Goal: Task Accomplishment & Management: Manage account settings

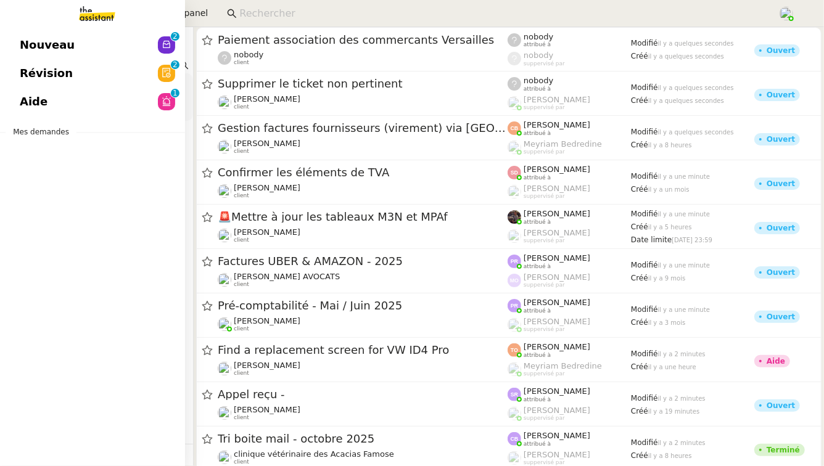
click at [98, 97] on link "Aide 0 1 2 3 4 5 6 7 8 9" at bounding box center [92, 102] width 185 height 28
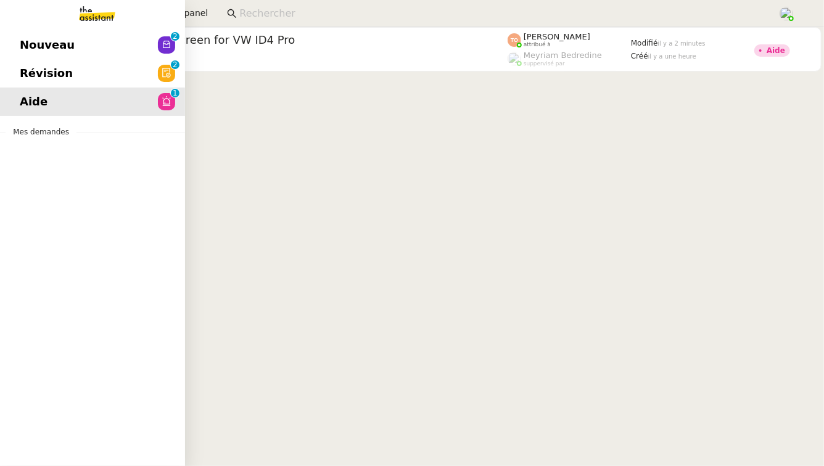
click at [31, 75] on span "Révision" at bounding box center [46, 73] width 53 height 18
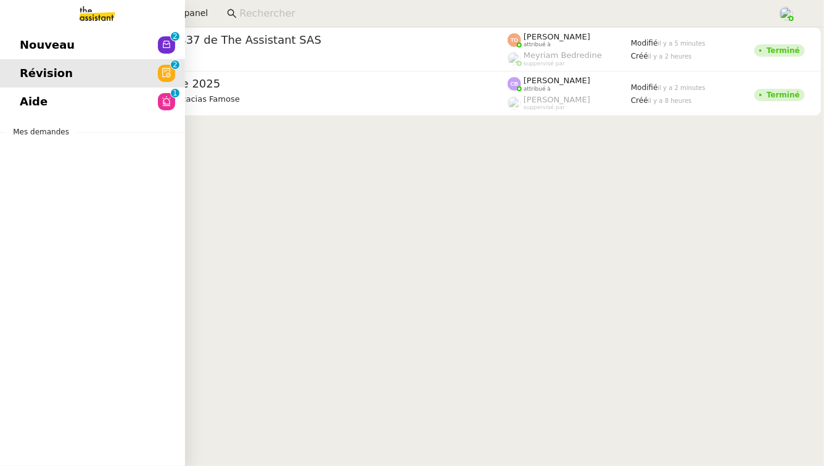
click at [30, 51] on span "Nouveau" at bounding box center [47, 45] width 55 height 18
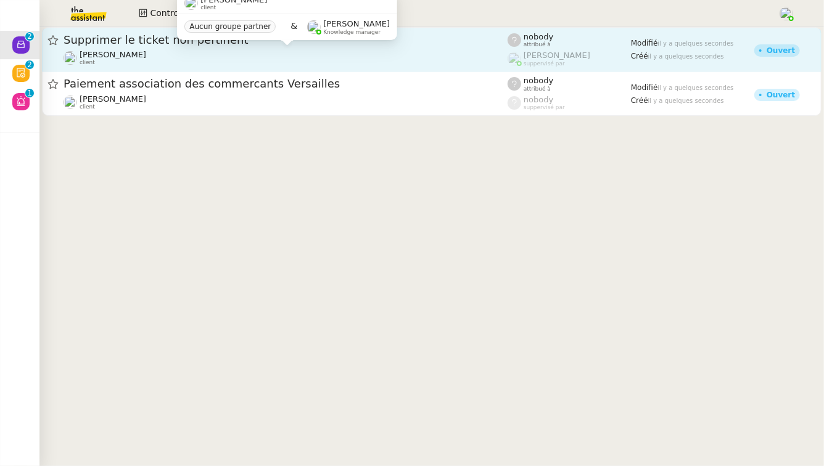
click at [436, 60] on div "[PERSON_NAME] client" at bounding box center [285, 58] width 444 height 16
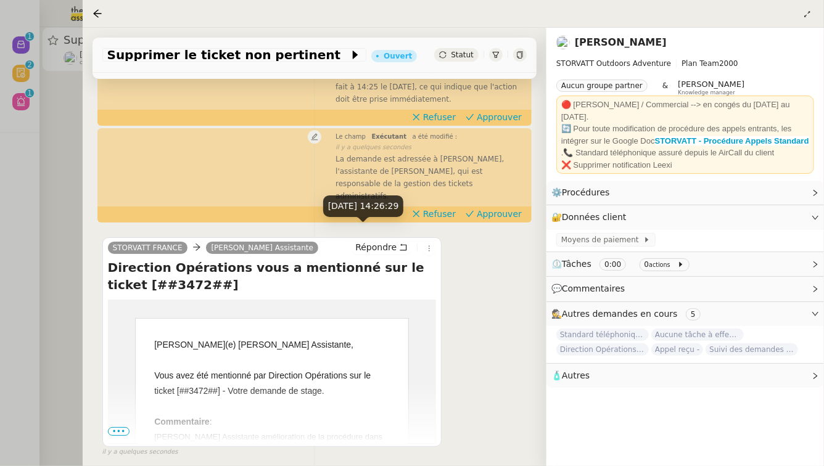
scroll to position [244, 0]
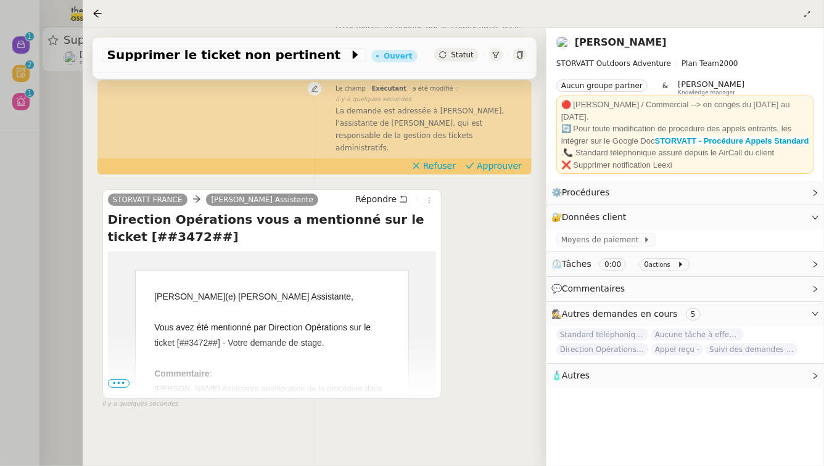
click at [125, 379] on span "•••" at bounding box center [119, 383] width 22 height 9
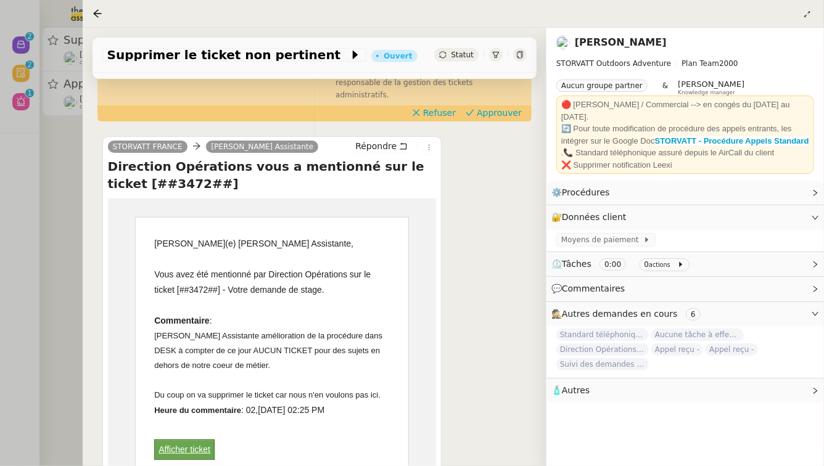
scroll to position [303, 0]
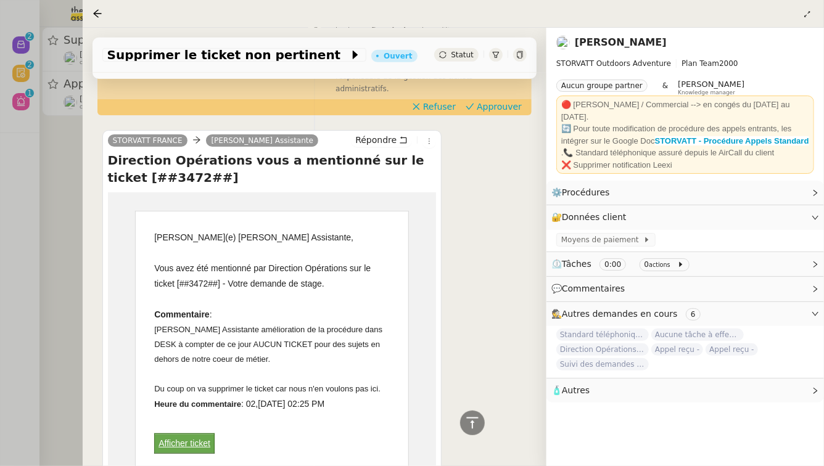
click at [83, 366] on div "Tâche Message Commentaire Veuillez patienter une erreur s'est produite 👌👌👌 mess…" at bounding box center [315, 208] width 464 height 756
click at [58, 365] on div at bounding box center [412, 233] width 824 height 466
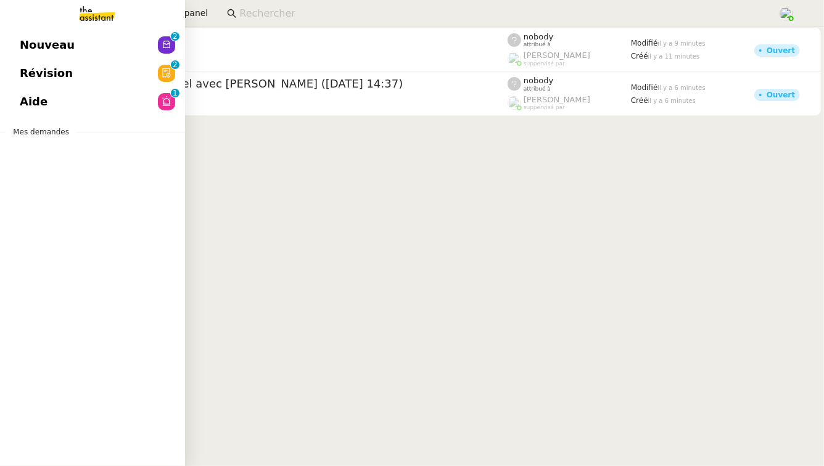
click at [51, 107] on link "Aide 0 1 2 3 4 5 6 7 8 9" at bounding box center [92, 102] width 185 height 28
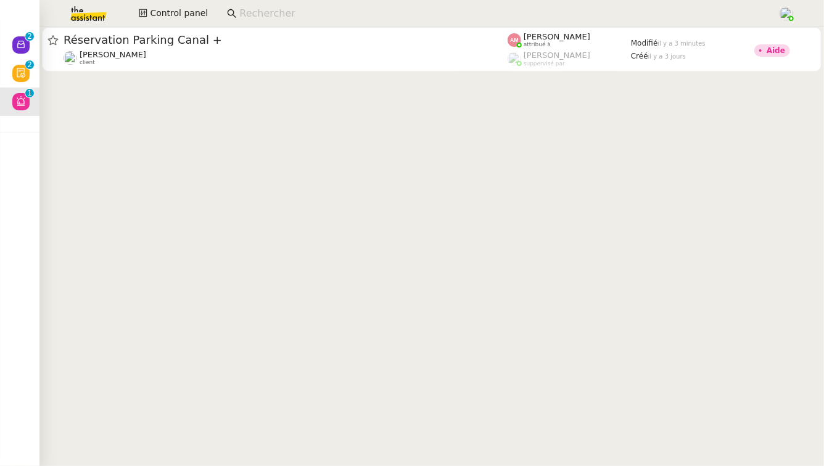
click at [265, 54] on div "David Berrebi client" at bounding box center [285, 58] width 444 height 16
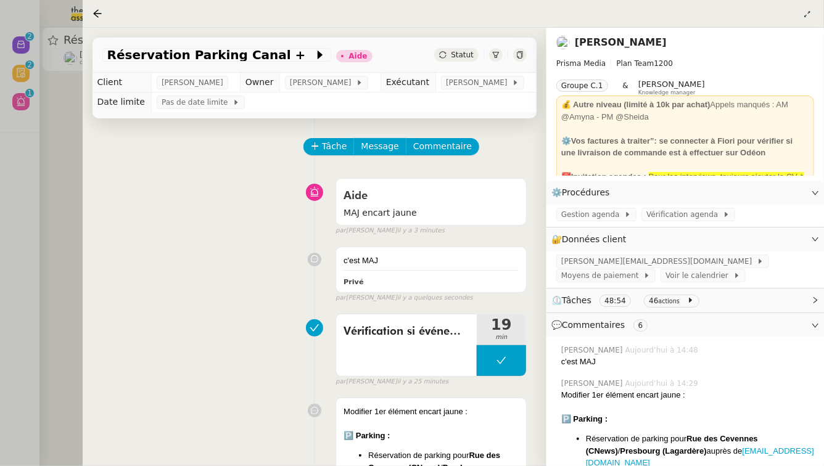
click at [27, 160] on div at bounding box center [412, 233] width 824 height 466
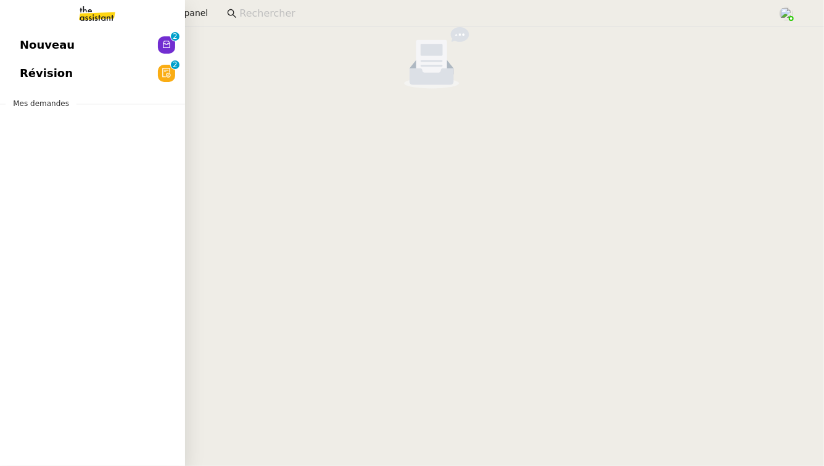
click at [12, 63] on link "Révision 0 1 2 3 4 5 6 7 8 9" at bounding box center [92, 73] width 185 height 28
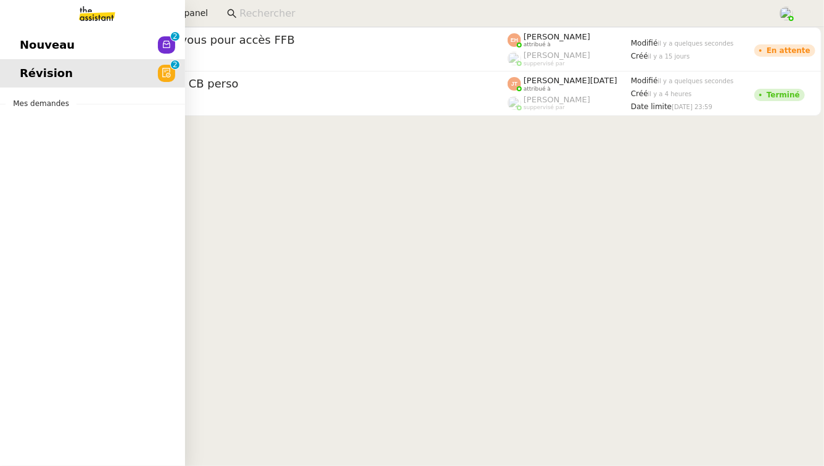
click at [0, 41] on link "Nouveau 0 1 2 3 4 5 6 7 8 9" at bounding box center [92, 45] width 185 height 28
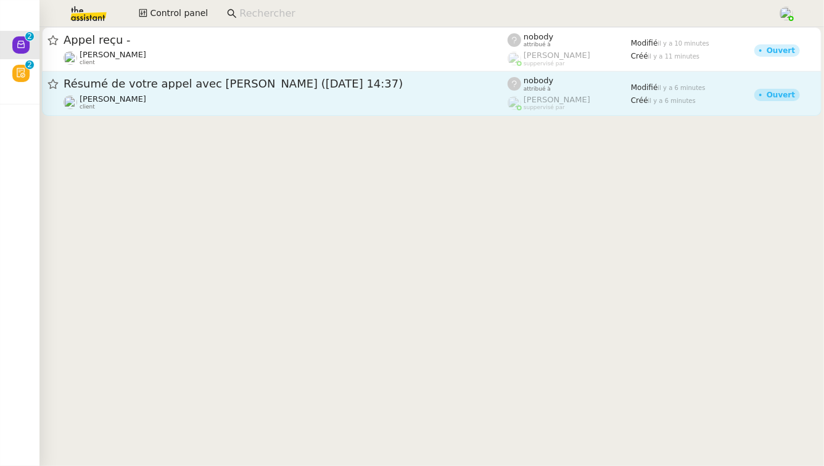
click at [270, 90] on div "Résumé de votre appel avec Stéphanie Massot (02 octobre 2025 à 14:37)" at bounding box center [285, 83] width 444 height 15
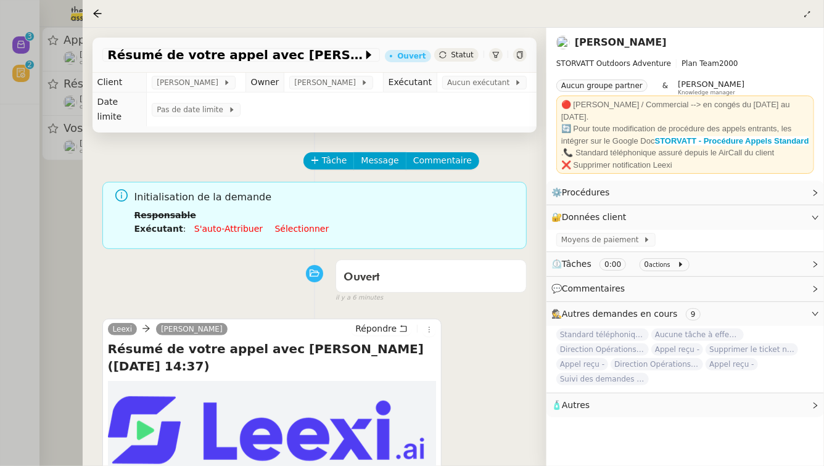
click at [47, 197] on div at bounding box center [412, 233] width 824 height 466
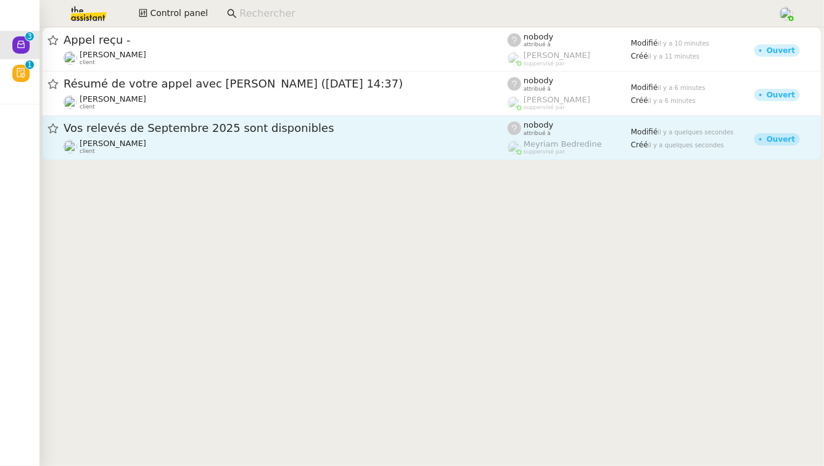
click at [235, 131] on span "Vos relevés de Septembre 2025 sont disponibles" at bounding box center [285, 128] width 444 height 11
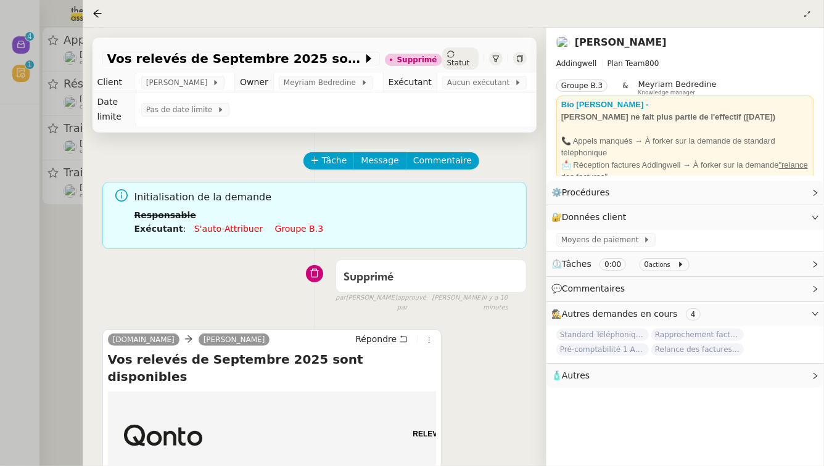
click at [33, 245] on div at bounding box center [412, 233] width 824 height 466
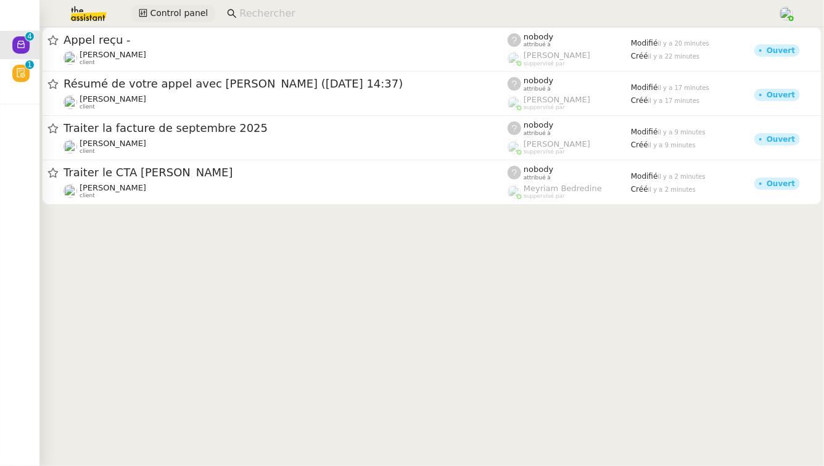
click at [178, 13] on span "Control panel" at bounding box center [179, 13] width 58 height 14
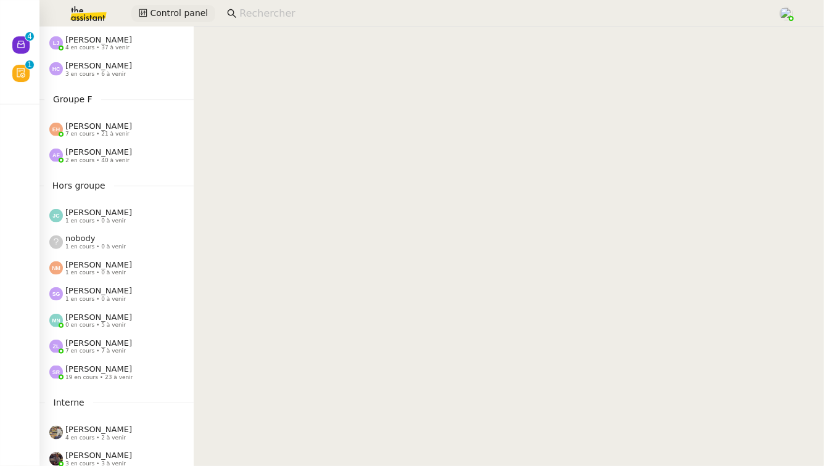
scroll to position [595, 0]
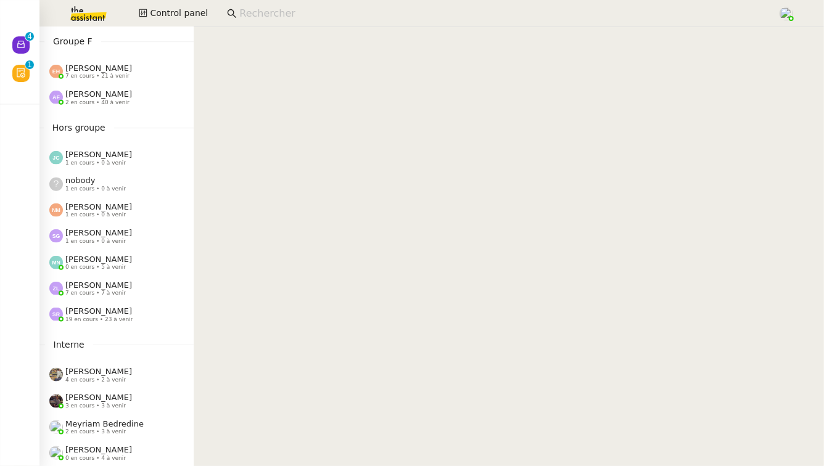
click at [107, 318] on span "19 en cours • 23 à venir" at bounding box center [98, 319] width 67 height 7
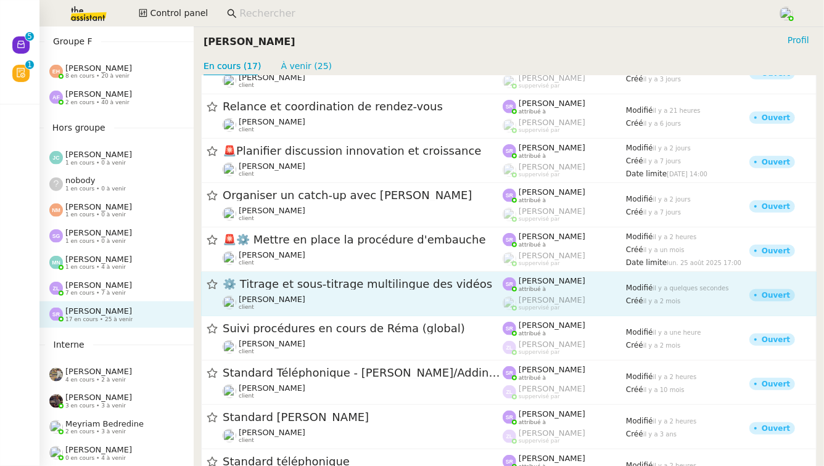
scroll to position [406, 0]
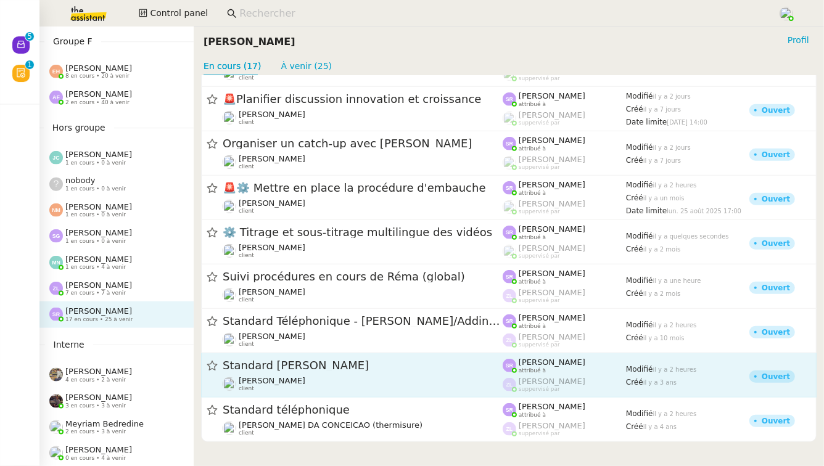
click at [396, 362] on span "Standard Audrey&Gabrielle" at bounding box center [363, 366] width 280 height 11
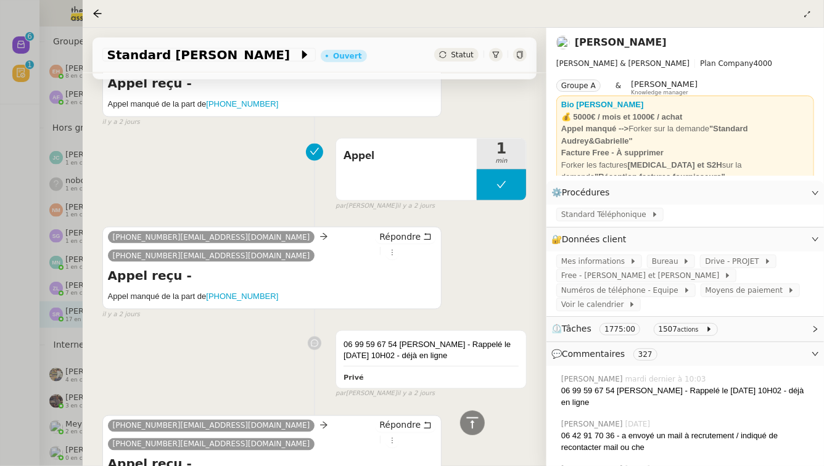
scroll to position [804, 0]
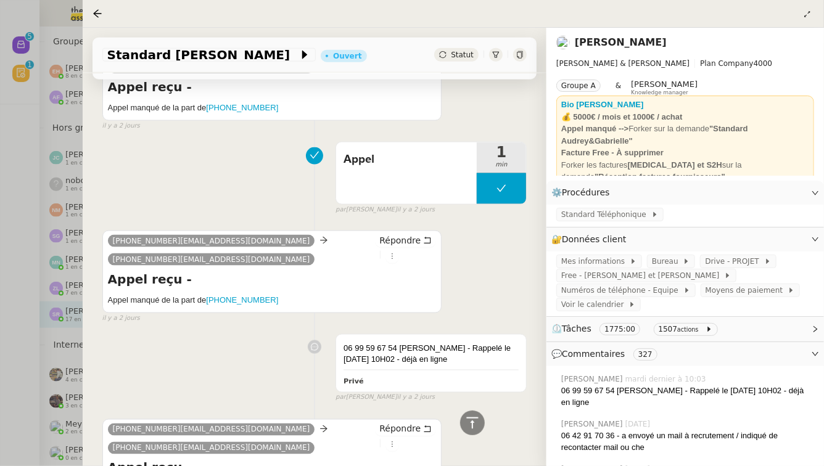
click at [28, 374] on div at bounding box center [412, 233] width 824 height 466
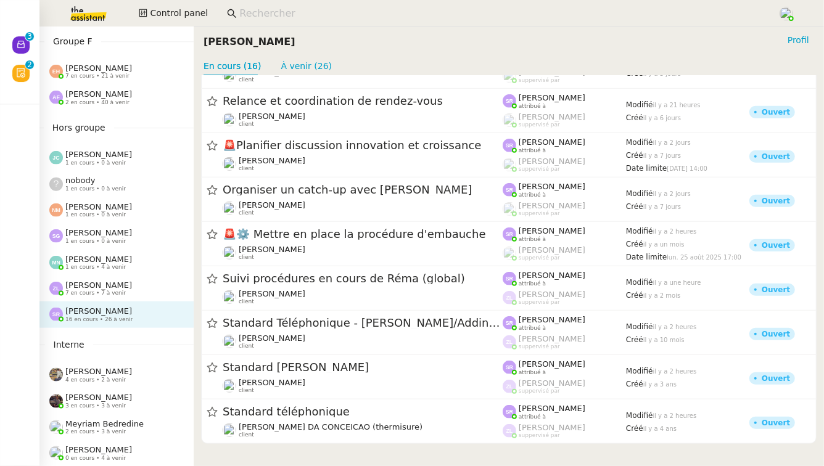
scroll to position [359, 0]
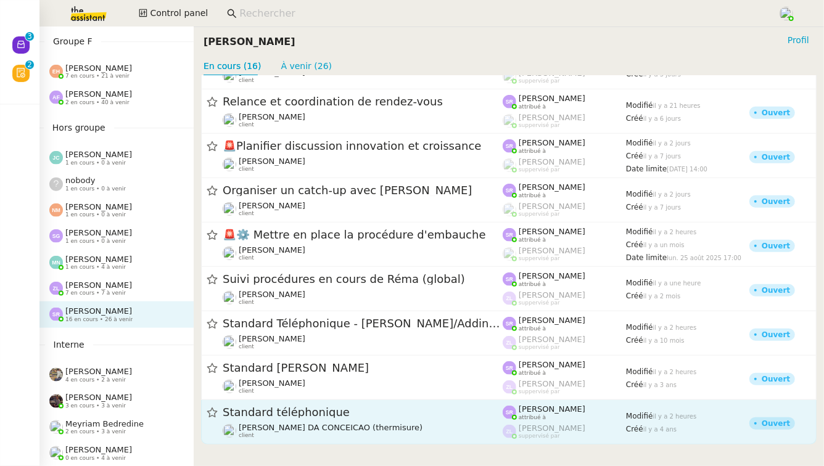
click at [367, 415] on span "Standard téléphonique" at bounding box center [363, 412] width 280 height 11
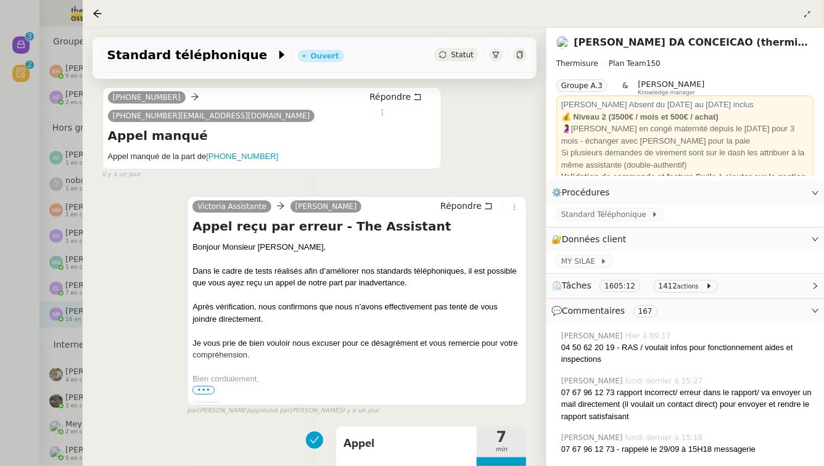
scroll to position [320, 0]
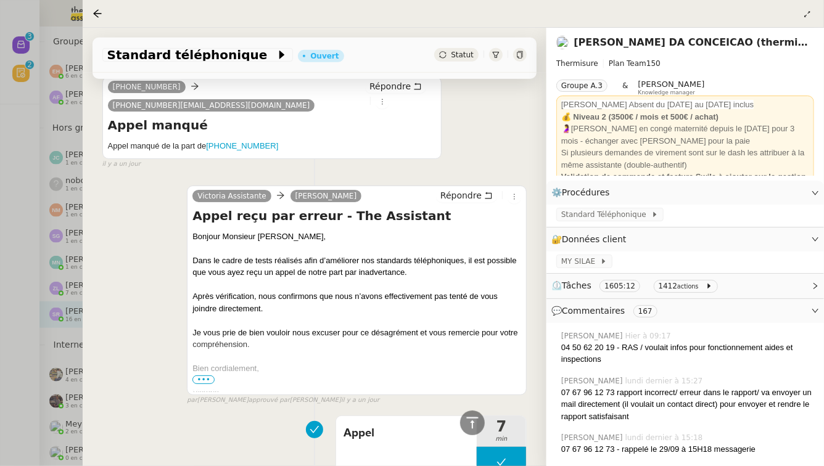
click at [7, 346] on div at bounding box center [412, 233] width 824 height 466
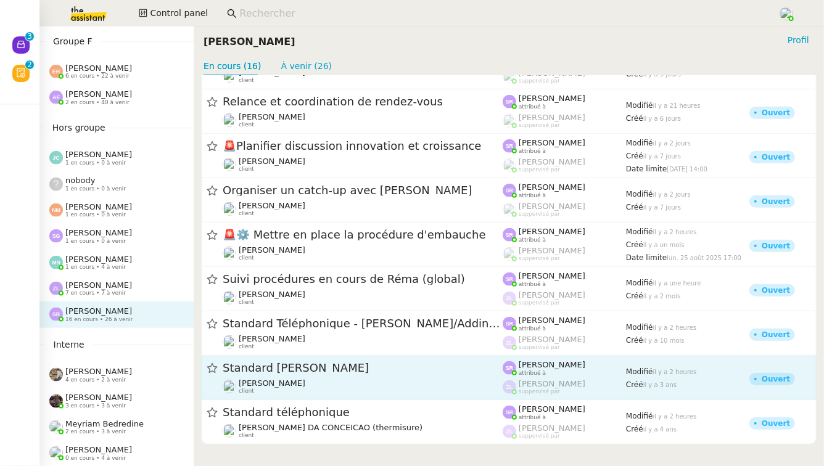
click at [293, 366] on span "Standard Audrey&Gabrielle" at bounding box center [363, 368] width 280 height 11
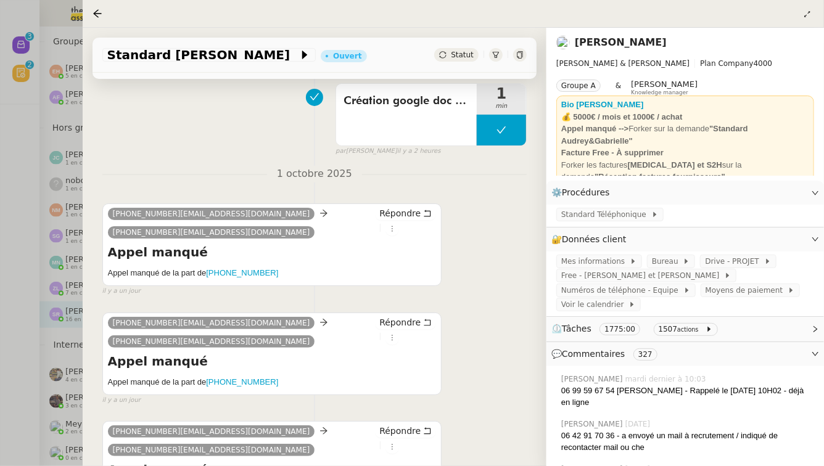
scroll to position [142, 0]
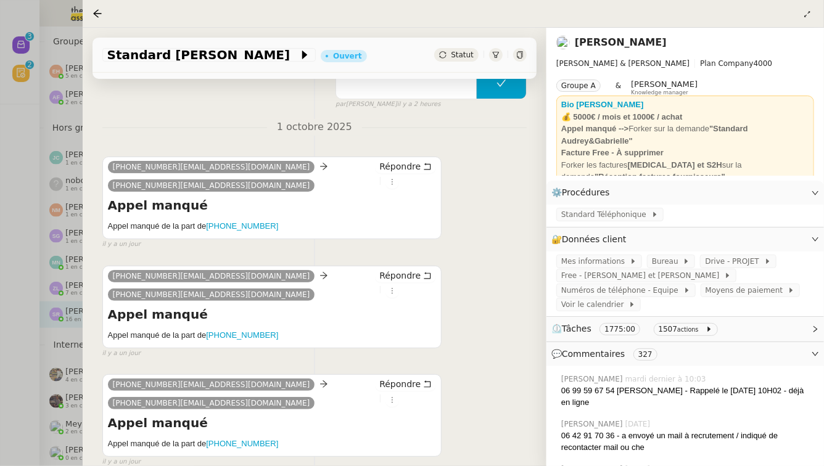
click at [0, 207] on div at bounding box center [412, 233] width 824 height 466
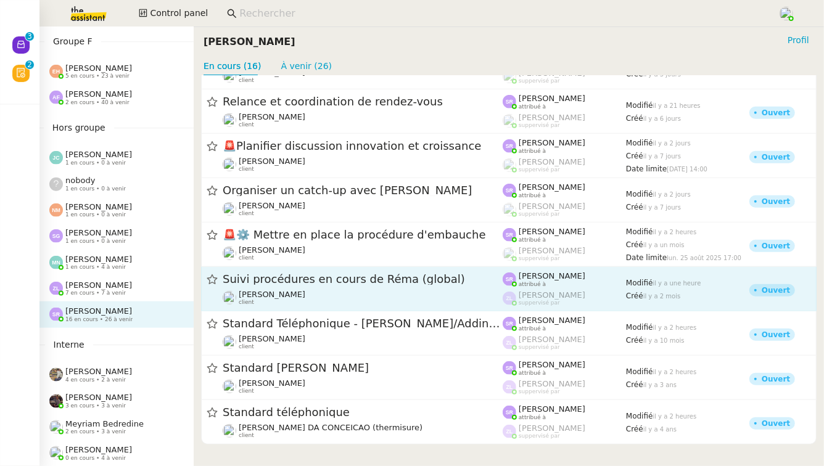
click at [299, 277] on span "Suivi procédures en cours de Réma (global)" at bounding box center [363, 279] width 280 height 11
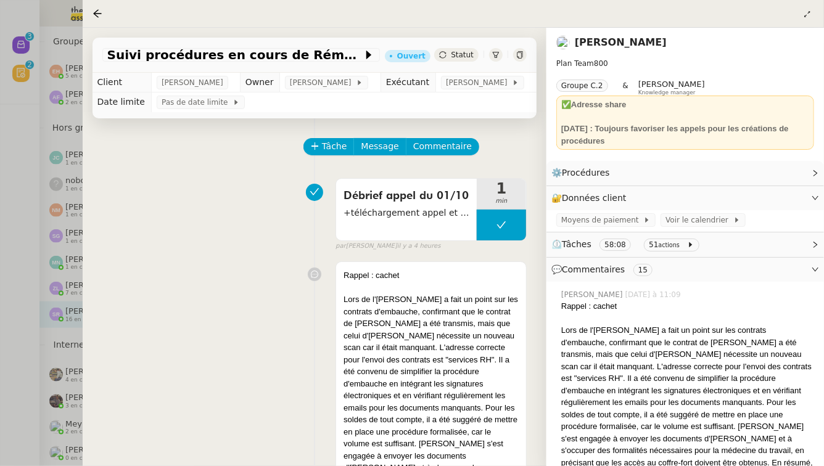
click at [36, 263] on div at bounding box center [412, 233] width 824 height 466
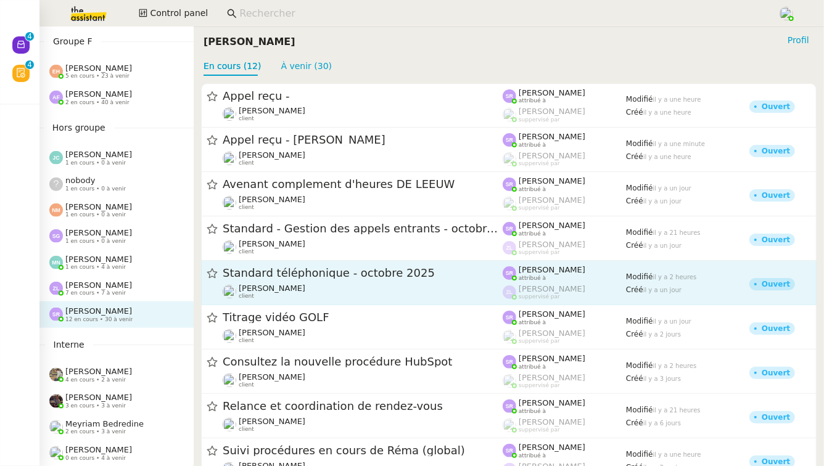
scroll to position [171, 0]
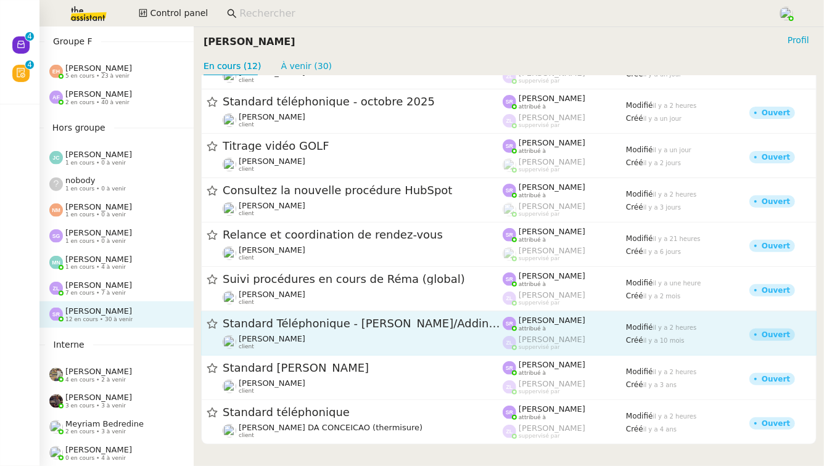
click at [406, 329] on div "Standard Téléphonique - Camille/Addingwell" at bounding box center [363, 323] width 280 height 15
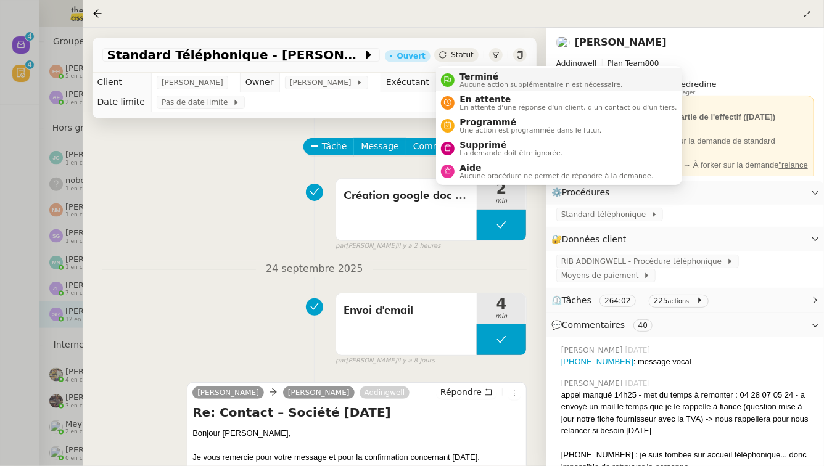
click at [470, 88] on span "Aucune action supplémentaire n'est nécessaire." at bounding box center [540, 84] width 163 height 7
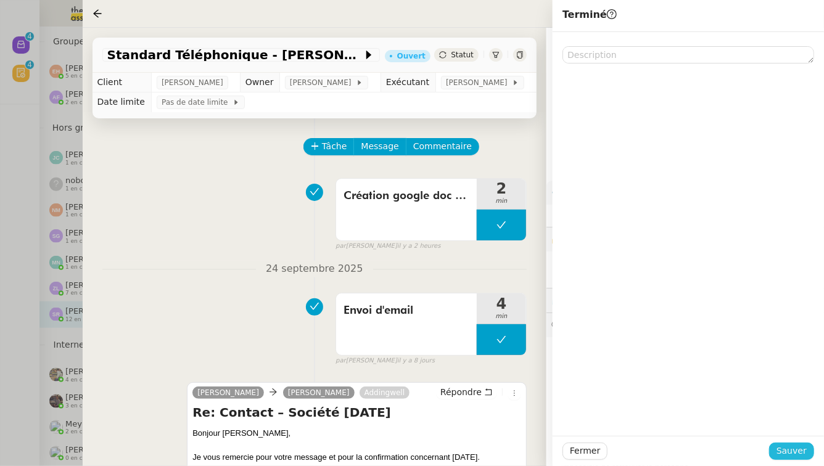
click at [779, 457] on button "Sauver" at bounding box center [791, 451] width 45 height 17
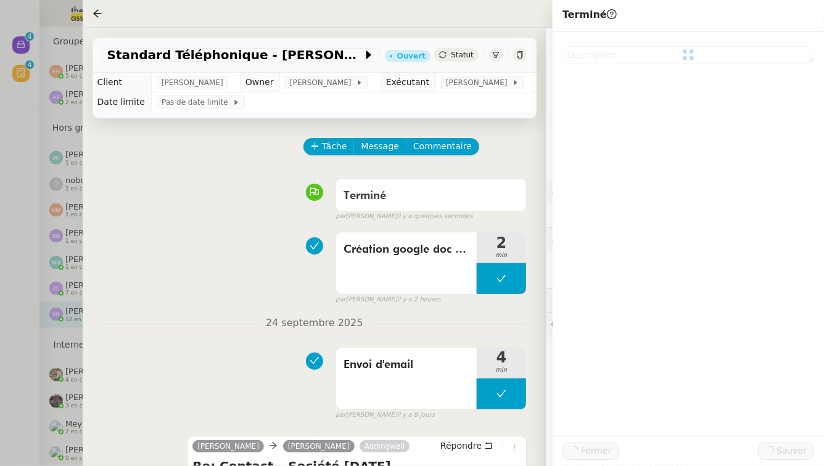
scroll to position [125, 0]
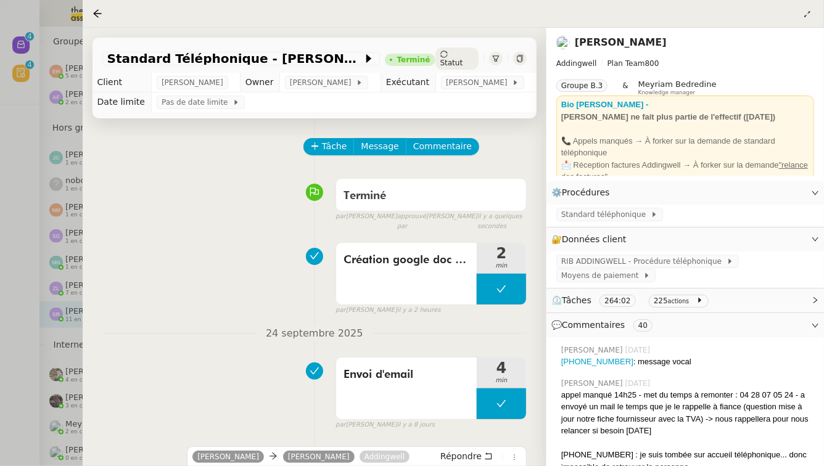
click at [57, 292] on div at bounding box center [412, 233] width 824 height 466
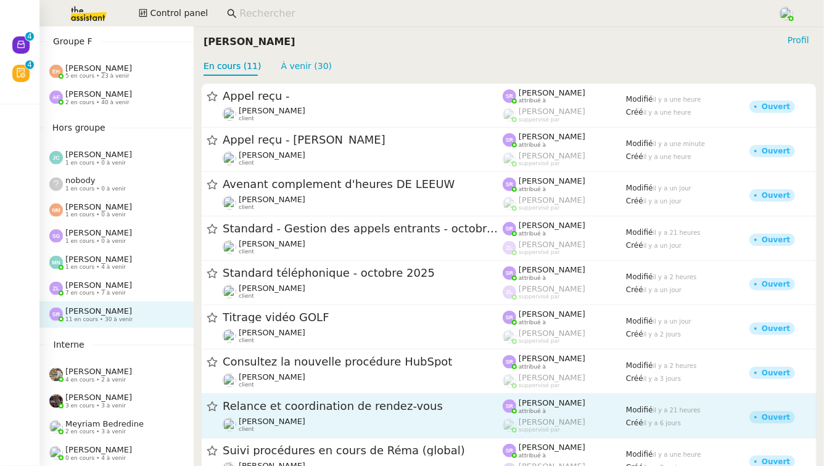
scroll to position [125, 0]
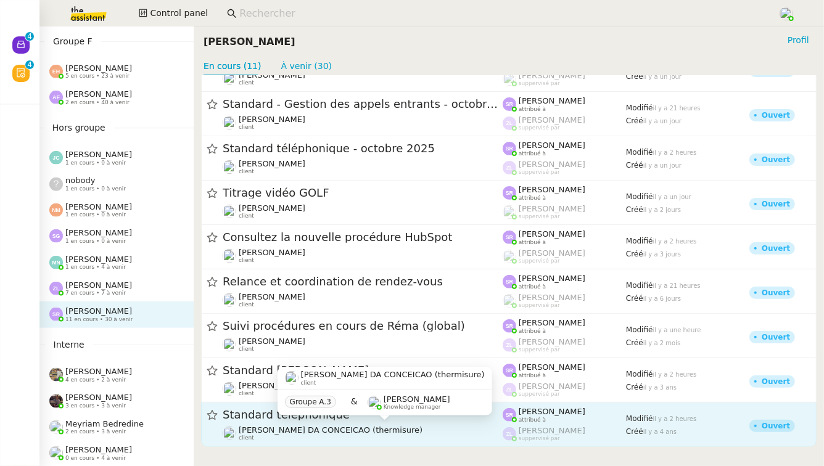
click at [330, 432] on span "Charles DA CONCEICAO (thermisure)" at bounding box center [331, 429] width 184 height 9
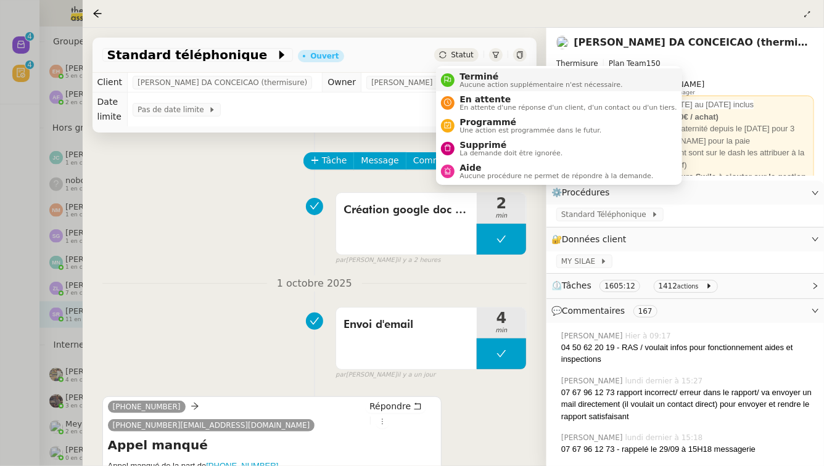
click at [465, 80] on span "Terminé" at bounding box center [540, 77] width 163 height 10
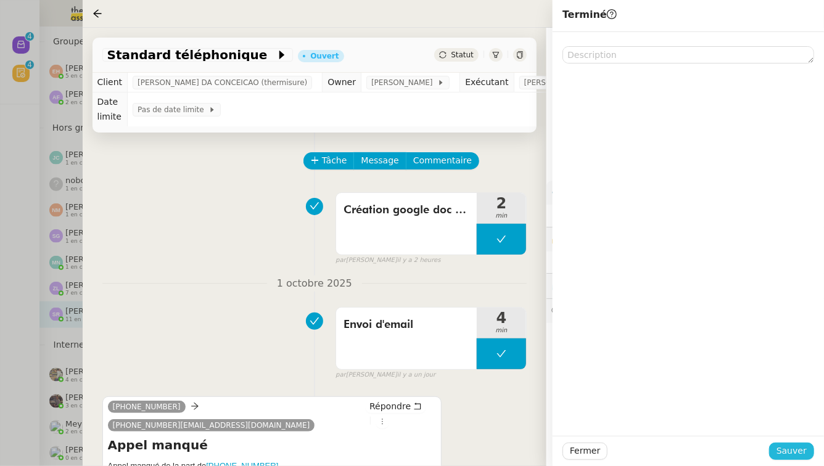
click at [777, 448] on button "Sauver" at bounding box center [791, 451] width 45 height 17
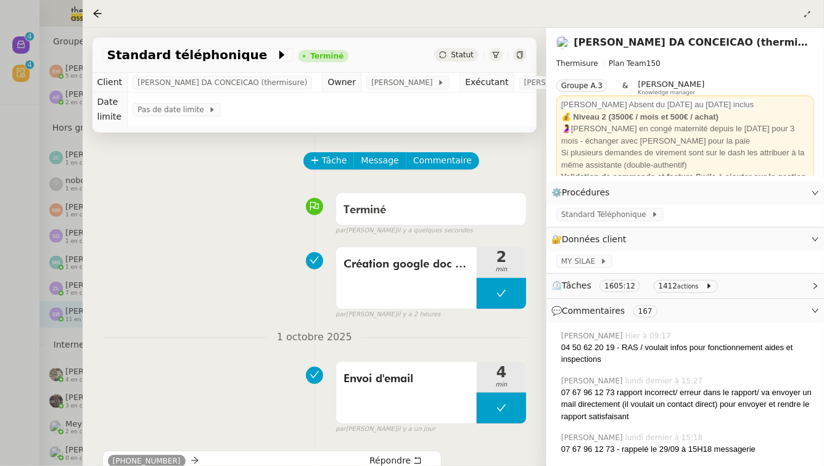
scroll to position [78, 0]
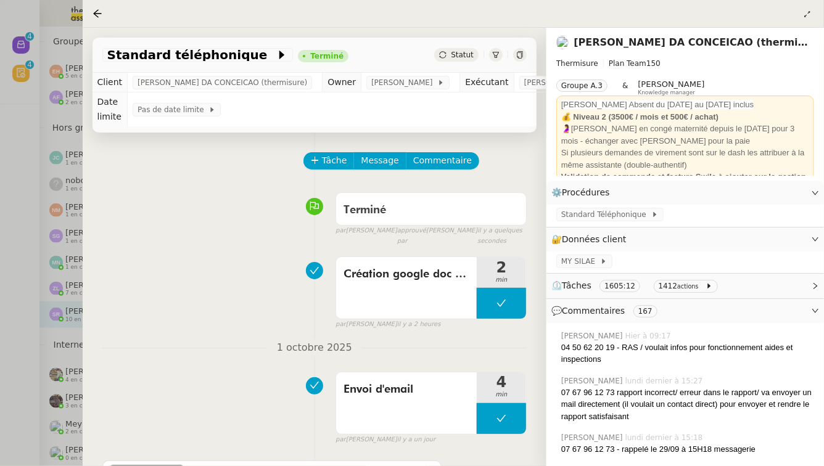
click at [47, 280] on div at bounding box center [412, 233] width 824 height 466
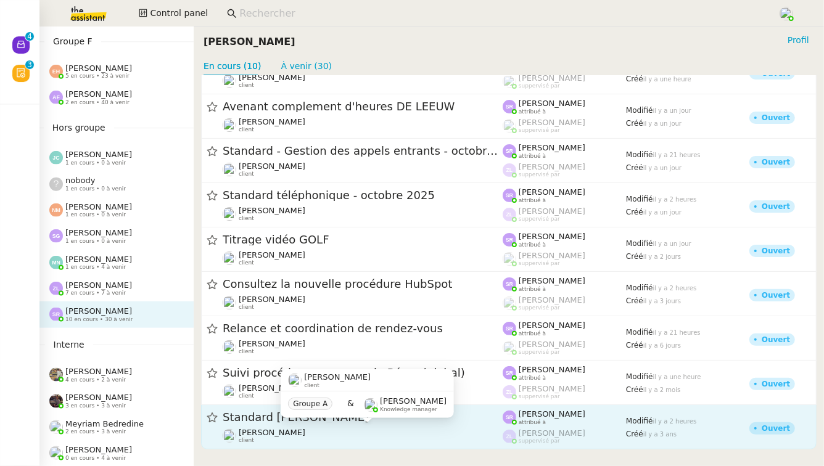
click at [325, 430] on div "Gabrielle Tavernier client" at bounding box center [363, 436] width 280 height 16
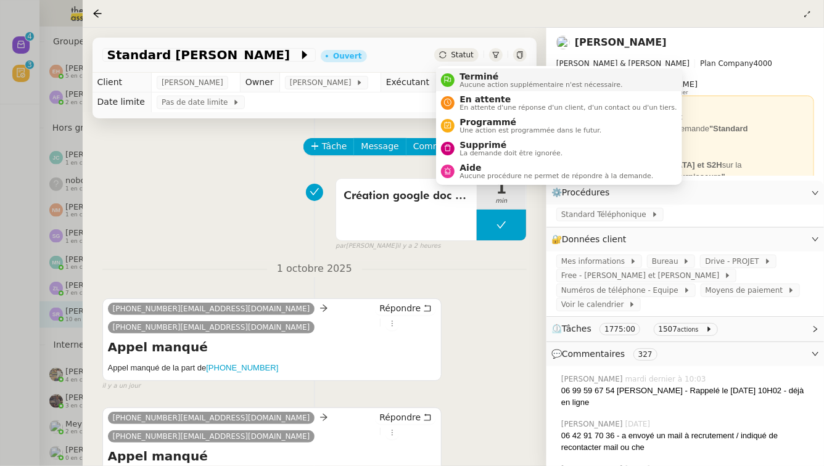
click at [473, 83] on span "Aucune action supplémentaire n'est nécessaire." at bounding box center [540, 84] width 163 height 7
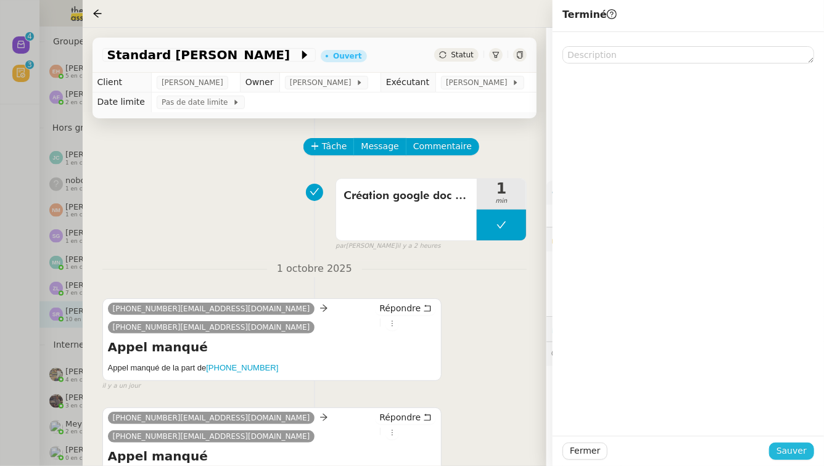
click at [772, 450] on button "Sauver" at bounding box center [791, 451] width 45 height 17
click at [45, 166] on div at bounding box center [412, 233] width 824 height 466
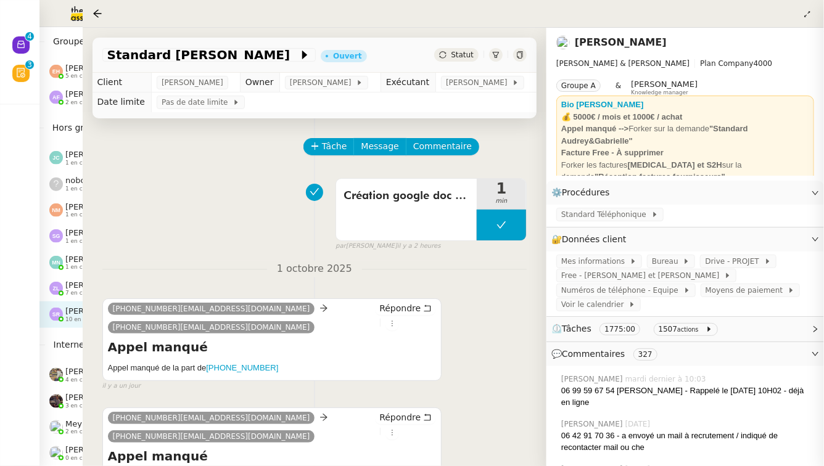
click at [45, 166] on div at bounding box center [412, 233] width 824 height 466
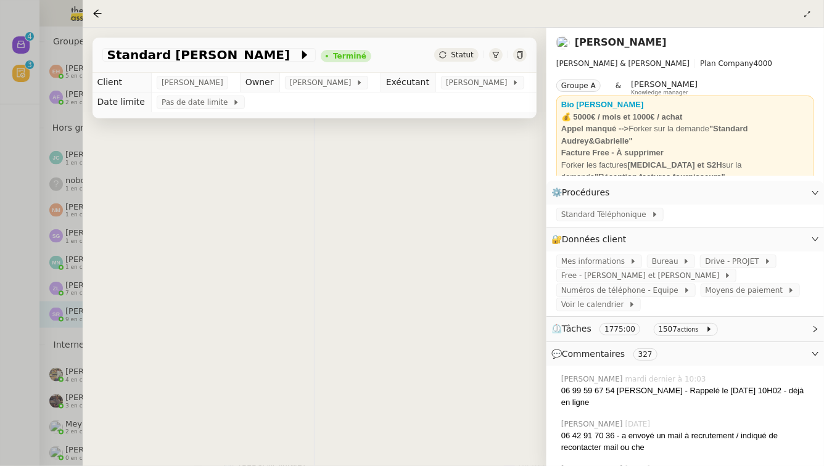
click at [448, 100] on td "Pas de date limite" at bounding box center [344, 102] width 385 height 20
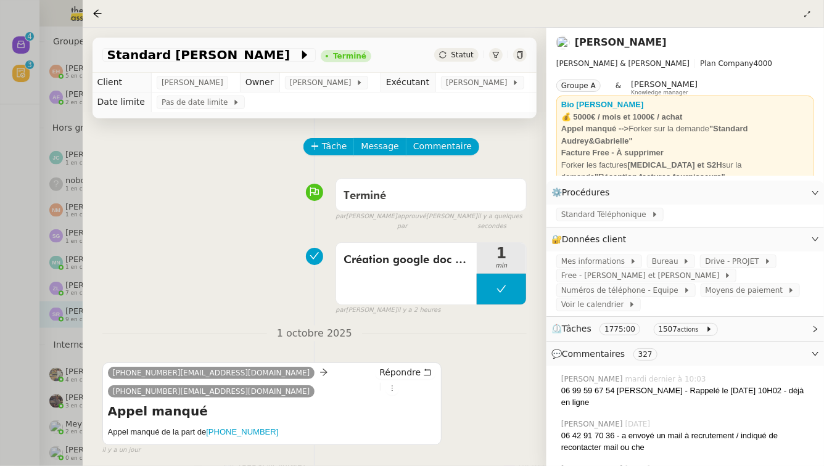
click at [0, 168] on div at bounding box center [412, 233] width 824 height 466
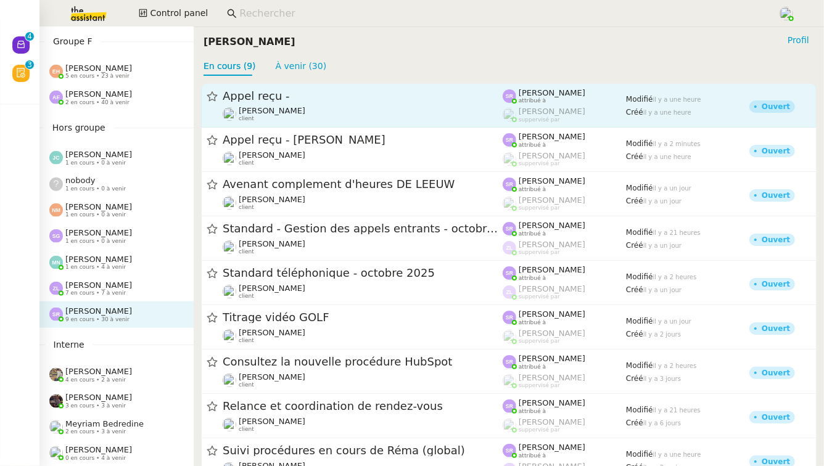
click at [314, 98] on span "Appel reçu -" at bounding box center [363, 96] width 280 height 11
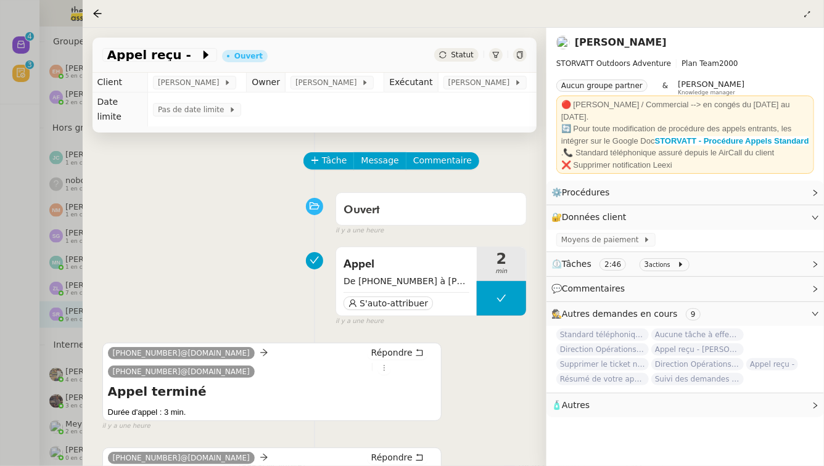
click at [51, 245] on div at bounding box center [412, 233] width 824 height 466
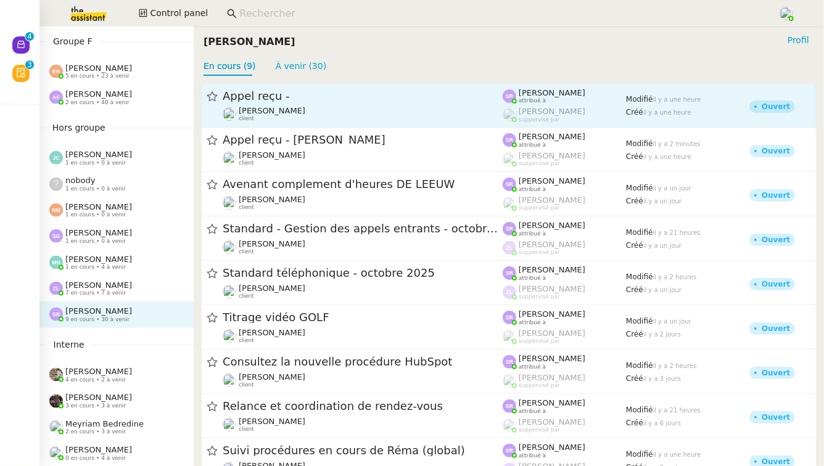
click at [324, 102] on div "Appel reçu -" at bounding box center [363, 96] width 280 height 15
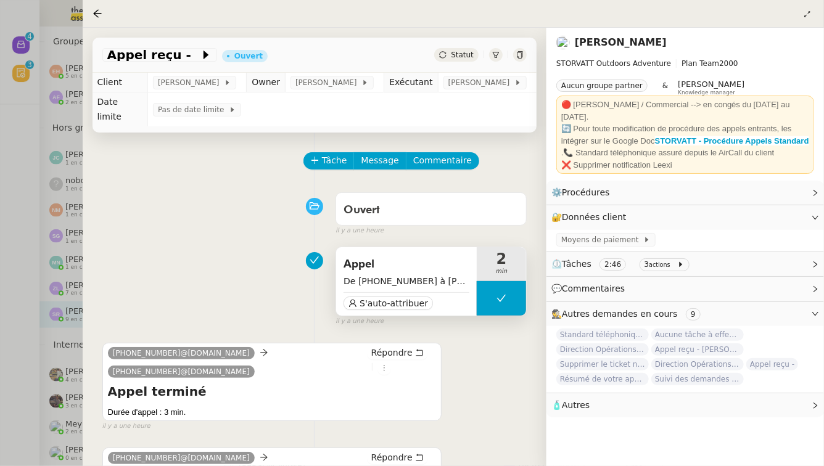
click at [459, 280] on span "De +33 6 85 33 61 21 à +33 4 50 91 84 19" at bounding box center [406, 281] width 126 height 14
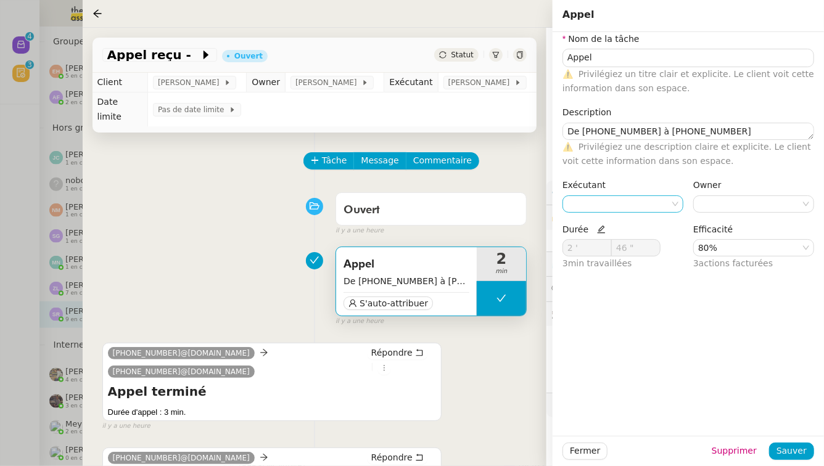
click at [579, 207] on input at bounding box center [618, 204] width 102 height 16
type input "st"
click at [636, 226] on span "[PERSON_NAME]" at bounding box center [663, 225] width 175 height 10
click at [729, 206] on input at bounding box center [749, 204] width 102 height 16
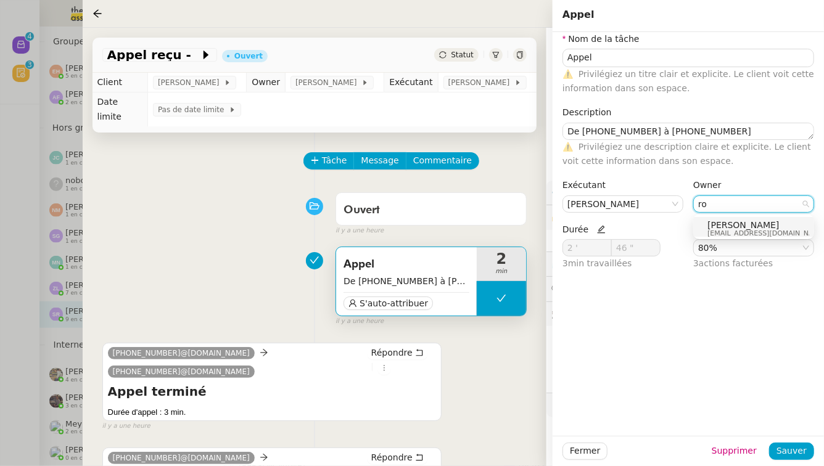
type input "ro"
click at [751, 232] on span "[EMAIL_ADDRESS][DOMAIN_NAME]" at bounding box center [766, 233] width 118 height 7
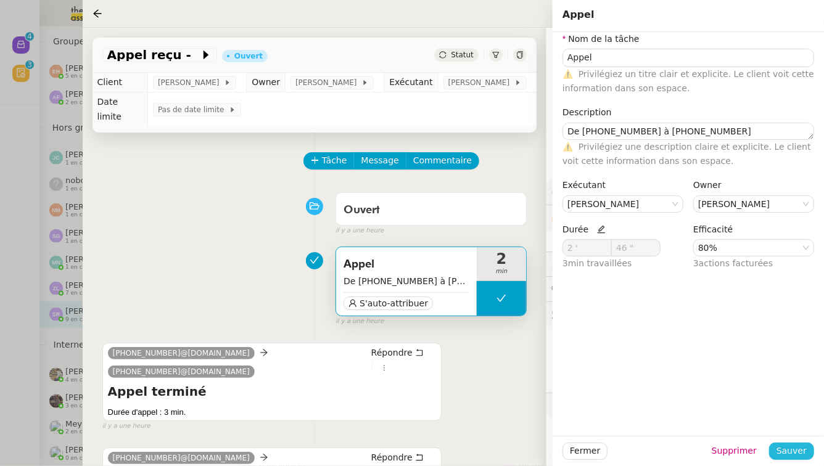
click at [791, 453] on span "Sauver" at bounding box center [791, 451] width 30 height 14
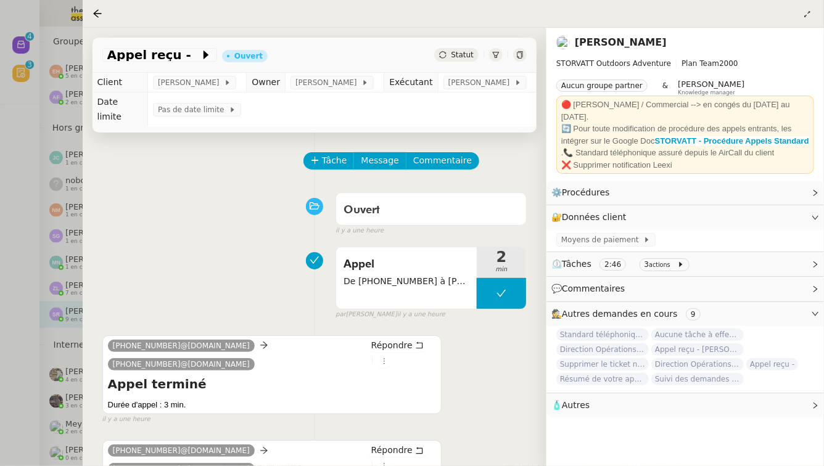
click at [0, 285] on div at bounding box center [412, 233] width 824 height 466
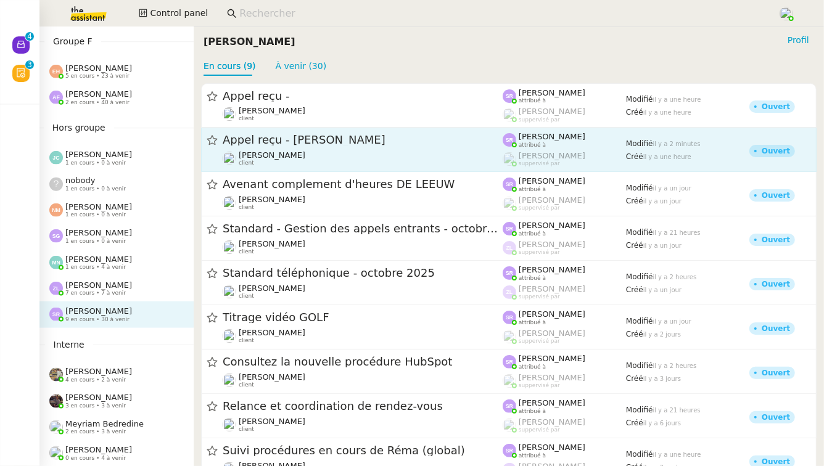
click at [280, 149] on div "Appel reçu - M. Blanc-Gonnet Franck MUFFAT-JEANDET client" at bounding box center [363, 150] width 280 height 34
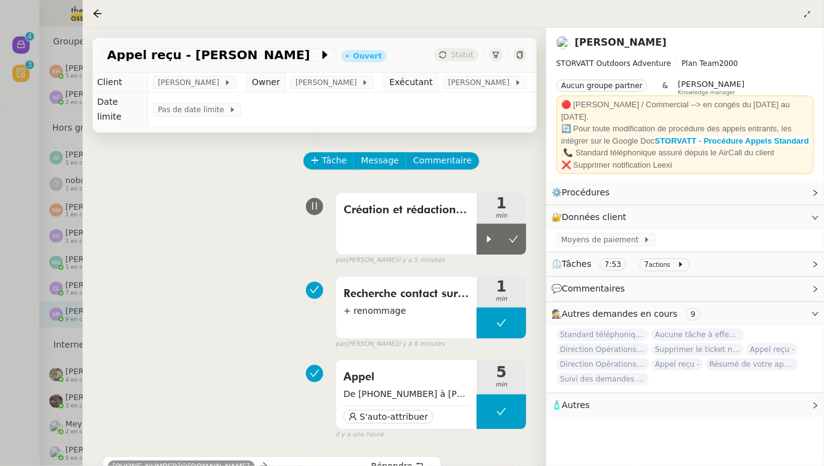
click at [7, 252] on div at bounding box center [412, 233] width 824 height 466
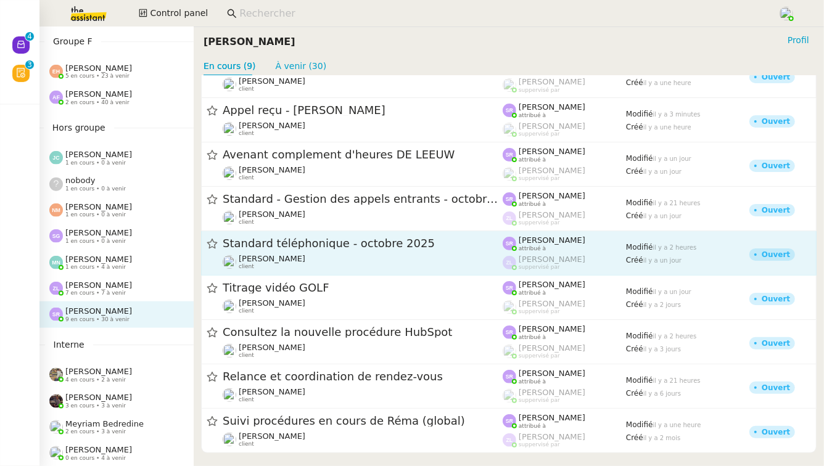
scroll to position [31, 0]
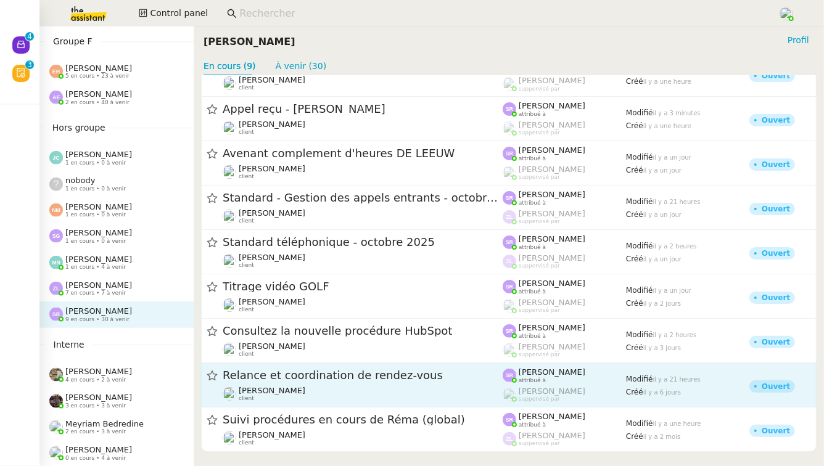
click at [346, 383] on div "Relance et coordination de rendez-vous Maurice N'Diaye client" at bounding box center [363, 385] width 280 height 34
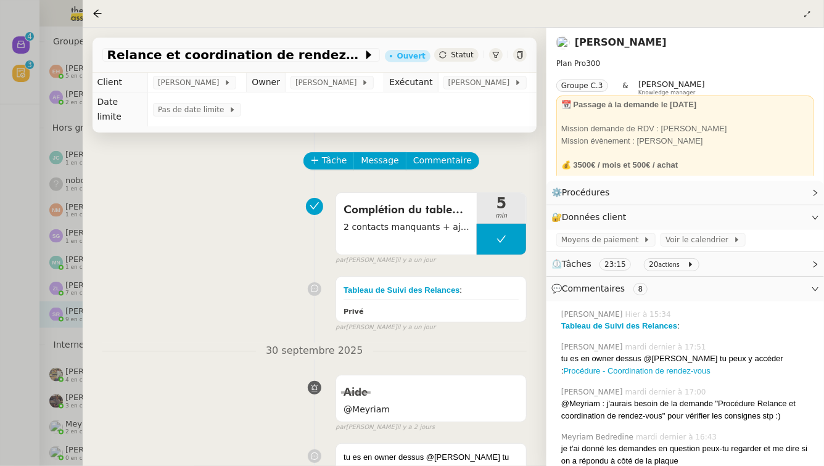
click at [80, 316] on div at bounding box center [412, 233] width 824 height 466
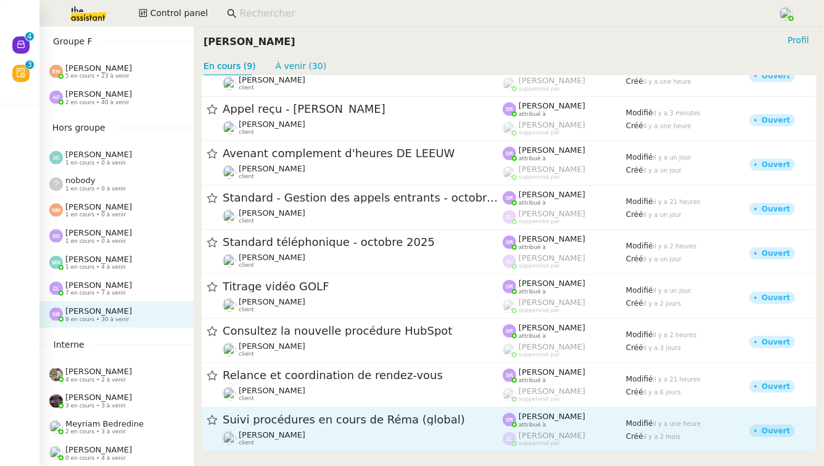
click at [280, 428] on div "Suivi procédures en cours de Réma (global) Réma Ngaiboye client" at bounding box center [363, 429] width 280 height 34
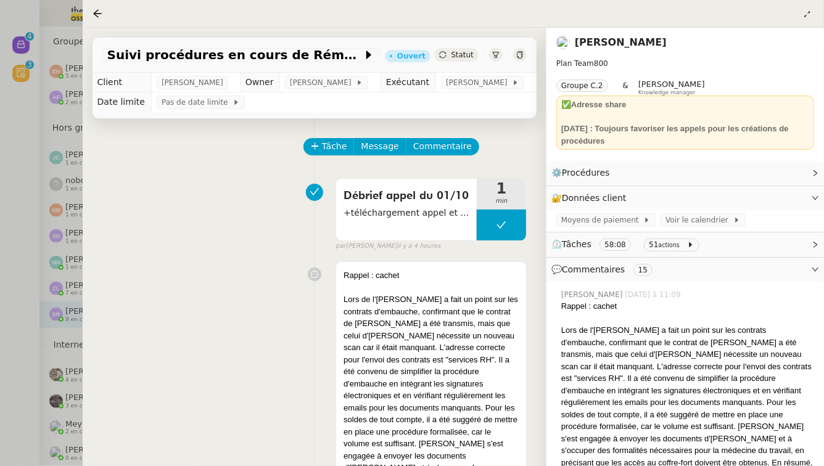
click at [55, 311] on div at bounding box center [412, 233] width 824 height 466
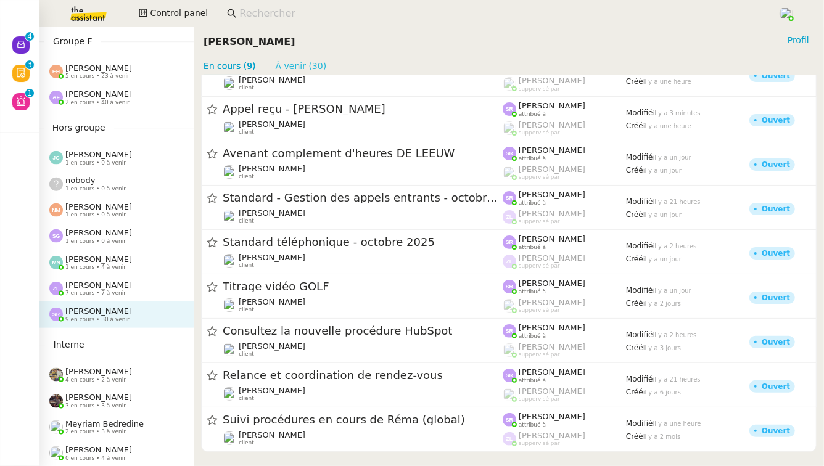
click at [278, 70] on link "À venir (30)" at bounding box center [301, 66] width 51 height 10
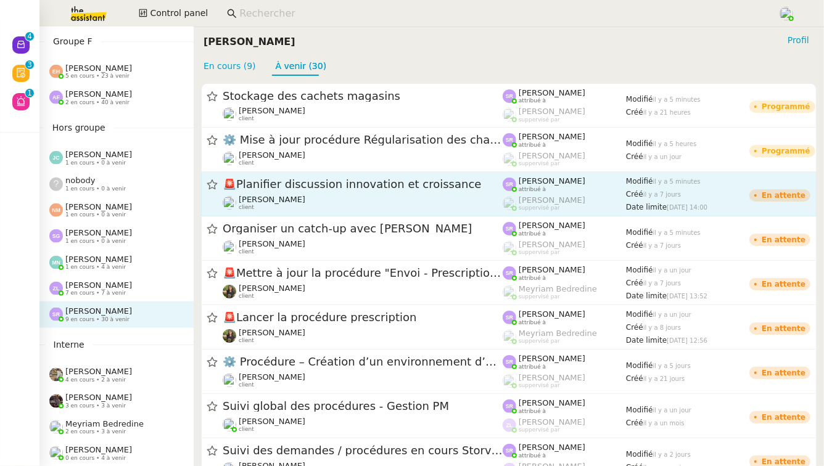
scroll to position [1015, 0]
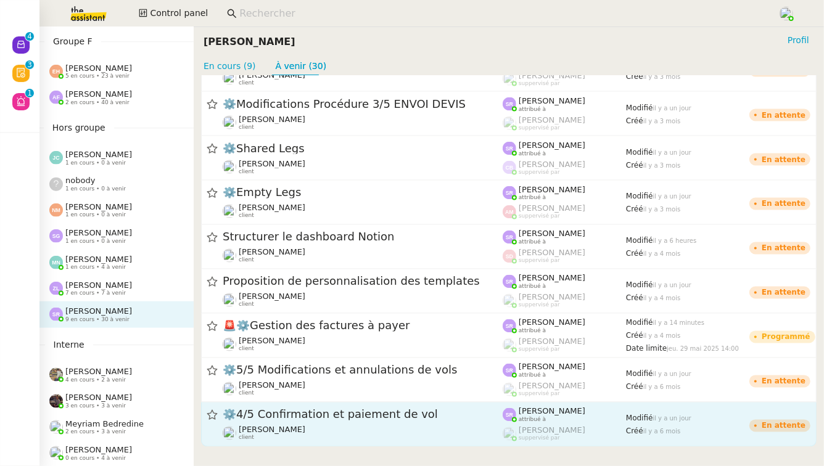
click at [541, 416] on span "[PERSON_NAME]" at bounding box center [551, 411] width 67 height 9
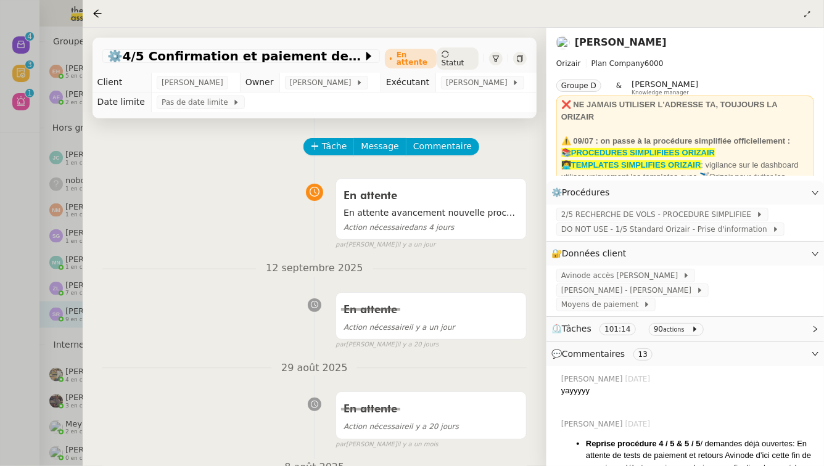
click at [0, 205] on div at bounding box center [412, 233] width 824 height 466
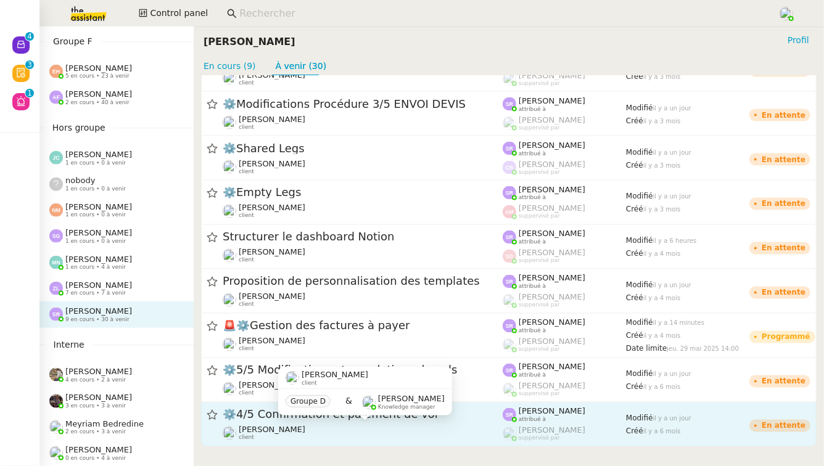
click at [354, 438] on div "Maria-Daniele Killy client" at bounding box center [363, 433] width 280 height 16
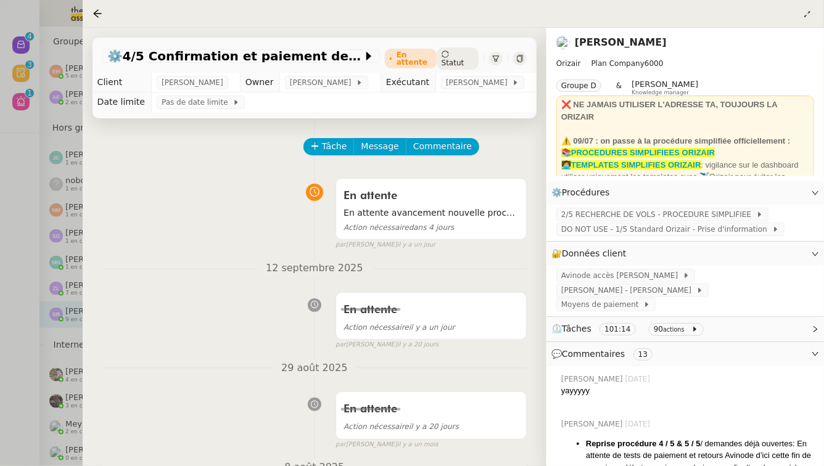
click at [306, 436] on div "En attente Action nécessaire il y a 20 jours false par Stéphanie R. il y a un m…" at bounding box center [314, 417] width 424 height 63
click at [0, 353] on div at bounding box center [412, 233] width 824 height 466
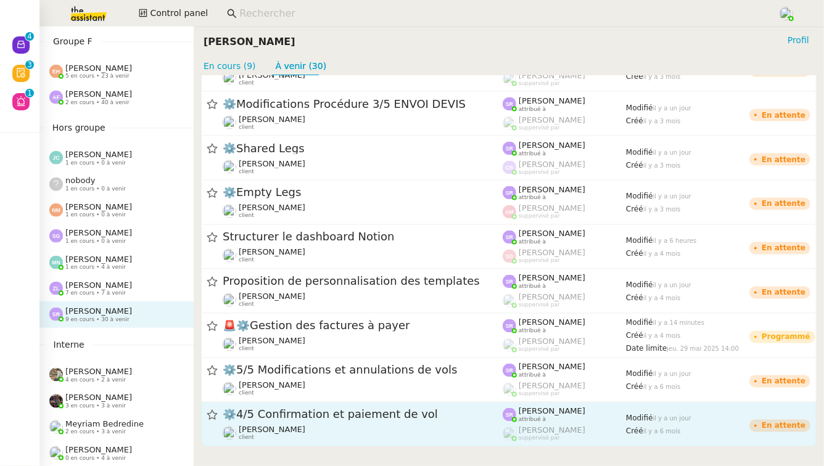
click at [295, 414] on span "⚙️4/5 Confirmation et paiement de vol" at bounding box center [363, 415] width 280 height 11
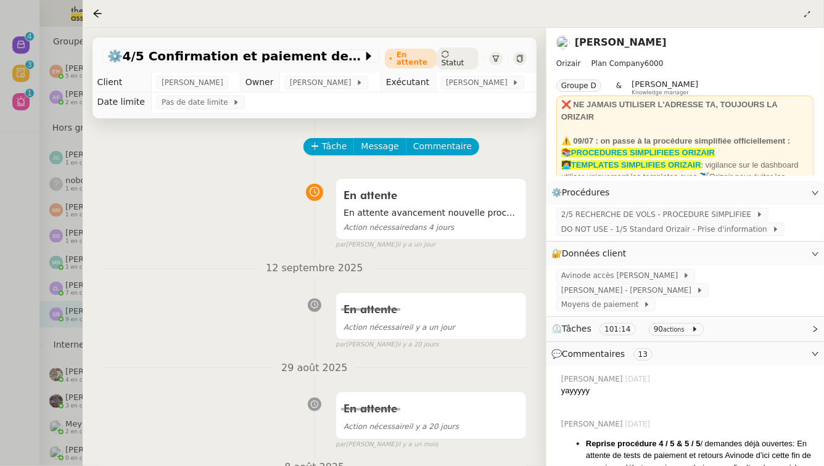
click at [38, 351] on div at bounding box center [412, 233] width 824 height 466
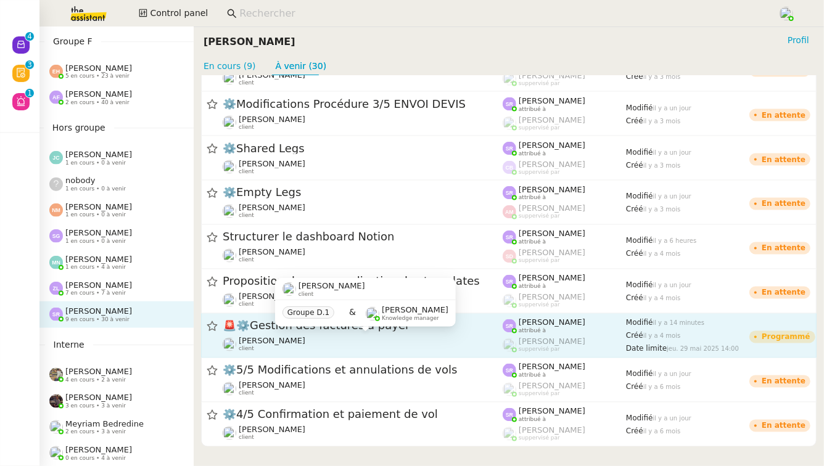
click at [325, 342] on div "[PERSON_NAME] client" at bounding box center [363, 345] width 280 height 16
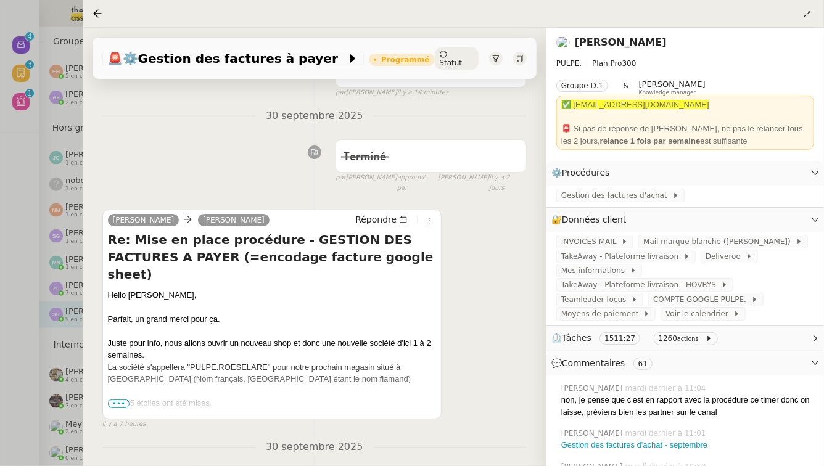
scroll to position [145, 0]
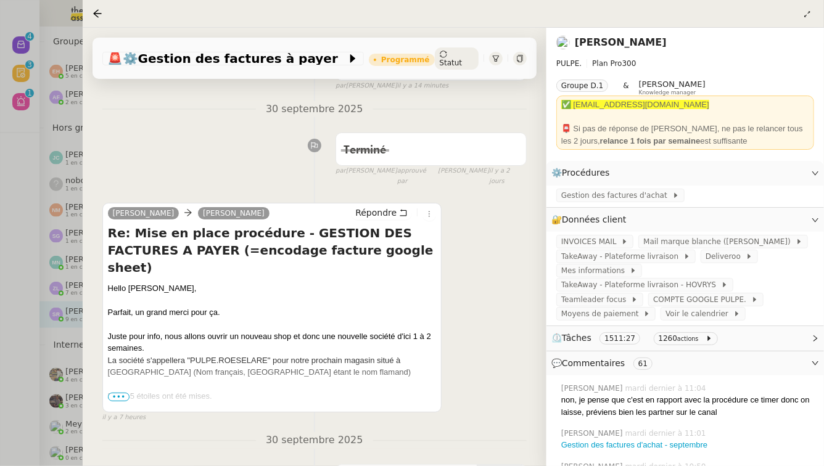
click at [227, 288] on div "Hello Sam, Parfait, un grand merci pour ça. Juste pour info, nous allons ouvrir…" at bounding box center [272, 354] width 329 height 144
click at [0, 254] on div at bounding box center [412, 233] width 824 height 466
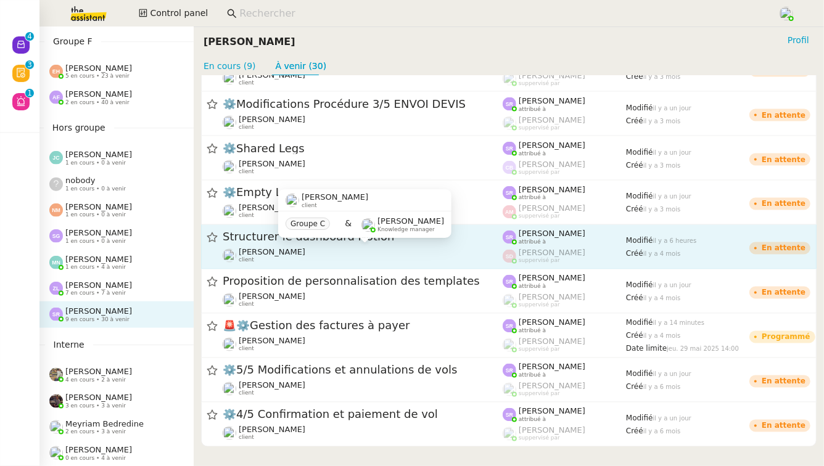
click at [464, 252] on div "Lydie Laulon client" at bounding box center [363, 256] width 280 height 16
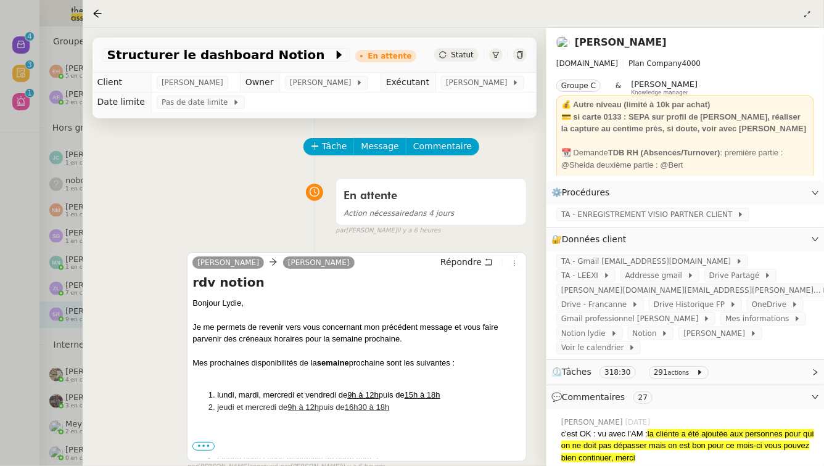
click at [45, 229] on div at bounding box center [412, 233] width 824 height 466
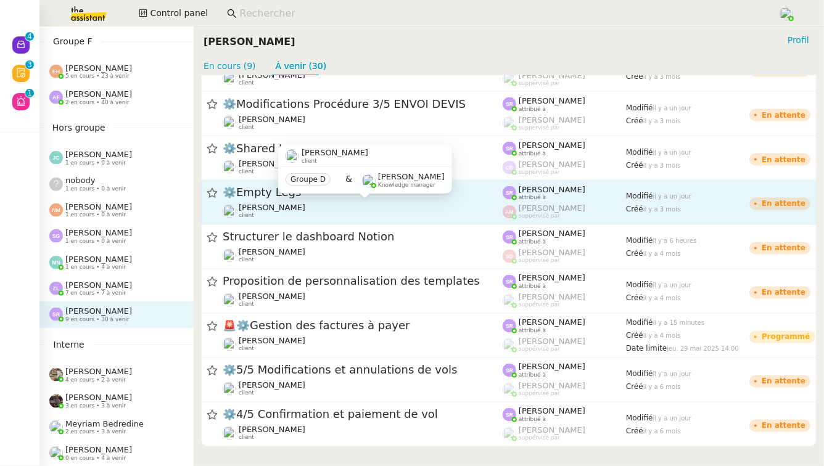
click at [361, 206] on div "Louis Frei client" at bounding box center [363, 211] width 280 height 16
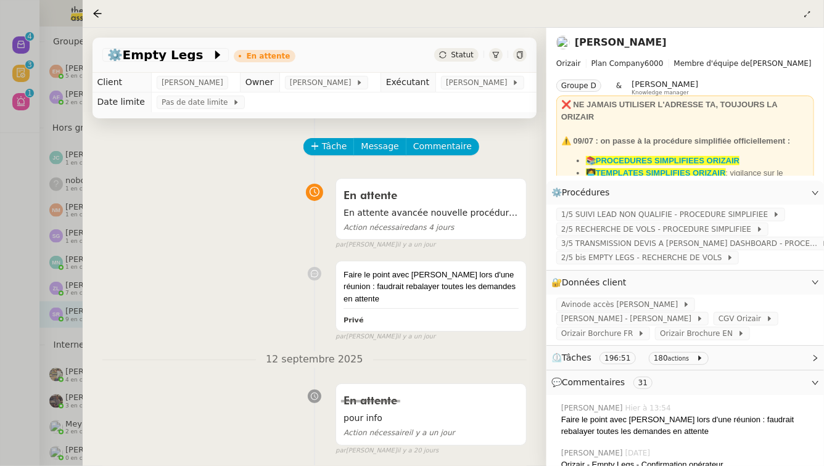
click at [0, 227] on div at bounding box center [412, 233] width 824 height 466
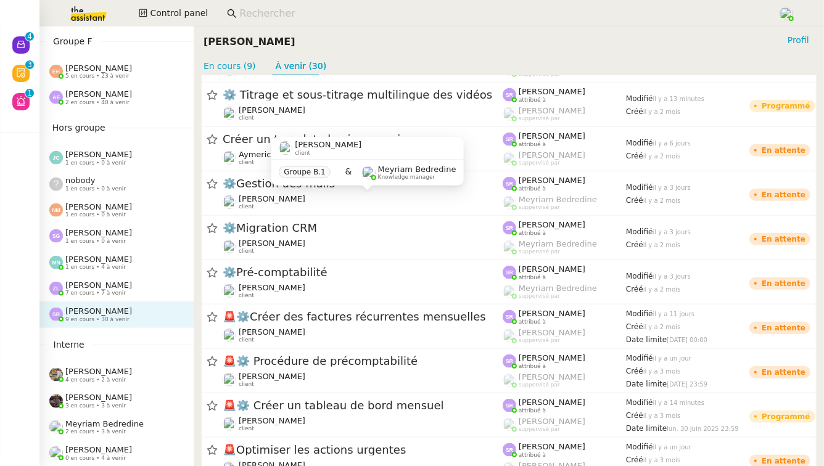
scroll to position [510, 0]
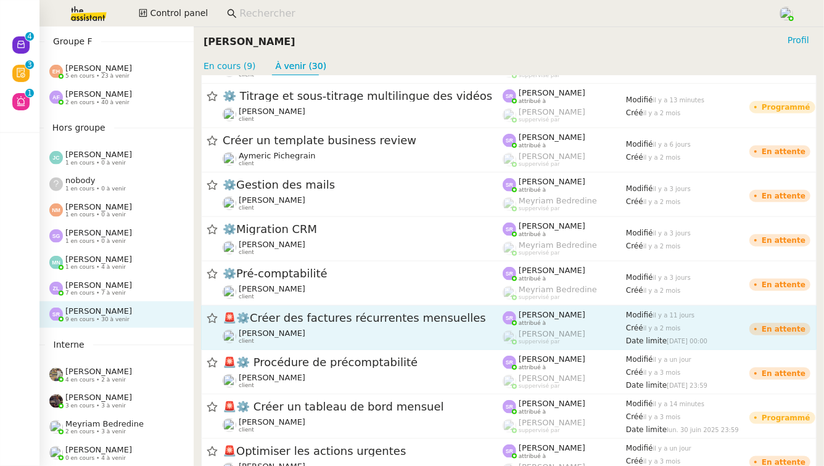
click at [299, 306] on link "🚨 ⚙️Créer des factures récurrentes mensuelles Colin Chaffotte client Stéphanie …" at bounding box center [508, 328] width 615 height 44
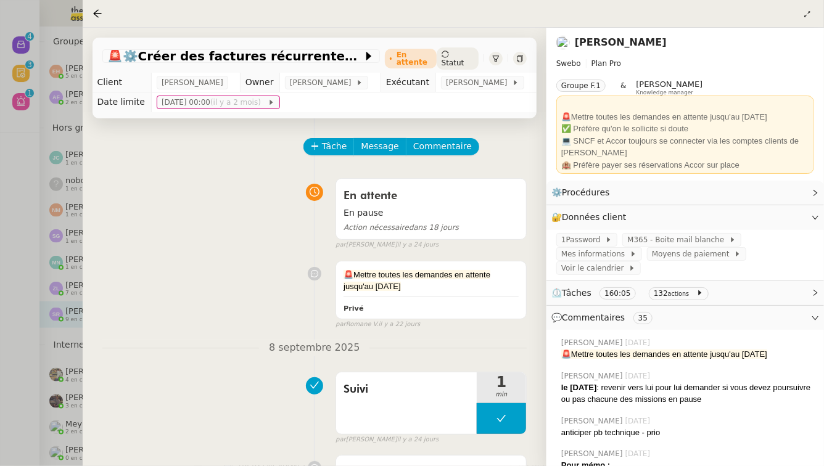
click at [41, 350] on div at bounding box center [412, 233] width 824 height 466
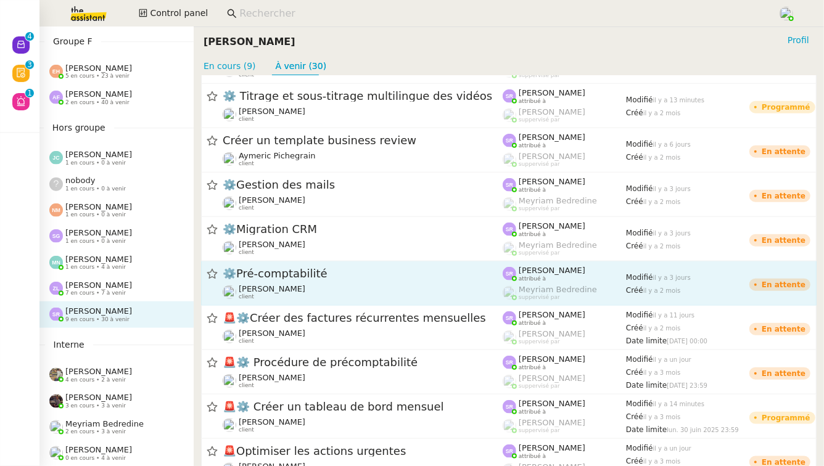
click at [309, 272] on span "⚙️Pré-comptabilité" at bounding box center [363, 274] width 280 height 11
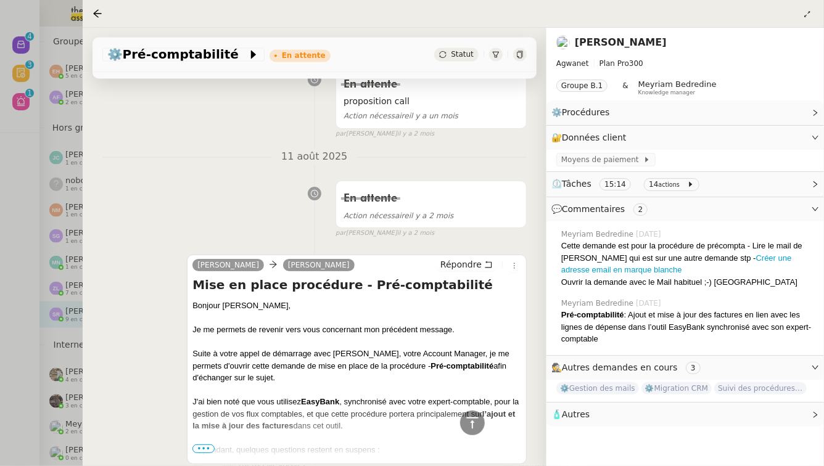
scroll to position [1113, 0]
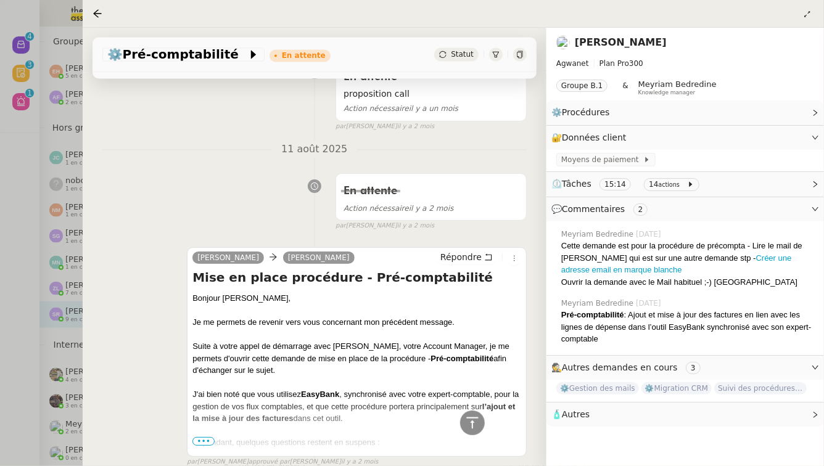
click at [36, 340] on div at bounding box center [412, 233] width 824 height 466
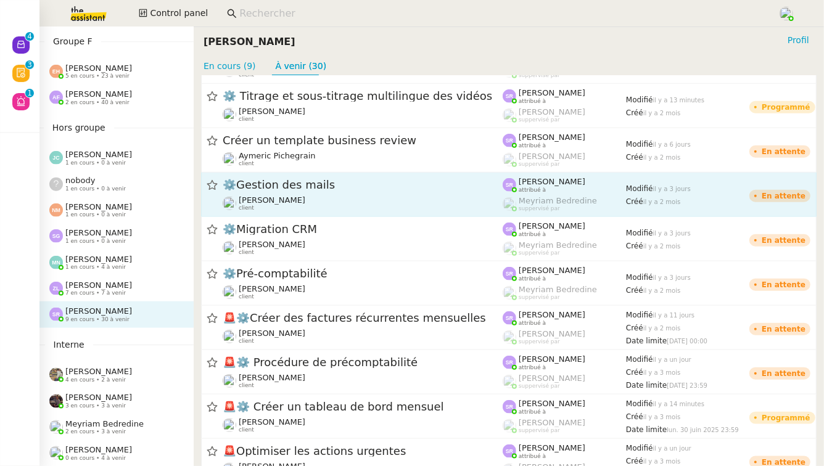
click at [450, 181] on span "⚙️Gestion des mails" at bounding box center [363, 185] width 280 height 11
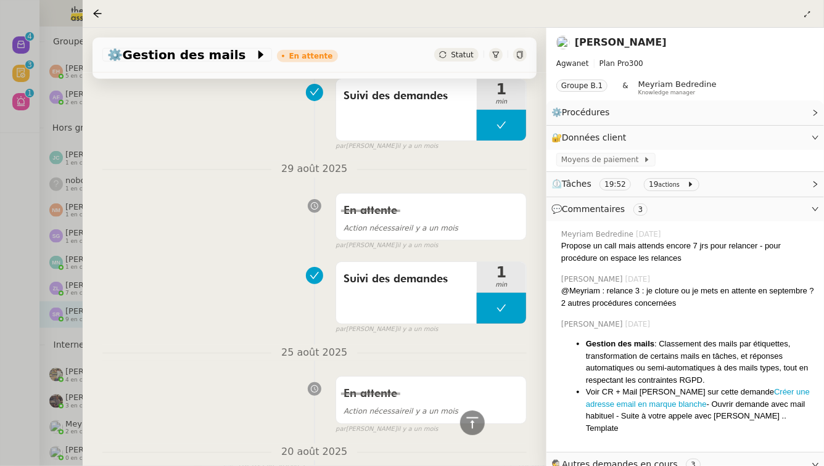
scroll to position [768, 0]
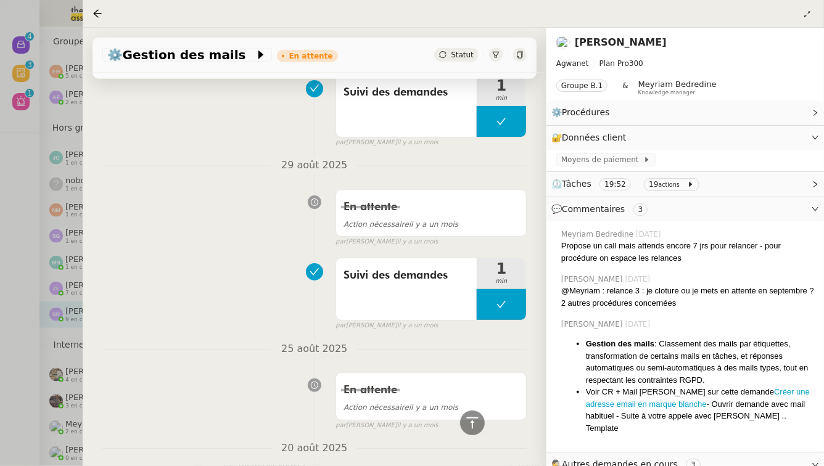
click at [27, 379] on div at bounding box center [412, 233] width 824 height 466
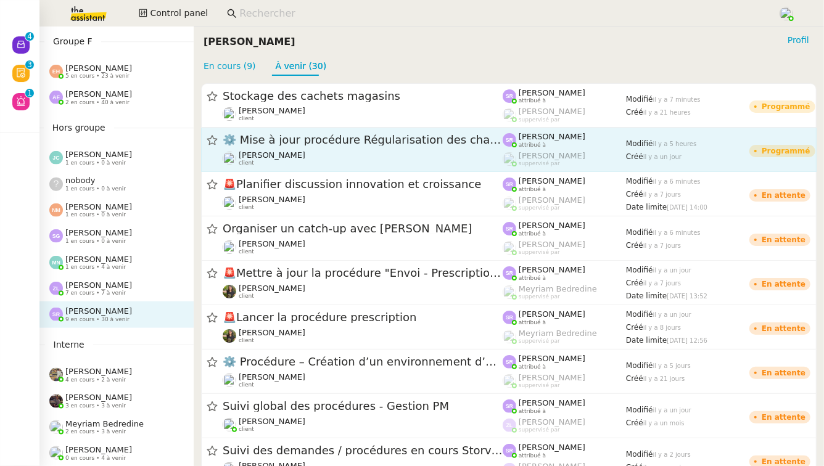
click at [454, 139] on span "⚙️ Mise à jour procédure Régularisation des charges locatives" at bounding box center [363, 140] width 280 height 11
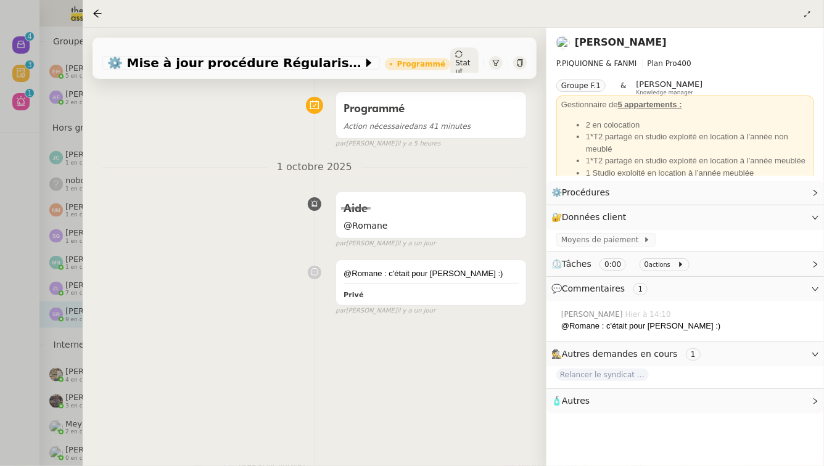
scroll to position [173, 0]
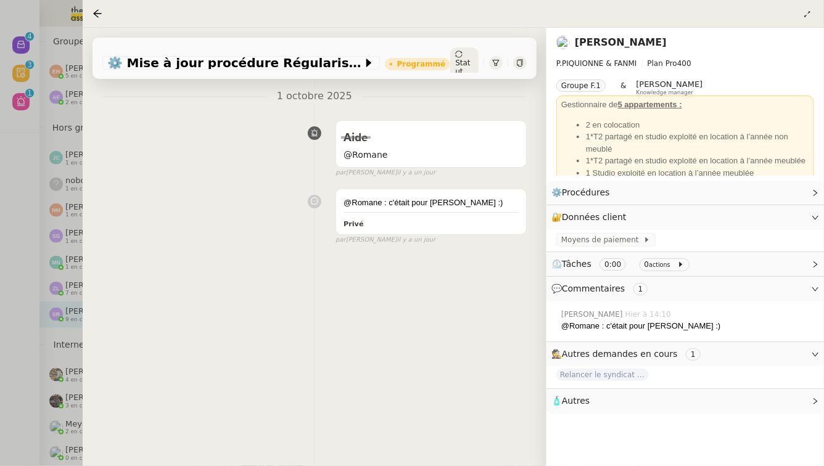
click at [46, 311] on div at bounding box center [412, 233] width 824 height 466
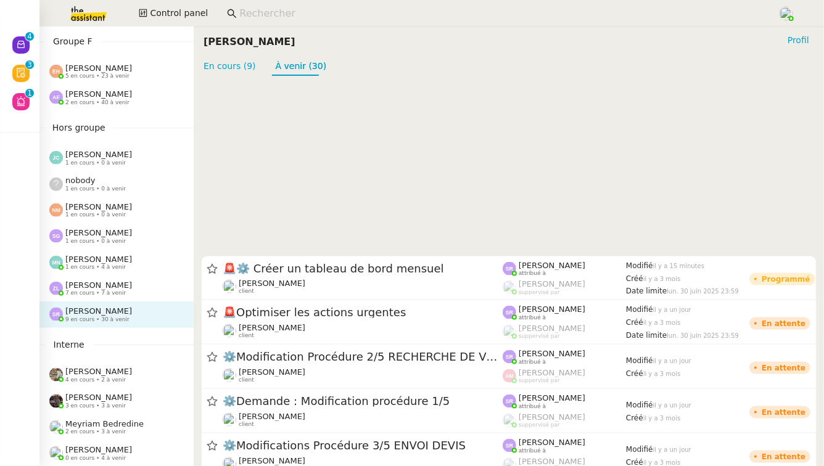
scroll to position [1015, 0]
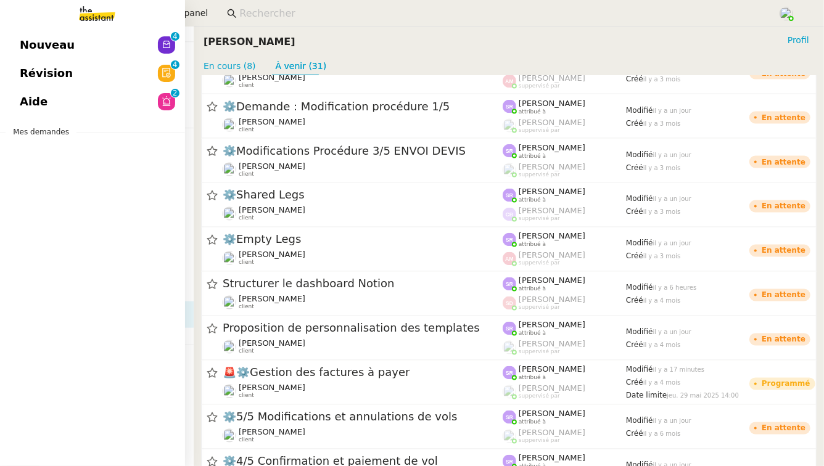
click at [39, 108] on span "Aide" at bounding box center [34, 101] width 28 height 18
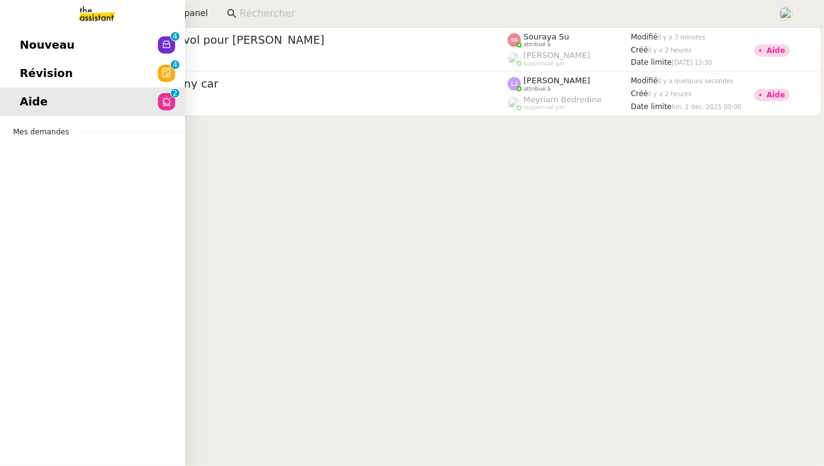
click at [49, 77] on span "Révision" at bounding box center [46, 73] width 53 height 18
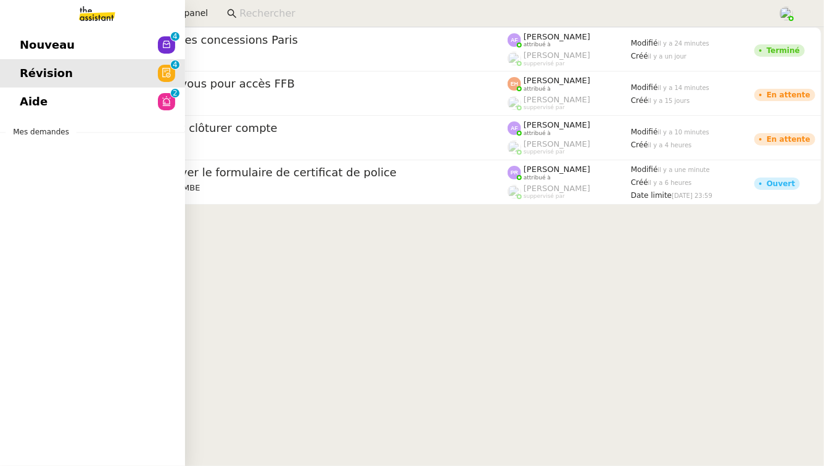
click at [9, 47] on link "Nouveau 0 1 2 3 4 5 6 7 8 9" at bounding box center [92, 45] width 185 height 28
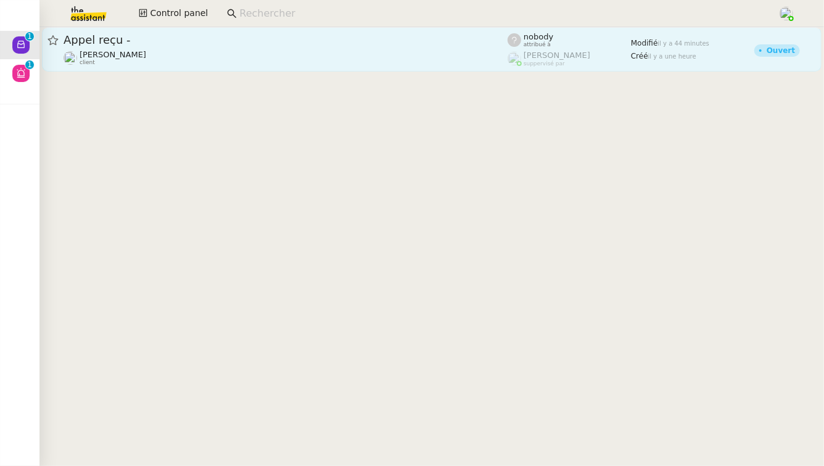
click at [305, 41] on span "Appel reçu -" at bounding box center [285, 40] width 444 height 11
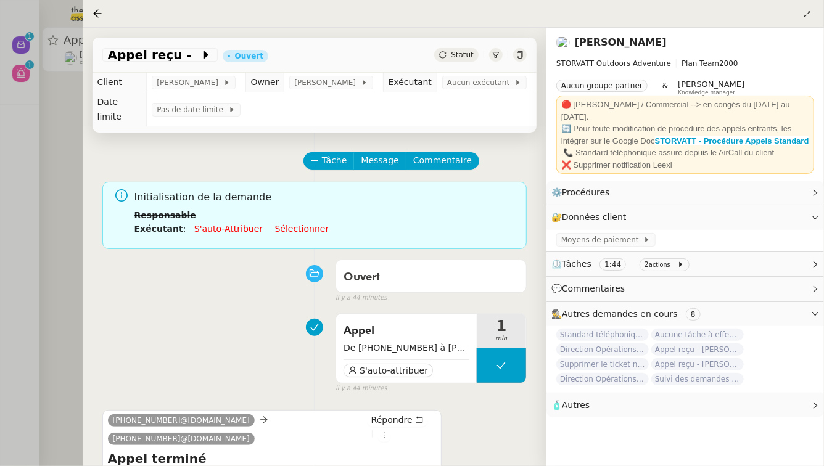
click at [28, 158] on div at bounding box center [412, 233] width 824 height 466
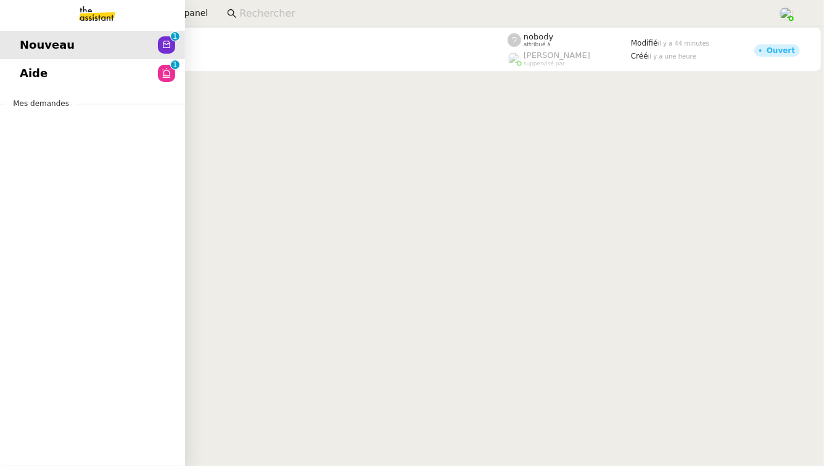
click at [6, 67] on link "Aide 0 1 2 3 4 5 6 7 8 9" at bounding box center [92, 73] width 185 height 28
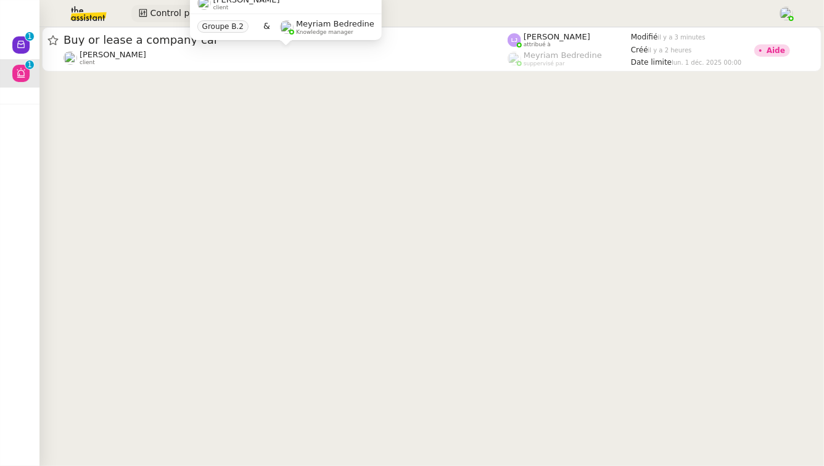
click at [157, 14] on span "Control panel" at bounding box center [179, 13] width 58 height 14
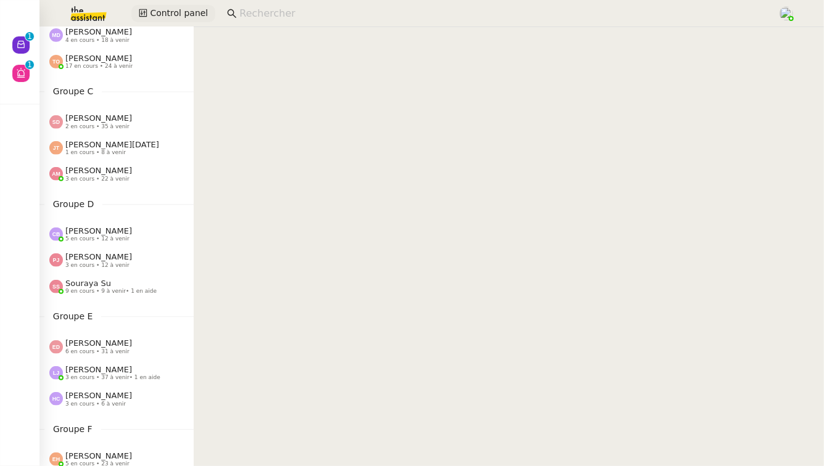
scroll to position [595, 0]
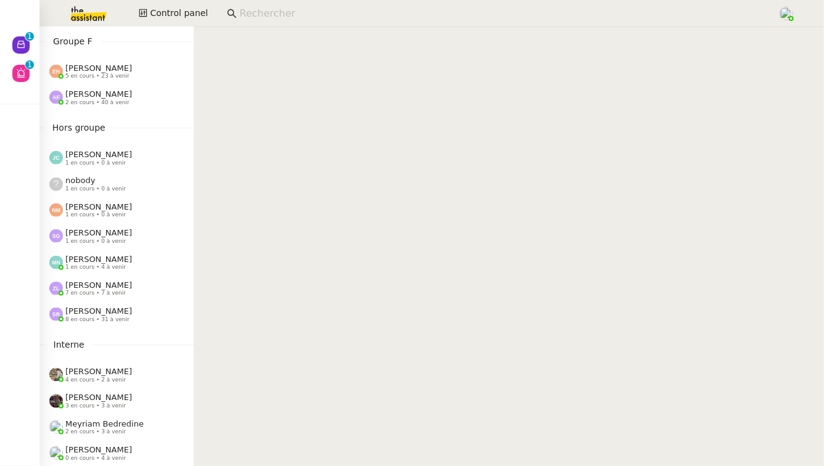
click at [128, 309] on span "[PERSON_NAME]" at bounding box center [98, 310] width 67 height 9
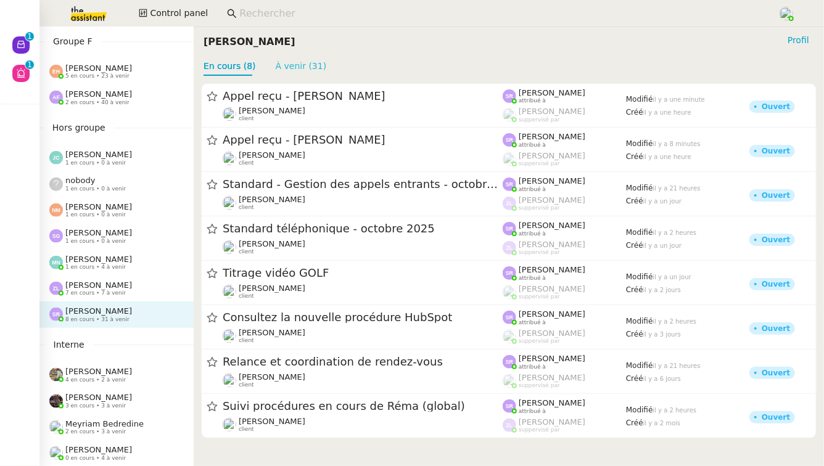
click at [311, 68] on link "À venir (31)" at bounding box center [301, 66] width 51 height 10
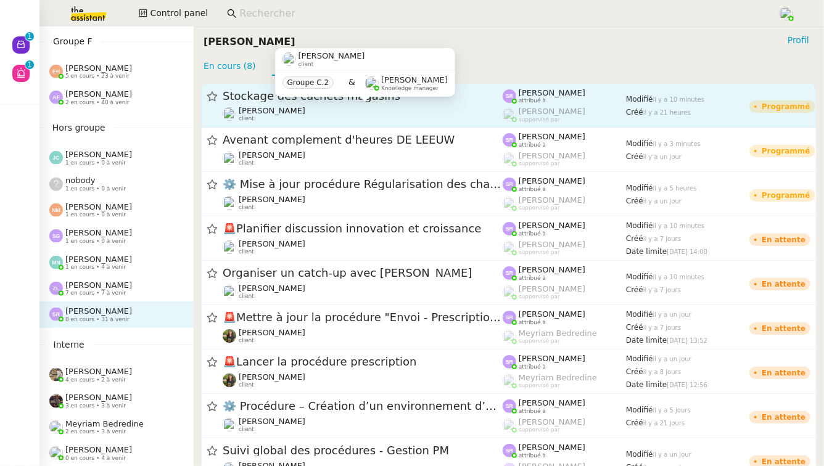
click at [311, 107] on div "[PERSON_NAME] client" at bounding box center [363, 114] width 280 height 16
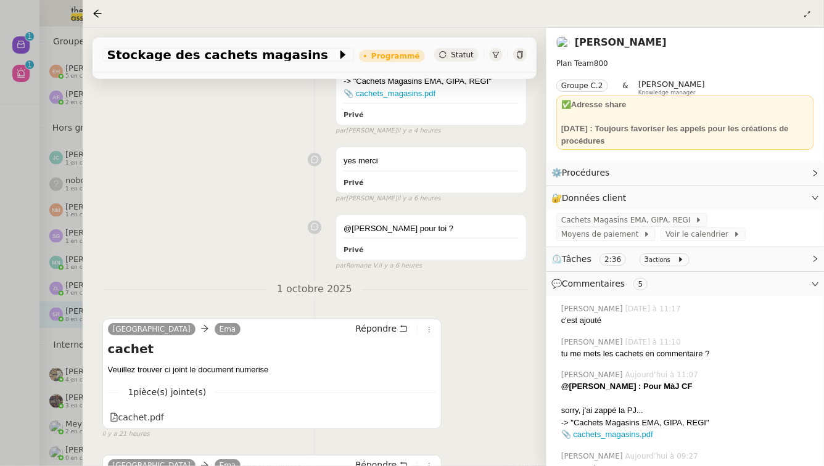
scroll to position [753, 0]
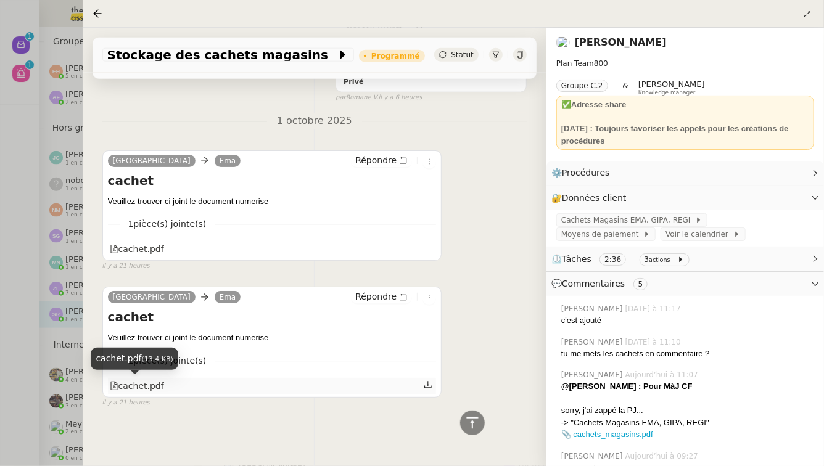
click at [157, 385] on div "cachet.pdf" at bounding box center [137, 386] width 54 height 14
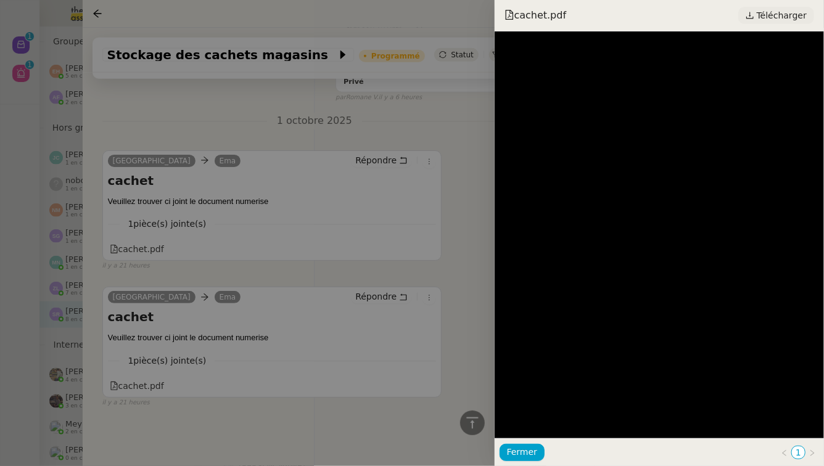
click at [800, 14] on span "Télécharger" at bounding box center [781, 15] width 50 height 16
click at [448, 291] on div at bounding box center [412, 233] width 824 height 466
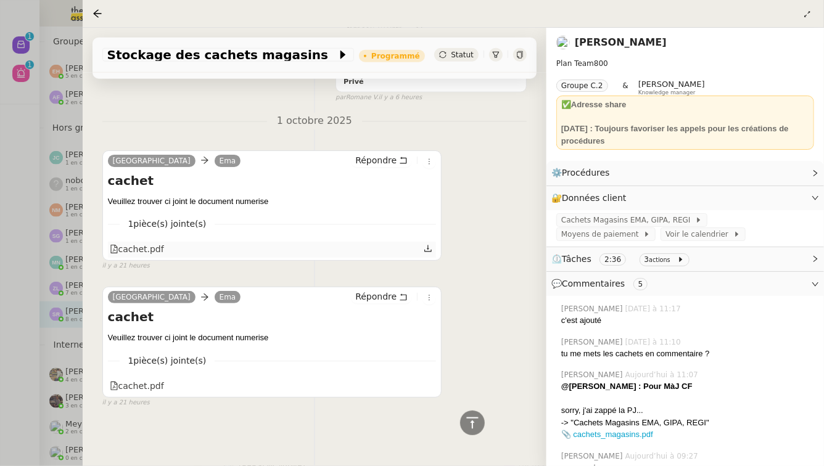
click at [152, 248] on div "cachet.pdf" at bounding box center [137, 249] width 54 height 14
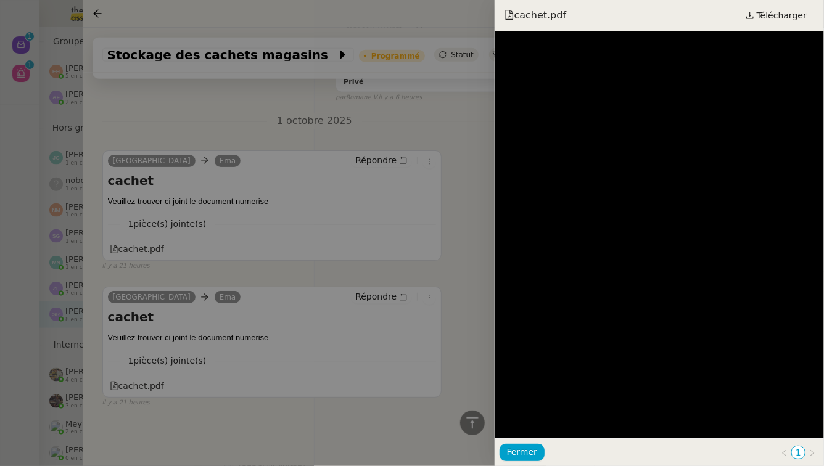
click at [468, 194] on div at bounding box center [412, 233] width 824 height 466
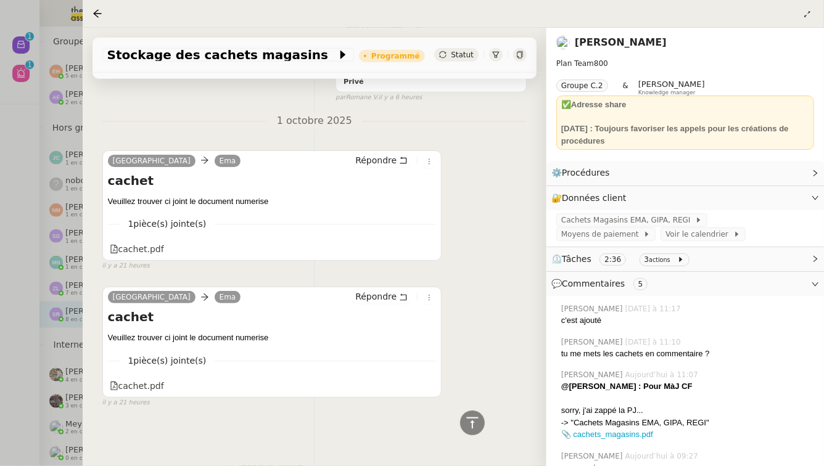
scroll to position [0, 0]
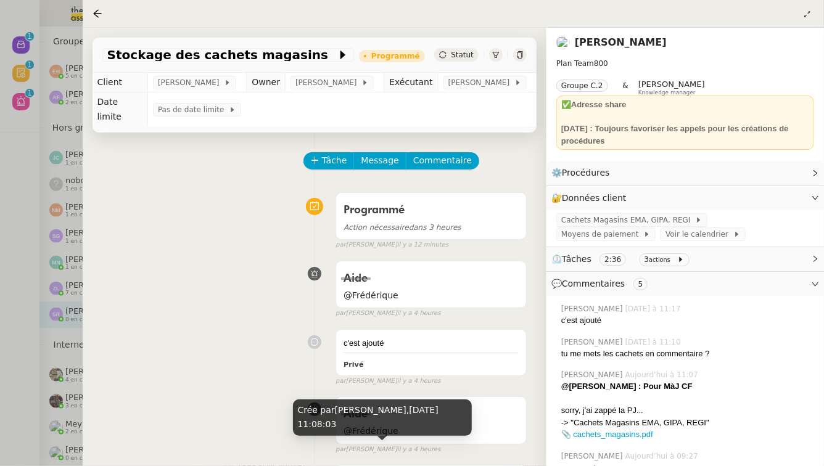
click at [0, 152] on div at bounding box center [412, 233] width 824 height 466
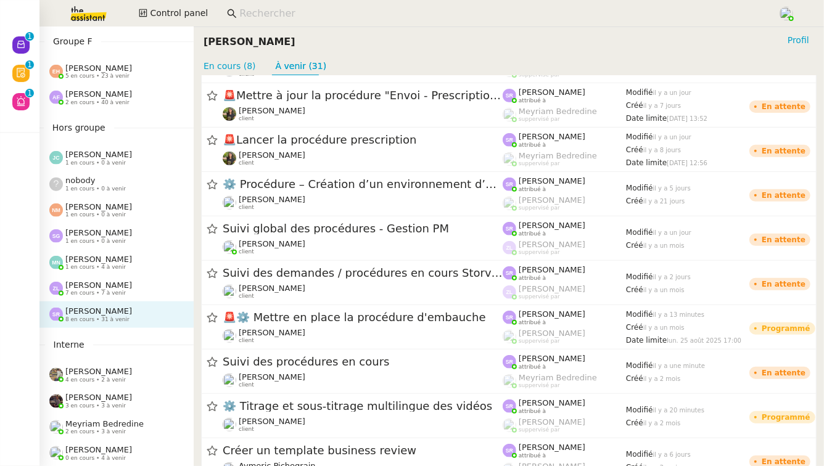
scroll to position [229, 0]
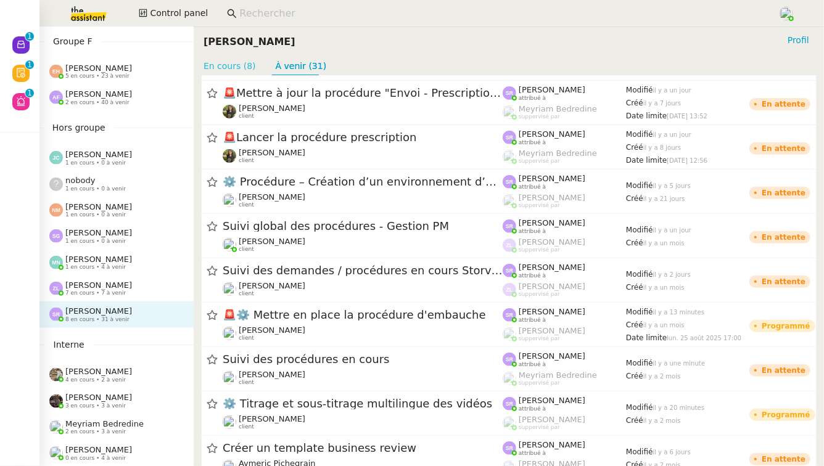
click at [245, 71] on link "En cours (8)" at bounding box center [229, 66] width 52 height 10
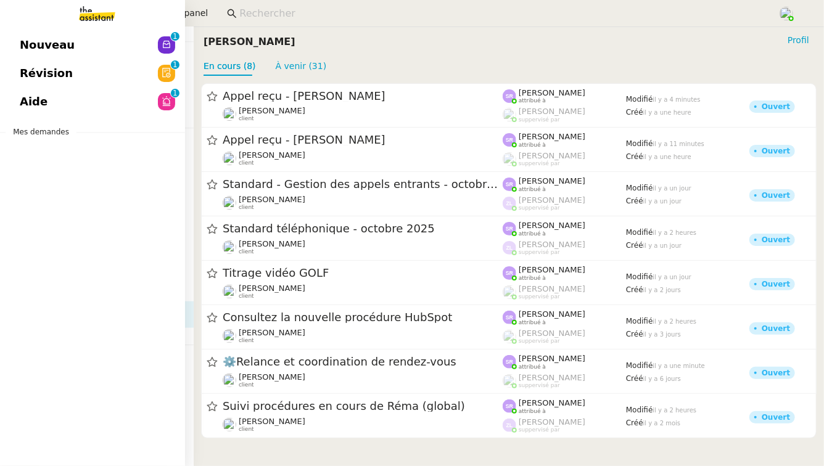
click at [76, 42] on link "Nouveau 0 1 2 3 4 5 6 7 8 9" at bounding box center [92, 45] width 185 height 28
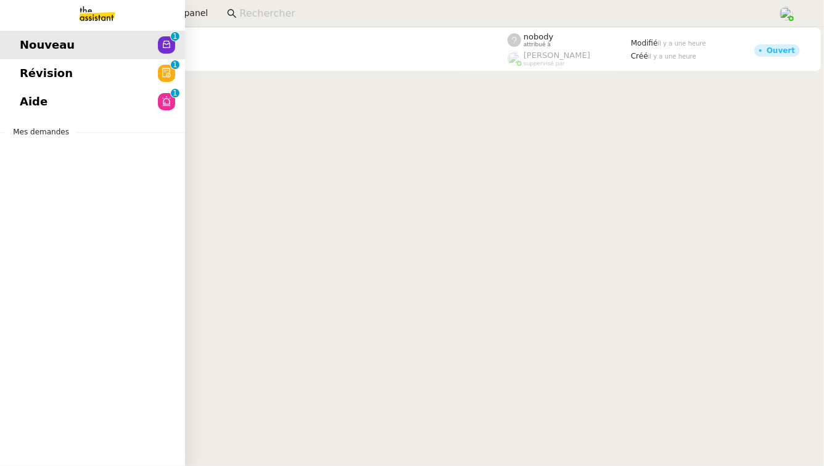
click at [38, 76] on span "Révision" at bounding box center [46, 73] width 53 height 18
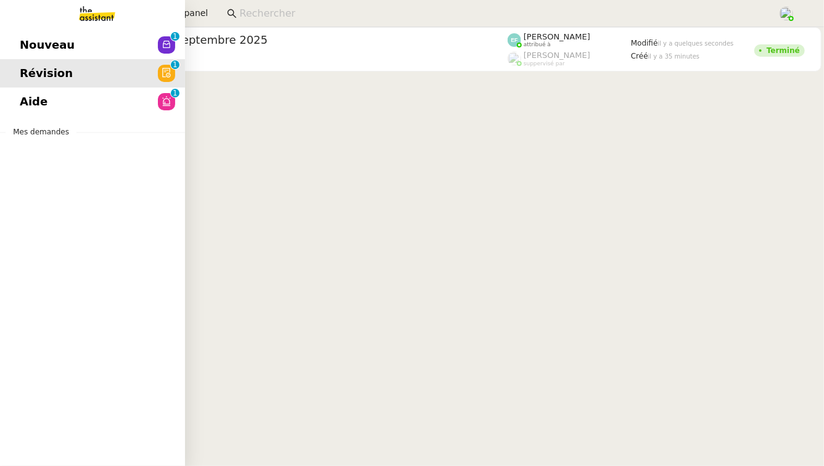
click at [50, 91] on link "Aide 0 1 2 3 4 5 6 7 8 9" at bounding box center [92, 102] width 185 height 28
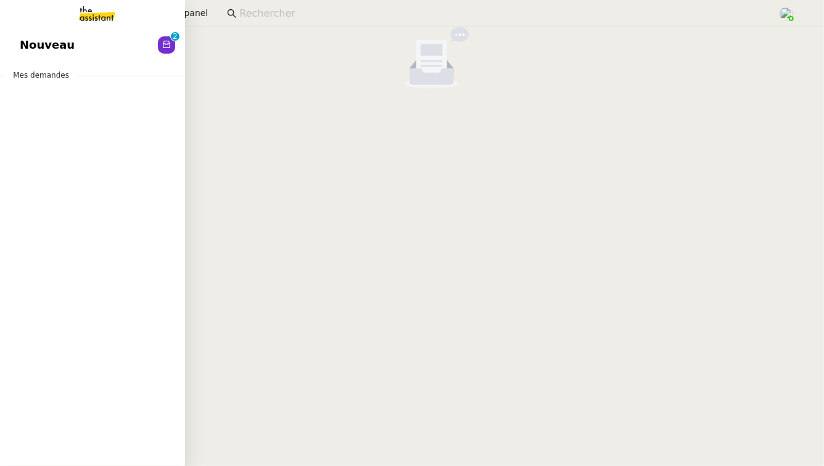
click at [30, 41] on span "Nouveau" at bounding box center [47, 45] width 55 height 18
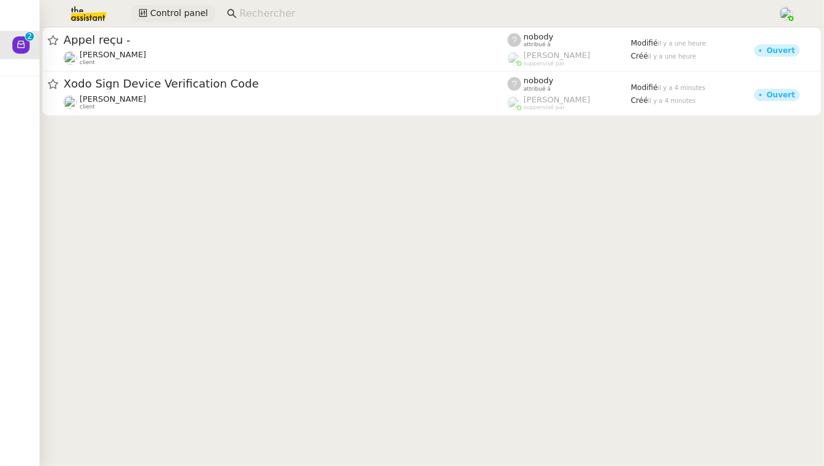
click at [163, 12] on span "Control panel" at bounding box center [179, 13] width 58 height 14
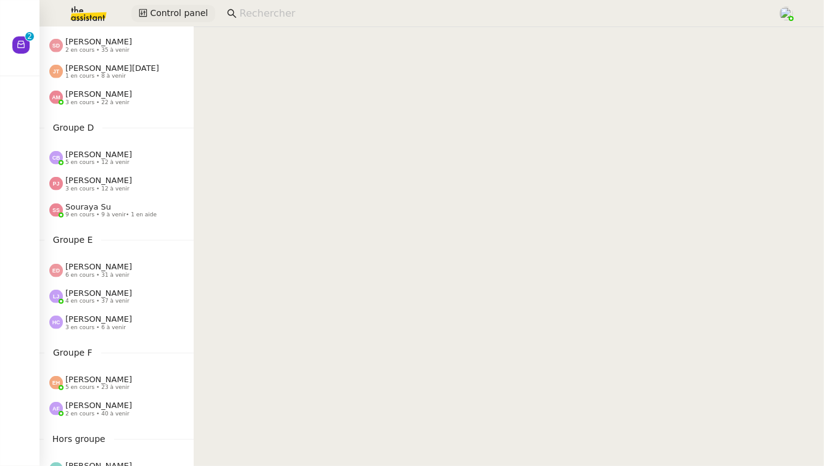
scroll to position [595, 0]
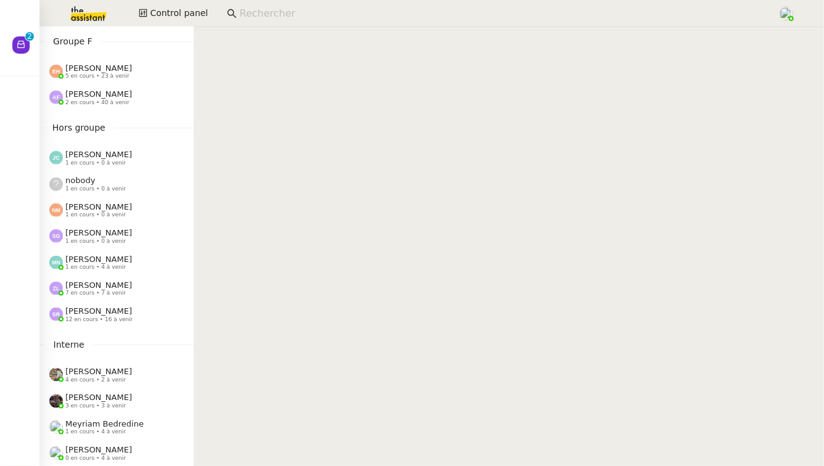
click at [104, 321] on span "12 en cours • 16 à venir" at bounding box center [98, 319] width 67 height 7
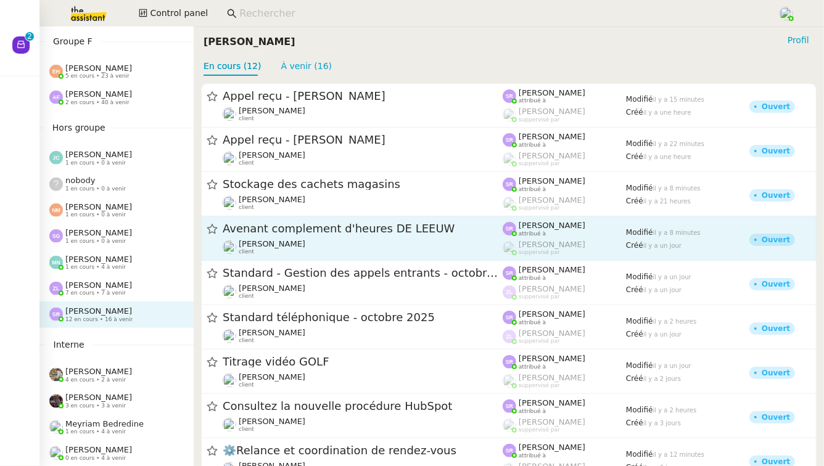
scroll to position [171, 0]
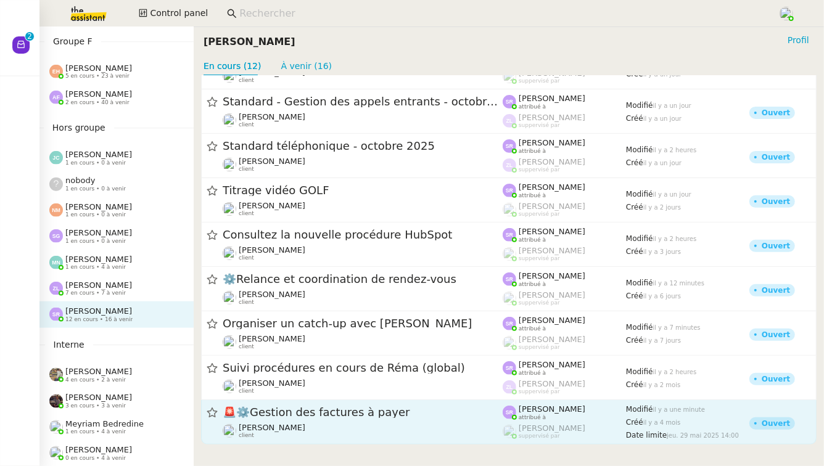
click at [332, 420] on div "🚨 ⚙️Gestion des factures à payer" at bounding box center [363, 412] width 280 height 15
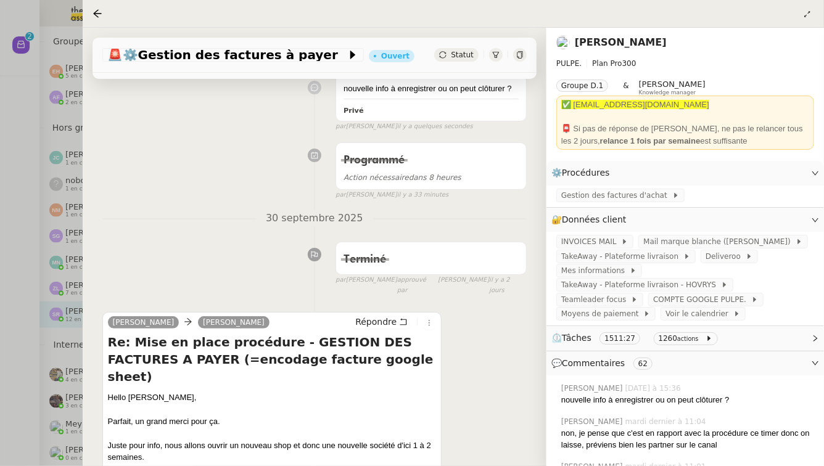
scroll to position [301, 0]
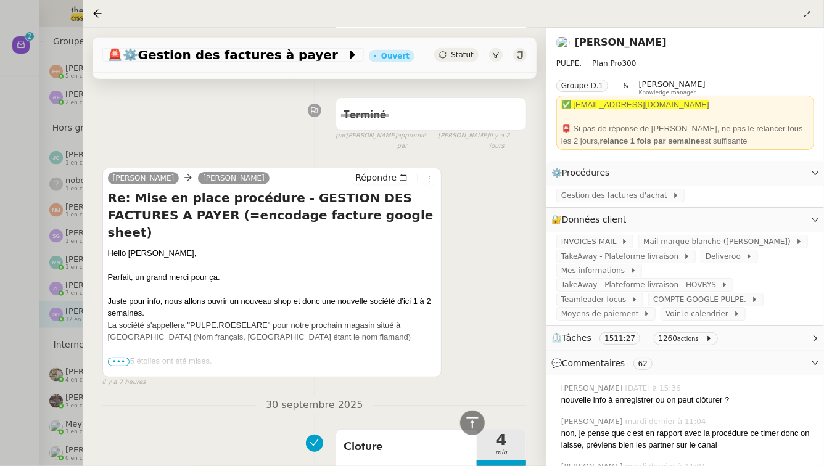
click at [57, 371] on div at bounding box center [412, 233] width 824 height 466
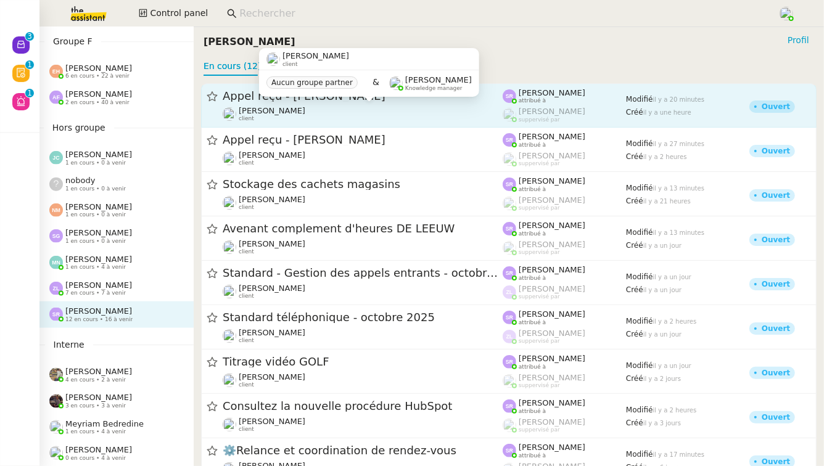
click at [412, 112] on div "Franck MUFFAT-JEANDET client" at bounding box center [363, 114] width 280 height 16
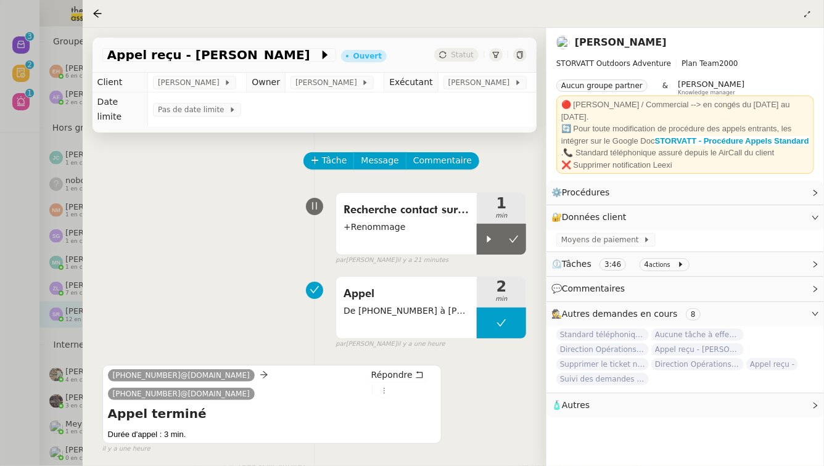
click at [0, 202] on div at bounding box center [412, 233] width 824 height 466
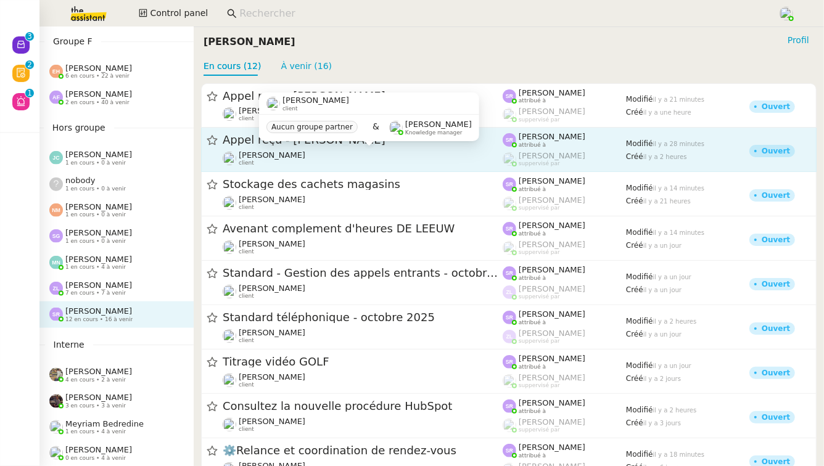
click at [391, 158] on div "Franck MUFFAT-JEANDET client" at bounding box center [363, 158] width 280 height 16
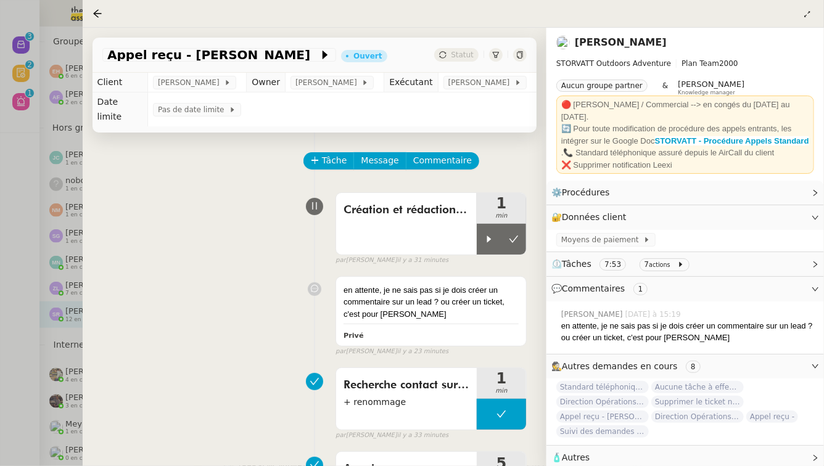
click at [2, 222] on div at bounding box center [412, 233] width 824 height 466
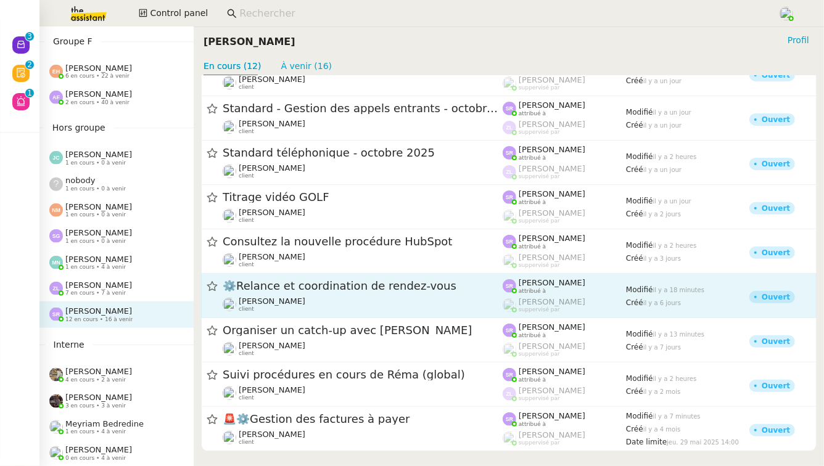
scroll to position [171, 0]
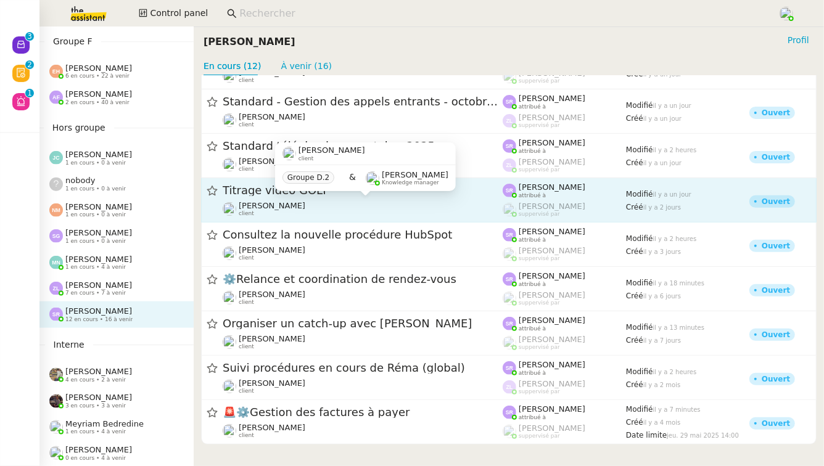
click at [438, 209] on div "[PERSON_NAME] client" at bounding box center [363, 209] width 280 height 16
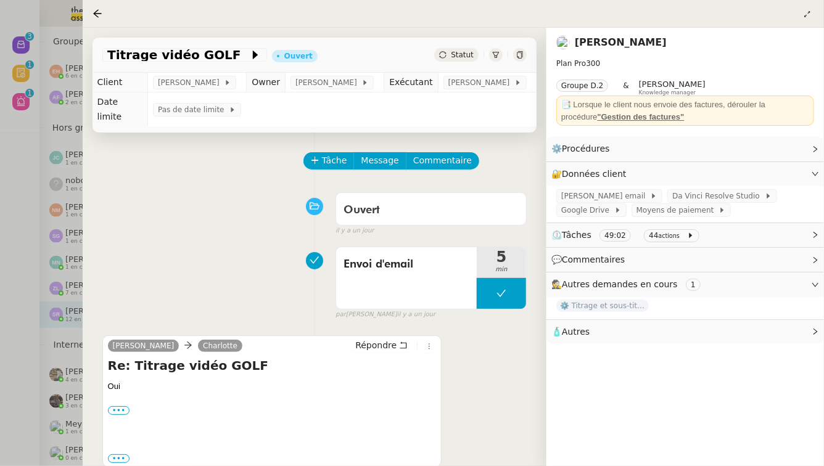
click at [18, 330] on div at bounding box center [412, 233] width 824 height 466
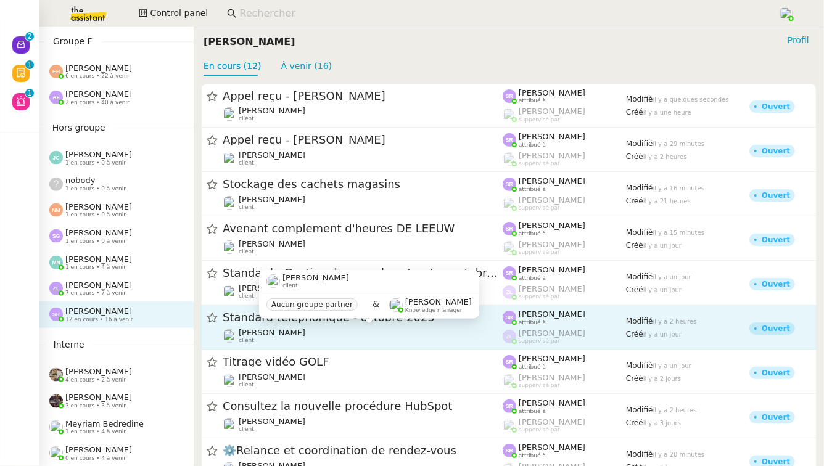
click at [429, 329] on div "Franck MUFFAT-JEANDET client" at bounding box center [363, 336] width 280 height 16
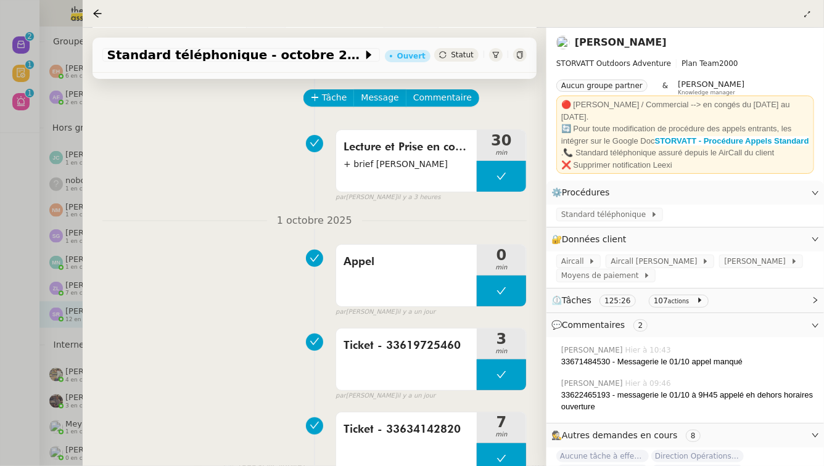
scroll to position [66, 0]
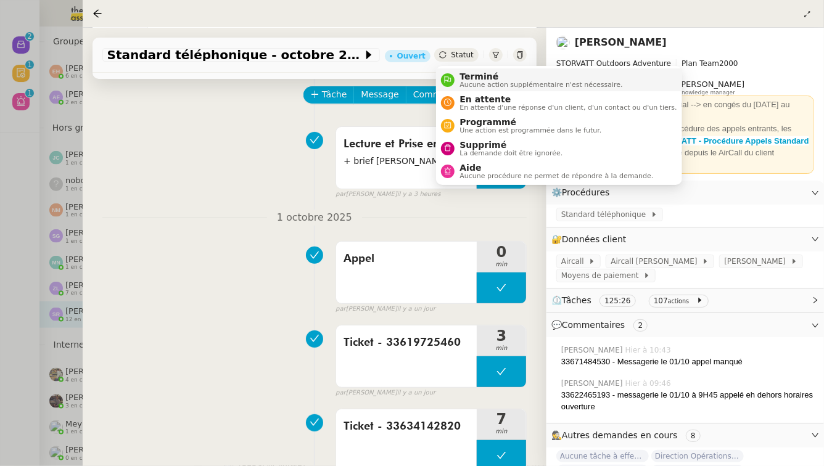
click at [467, 80] on span "Terminé" at bounding box center [540, 77] width 163 height 10
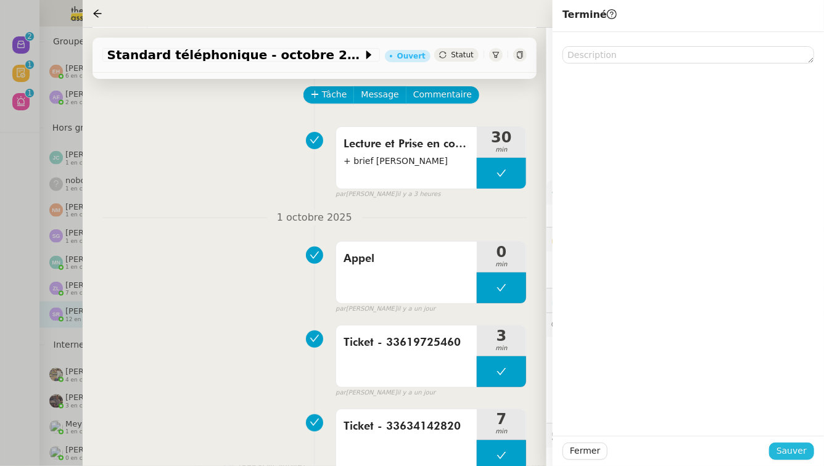
click at [796, 450] on span "Sauver" at bounding box center [791, 451] width 30 height 14
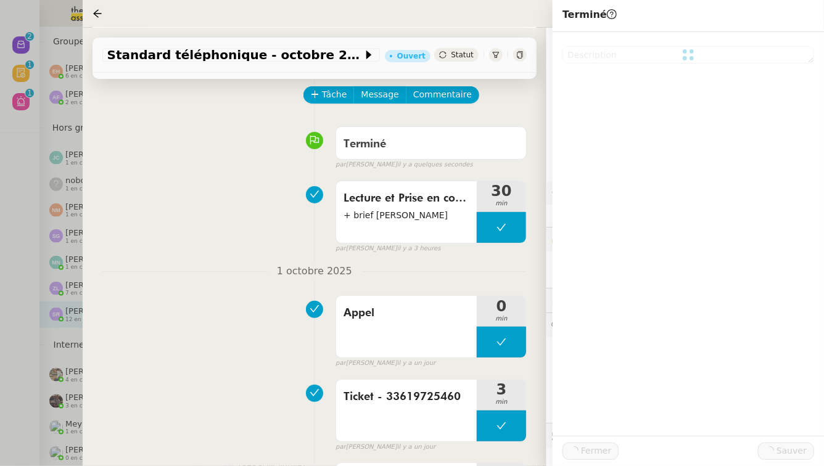
click at [0, 254] on div at bounding box center [412, 233] width 824 height 466
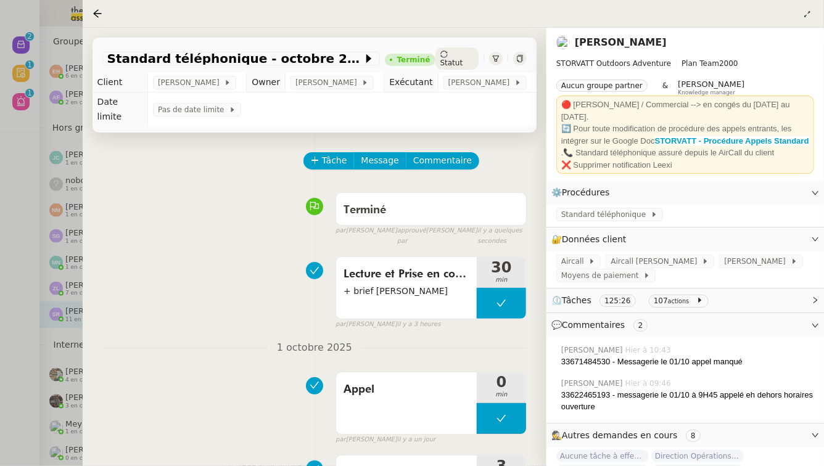
click at [1, 293] on div at bounding box center [412, 233] width 824 height 466
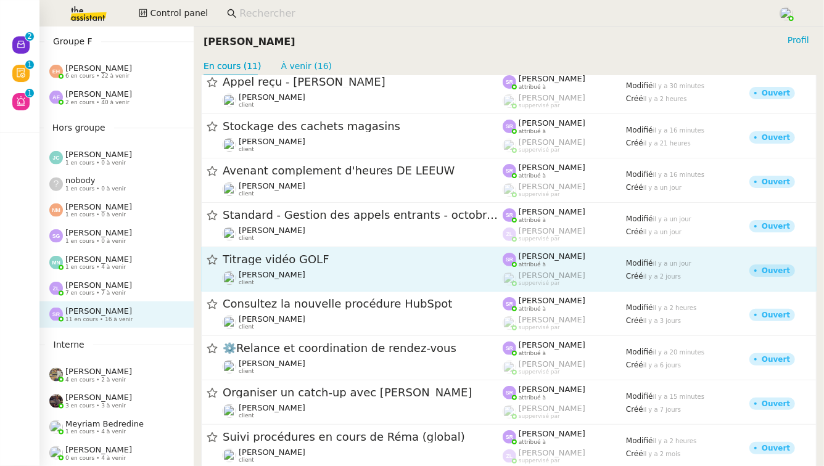
scroll to position [125, 0]
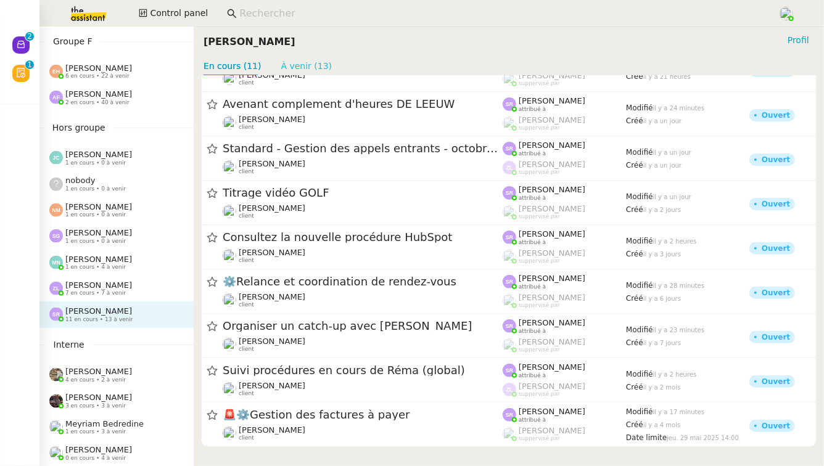
click at [311, 70] on link "À venir (13)" at bounding box center [306, 66] width 51 height 10
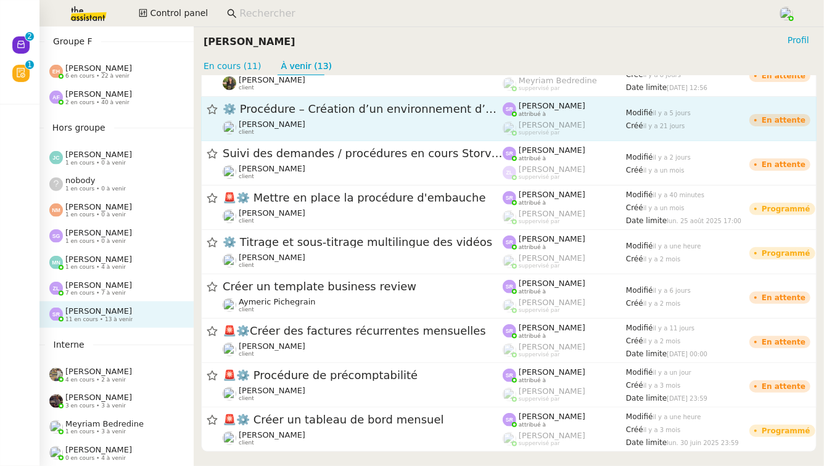
scroll to position [99, 0]
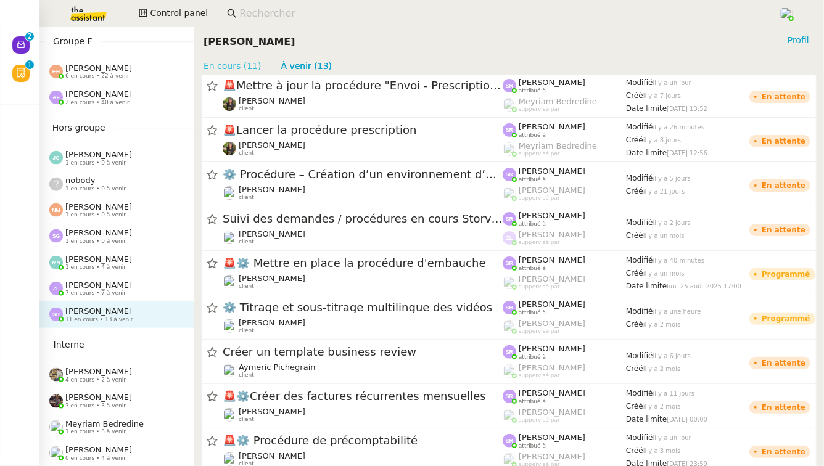
click at [239, 65] on link "En cours (11)" at bounding box center [232, 66] width 58 height 10
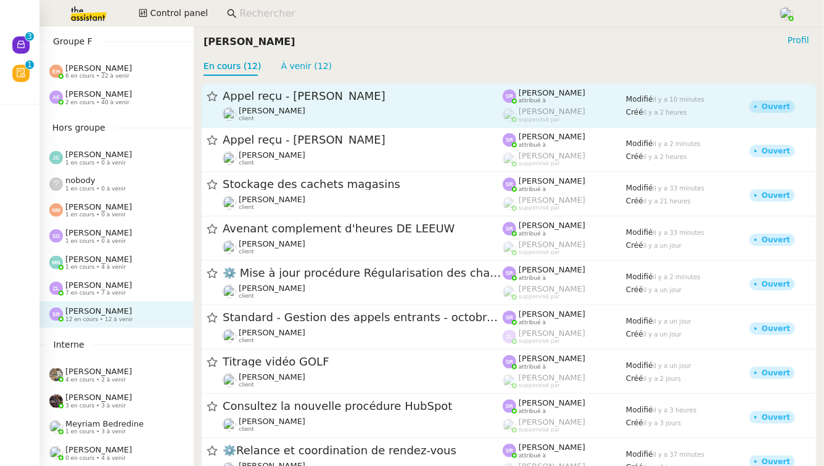
click at [295, 102] on div "Appel reçu - M. Deparis" at bounding box center [363, 96] width 280 height 15
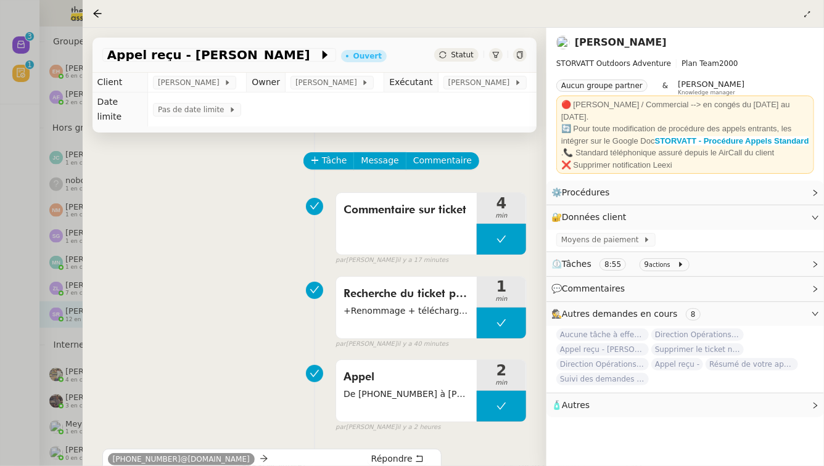
click at [61, 216] on div at bounding box center [412, 233] width 824 height 466
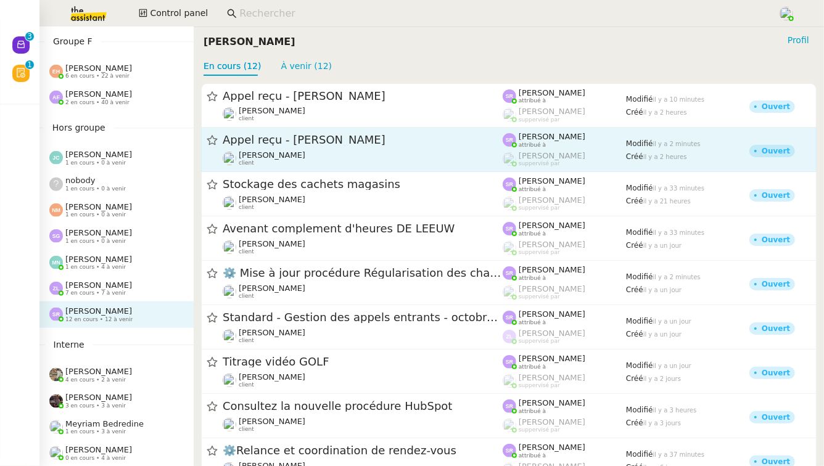
click at [389, 144] on span "Appel reçu - M. Blanc-Gonnet" at bounding box center [363, 140] width 280 height 11
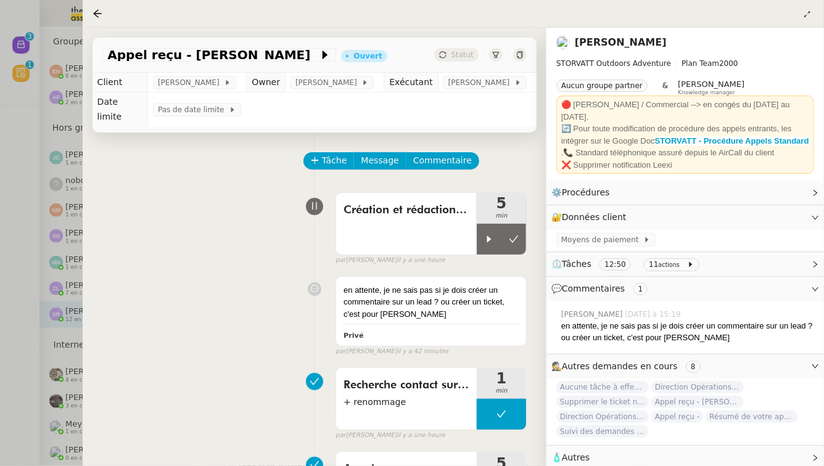
click at [14, 274] on div at bounding box center [412, 233] width 824 height 466
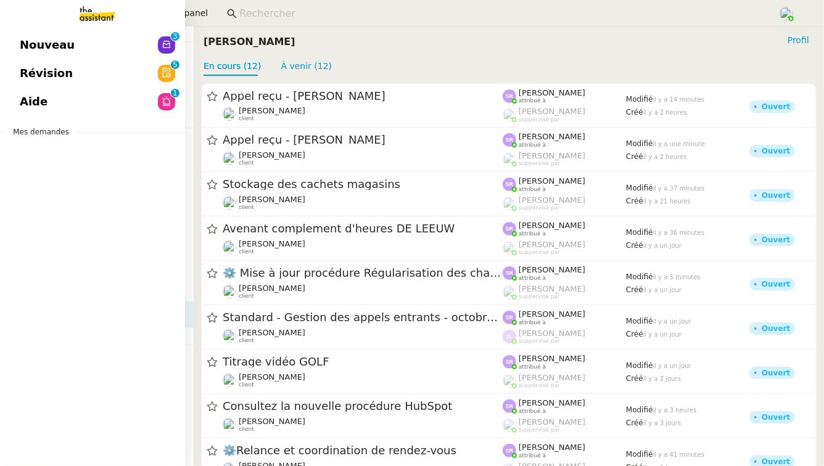
click at [40, 81] on span "Révision" at bounding box center [46, 73] width 53 height 18
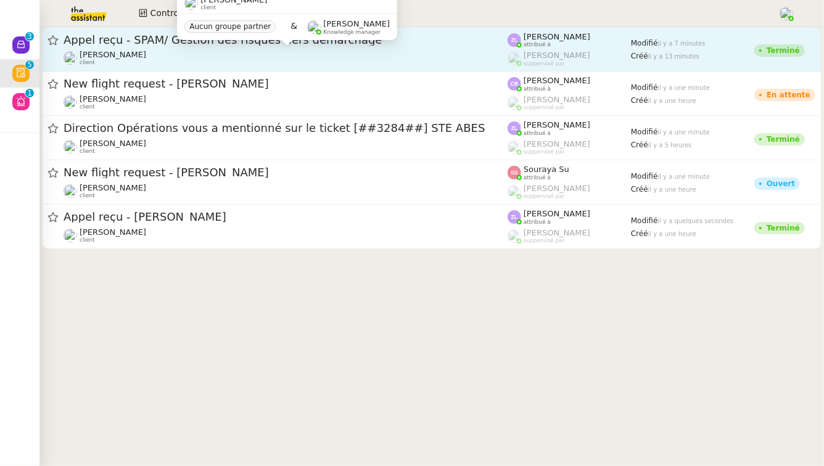
click at [349, 60] on div "Franck MUFFAT-JEANDET client" at bounding box center [285, 58] width 444 height 16
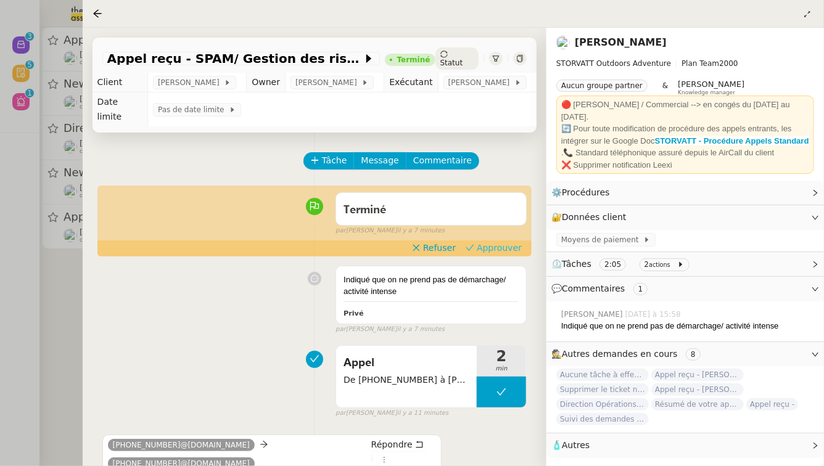
click at [512, 248] on span "Approuver" at bounding box center [499, 248] width 45 height 12
click at [511, 248] on span "Approuver" at bounding box center [499, 248] width 45 height 12
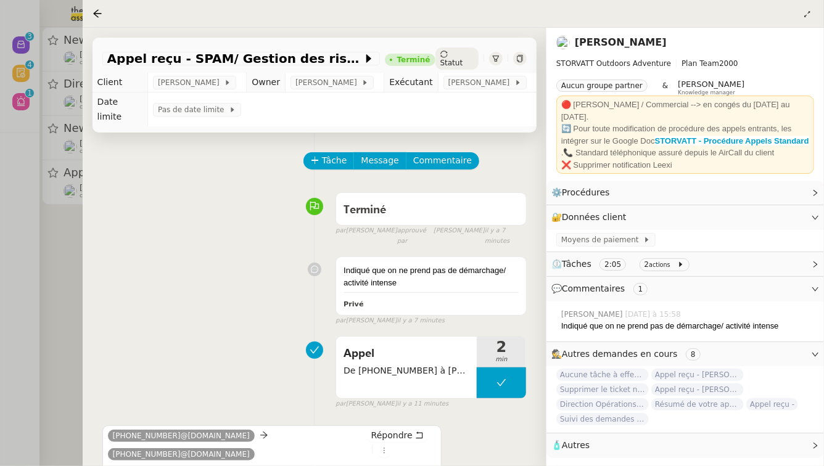
click at [53, 297] on div at bounding box center [412, 233] width 824 height 466
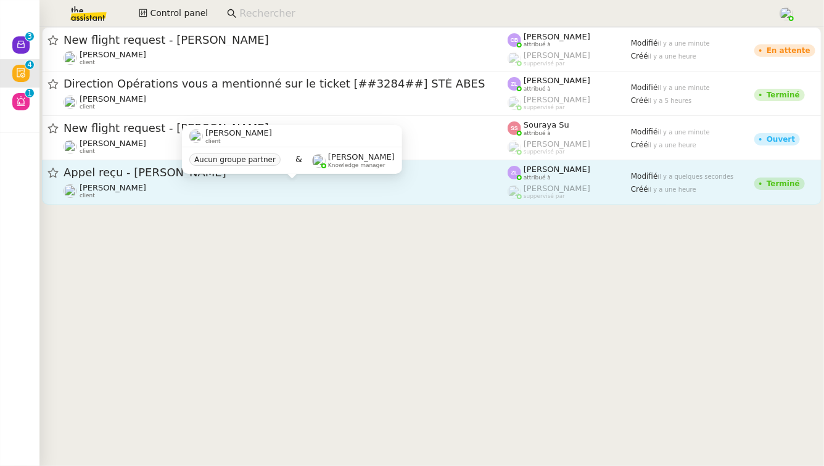
click at [242, 191] on div "Franck MUFFAT-JEANDET client" at bounding box center [285, 191] width 444 height 16
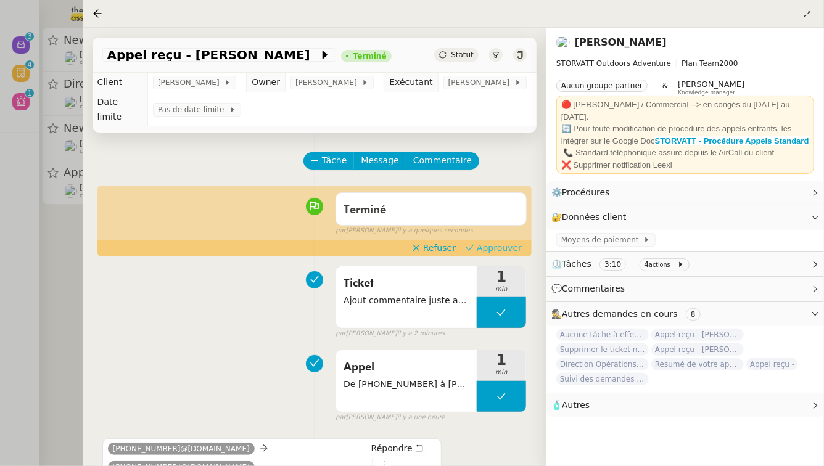
click at [510, 251] on span "Approuver" at bounding box center [499, 248] width 45 height 12
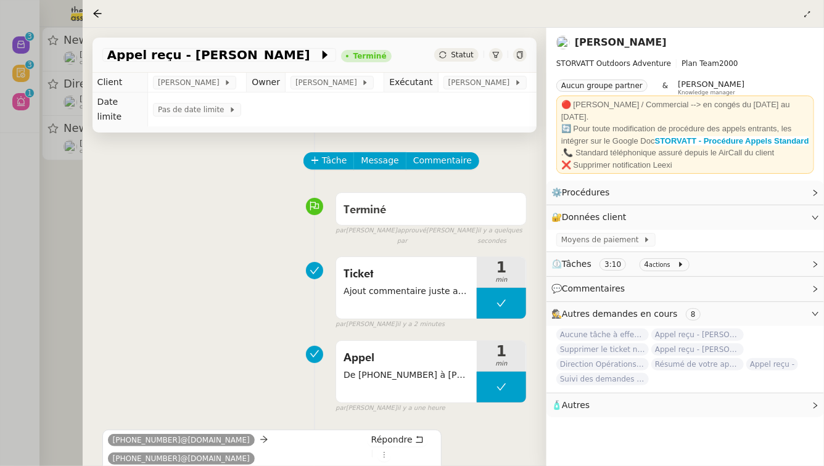
click at [0, 289] on div at bounding box center [412, 233] width 824 height 466
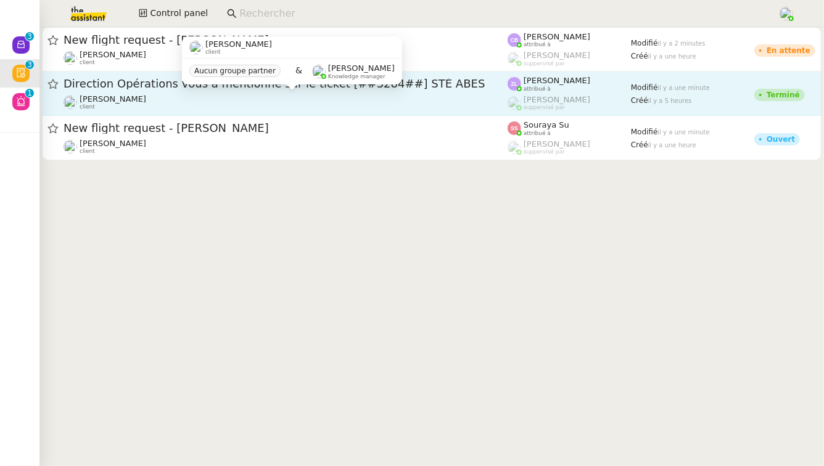
click at [276, 100] on div "Franck MUFFAT-JEANDET client" at bounding box center [285, 102] width 444 height 16
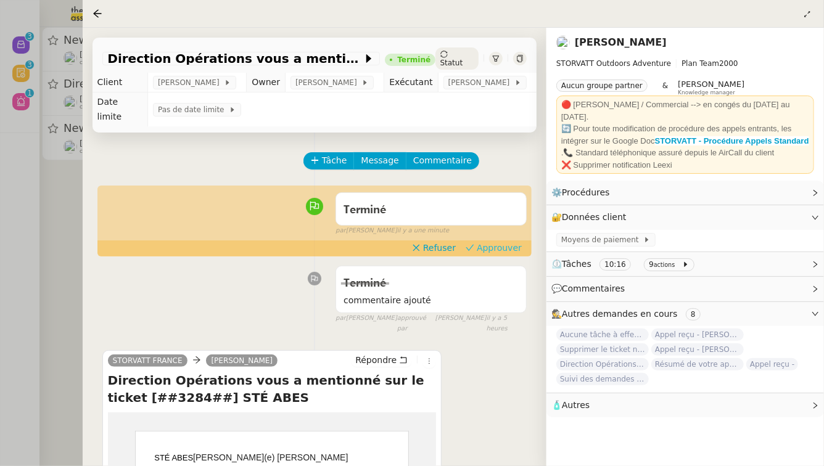
click at [509, 247] on span "Approuver" at bounding box center [499, 248] width 45 height 12
click at [0, 306] on div at bounding box center [412, 233] width 824 height 466
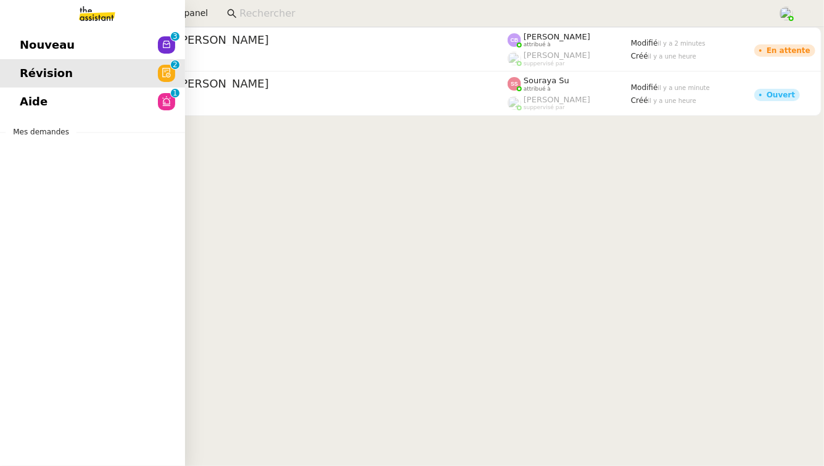
click at [89, 44] on link "Nouveau 0 1 2 3 4 5 6 7 8 9" at bounding box center [92, 45] width 185 height 28
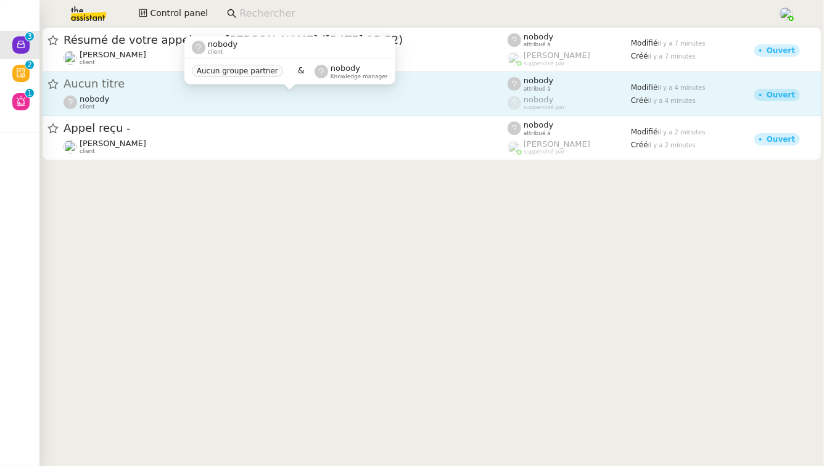
click at [377, 97] on div "nobody client" at bounding box center [285, 102] width 444 height 16
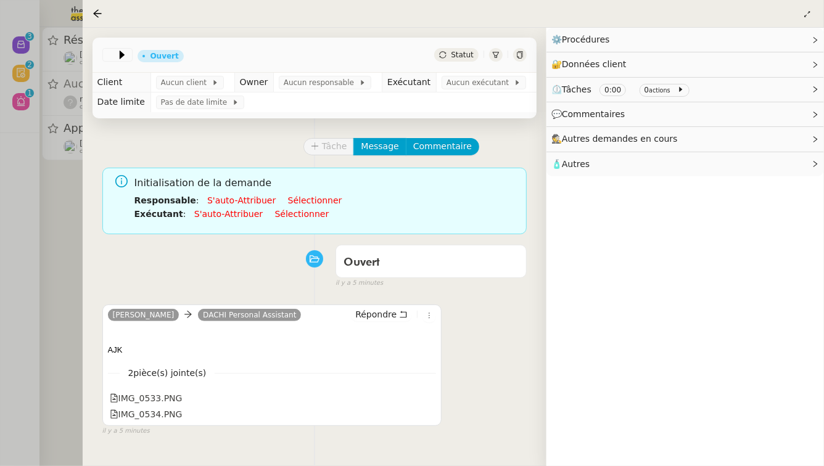
click at [63, 231] on div at bounding box center [412, 233] width 824 height 466
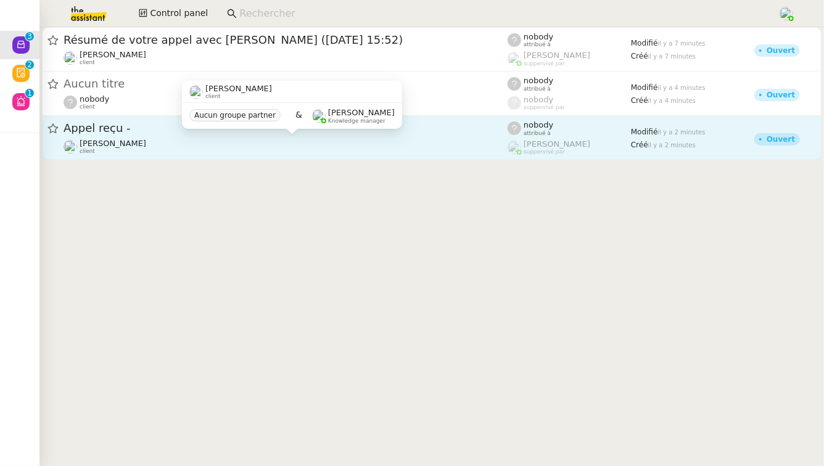
click at [179, 142] on div "Franck MUFFAT-JEANDET client" at bounding box center [285, 147] width 444 height 16
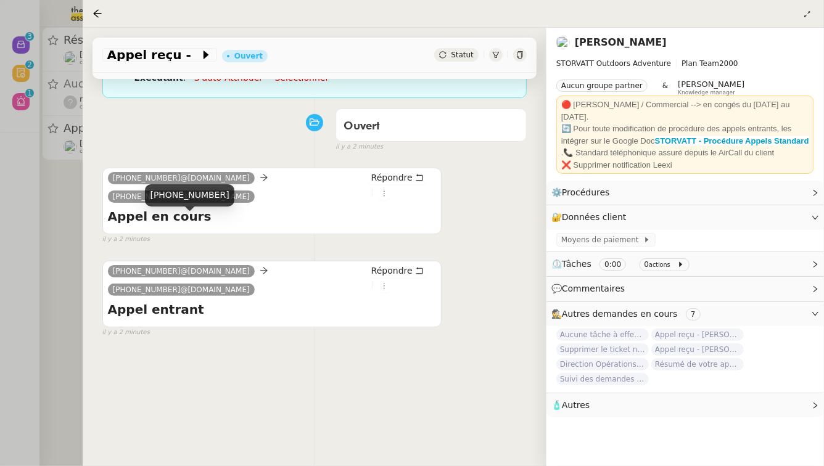
scroll to position [173, 0]
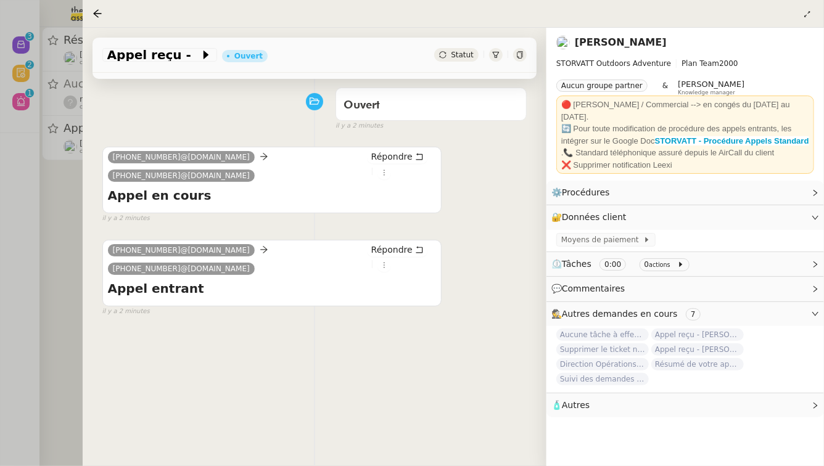
click at [67, 297] on div at bounding box center [412, 233] width 824 height 466
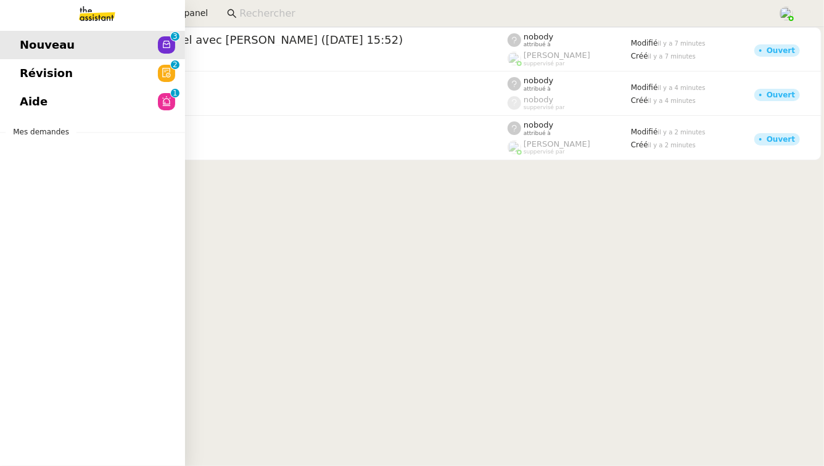
click at [77, 100] on link "Aide 0 1 2 3 4 5 6 7 8 9" at bounding box center [92, 102] width 185 height 28
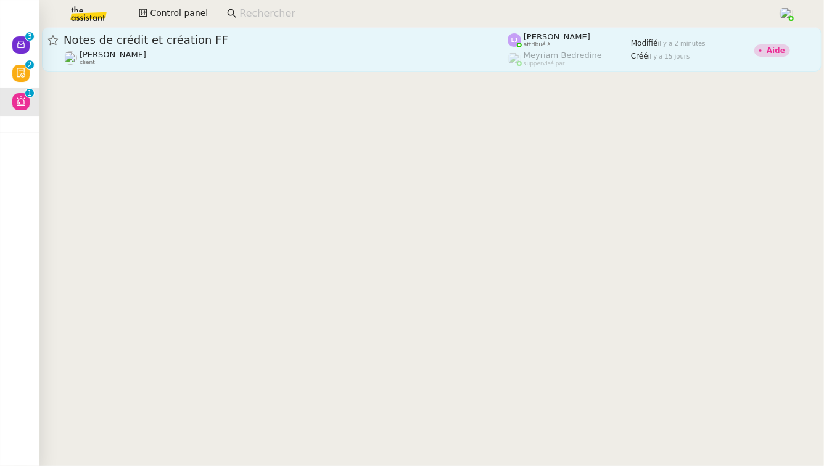
click at [274, 64] on div "Fanny Eyraud client" at bounding box center [285, 58] width 444 height 16
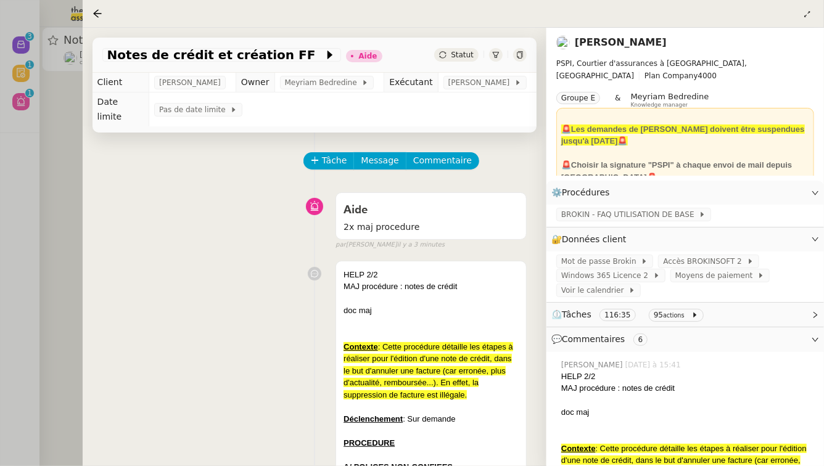
click at [69, 213] on div at bounding box center [412, 233] width 824 height 466
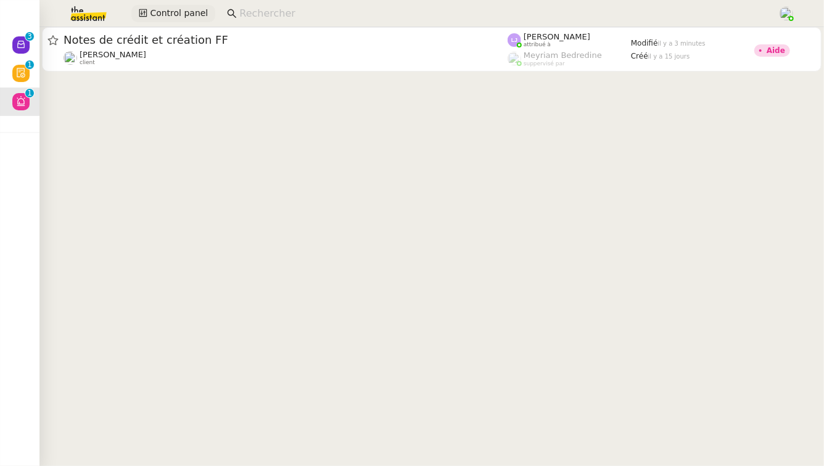
click at [150, 15] on span "Control panel" at bounding box center [179, 13] width 58 height 14
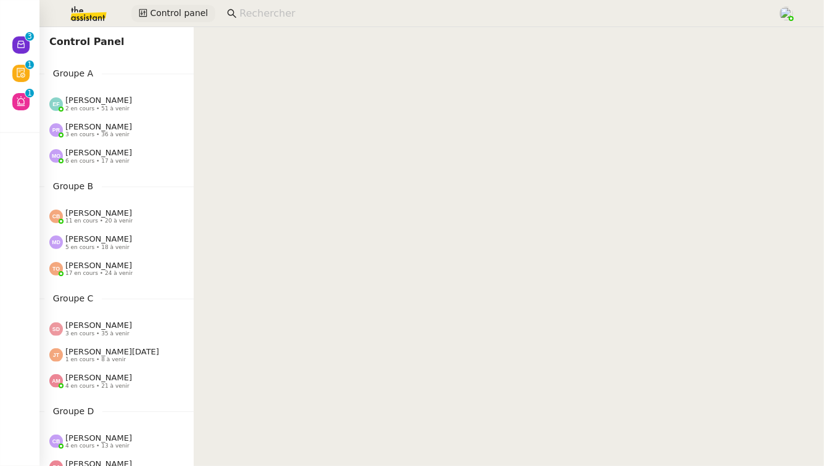
scroll to position [595, 0]
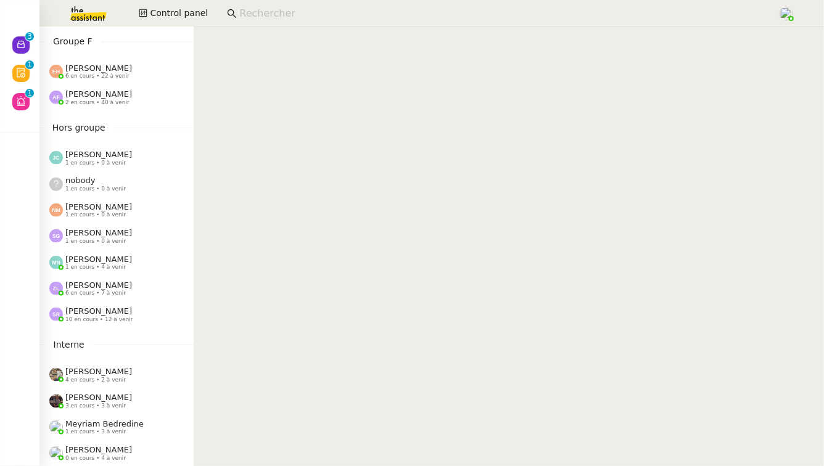
click at [112, 310] on span "[PERSON_NAME]" at bounding box center [98, 310] width 67 height 9
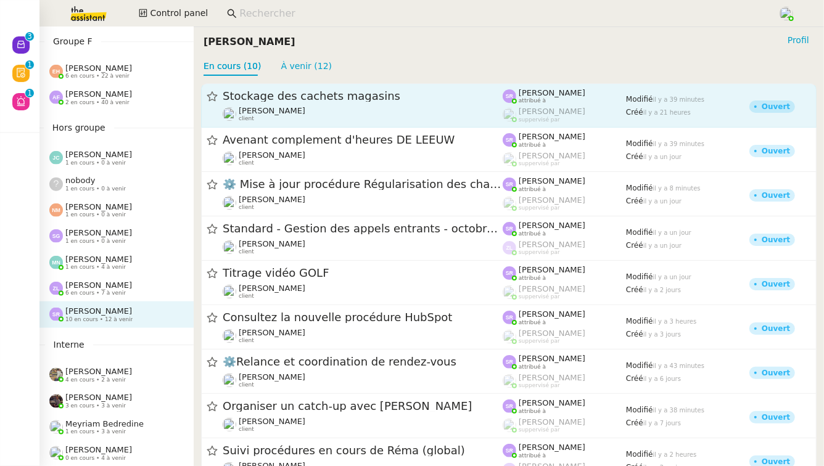
click at [444, 104] on div "Stockage des cachets magasins Réma Ngaiboye client" at bounding box center [363, 105] width 280 height 33
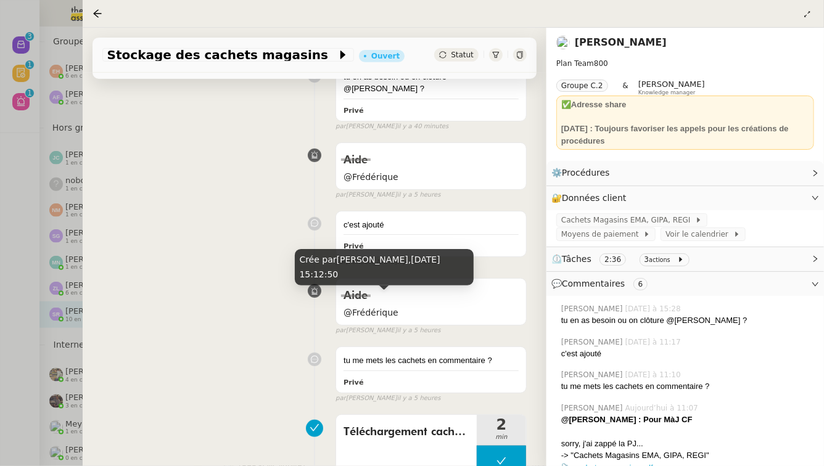
scroll to position [256, 0]
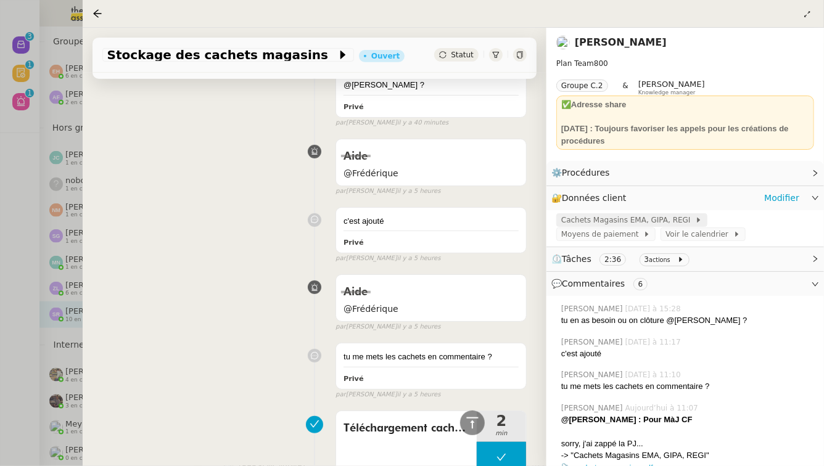
click at [630, 221] on span "Cachets Magasins EMA, GIPA, REGI" at bounding box center [628, 220] width 134 height 12
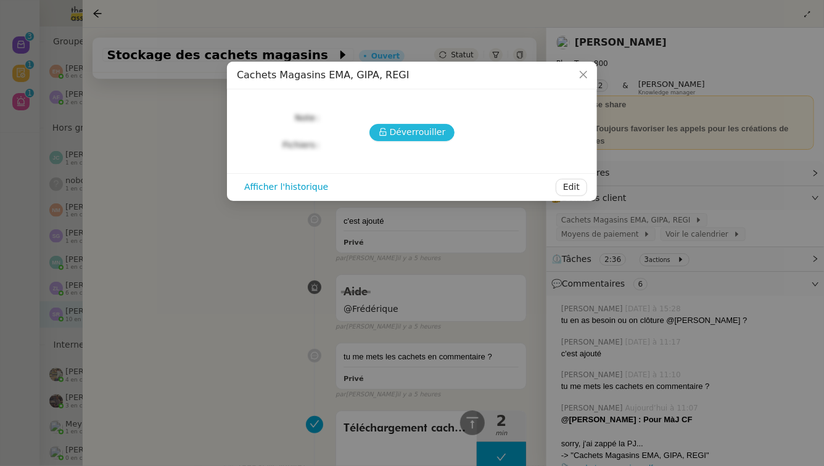
click at [428, 137] on span "Déverrouiller" at bounding box center [418, 132] width 56 height 14
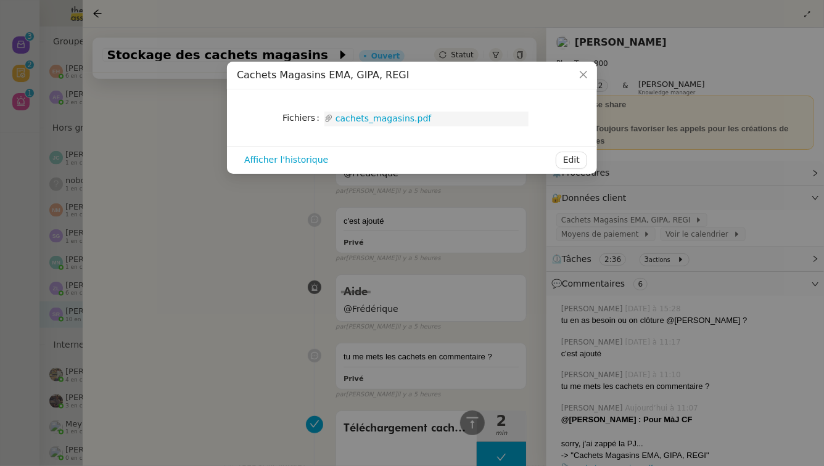
click at [419, 123] on link "cachets_magasins.pdf" at bounding box center [430, 119] width 195 height 14
click at [211, 337] on nz-modal-container "Cachets Magasins EMA, GIPA, REGI Fichiers Upload cachets_magasins.pdf Afficher …" at bounding box center [412, 233] width 824 height 466
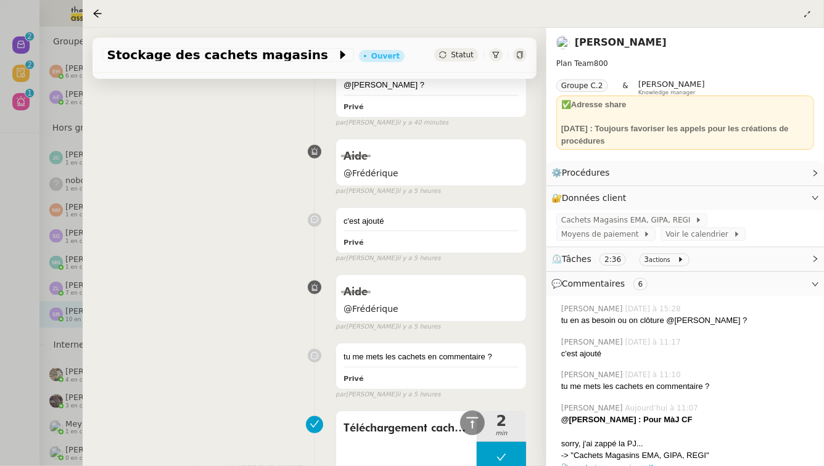
click at [0, 305] on div at bounding box center [412, 233] width 824 height 466
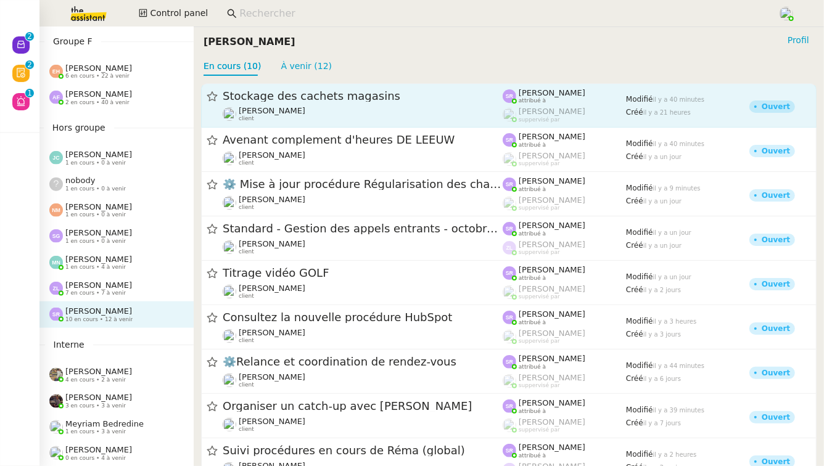
click at [367, 105] on div "Stockage des cachets magasins Réma Ngaiboye client" at bounding box center [363, 105] width 280 height 33
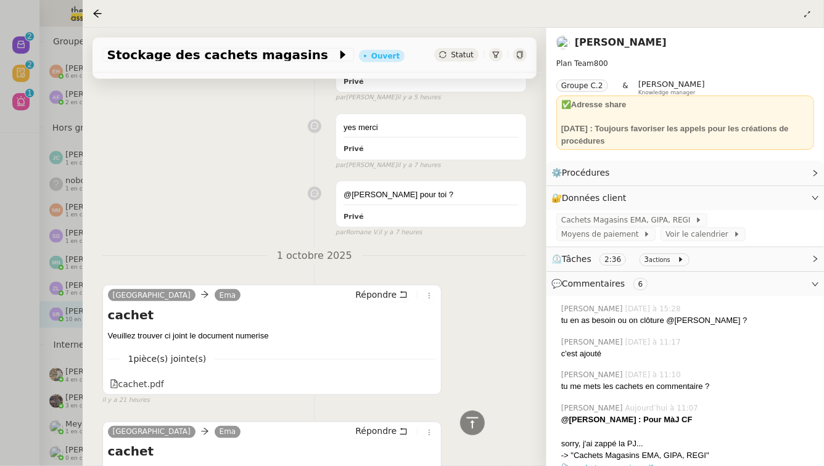
scroll to position [875, 0]
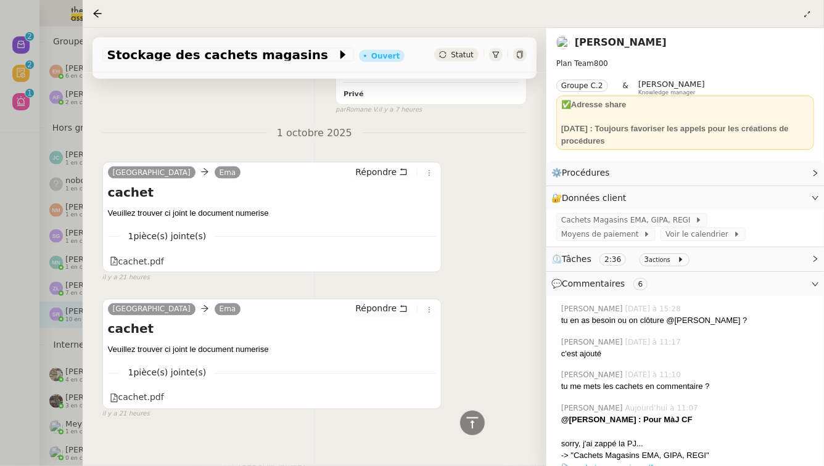
click at [21, 195] on div at bounding box center [412, 233] width 824 height 466
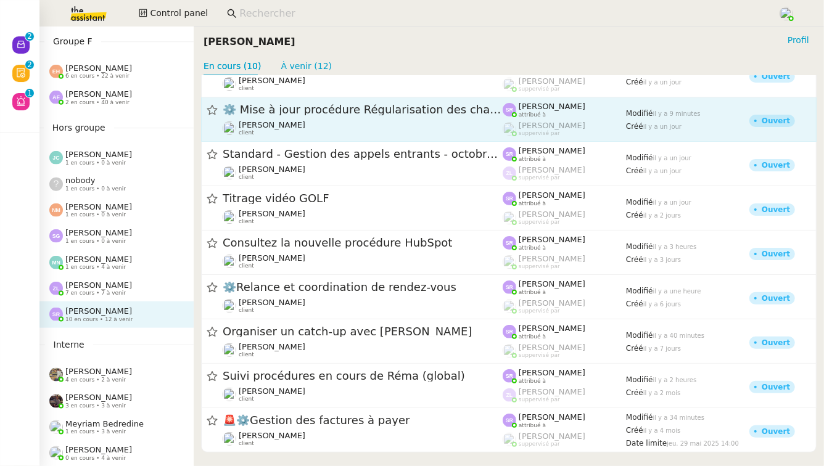
scroll to position [78, 0]
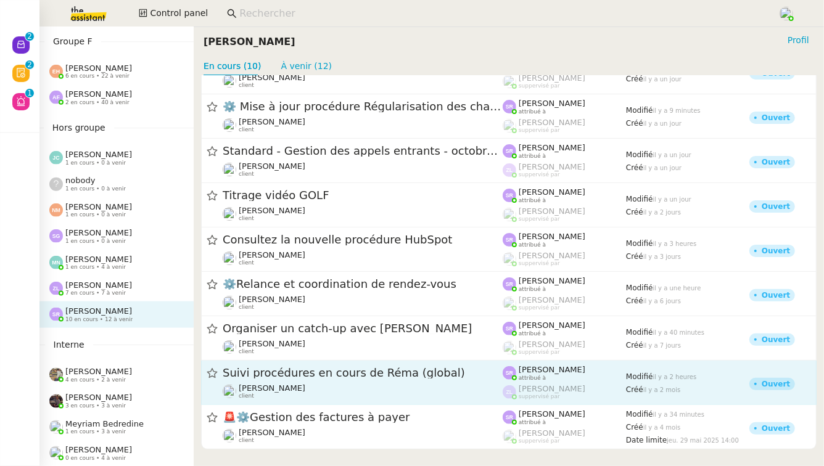
click at [349, 382] on div "Suivi procédures en cours de Réma (global) Réma Ngaiboye client" at bounding box center [363, 383] width 280 height 34
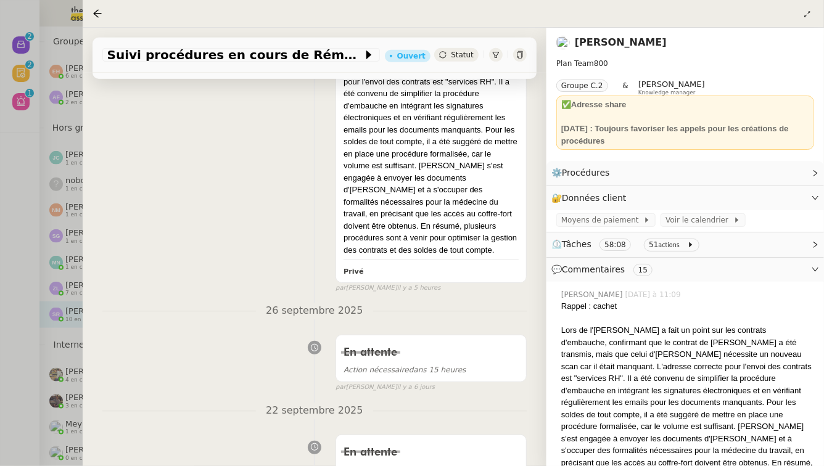
scroll to position [279, 0]
click at [16, 332] on div at bounding box center [412, 233] width 824 height 466
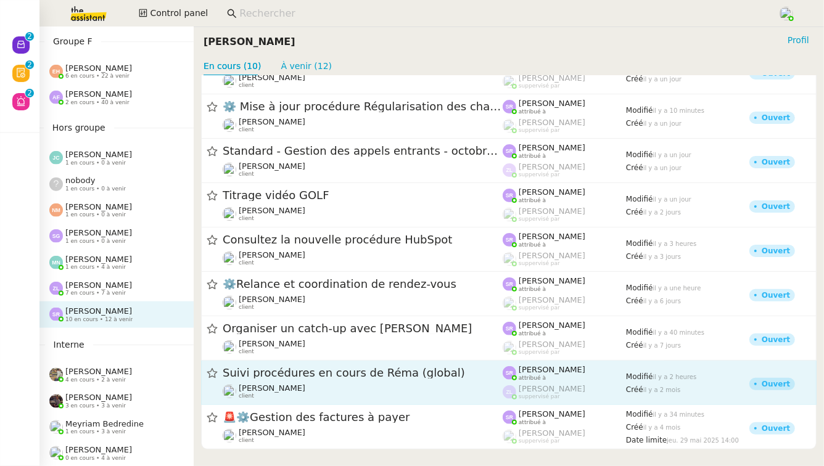
click at [342, 380] on div "Suivi procédures en cours de Réma (global) Réma Ngaiboye client" at bounding box center [363, 383] width 280 height 34
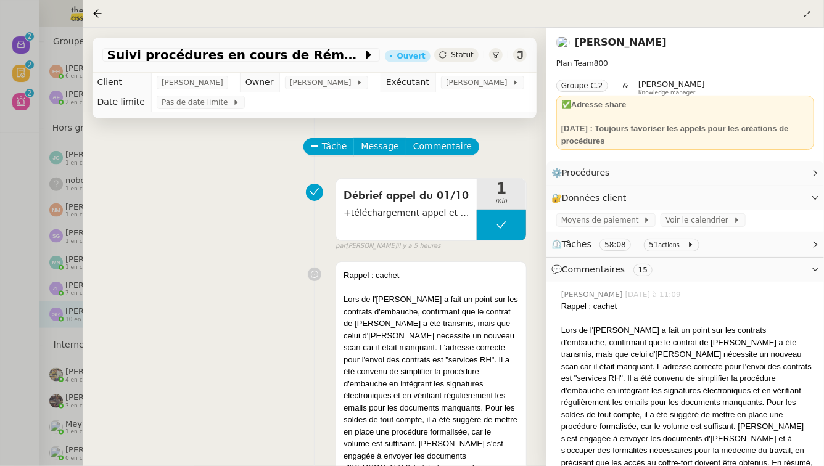
click at [10, 386] on div at bounding box center [412, 233] width 824 height 466
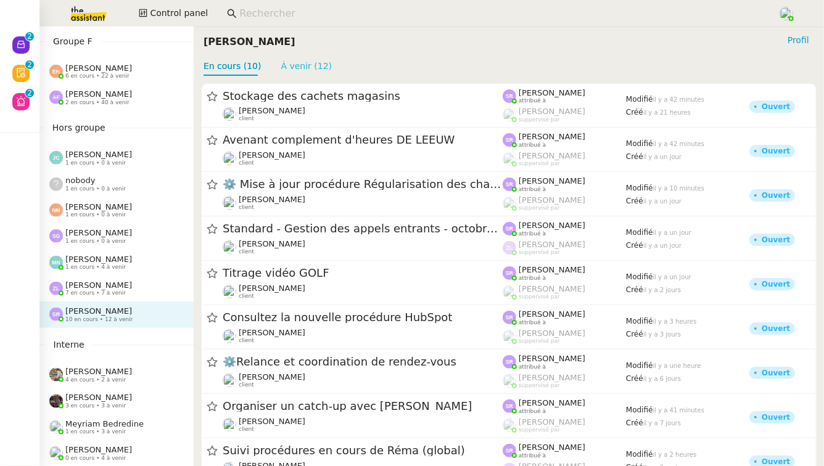
click at [305, 69] on link "À venir (12)" at bounding box center [306, 66] width 51 height 10
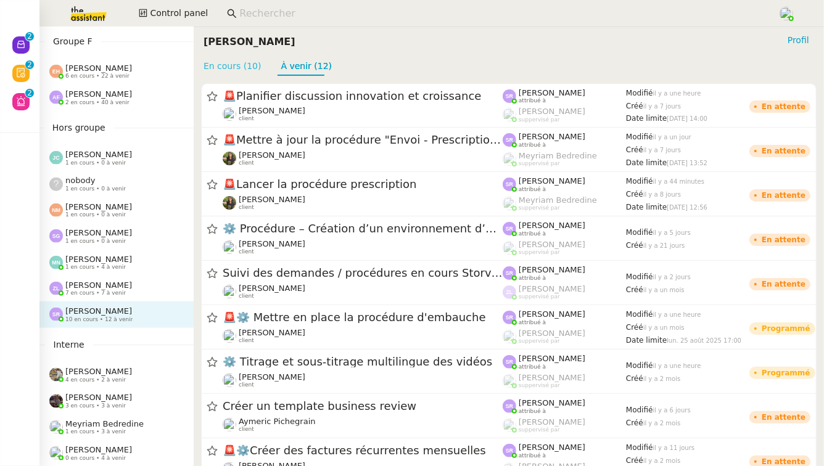
click at [243, 68] on link "En cours (10)" at bounding box center [232, 66] width 58 height 10
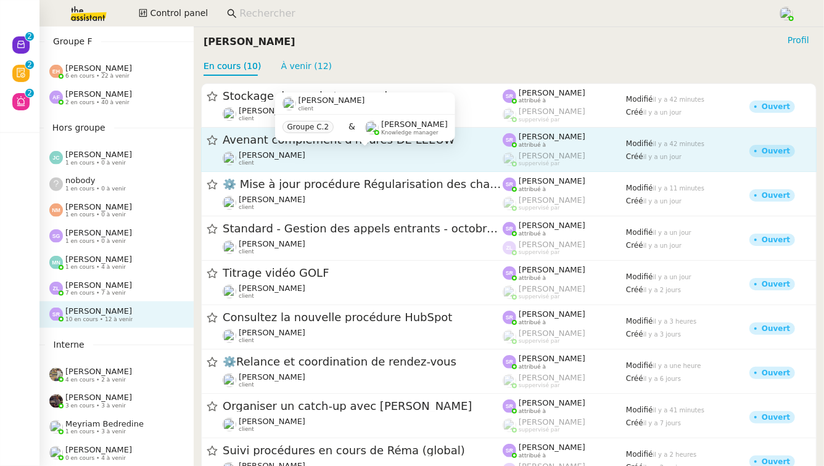
click at [280, 155] on span "[PERSON_NAME]" at bounding box center [272, 154] width 67 height 9
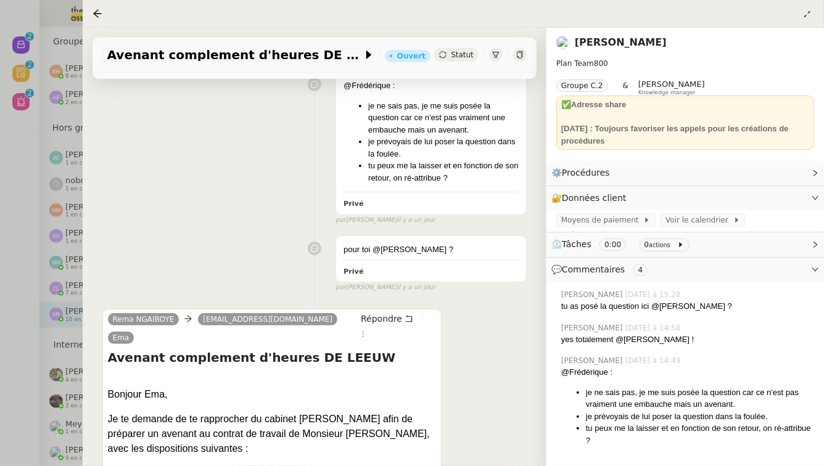
scroll to position [649, 0]
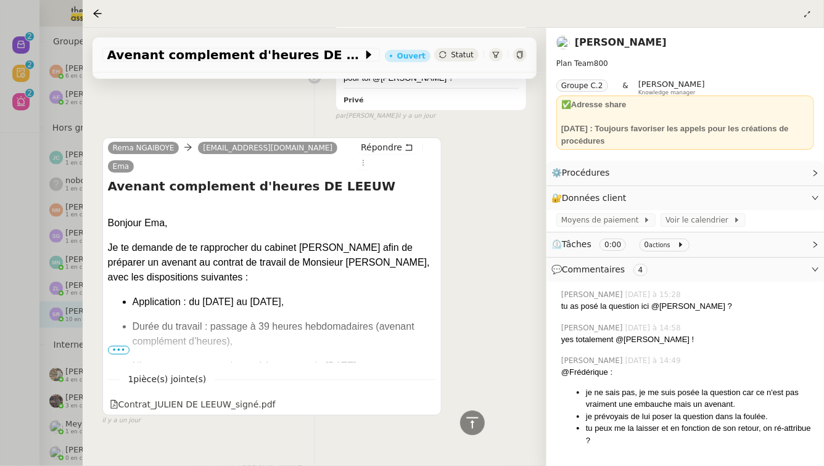
click at [7, 311] on div at bounding box center [412, 233] width 824 height 466
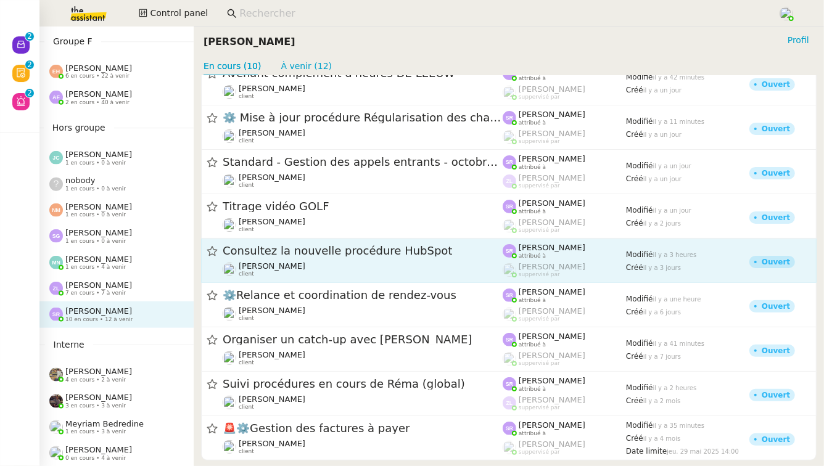
scroll to position [73, 0]
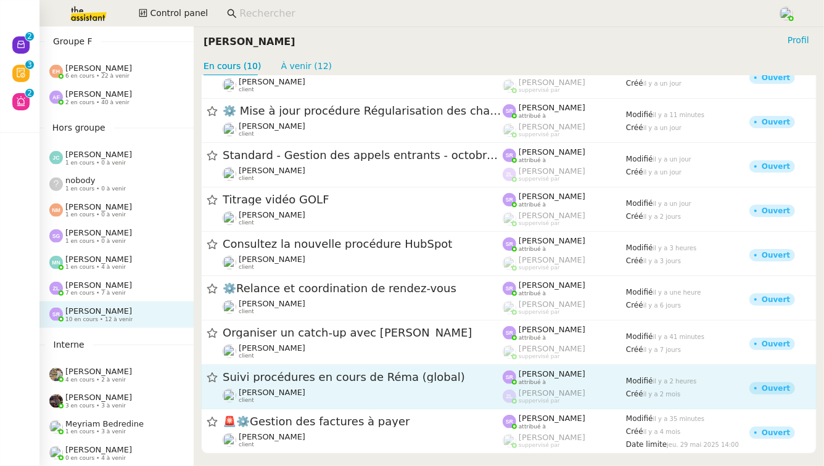
click at [321, 385] on div "Suivi procédures en cours de Réma (global)" at bounding box center [363, 377] width 280 height 15
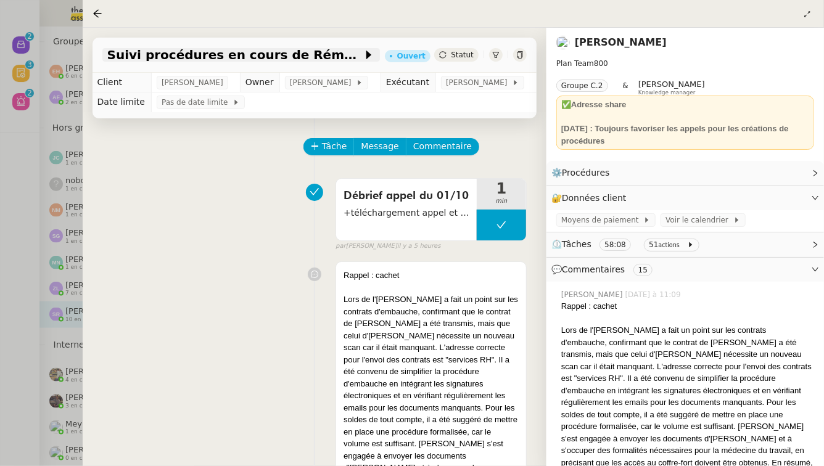
click at [328, 56] on span "Suivi procédures en cours de Réma (global)" at bounding box center [234, 55] width 255 height 12
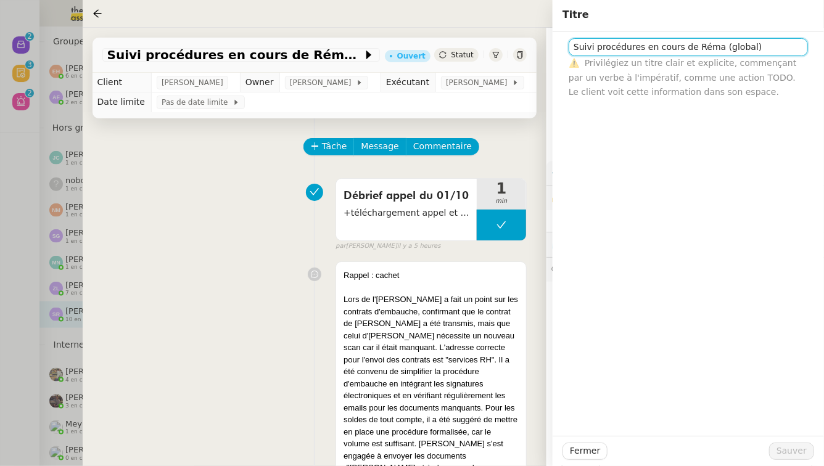
click at [638, 47] on input "Suivi procédures en cours de Réma (global)" at bounding box center [687, 47] width 239 height 18
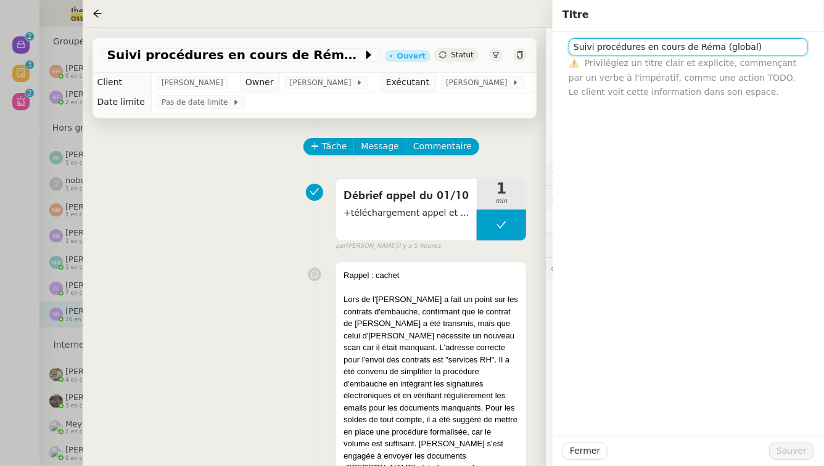
click at [638, 47] on input "Suivi procédures en cours de Réma (global)" at bounding box center [687, 47] width 239 height 18
click at [15, 224] on div at bounding box center [412, 233] width 824 height 466
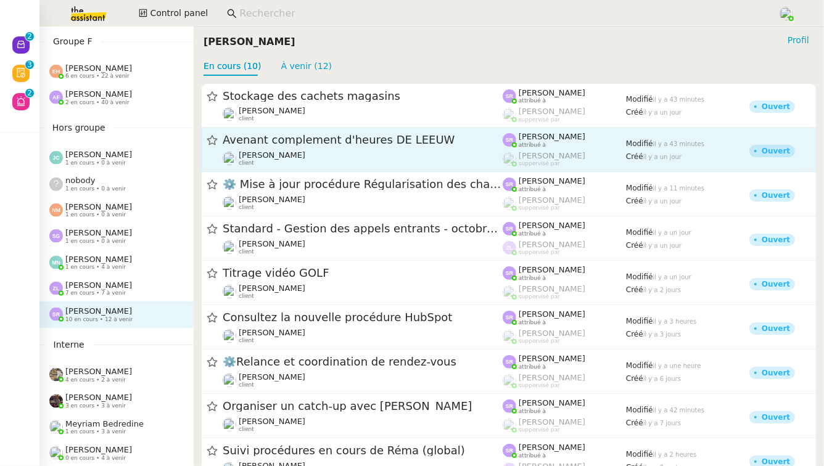
click at [463, 142] on span "Avenant complement d'heures DE LEEUW" at bounding box center [363, 140] width 280 height 11
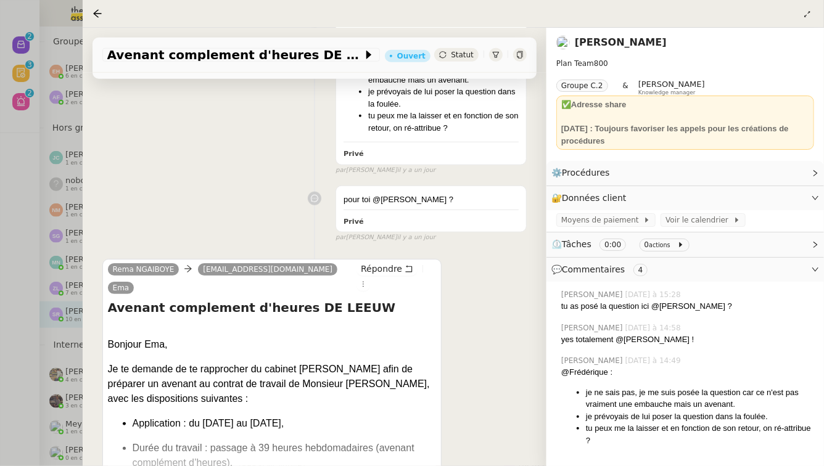
scroll to position [649, 0]
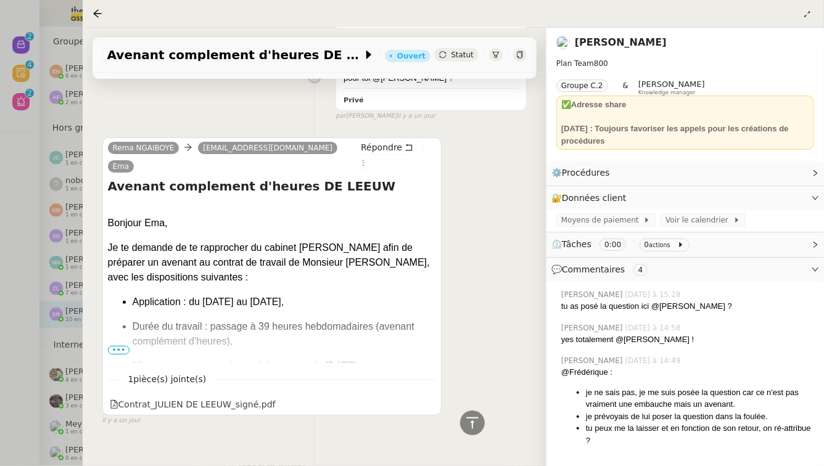
click at [6, 221] on div at bounding box center [412, 233] width 824 height 466
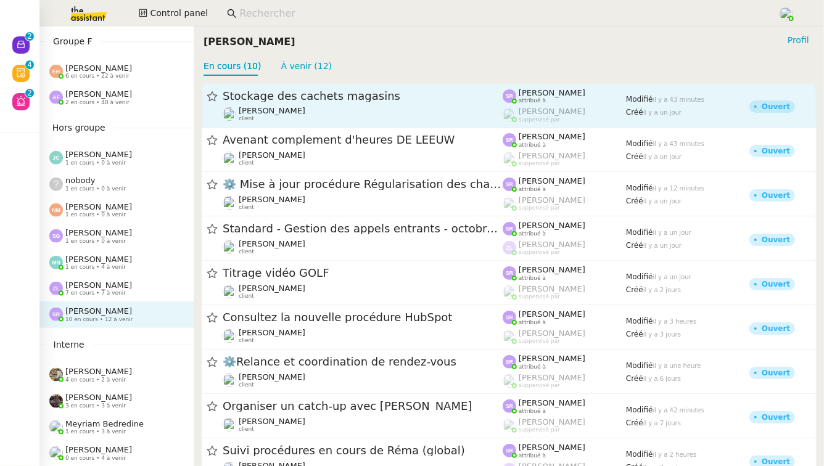
click at [303, 97] on span "Stockage des cachets magasins" at bounding box center [363, 96] width 280 height 11
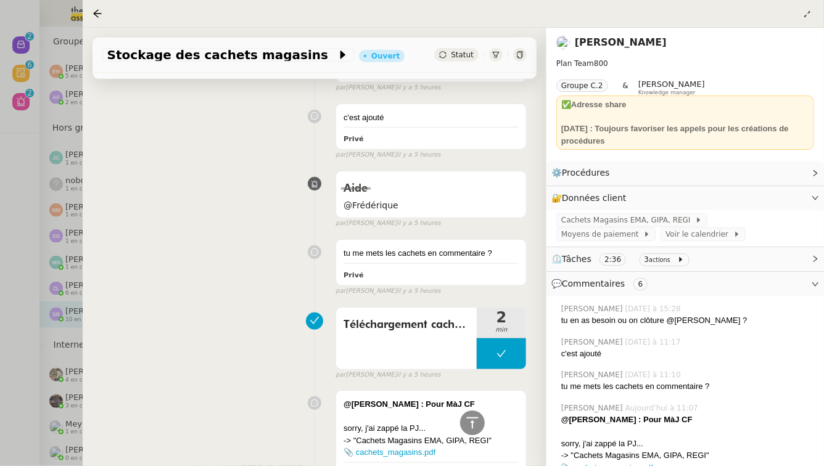
scroll to position [751, 0]
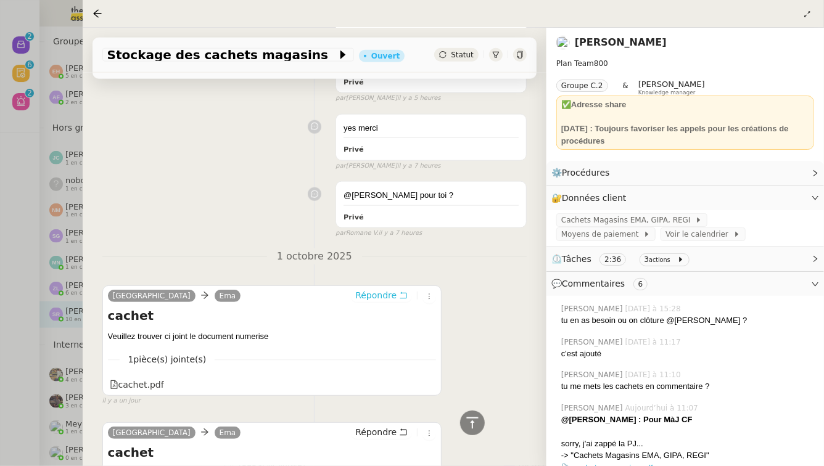
click at [399, 291] on icon at bounding box center [403, 295] width 9 height 9
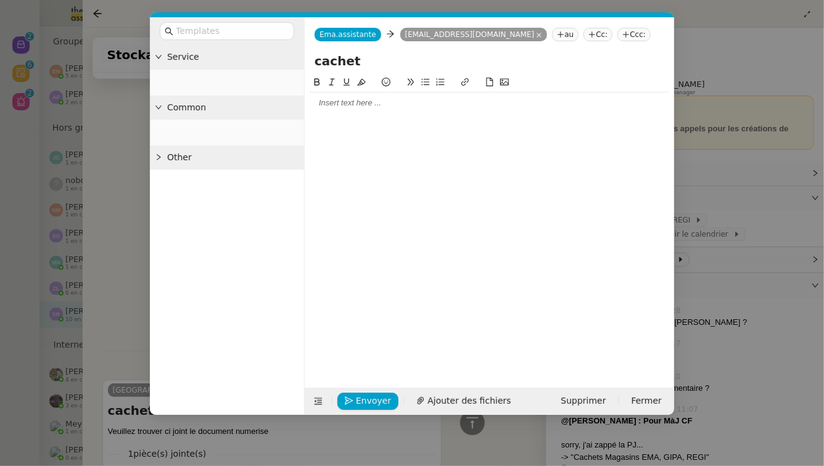
scroll to position [846, 0]
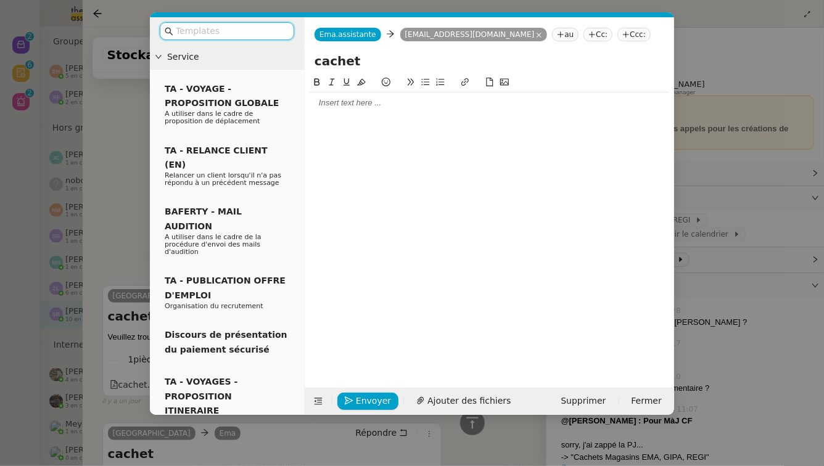
click at [427, 106] on div at bounding box center [488, 102] width 359 height 11
click at [121, 136] on nz-modal-container "Service TA - VOYAGE - PROPOSITION GLOBALE A utiliser dans le cadre de propositi…" at bounding box center [412, 233] width 824 height 466
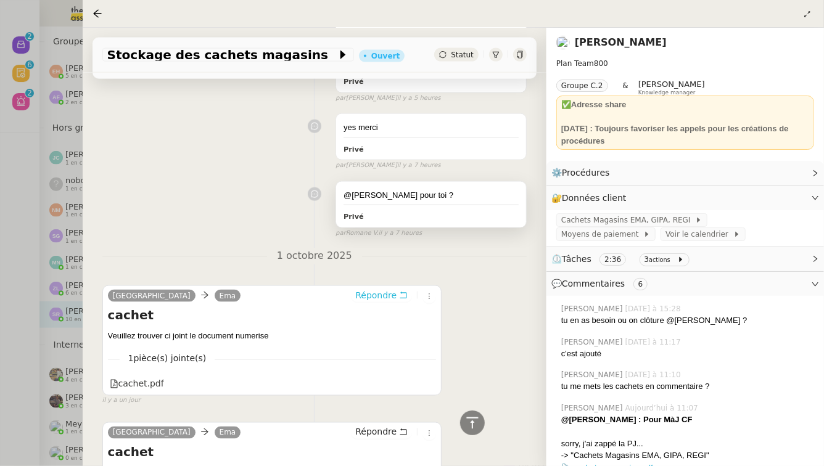
scroll to position [0, 0]
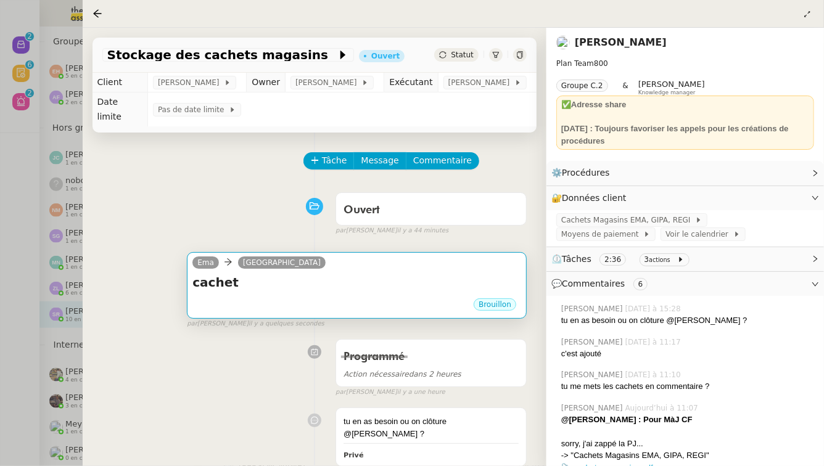
click at [388, 298] on div "Brouillon" at bounding box center [356, 306] width 329 height 18
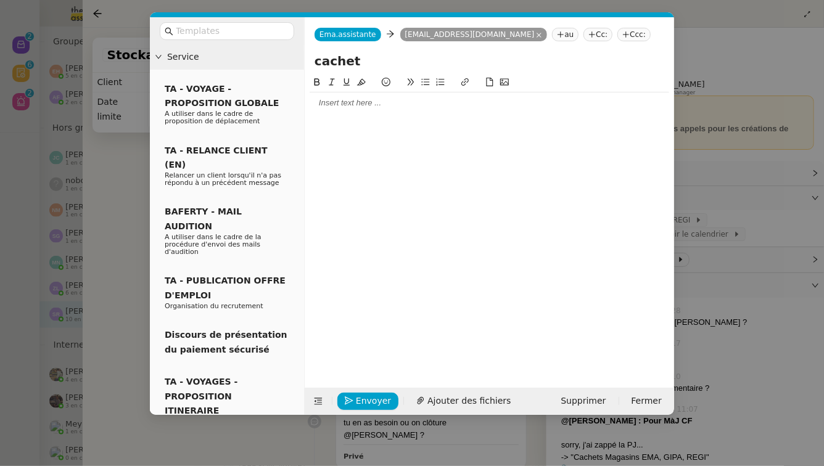
click at [371, 103] on div at bounding box center [488, 102] width 359 height 11
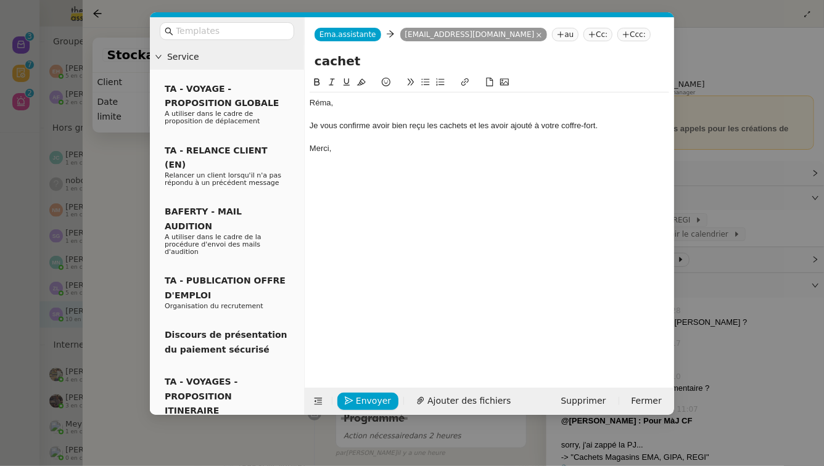
click at [520, 125] on div "Je vous confirme avoir bien reçu les cachets et les avoir ajouté à votre coffre…" at bounding box center [488, 125] width 359 height 11
click at [0, 0] on lt-span "ajouté s" at bounding box center [0, 0] width 0 height 0
click at [366, 399] on button "Enregistrement" at bounding box center [383, 401] width 92 height 17
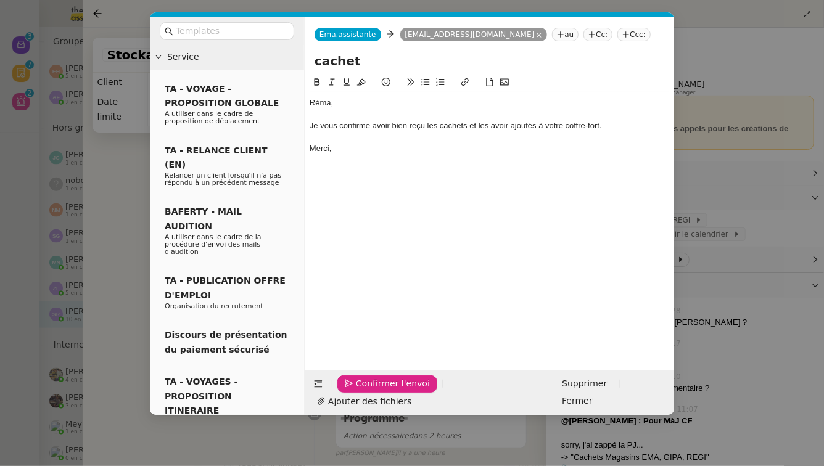
click at [366, 391] on span "Confirmer l'envoi" at bounding box center [393, 384] width 74 height 14
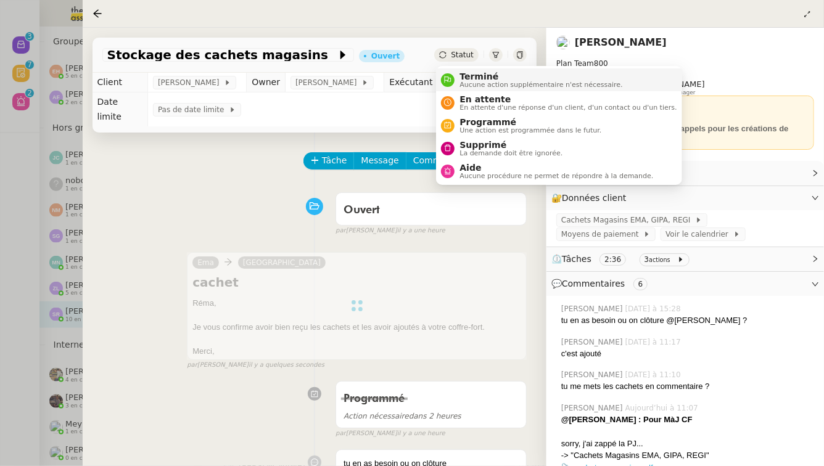
click at [461, 77] on span "Terminé" at bounding box center [540, 77] width 163 height 10
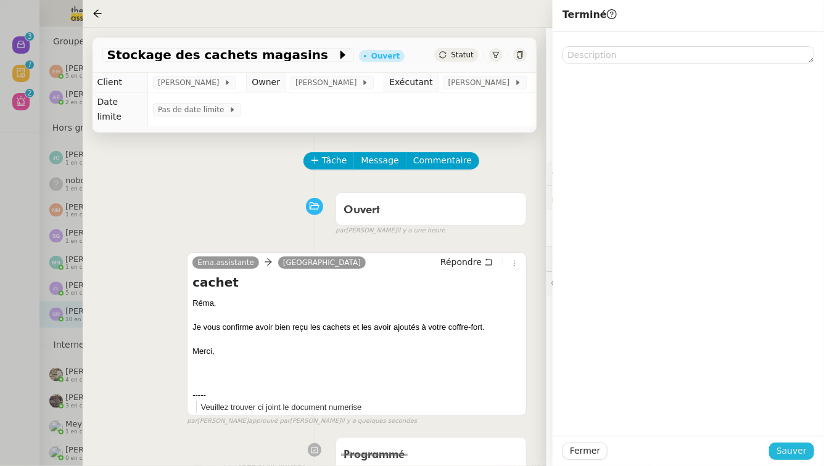
click at [803, 451] on span "Sauver" at bounding box center [791, 451] width 30 height 14
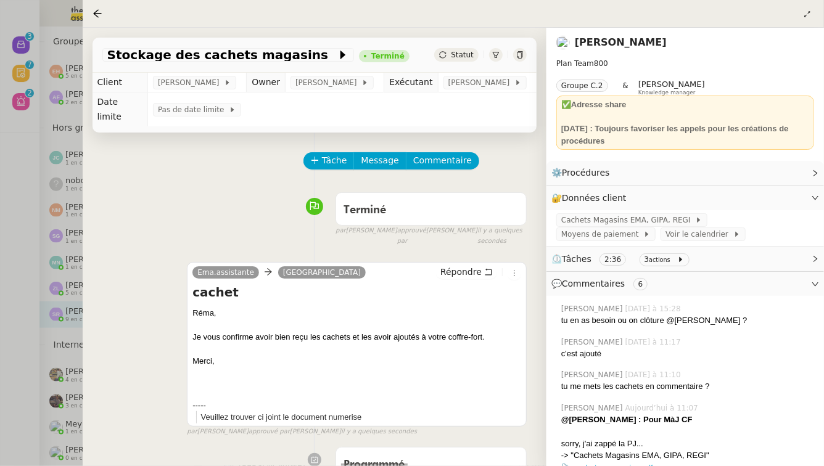
click at [21, 282] on div at bounding box center [412, 233] width 824 height 466
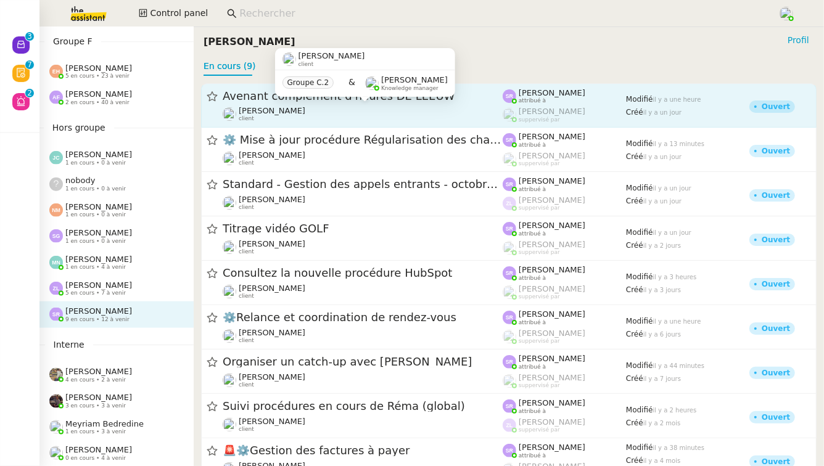
click at [396, 113] on div "Réma Ngaiboye client" at bounding box center [363, 114] width 280 height 16
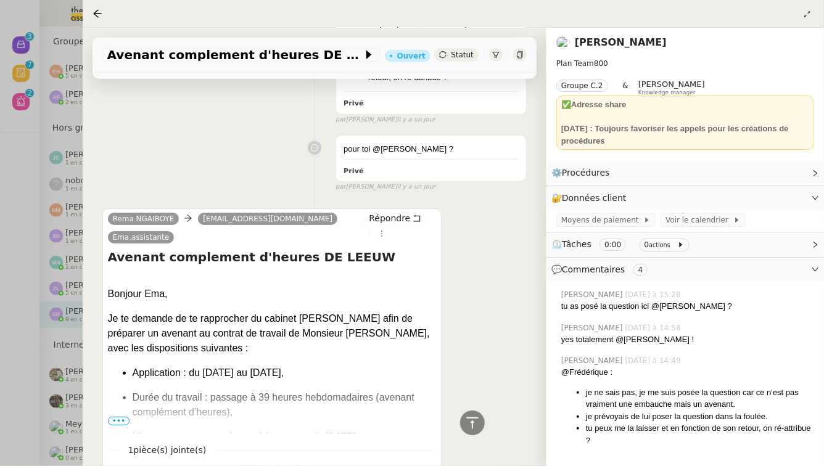
scroll to position [668, 0]
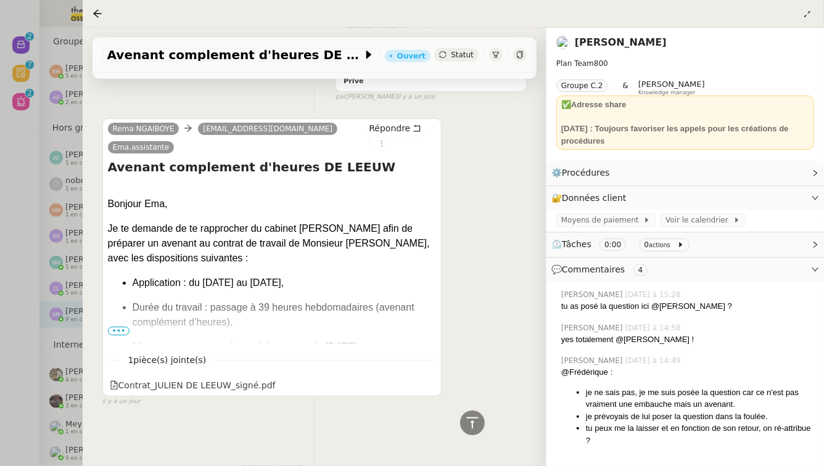
click at [115, 329] on span "•••" at bounding box center [119, 331] width 22 height 9
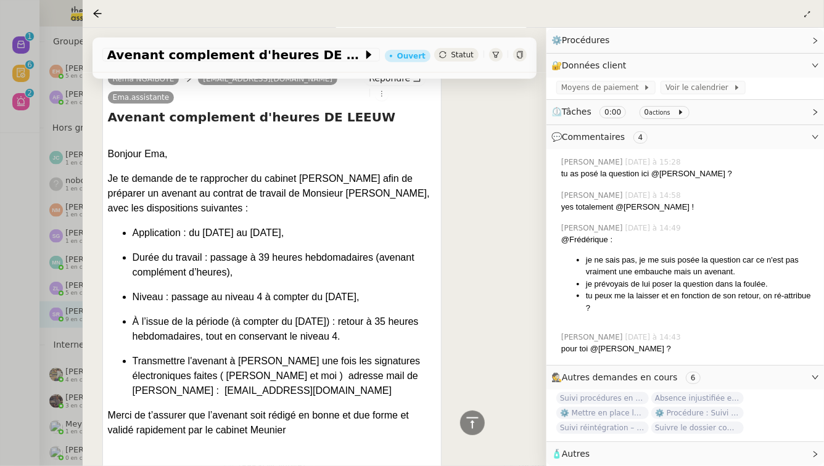
scroll to position [676, 0]
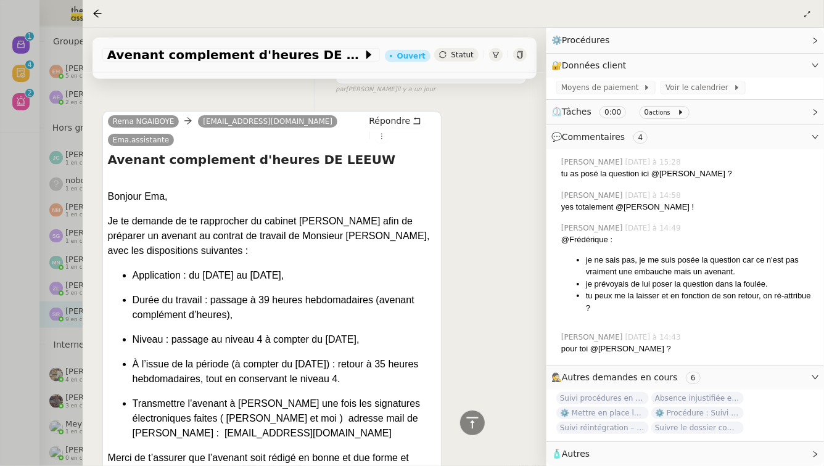
click at [15, 227] on div at bounding box center [412, 233] width 824 height 466
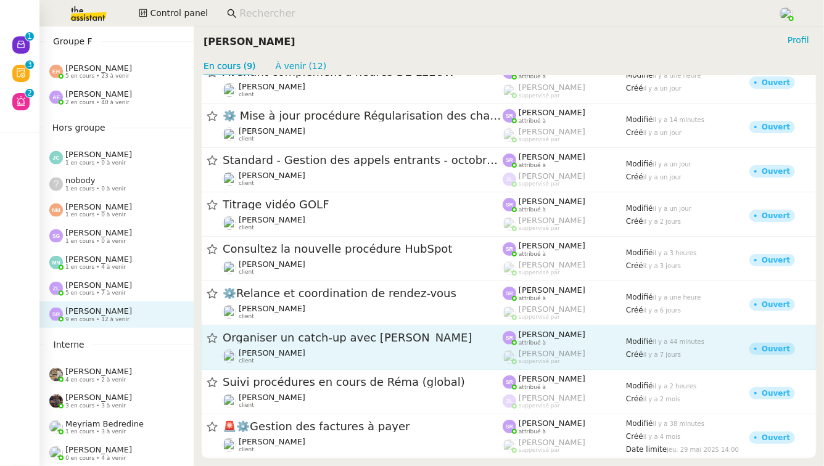
scroll to position [31, 0]
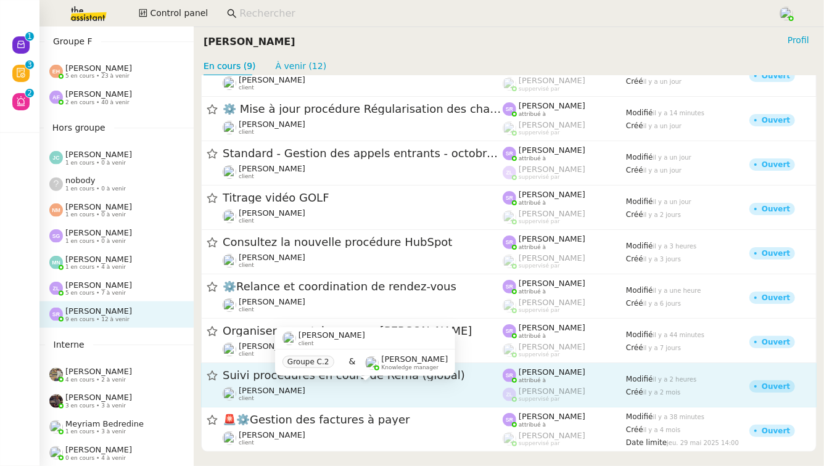
click at [411, 387] on div "Réma Ngaiboye client" at bounding box center [363, 394] width 280 height 16
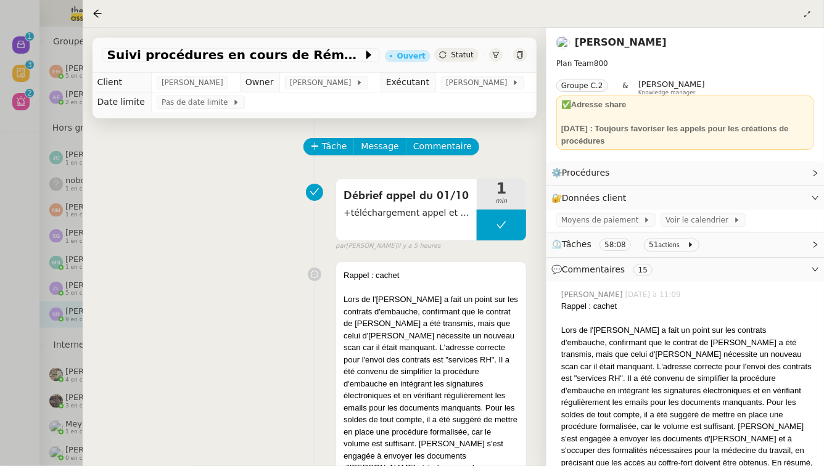
click at [14, 284] on div at bounding box center [412, 233] width 824 height 466
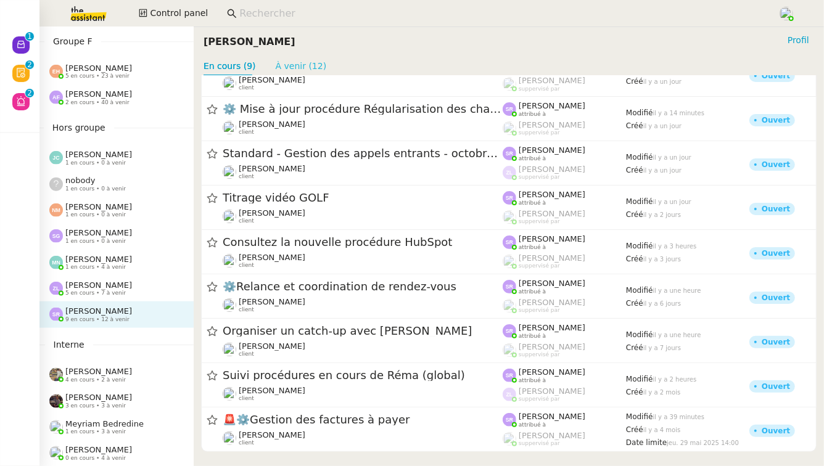
click at [298, 62] on link "À venir (12)" at bounding box center [301, 66] width 51 height 10
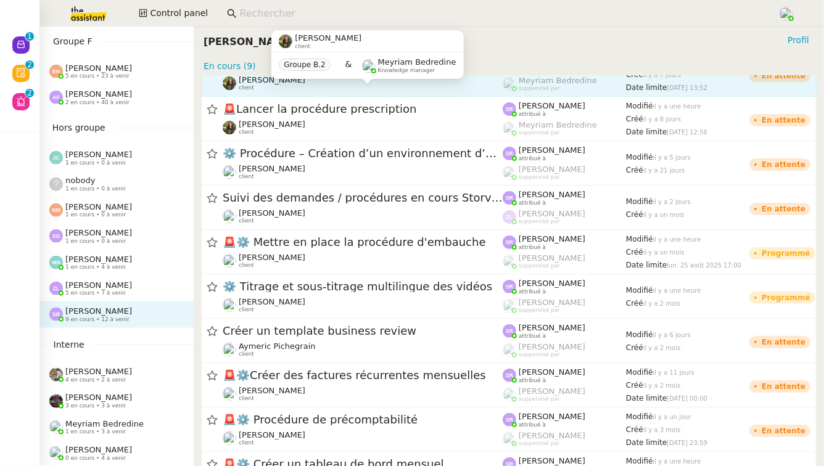
scroll to position [85, 0]
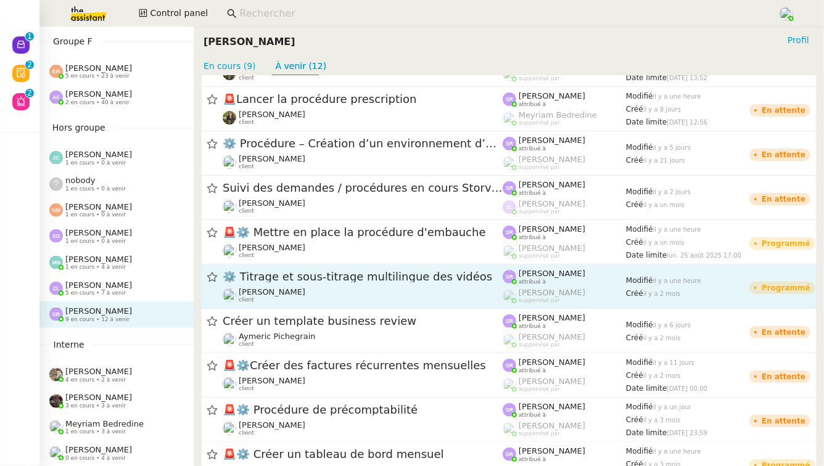
click at [322, 268] on link "⚙️ Titrage et sous-titrage multilingue des vidéos Benjamin Delahaye client Stép…" at bounding box center [508, 286] width 615 height 44
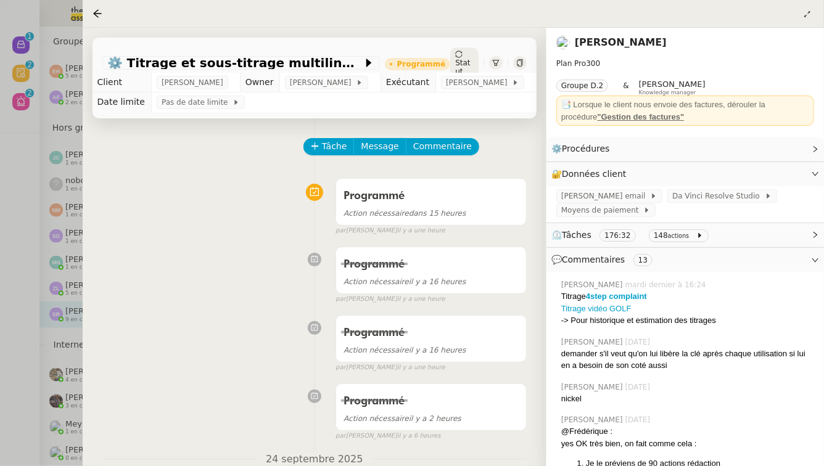
click at [34, 236] on div at bounding box center [412, 233] width 824 height 466
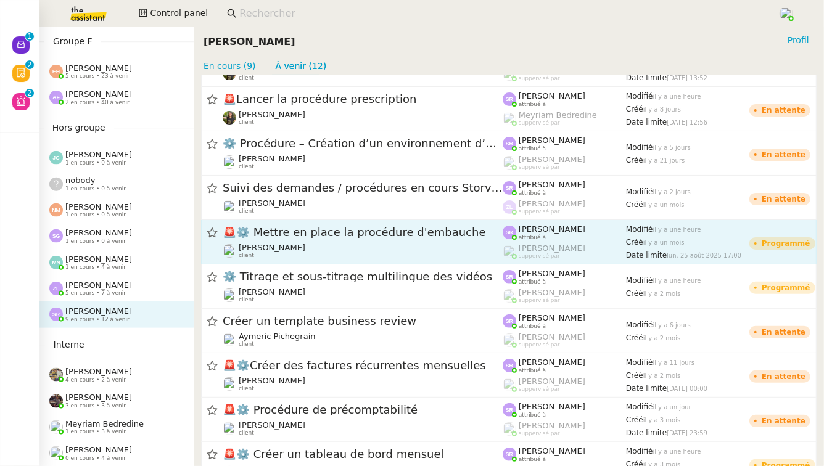
click at [321, 232] on span "🚨 ⚙️ Mettre en place la procédure d'embauche" at bounding box center [363, 232] width 280 height 11
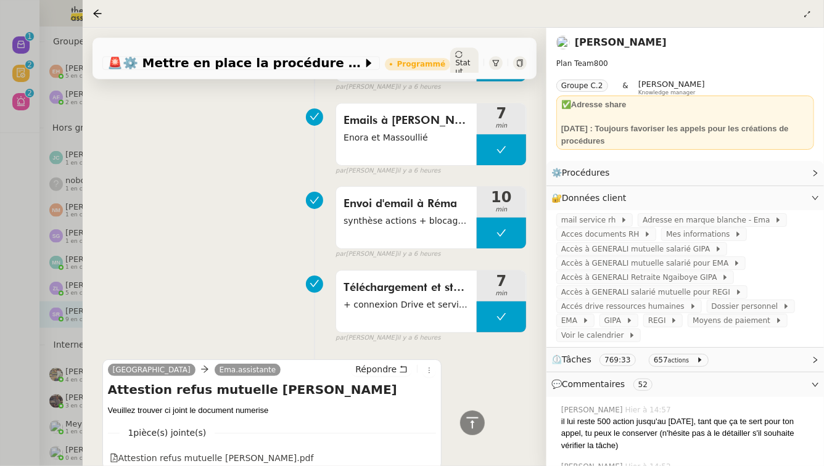
scroll to position [1443, 0]
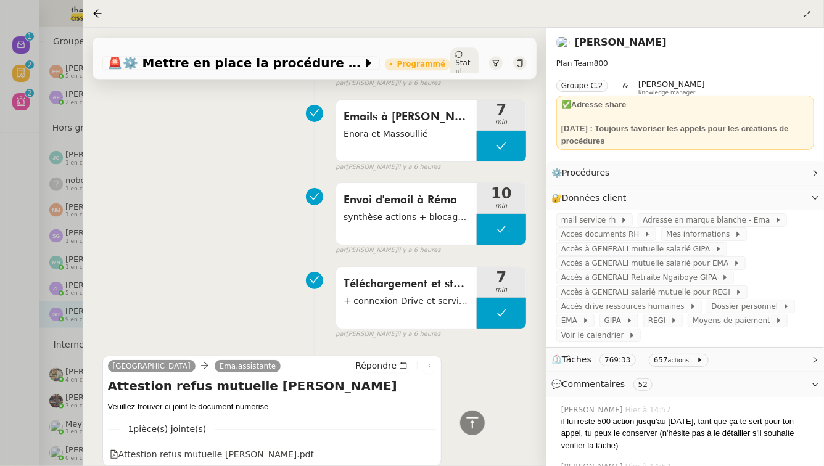
click at [0, 279] on div at bounding box center [412, 233] width 824 height 466
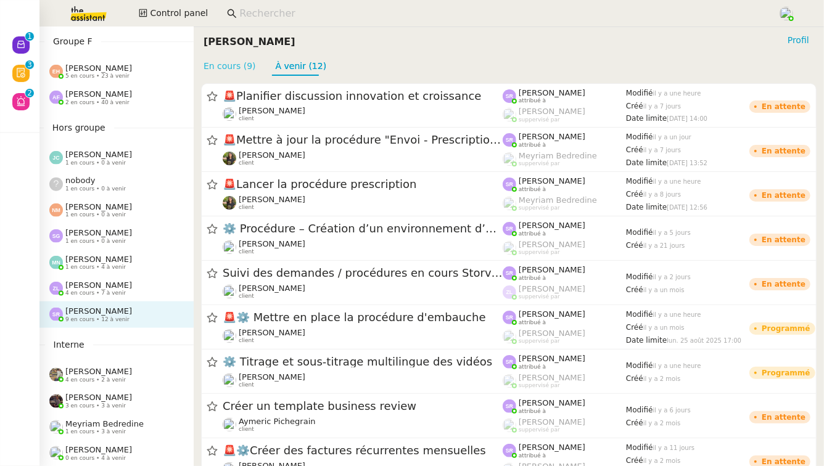
click at [225, 64] on link "En cours (9)" at bounding box center [229, 66] width 52 height 10
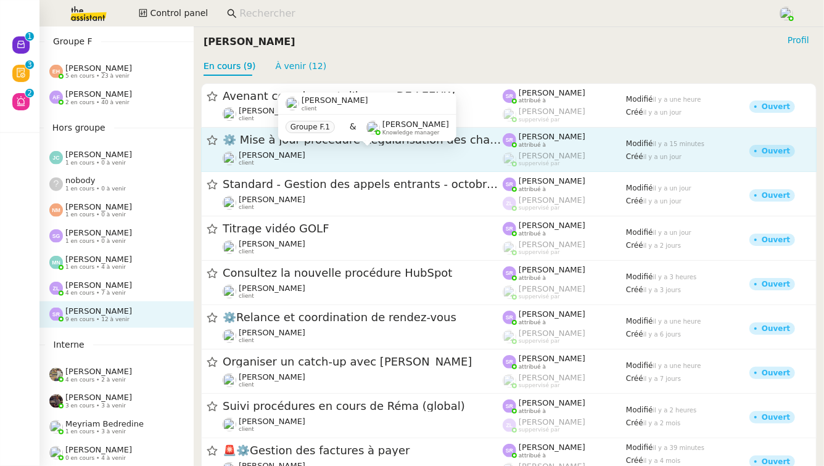
click at [469, 158] on div "Pascal PIQUIONNE client" at bounding box center [363, 158] width 280 height 16
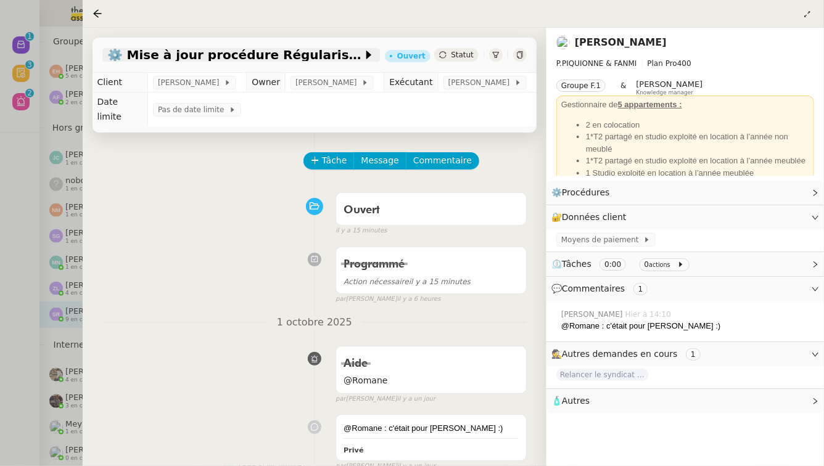
click at [319, 59] on span "⚙️ Mise à jour procédure Régularisation des charges locatives" at bounding box center [234, 55] width 255 height 12
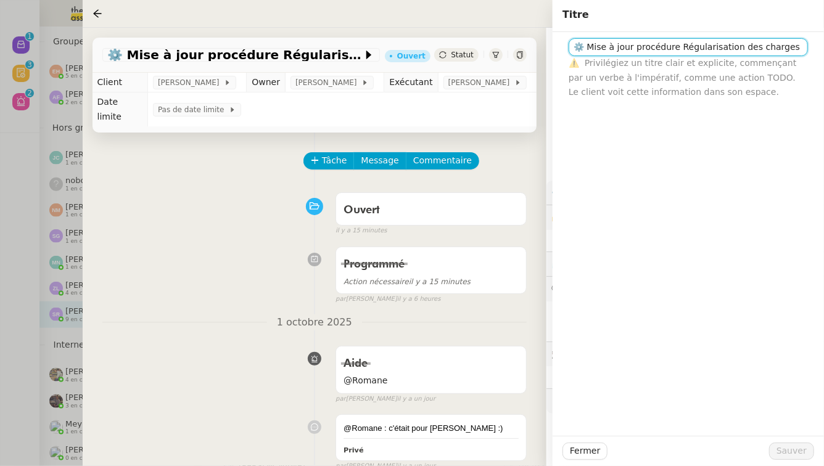
drag, startPoint x: 613, startPoint y: 48, endPoint x: 590, endPoint y: 51, distance: 23.0
click at [590, 51] on input "⚙️ Mise à jour procédure Régularisation des charges locatives" at bounding box center [687, 47] width 239 height 18
click at [645, 47] on input "⚙️ MAJ procédure Régularisation des charges locatives" at bounding box center [687, 47] width 239 height 18
type input "⚙️ MAJ procédure - Régularisation des charges locatives"
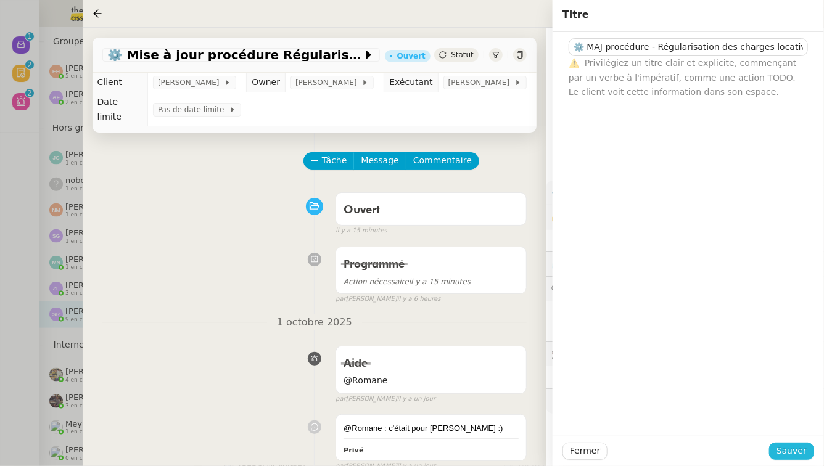
click at [795, 449] on span "Sauver" at bounding box center [791, 451] width 30 height 14
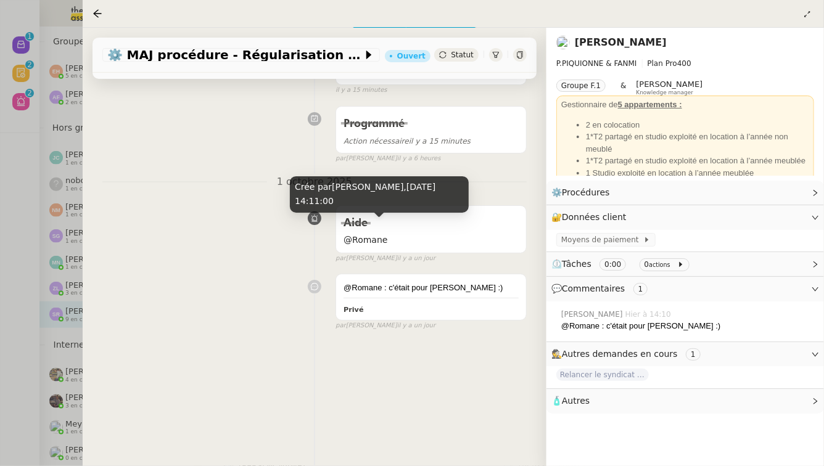
scroll to position [173, 0]
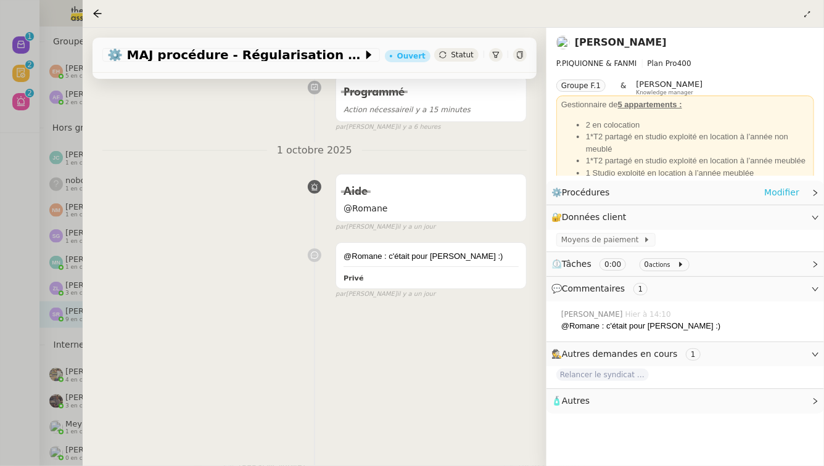
click at [775, 194] on link "Modifier" at bounding box center [781, 193] width 35 height 14
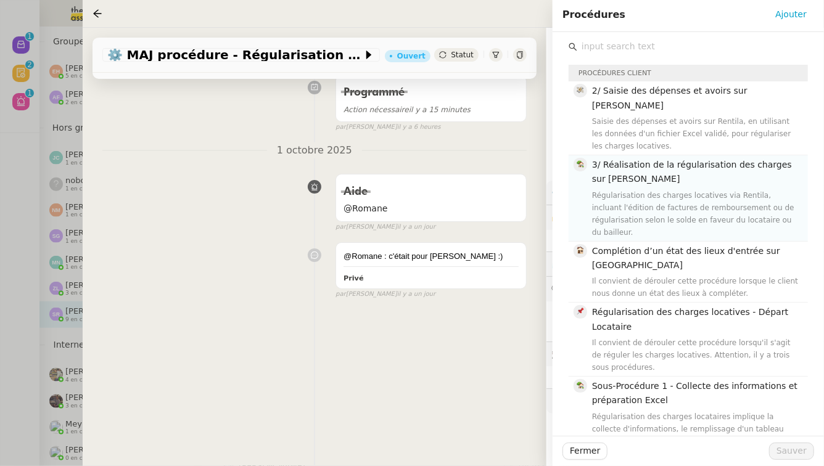
click at [743, 170] on h4 "3/ Réalisation de la régularisation des charges sur Rentila" at bounding box center [696, 172] width 208 height 29
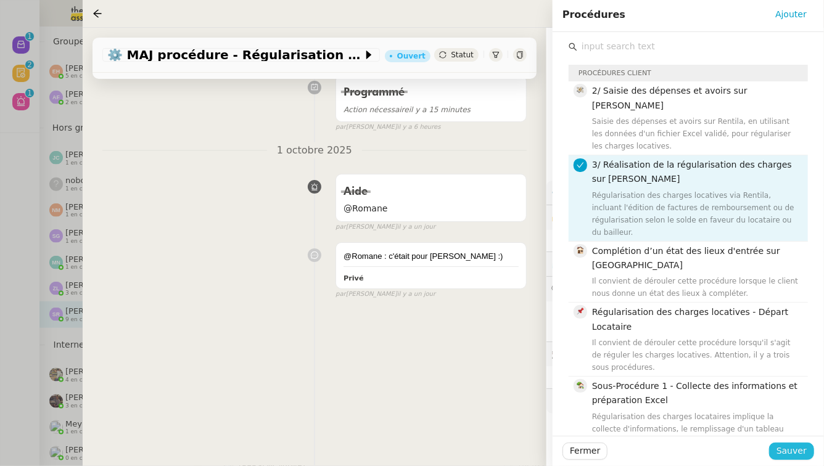
click at [798, 449] on span "Sauver" at bounding box center [791, 451] width 30 height 14
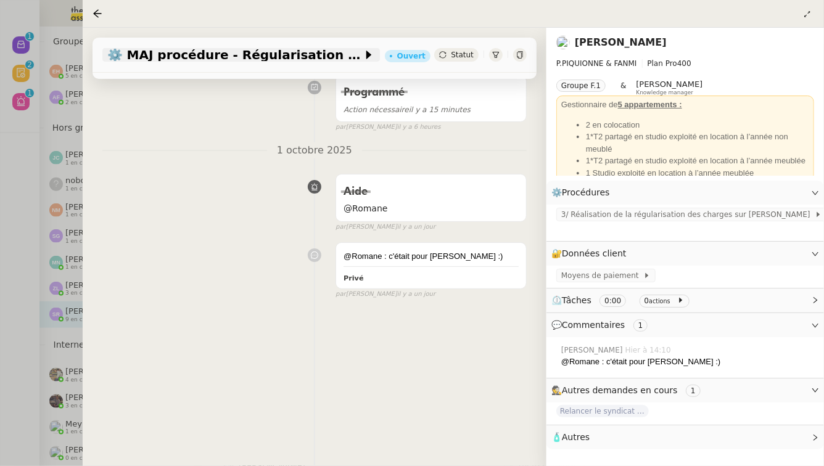
click at [308, 61] on span "⚙️ MAJ procédure - Régularisation des charges locatives" at bounding box center [234, 55] width 255 height 12
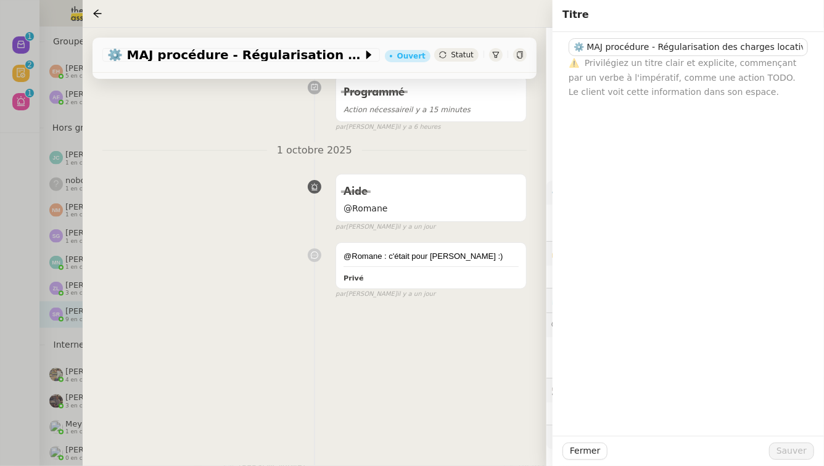
click at [206, 190] on div "Aide @Romane false par Stéphanie R. il y a un jour" at bounding box center [314, 199] width 424 height 63
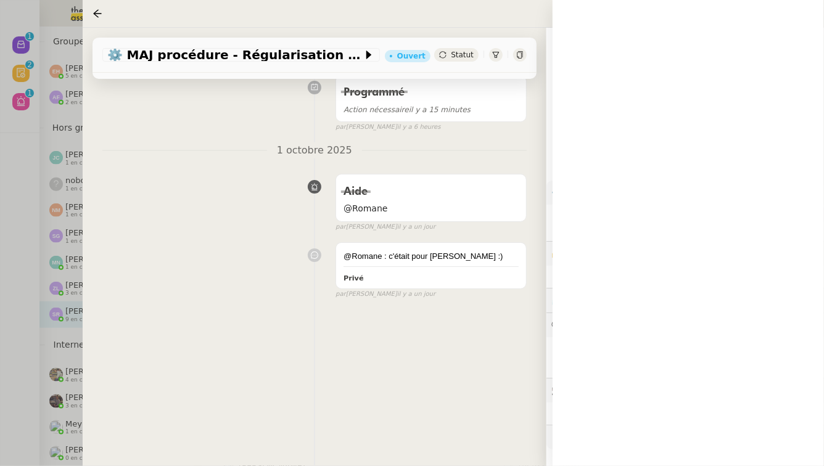
click at [622, 216] on span "3/ Réalisation de la régularisation des charges sur Rentila" at bounding box center [687, 214] width 253 height 12
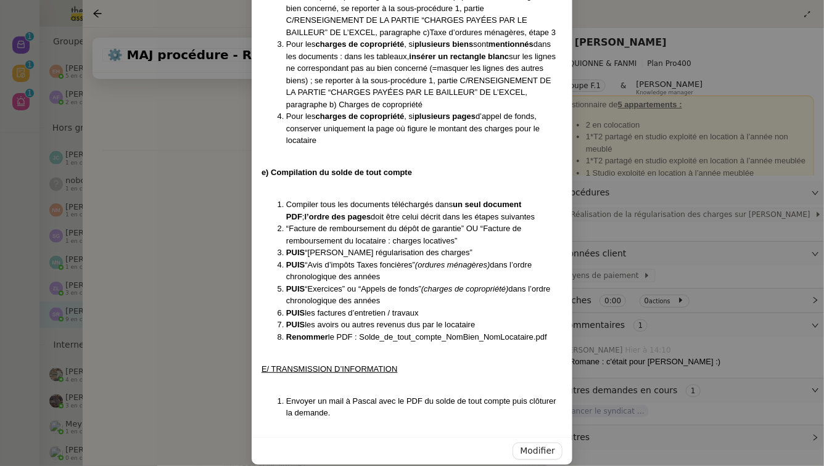
scroll to position [2530, 0]
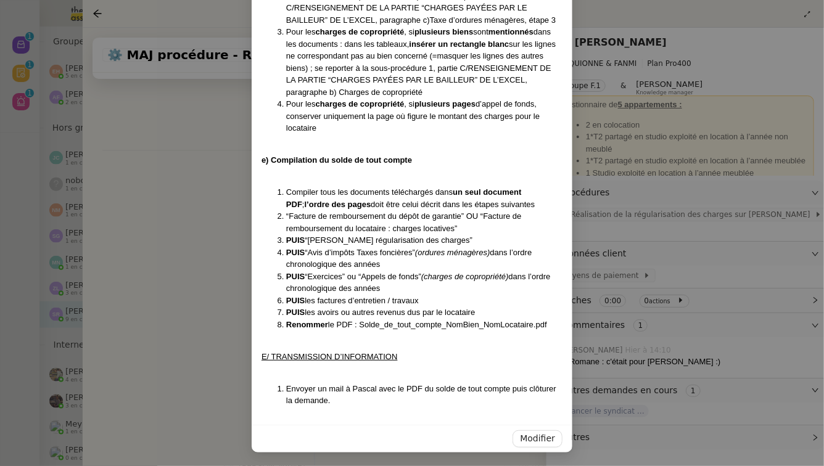
click at [140, 259] on nz-modal-container "Créé le 28/07/2025 MAJ le 22/08/2025 Contexte : Cette sous procédure permet de …" at bounding box center [412, 233] width 824 height 466
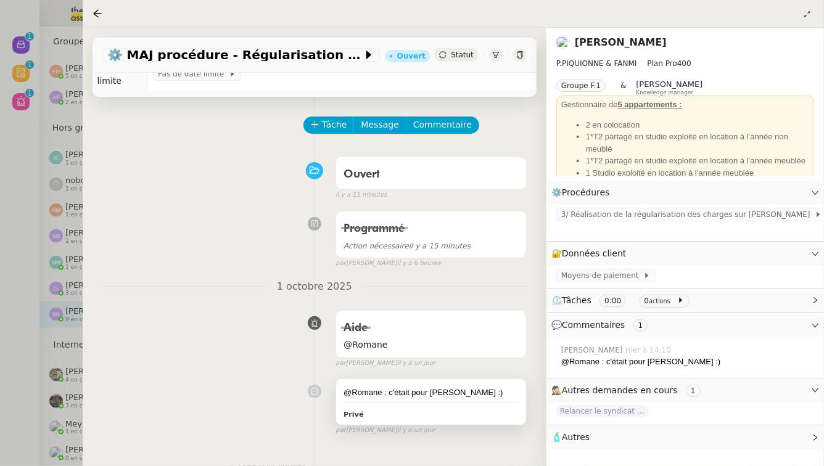
scroll to position [0, 0]
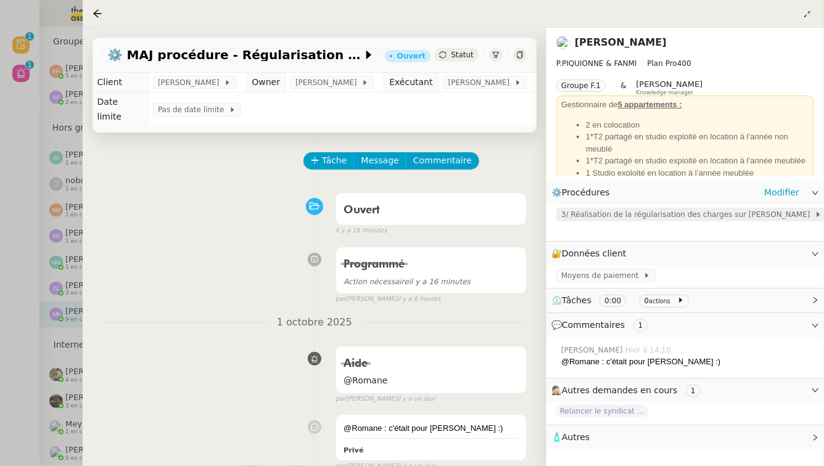
click at [722, 216] on span "3/ Réalisation de la régularisation des charges sur Rentila" at bounding box center [687, 214] width 253 height 12
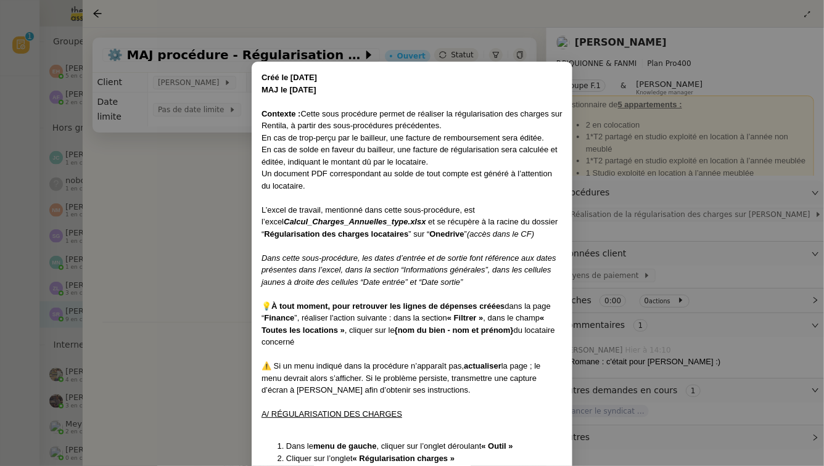
click at [186, 229] on nz-modal-container "Créé le 28/07/2025 MAJ le 22/08/2025 Contexte : Cette sous procédure permet de …" at bounding box center [412, 233] width 824 height 466
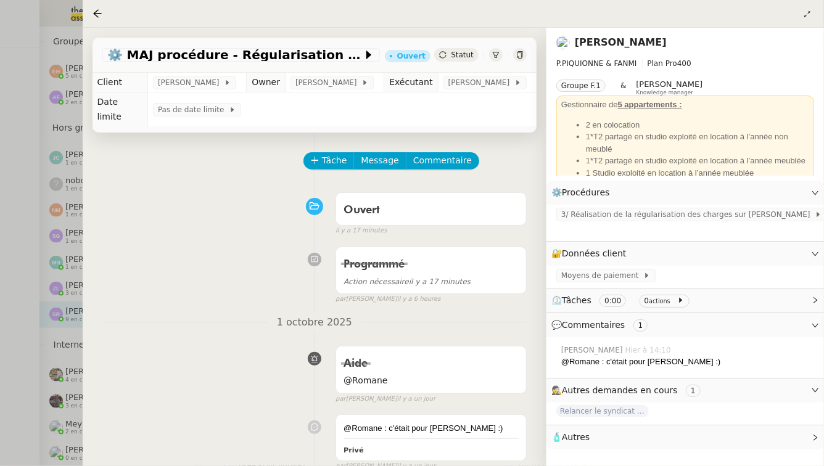
click at [0, 191] on div at bounding box center [412, 233] width 824 height 466
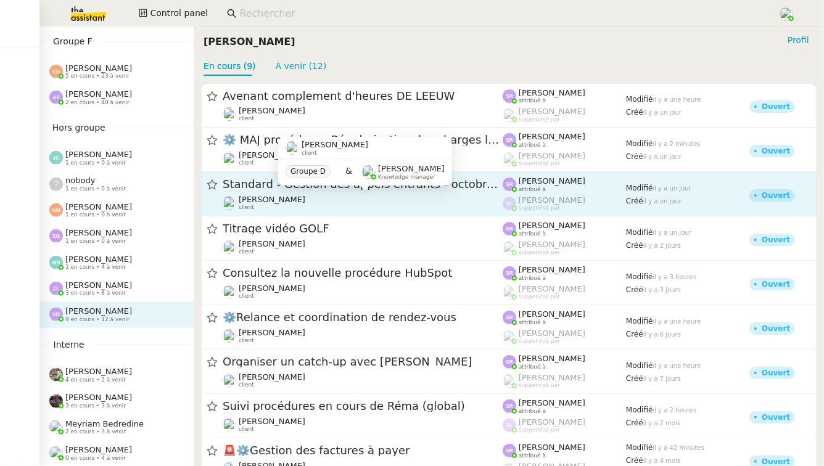
click at [401, 195] on div "Florian Parant client" at bounding box center [363, 203] width 280 height 16
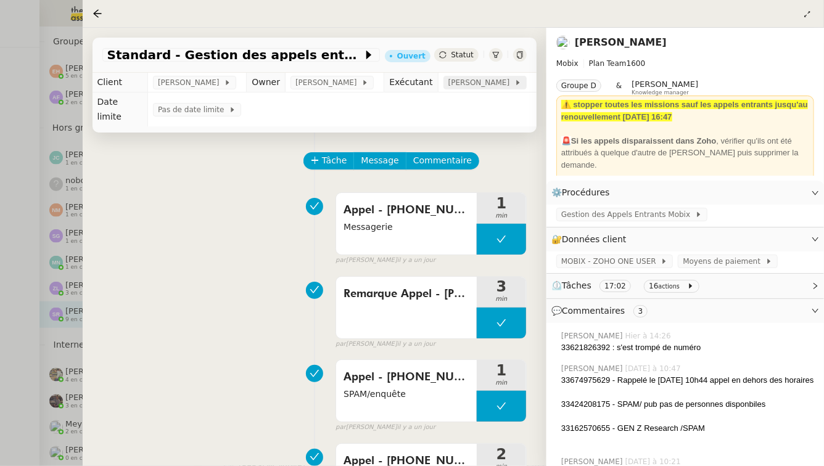
click at [467, 77] on span "[PERSON_NAME]" at bounding box center [481, 82] width 66 height 12
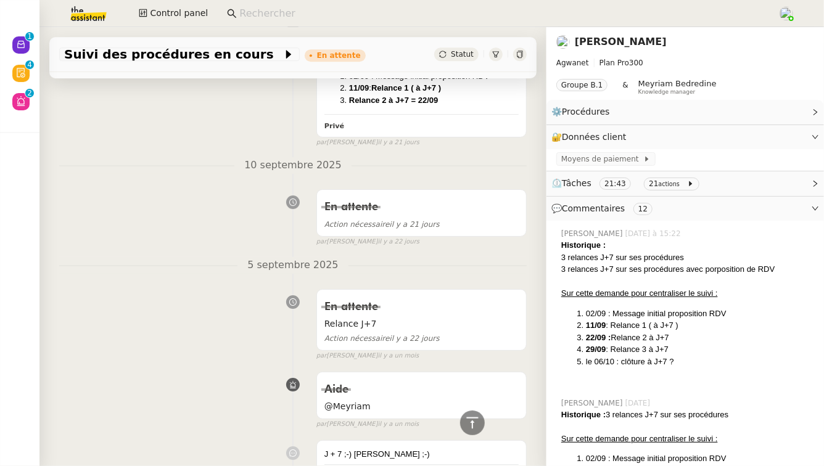
scroll to position [2119, 0]
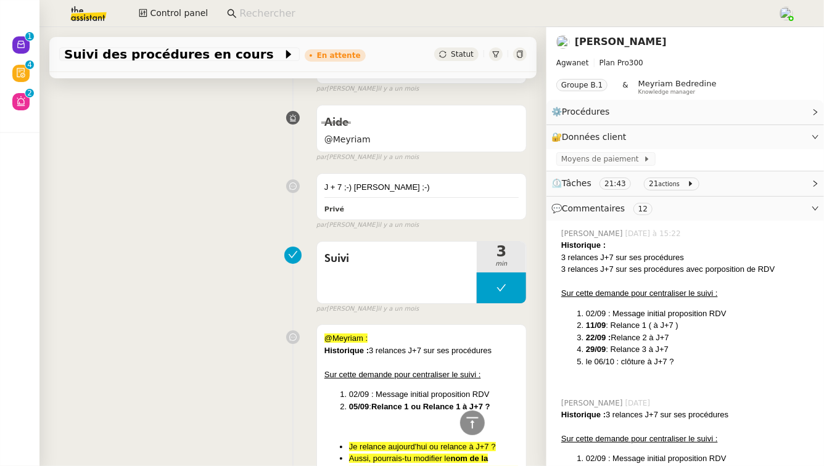
click at [629, 36] on link "[PERSON_NAME]" at bounding box center [621, 42] width 92 height 12
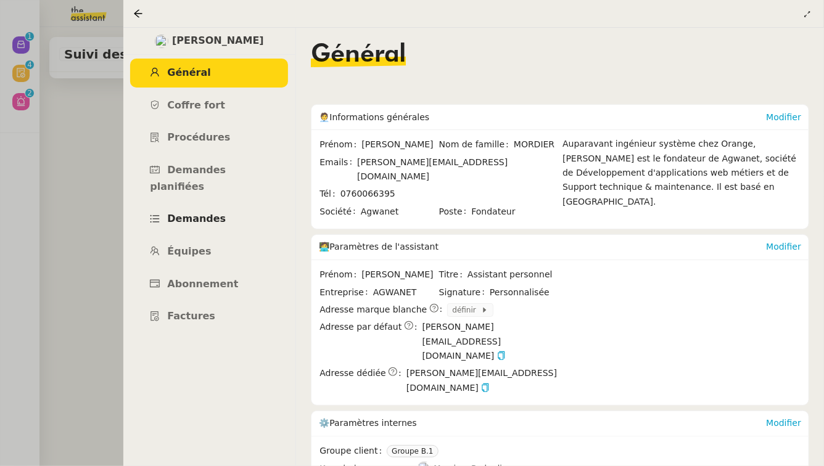
click at [247, 210] on link "Demandes" at bounding box center [209, 219] width 158 height 29
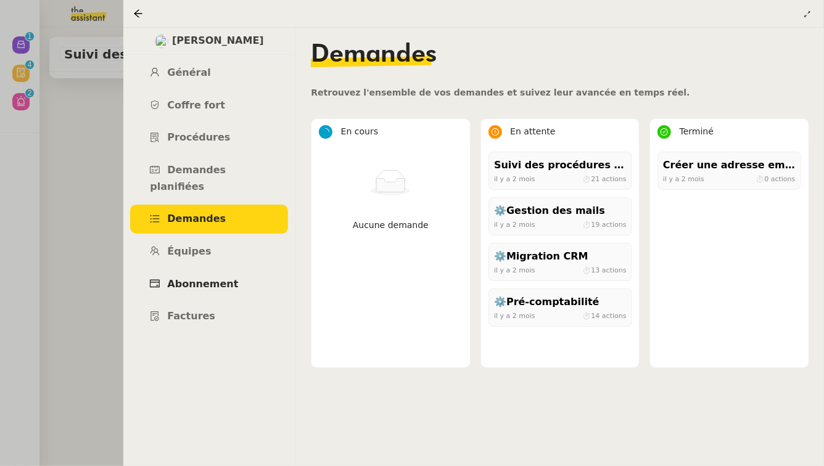
click at [210, 278] on span "Abonnement" at bounding box center [202, 284] width 71 height 12
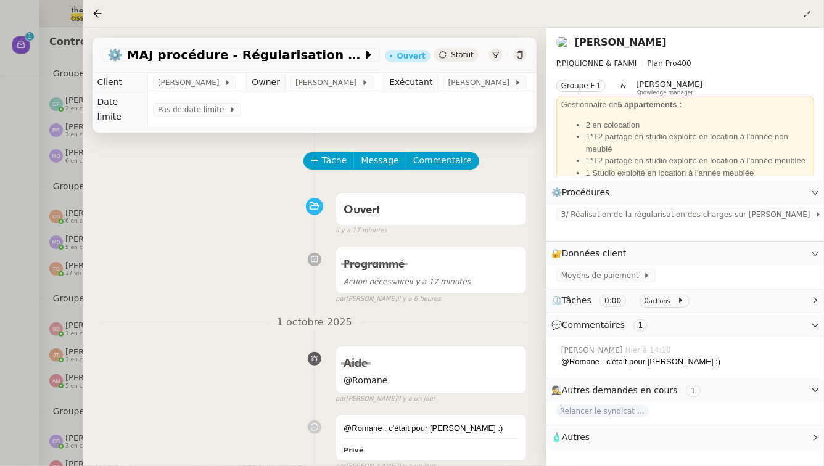
click at [633, 41] on link "[PERSON_NAME]" at bounding box center [621, 42] width 92 height 12
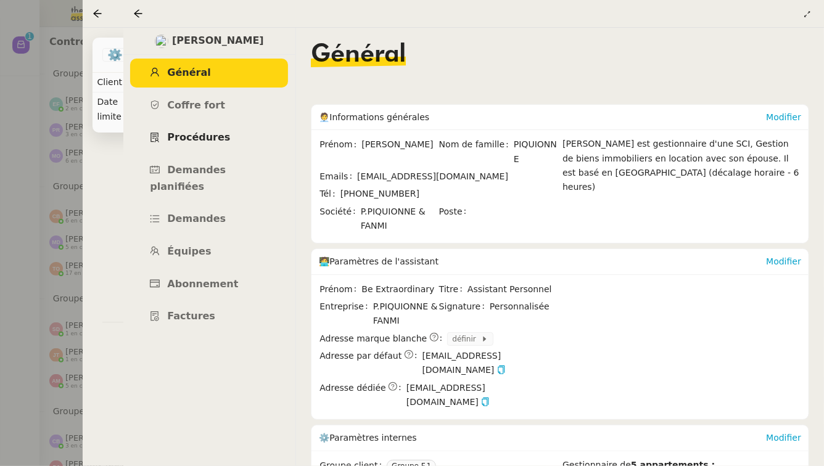
click at [192, 147] on link "Procédures" at bounding box center [209, 137] width 158 height 29
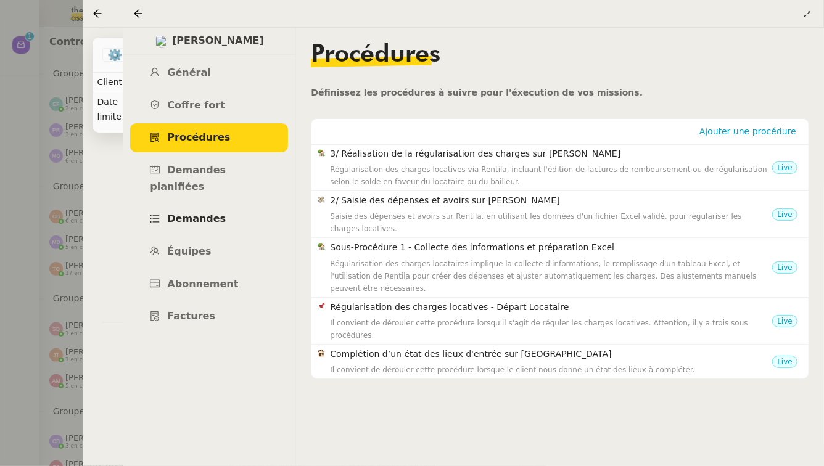
click at [180, 213] on span "Demandes" at bounding box center [196, 219] width 59 height 12
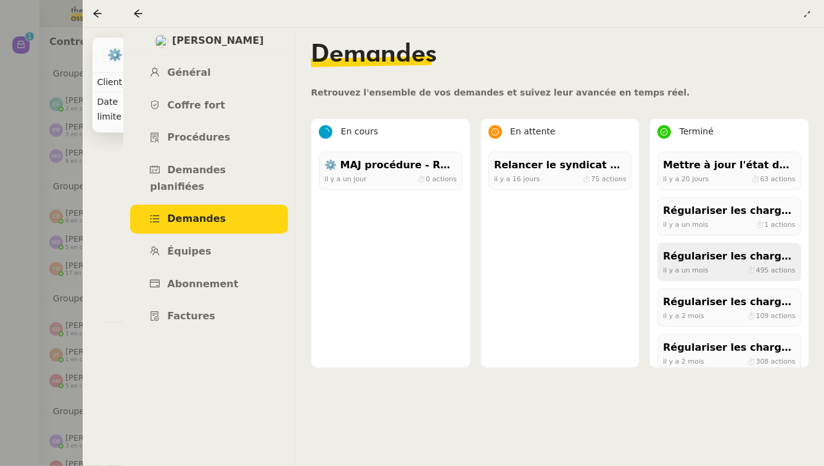
click at [692, 253] on div "Régulariser les charges locatives - Ségolène Flamand" at bounding box center [729, 256] width 133 height 17
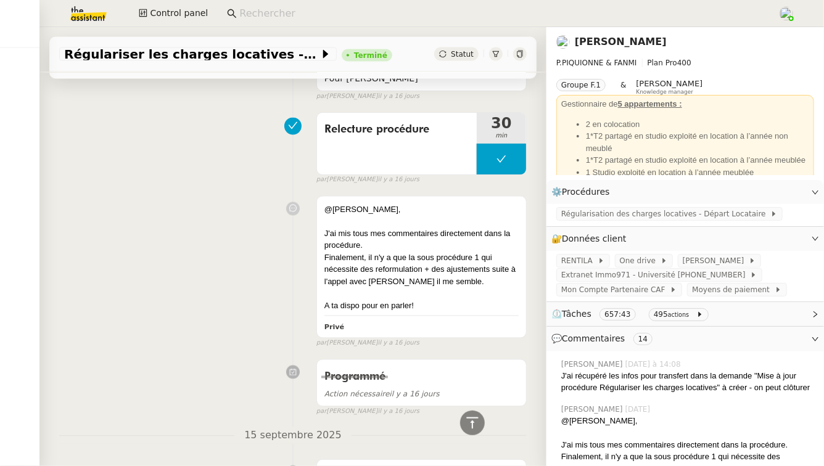
scroll to position [1061, 0]
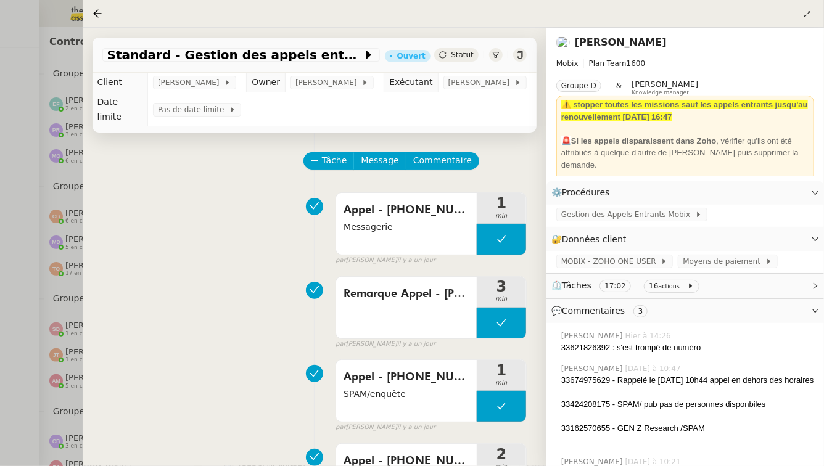
scroll to position [595, 0]
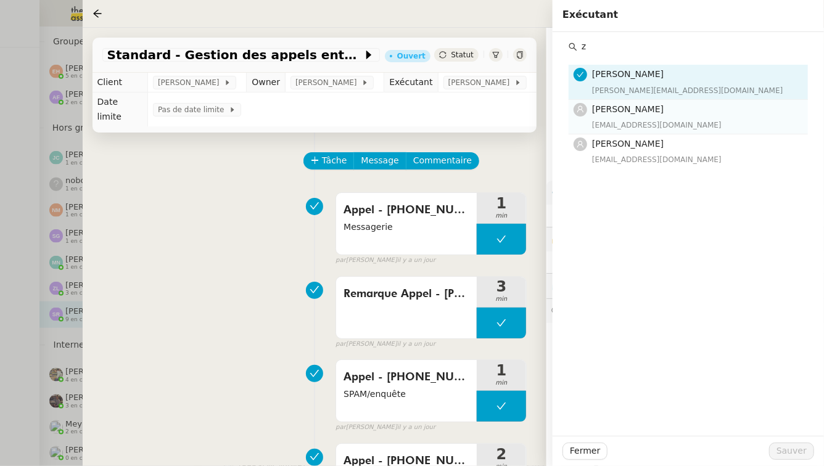
type input "z"
click at [637, 108] on span "Zoé Lachambre" at bounding box center [628, 109] width 72 height 10
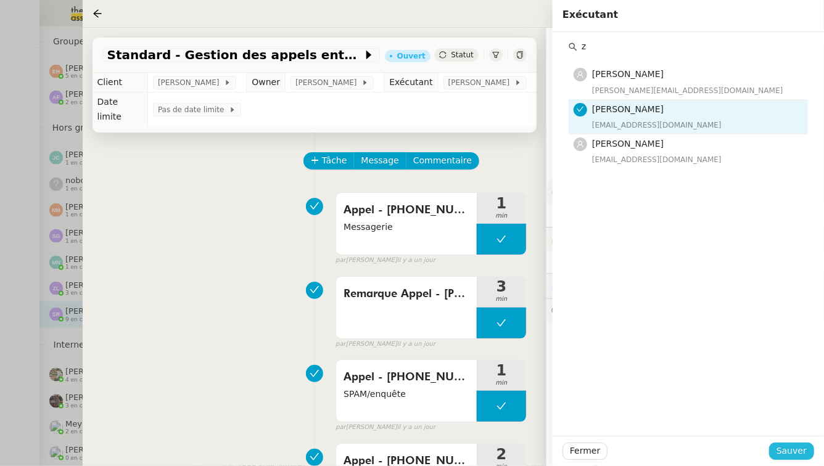
click at [784, 452] on span "Sauver" at bounding box center [791, 451] width 30 height 14
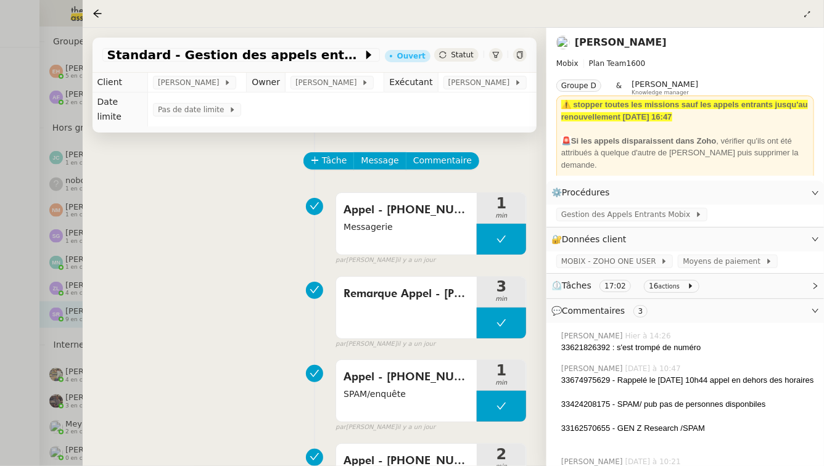
click at [30, 309] on div at bounding box center [412, 233] width 824 height 466
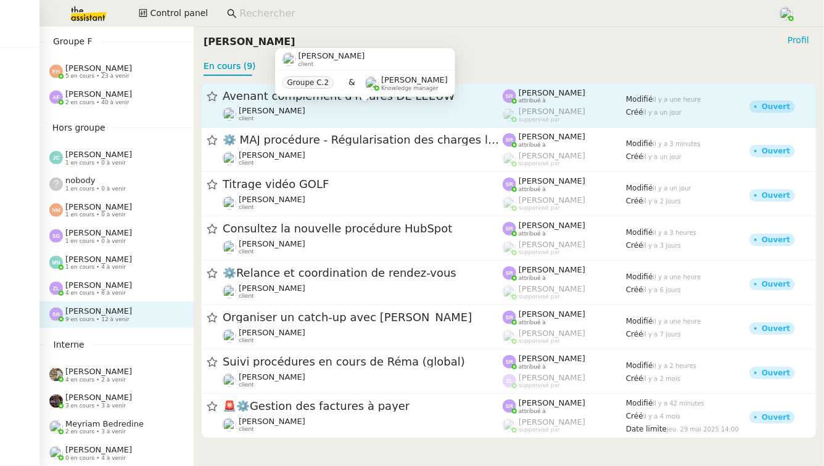
click at [407, 113] on div "Réma Ngaiboye client" at bounding box center [363, 114] width 280 height 16
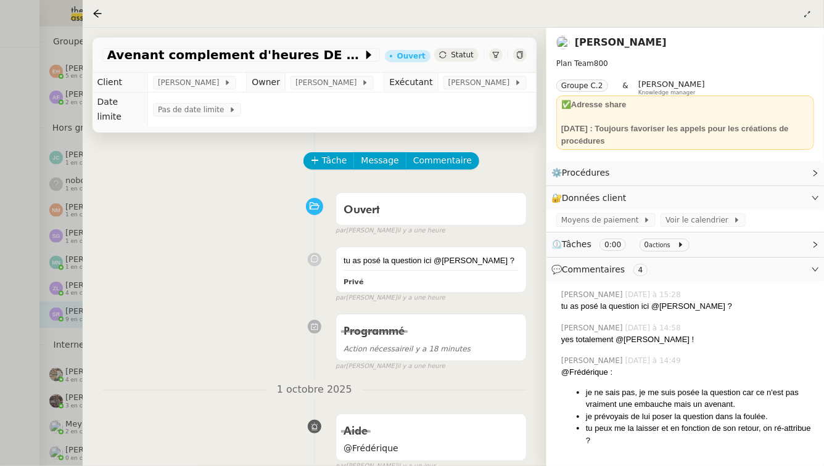
click at [12, 236] on div at bounding box center [412, 233] width 824 height 466
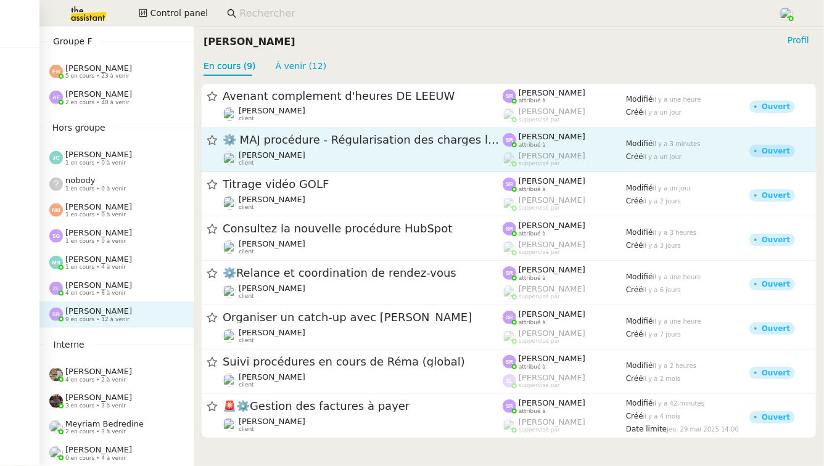
click at [353, 144] on span "⚙️ MAJ procédure - Régularisation des charges locatives" at bounding box center [363, 140] width 280 height 11
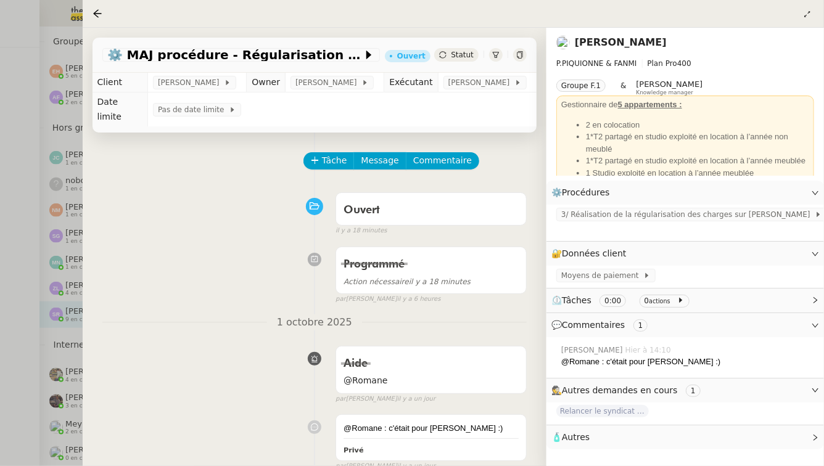
click at [26, 210] on div at bounding box center [412, 233] width 824 height 466
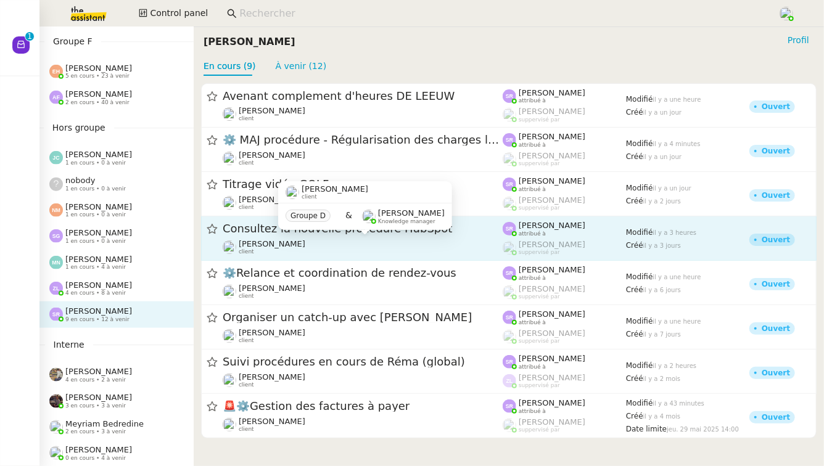
click at [438, 252] on div "Louis Frei client" at bounding box center [363, 247] width 280 height 16
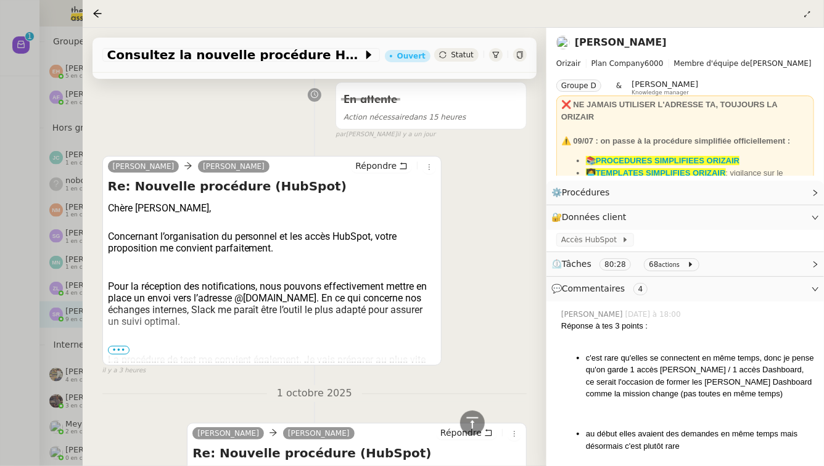
scroll to position [166, 0]
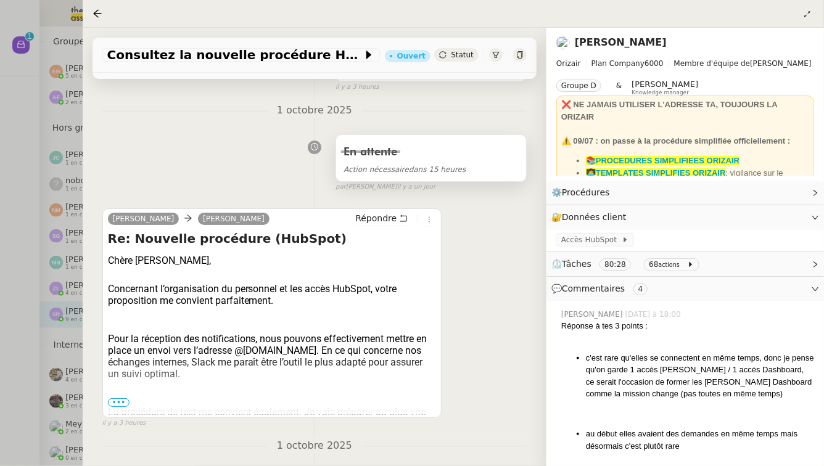
click at [488, 166] on div "En attente Action nécessaire dans 15 heures" at bounding box center [431, 158] width 190 height 46
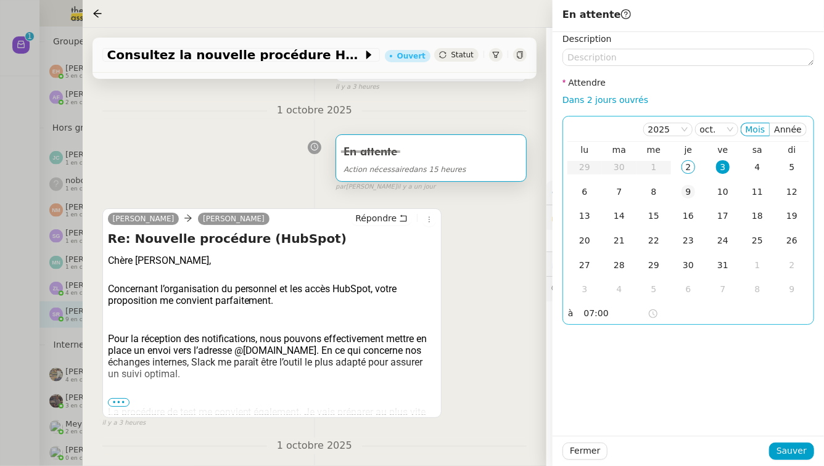
click at [699, 192] on td "9" at bounding box center [688, 192] width 35 height 25
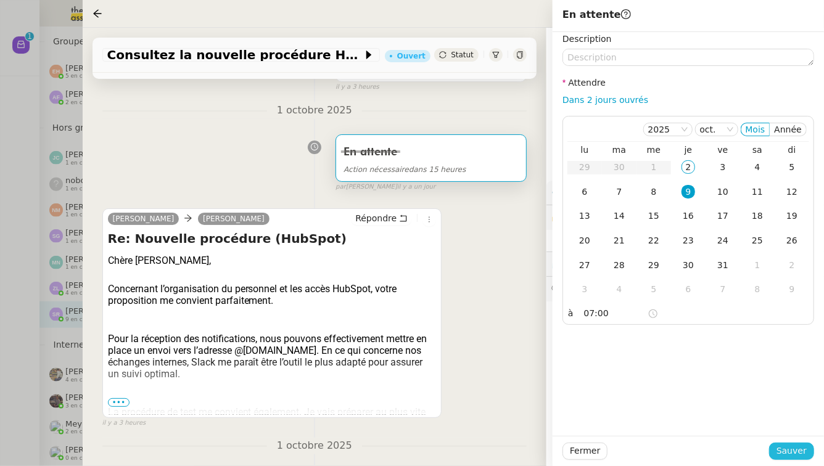
click at [788, 447] on span "Sauver" at bounding box center [791, 451] width 30 height 14
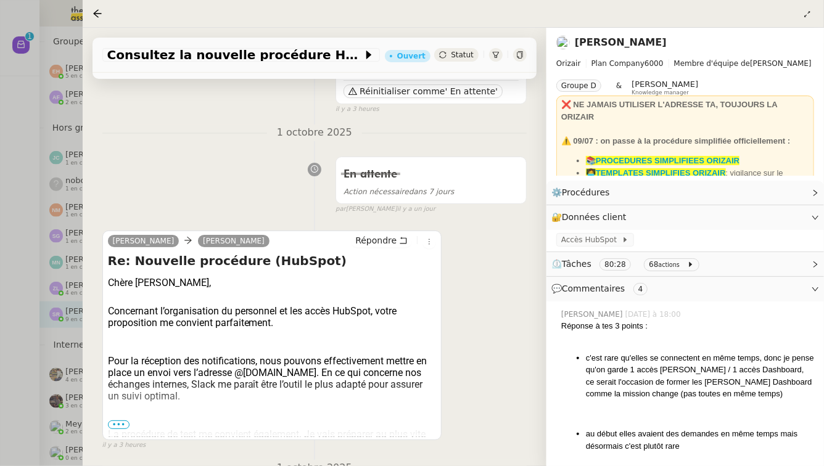
scroll to position [297, 0]
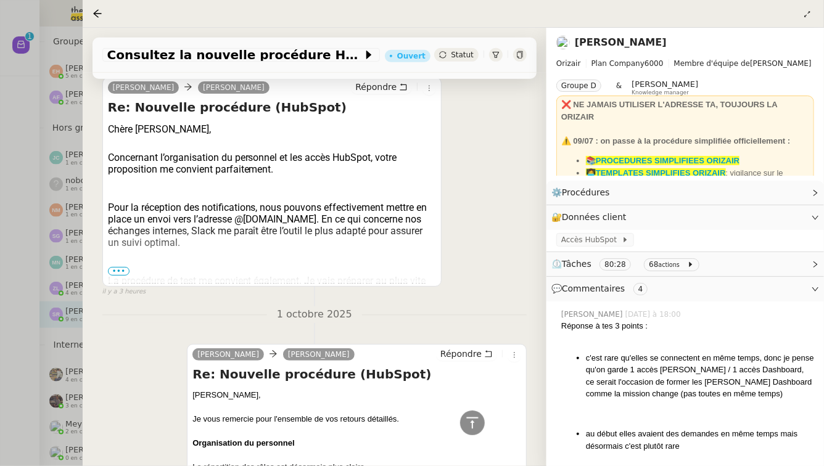
click at [112, 267] on span "•••" at bounding box center [119, 271] width 22 height 9
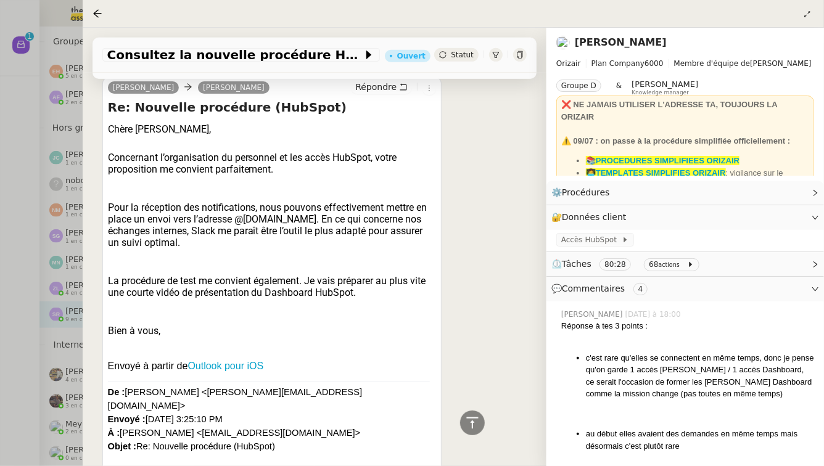
scroll to position [0, 0]
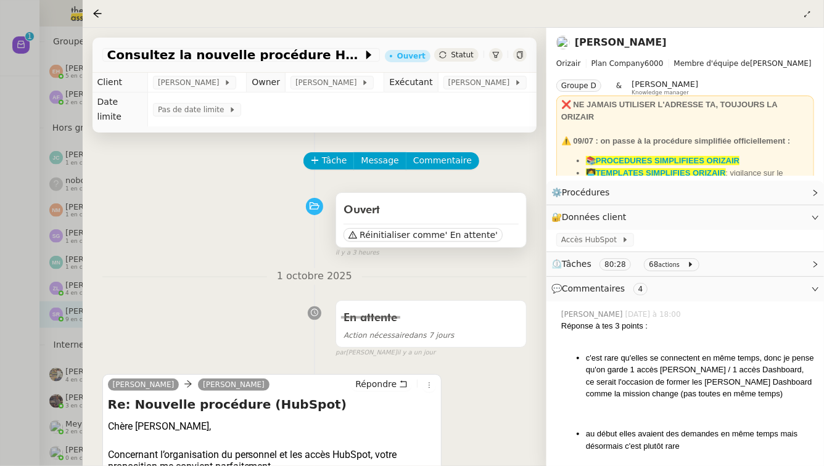
click at [491, 200] on div "Ouvert" at bounding box center [430, 210] width 175 height 20
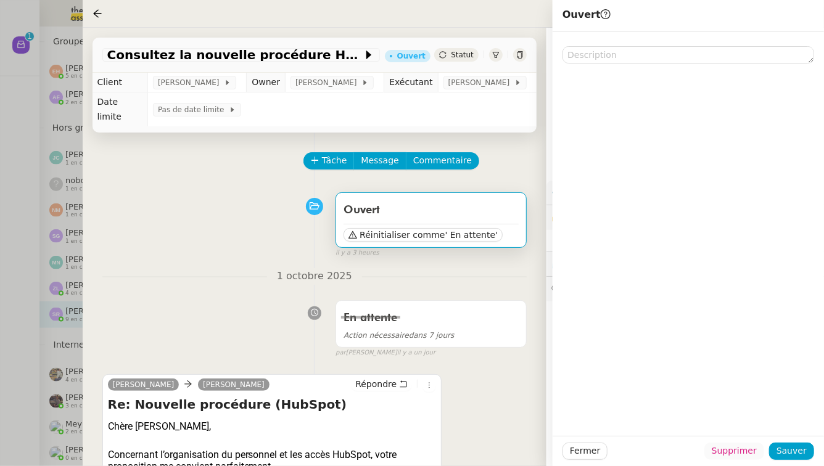
click at [723, 451] on span "Supprimer" at bounding box center [733, 451] width 45 height 14
click at [762, 422] on span "Ok" at bounding box center [768, 418] width 12 height 12
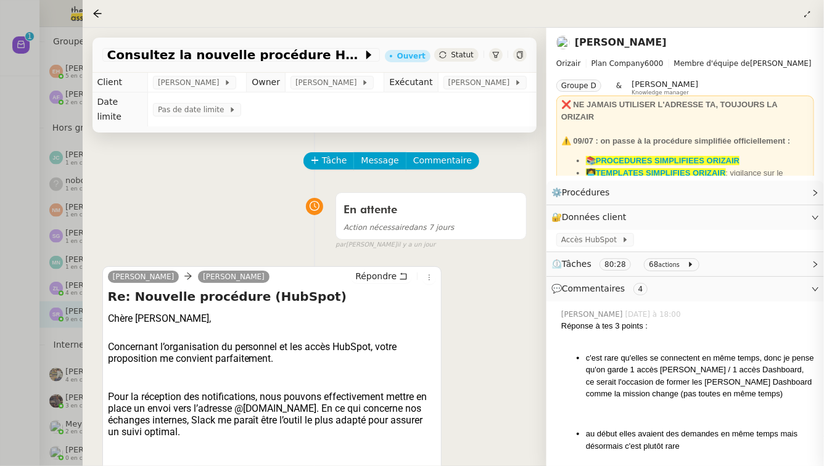
click at [0, 194] on div at bounding box center [412, 233] width 824 height 466
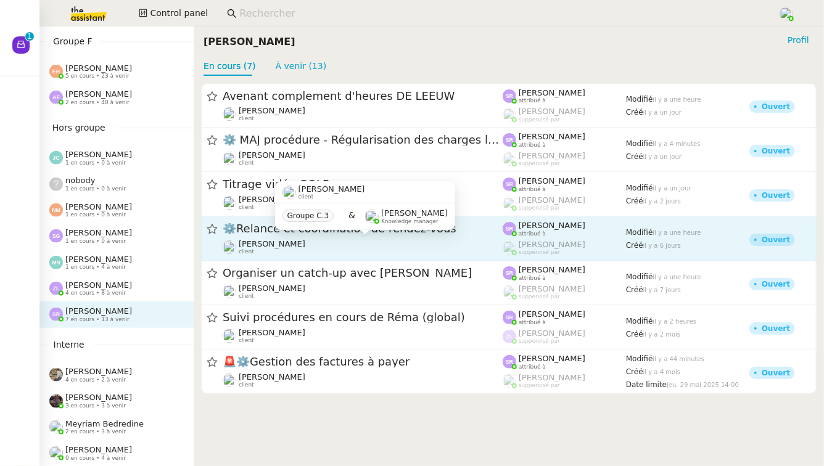
click at [436, 245] on div "Maurice N'Diaye client" at bounding box center [363, 247] width 280 height 16
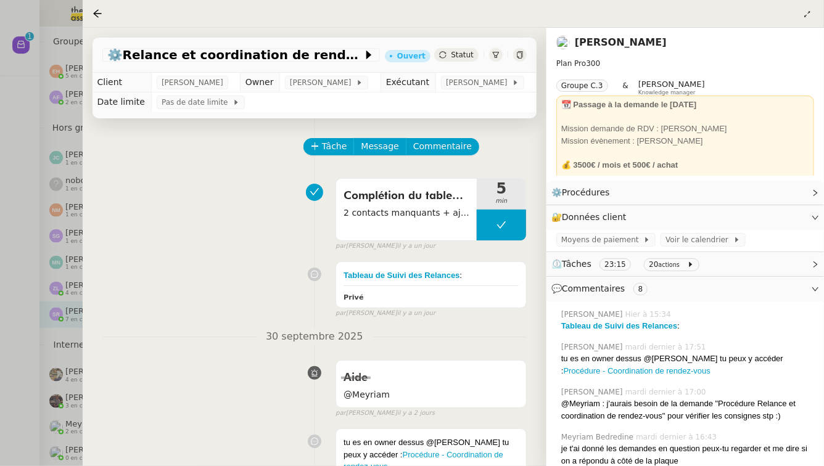
click at [0, 269] on div at bounding box center [412, 233] width 824 height 466
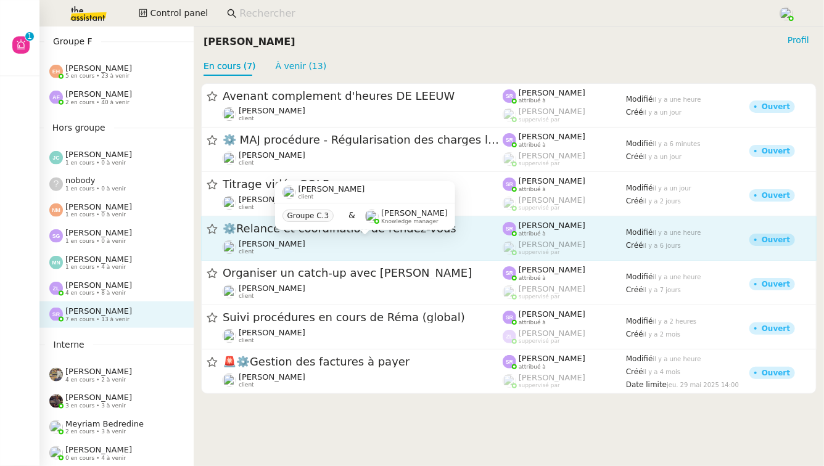
click at [382, 240] on div "Maurice N'Diaye client" at bounding box center [363, 247] width 280 height 16
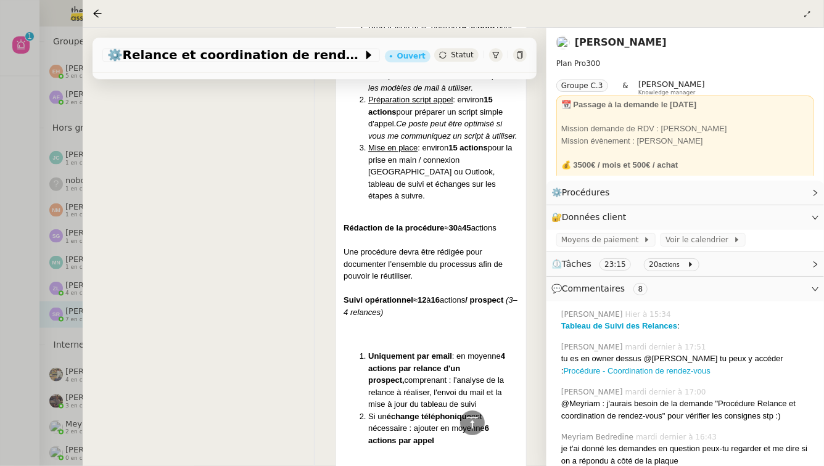
scroll to position [1476, 0]
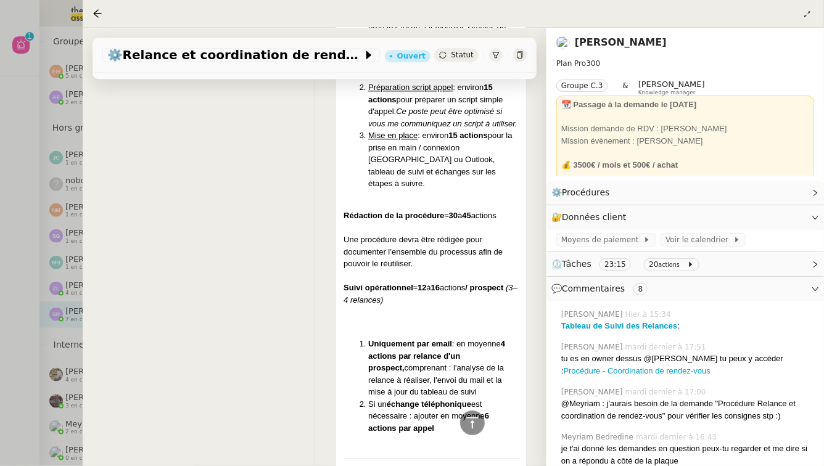
click at [0, 236] on div at bounding box center [412, 233] width 824 height 466
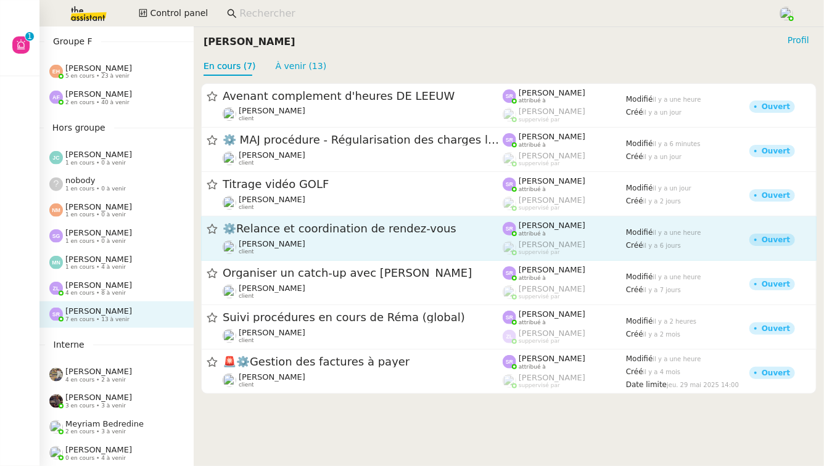
click at [446, 231] on span "⚙️Relance et coordination de rendez-vous" at bounding box center [363, 229] width 280 height 11
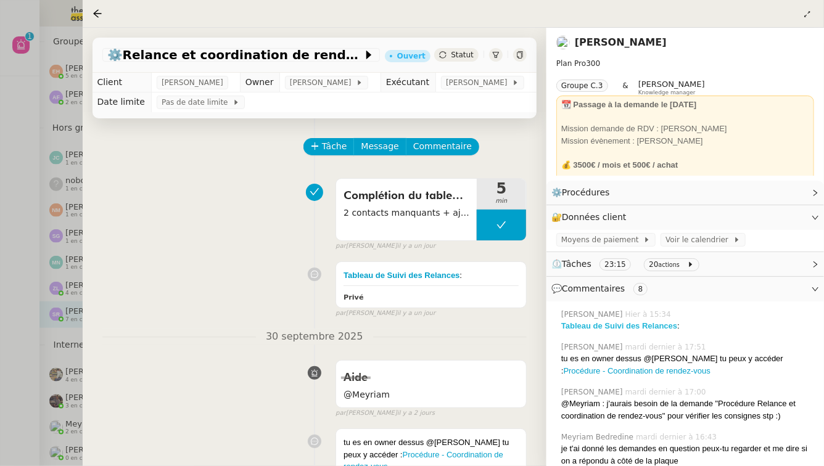
click at [624, 328] on strong "Tableau de Suivi des Relances" at bounding box center [619, 325] width 116 height 9
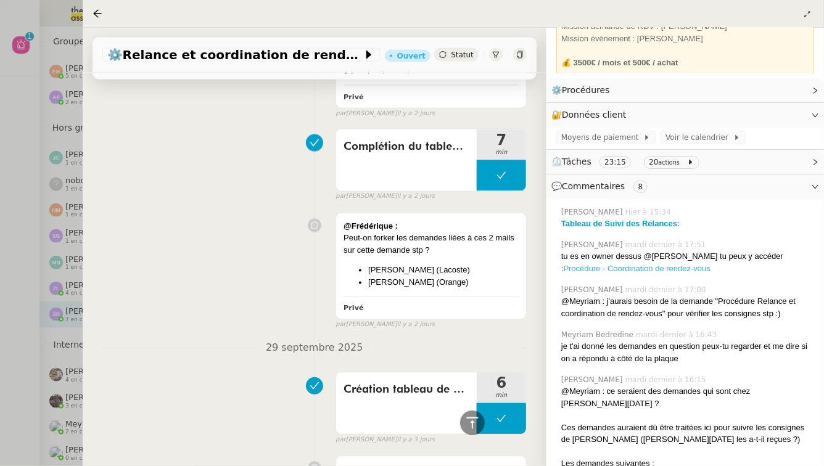
scroll to position [103, 0]
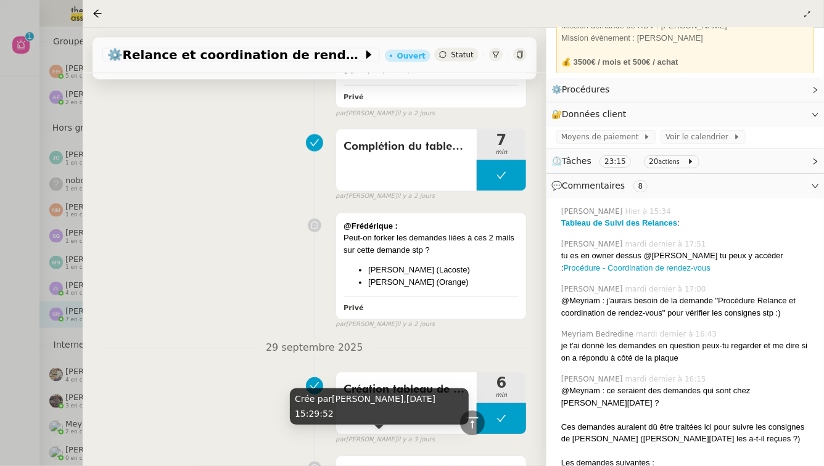
click at [48, 300] on div at bounding box center [412, 233] width 824 height 466
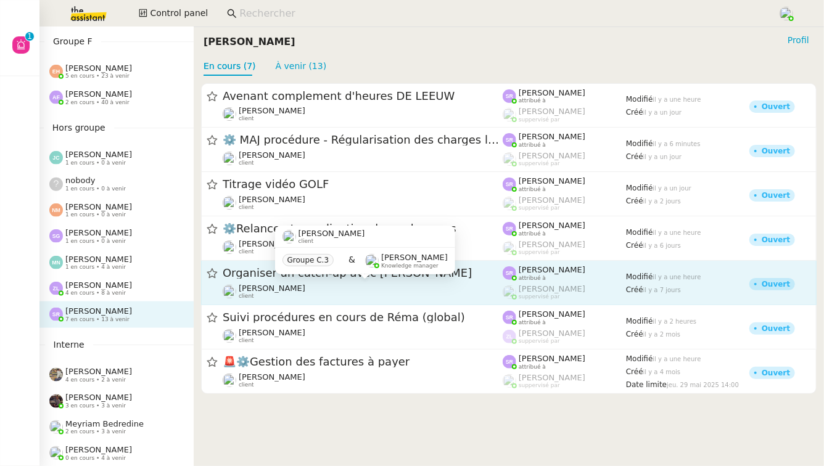
click at [437, 284] on div "Maurice N'Diaye client" at bounding box center [363, 292] width 280 height 16
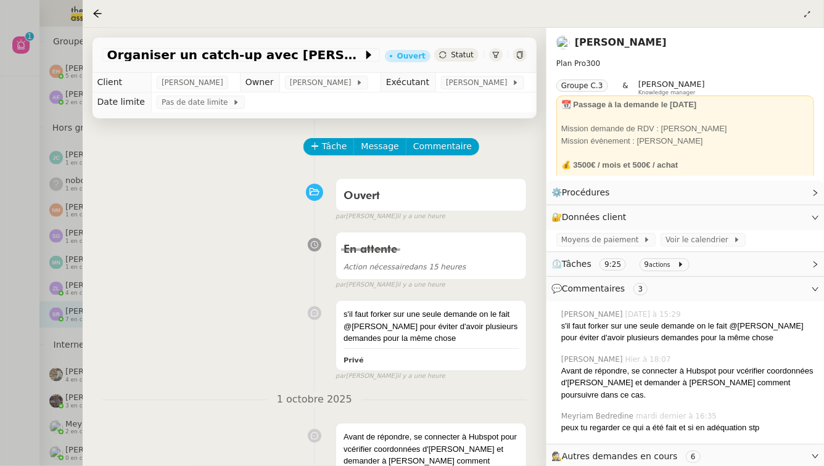
click at [22, 282] on div at bounding box center [412, 233] width 824 height 466
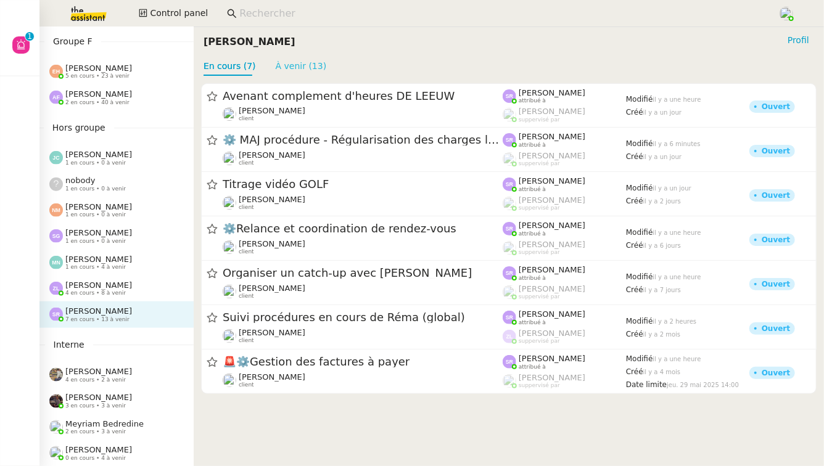
click at [298, 67] on link "À venir (13)" at bounding box center [301, 66] width 51 height 10
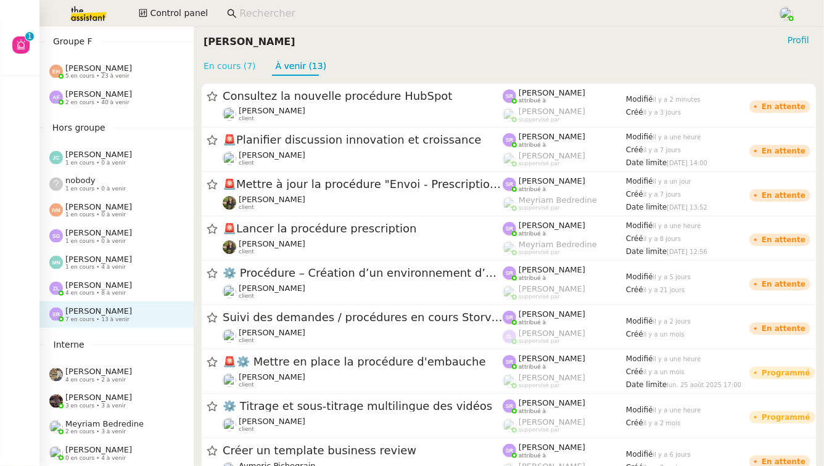
click at [238, 65] on link "En cours (7)" at bounding box center [229, 66] width 52 height 10
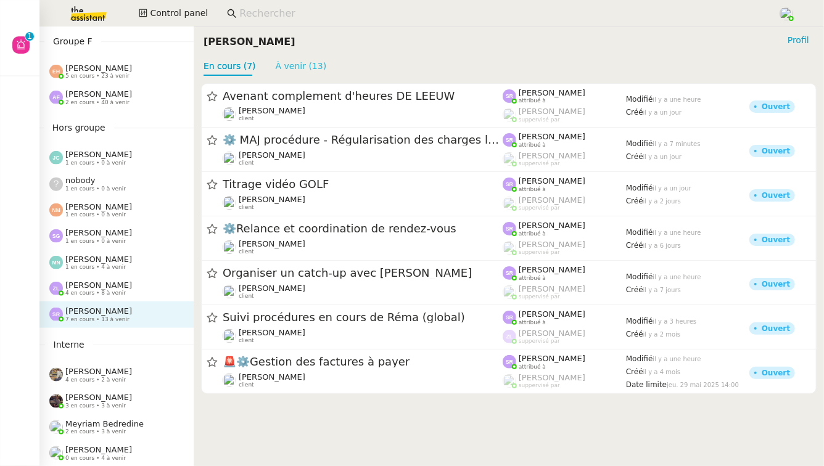
click at [297, 61] on link "À venir (13)" at bounding box center [301, 66] width 51 height 10
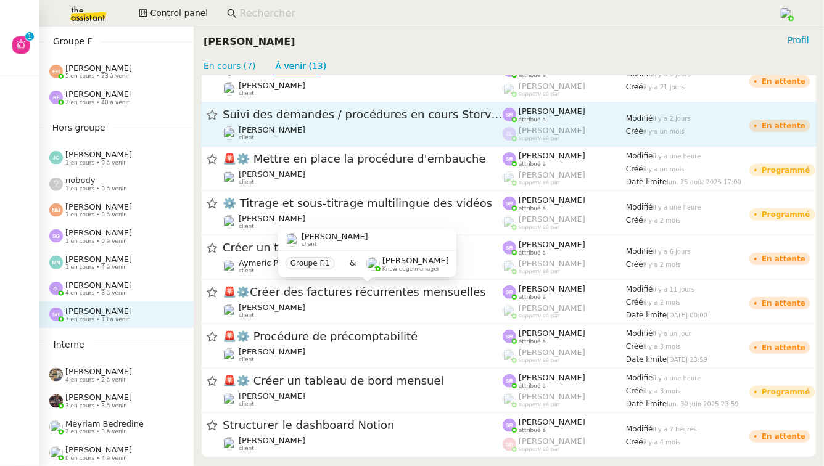
scroll to position [219, 0]
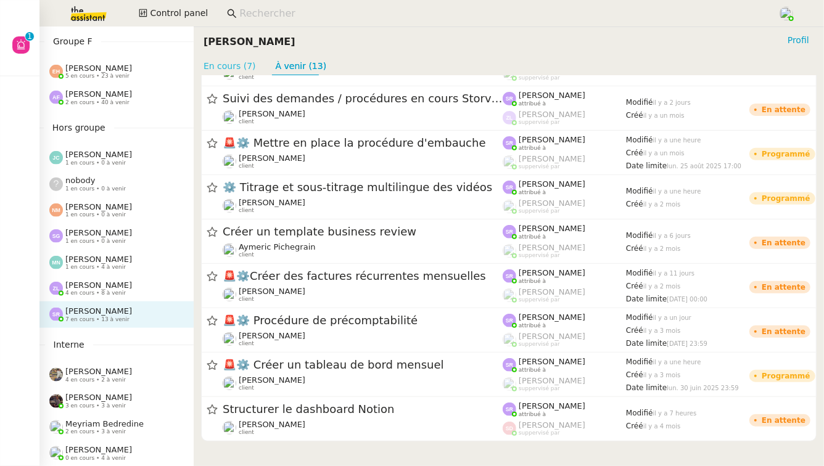
click at [236, 61] on link "En cours (7)" at bounding box center [229, 66] width 52 height 10
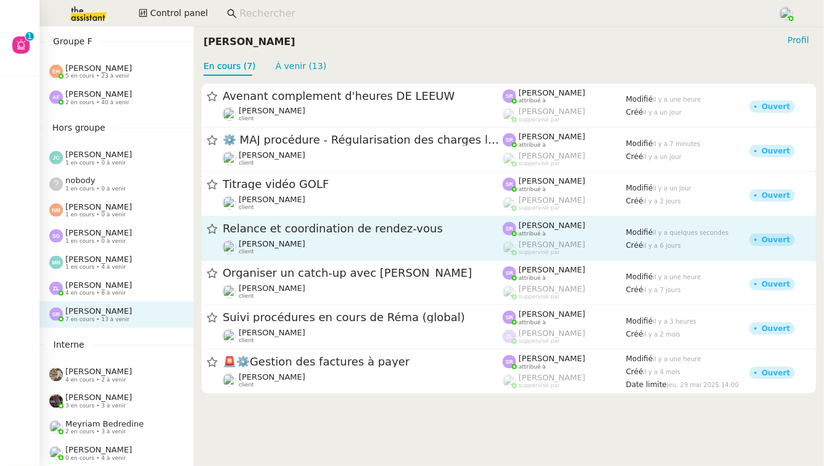
click at [311, 234] on span "Relance et coordination de rendez-vous" at bounding box center [363, 229] width 280 height 11
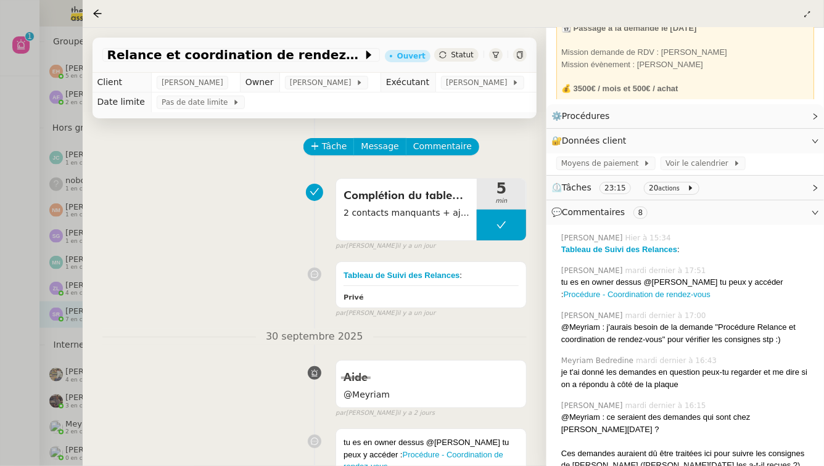
scroll to position [82, 0]
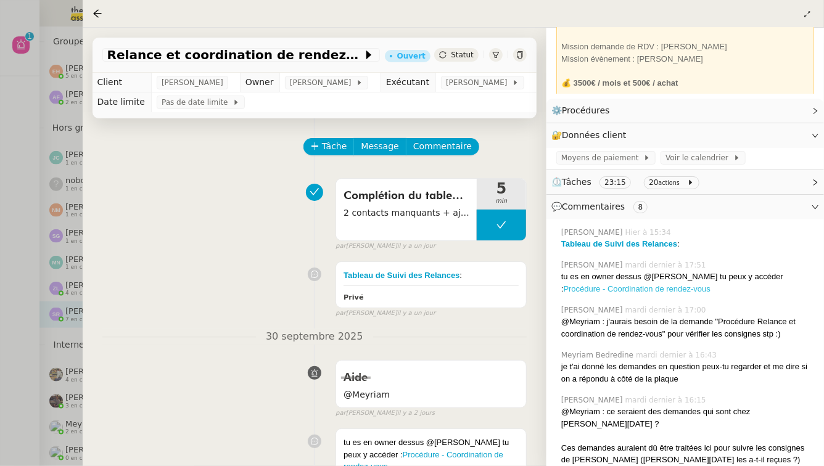
click at [710, 284] on link "Procédure - Coordination de rendez-vous" at bounding box center [636, 288] width 147 height 9
click at [0, 393] on div at bounding box center [412, 233] width 824 height 466
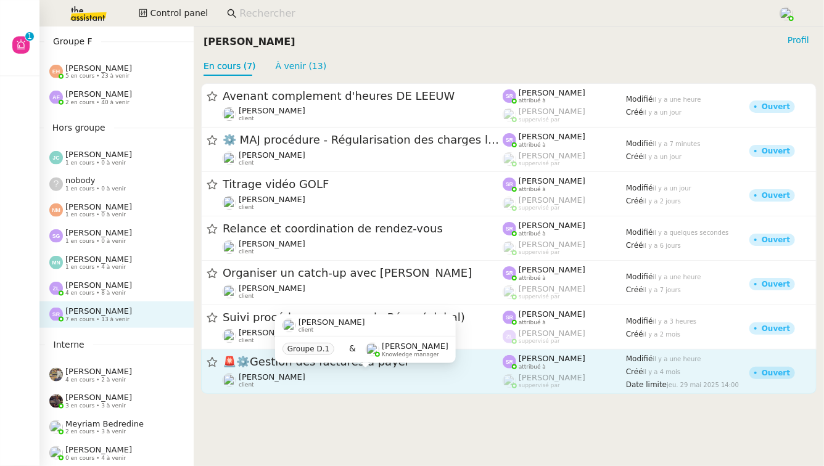
click at [383, 383] on div "[PERSON_NAME] client" at bounding box center [363, 380] width 280 height 16
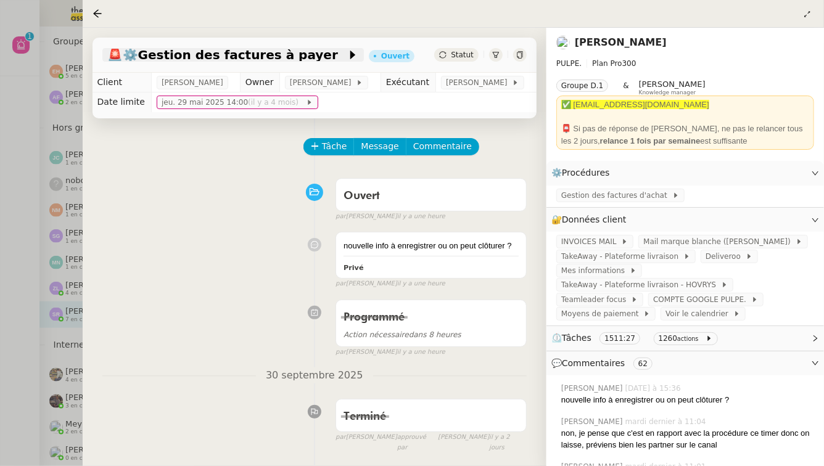
click at [173, 60] on span "🚨 ⚙️Gestion des factures à payer" at bounding box center [226, 55] width 239 height 12
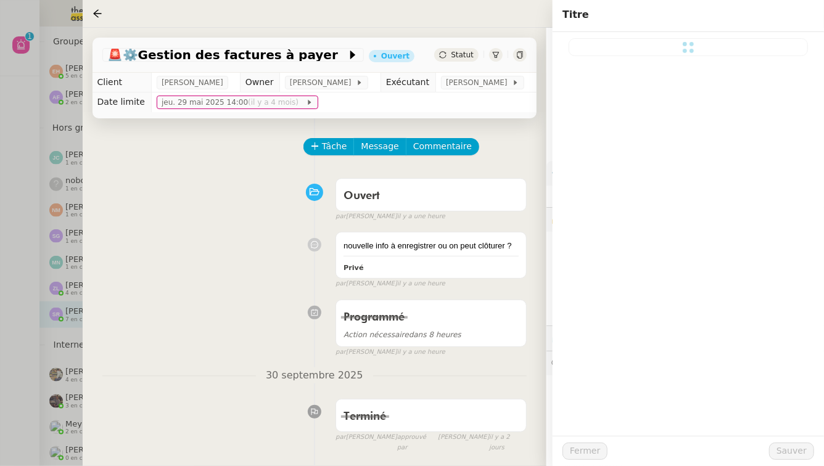
type input "⚙️Gestion des factures à payer"
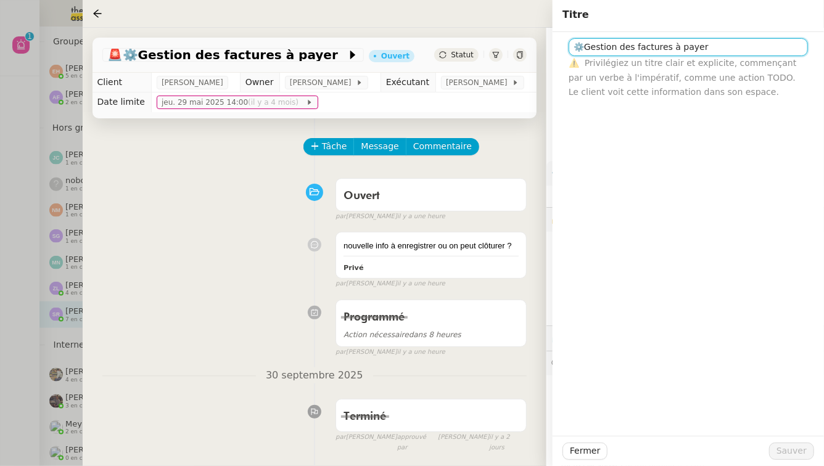
drag, startPoint x: 582, startPoint y: 49, endPoint x: 565, endPoint y: 49, distance: 16.6
click at [565, 49] on div "⚙️Gestion des factures à payer ⚠️ Privilégiez un titre clair et explicite, comm…" at bounding box center [688, 65] width 252 height 67
click at [20, 293] on div at bounding box center [412, 233] width 824 height 466
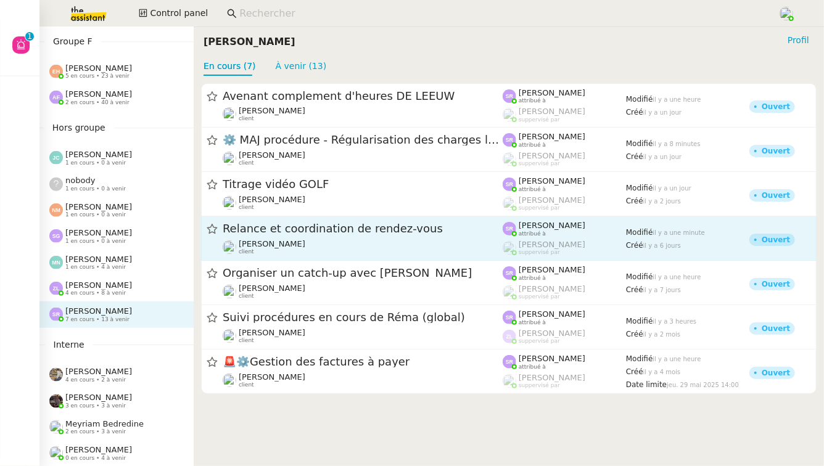
click at [348, 233] on span "Relance et coordination de rendez-vous" at bounding box center [363, 229] width 280 height 11
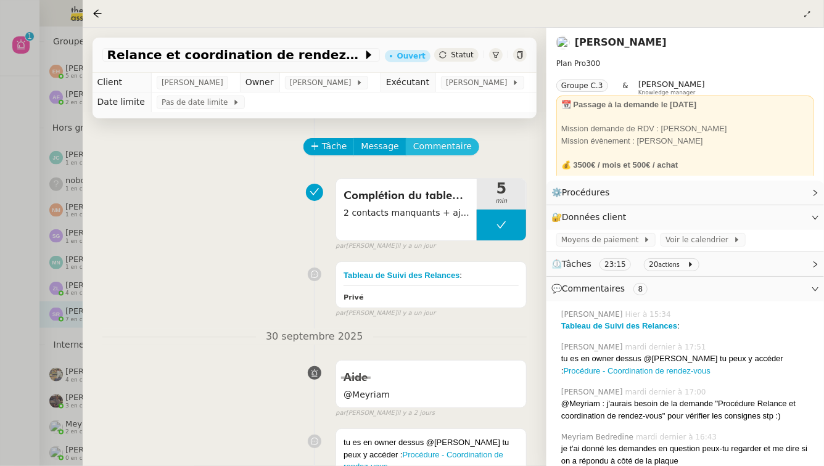
click at [447, 145] on span "Commentaire" at bounding box center [442, 146] width 59 height 14
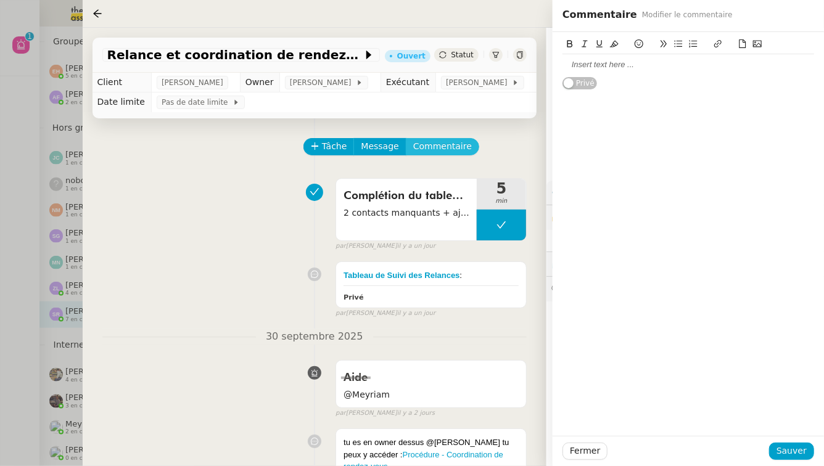
click at [406, 138] on button "Commentaire" at bounding box center [442, 146] width 73 height 17
click at [632, 68] on div at bounding box center [688, 64] width 252 height 11
click at [788, 450] on span "Sauver" at bounding box center [791, 451] width 30 height 14
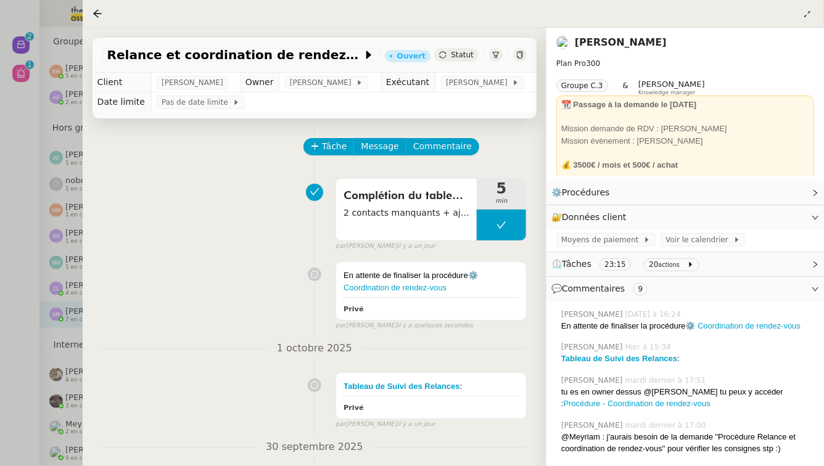
click at [30, 157] on div at bounding box center [412, 233] width 824 height 466
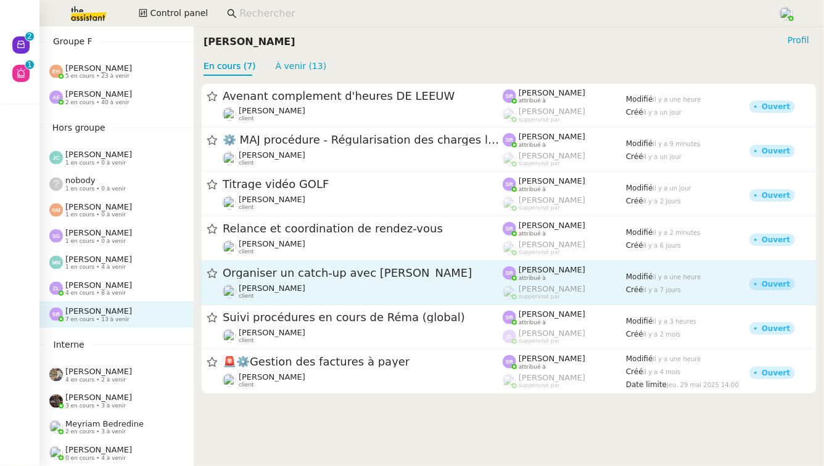
click at [405, 284] on div "Maurice N'Diaye client" at bounding box center [363, 292] width 280 height 16
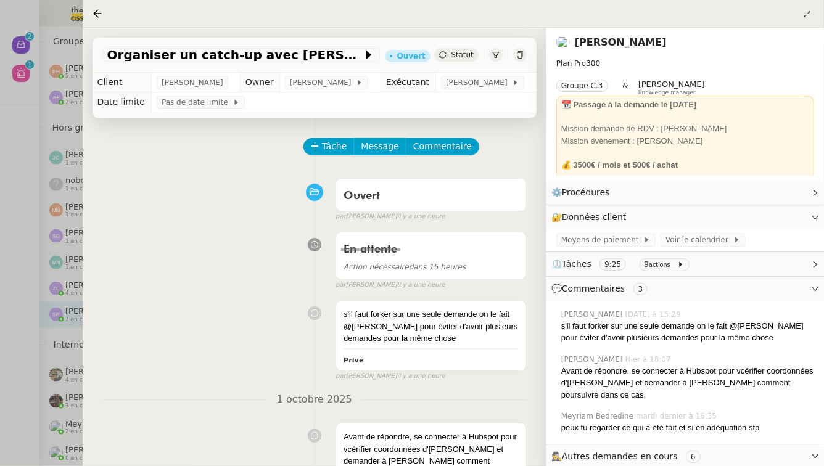
click at [517, 51] on div at bounding box center [520, 55] width 14 height 14
click at [25, 276] on div at bounding box center [412, 233] width 824 height 466
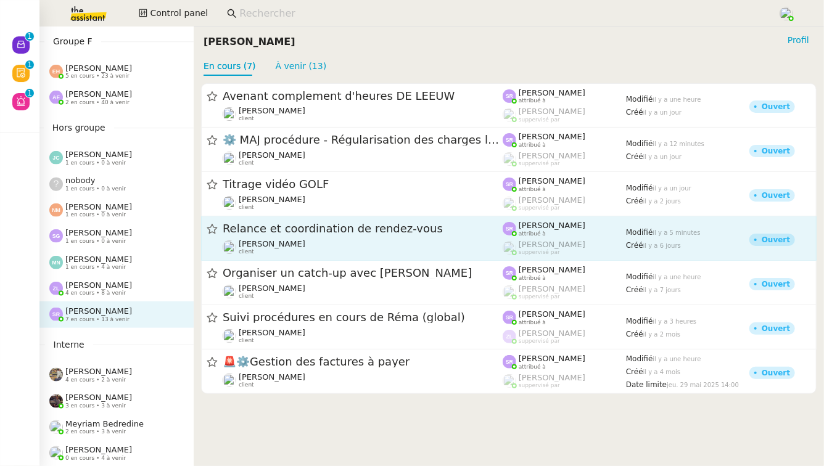
click at [412, 227] on span "Relance et coordination de rendez-vous" at bounding box center [363, 229] width 280 height 11
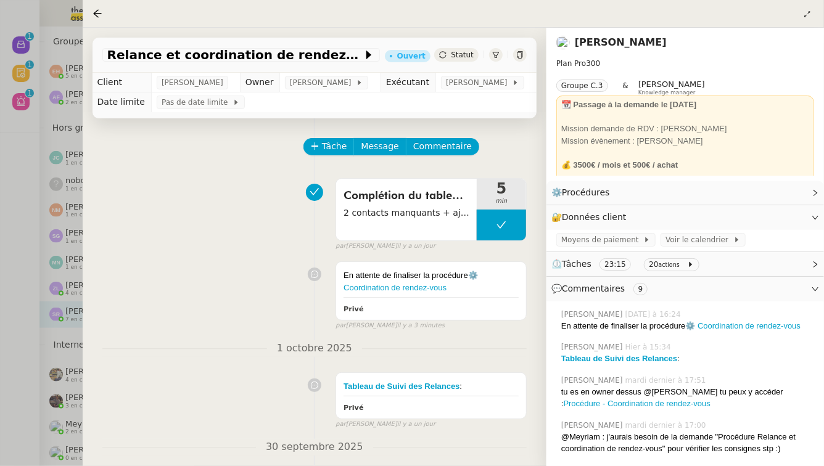
click at [0, 306] on div at bounding box center [412, 233] width 824 height 466
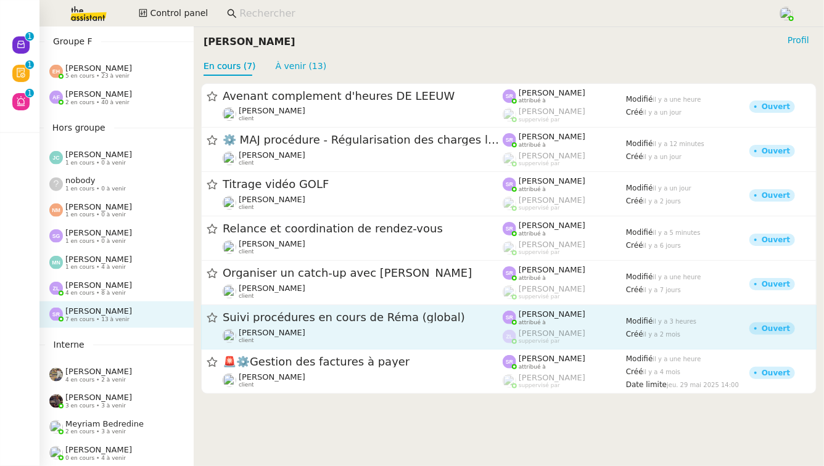
click at [272, 316] on span "Suivi procédures en cours de Réma (global)" at bounding box center [363, 318] width 280 height 11
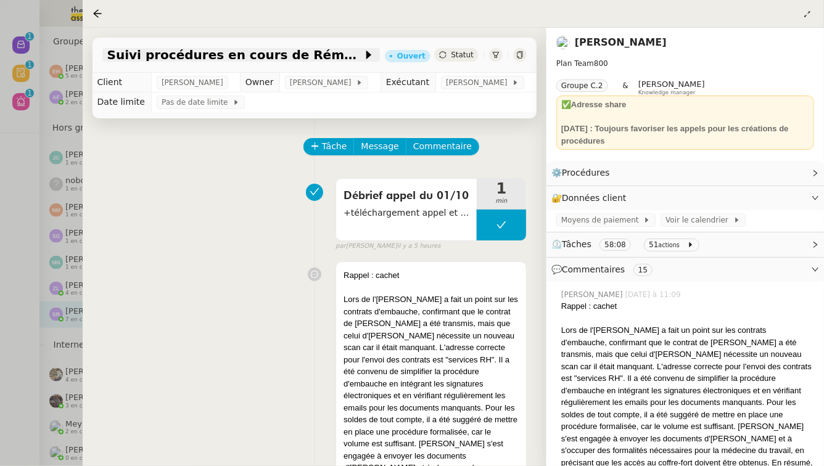
click at [248, 57] on span "Suivi procédures en cours de Réma (global)" at bounding box center [234, 55] width 255 height 12
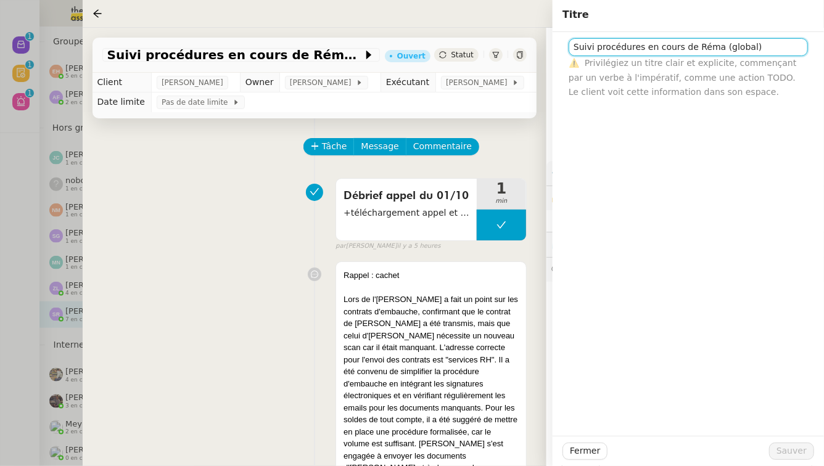
drag, startPoint x: 749, startPoint y: 46, endPoint x: 563, endPoint y: 44, distance: 185.6
click at [563, 44] on div "Suivi procédures en cours de Réma (global) ⚠️ Privilégiez un titre clair et exp…" at bounding box center [688, 65] width 252 height 67
type input "Appel - Clarification procédures"
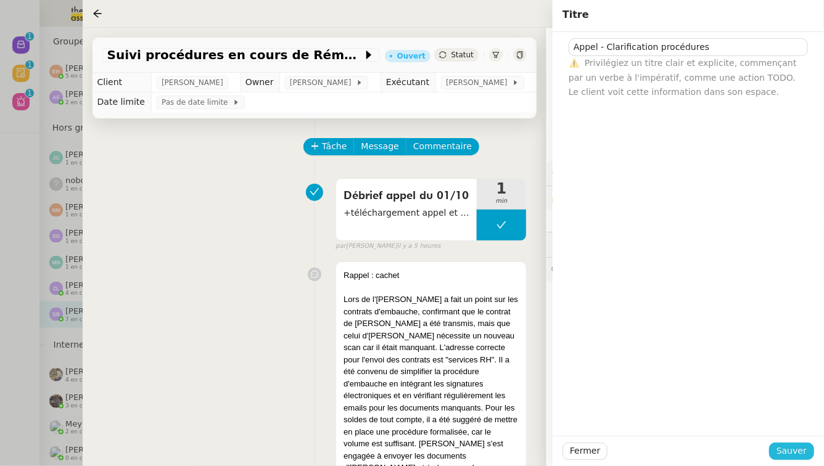
click at [792, 452] on span "Sauver" at bounding box center [791, 451] width 30 height 14
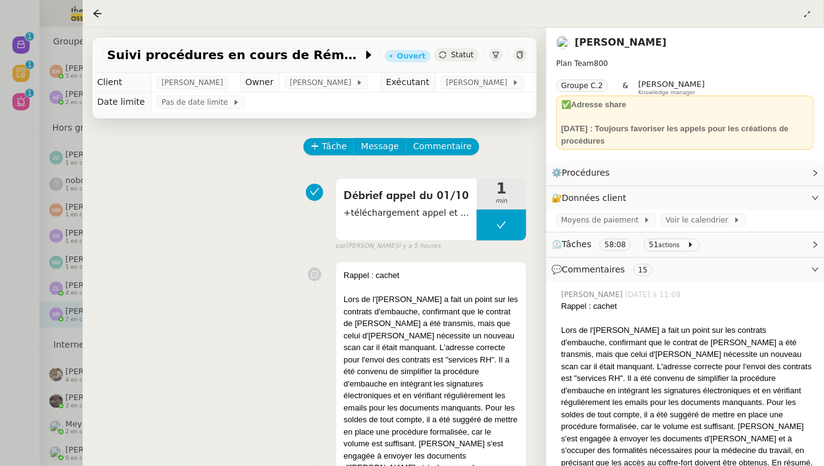
click at [0, 285] on div at bounding box center [412, 233] width 824 height 466
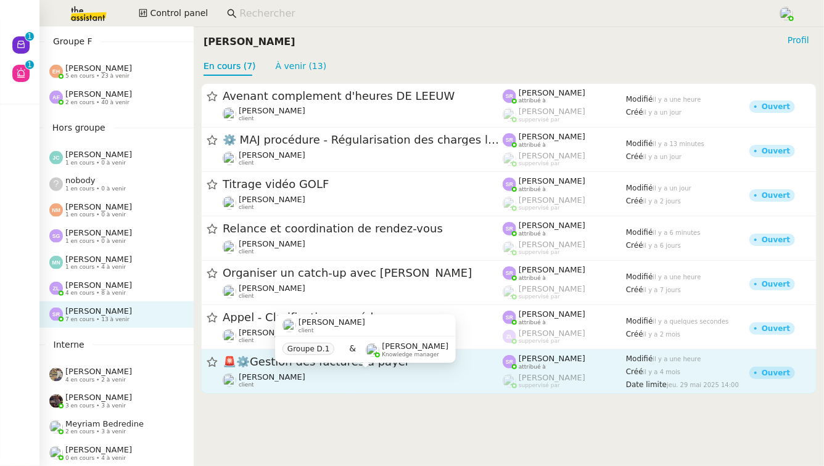
click at [367, 379] on div "[PERSON_NAME] client" at bounding box center [363, 380] width 280 height 16
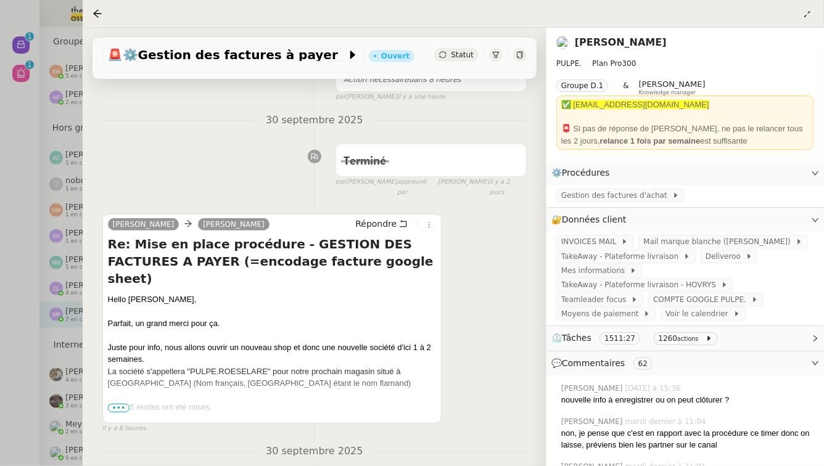
scroll to position [232, 0]
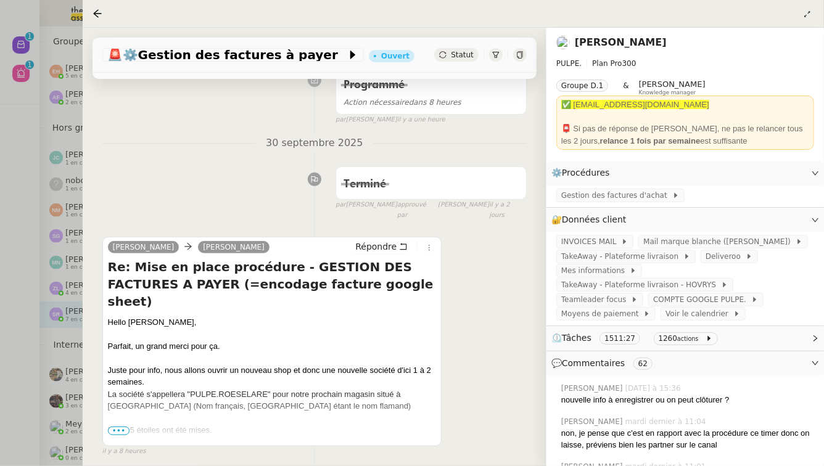
click at [123, 427] on span "•••" at bounding box center [119, 431] width 22 height 9
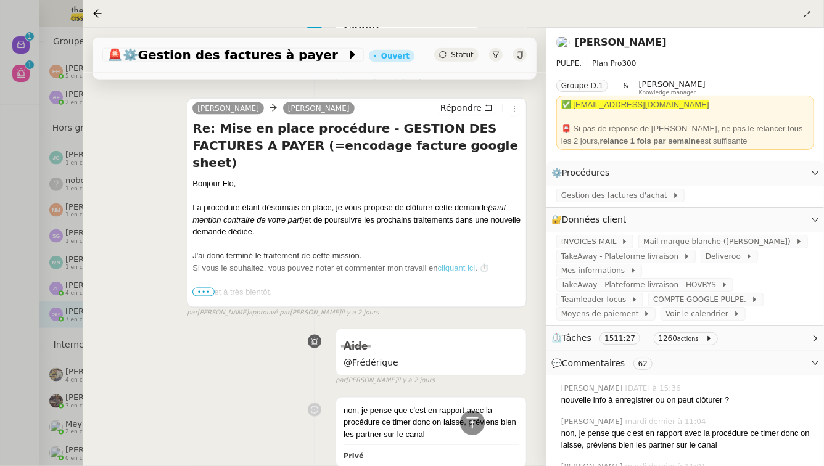
scroll to position [814, 0]
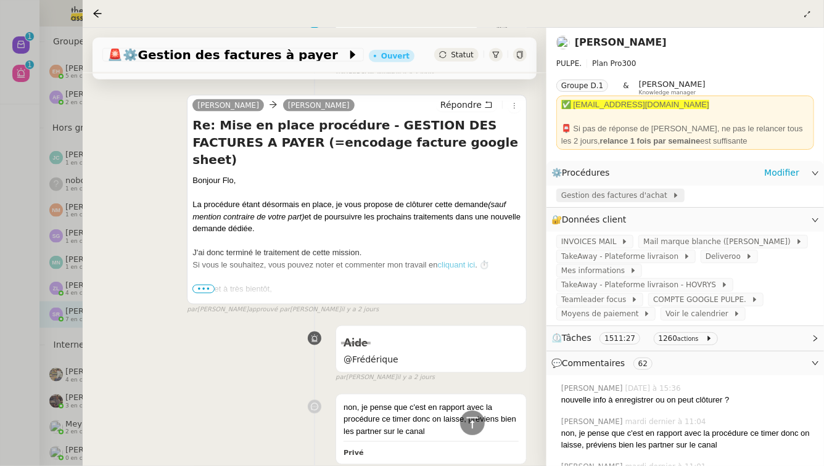
click at [626, 192] on span "Gestion des factures d'achat" at bounding box center [616, 195] width 111 height 12
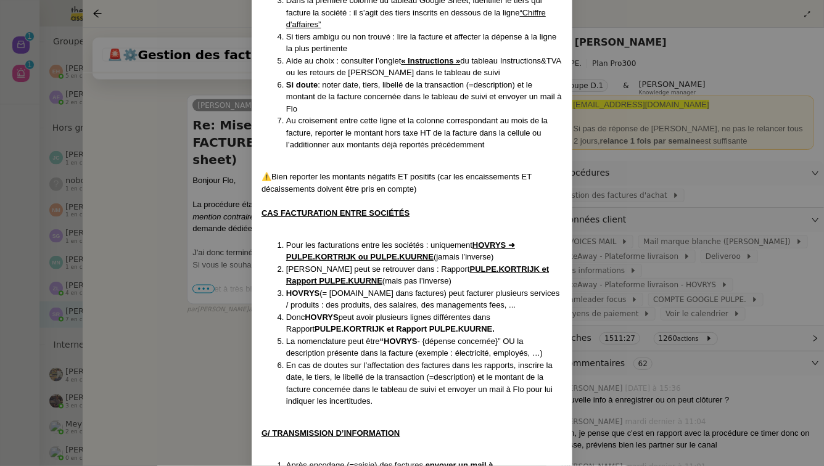
scroll to position [2806, 0]
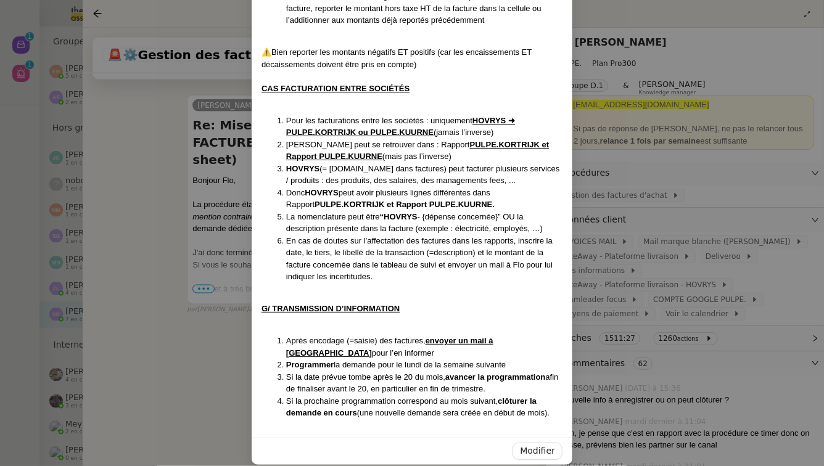
click at [99, 354] on nz-modal-container "Créée le : 22/09/2025 Contexte : Flo gère la société mère HOVRYS, qui regroupe …" at bounding box center [412, 233] width 824 height 466
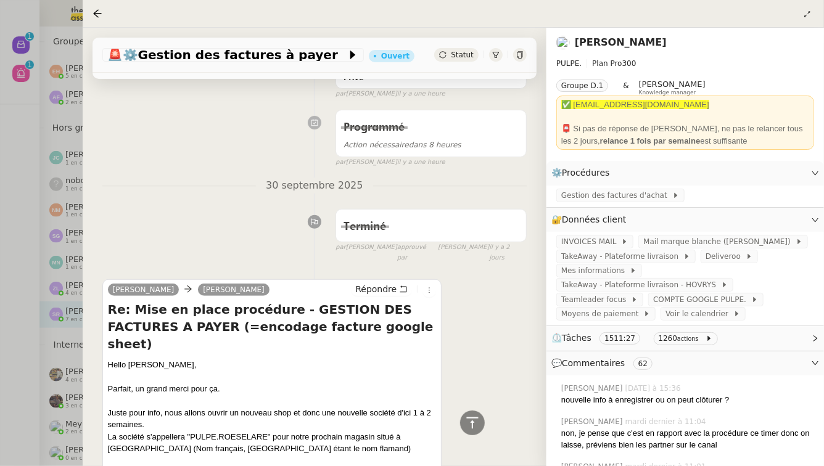
scroll to position [0, 0]
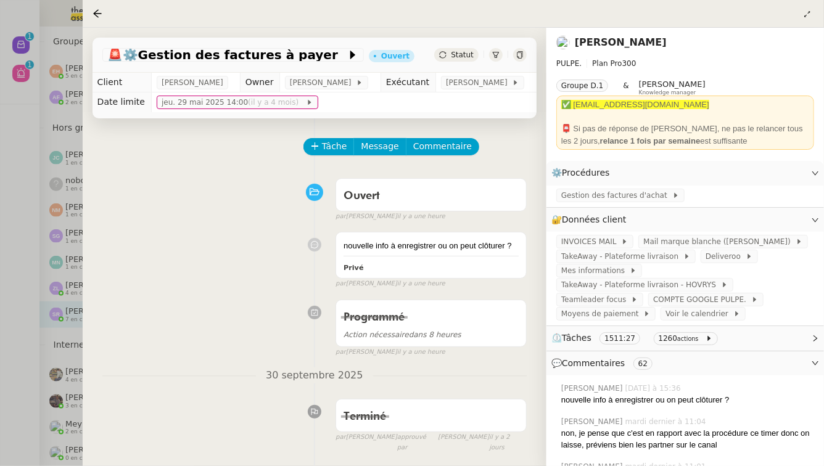
click at [1, 310] on div at bounding box center [412, 233] width 824 height 466
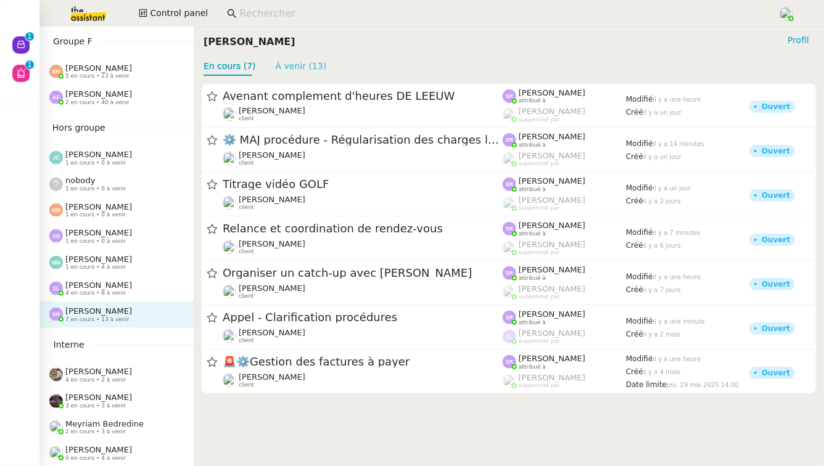
click at [304, 62] on link "À venir (13)" at bounding box center [301, 66] width 51 height 10
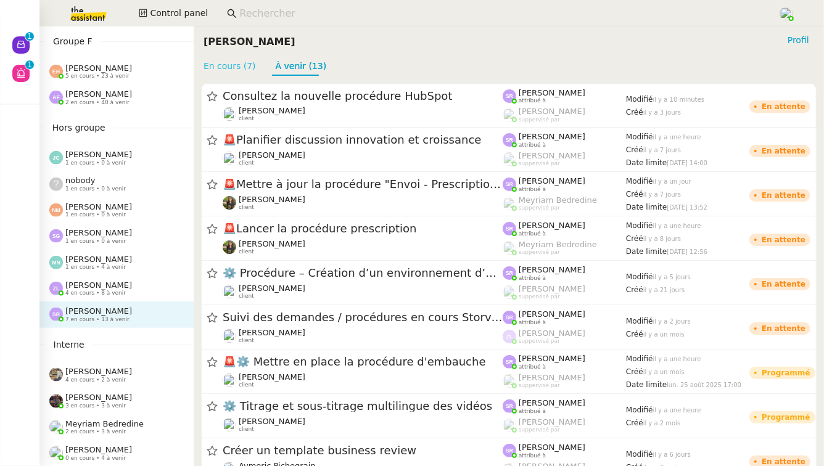
click at [220, 71] on link "En cours (7)" at bounding box center [229, 66] width 52 height 10
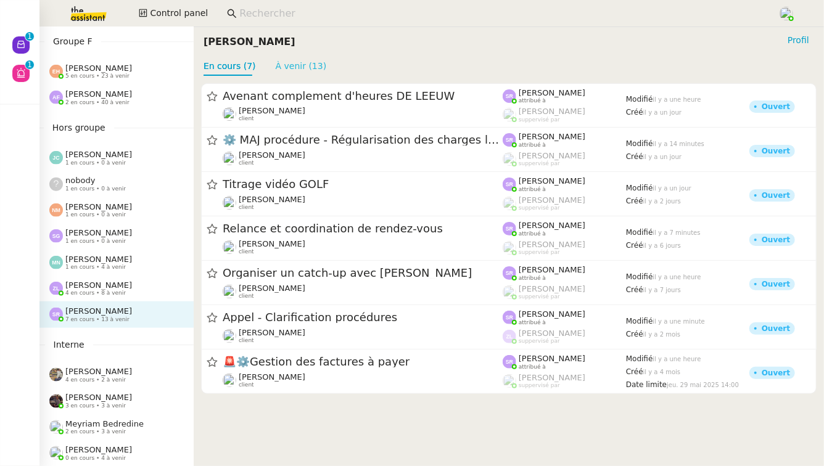
click at [297, 63] on link "À venir (13)" at bounding box center [301, 66] width 51 height 10
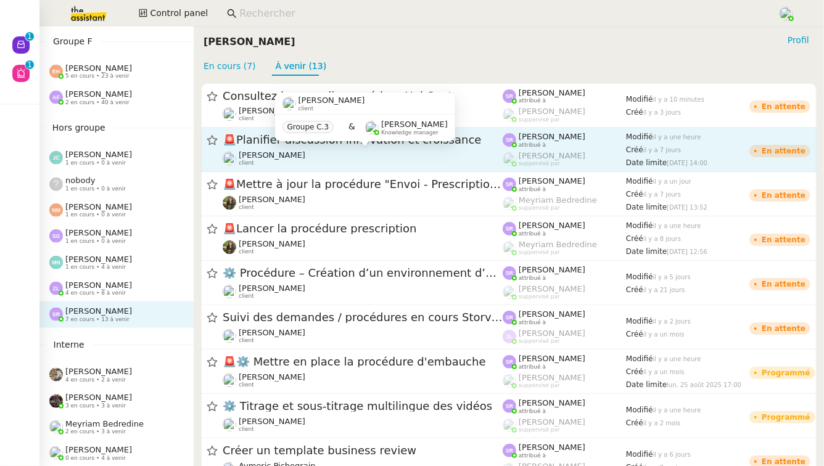
click at [392, 170] on link "🚨 Planifier discussion innovation et croissance Maurice N'Diaye client Stéphani…" at bounding box center [508, 150] width 615 height 44
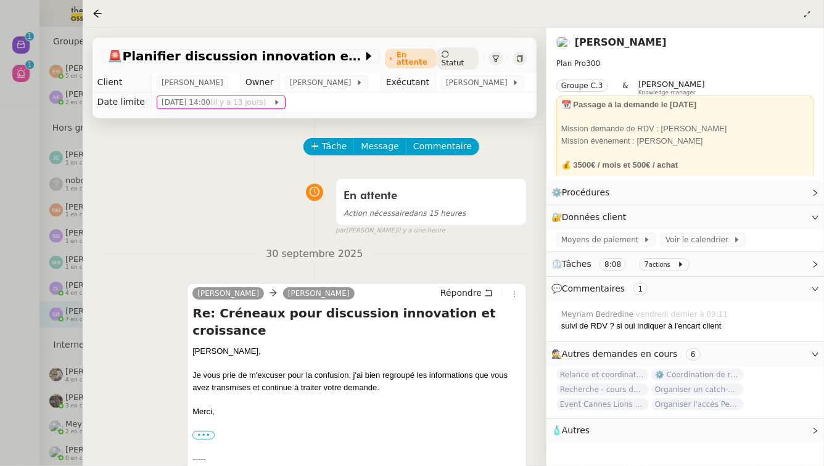
click at [0, 218] on div at bounding box center [412, 233] width 824 height 466
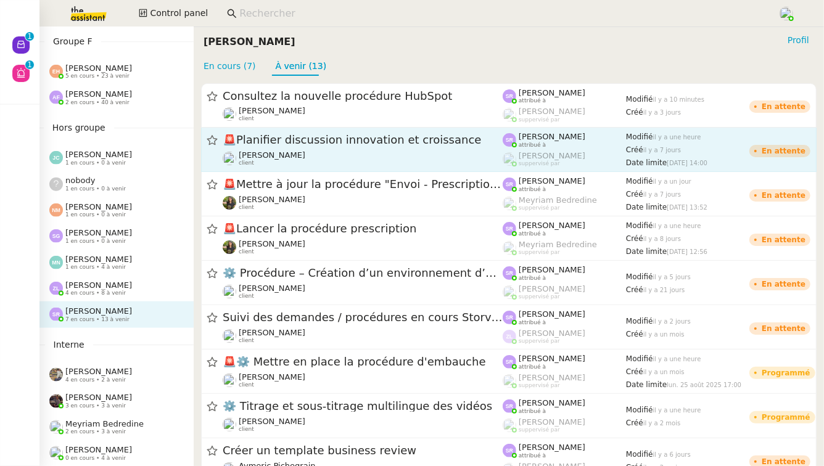
click at [371, 148] on div "🚨 Planifier discussion innovation et croissance Maurice N'Diaye client" at bounding box center [363, 150] width 280 height 34
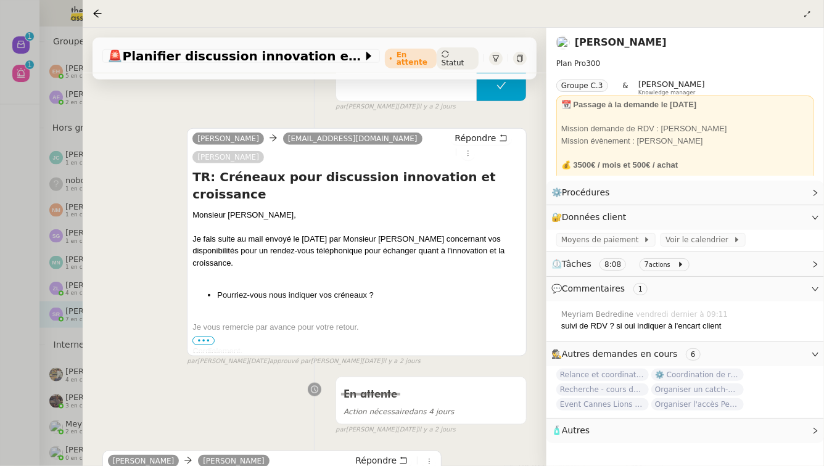
scroll to position [547, 0]
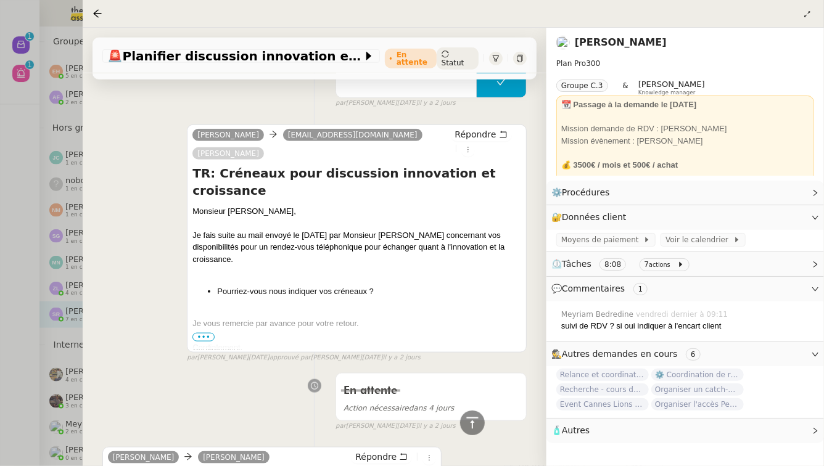
click at [0, 191] on div at bounding box center [412, 233] width 824 height 466
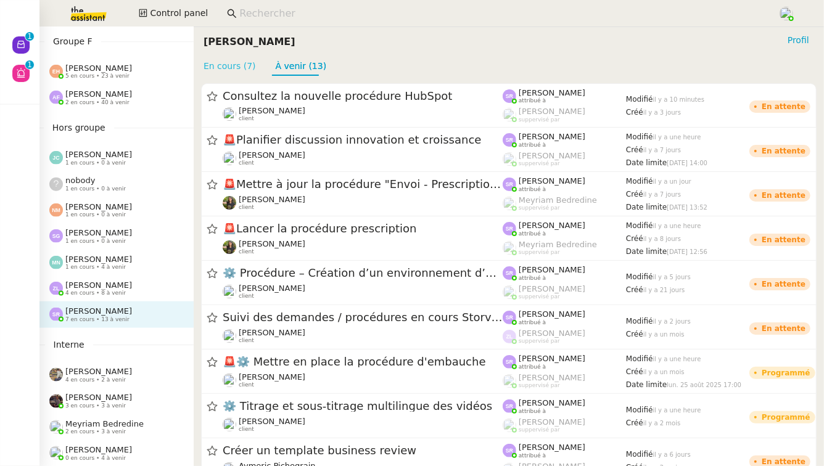
click at [242, 61] on link "En cours (7)" at bounding box center [229, 66] width 52 height 10
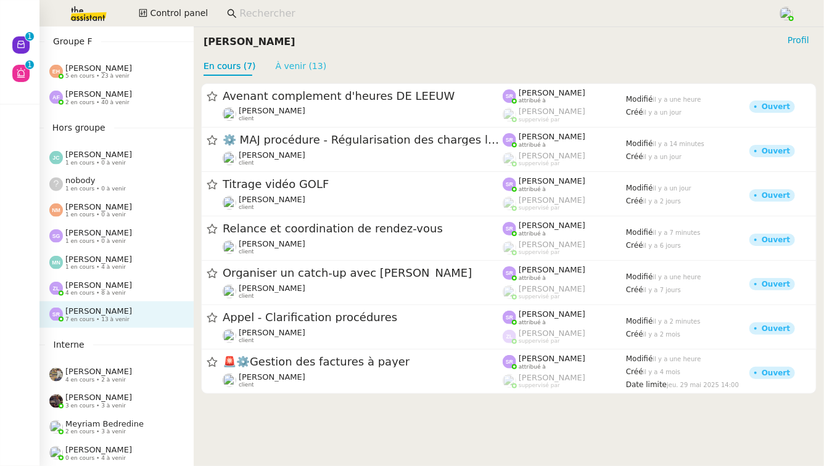
click at [306, 67] on link "À venir (13)" at bounding box center [301, 66] width 51 height 10
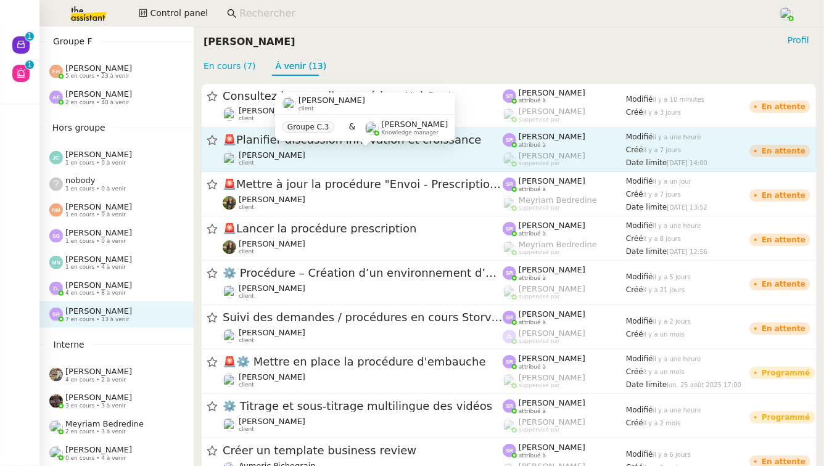
click at [317, 160] on div "Maurice N'Diaye client" at bounding box center [363, 158] width 280 height 16
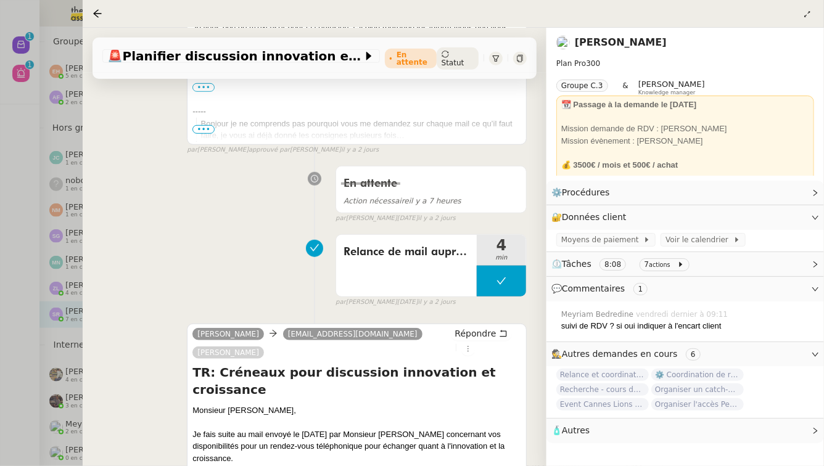
scroll to position [499, 0]
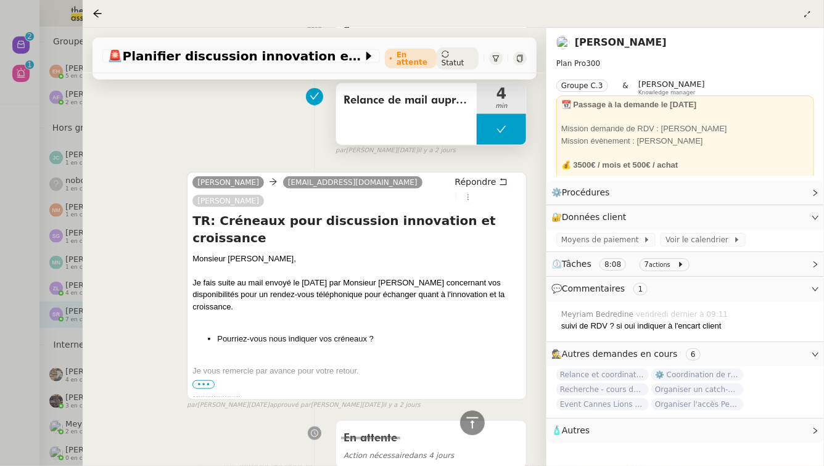
click at [429, 130] on div "Relance de mail auprès d'Olivier PEIL" at bounding box center [406, 114] width 141 height 62
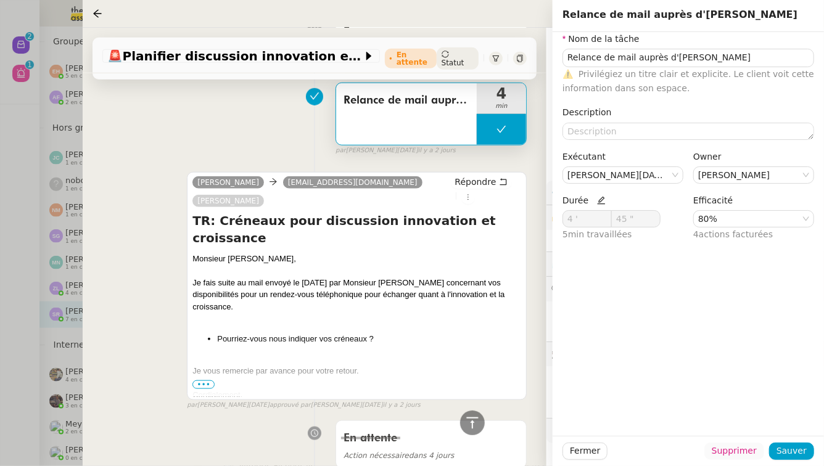
click at [729, 452] on span "Supprimer" at bounding box center [733, 451] width 45 height 14
click at [764, 425] on span "Ok" at bounding box center [768, 418] width 12 height 12
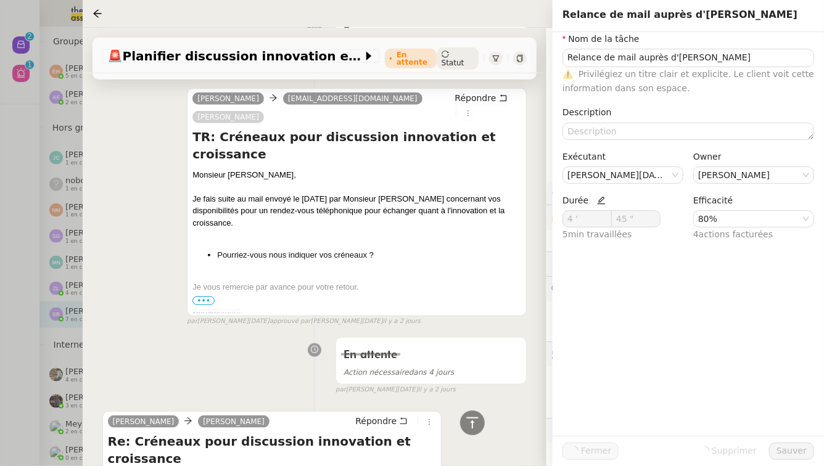
click at [269, 350] on div "En attente Action nécessaire dans 4 jours false par Jean-Noël D. il y a 2 jours" at bounding box center [314, 363] width 424 height 63
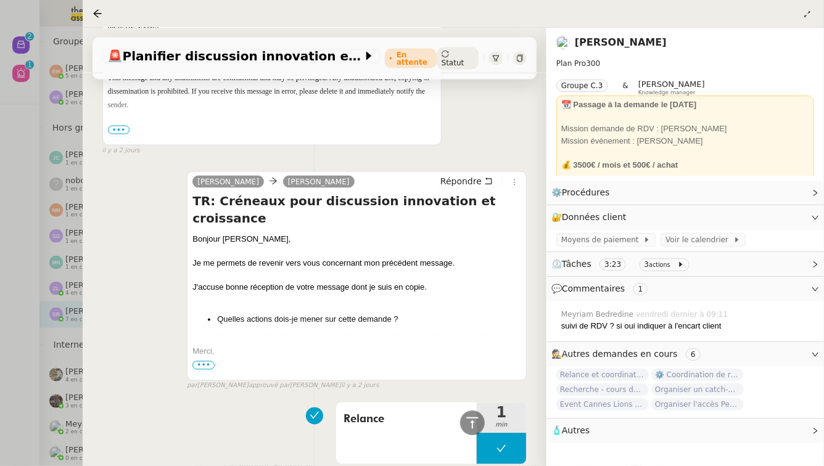
scroll to position [1076, 0]
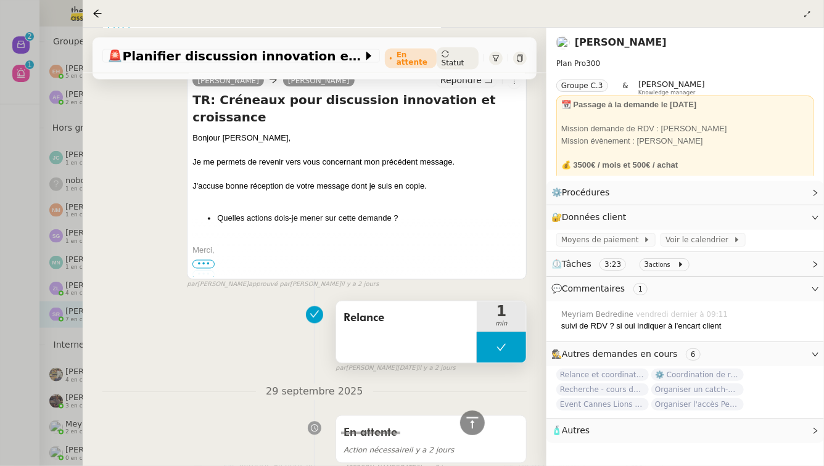
click at [412, 309] on span "Relance" at bounding box center [406, 318] width 126 height 18
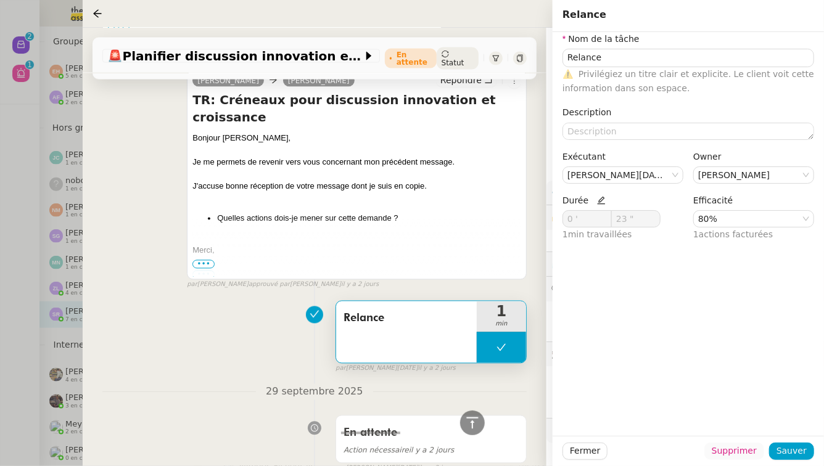
click at [733, 456] on span "Supprimer" at bounding box center [733, 451] width 45 height 14
click at [767, 413] on span "Ok" at bounding box center [768, 418] width 12 height 12
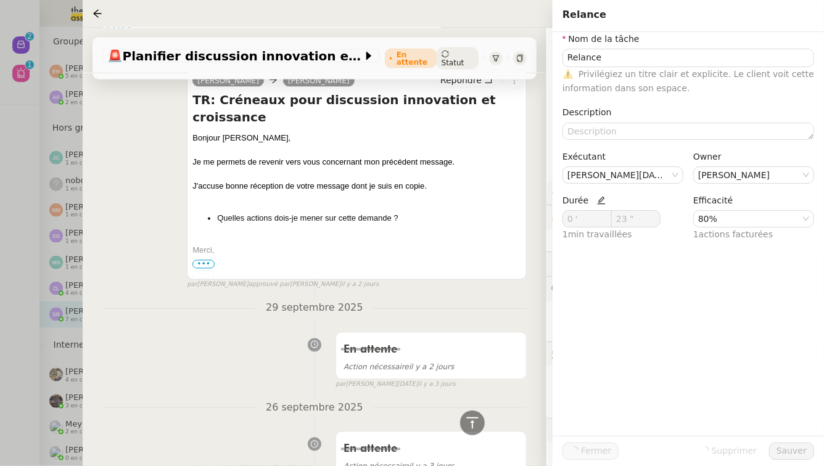
click at [0, 287] on div at bounding box center [412, 233] width 824 height 466
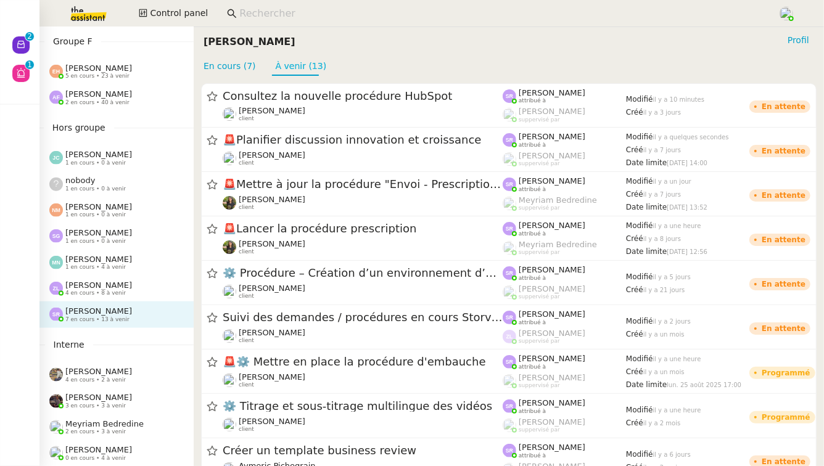
click at [307, 65] on link "À venir (13)" at bounding box center [301, 66] width 51 height 10
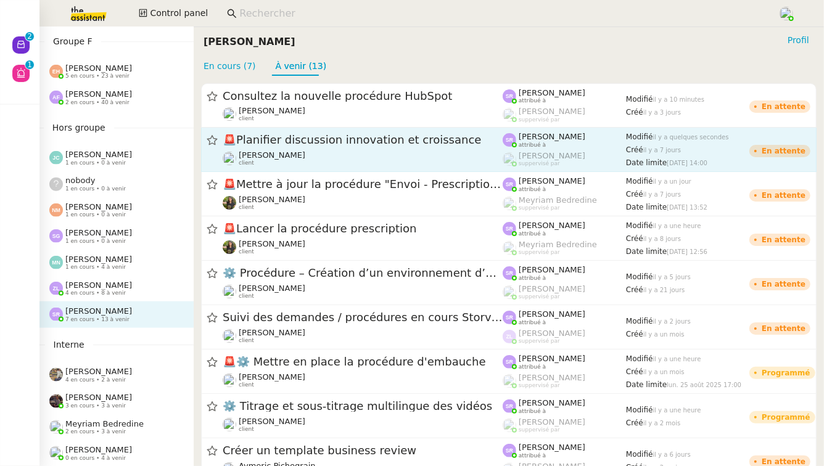
click at [308, 147] on div "🚨 Planifier discussion innovation et croissance" at bounding box center [363, 140] width 280 height 15
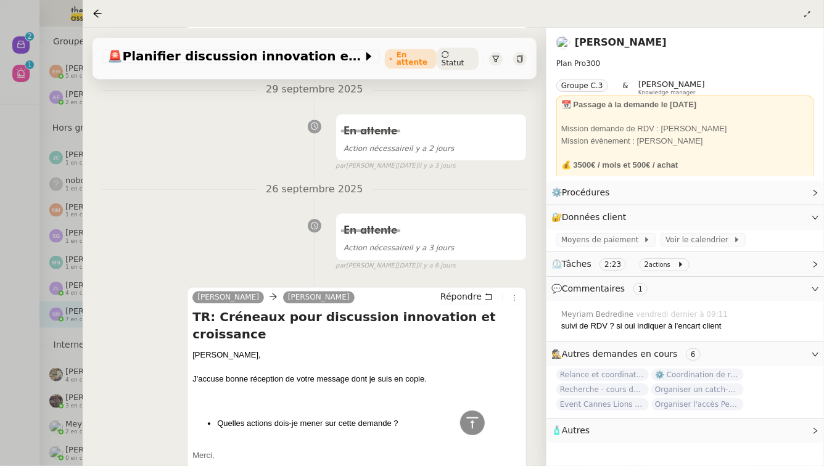
scroll to position [1449, 0]
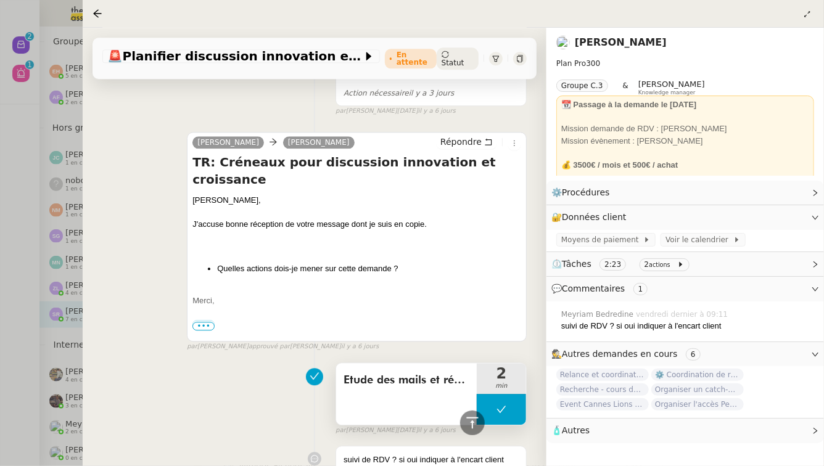
click at [379, 371] on span "Etude des mails et réponse" at bounding box center [406, 380] width 126 height 18
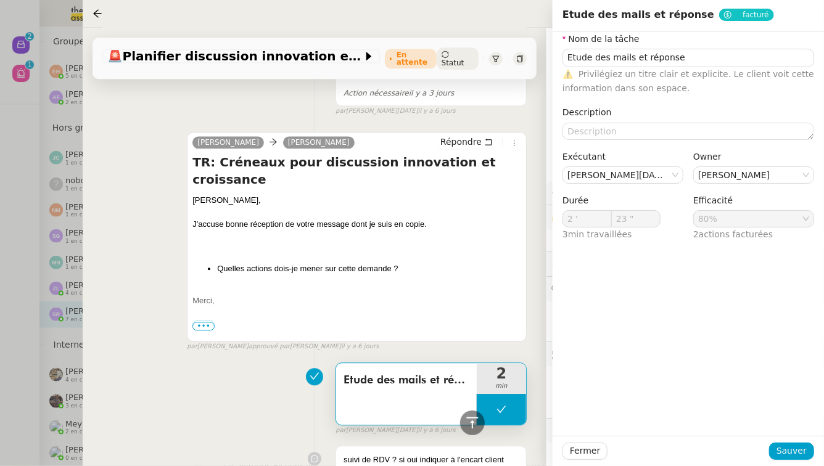
click at [207, 382] on div "Etude des mails et réponse 2 min false par Jean-Noël D. il y a 6 jours" at bounding box center [314, 396] width 424 height 79
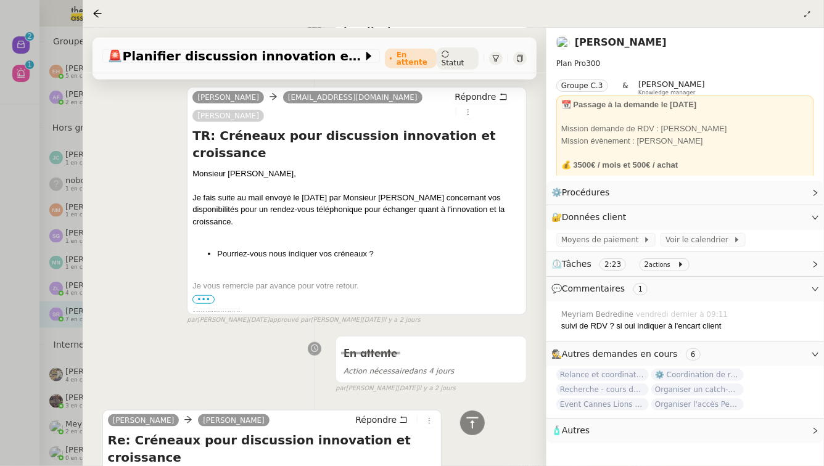
scroll to position [405, 0]
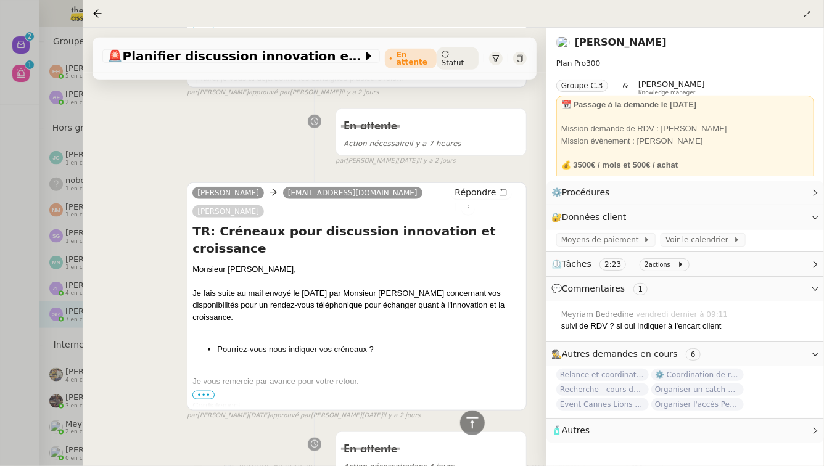
click at [517, 53] on div at bounding box center [520, 59] width 14 height 14
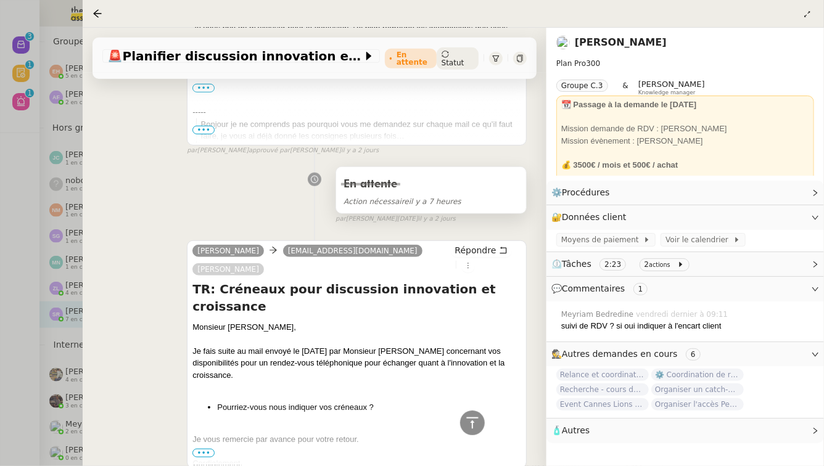
scroll to position [0, 0]
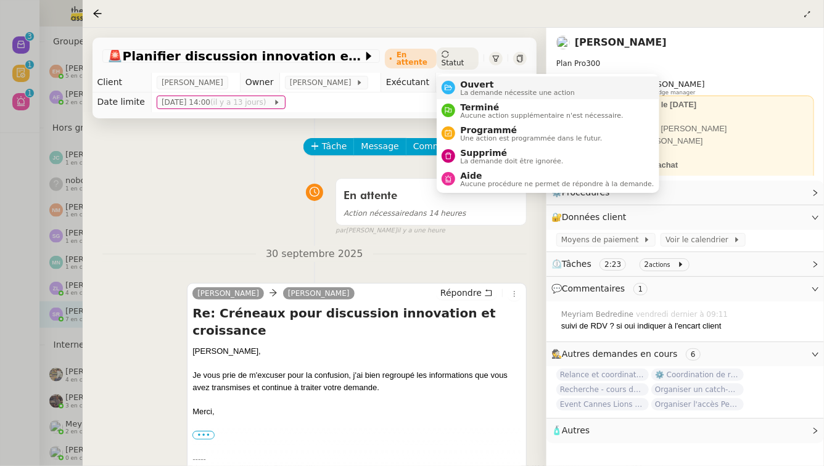
click at [460, 78] on li "Ouvert La demande nécessite une action" at bounding box center [547, 87] width 222 height 23
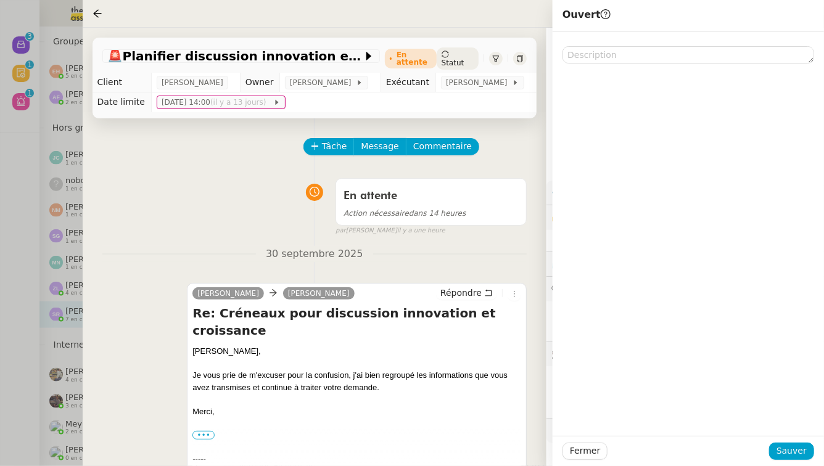
click at [468, 168] on div "Tâche Message Commentaire" at bounding box center [416, 153] width 222 height 30
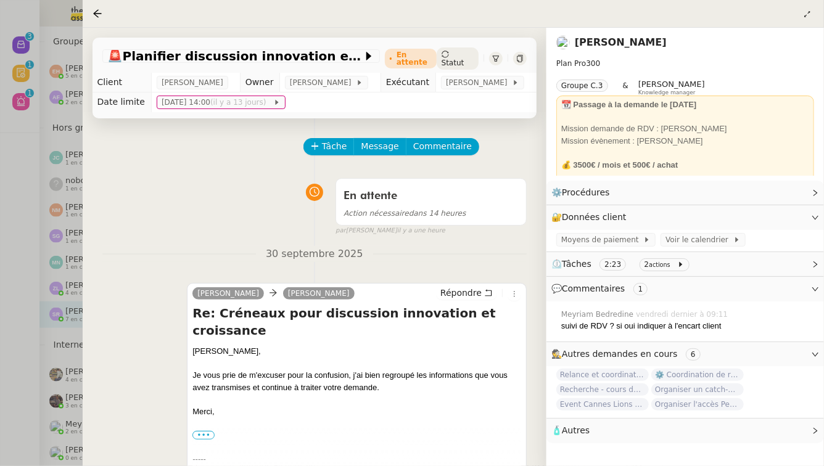
click at [0, 314] on div at bounding box center [412, 233] width 824 height 466
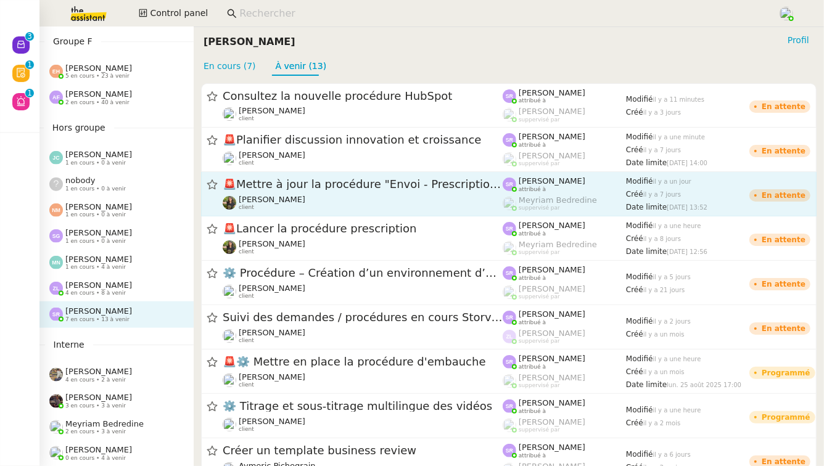
click at [402, 190] on span "🚨 Mettre à jour la procédure "Envoi - Prescriptions clients"" at bounding box center [363, 184] width 280 height 11
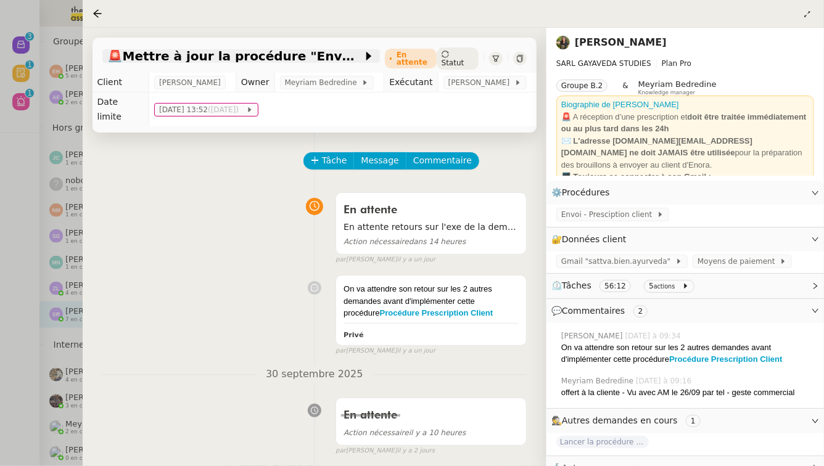
click at [279, 52] on span "🚨 Mettre à jour la procédure "Envoi - Prescriptions clients"" at bounding box center [234, 56] width 255 height 12
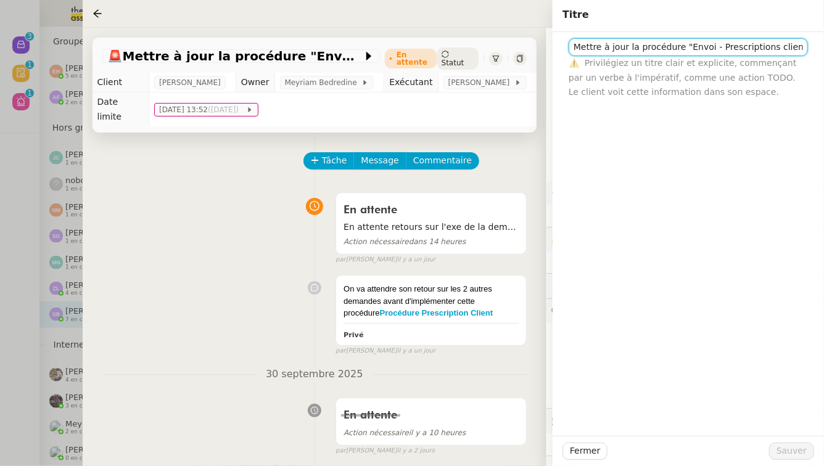
drag, startPoint x: 624, startPoint y: 47, endPoint x: 581, endPoint y: 47, distance: 42.5
click at [581, 47] on input "Mettre à jour la procédure "Envoi - Prescriptions clients"" at bounding box center [687, 47] width 239 height 18
click at [644, 46] on input "MAJ la procédure "Envoi - Prescriptions clients"" at bounding box center [687, 47] width 239 height 18
type input "MAJ la procédure - "Envoi - Prescriptions clients""
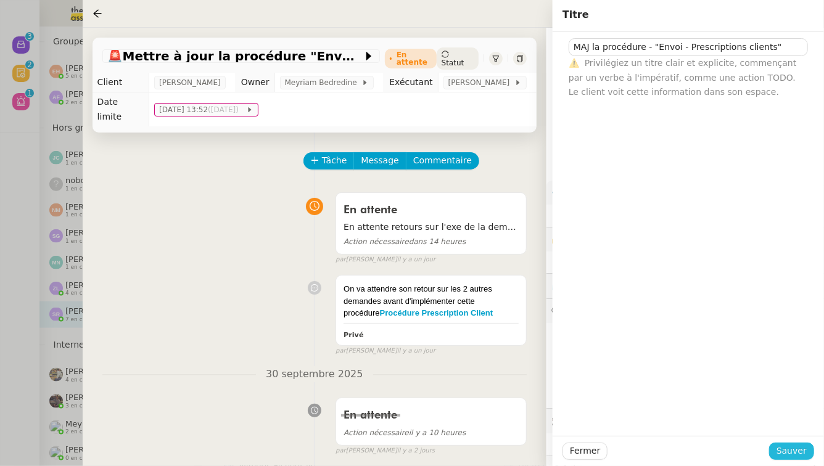
click at [782, 456] on span "Sauver" at bounding box center [791, 451] width 30 height 14
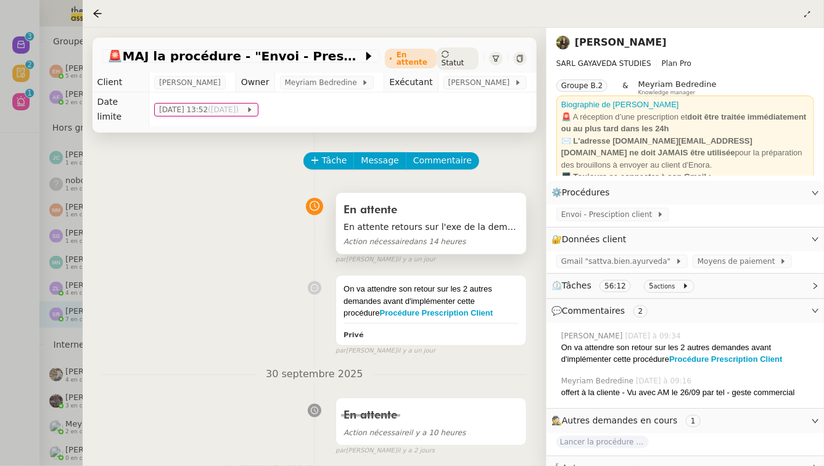
click at [459, 232] on div "En attente retours sur l'exe de la demande Action nécessaire dans 14 heures" at bounding box center [430, 234] width 175 height 29
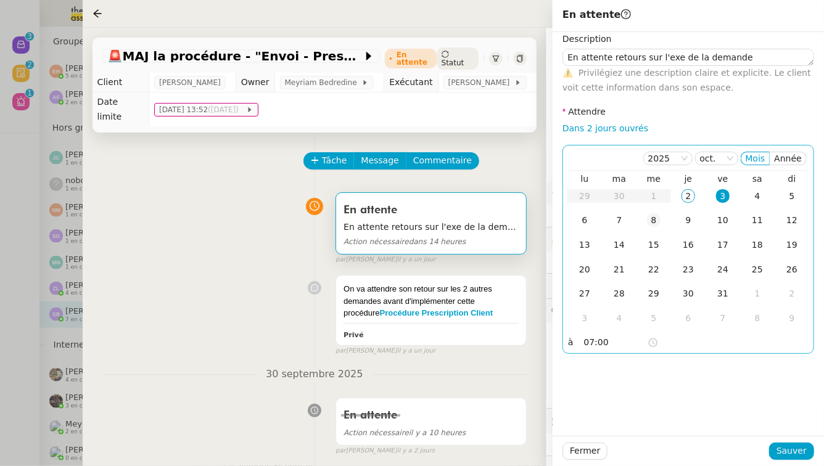
click at [658, 220] on div "8" at bounding box center [654, 220] width 14 height 14
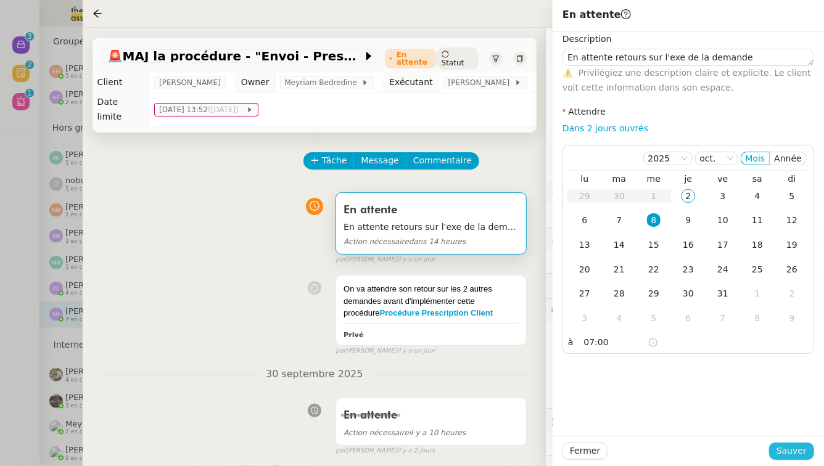
click at [800, 452] on span "Sauver" at bounding box center [791, 451] width 30 height 14
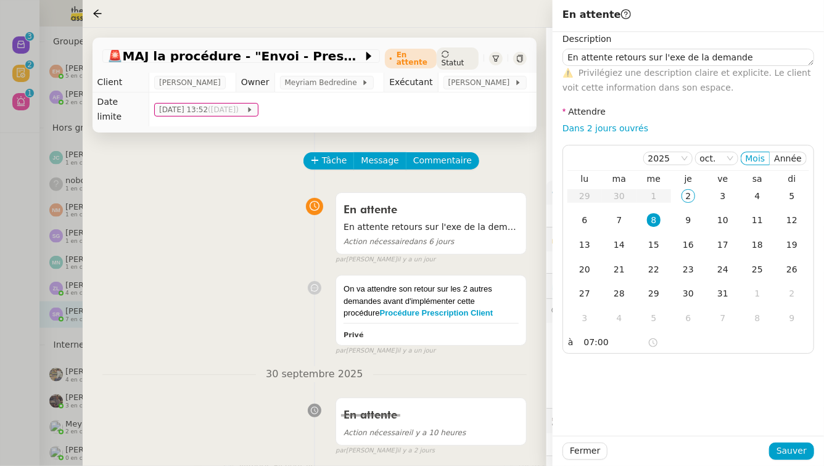
click at [0, 176] on div at bounding box center [412, 233] width 824 height 466
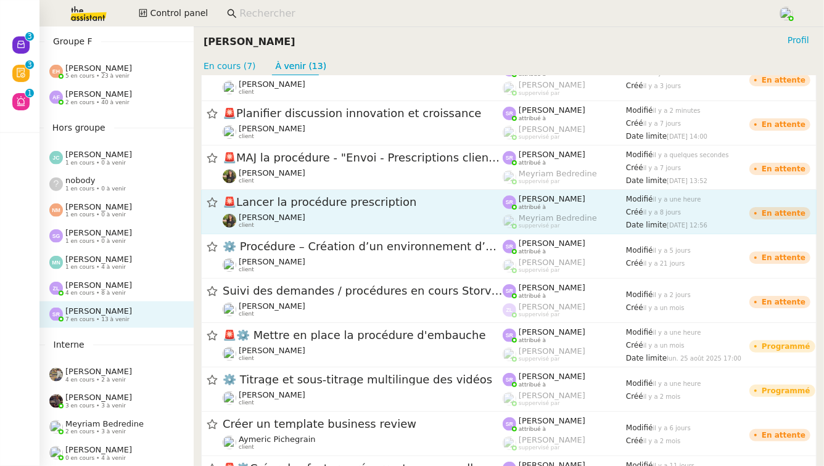
scroll to position [27, 0]
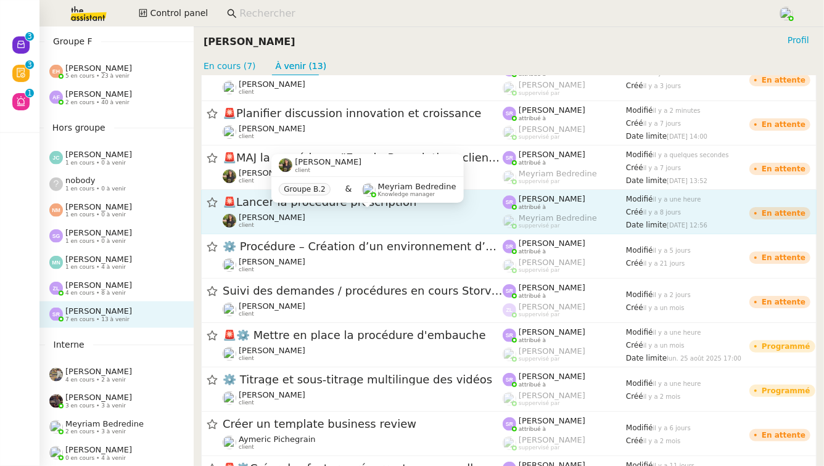
click at [378, 223] on div "[PERSON_NAME] client" at bounding box center [363, 221] width 280 height 16
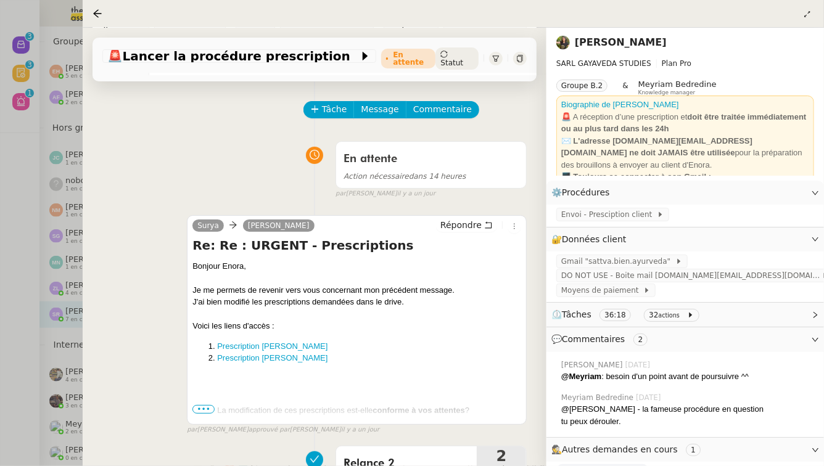
scroll to position [52, 0]
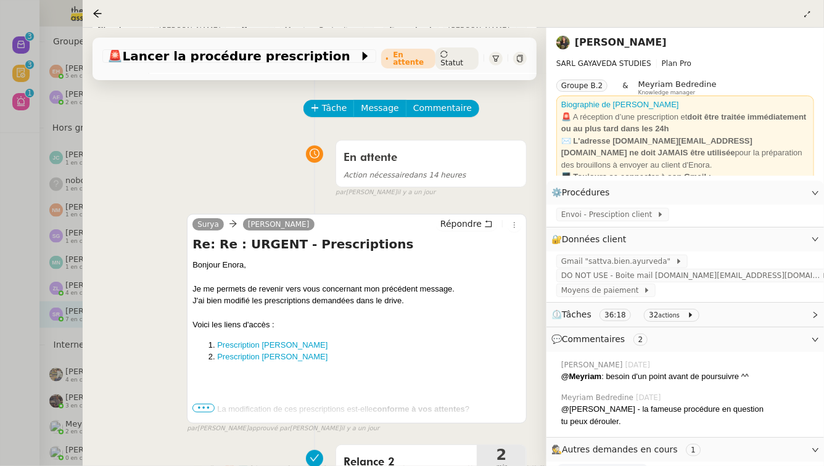
click at [208, 404] on span "•••" at bounding box center [203, 408] width 22 height 9
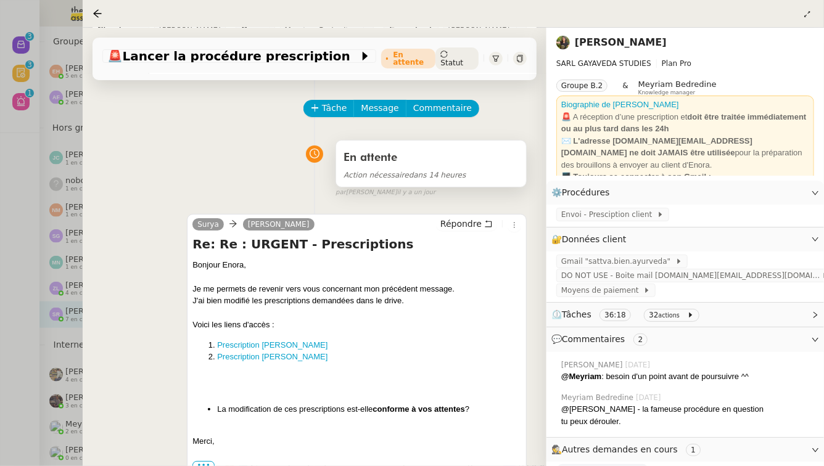
click at [406, 148] on div "En attente" at bounding box center [430, 158] width 175 height 20
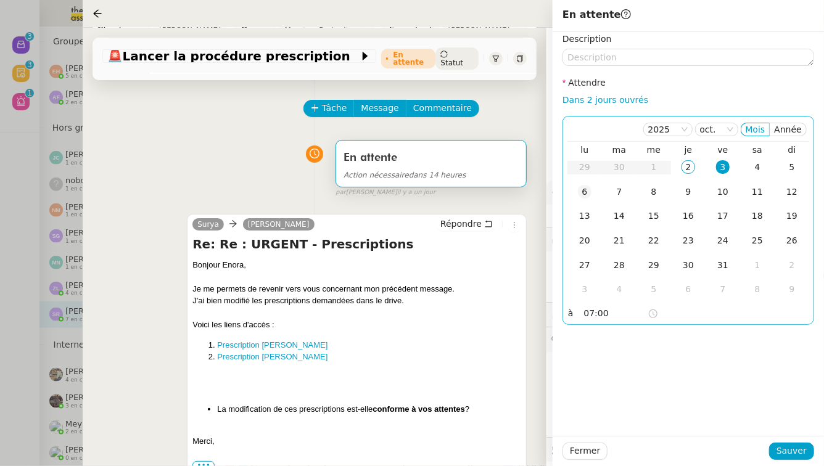
click at [594, 191] on td "6" at bounding box center [584, 192] width 35 height 25
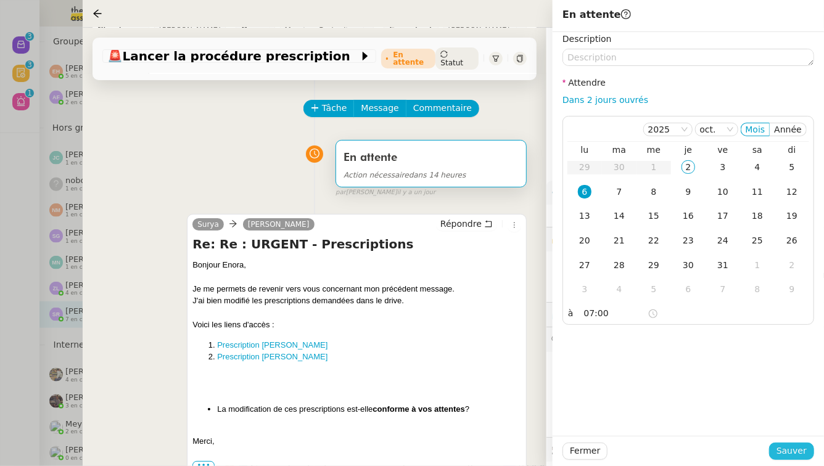
click at [783, 447] on span "Sauver" at bounding box center [791, 451] width 30 height 14
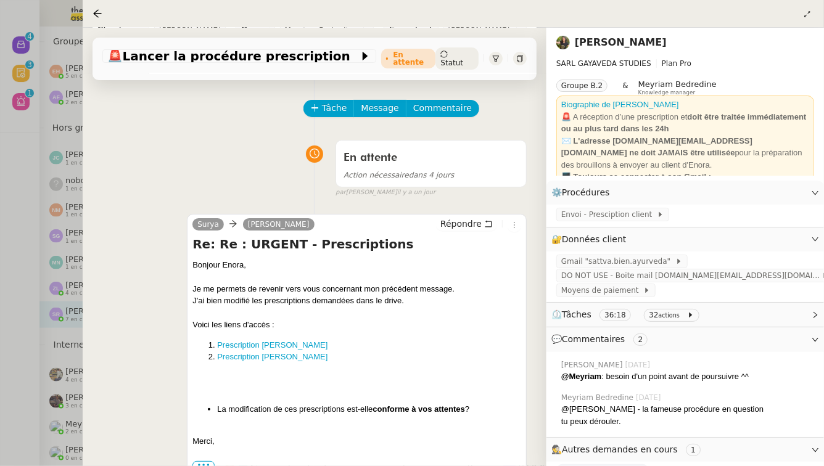
click at [0, 316] on div at bounding box center [412, 233] width 824 height 466
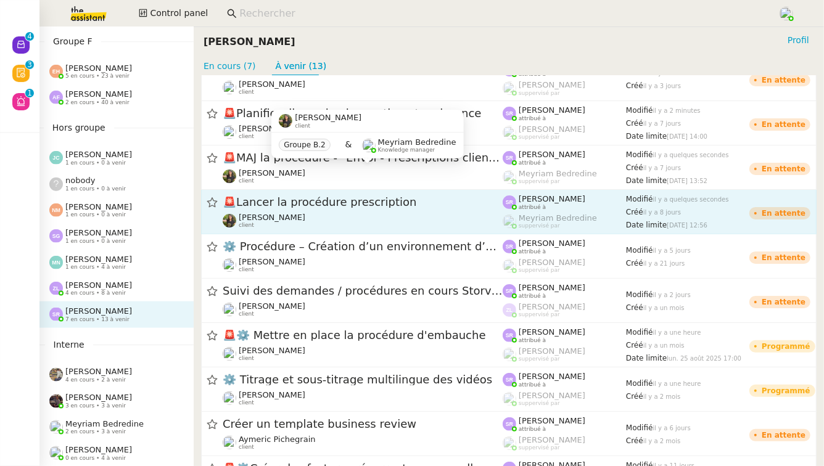
click at [448, 205] on span "🚨 Lancer la procédure prescription" at bounding box center [363, 202] width 280 height 11
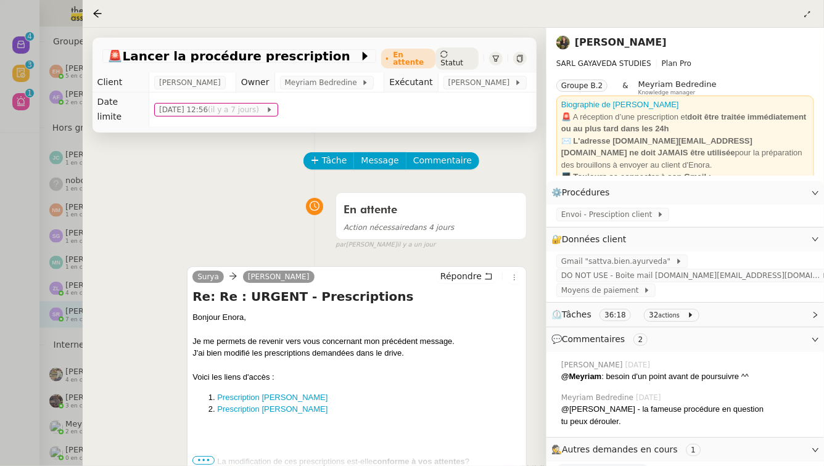
click at [0, 271] on div at bounding box center [412, 233] width 824 height 466
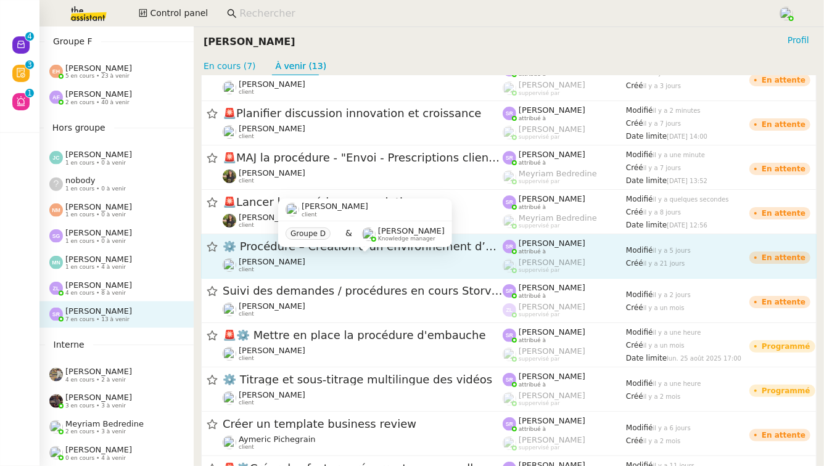
click at [374, 260] on div "Florian Parant client" at bounding box center [363, 265] width 280 height 16
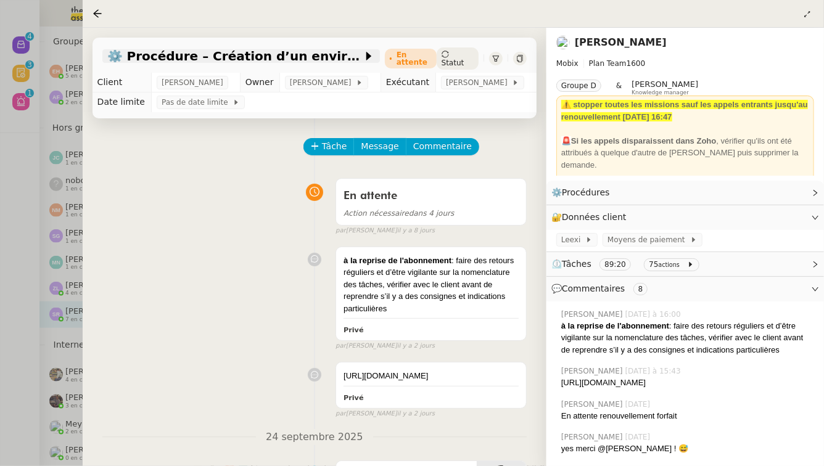
click at [229, 63] on div "⚙️ Procédure – Création d’un environnement d’essai dans Kit" at bounding box center [240, 56] width 277 height 14
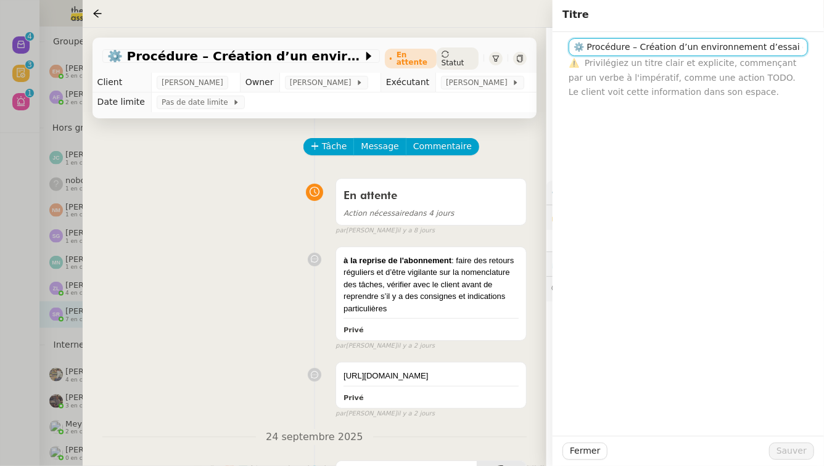
drag, startPoint x: 623, startPoint y: 47, endPoint x: 585, endPoint y: 49, distance: 38.3
click at [585, 49] on input "⚙️ Procédure – Création d’un environnement d’essai dans Kit" at bounding box center [687, 47] width 239 height 18
type input "⚙️ Création d’un environnement d’essai dans Kit"
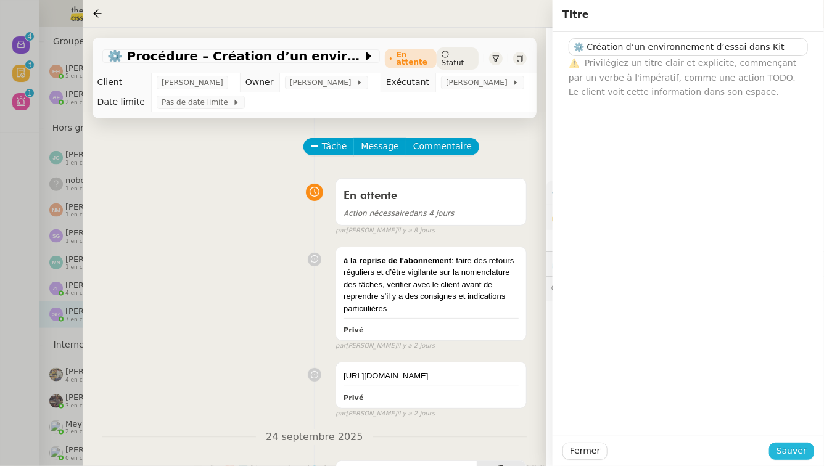
click at [797, 451] on span "Sauver" at bounding box center [791, 451] width 30 height 14
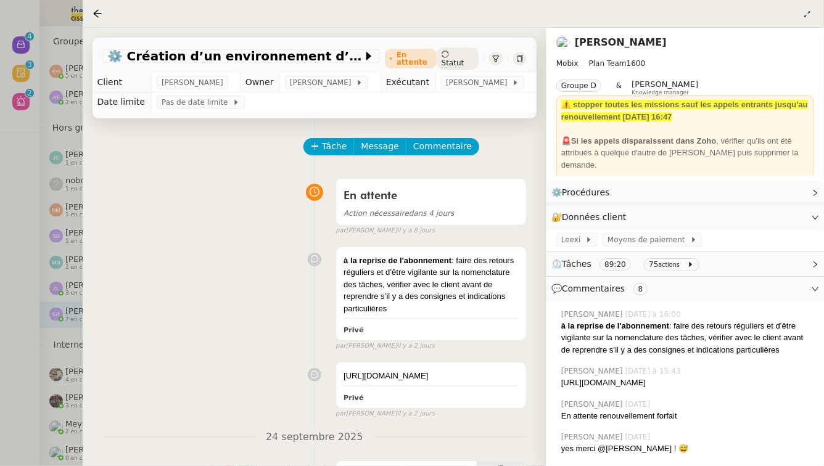
click at [0, 210] on div at bounding box center [412, 233] width 824 height 466
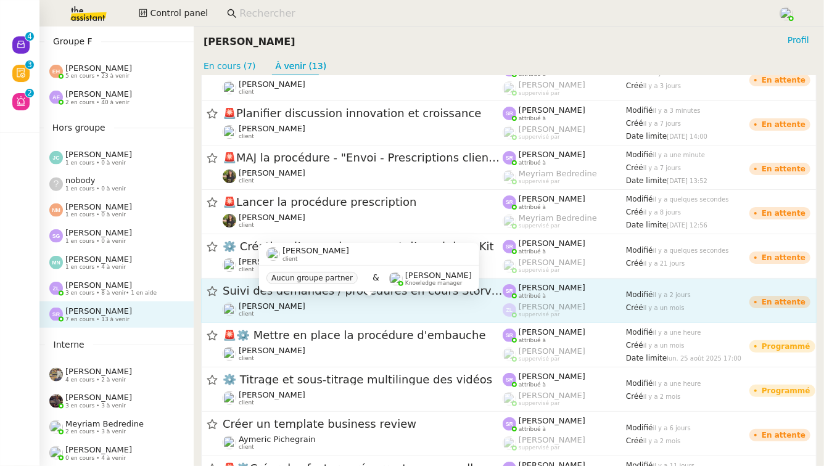
click at [421, 302] on div "Franck MUFFAT-JEANDET client" at bounding box center [363, 309] width 280 height 16
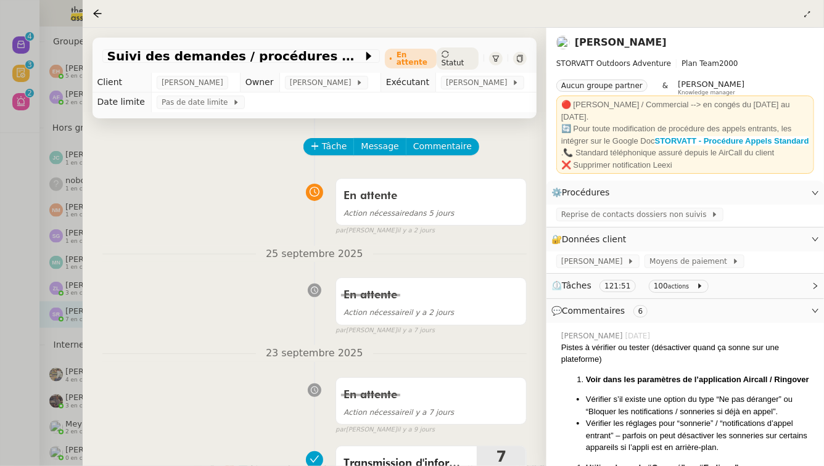
click at [0, 255] on div at bounding box center [412, 233] width 824 height 466
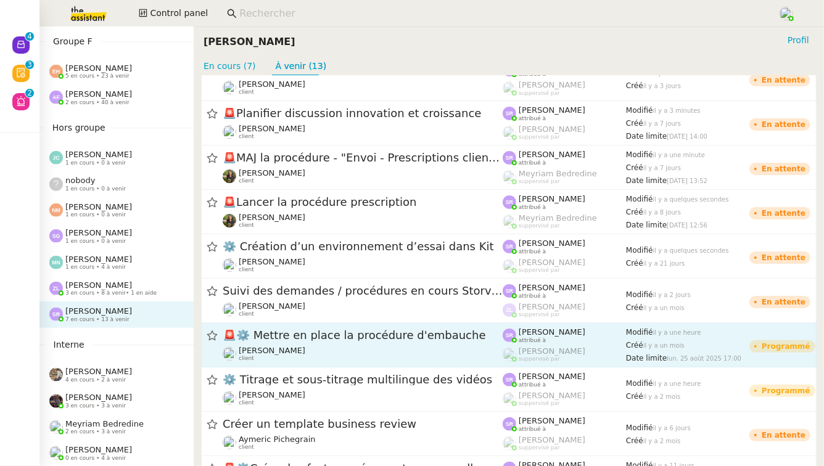
click at [455, 340] on span "🚨 ⚙️ Mettre en place la procédure d'embauche" at bounding box center [363, 335] width 280 height 11
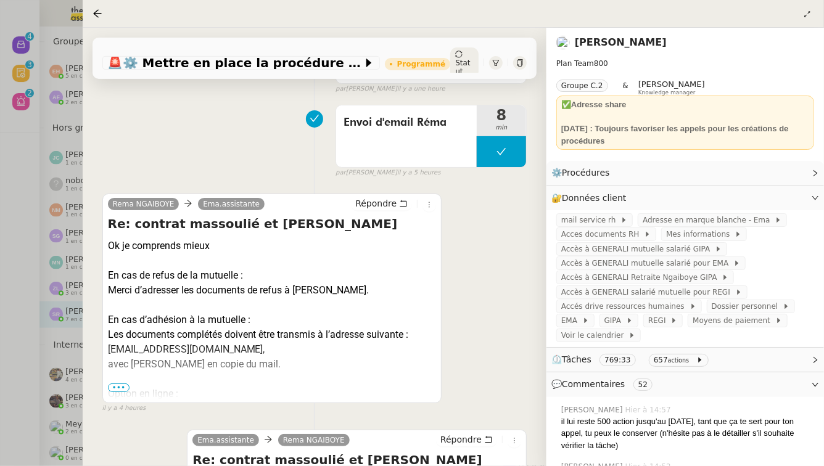
scroll to position [143, 0]
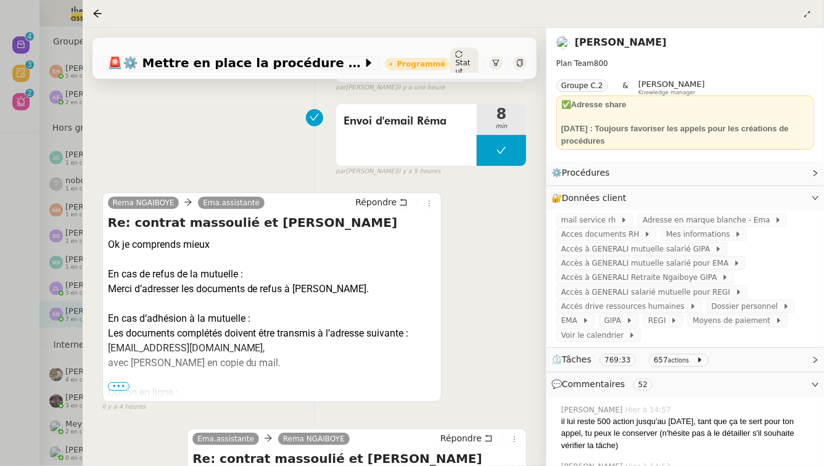
click at [123, 388] on span "•••" at bounding box center [119, 386] width 22 height 9
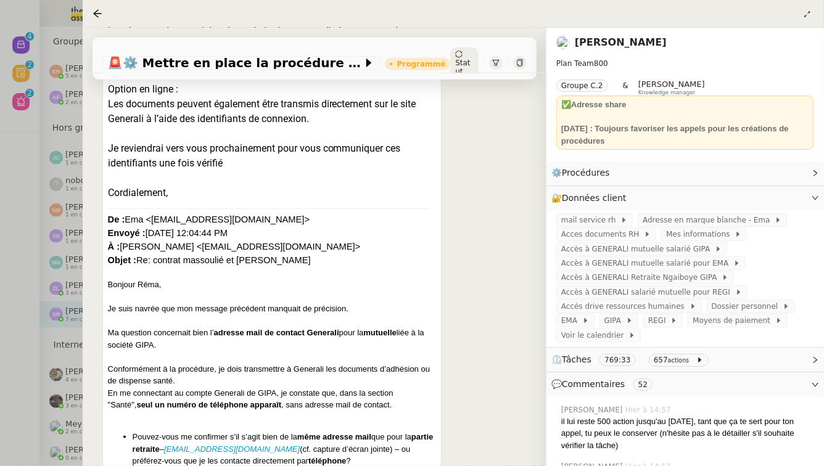
scroll to position [0, 0]
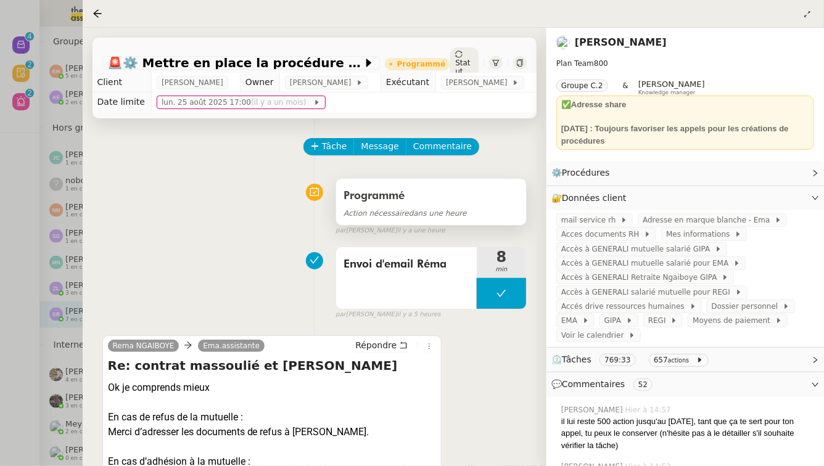
click at [360, 192] on span "Programmé" at bounding box center [373, 195] width 61 height 11
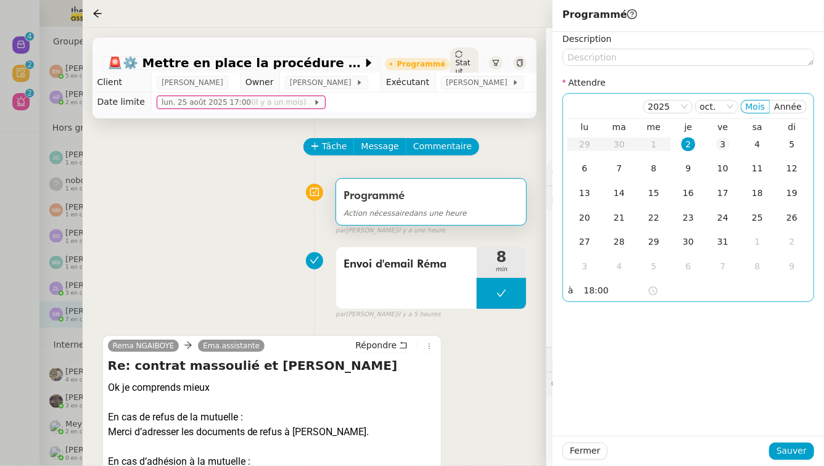
click at [726, 147] on div "3" at bounding box center [723, 144] width 14 height 14
click at [597, 294] on input "18:00" at bounding box center [615, 291] width 63 height 14
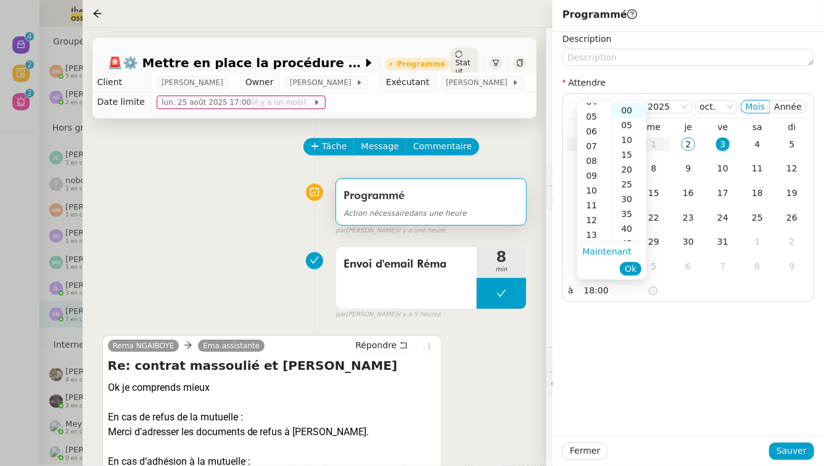
scroll to position [65, 0]
click at [605, 147] on div "07" at bounding box center [594, 148] width 35 height 15
type input "07:00"
click at [629, 265] on span "Ok" at bounding box center [630, 269] width 12 height 12
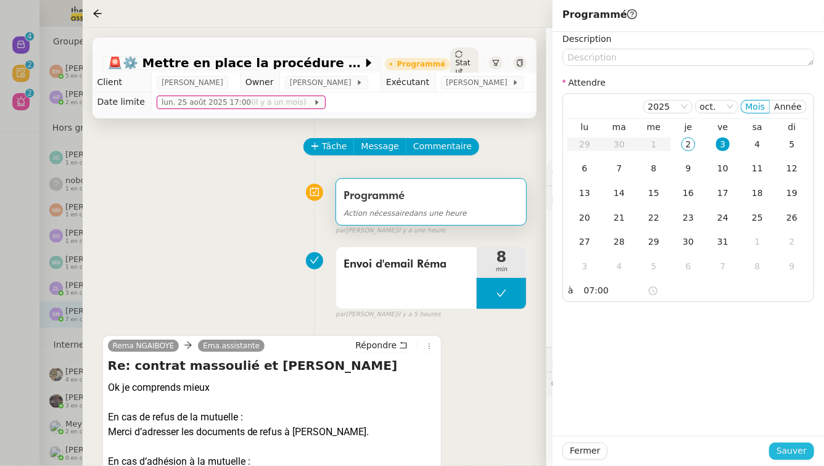
click at [779, 452] on button "Sauver" at bounding box center [791, 451] width 45 height 17
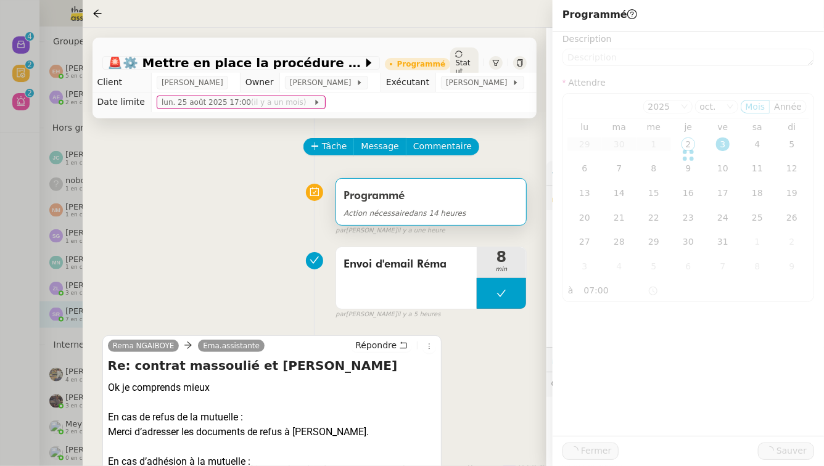
click at [0, 369] on div at bounding box center [412, 233] width 824 height 466
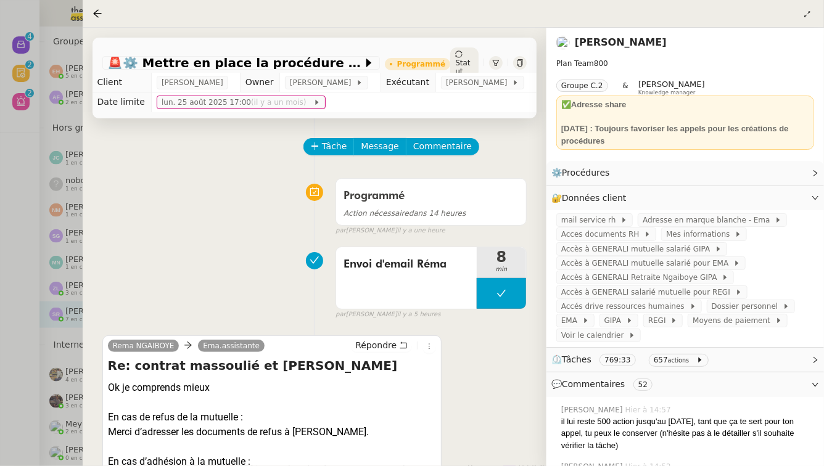
click at [0, 337] on div at bounding box center [412, 233] width 824 height 466
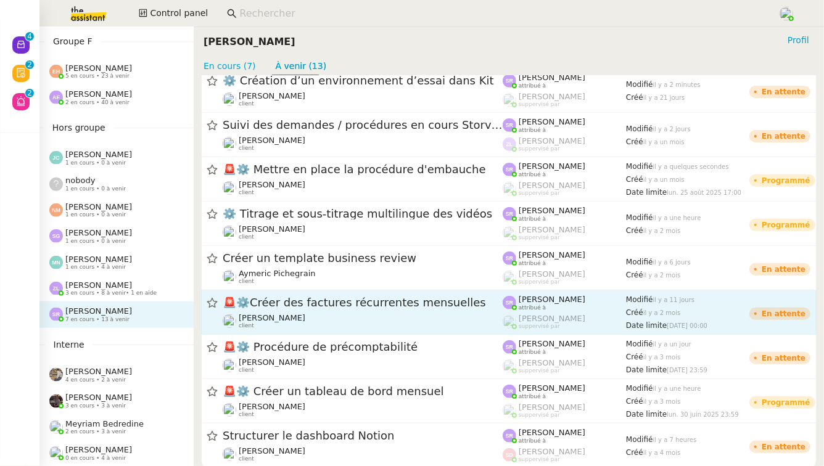
scroll to position [219, 0]
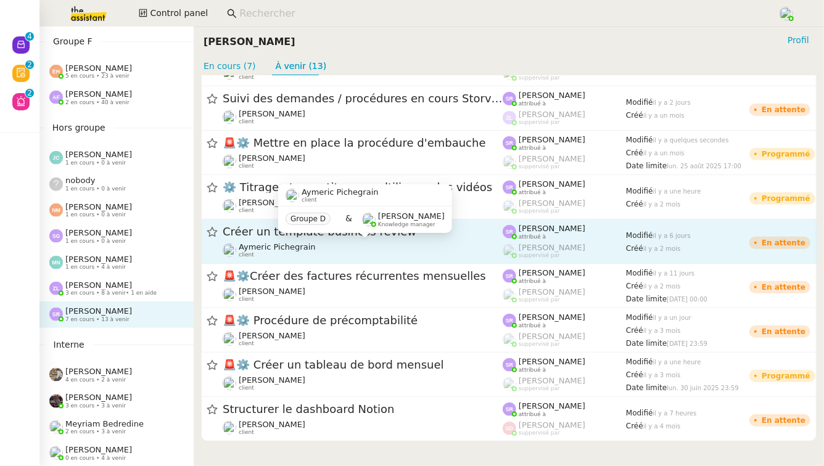
click at [357, 244] on div "Aymeric Pichegrain client" at bounding box center [363, 250] width 280 height 16
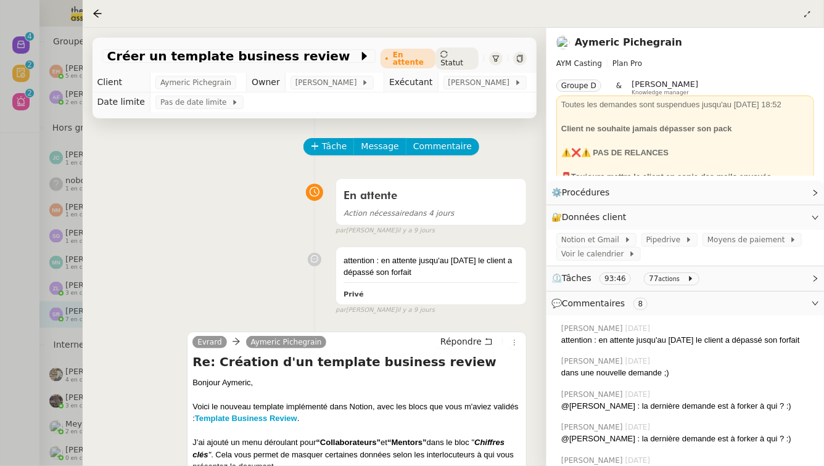
click at [0, 225] on div at bounding box center [412, 233] width 824 height 466
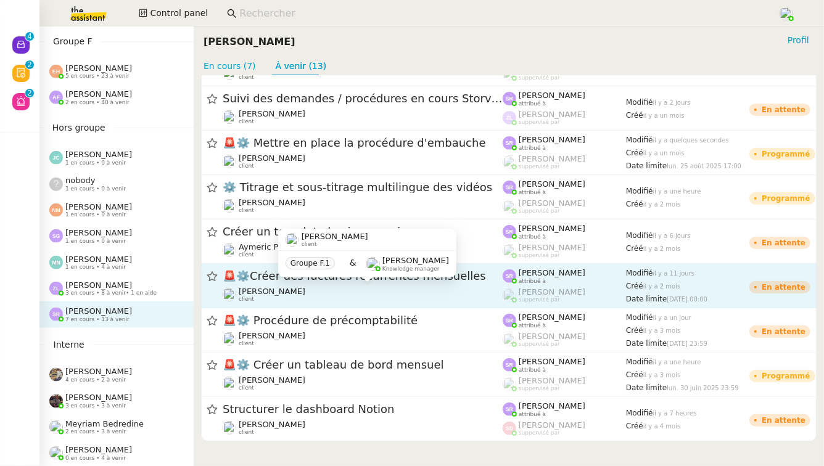
click at [435, 295] on div "Colin Chaffotte client" at bounding box center [363, 295] width 280 height 16
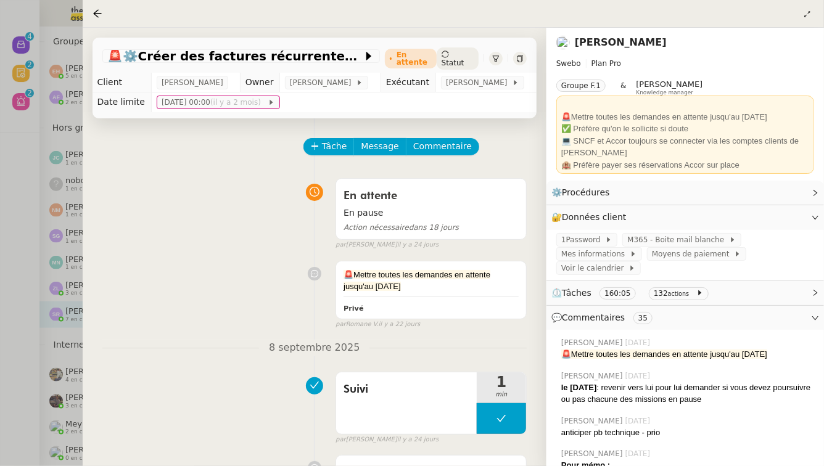
click at [0, 314] on div at bounding box center [412, 233] width 824 height 466
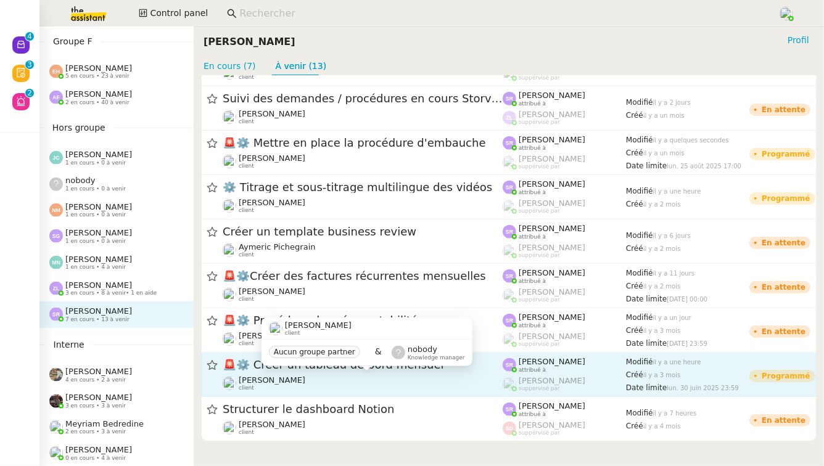
click at [434, 381] on div "Didier DUFFAUT client" at bounding box center [363, 383] width 280 height 16
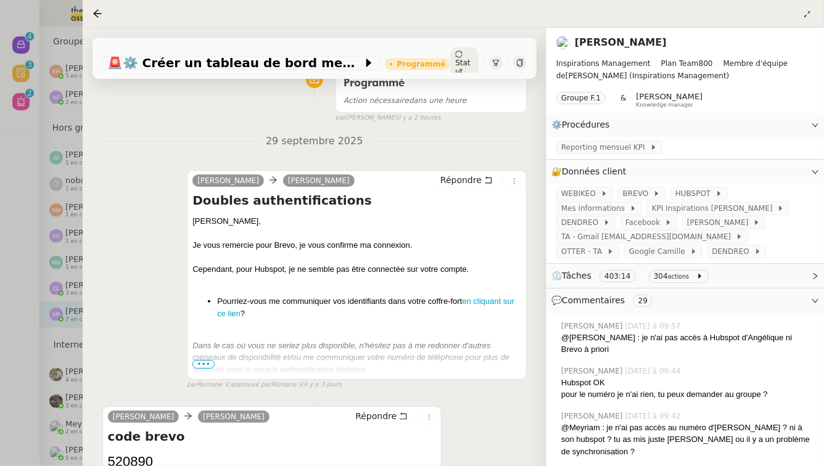
scroll to position [117, 0]
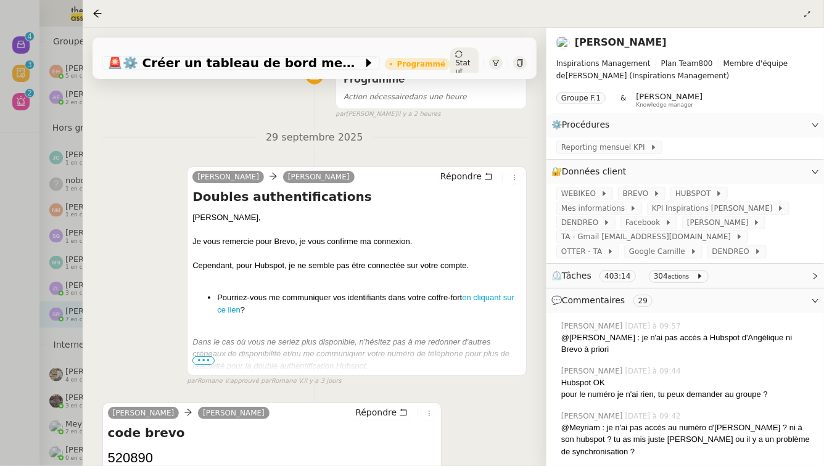
click at [208, 361] on span "•••" at bounding box center [203, 360] width 22 height 9
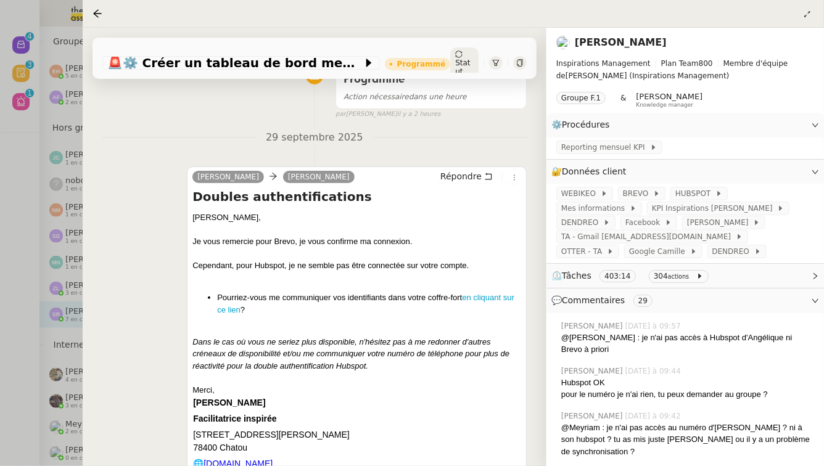
scroll to position [0, 0]
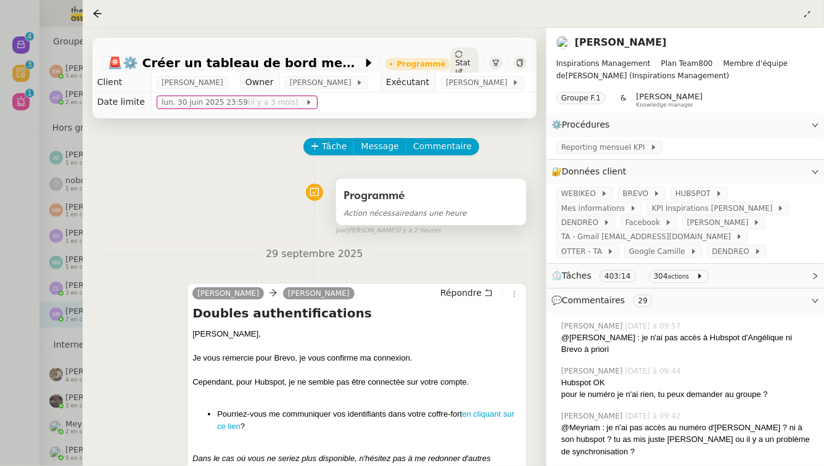
click at [479, 212] on div "Action nécessaire dans une heure" at bounding box center [430, 213] width 175 height 14
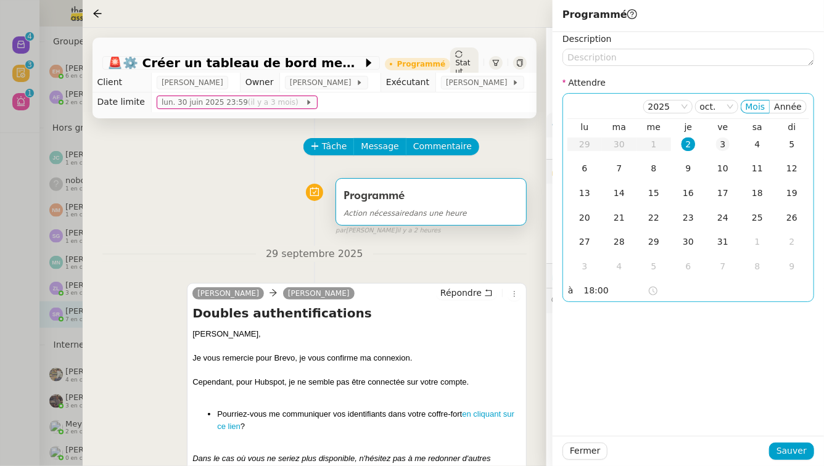
click at [718, 145] on div "3" at bounding box center [723, 144] width 14 height 14
click at [586, 300] on div "2025 oct. Mois Année lu ma me je ve sa di 29 30 1 2 3 4 5 6 7 8 9 10 11 12 13 1…" at bounding box center [688, 197] width 252 height 209
click at [586, 297] on input "18:00" at bounding box center [615, 291] width 63 height 14
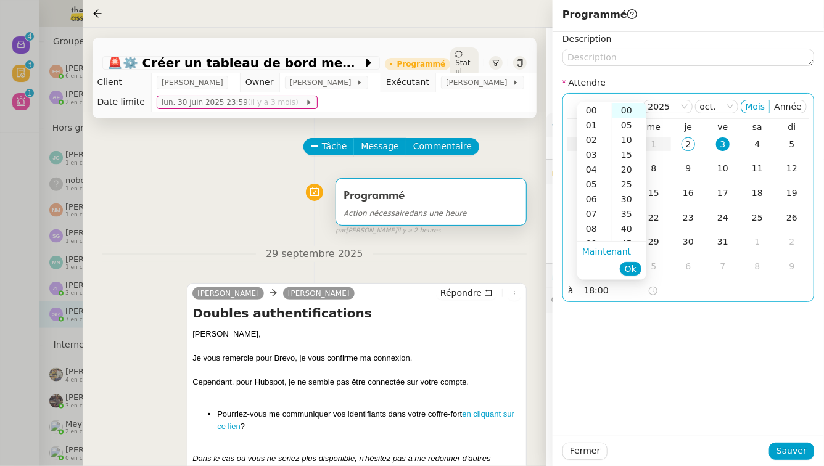
scroll to position [266, 0]
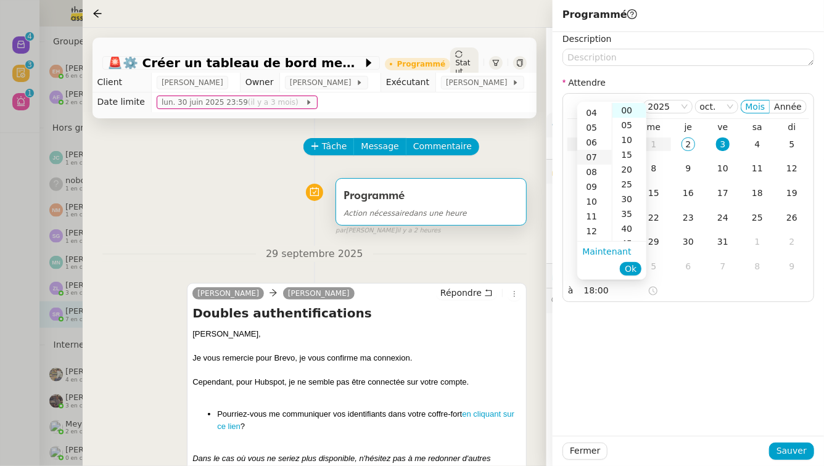
click at [600, 156] on div "07" at bounding box center [594, 157] width 35 height 15
type input "07:00"
click at [628, 268] on span "Ok" at bounding box center [630, 269] width 12 height 12
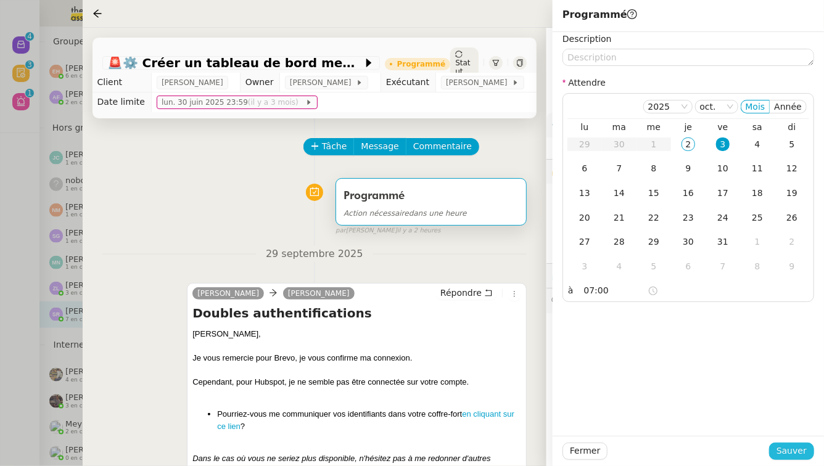
click at [781, 457] on span "Sauver" at bounding box center [791, 451] width 30 height 14
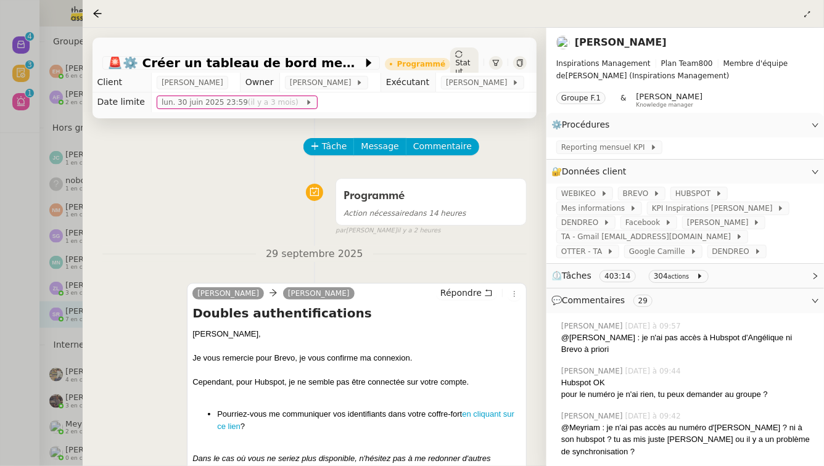
click at [0, 286] on div at bounding box center [412, 233] width 824 height 466
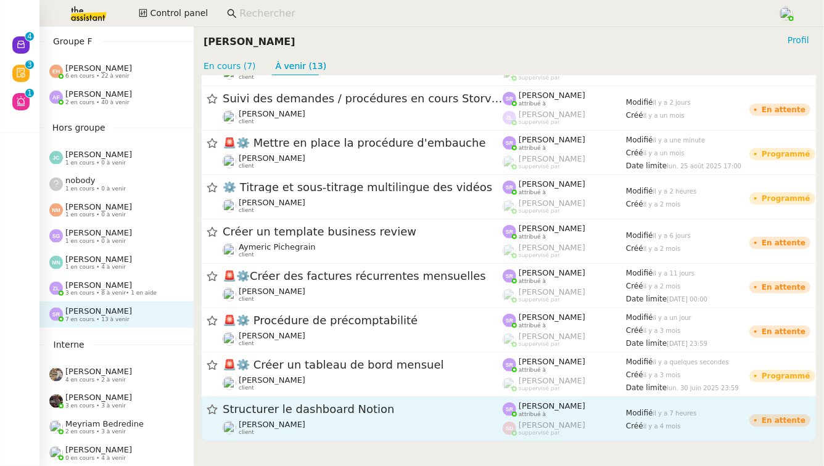
click at [308, 412] on span "Structurer le dashboard Notion" at bounding box center [363, 409] width 280 height 11
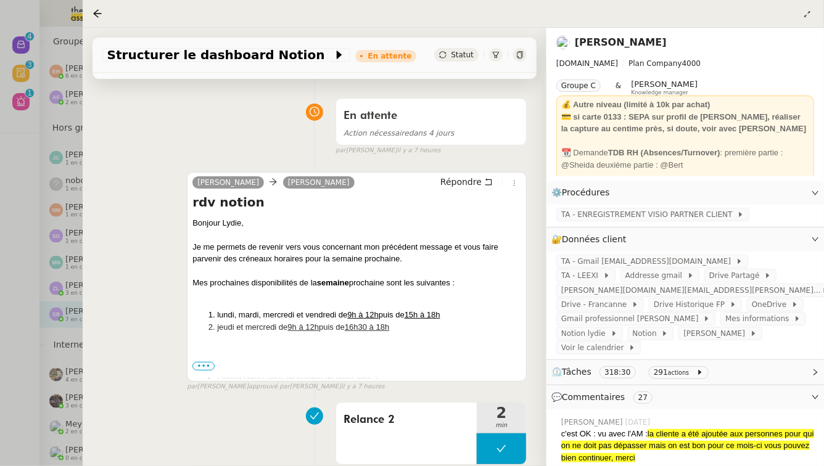
scroll to position [81, 0]
click at [477, 109] on div "En attente" at bounding box center [430, 115] width 175 height 20
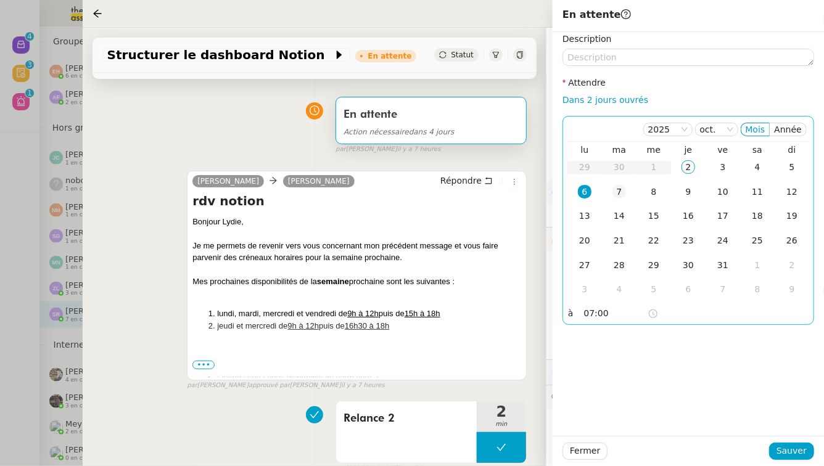
click at [626, 186] on td "7" at bounding box center [619, 192] width 35 height 25
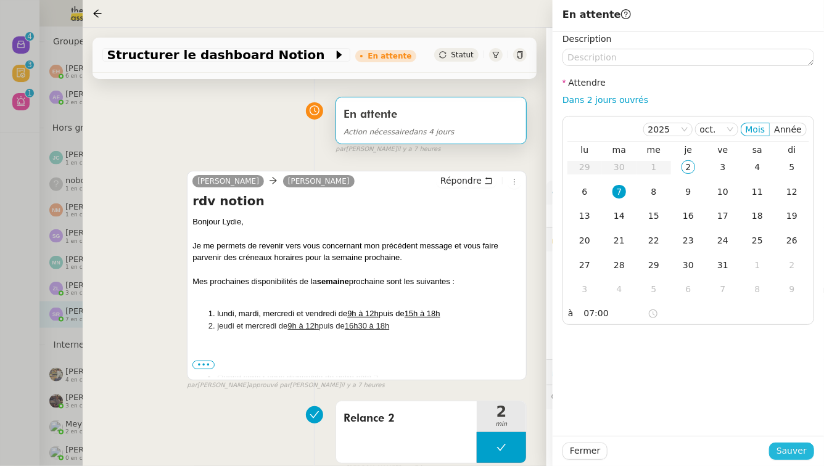
click at [772, 453] on button "Sauver" at bounding box center [791, 451] width 45 height 17
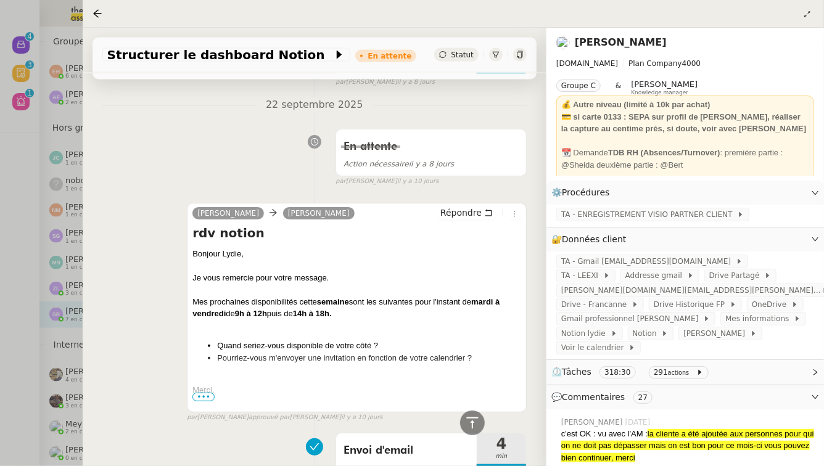
scroll to position [1116, 0]
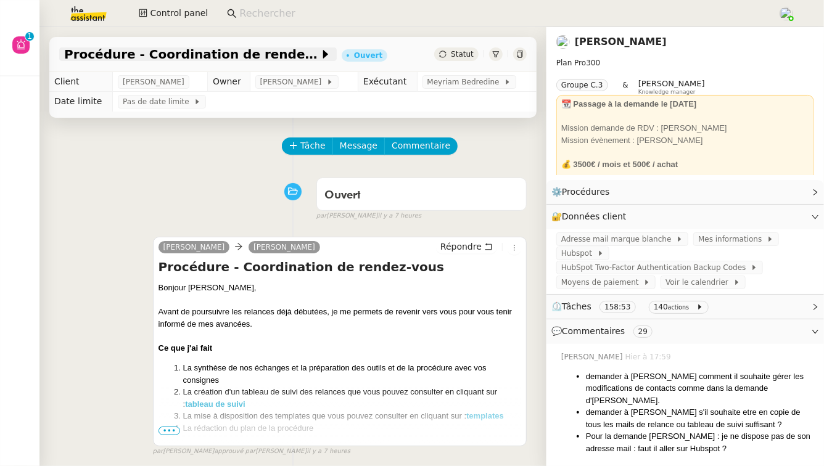
click at [100, 55] on span "Procédure - Coordination de rendez-vous" at bounding box center [191, 54] width 255 height 12
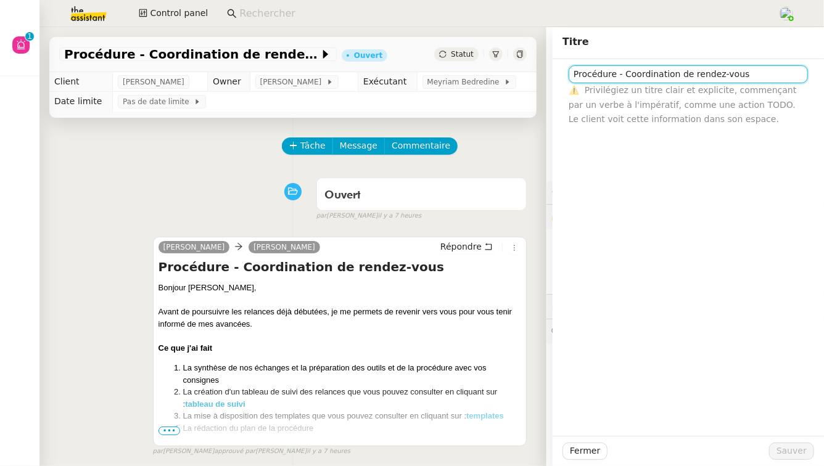
drag, startPoint x: 621, startPoint y: 73, endPoint x: 533, endPoint y: 70, distance: 87.6
click at [533, 70] on app-ticket "Procédure - Coordination de rendez-vous Ouvert Statut Client [PERSON_NAME] Owne…" at bounding box center [431, 246] width 784 height 439
paste input "⚙️"
type input "⚙️ Coordination de rendez-vous"
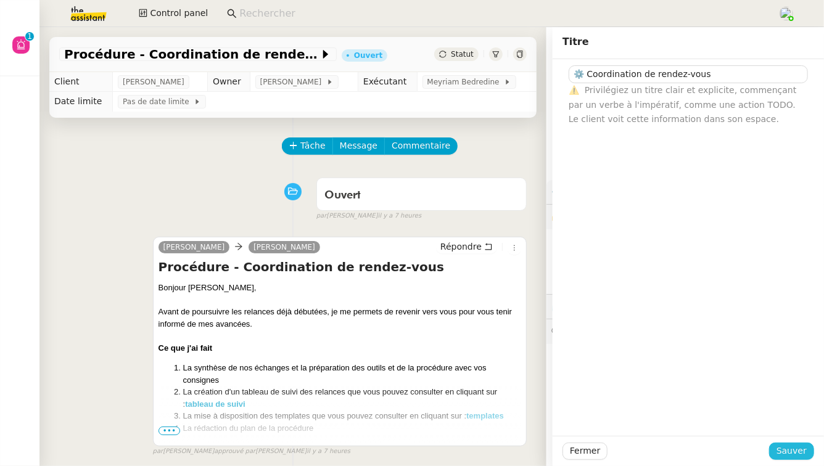
click at [797, 447] on span "Sauver" at bounding box center [791, 451] width 30 height 14
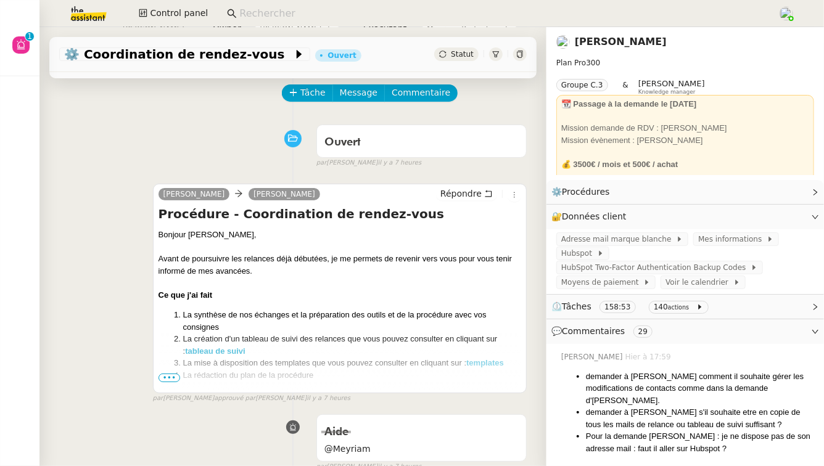
scroll to position [75, 0]
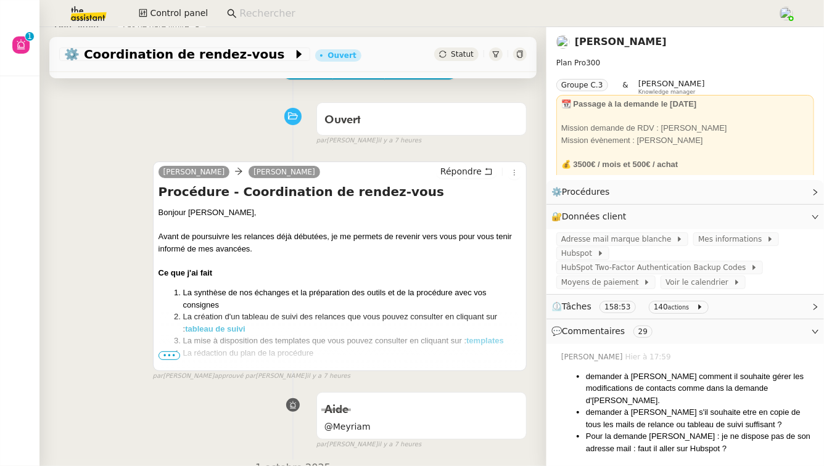
click at [171, 357] on span "•••" at bounding box center [169, 355] width 22 height 9
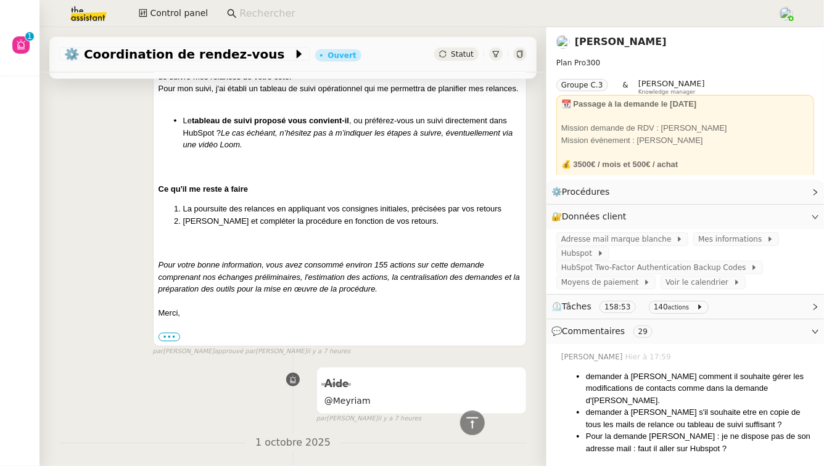
scroll to position [801, 0]
click at [521, 56] on icon at bounding box center [520, 54] width 6 height 7
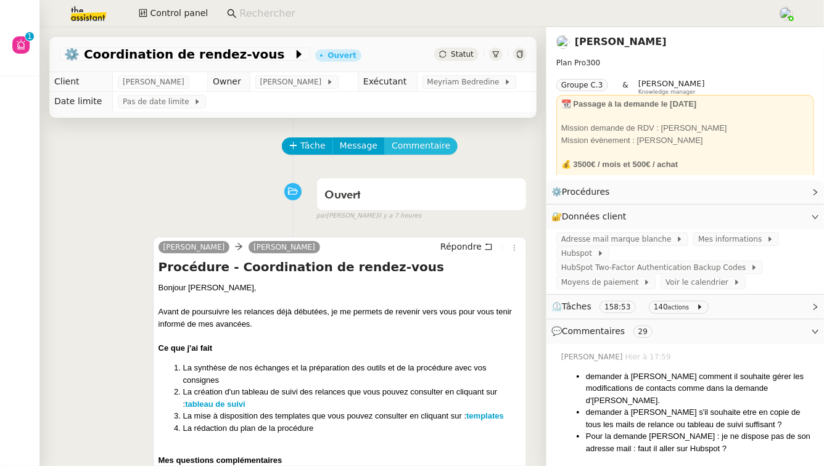
click at [425, 144] on span "Commentaire" at bounding box center [420, 146] width 59 height 14
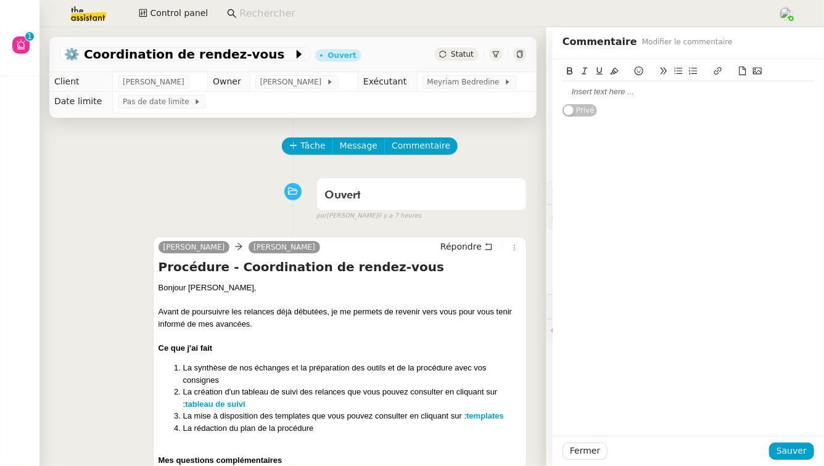
click at [634, 90] on div at bounding box center [688, 91] width 252 height 11
click at [789, 454] on span "Sauver" at bounding box center [791, 451] width 30 height 14
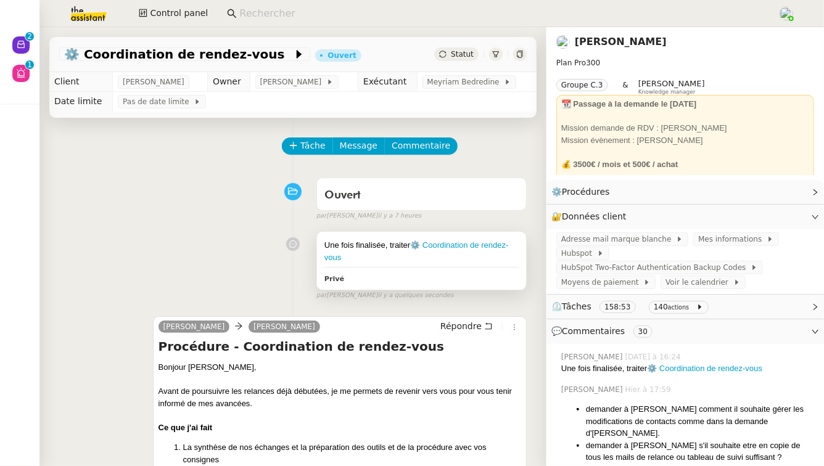
click at [443, 261] on div "Une fois finalisée, traiter ⚙️ Coordination de rendez-vous" at bounding box center [421, 251] width 194 height 24
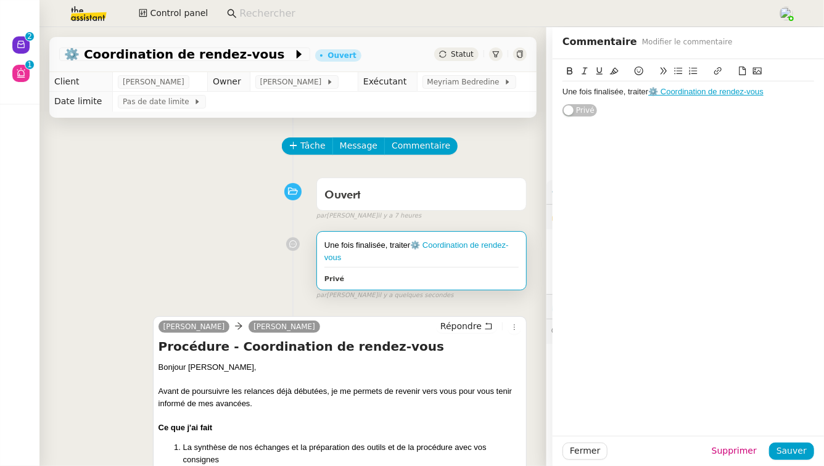
click at [779, 88] on div "Une fois finalisée, traiter ⚙️ Coordination de rendez-vous" at bounding box center [688, 91] width 252 height 11
click at [784, 454] on span "Sauver" at bounding box center [791, 451] width 30 height 14
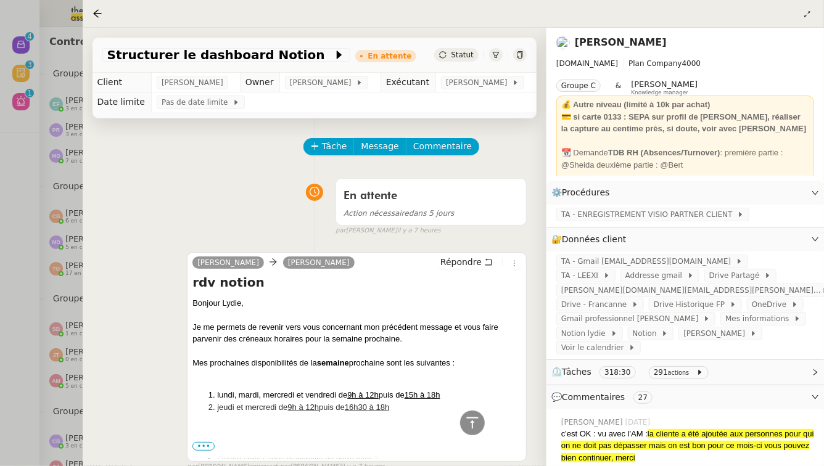
scroll to position [1116, 0]
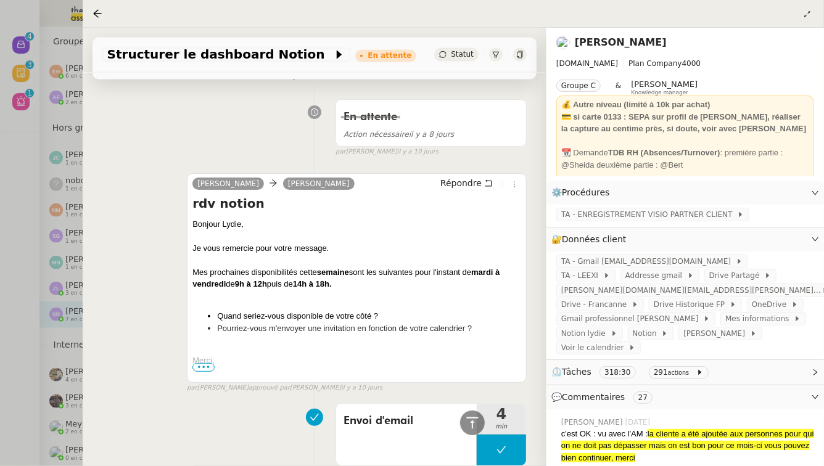
click at [0, 361] on div at bounding box center [412, 233] width 824 height 466
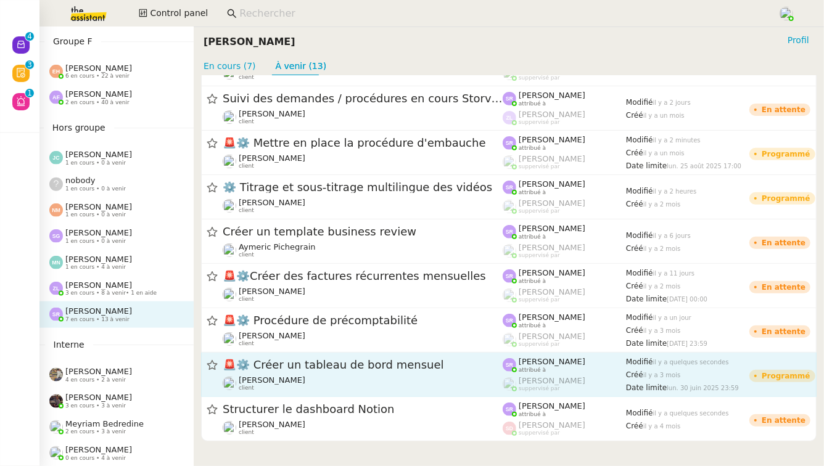
click at [315, 383] on div "[PERSON_NAME] client" at bounding box center [363, 383] width 280 height 16
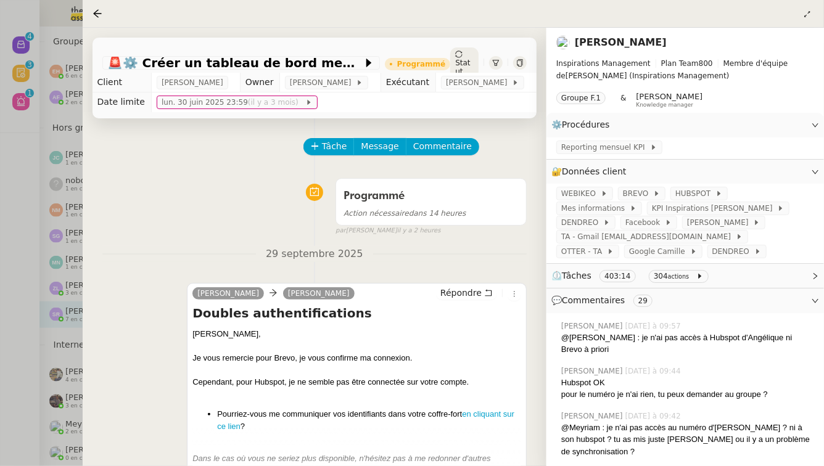
click at [0, 321] on div at bounding box center [412, 233] width 824 height 466
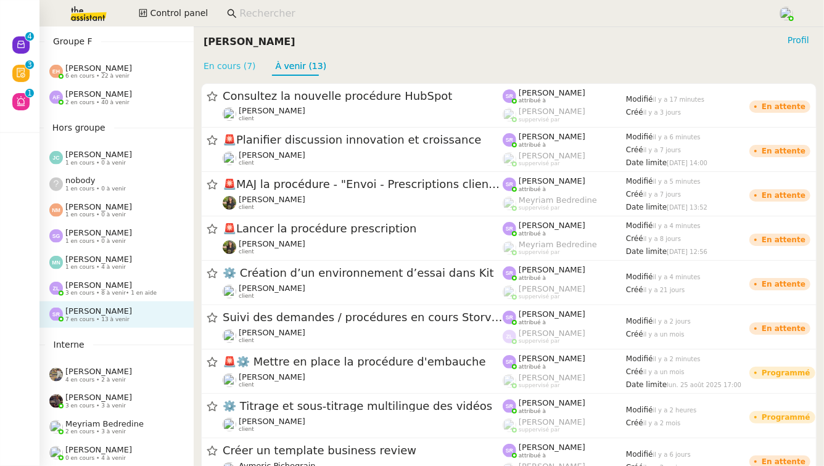
click at [241, 70] on link "En cours (7)" at bounding box center [229, 66] width 52 height 10
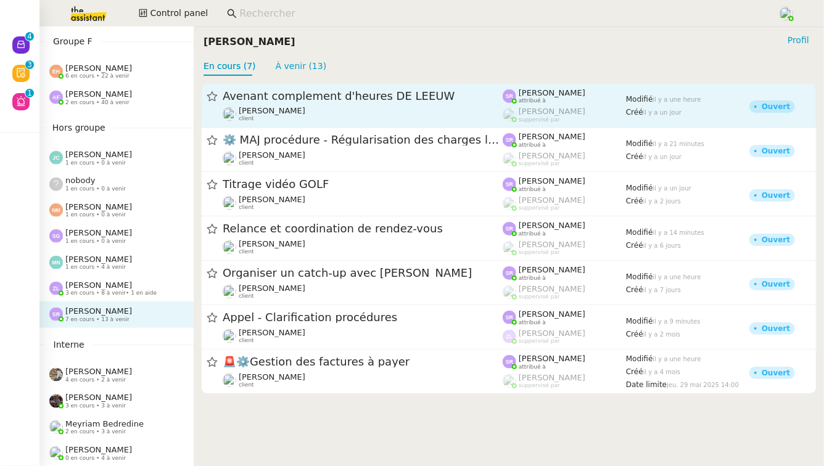
click at [359, 124] on link "Avenant complement d'heures [PERSON_NAME] client [PERSON_NAME] attribué à [PERS…" at bounding box center [508, 105] width 615 height 44
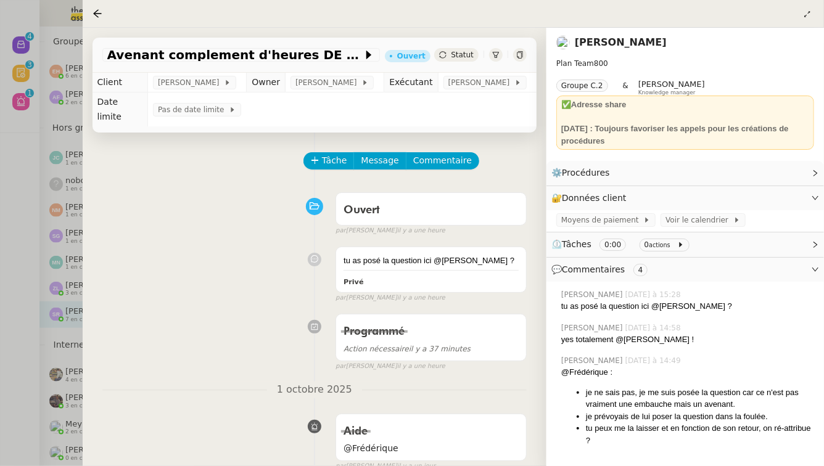
click at [0, 163] on div at bounding box center [412, 233] width 824 height 466
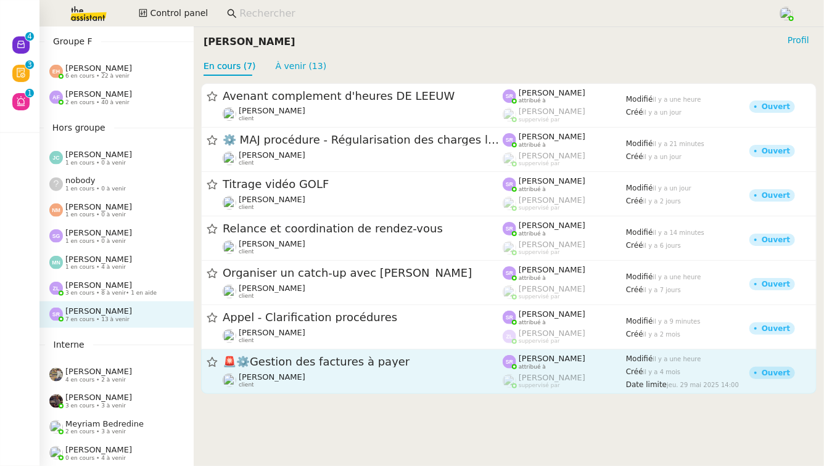
click at [284, 367] on span "🚨 ⚙️Gestion des factures à payer" at bounding box center [363, 362] width 280 height 11
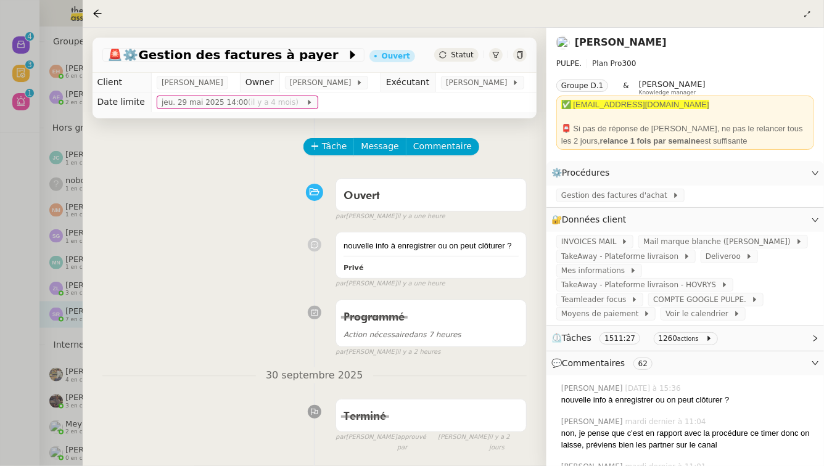
click at [0, 325] on div at bounding box center [412, 233] width 824 height 466
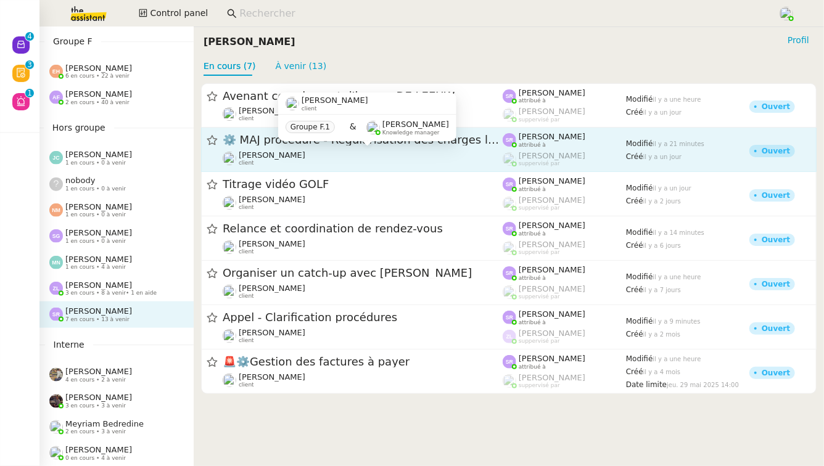
click at [346, 159] on div "[PERSON_NAME] client" at bounding box center [363, 158] width 280 height 16
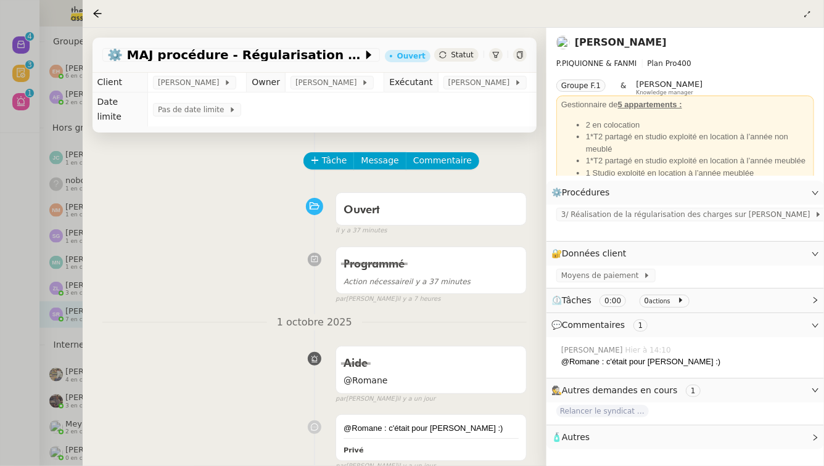
click at [0, 342] on div at bounding box center [412, 233] width 824 height 466
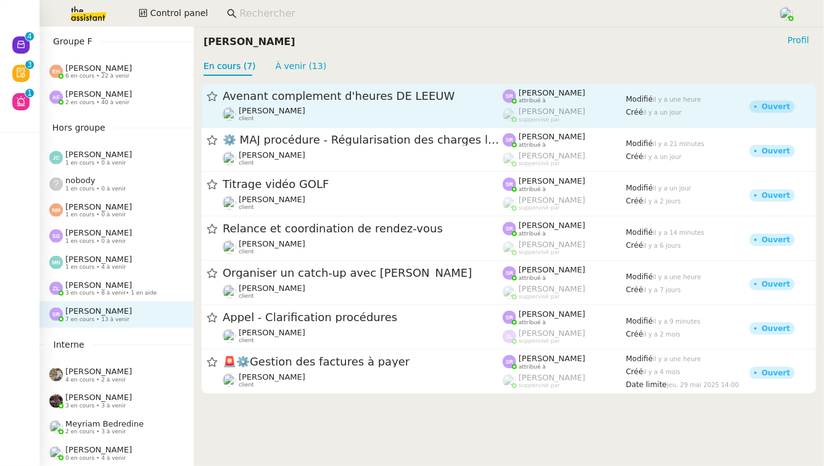
click at [390, 97] on span "Avenant complement d'heures DE LEEUW" at bounding box center [363, 96] width 280 height 11
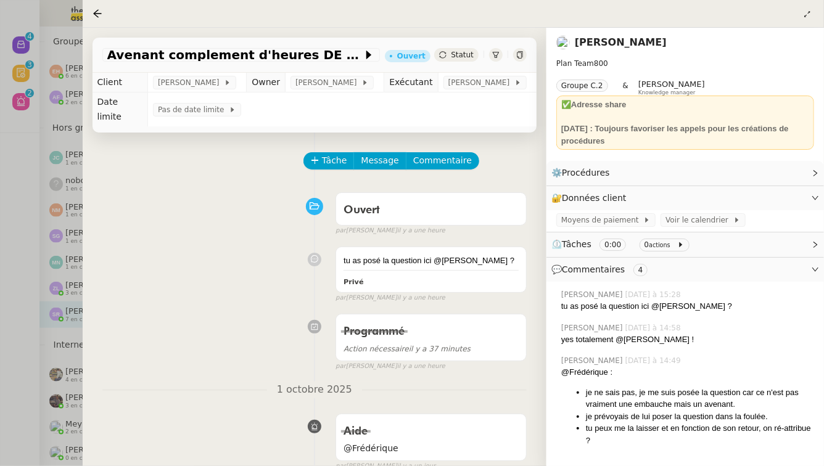
click at [0, 195] on div at bounding box center [412, 233] width 824 height 466
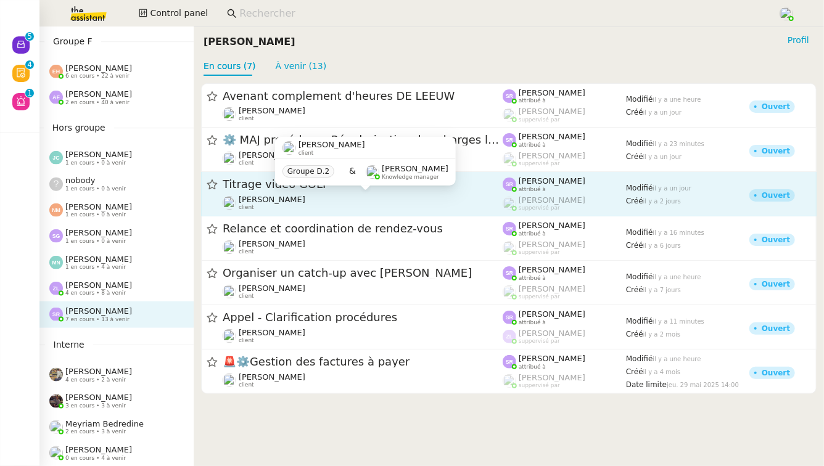
click at [384, 197] on div "[PERSON_NAME] client" at bounding box center [363, 203] width 280 height 16
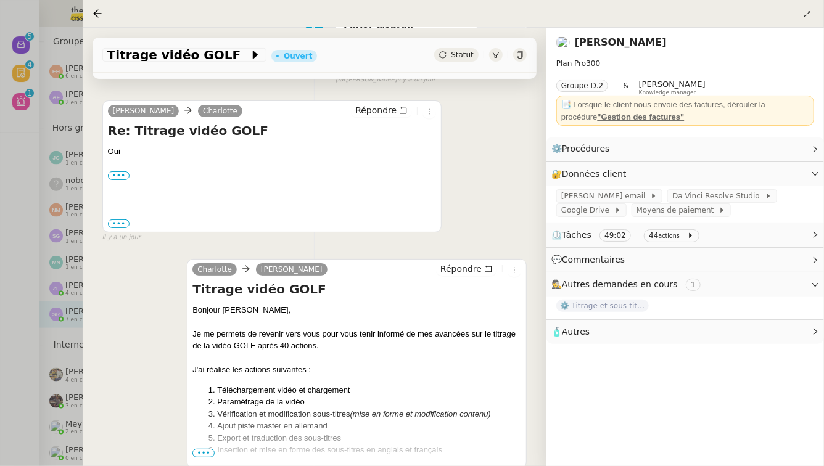
scroll to position [309, 0]
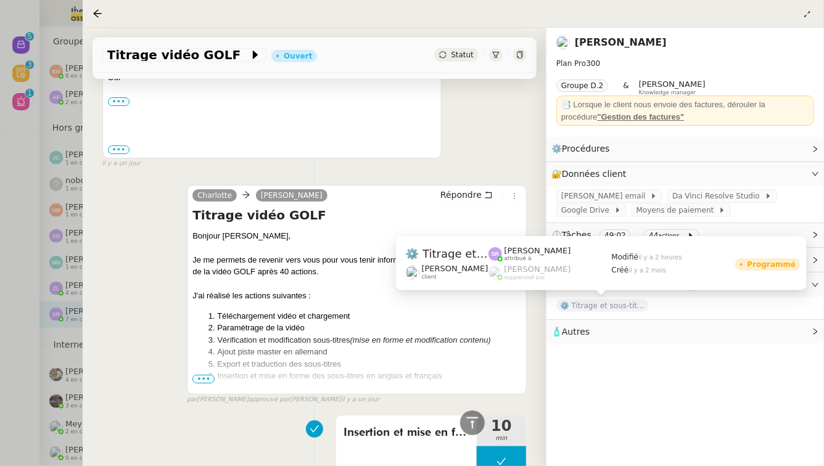
click at [608, 306] on span "⚙️ Titrage et sous-titrage multilingue des vidéos" at bounding box center [602, 306] width 92 height 12
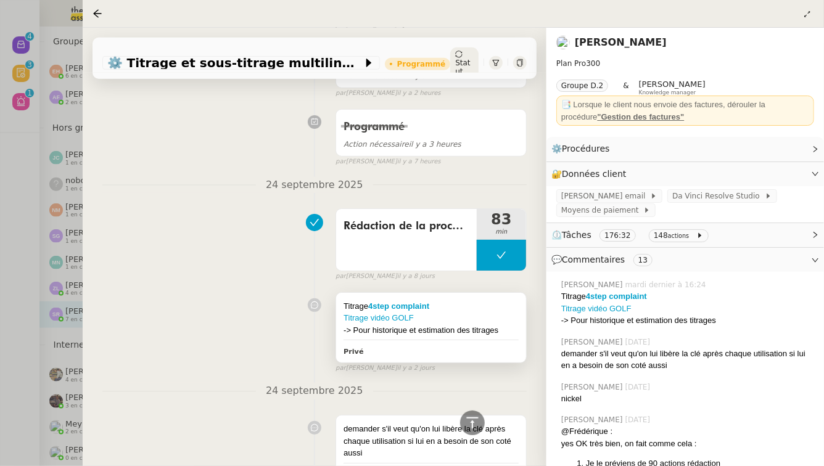
scroll to position [276, 0]
click at [608, 296] on strong "4step complaint" at bounding box center [616, 296] width 61 height 9
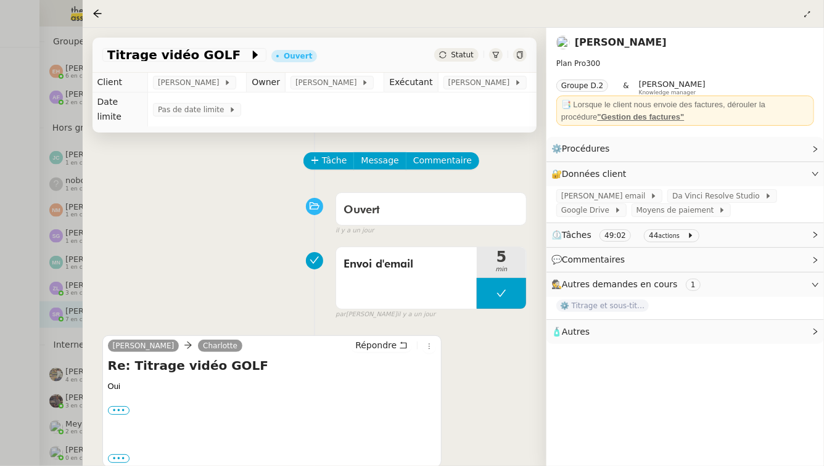
click at [30, 301] on div at bounding box center [412, 233] width 824 height 466
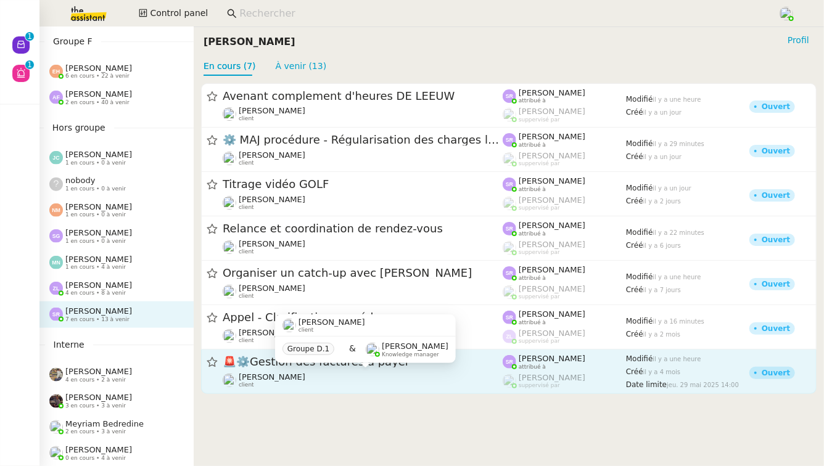
click at [314, 378] on div "[PERSON_NAME] client" at bounding box center [363, 380] width 280 height 16
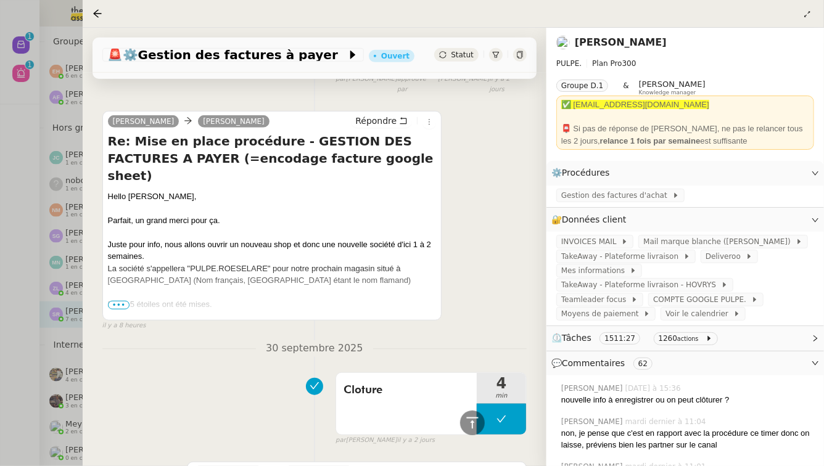
scroll to position [358, 0]
click at [119, 301] on span "•••" at bounding box center [119, 305] width 22 height 9
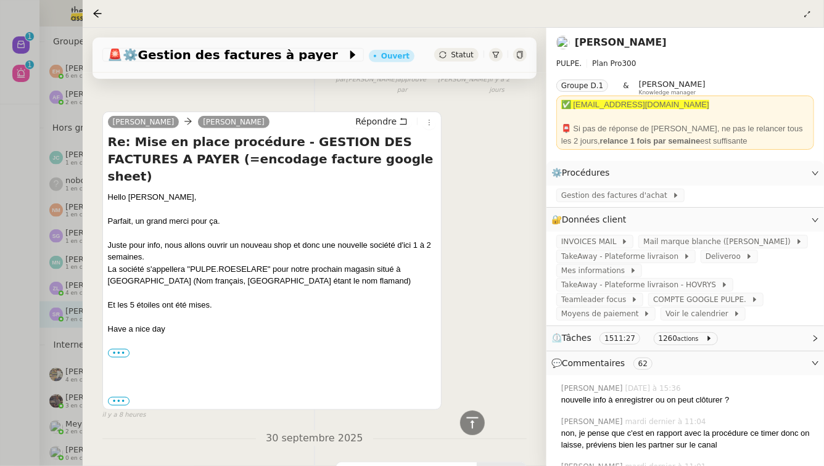
click at [0, 308] on div at bounding box center [412, 233] width 824 height 466
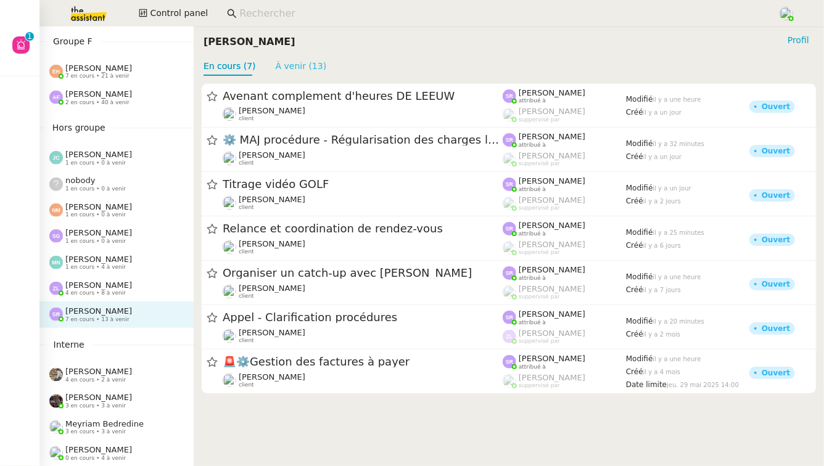
click at [308, 64] on link "À venir (13)" at bounding box center [301, 66] width 51 height 10
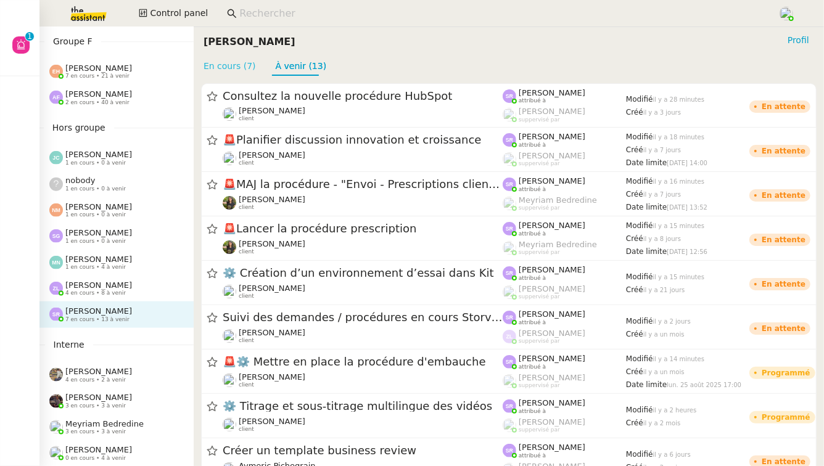
click at [220, 65] on link "En cours (7)" at bounding box center [229, 66] width 52 height 10
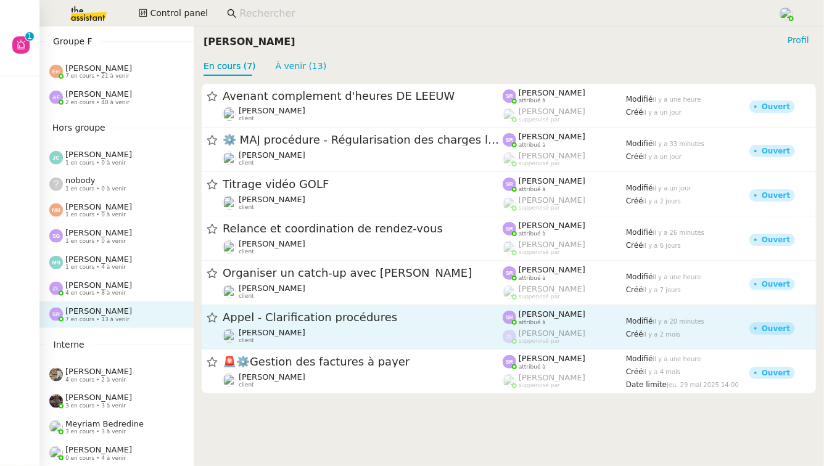
click at [319, 313] on span "Appel - Clarification procédures" at bounding box center [363, 318] width 280 height 11
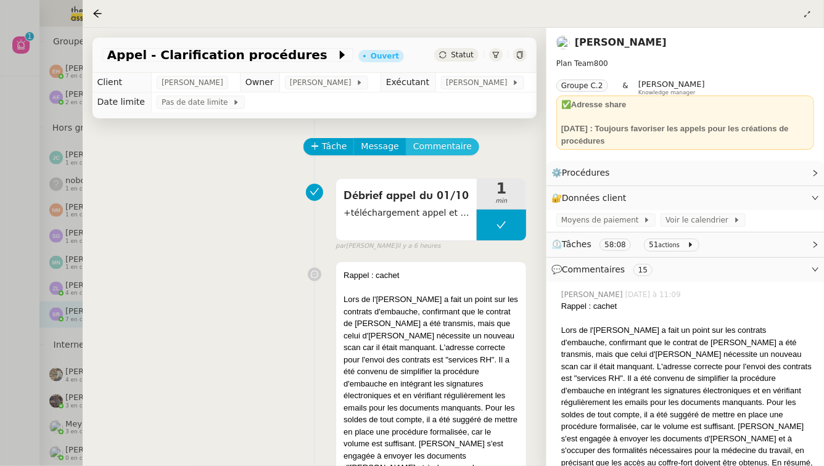
click at [458, 147] on span "Commentaire" at bounding box center [442, 146] width 59 height 14
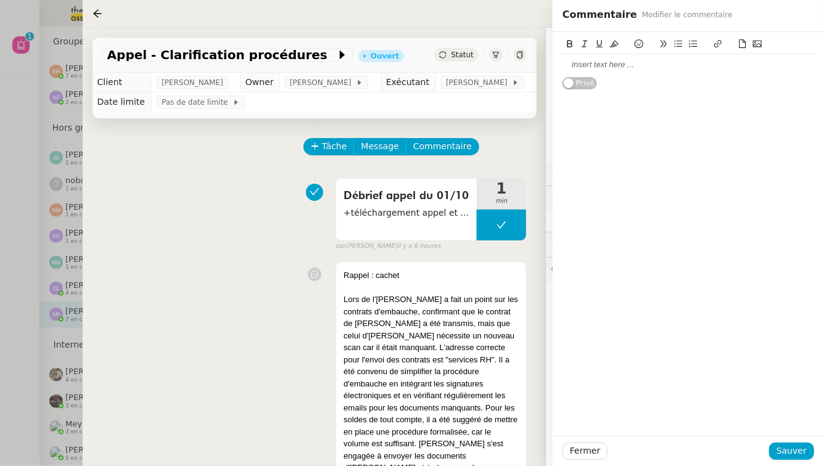
click at [611, 70] on div at bounding box center [688, 64] width 252 height 11
click at [794, 453] on span "Sauver" at bounding box center [791, 451] width 30 height 14
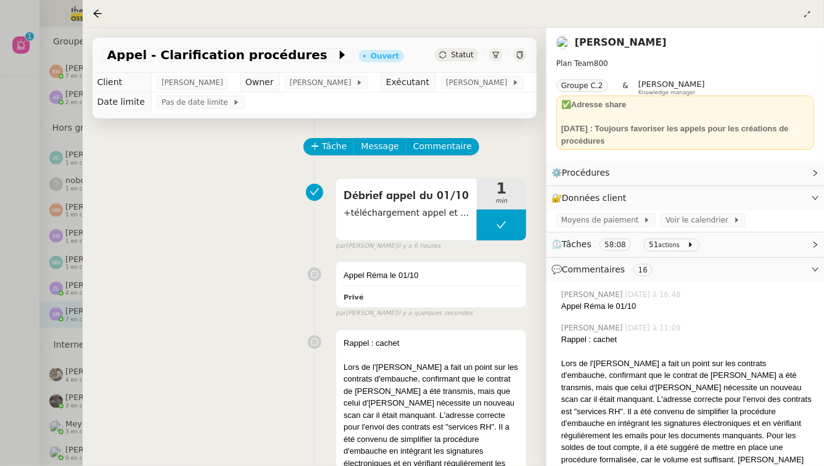
click at [0, 258] on div at bounding box center [412, 233] width 824 height 466
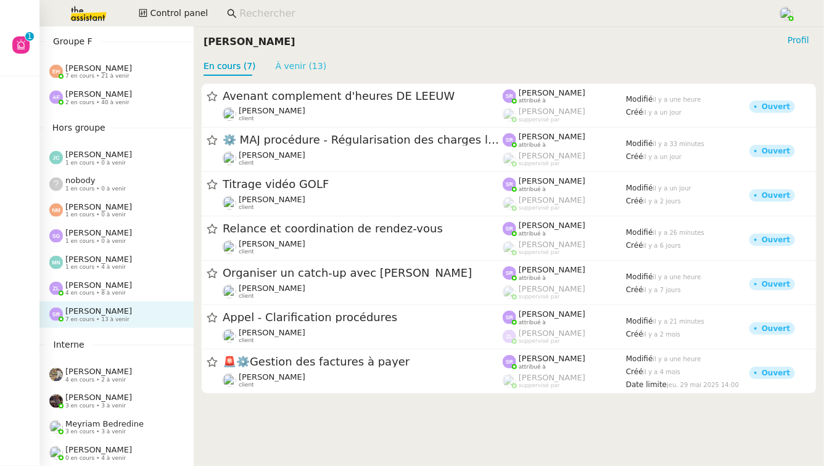
click at [295, 67] on link "À venir (13)" at bounding box center [301, 66] width 51 height 10
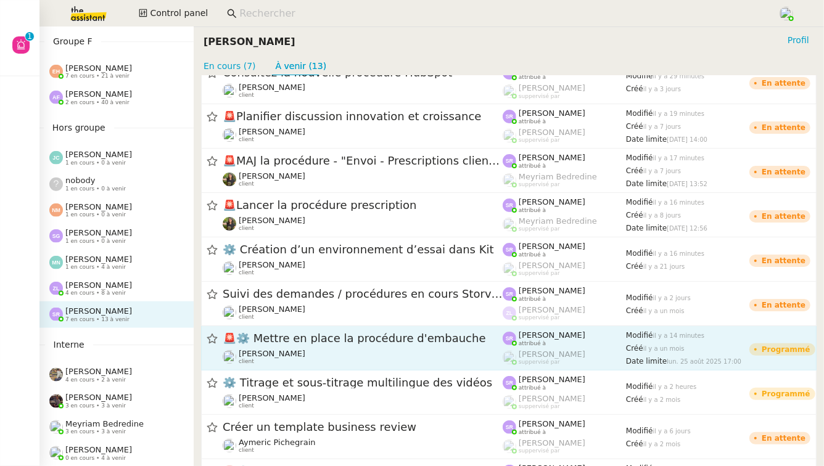
scroll to position [25, 0]
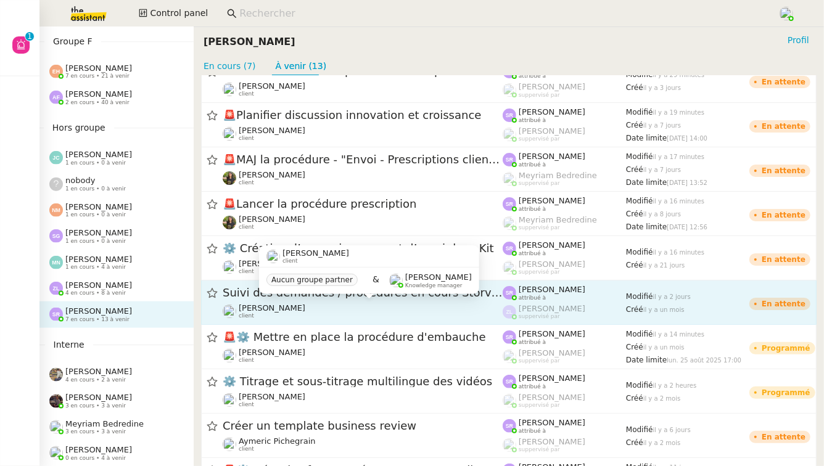
click at [277, 311] on span "[PERSON_NAME]" at bounding box center [272, 307] width 67 height 9
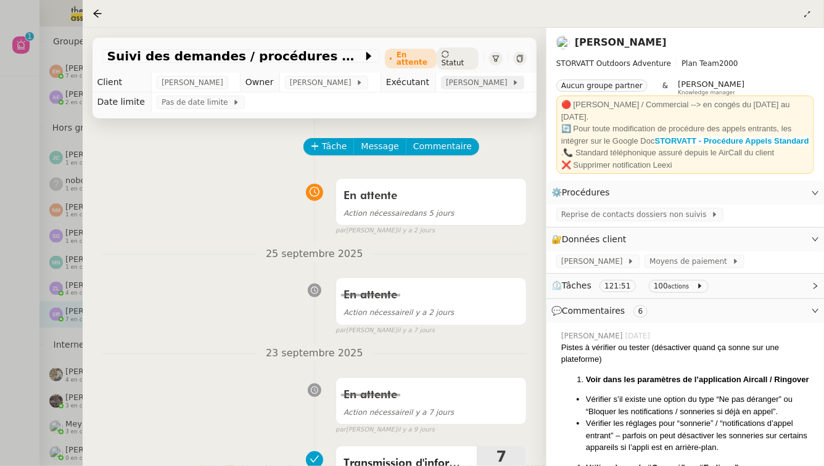
click at [448, 89] on span "[PERSON_NAME]" at bounding box center [479, 82] width 66 height 12
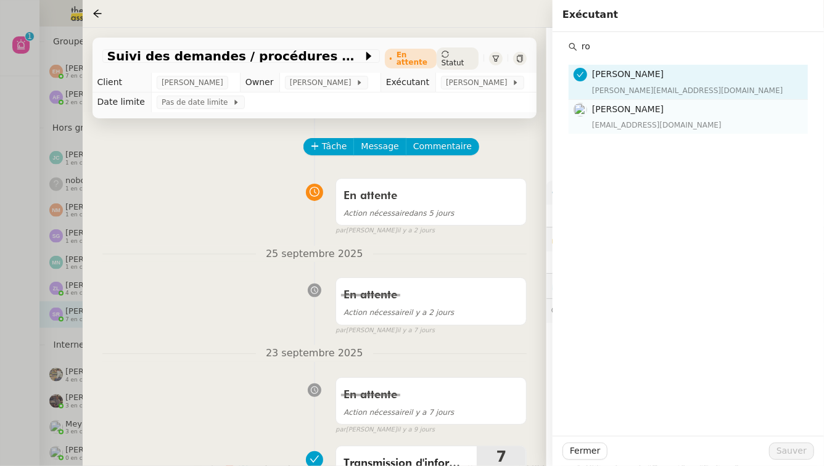
type input "ro"
click at [662, 117] on div "[PERSON_NAME] [EMAIL_ADDRESS][DOMAIN_NAME]" at bounding box center [696, 116] width 208 height 29
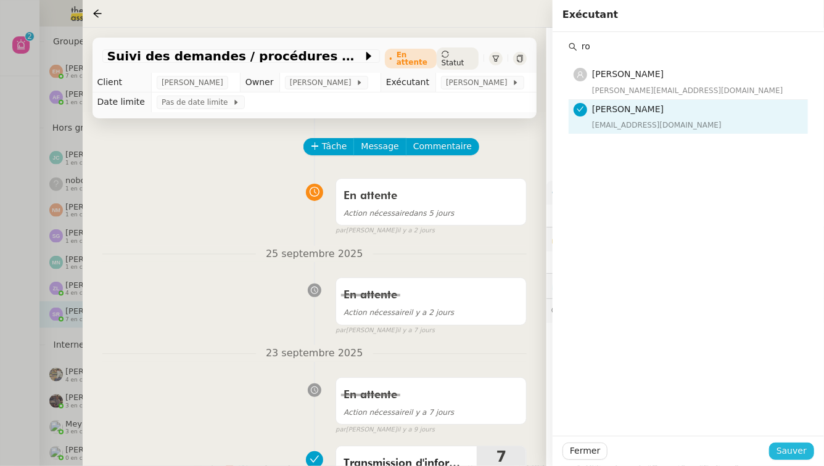
click at [804, 456] on span "Sauver" at bounding box center [791, 451] width 30 height 14
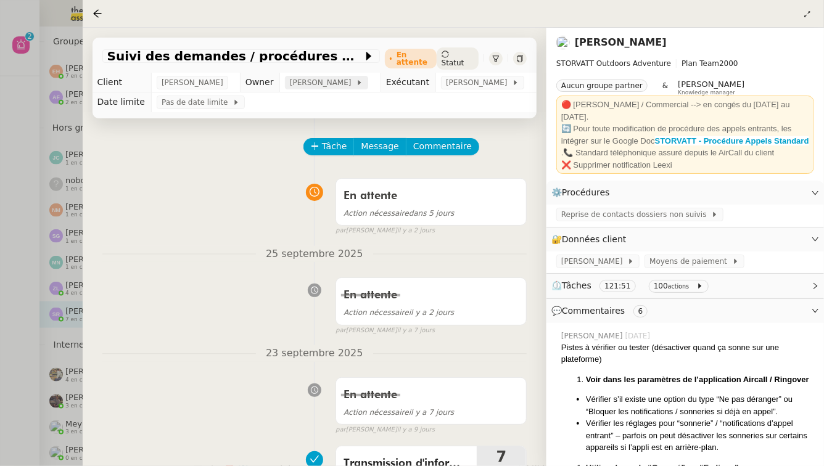
click at [323, 87] on span "[PERSON_NAME]" at bounding box center [323, 82] width 66 height 12
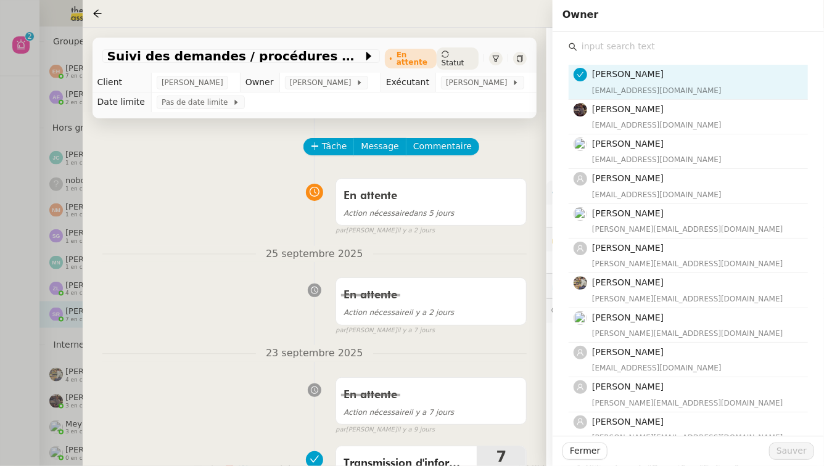
click at [721, 43] on input "text" at bounding box center [692, 46] width 231 height 17
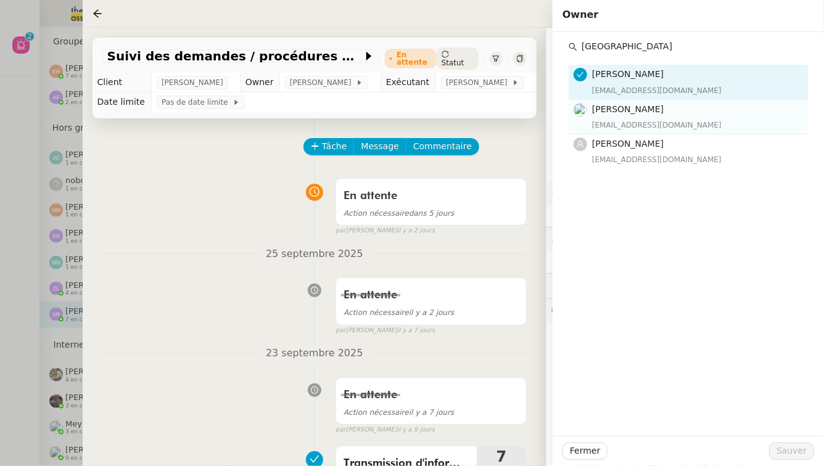
type input "[GEOGRAPHIC_DATA]"
click at [687, 102] on h4 "[PERSON_NAME]" at bounding box center [696, 109] width 208 height 14
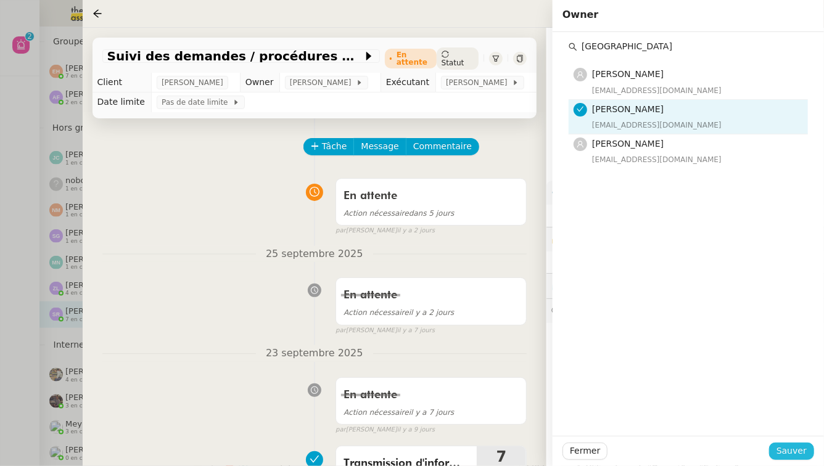
click at [801, 451] on span "Sauver" at bounding box center [791, 451] width 30 height 14
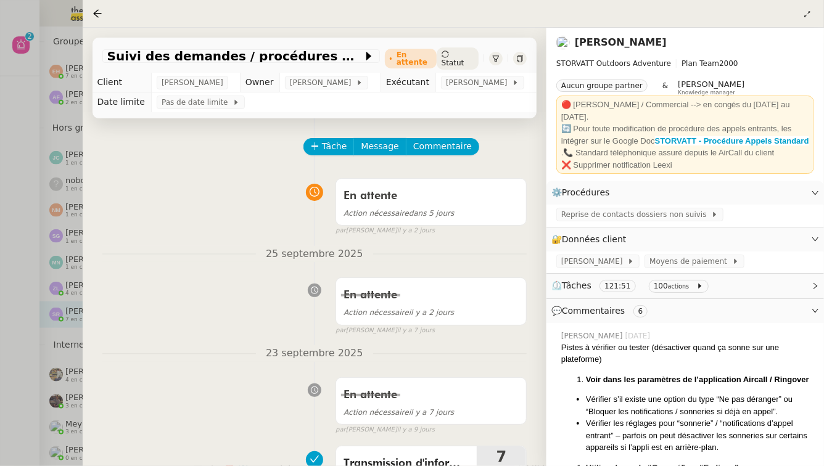
click at [0, 293] on div at bounding box center [412, 233] width 824 height 466
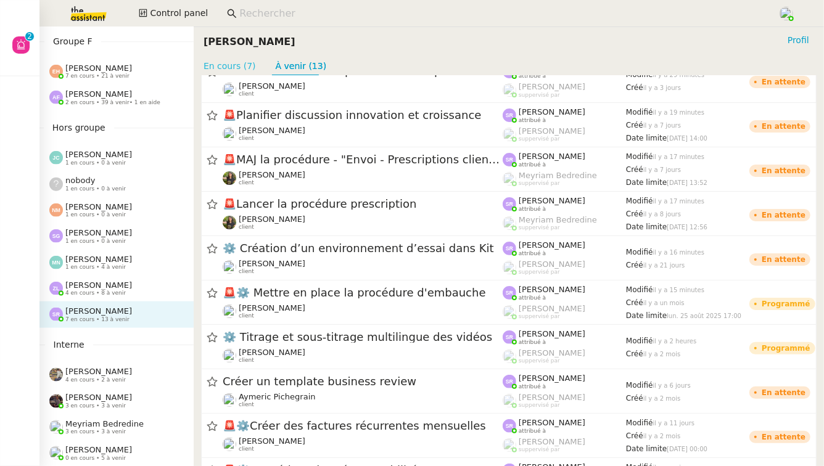
click at [232, 69] on link "En cours (7)" at bounding box center [229, 66] width 52 height 10
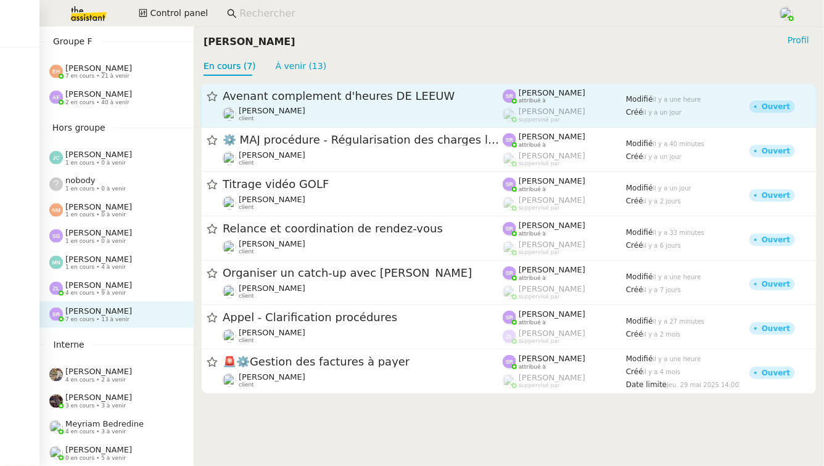
click at [326, 112] on div "[PERSON_NAME] client" at bounding box center [363, 114] width 280 height 16
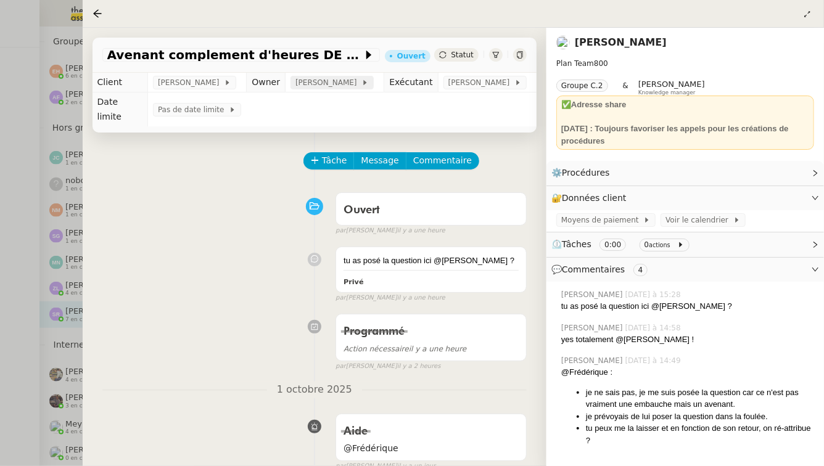
click at [329, 82] on span "[PERSON_NAME]" at bounding box center [328, 82] width 66 height 12
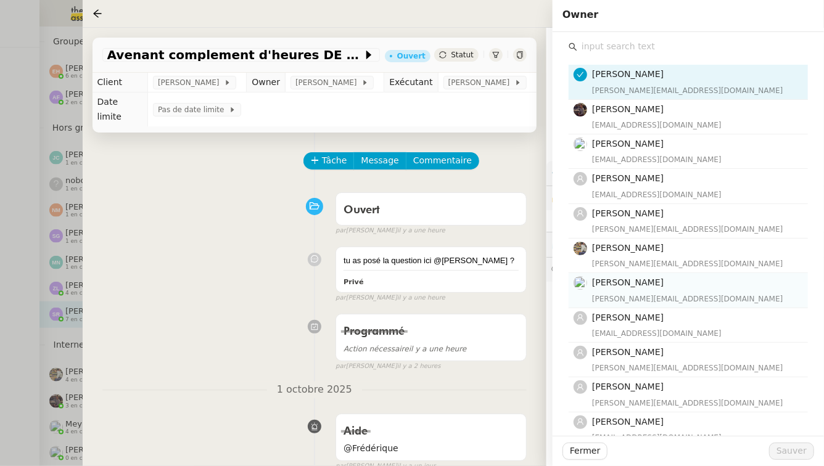
click at [652, 294] on div "[PERSON_NAME][EMAIL_ADDRESS][DOMAIN_NAME]" at bounding box center [696, 299] width 208 height 12
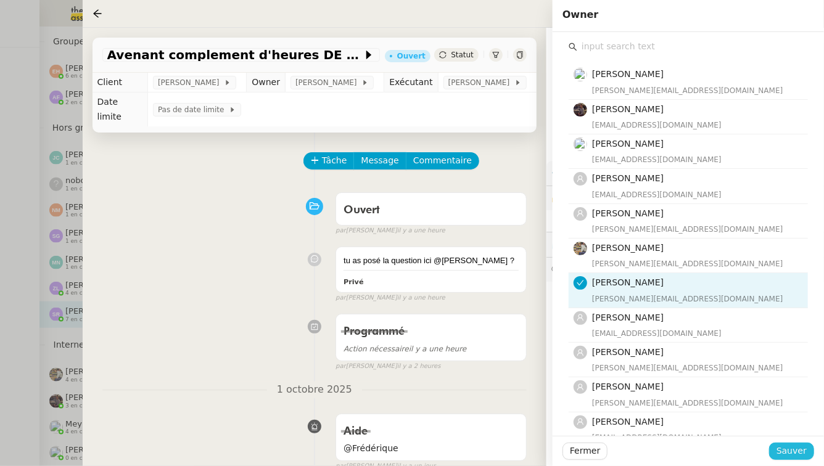
click at [801, 451] on span "Sauver" at bounding box center [791, 451] width 30 height 14
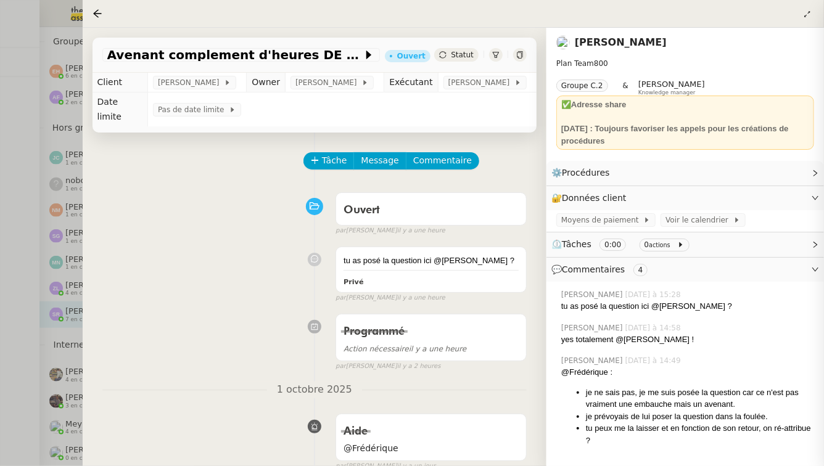
click at [0, 319] on div at bounding box center [412, 233] width 824 height 466
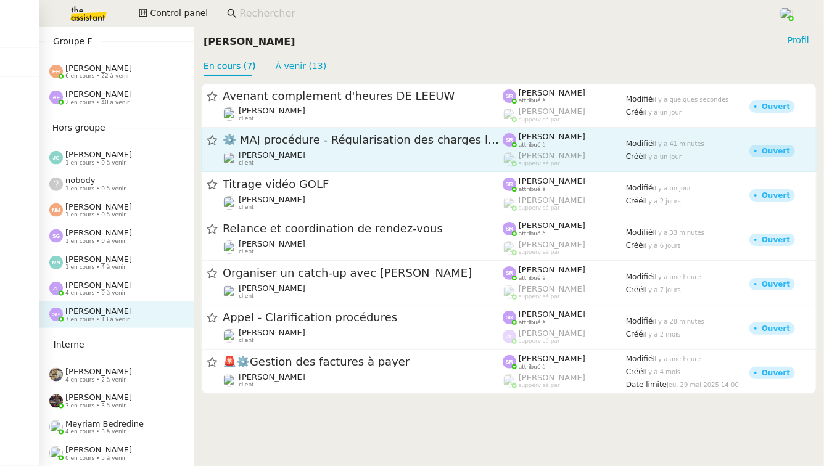
click at [309, 141] on span "⚙️ MAJ procédure - Régularisation des charges locatives" at bounding box center [363, 140] width 280 height 11
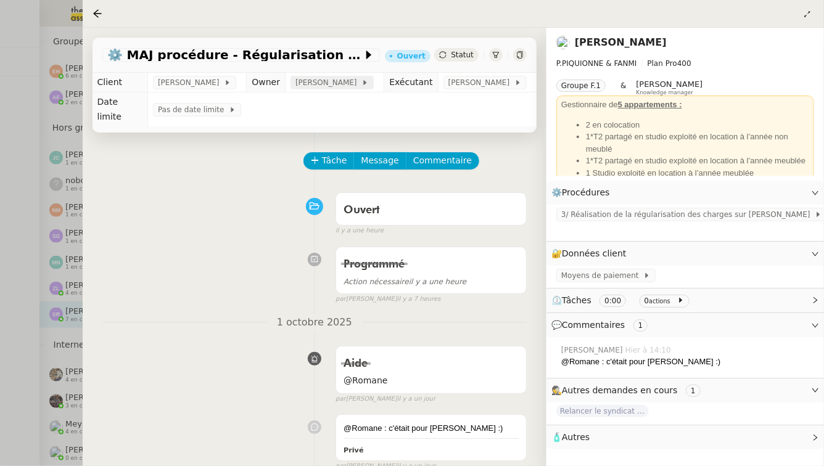
click at [298, 84] on span "[PERSON_NAME]" at bounding box center [328, 82] width 66 height 12
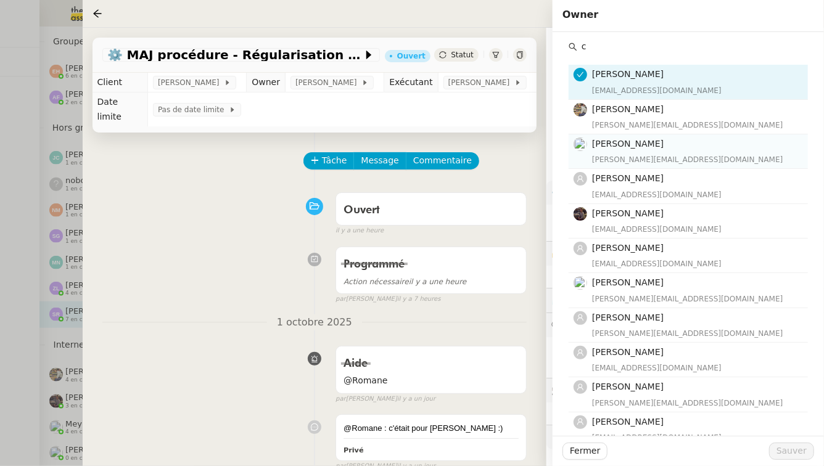
type input "c"
click at [675, 146] on h4 "[PERSON_NAME]" at bounding box center [696, 144] width 208 height 14
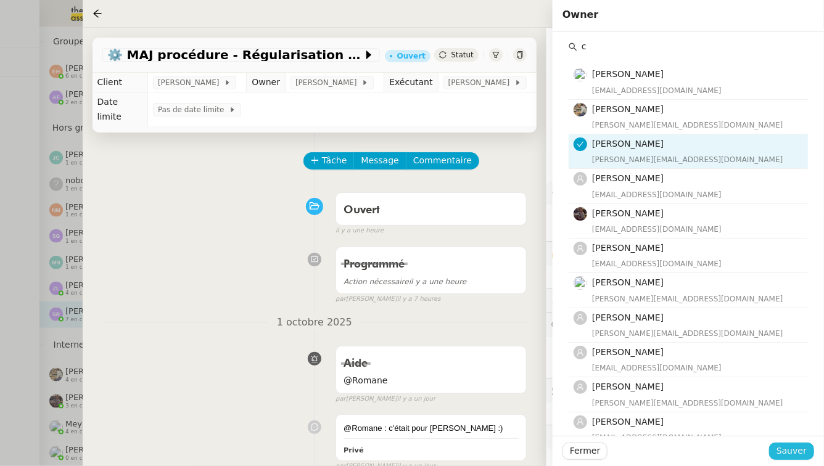
click at [803, 447] on span "Sauver" at bounding box center [791, 451] width 30 height 14
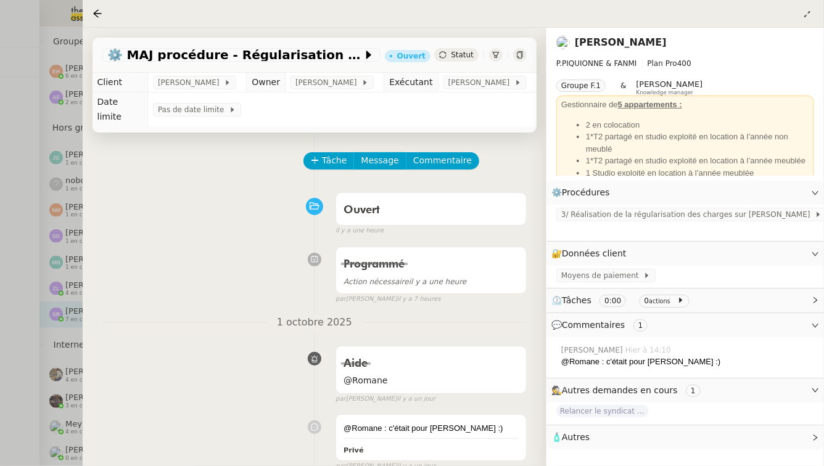
click at [18, 319] on div at bounding box center [412, 233] width 824 height 466
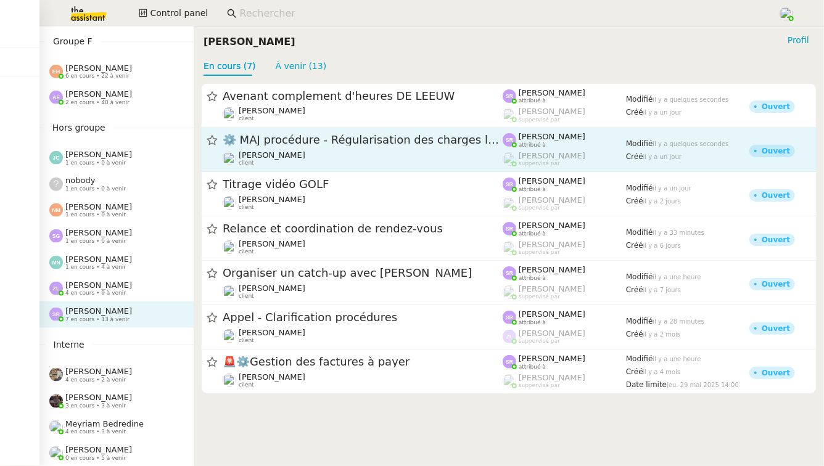
click at [399, 140] on span "⚙️ MAJ procédure - Régularisation des charges locatives" at bounding box center [363, 140] width 280 height 11
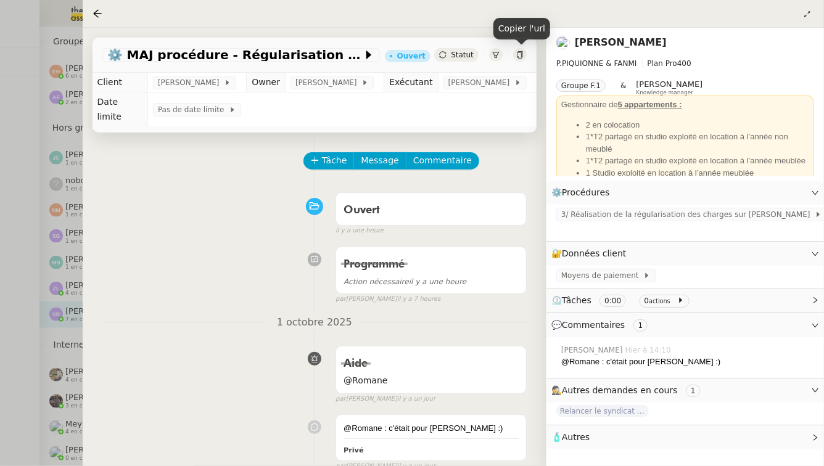
click at [522, 57] on icon at bounding box center [520, 54] width 6 height 7
click at [0, 194] on div at bounding box center [412, 233] width 824 height 466
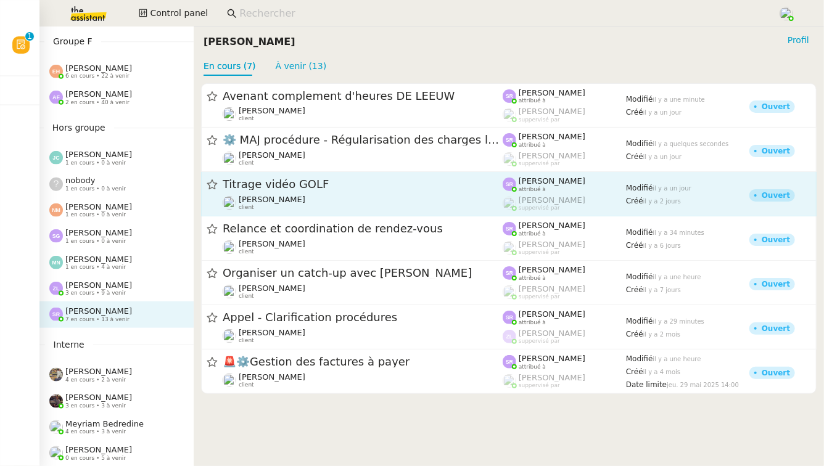
click at [412, 189] on span "Titrage vidéo GOLF" at bounding box center [363, 184] width 280 height 11
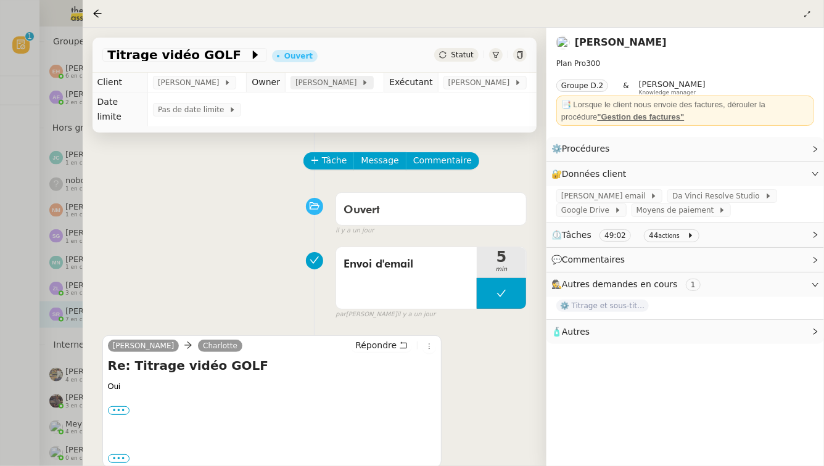
click at [323, 84] on span "[PERSON_NAME]" at bounding box center [328, 82] width 66 height 12
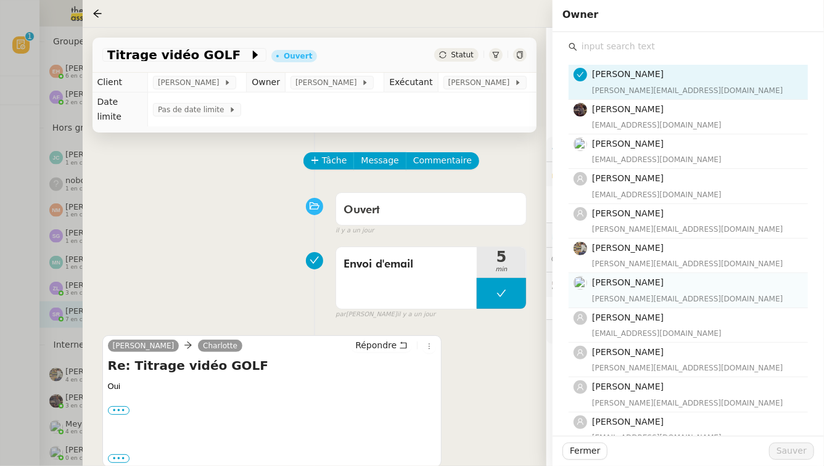
click at [649, 282] on span "[PERSON_NAME]" at bounding box center [628, 282] width 72 height 10
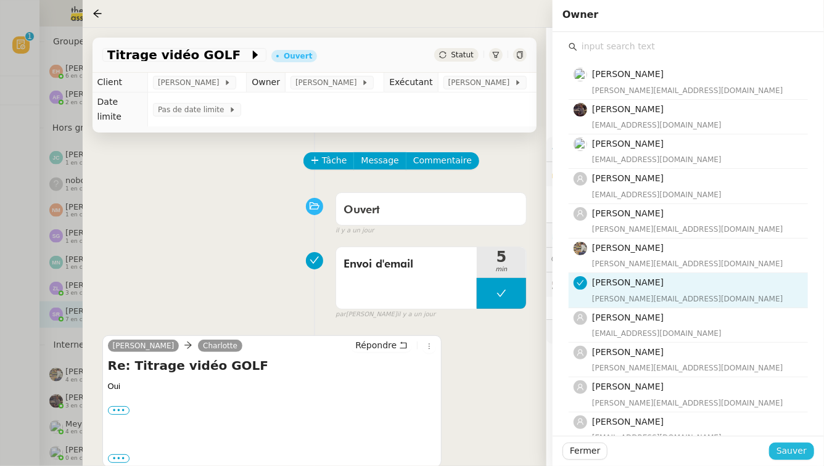
click at [798, 453] on span "Sauver" at bounding box center [791, 451] width 30 height 14
click at [0, 294] on div at bounding box center [412, 233] width 824 height 466
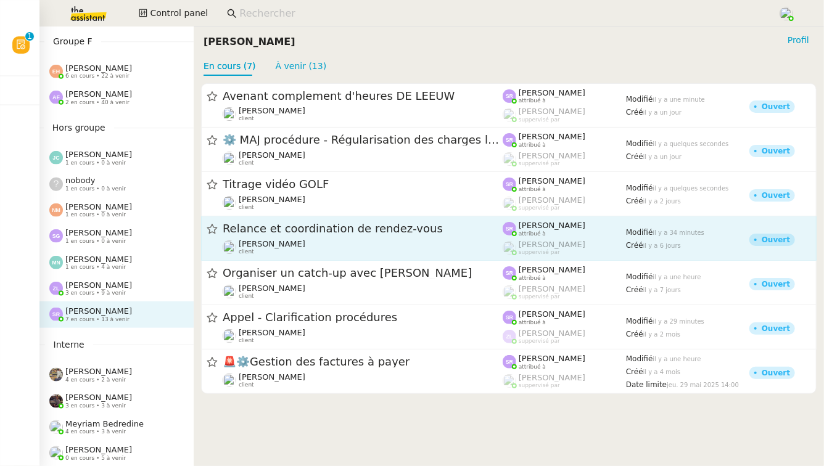
click at [351, 235] on div "Relance et coordination de rendez-vous" at bounding box center [363, 228] width 280 height 15
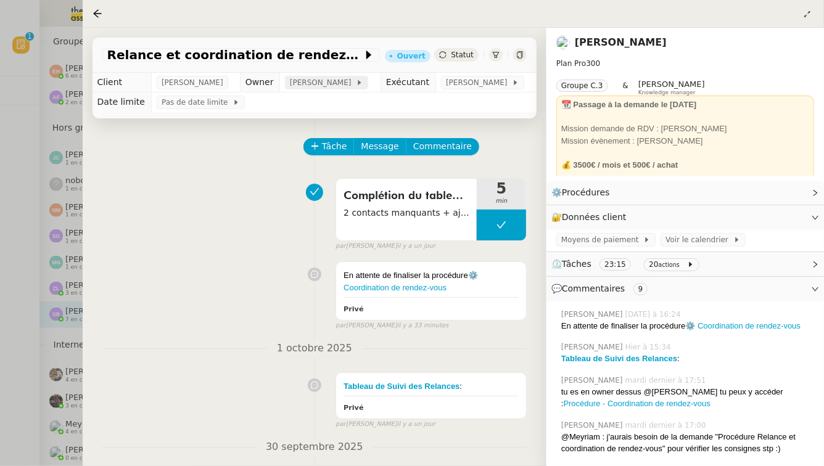
click at [310, 86] on span "[PERSON_NAME]" at bounding box center [323, 82] width 66 height 12
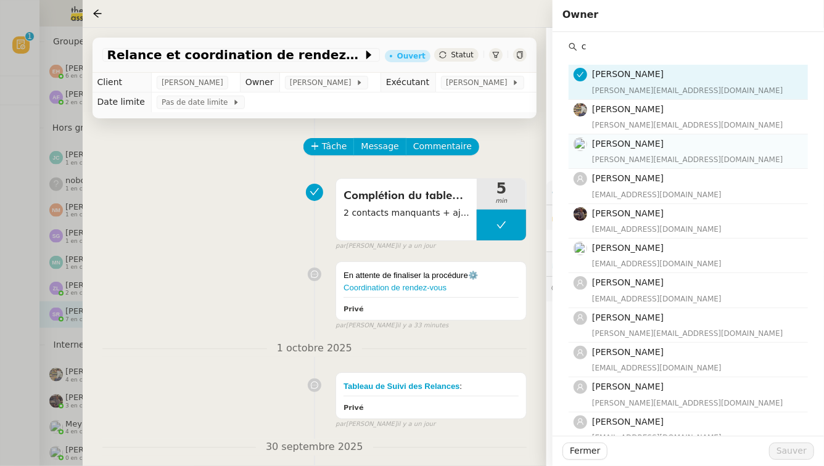
type input "c"
click at [733, 149] on h4 "[PERSON_NAME]" at bounding box center [696, 144] width 208 height 14
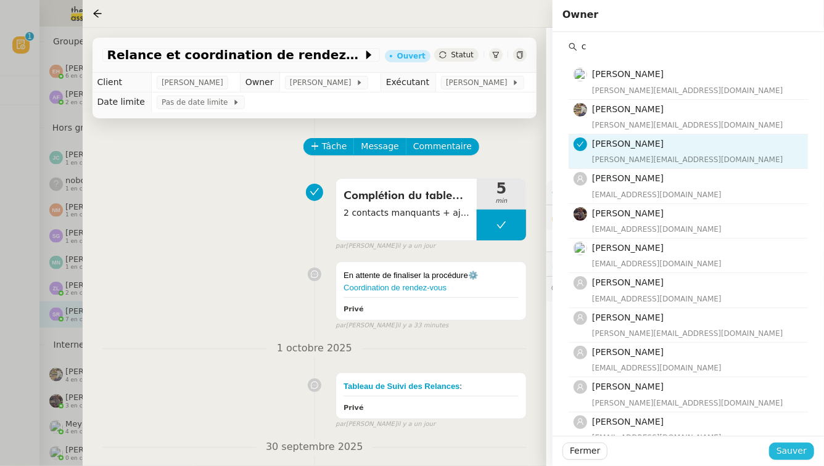
click at [794, 449] on span "Sauver" at bounding box center [791, 451] width 30 height 14
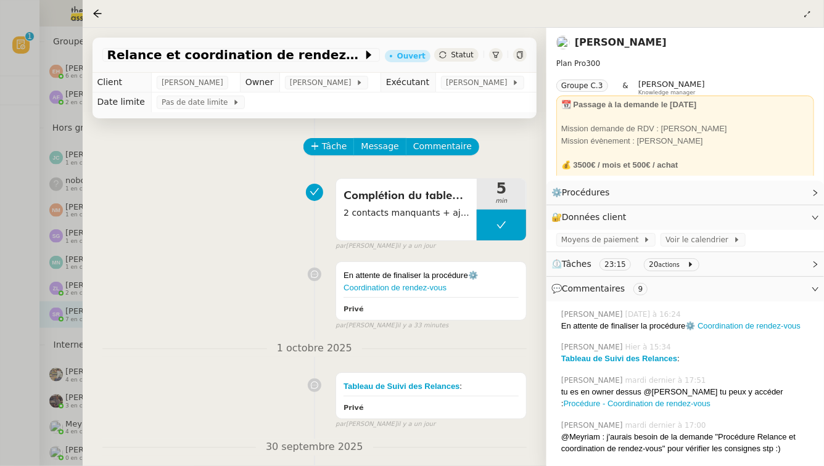
click at [0, 267] on div at bounding box center [412, 233] width 824 height 466
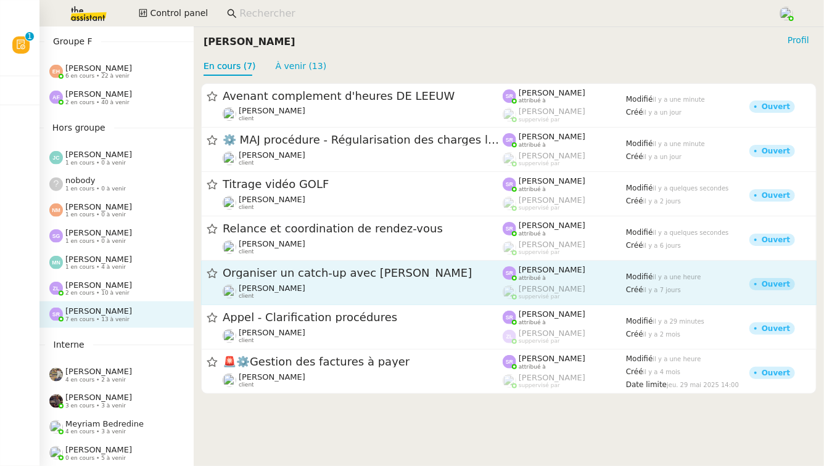
click at [395, 277] on span "Organiser un catch-up avec [PERSON_NAME]" at bounding box center [363, 273] width 280 height 11
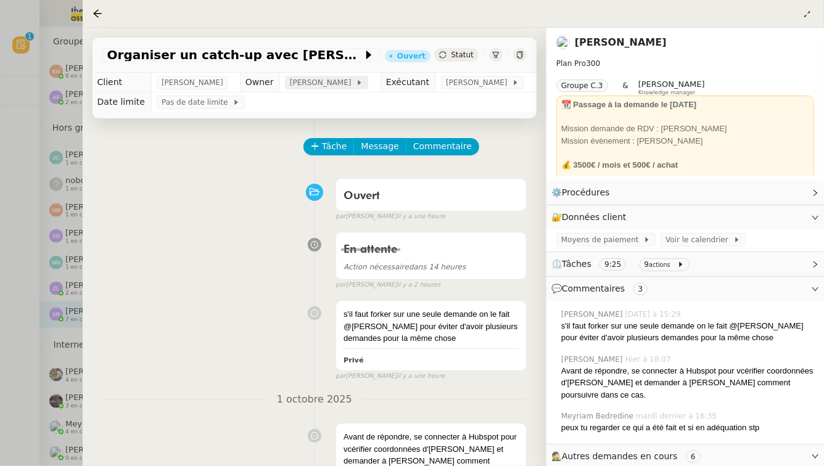
click at [306, 84] on span "[PERSON_NAME]" at bounding box center [323, 82] width 66 height 12
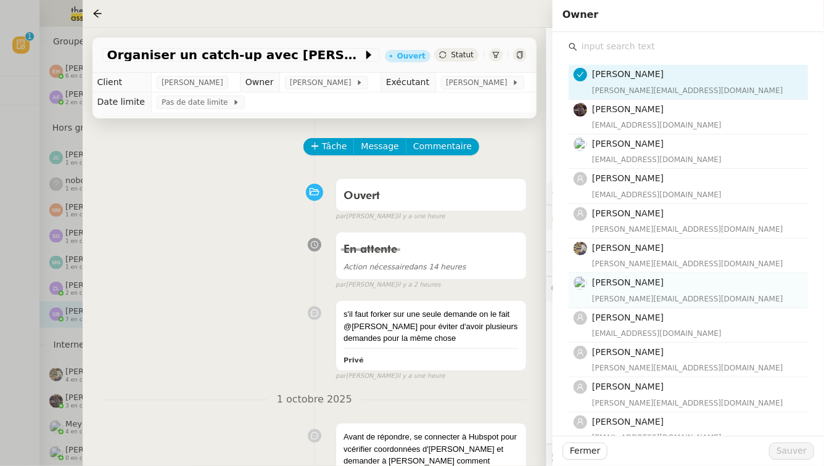
click at [656, 285] on span "[PERSON_NAME]" at bounding box center [628, 282] width 72 height 10
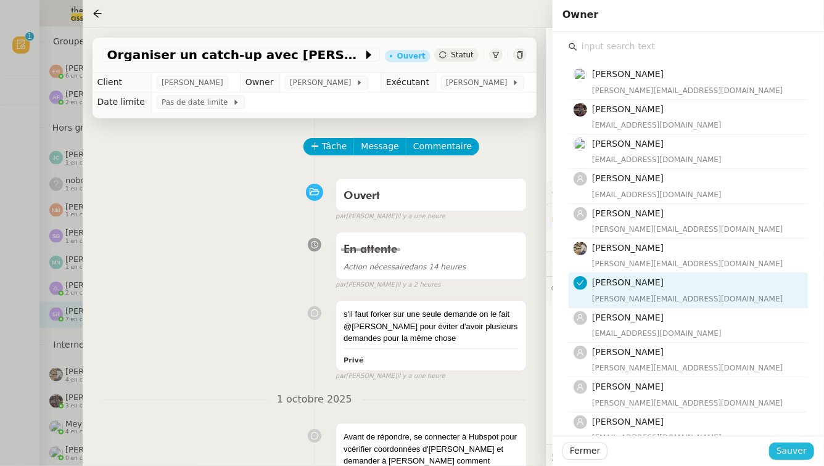
click at [793, 456] on span "Sauver" at bounding box center [791, 451] width 30 height 14
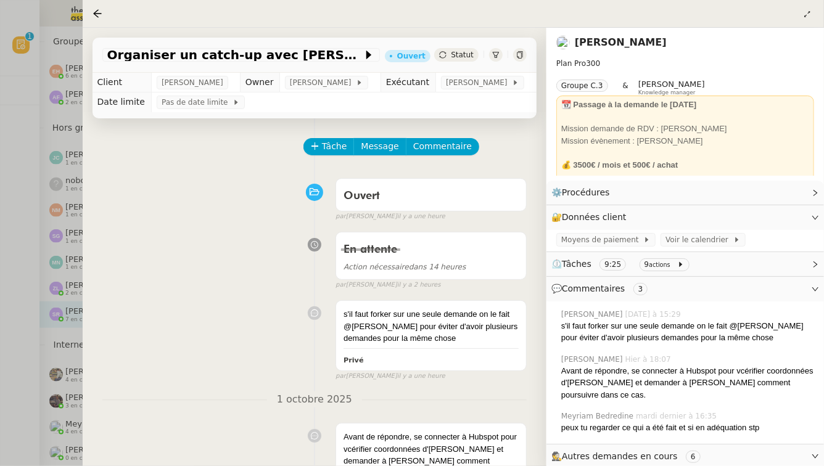
click at [0, 382] on div at bounding box center [412, 233] width 824 height 466
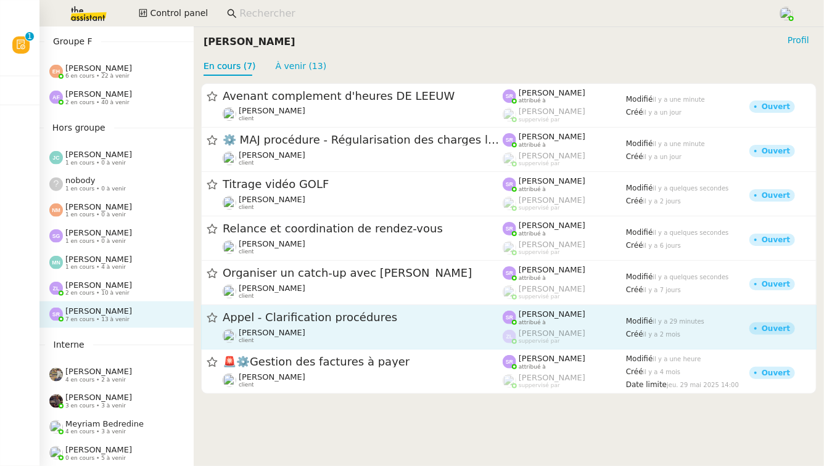
click at [369, 327] on div "Appel - Clarification procédures Réma Ngaiboye client" at bounding box center [363, 327] width 280 height 34
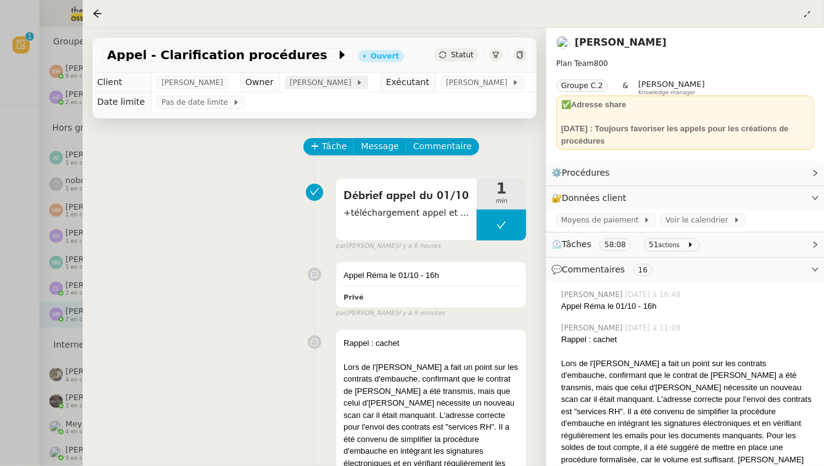
click at [305, 85] on span "[PERSON_NAME]" at bounding box center [323, 82] width 66 height 12
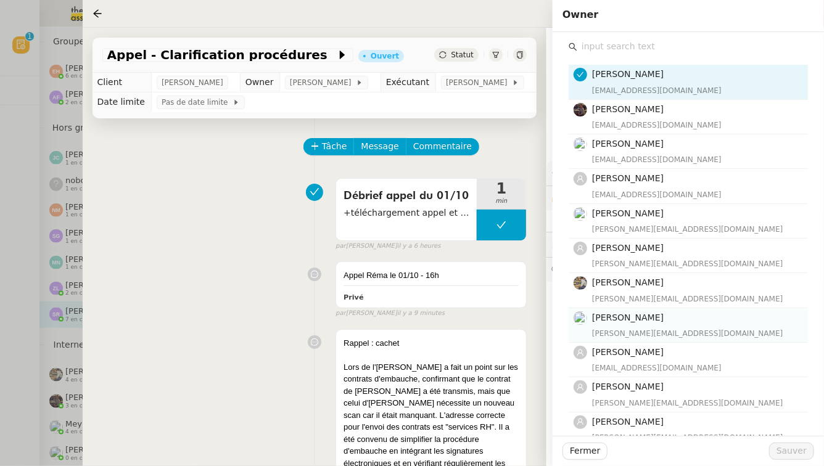
click at [663, 322] on span "[PERSON_NAME]" at bounding box center [628, 318] width 72 height 10
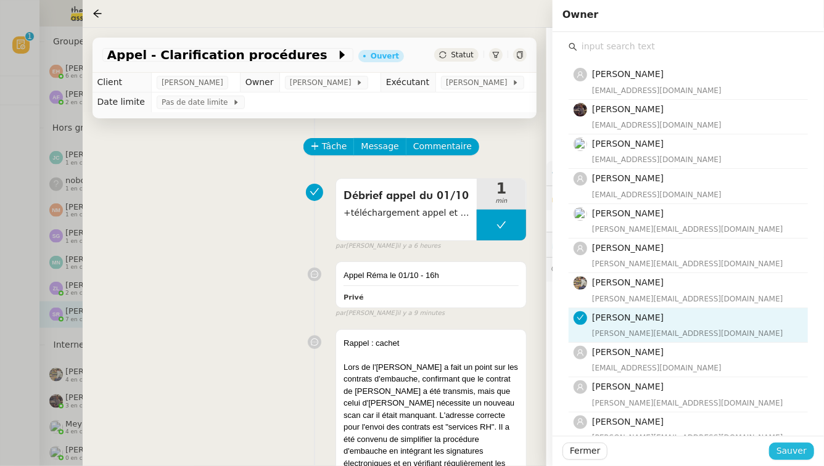
click at [796, 446] on span "Sauver" at bounding box center [791, 451] width 30 height 14
click at [0, 298] on div at bounding box center [412, 233] width 824 height 466
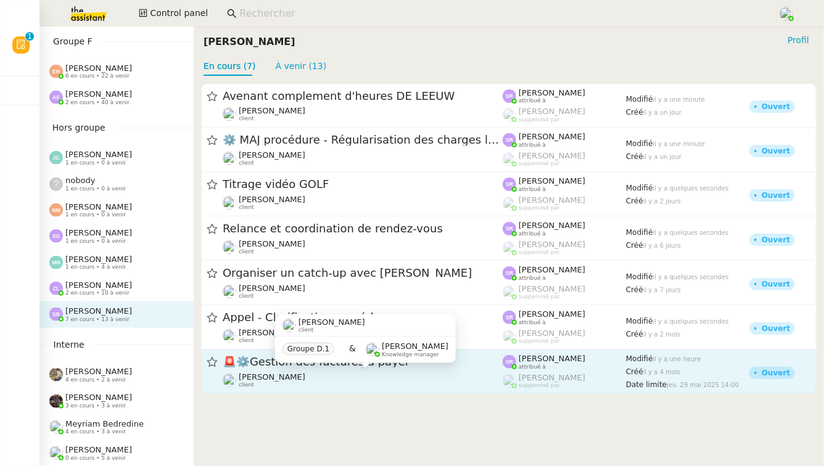
click at [327, 380] on div "Flo Rys client" at bounding box center [363, 380] width 280 height 16
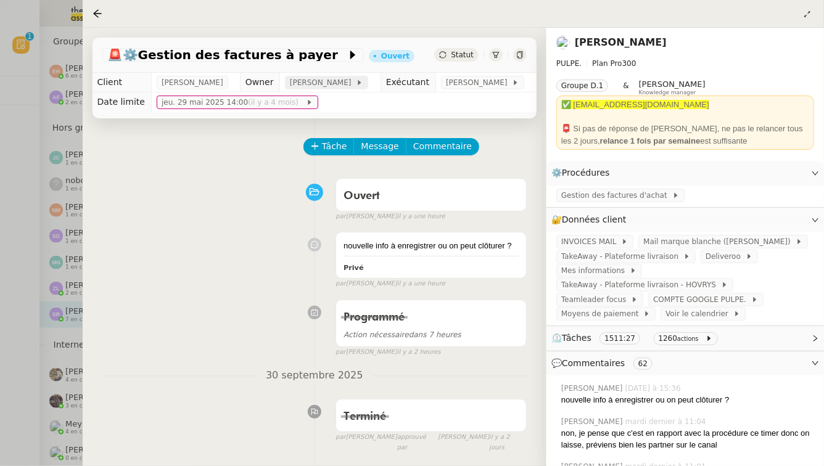
click at [290, 85] on span "[PERSON_NAME]" at bounding box center [323, 82] width 66 height 12
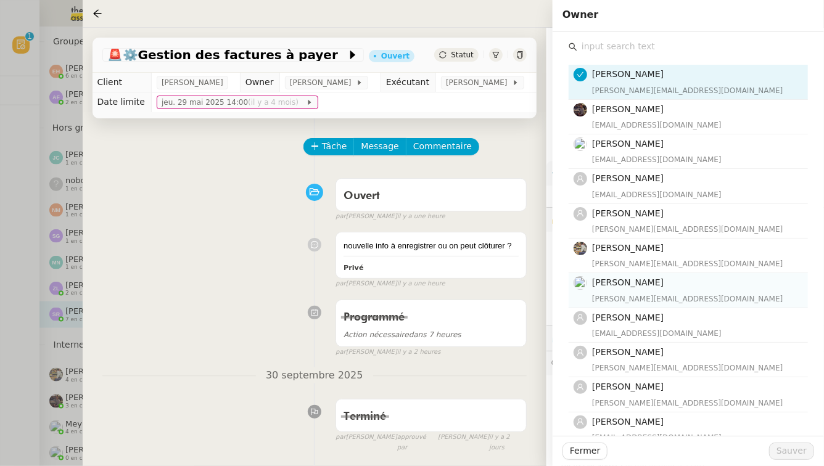
click at [629, 283] on span "[PERSON_NAME]" at bounding box center [628, 282] width 72 height 10
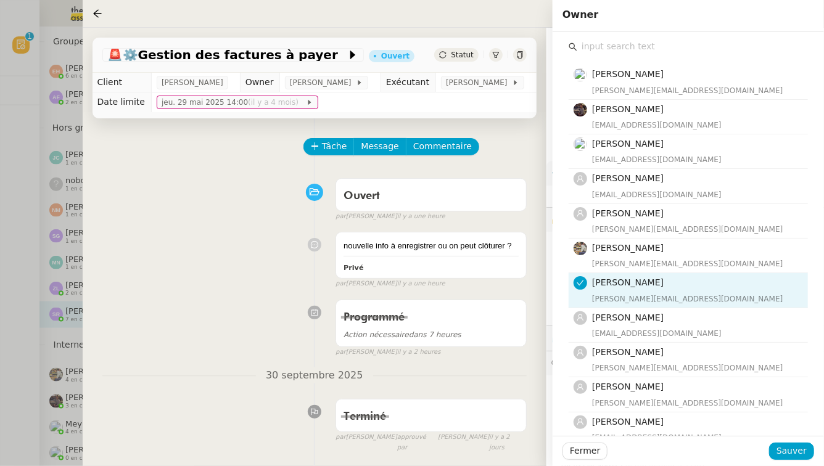
click at [794, 461] on div "Fermer Sauver" at bounding box center [687, 451] width 271 height 30
click at [797, 451] on span "Sauver" at bounding box center [791, 451] width 30 height 14
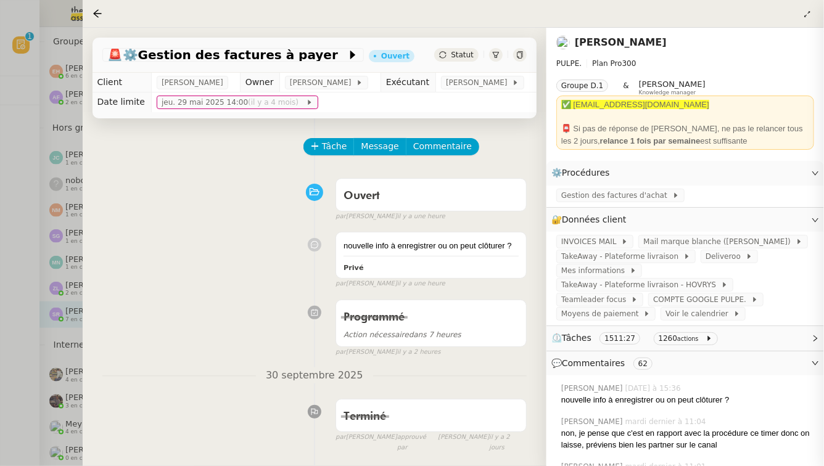
click at [0, 298] on div at bounding box center [412, 233] width 824 height 466
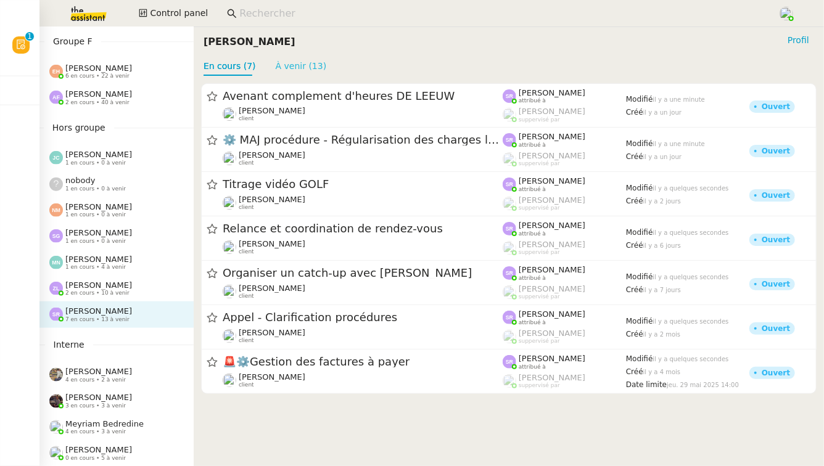
click at [288, 64] on link "À venir (13)" at bounding box center [301, 66] width 51 height 10
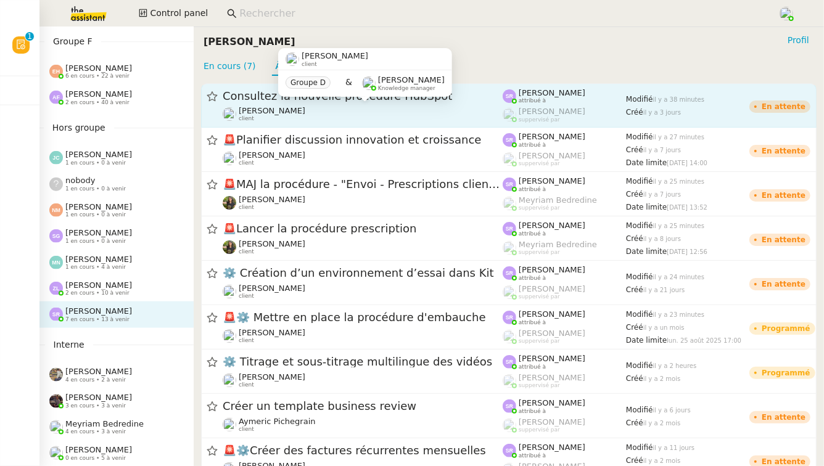
click at [293, 108] on div "Louis Frei client" at bounding box center [363, 114] width 280 height 16
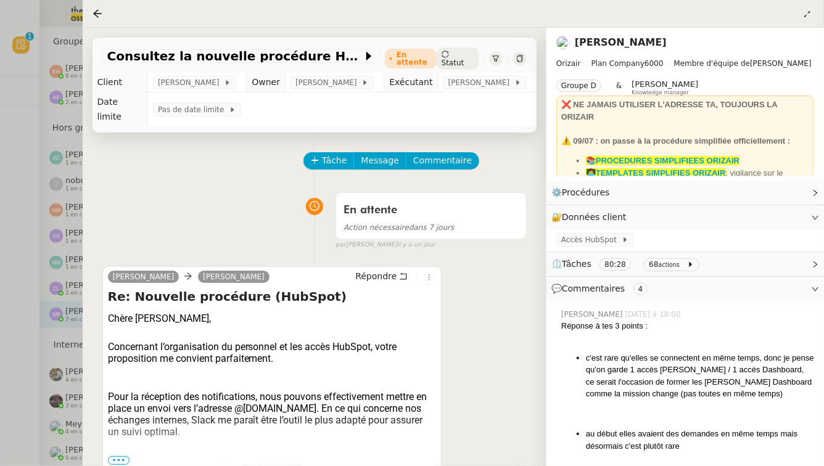
click at [7, 171] on div at bounding box center [412, 233] width 824 height 466
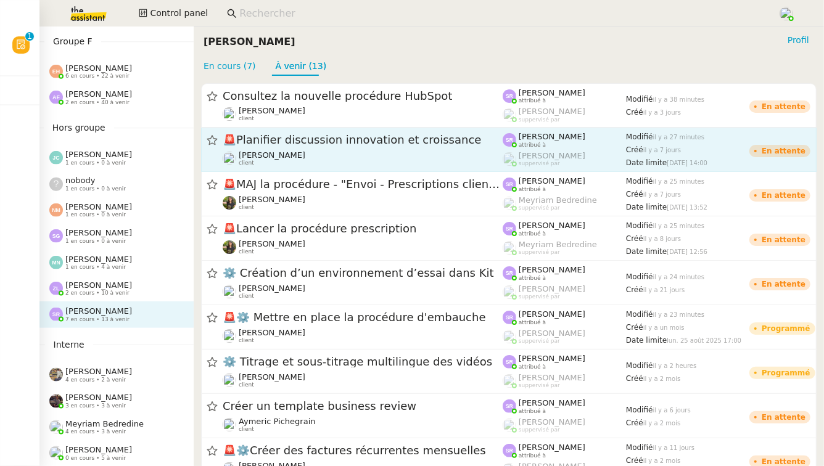
click at [367, 143] on span "🚨 Planifier discussion innovation et croissance" at bounding box center [363, 140] width 280 height 11
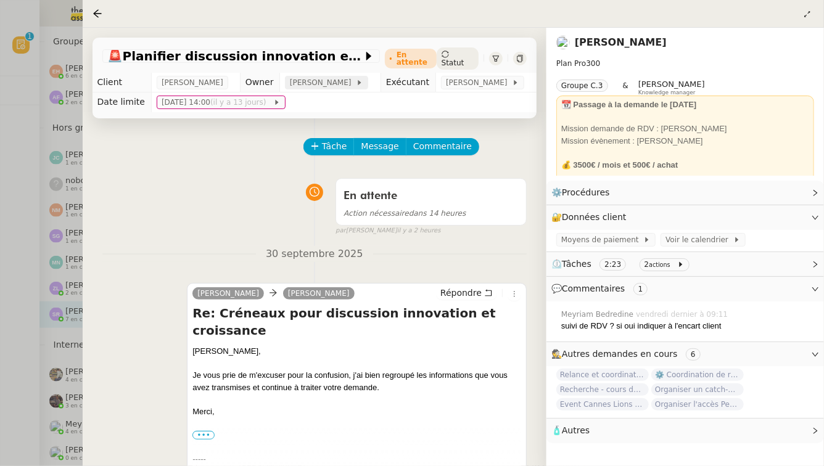
click at [290, 86] on span "[PERSON_NAME]" at bounding box center [323, 82] width 66 height 12
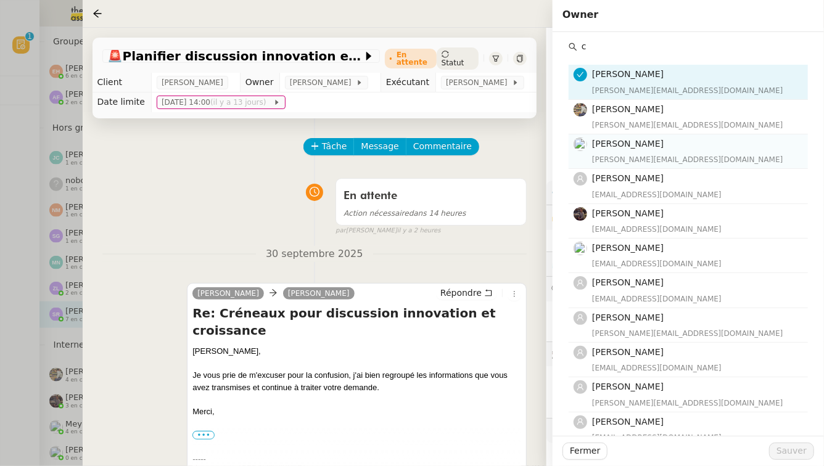
type input "c"
click at [687, 150] on h4 "[PERSON_NAME]" at bounding box center [696, 144] width 208 height 14
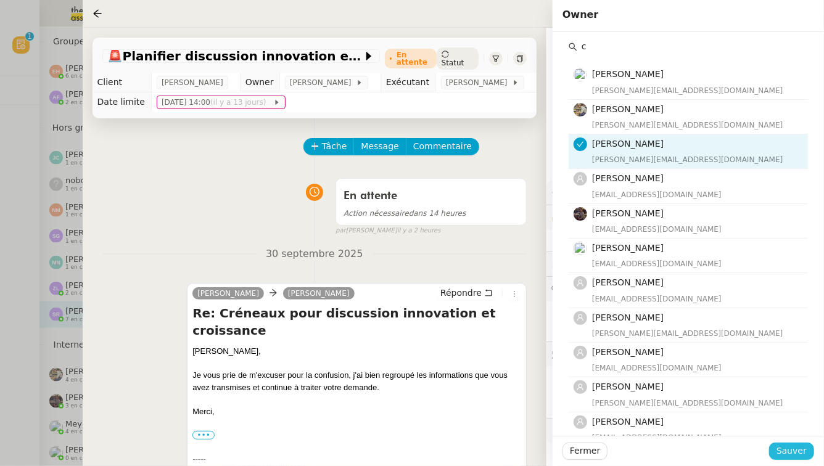
click at [786, 446] on span "Sauver" at bounding box center [791, 451] width 30 height 14
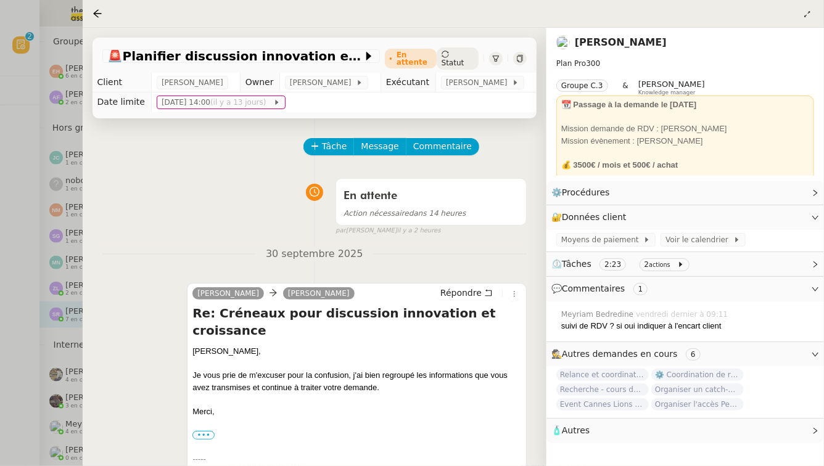
click at [0, 315] on div at bounding box center [412, 233] width 824 height 466
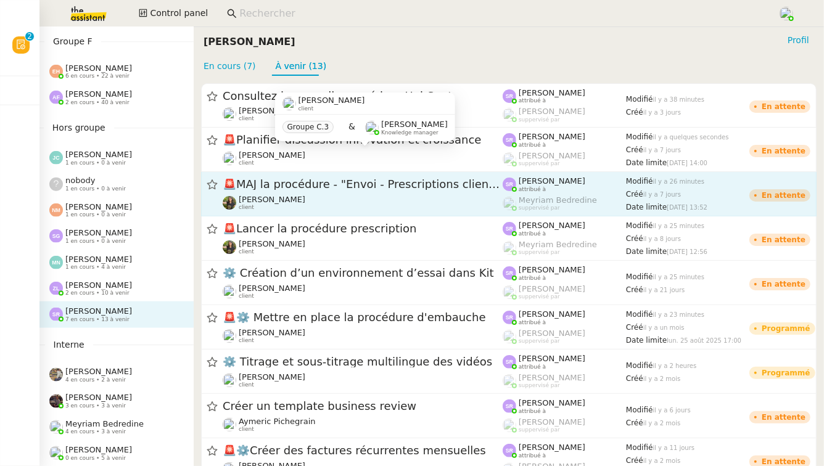
click at [381, 181] on span "🚨 MAJ la procédure - "Envoi - Prescriptions clients"" at bounding box center [363, 184] width 280 height 11
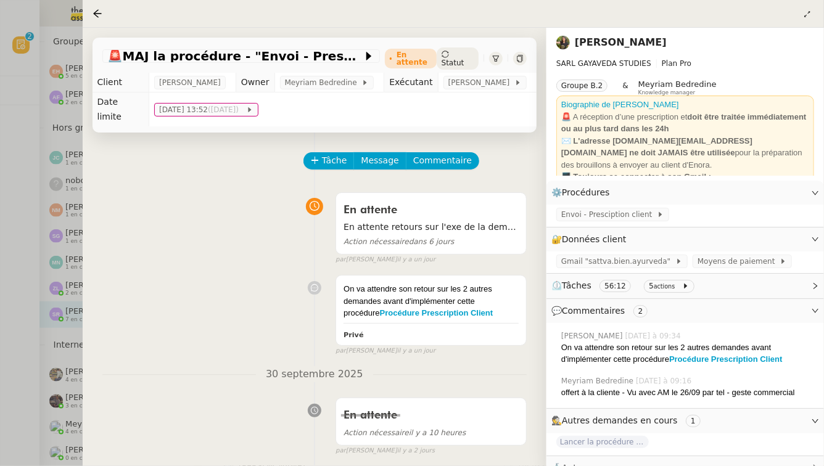
click at [0, 215] on div at bounding box center [412, 233] width 824 height 466
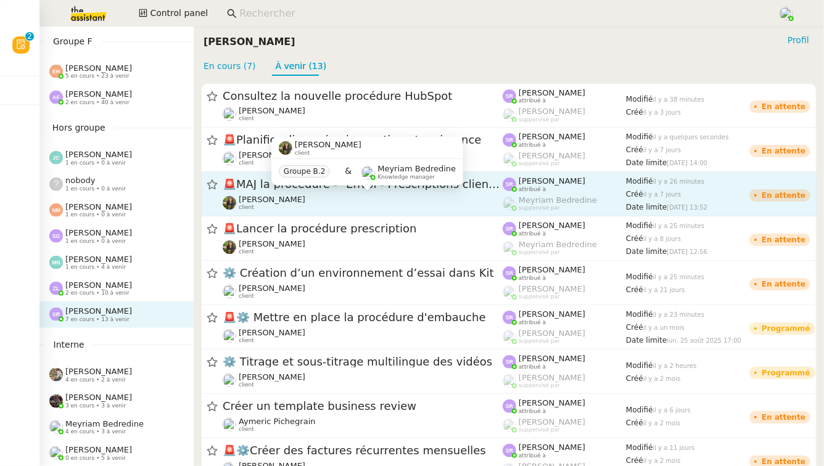
click at [379, 198] on div "Enora Conan client" at bounding box center [363, 203] width 280 height 16
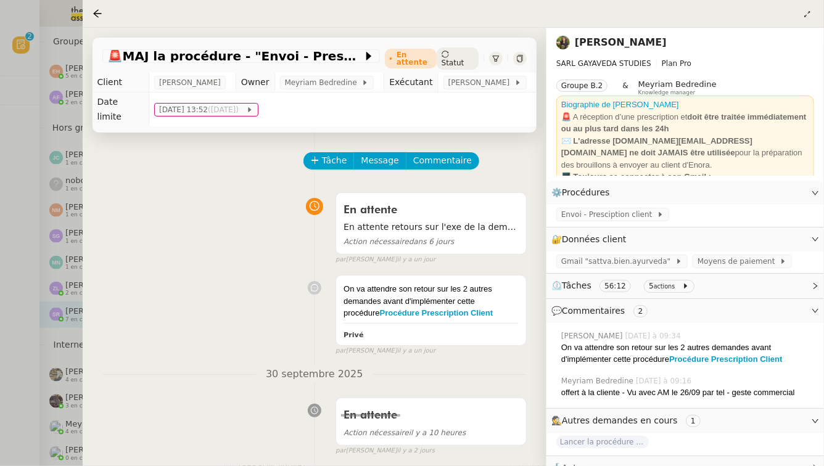
click at [0, 302] on div at bounding box center [412, 233] width 824 height 466
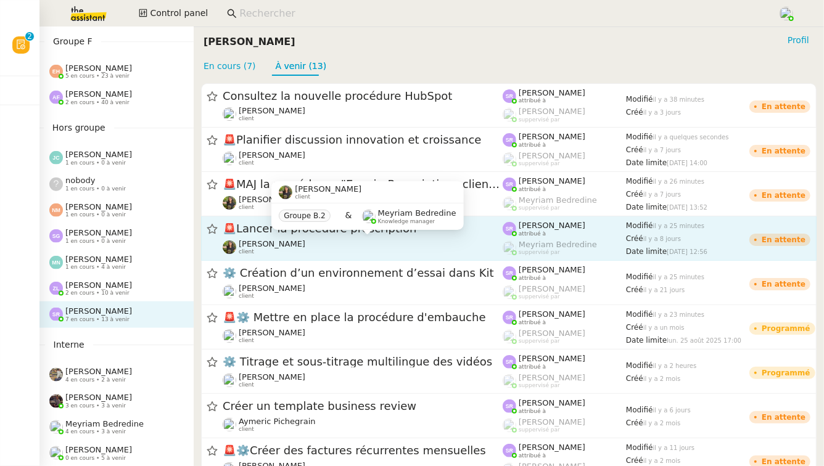
click at [356, 248] on div "Enora Conan client" at bounding box center [363, 247] width 280 height 16
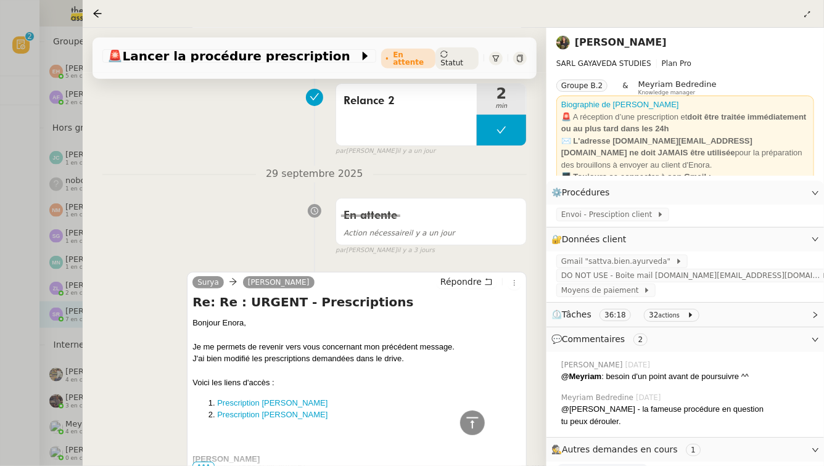
scroll to position [136, 0]
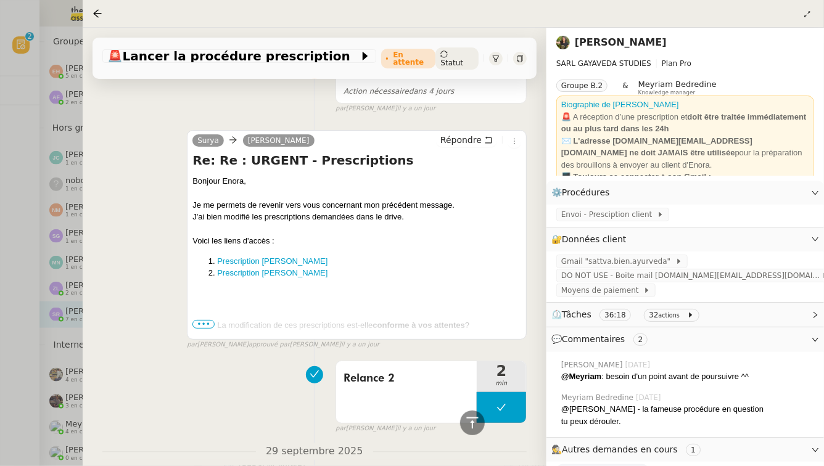
click at [0, 293] on div at bounding box center [412, 233] width 824 height 466
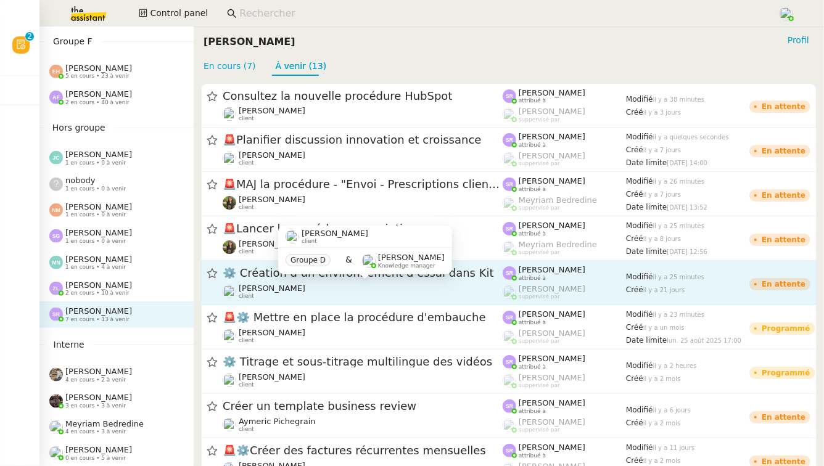
click at [388, 286] on div "Florian Parant client" at bounding box center [363, 292] width 280 height 16
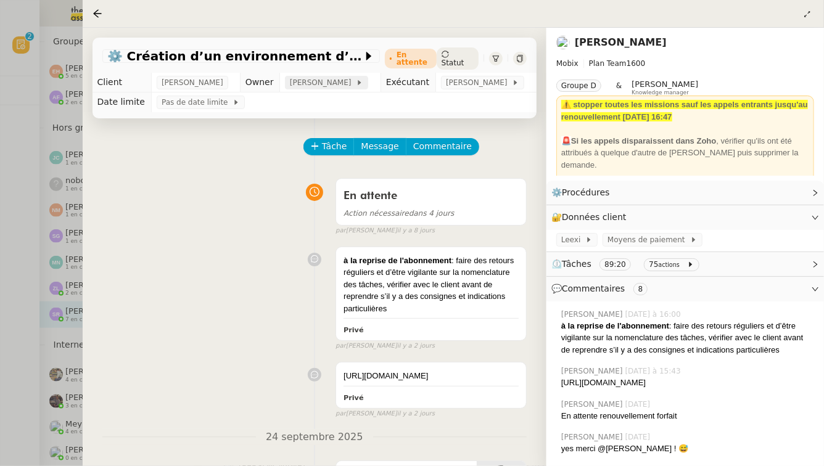
click at [305, 79] on span "[PERSON_NAME]" at bounding box center [323, 82] width 66 height 12
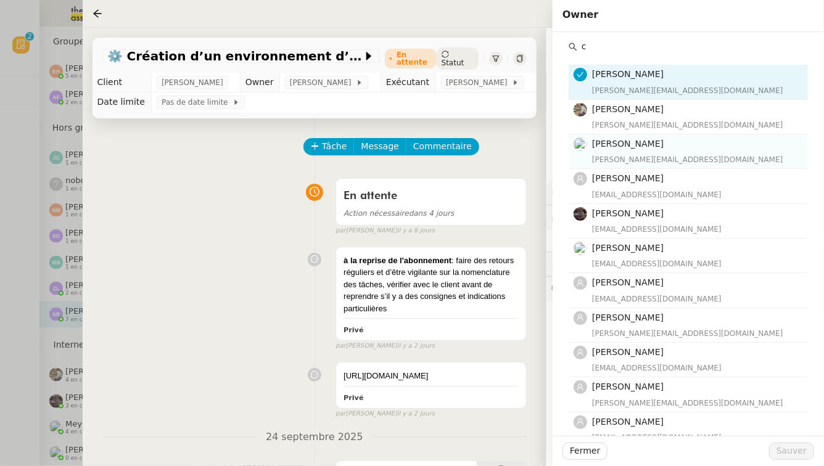
type input "c"
click at [697, 160] on div "camille@team.theassistant.com" at bounding box center [696, 160] width 208 height 12
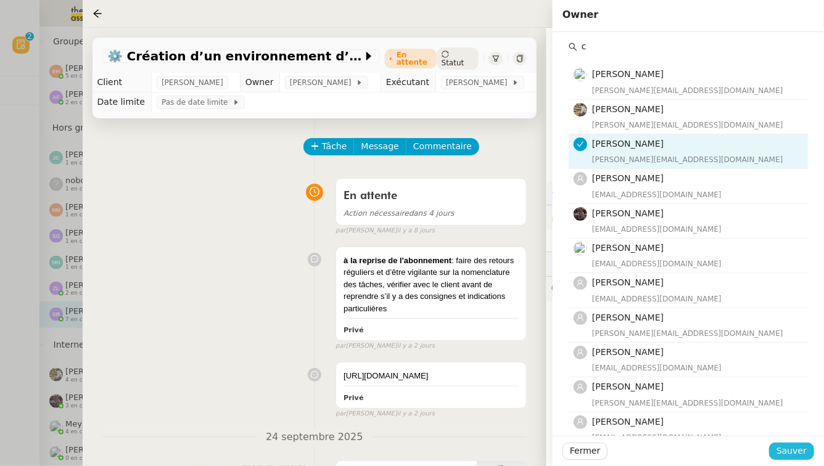
click at [804, 448] on span "Sauver" at bounding box center [791, 451] width 30 height 14
click at [0, 373] on div at bounding box center [412, 233] width 824 height 466
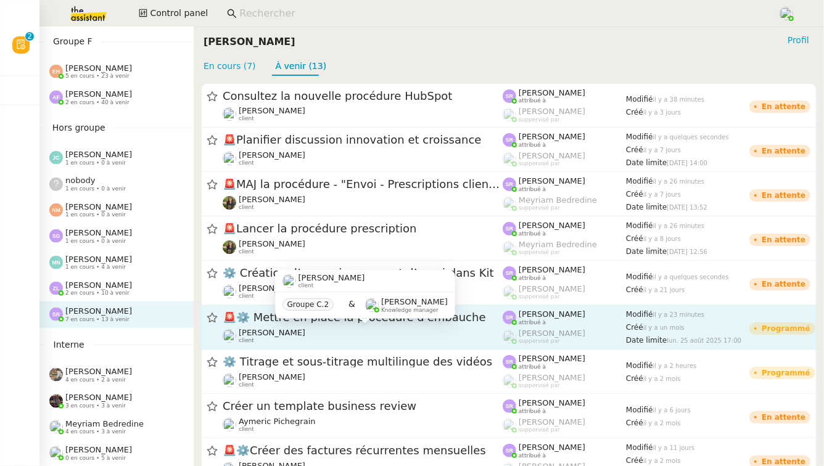
click at [312, 332] on div "Réma Ngaiboye client" at bounding box center [363, 336] width 280 height 16
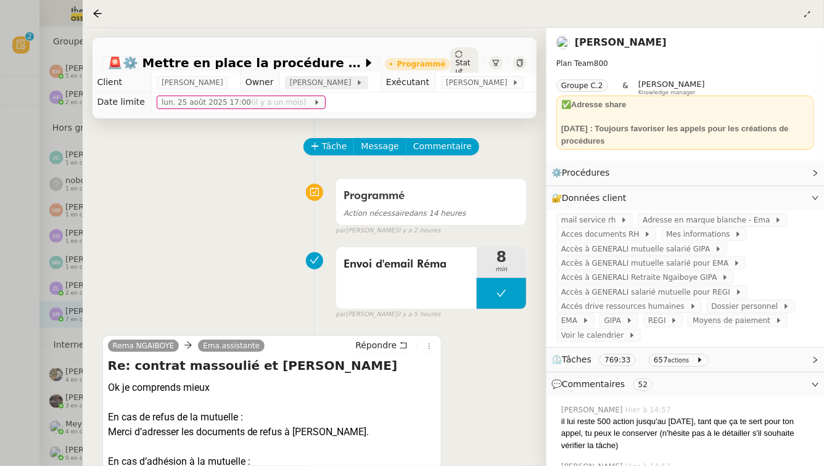
click at [324, 84] on span "[PERSON_NAME]" at bounding box center [323, 82] width 66 height 12
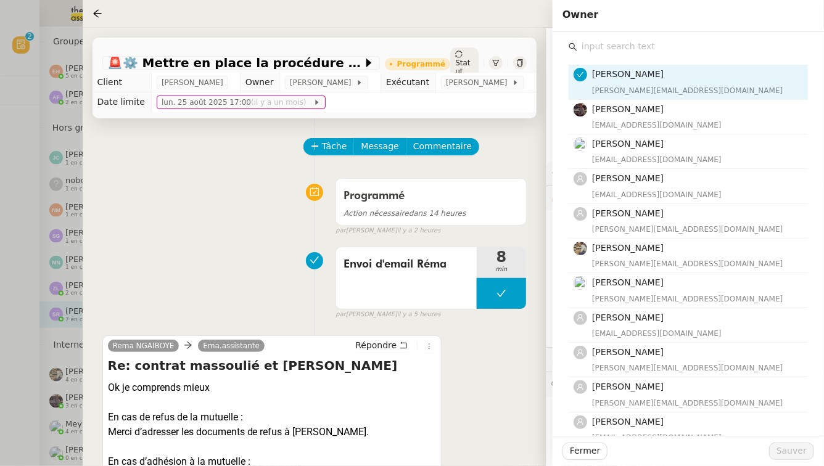
click at [735, 47] on input "text" at bounding box center [692, 46] width 231 height 17
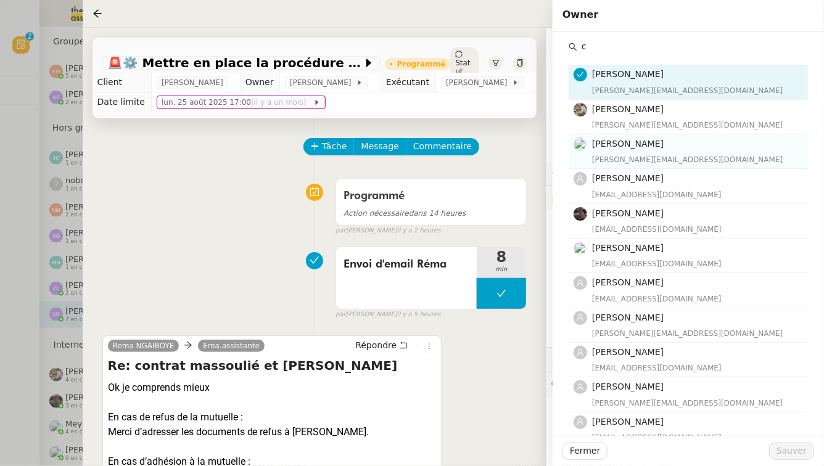
type input "c"
click at [743, 150] on h4 "[PERSON_NAME]" at bounding box center [696, 144] width 208 height 14
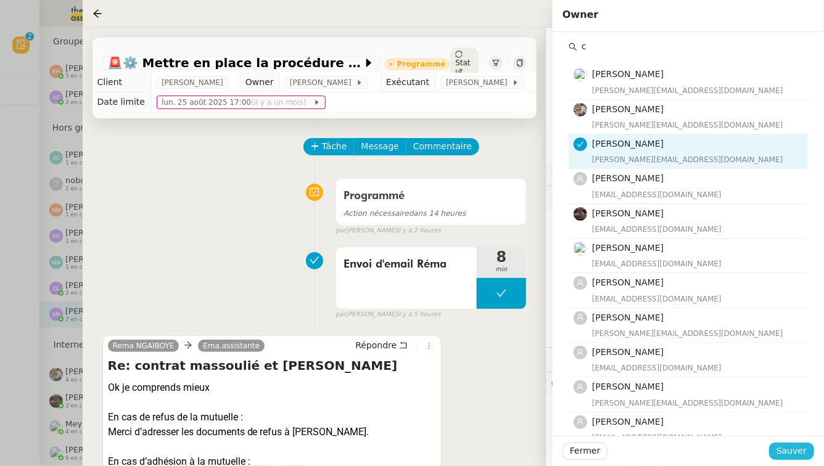
click at [795, 454] on span "Sauver" at bounding box center [791, 451] width 30 height 14
click at [0, 350] on div at bounding box center [412, 233] width 824 height 466
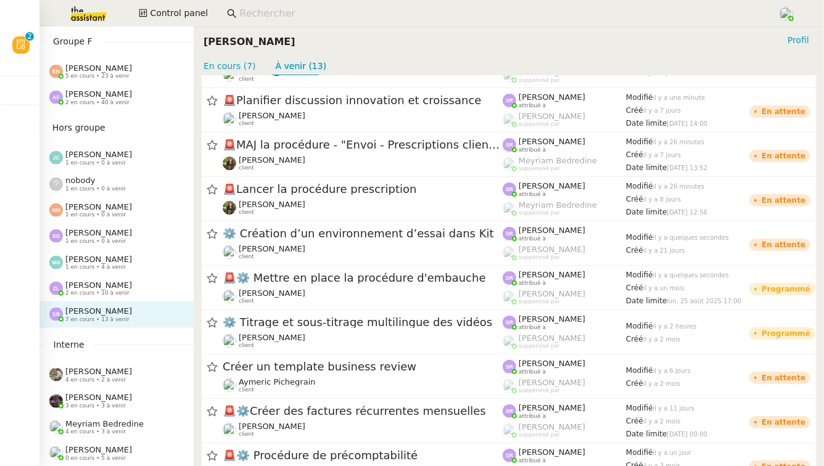
scroll to position [55, 0]
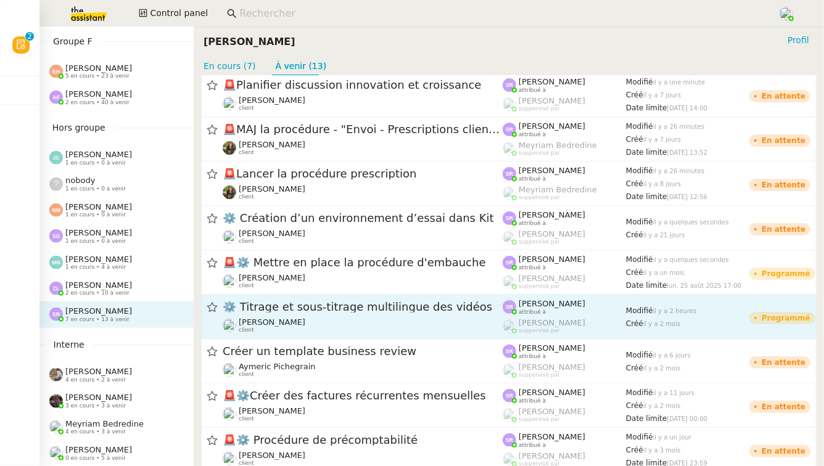
click at [311, 327] on div "Benjamin Delahaye client" at bounding box center [363, 325] width 280 height 16
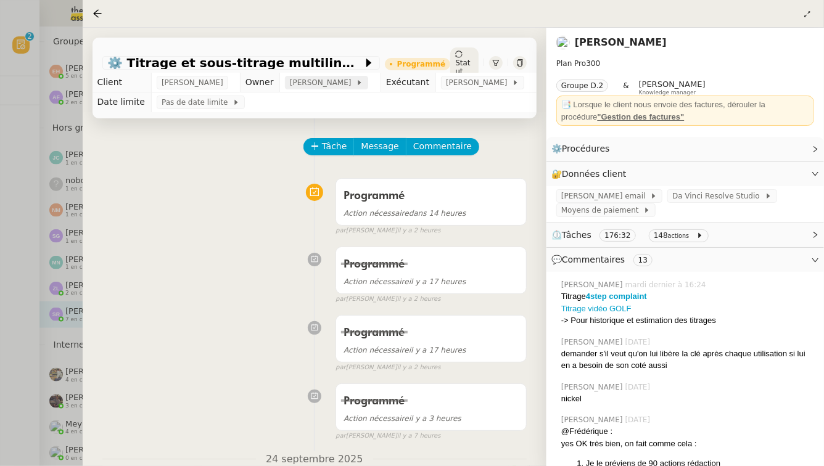
click at [293, 88] on span "[PERSON_NAME]" at bounding box center [323, 82] width 66 height 12
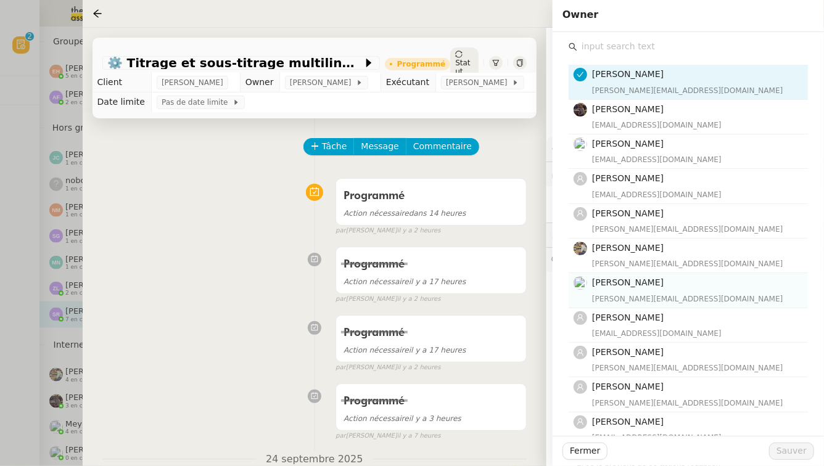
click at [663, 284] on span "[PERSON_NAME]" at bounding box center [628, 282] width 72 height 10
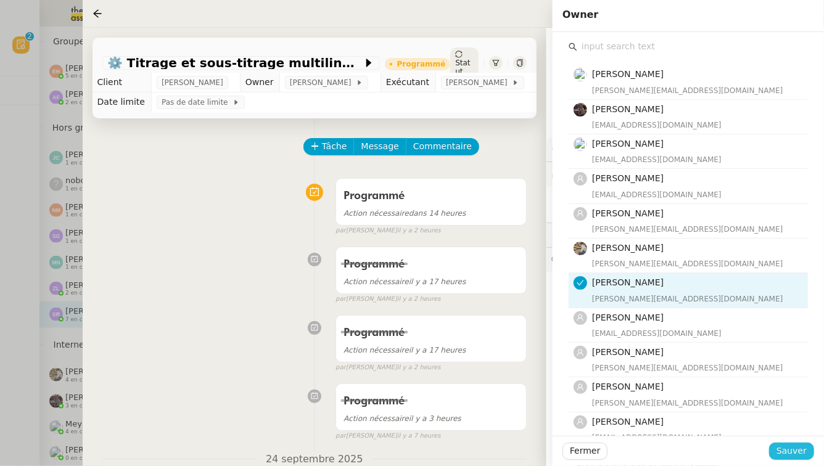
click at [787, 453] on span "Sauver" at bounding box center [791, 451] width 30 height 14
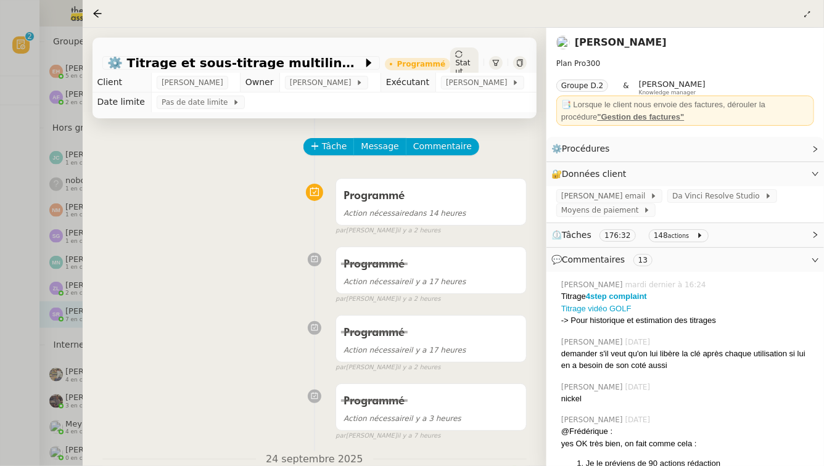
click at [0, 371] on div at bounding box center [412, 233] width 824 height 466
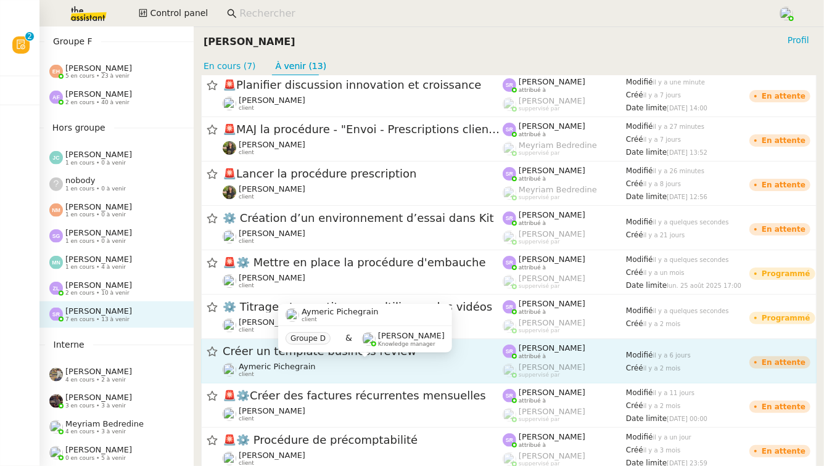
click at [368, 362] on div "Aymeric Pichegrain client" at bounding box center [363, 370] width 280 height 16
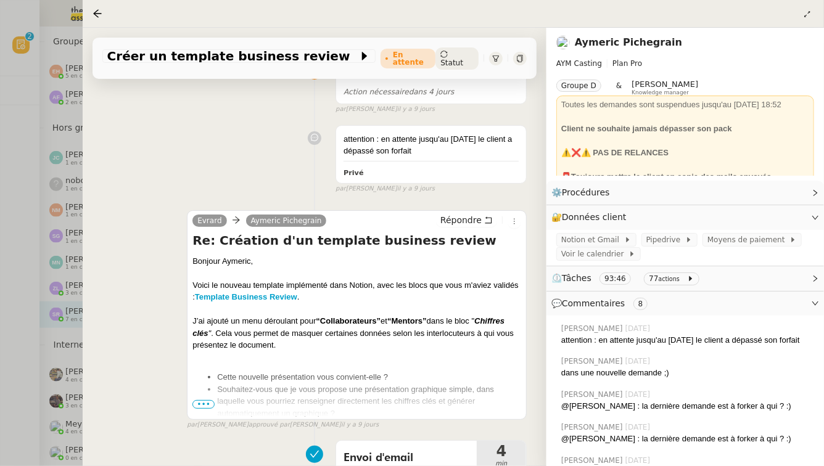
scroll to position [139, 0]
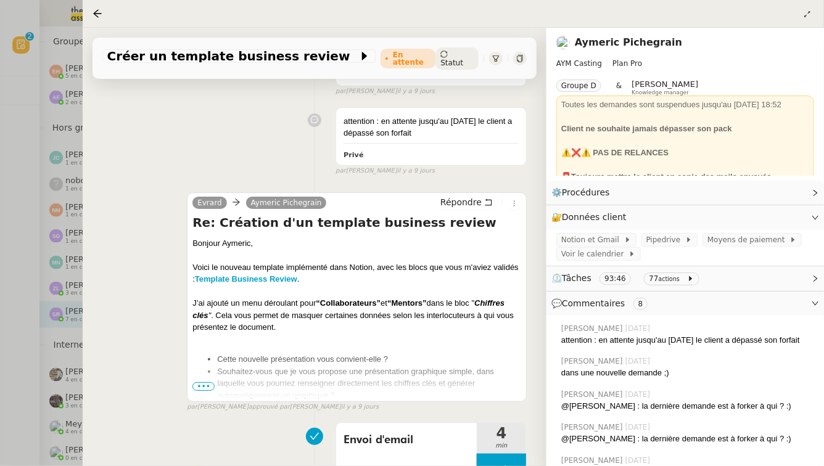
click at [52, 296] on div at bounding box center [412, 233] width 824 height 466
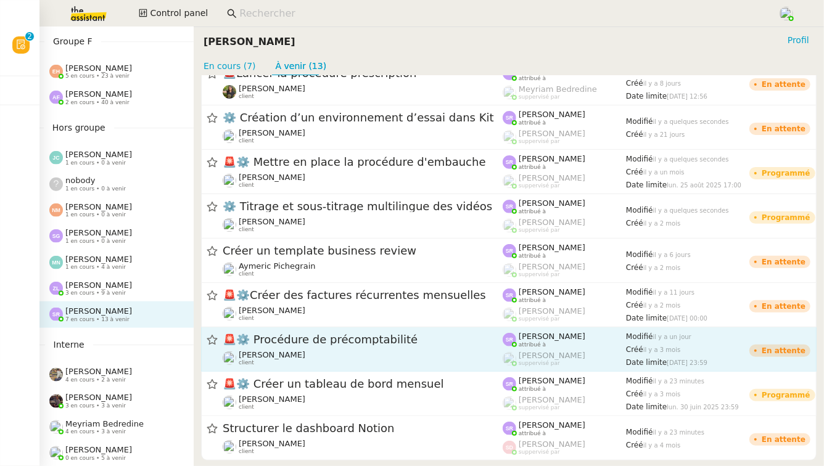
scroll to position [171, 0]
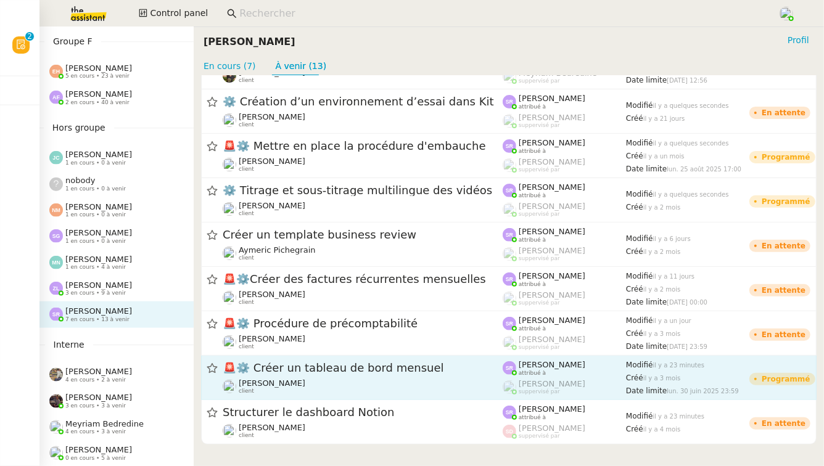
click at [412, 369] on span "🚨 ⚙️ Créer un tableau de bord mensuel" at bounding box center [363, 368] width 280 height 11
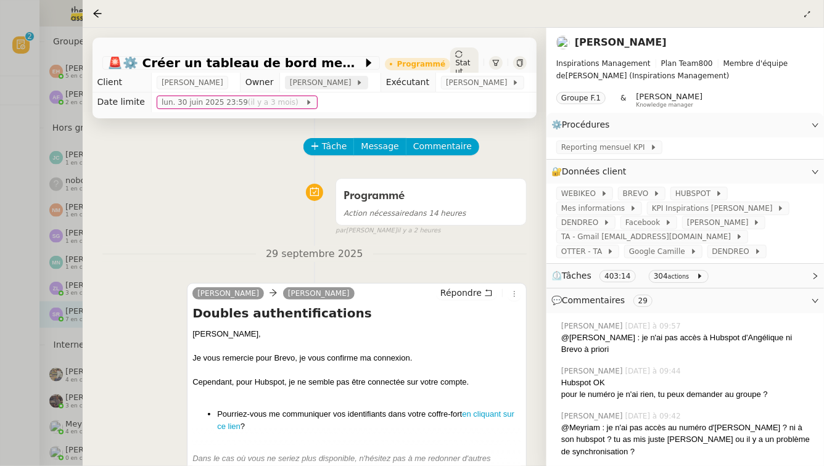
click at [292, 81] on span "[PERSON_NAME]" at bounding box center [323, 82] width 66 height 12
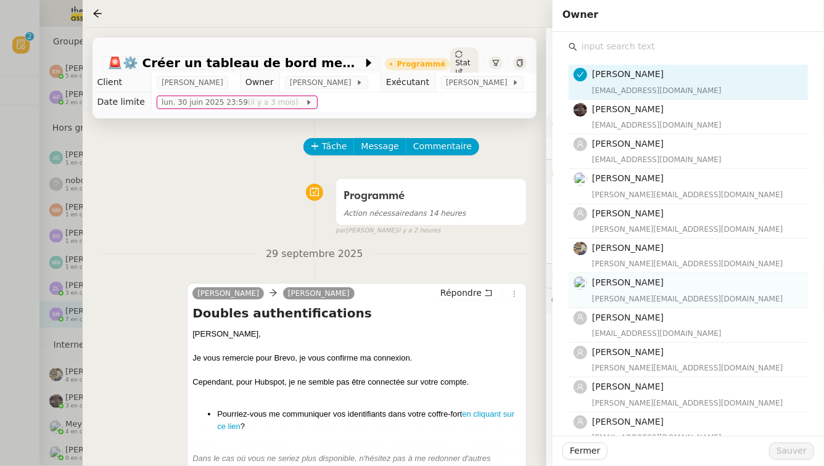
click at [623, 290] on h4 "[PERSON_NAME]" at bounding box center [696, 283] width 208 height 14
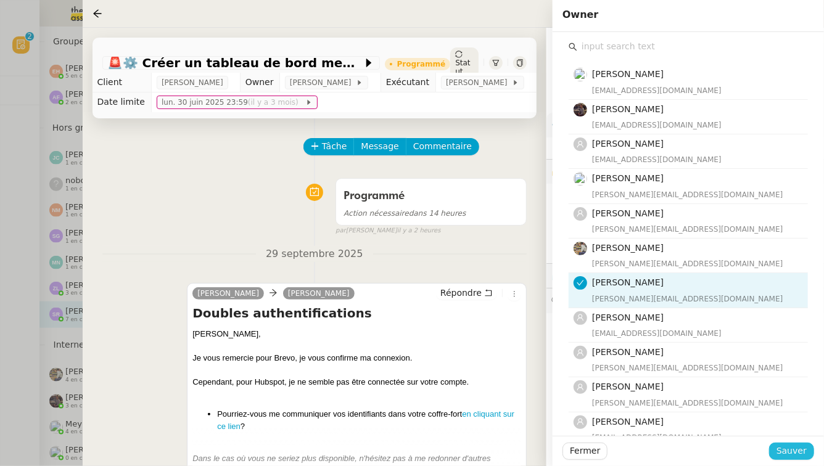
click at [808, 454] on button "Sauver" at bounding box center [791, 451] width 45 height 17
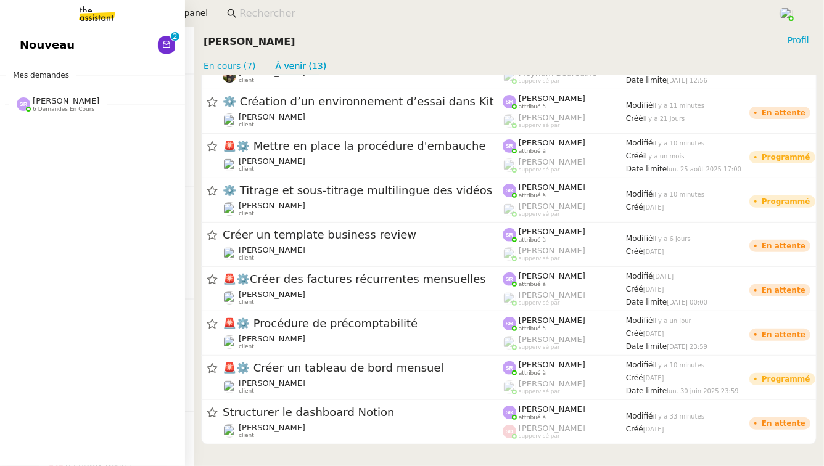
click at [62, 42] on span "Nouveau" at bounding box center [47, 45] width 55 height 18
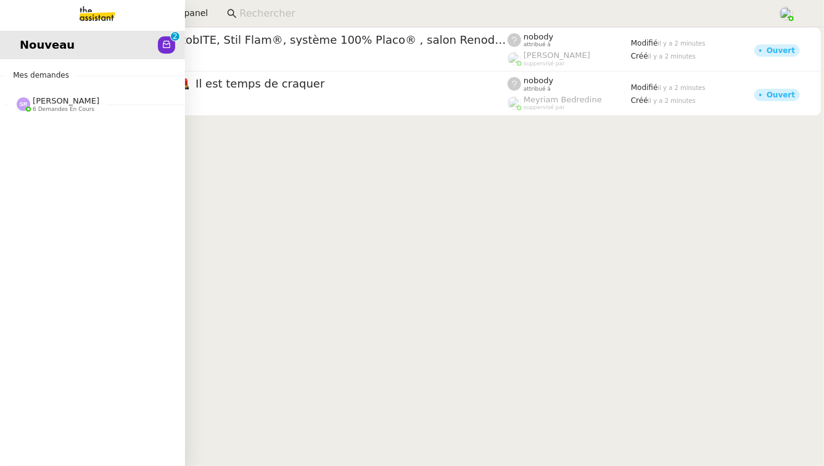
click at [62, 120] on div "Nouveau 0 1 2 3 4 5 6 7 8 9 Mes demandes [PERSON_NAME] 6 demandes en cours Titr…" at bounding box center [92, 246] width 185 height 439
click at [65, 102] on span "[PERSON_NAME]" at bounding box center [66, 100] width 67 height 9
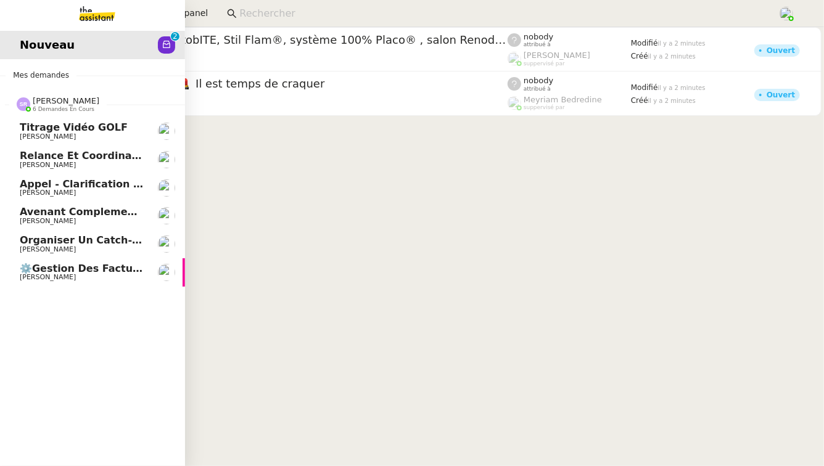
click at [118, 271] on span "⚙️Gestion des factures à payer" at bounding box center [108, 269] width 176 height 12
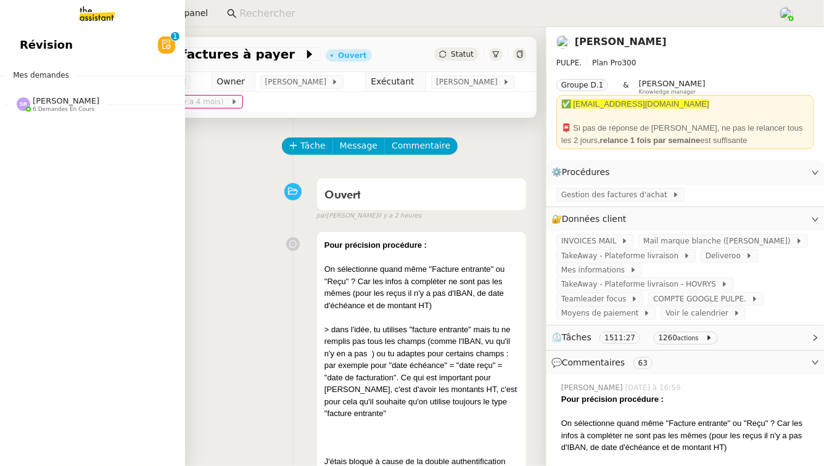
click at [75, 101] on span "[PERSON_NAME]" at bounding box center [66, 100] width 67 height 9
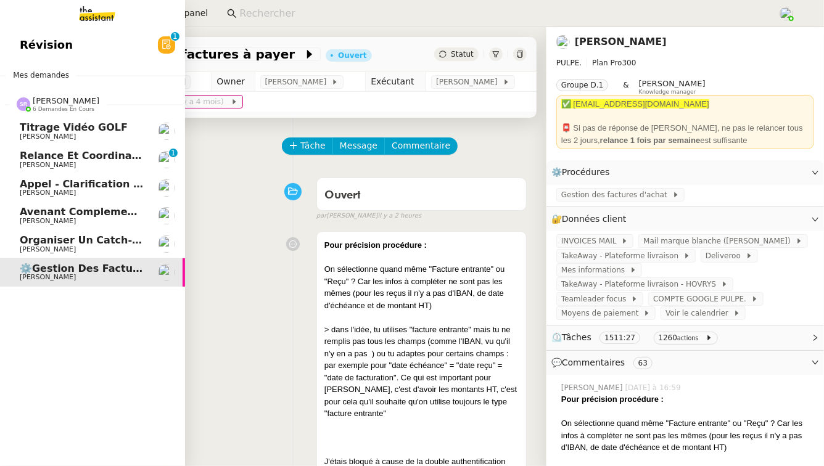
click at [135, 157] on span "Relance et coordination de rendez-vous" at bounding box center [133, 156] width 227 height 12
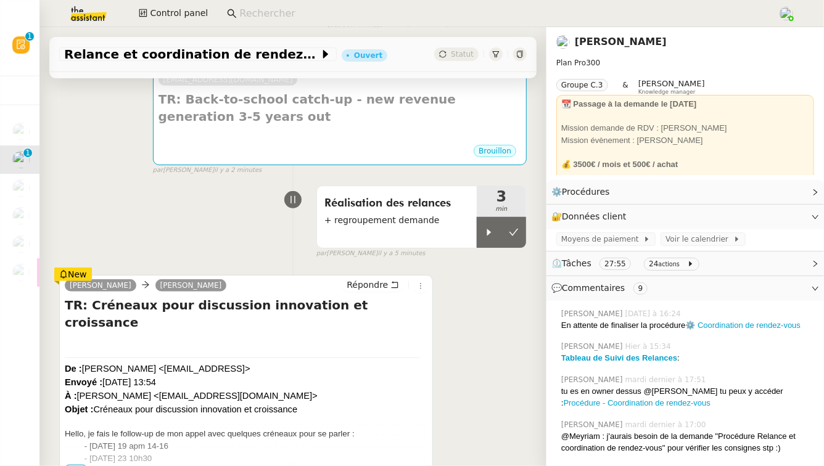
scroll to position [236, 0]
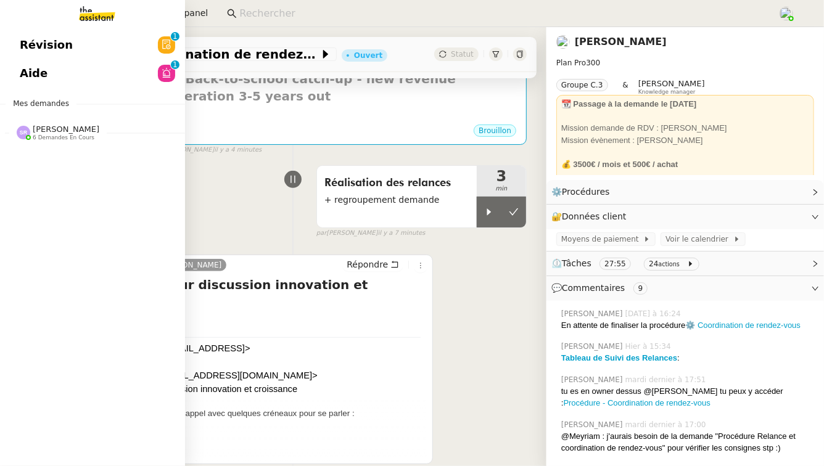
click at [28, 74] on span "Aide" at bounding box center [34, 73] width 28 height 18
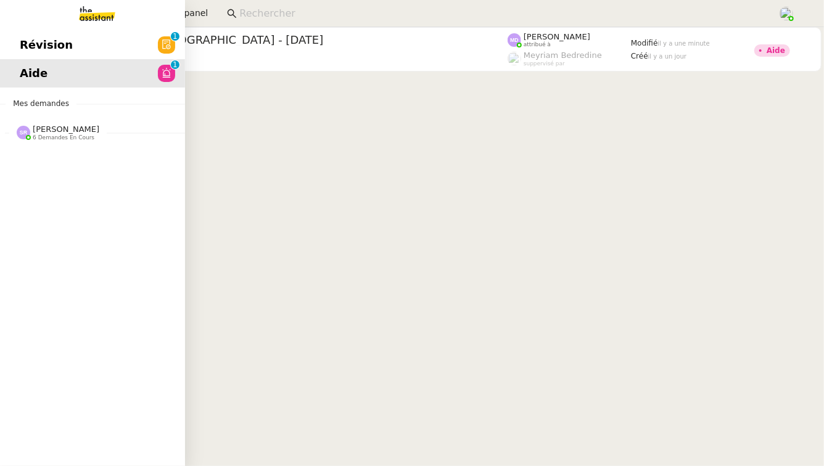
click at [51, 131] on span "[PERSON_NAME]" at bounding box center [66, 129] width 67 height 9
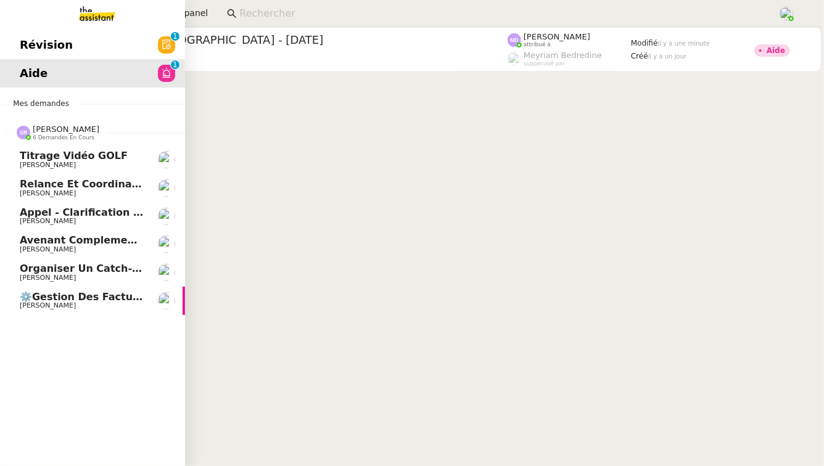
click at [124, 246] on span "[PERSON_NAME]" at bounding box center [82, 249] width 125 height 7
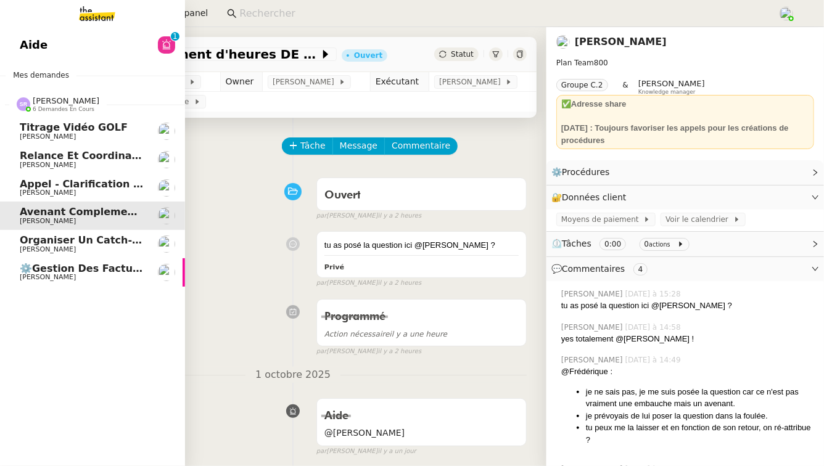
click at [30, 189] on span "Appel - Clarification procédures" at bounding box center [108, 184] width 176 height 12
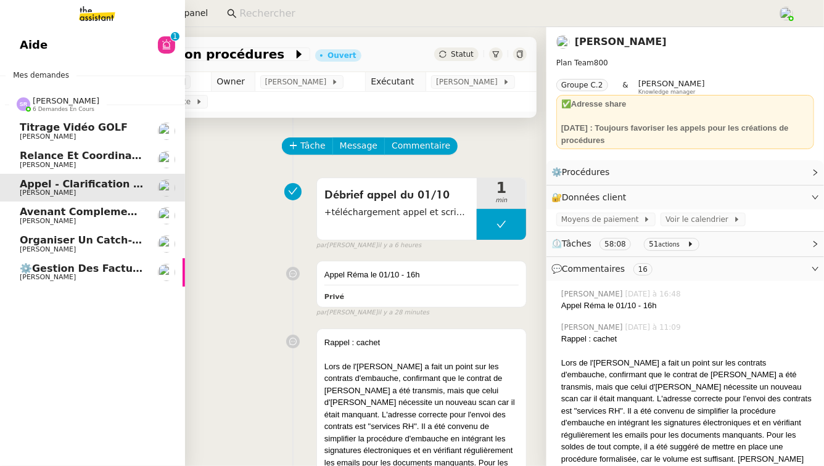
click at [79, 147] on link "Relance et coordination de rendez-vous [PERSON_NAME]" at bounding box center [92, 159] width 185 height 28
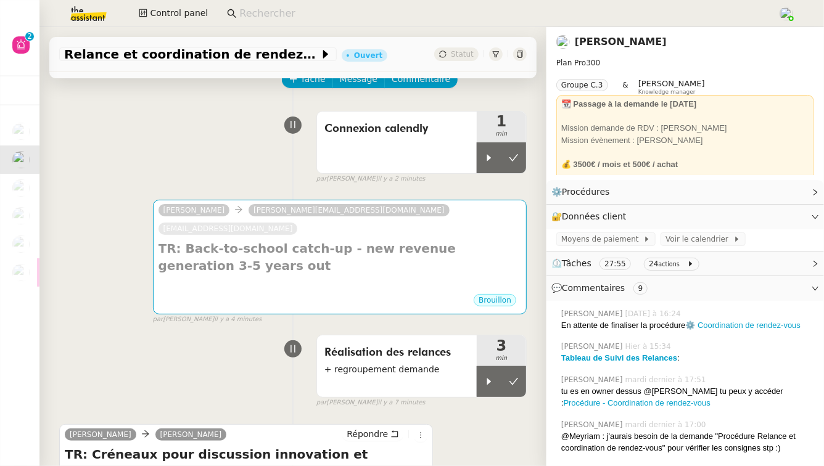
scroll to position [67, 0]
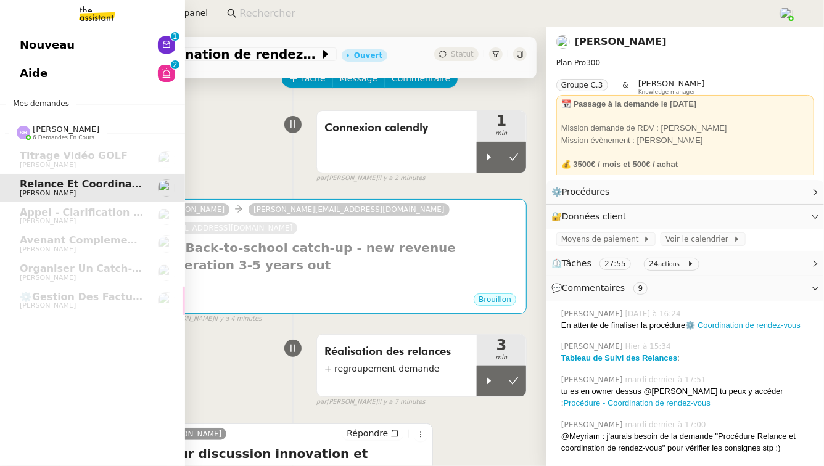
click at [133, 40] on link "Nouveau 0 1 2 3 4 5 6 7 8 9" at bounding box center [92, 45] width 185 height 28
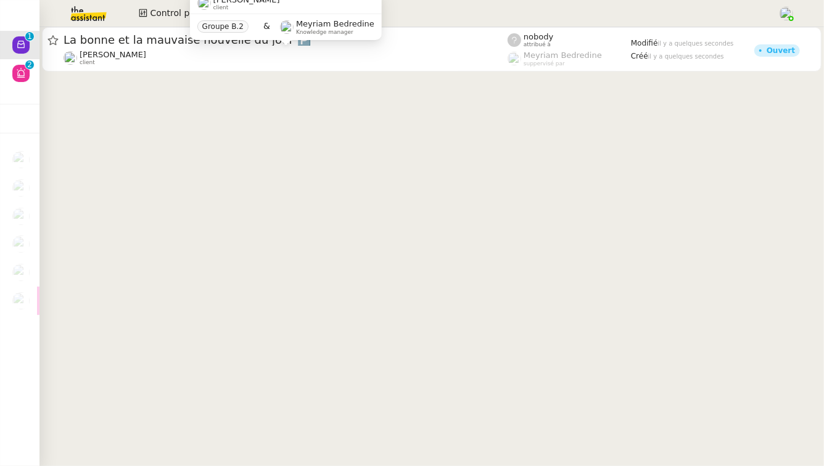
click at [307, 55] on div "[PERSON_NAME] client" at bounding box center [285, 58] width 444 height 16
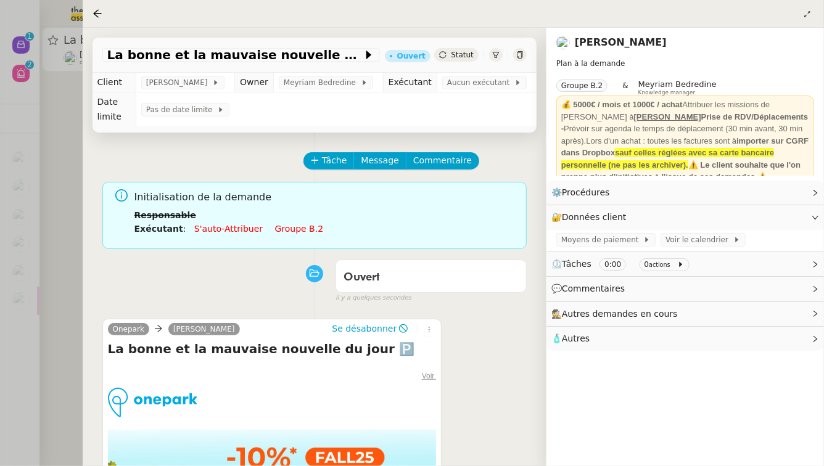
click at [4, 178] on div at bounding box center [412, 233] width 824 height 466
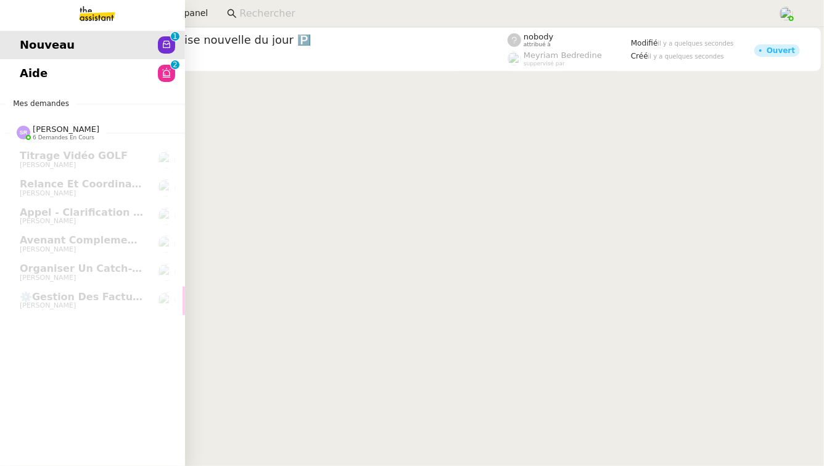
click at [31, 70] on span "Aide" at bounding box center [34, 73] width 28 height 18
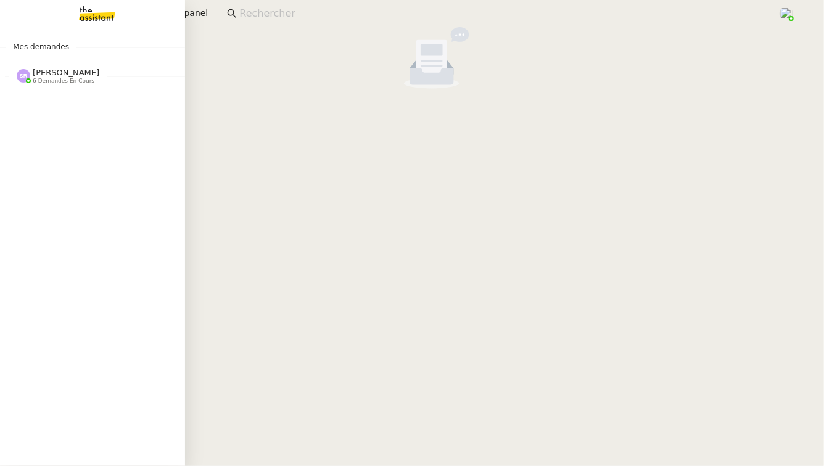
click at [99, 80] on div "[PERSON_NAME] 6 demandes en cours" at bounding box center [66, 76] width 67 height 16
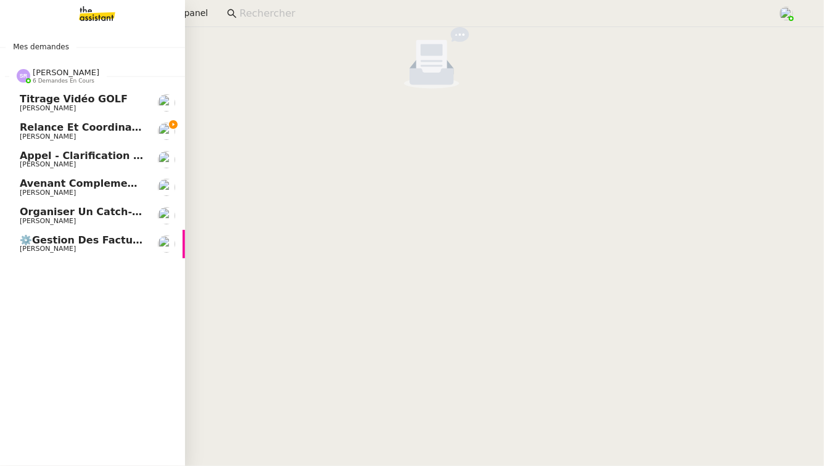
click at [112, 132] on span "Relance et coordination de rendez-vous" at bounding box center [133, 127] width 227 height 12
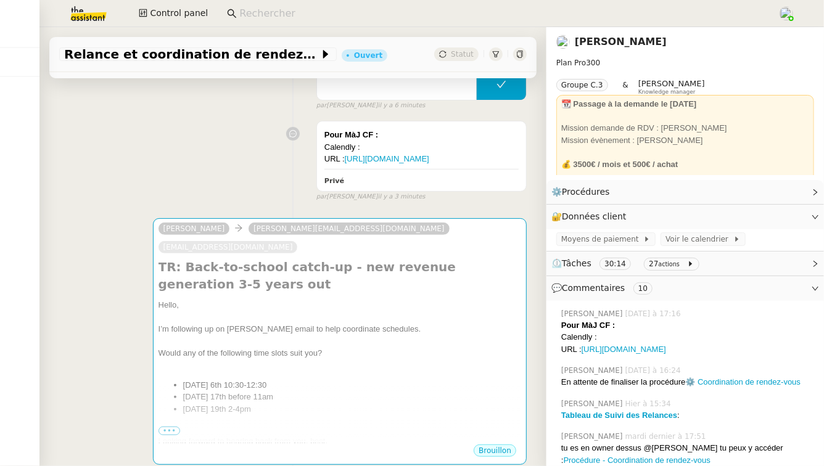
scroll to position [154, 0]
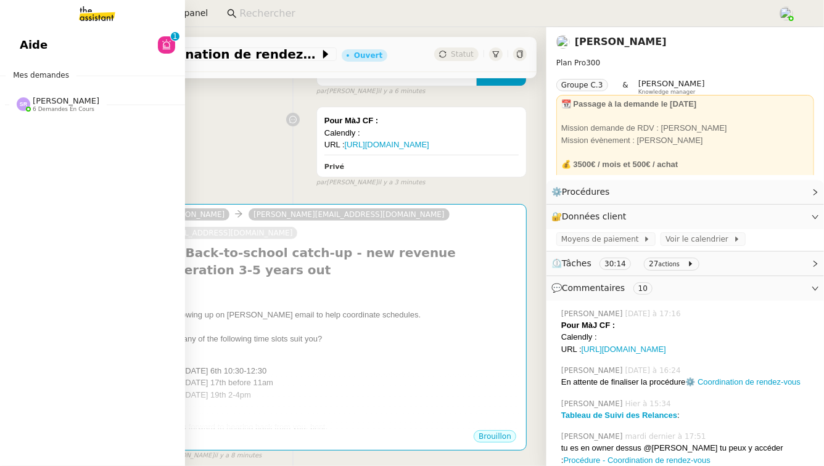
click at [127, 31] on link "Aide 0 1 2 3 4 5 6 7 8 9" at bounding box center [92, 45] width 185 height 28
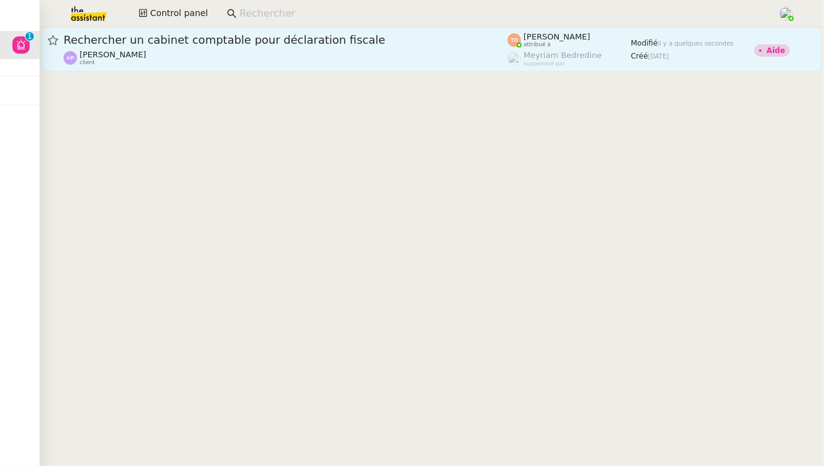
click at [287, 46] on div "Rechercher un cabinet comptable pour déclaration fiscale" at bounding box center [285, 40] width 444 height 15
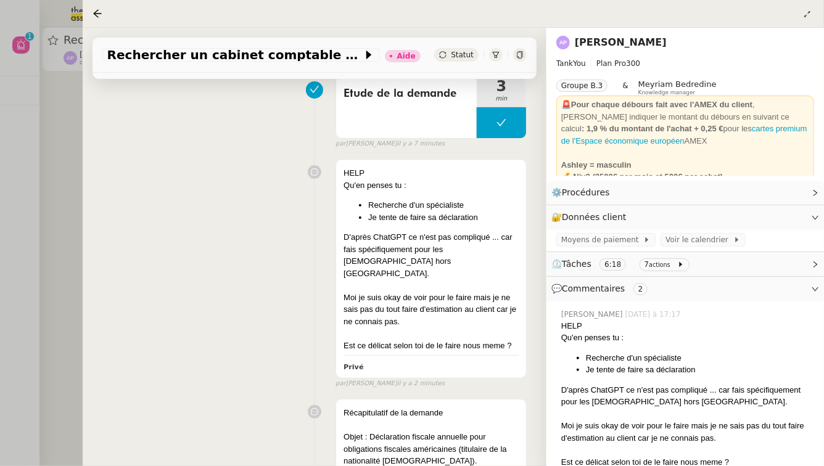
scroll to position [173, 0]
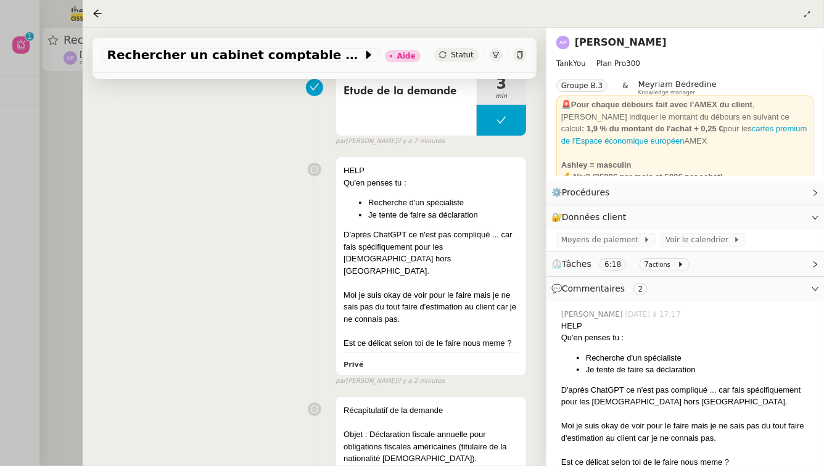
click at [33, 215] on div at bounding box center [412, 233] width 824 height 466
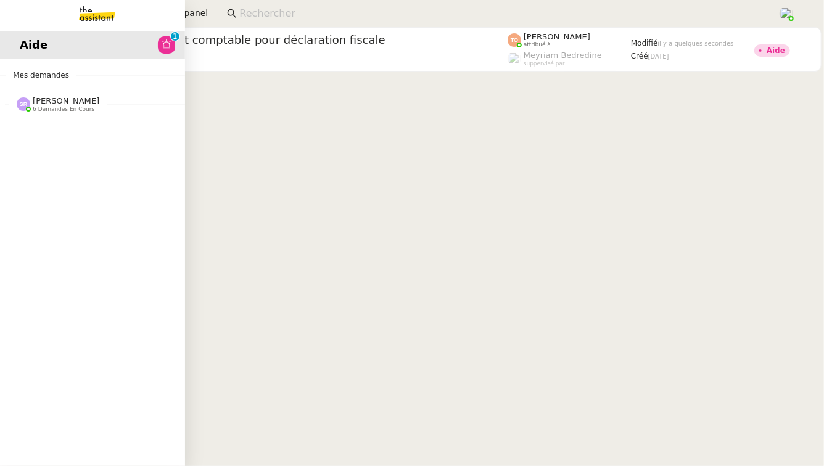
click at [36, 95] on span "[PERSON_NAME] 6 demandes en cours" at bounding box center [97, 99] width 185 height 26
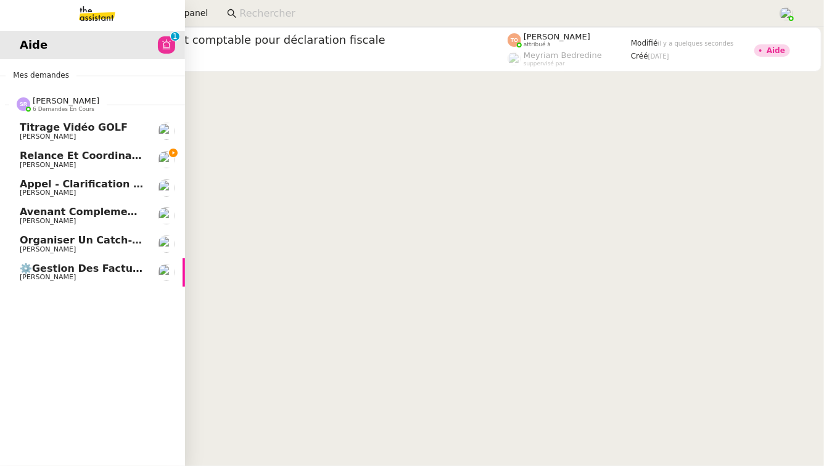
click at [80, 125] on span "Titrage vidéo GOLF" at bounding box center [74, 127] width 108 height 12
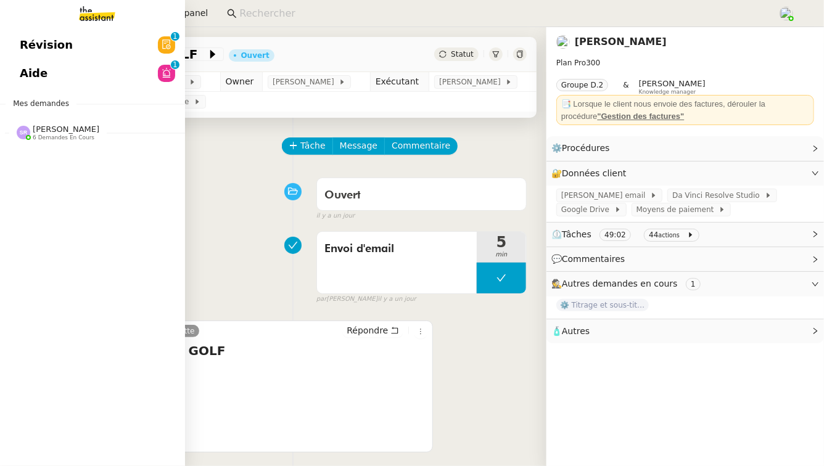
click at [9, 37] on link "Révision 0 1 2 3 4 5 6 7 8 9" at bounding box center [92, 45] width 185 height 28
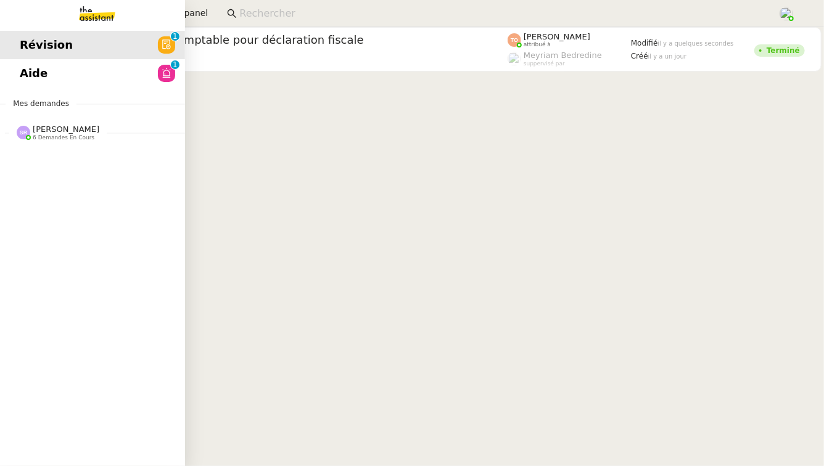
click at [15, 69] on link "Aide 0 1 2 3 4 5 6 7 8 9" at bounding box center [92, 73] width 185 height 28
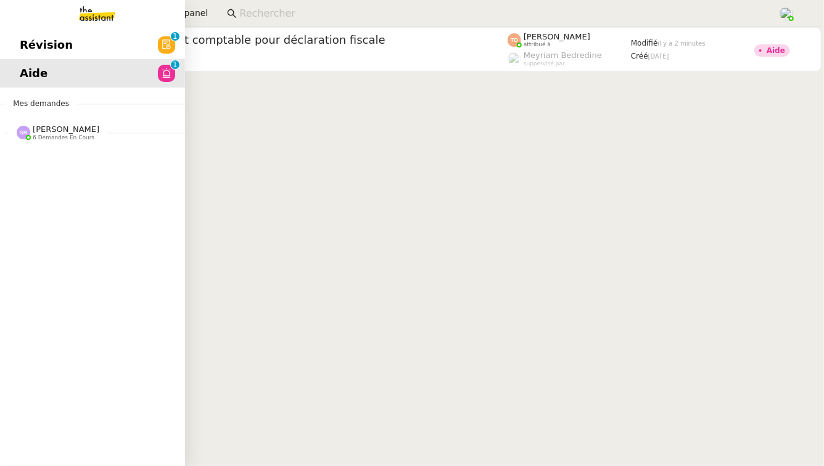
click at [57, 126] on span "[PERSON_NAME]" at bounding box center [66, 129] width 67 height 9
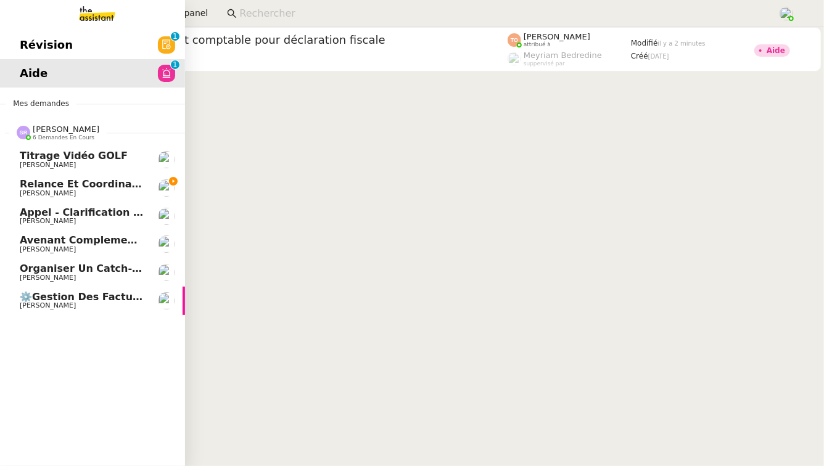
click at [94, 173] on link "Titrage vidéo GOLF [PERSON_NAME]" at bounding box center [92, 159] width 185 height 28
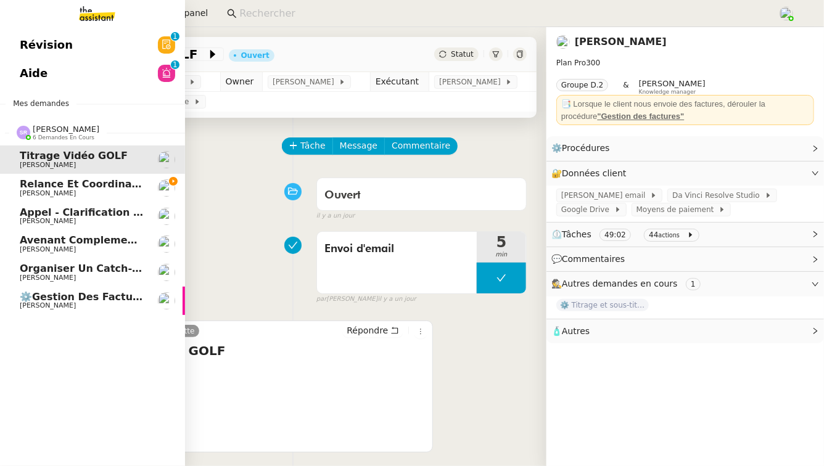
click at [96, 187] on span "Relance et coordination de rendez-vous" at bounding box center [133, 184] width 227 height 12
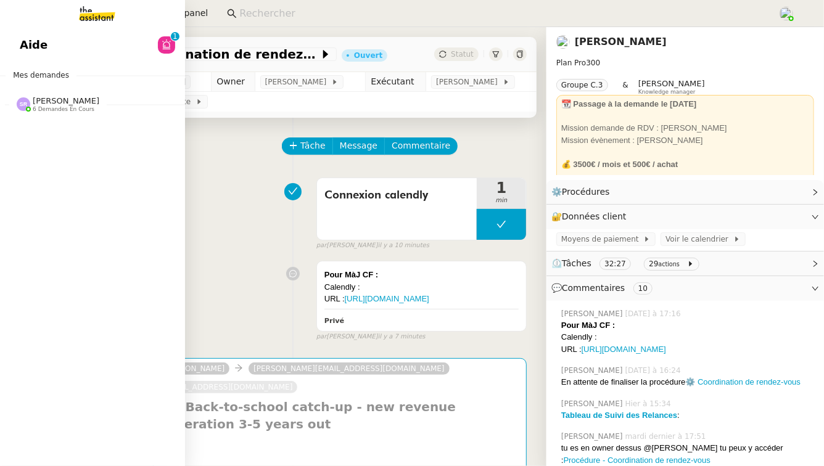
click at [61, 102] on span "[PERSON_NAME]" at bounding box center [66, 100] width 67 height 9
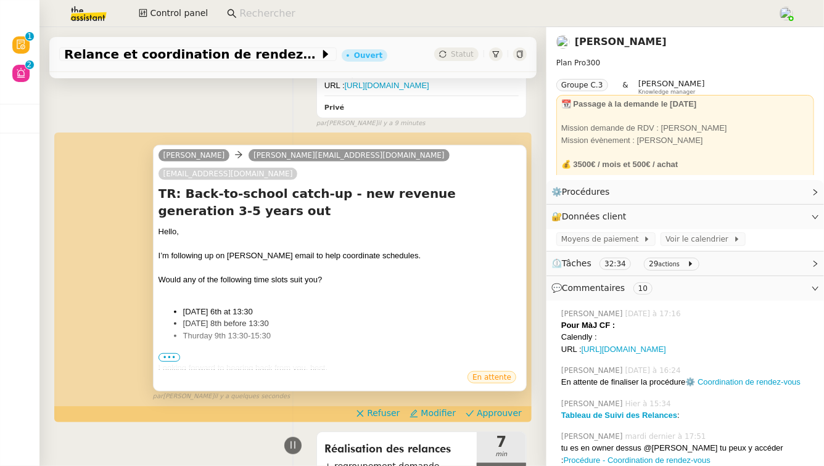
scroll to position [215, 0]
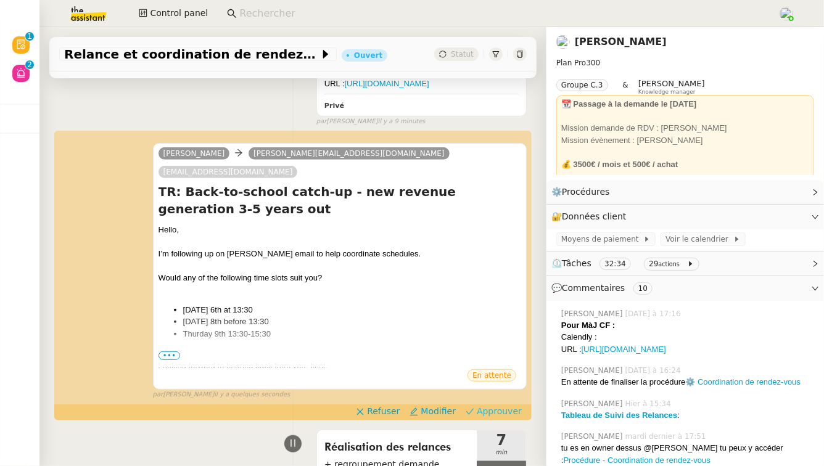
click at [512, 408] on span "Approuver" at bounding box center [499, 411] width 45 height 12
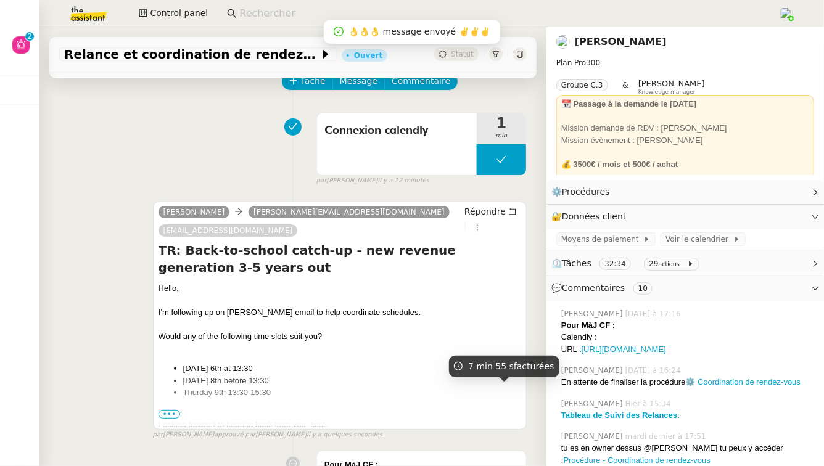
scroll to position [0, 0]
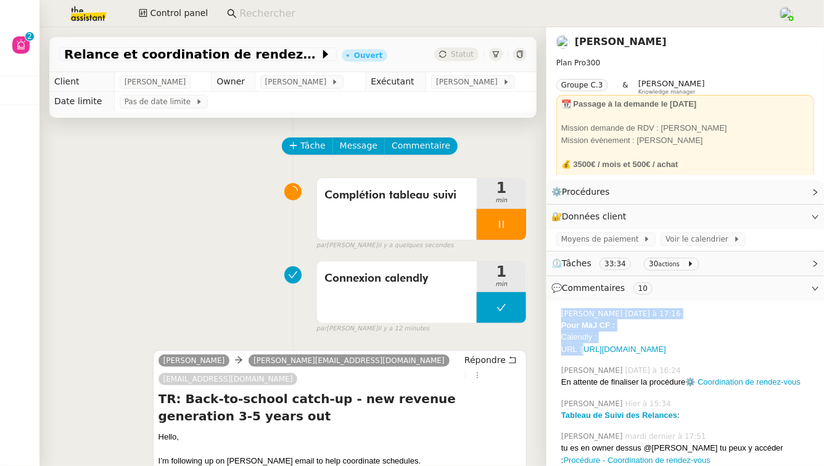
click at [727, 319] on div "Pour MàJ CF :" at bounding box center [687, 325] width 253 height 12
drag, startPoint x: 808, startPoint y: 348, endPoint x: 584, endPoint y: 351, distance: 223.2
click at [584, 351] on div "URL : [URL][DOMAIN_NAME]" at bounding box center [687, 349] width 253 height 12
copy link "[URL][DOMAIN_NAME]"
click at [779, 219] on link "Modifier" at bounding box center [781, 217] width 35 height 14
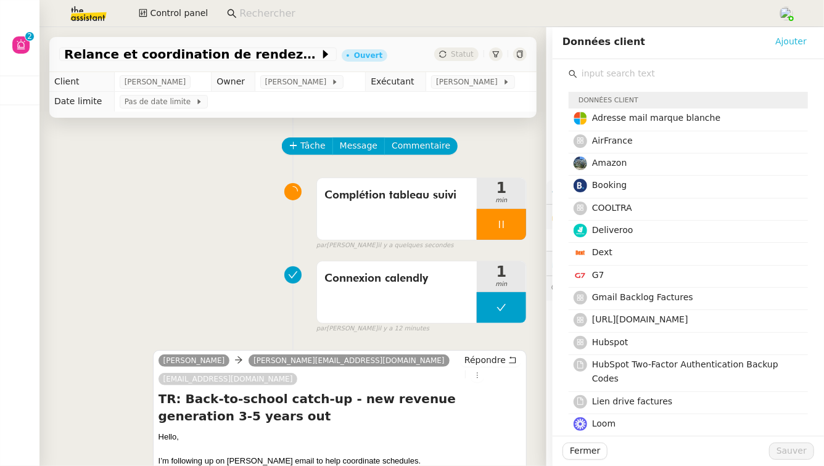
click at [790, 43] on span "Ajouter" at bounding box center [790, 42] width 31 height 14
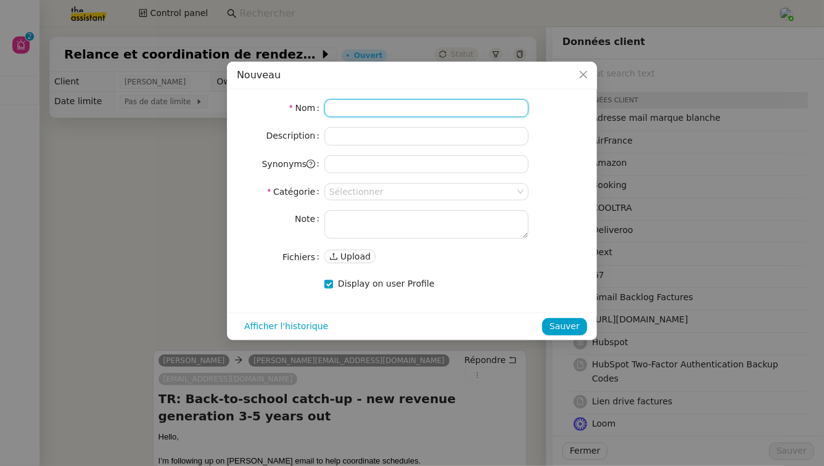
click at [380, 107] on input at bounding box center [426, 108] width 204 height 18
type input "Calendly"
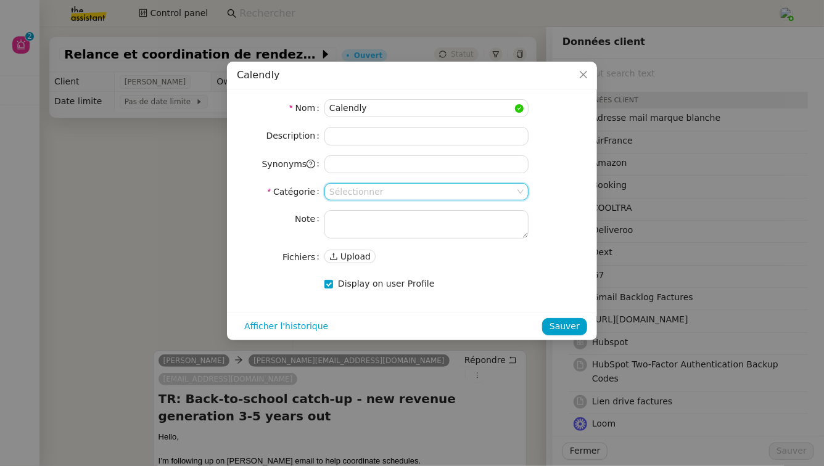
click at [342, 196] on input at bounding box center [422, 192] width 186 height 16
click at [359, 213] on div "Applications" at bounding box center [426, 213] width 194 height 11
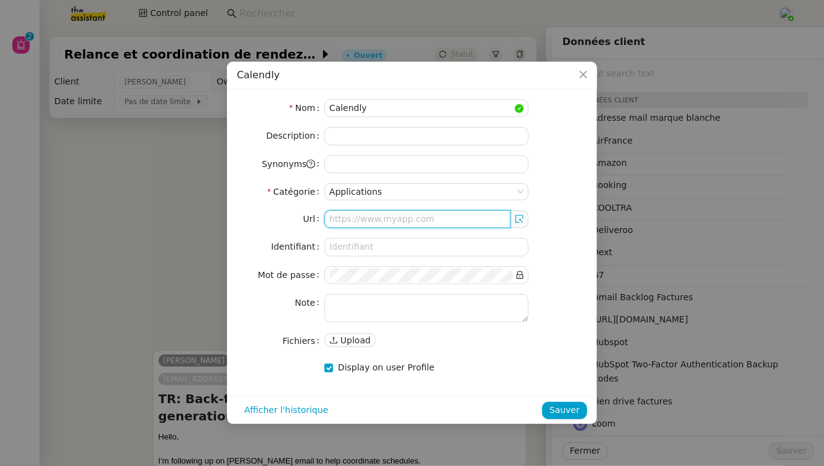
click at [350, 221] on input "text" at bounding box center [417, 219] width 186 height 18
type input "v"
paste input "[URL][DOMAIN_NAME]"
type input "[URL][DOMAIN_NAME]"
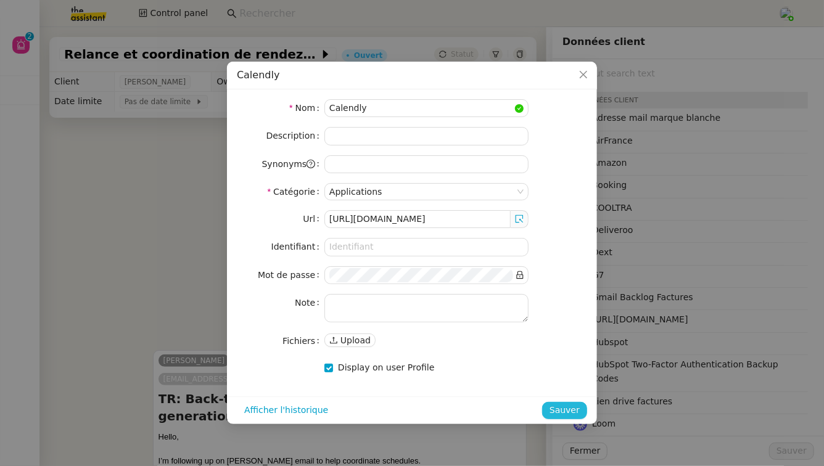
click at [567, 407] on span "Sauver" at bounding box center [564, 410] width 30 height 14
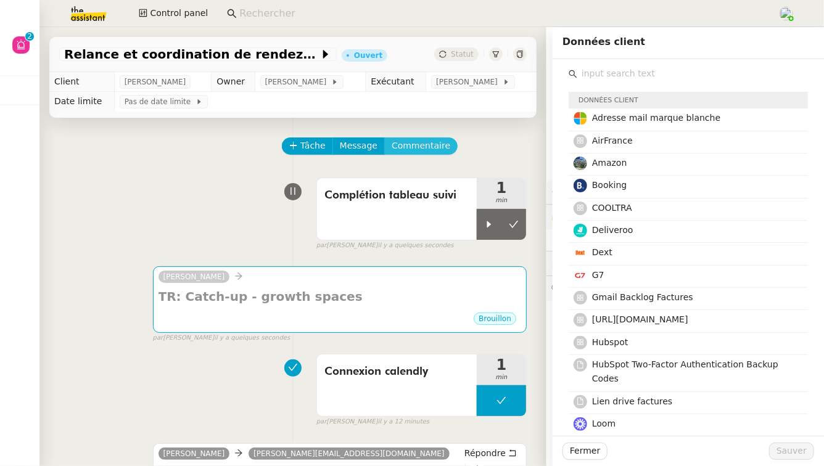
click at [420, 149] on span "Commentaire" at bounding box center [420, 146] width 59 height 14
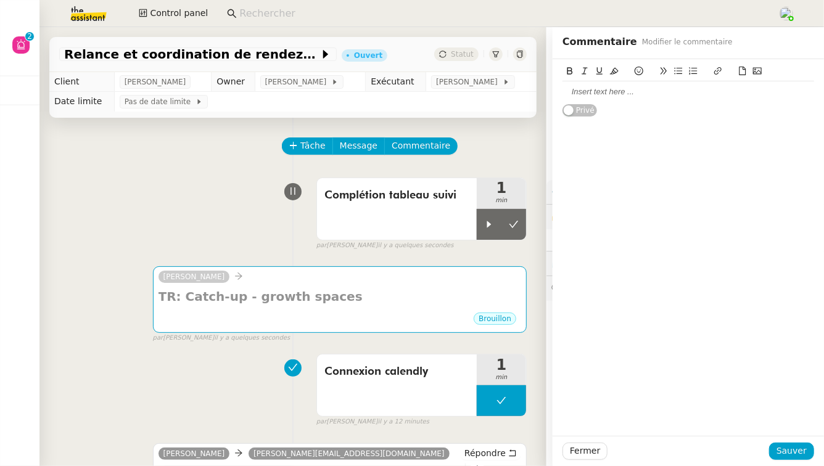
click at [663, 92] on div at bounding box center [688, 91] width 252 height 11
click at [800, 459] on button "Sauver" at bounding box center [791, 451] width 45 height 17
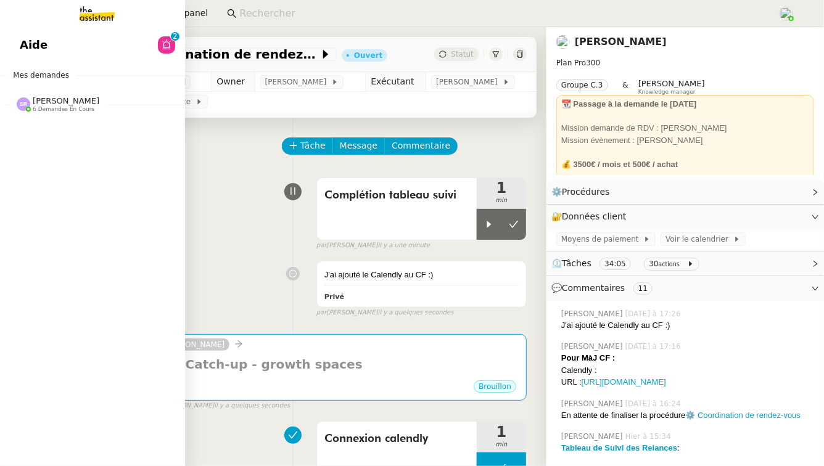
click at [143, 57] on link "Aide 0 1 2 3 4 5 6 7 8 9" at bounding box center [92, 45] width 185 height 28
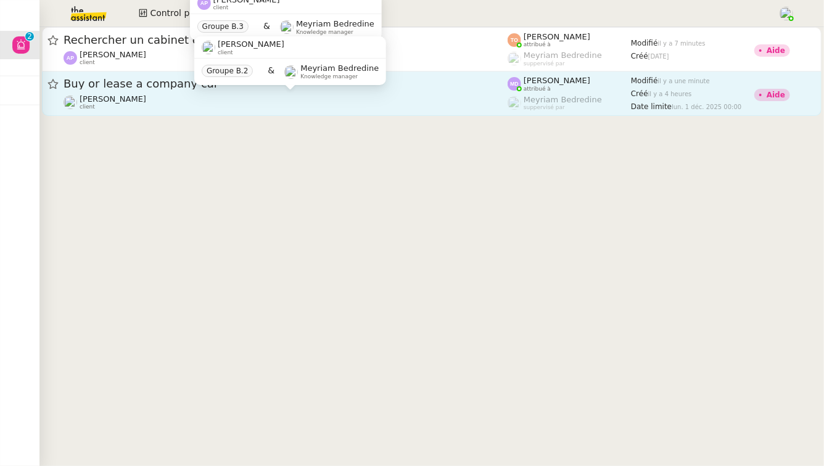
click at [299, 99] on div "[PERSON_NAME] client" at bounding box center [285, 102] width 444 height 16
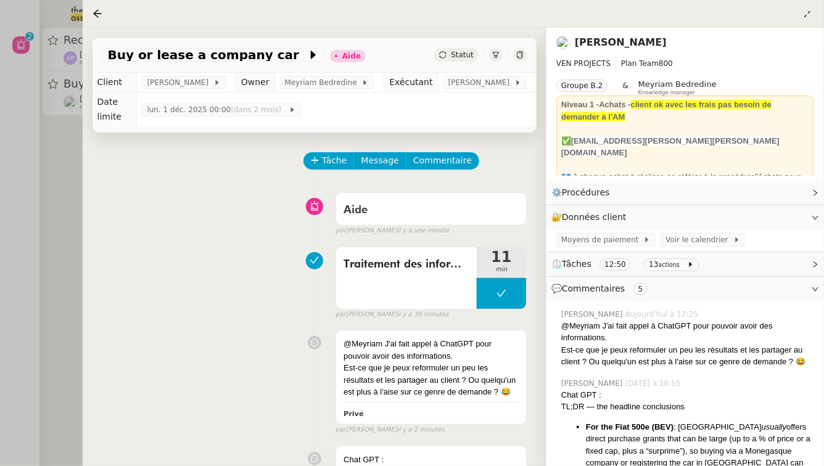
click at [51, 224] on div at bounding box center [412, 233] width 824 height 466
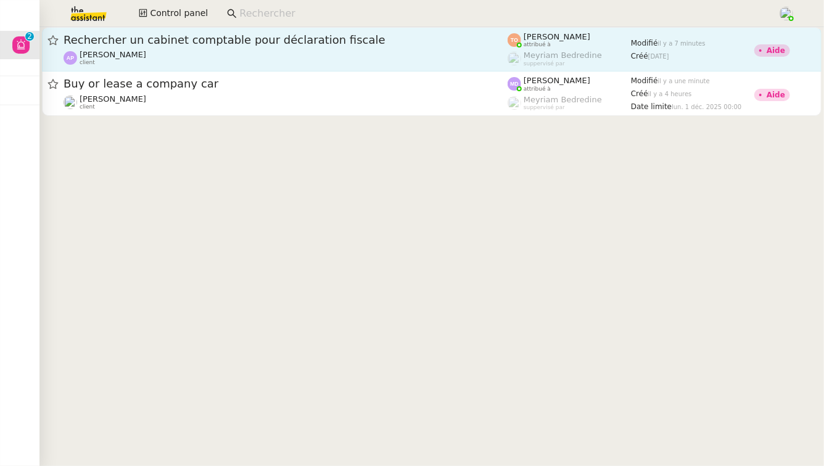
click at [147, 34] on div "Rechercher un cabinet comptable pour déclaration fiscale" at bounding box center [285, 40] width 444 height 15
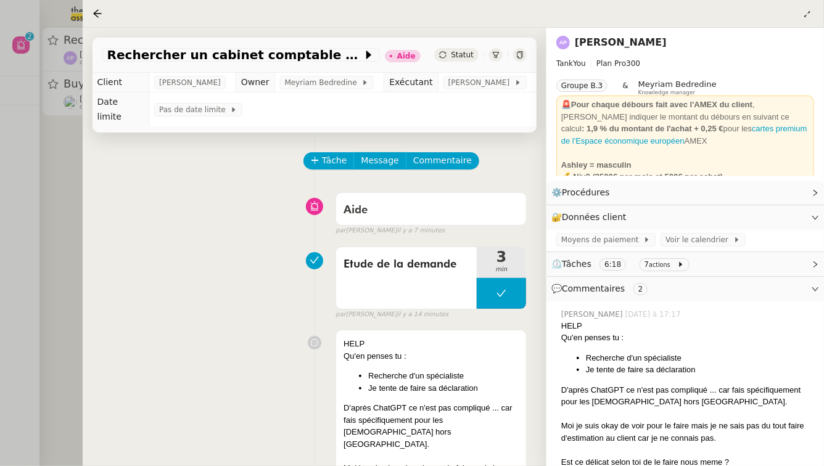
click at [7, 230] on div at bounding box center [412, 233] width 824 height 466
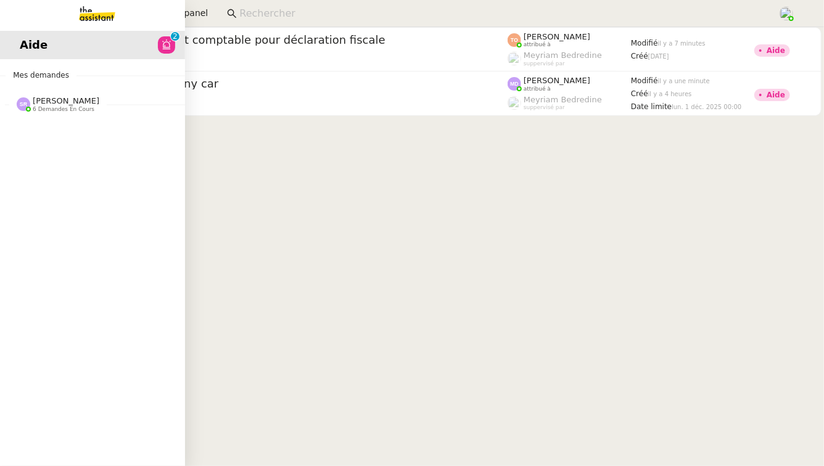
click at [29, 91] on span "[PERSON_NAME] 6 demandes en cours" at bounding box center [97, 99] width 185 height 26
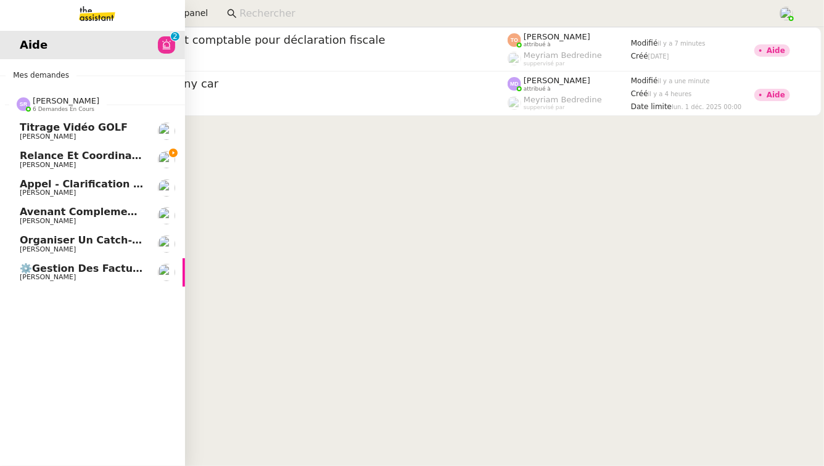
click at [128, 166] on span "[PERSON_NAME]" at bounding box center [82, 165] width 125 height 7
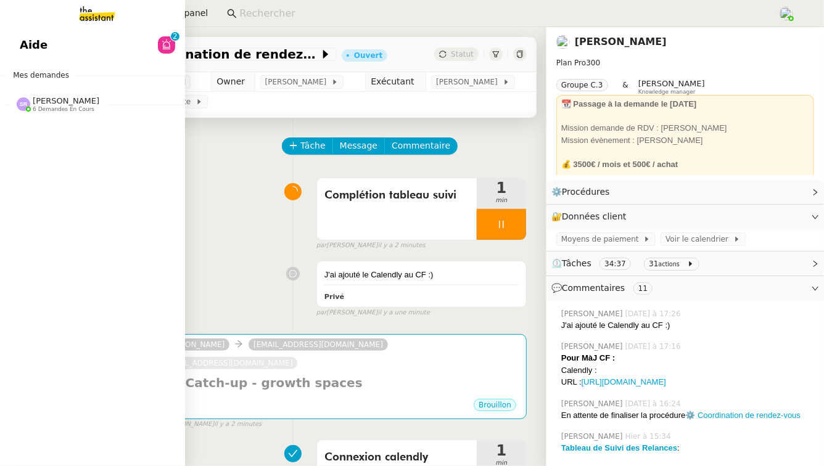
click at [62, 53] on link "Aide 0 1 2 3 4 5 6 7 8 9" at bounding box center [92, 45] width 185 height 28
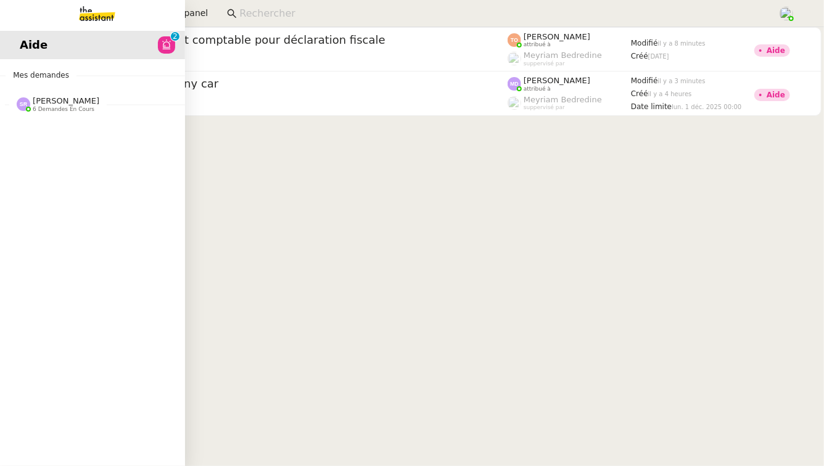
click at [51, 103] on span "[PERSON_NAME]" at bounding box center [66, 100] width 67 height 9
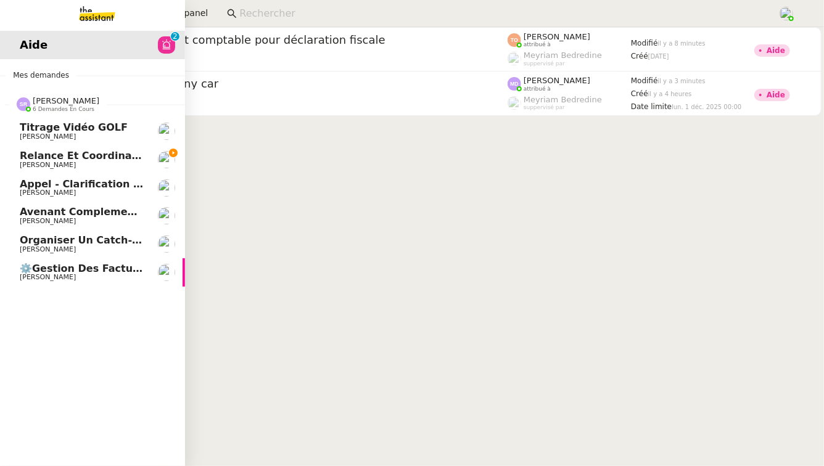
click at [89, 162] on span "[PERSON_NAME]" at bounding box center [82, 165] width 125 height 7
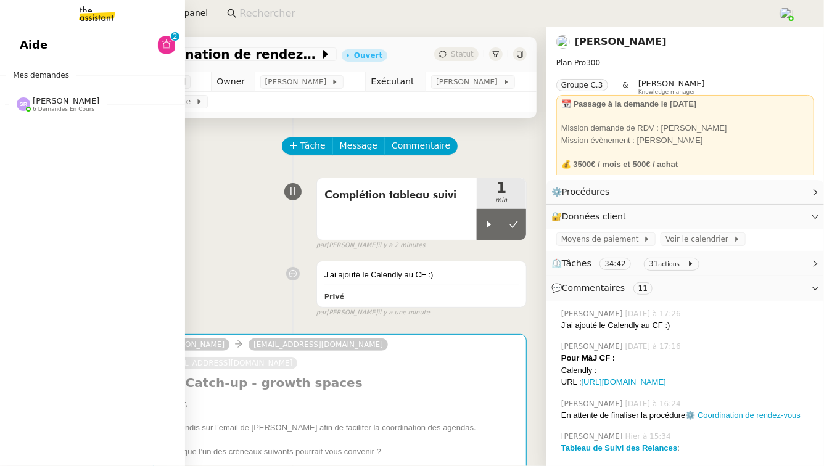
click at [92, 31] on link "Aide 0 1 2 3 4 5 6 7 8 9" at bounding box center [92, 45] width 185 height 28
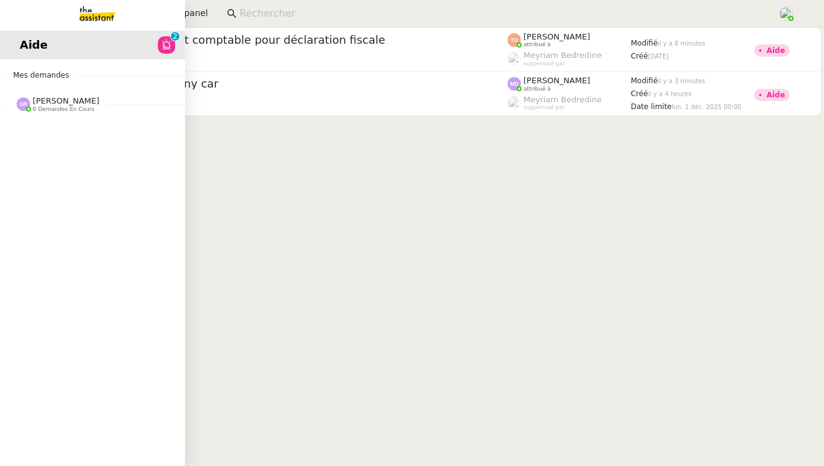
click at [45, 97] on span "[PERSON_NAME]" at bounding box center [66, 100] width 67 height 9
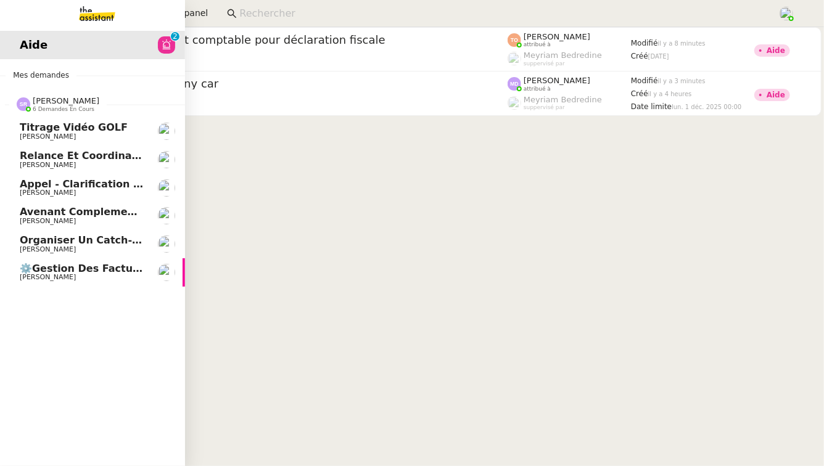
click at [152, 162] on link "Relance et coordination de rendez-vous [PERSON_NAME]" at bounding box center [92, 159] width 185 height 28
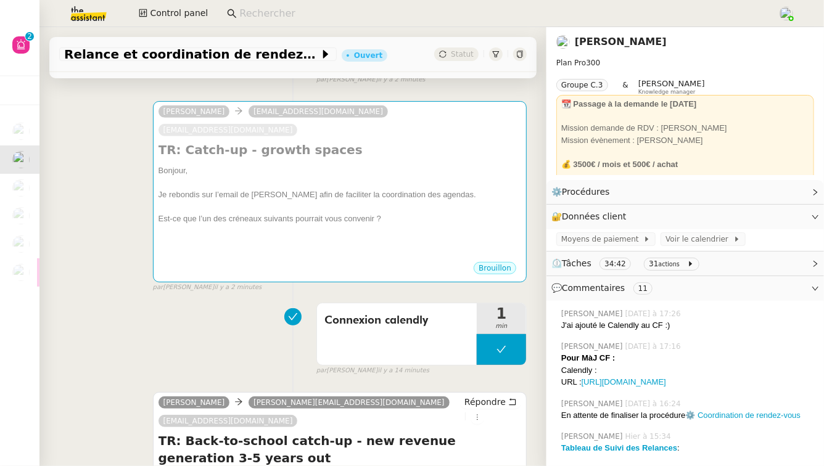
scroll to position [423, 0]
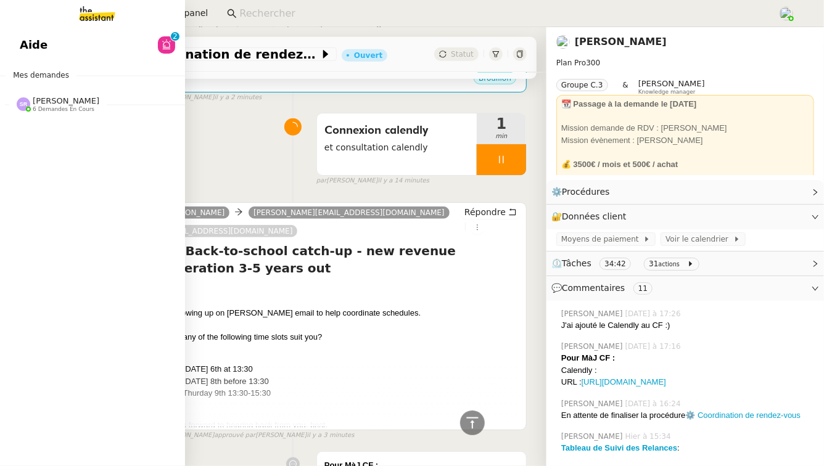
click at [58, 40] on link "Aide 0 1 2 3 4 5 6 7 8 9" at bounding box center [92, 45] width 185 height 28
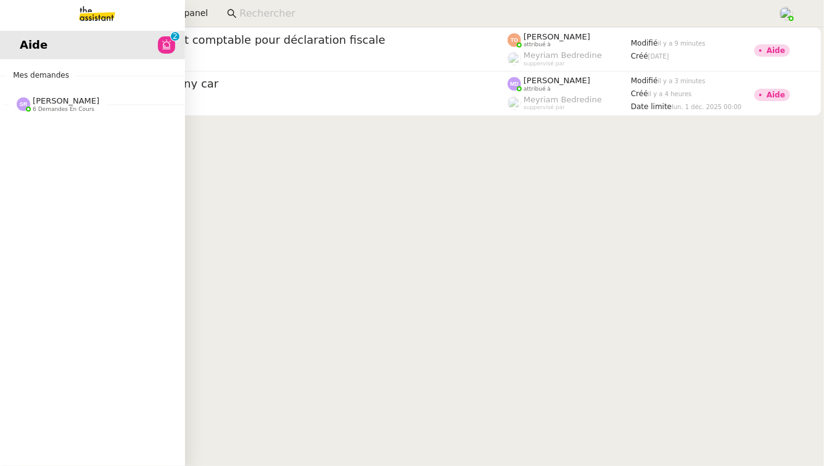
click at [107, 105] on span "[PERSON_NAME] 6 demandes en cours" at bounding box center [57, 104] width 97 height 16
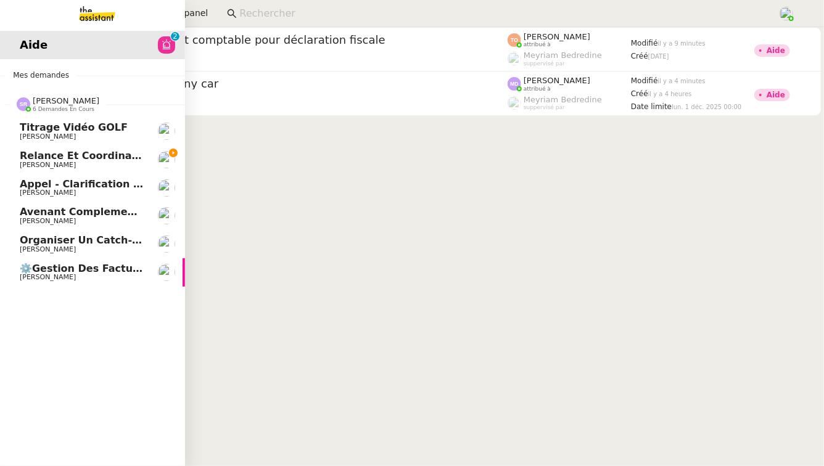
click at [128, 169] on link "Relance et coordination de rendez-vous [PERSON_NAME]" at bounding box center [92, 159] width 185 height 28
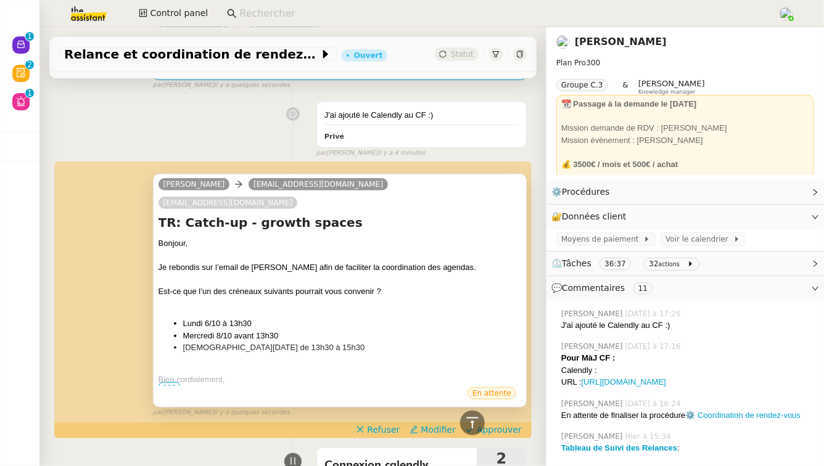
scroll to position [255, 0]
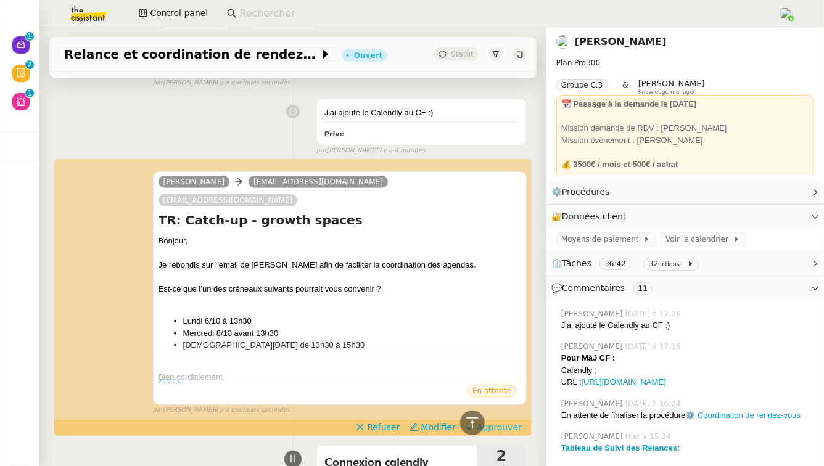
click at [518, 421] on span "Approuver" at bounding box center [499, 427] width 45 height 12
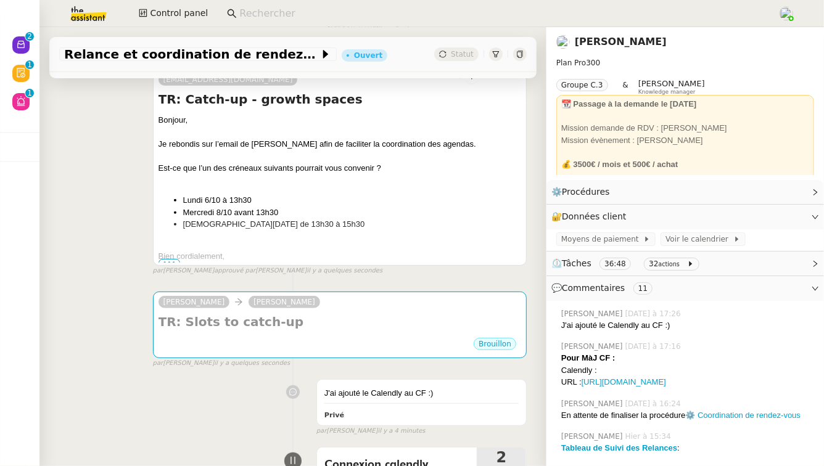
scroll to position [278, 0]
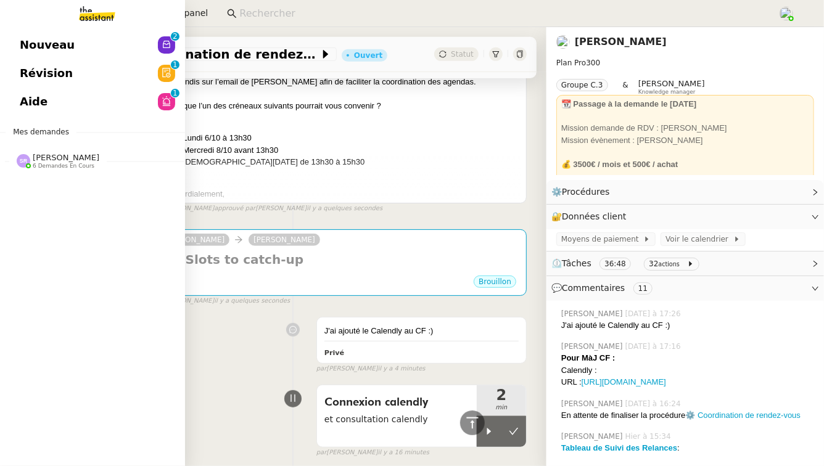
click at [72, 85] on link "Révision 0 1 2 3 4 5 6 7 8 9" at bounding box center [92, 73] width 185 height 28
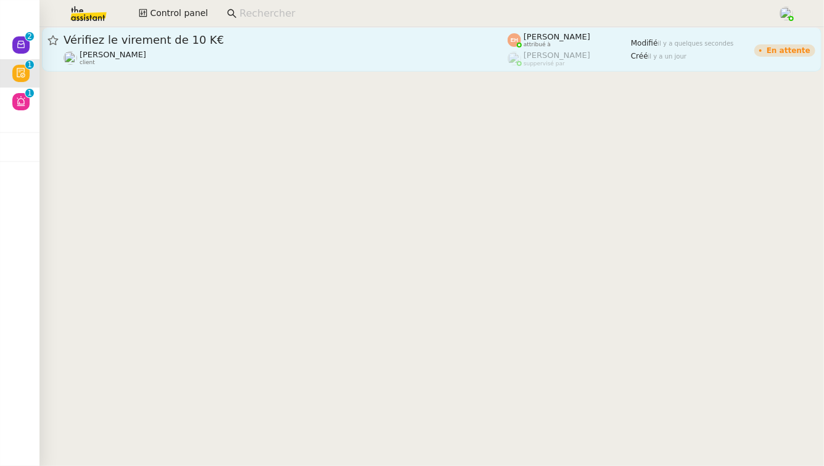
click at [331, 70] on link "Vérifiez le virement de 10 K€ [PERSON_NAME] MAS client [PERSON_NAME] attribué à…" at bounding box center [431, 49] width 779 height 44
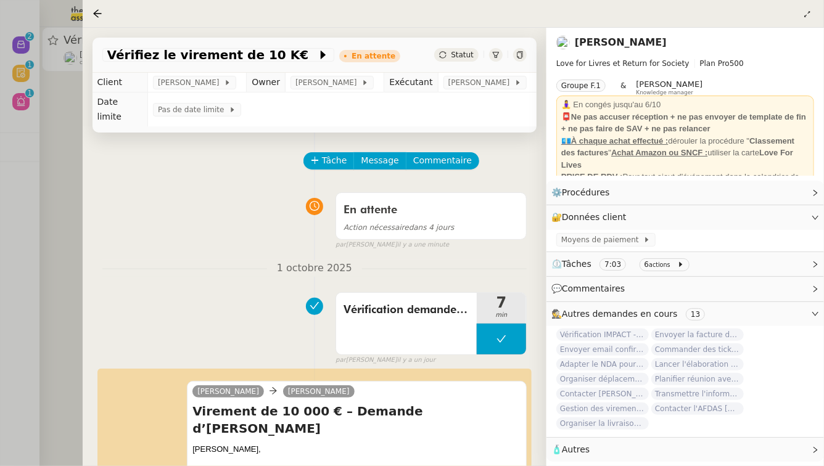
click at [52, 233] on div at bounding box center [412, 233] width 824 height 466
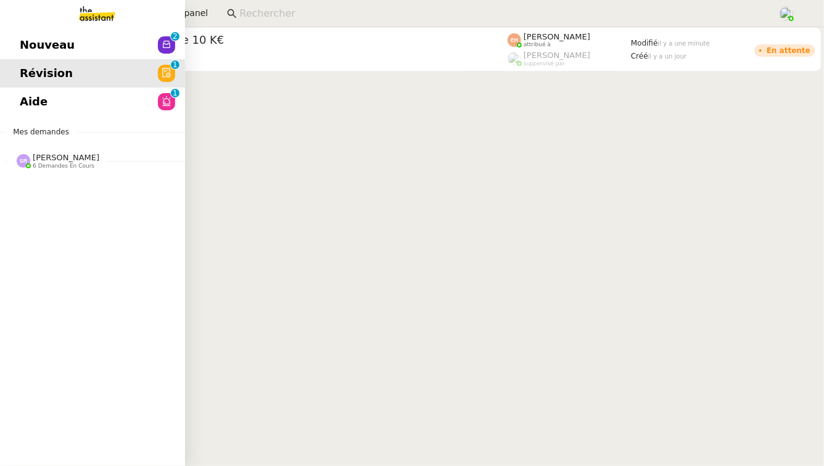
click at [23, 31] on link "Nouveau 0 1 2 3 4 5 6 7 8 9" at bounding box center [92, 45] width 185 height 28
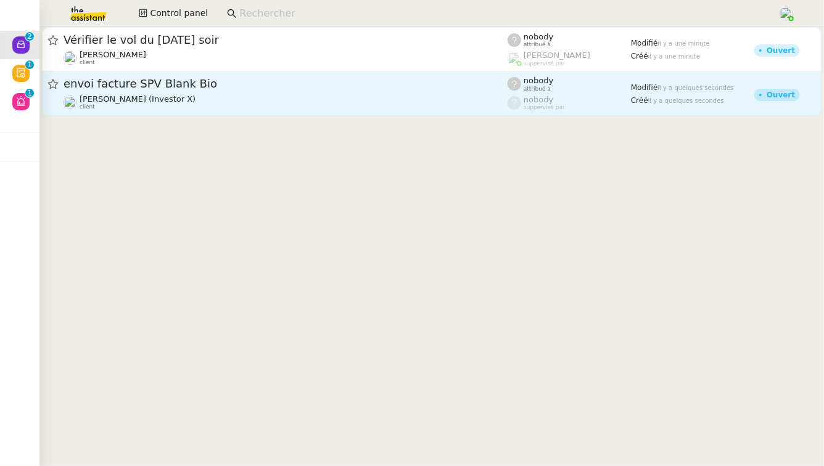
click at [373, 93] on div "envoi facture SPV Blank Bio [PERSON_NAME] (Investor X) client" at bounding box center [285, 93] width 444 height 34
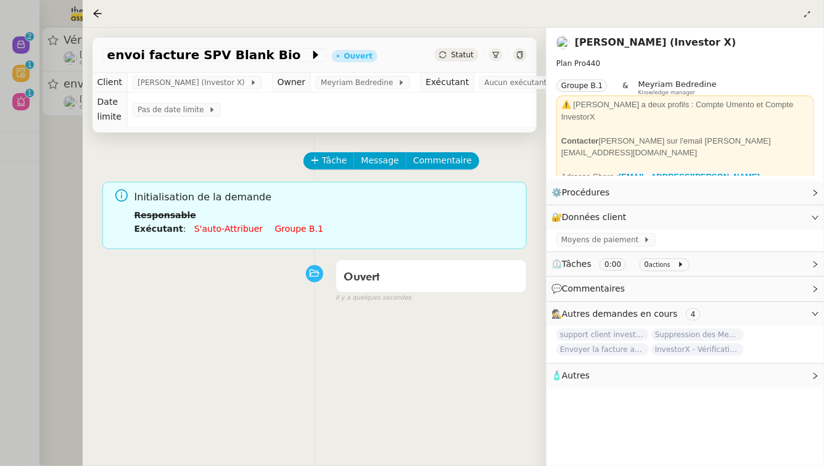
click at [42, 227] on div at bounding box center [412, 233] width 824 height 466
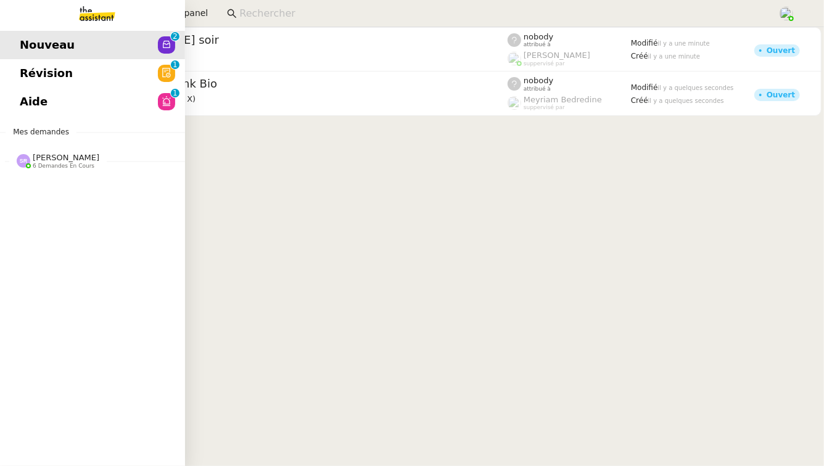
click at [28, 150] on span "[PERSON_NAME] 6 demandes en cours" at bounding box center [97, 156] width 185 height 26
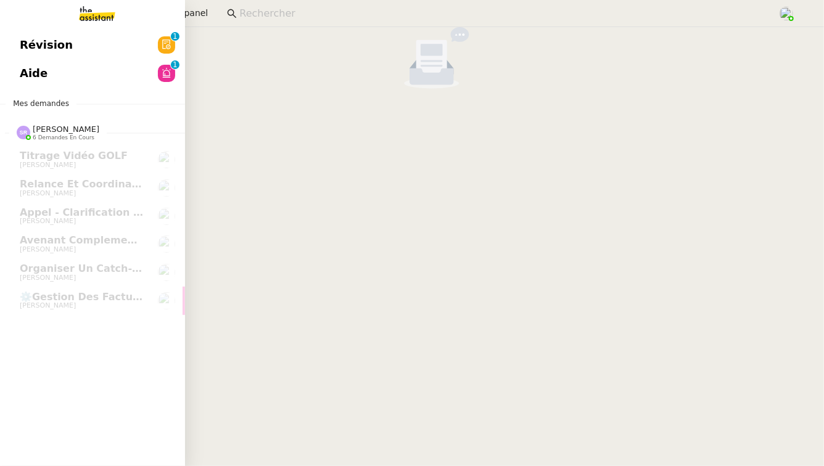
click at [158, 41] on nz-avatar at bounding box center [166, 44] width 17 height 17
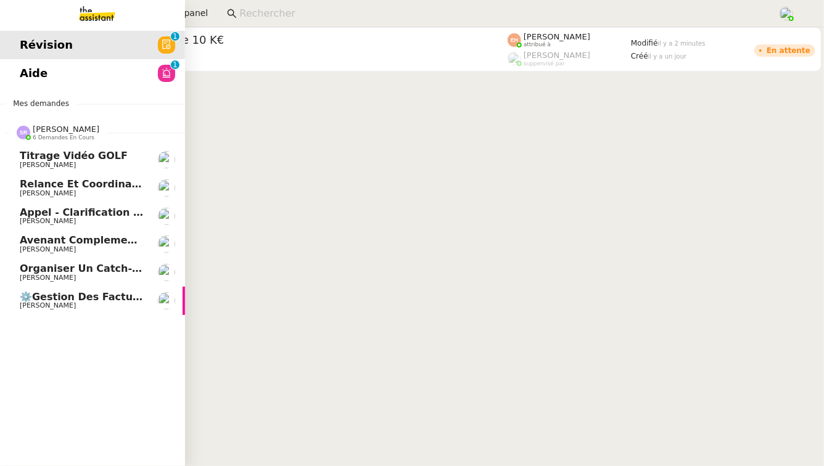
click at [126, 182] on span "Relance et coordination de rendez-vous" at bounding box center [133, 184] width 227 height 12
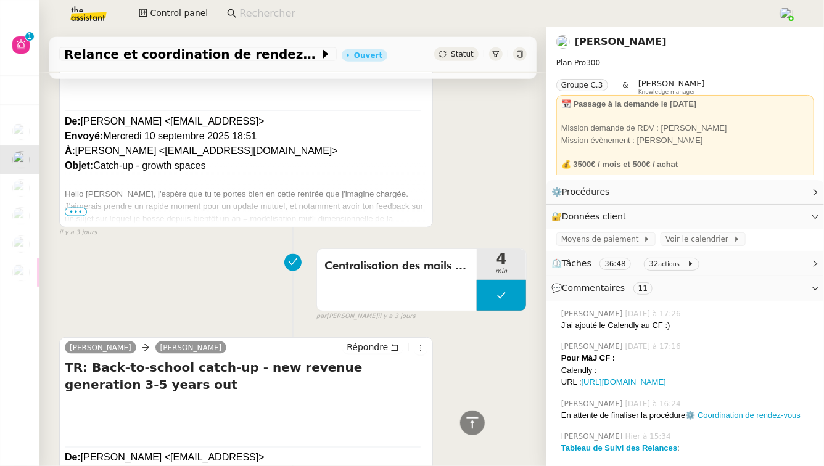
scroll to position [5429, 0]
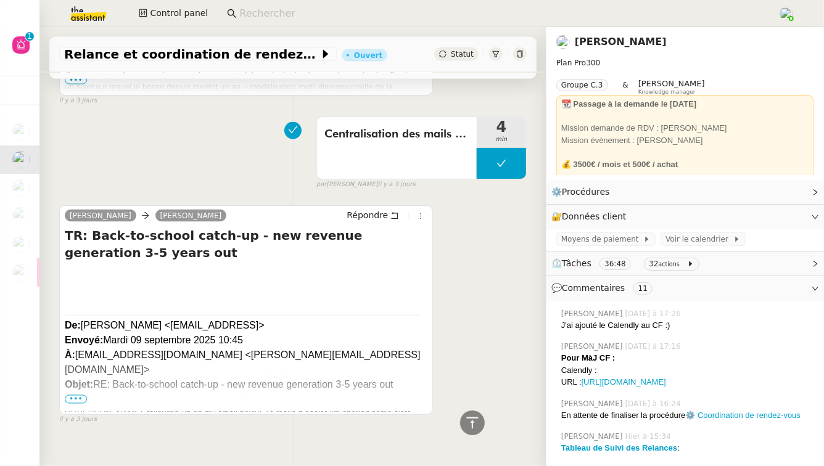
click at [639, 43] on link "[PERSON_NAME]" at bounding box center [621, 42] width 92 height 12
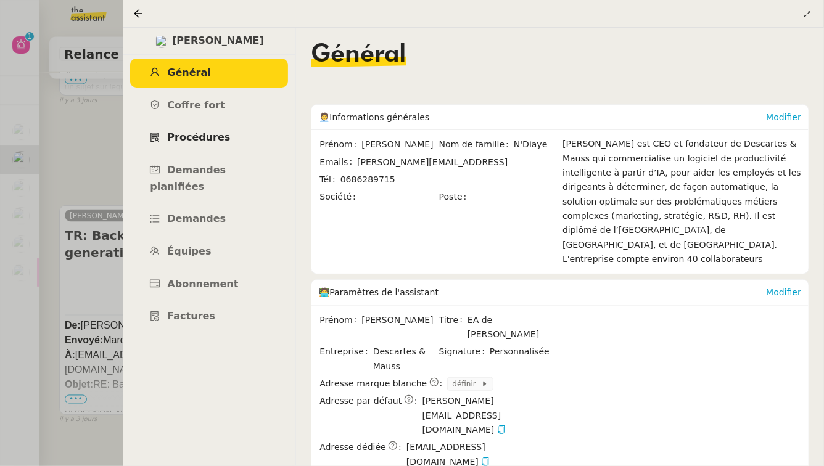
click at [229, 134] on link "Procédures" at bounding box center [209, 137] width 158 height 29
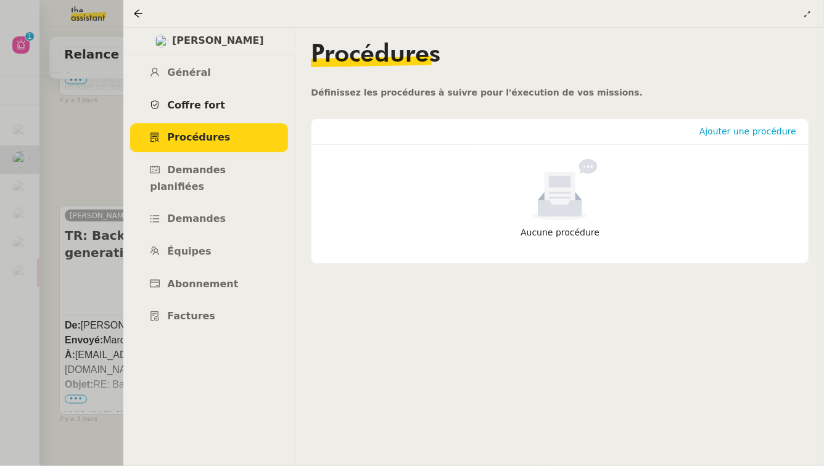
click at [233, 96] on link "Coffre fort" at bounding box center [209, 105] width 158 height 29
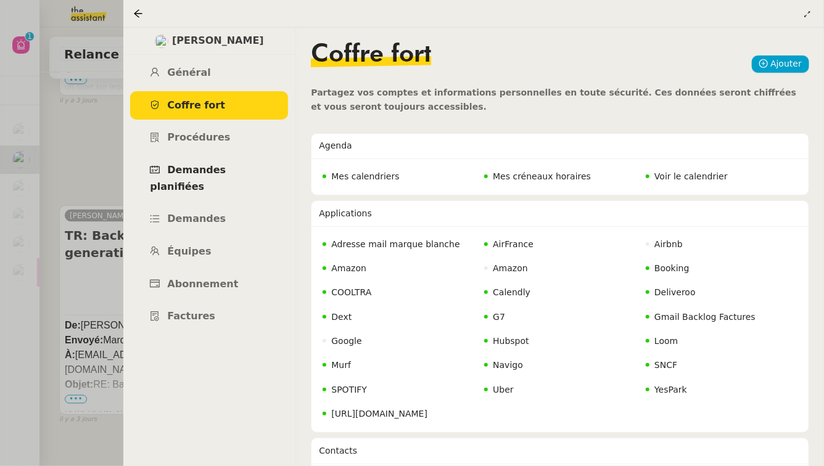
click at [223, 161] on link "Demandes planifiées" at bounding box center [209, 178] width 158 height 45
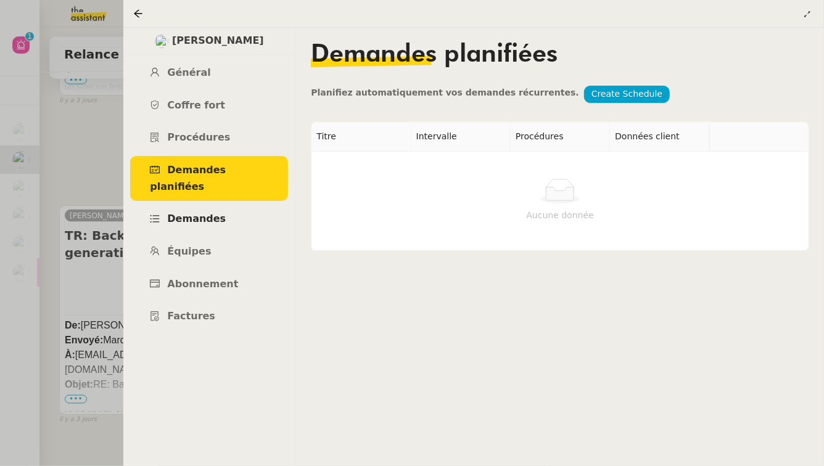
click at [210, 215] on link "Demandes" at bounding box center [209, 219] width 158 height 29
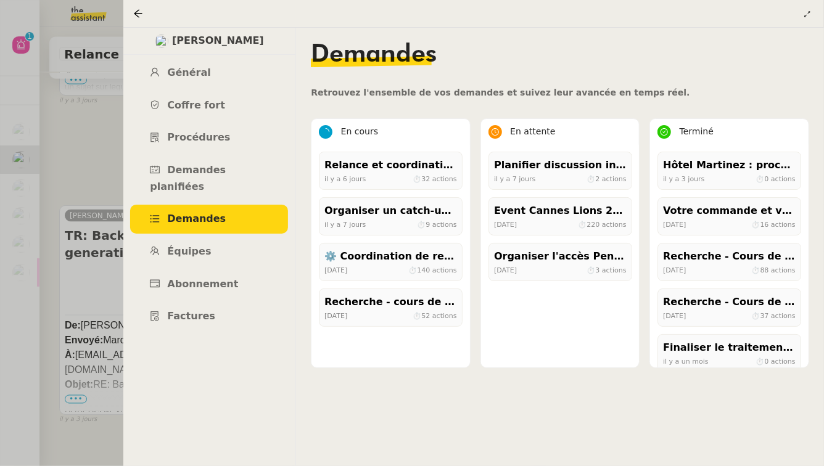
click at [55, 166] on div at bounding box center [412, 233] width 824 height 466
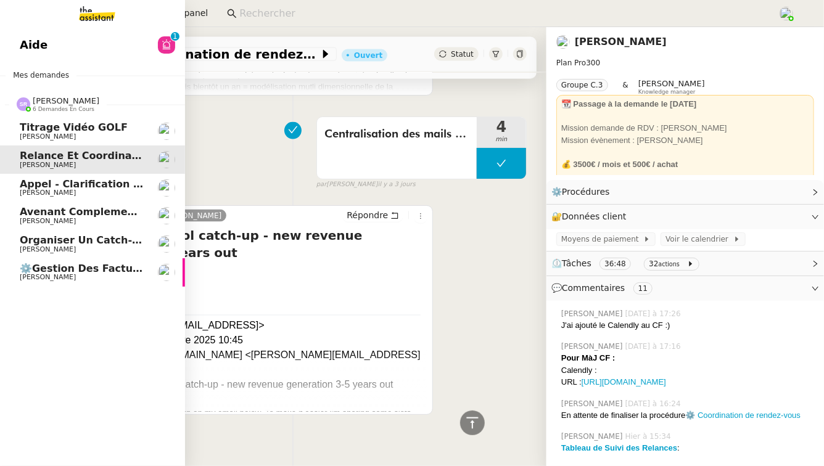
click at [22, 154] on span "Relance et coordination de rendez-vous" at bounding box center [133, 156] width 227 height 12
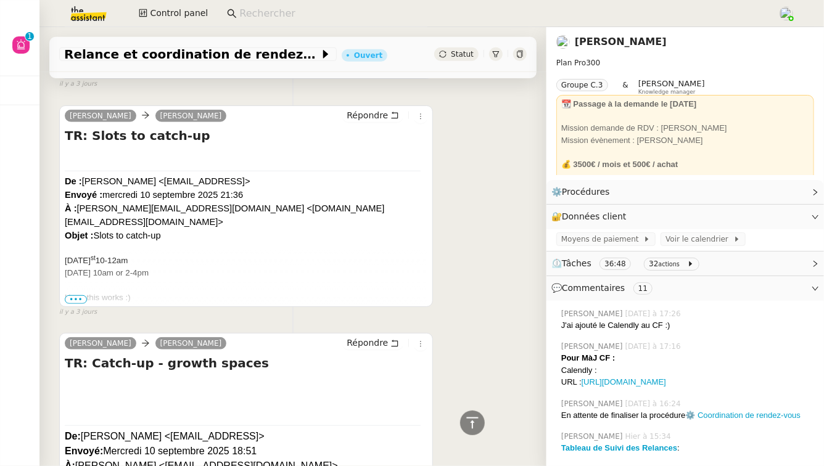
scroll to position [4894, 0]
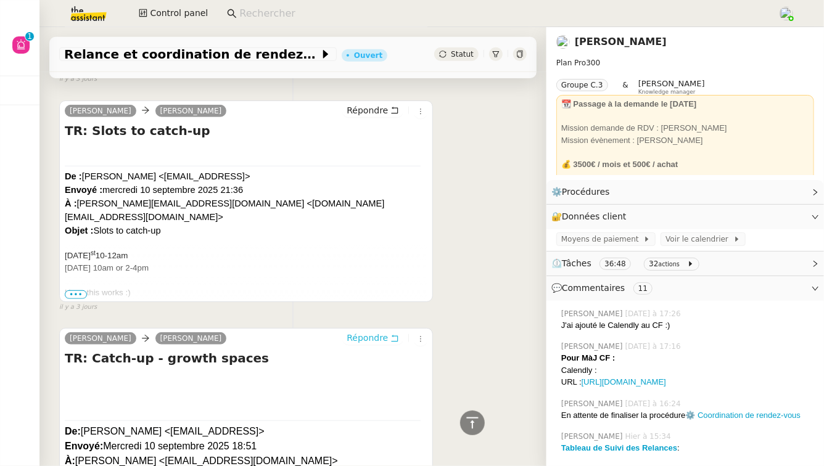
click at [396, 334] on icon at bounding box center [394, 338] width 9 height 9
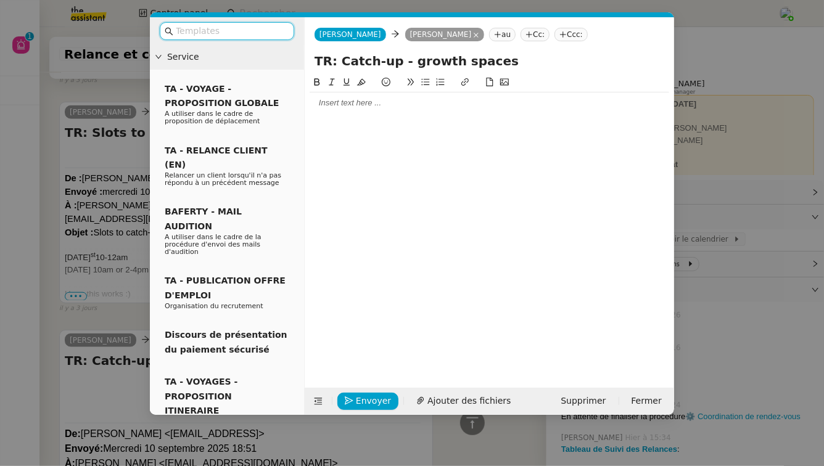
scroll to position [4997, 0]
click at [404, 107] on div at bounding box center [488, 102] width 359 height 11
click at [131, 101] on nz-modal-container "Service TA - VOYAGE - PROPOSITION GLOBALE A utiliser dans le cadre de propositi…" at bounding box center [412, 233] width 824 height 466
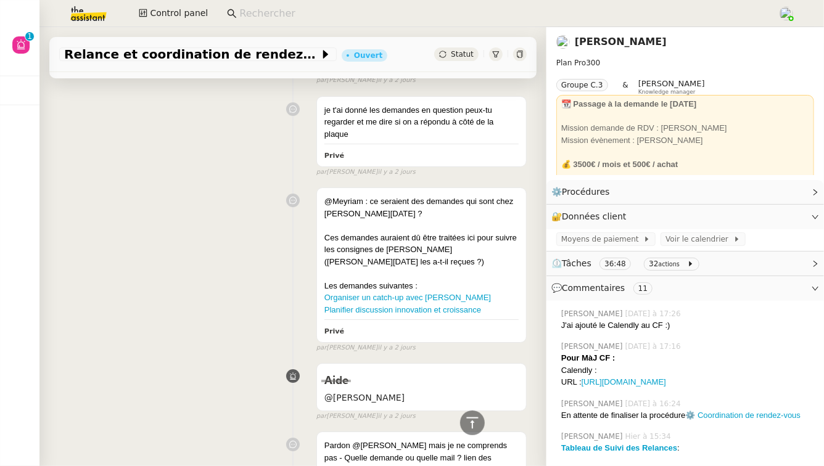
scroll to position [0, 0]
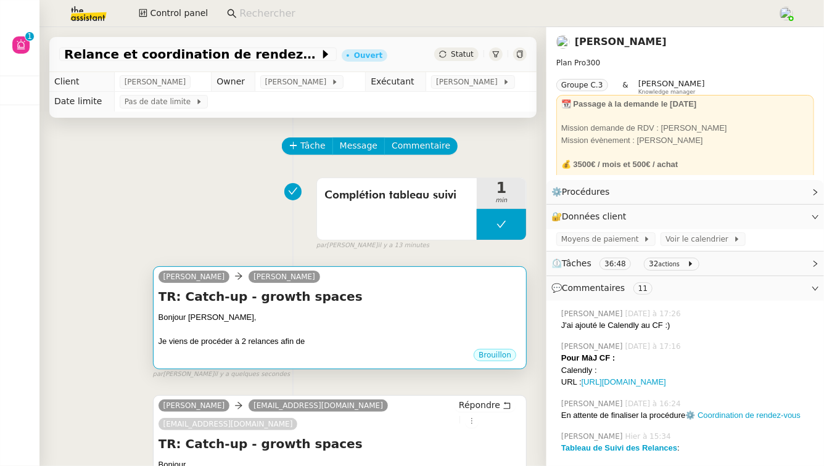
click at [329, 305] on h4 "TR: Catch-up - growth spaces" at bounding box center [339, 296] width 362 height 17
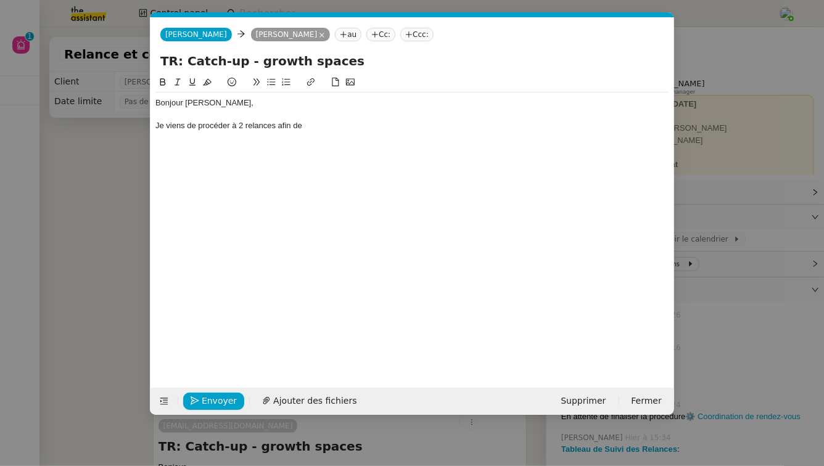
scroll to position [0, 26]
click at [326, 118] on div at bounding box center [412, 114] width 514 height 11
click at [326, 123] on div "Je viens de procéder à 2 relances afin de" at bounding box center [412, 125] width 514 height 11
click at [334, 126] on div "Je viens de procéder à 2 relances afin de coordoner les rendez-vous demandés" at bounding box center [412, 125] width 514 height 11
click at [463, 129] on div "Je viens de procéder à 2 relances afin de coordonner les rendez-vous demandés" at bounding box center [412, 125] width 514 height 11
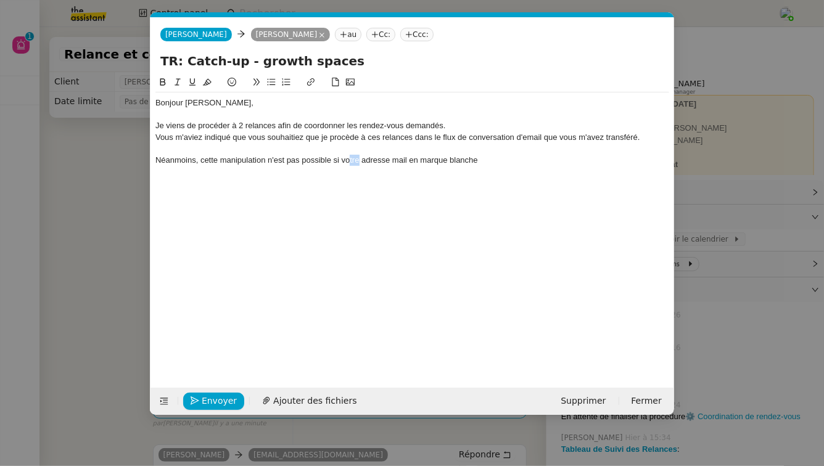
drag, startPoint x: 358, startPoint y: 160, endPoint x: 348, endPoint y: 160, distance: 9.9
click at [348, 160] on div "Néanmoins, cette manipulation n'est pas possible si votre adresse mail en marqu…" at bounding box center [412, 160] width 514 height 11
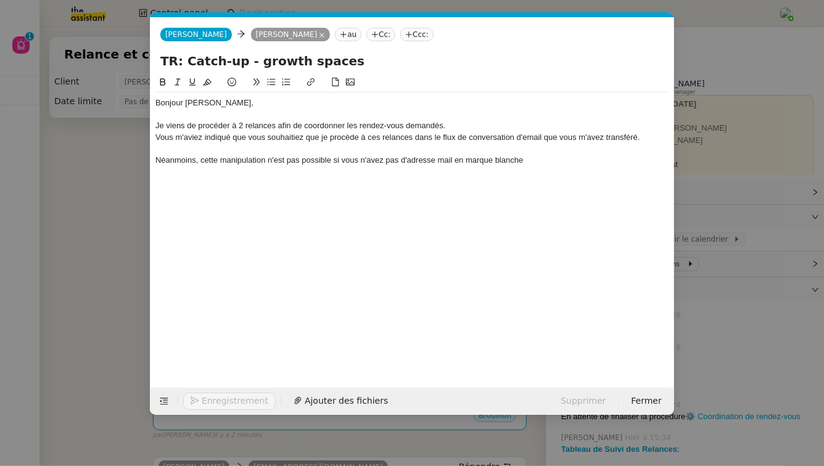
click at [529, 163] on div "Néanmoins, cette manipulation n'est pas possible si vous n'avez pas d'adresse m…" at bounding box center [412, 160] width 514 height 11
click at [529, 161] on div "Néanmoins, cette manipulation n'est pas possible si vous n'avez pas d'adresse m…" at bounding box center [412, 160] width 514 height 11
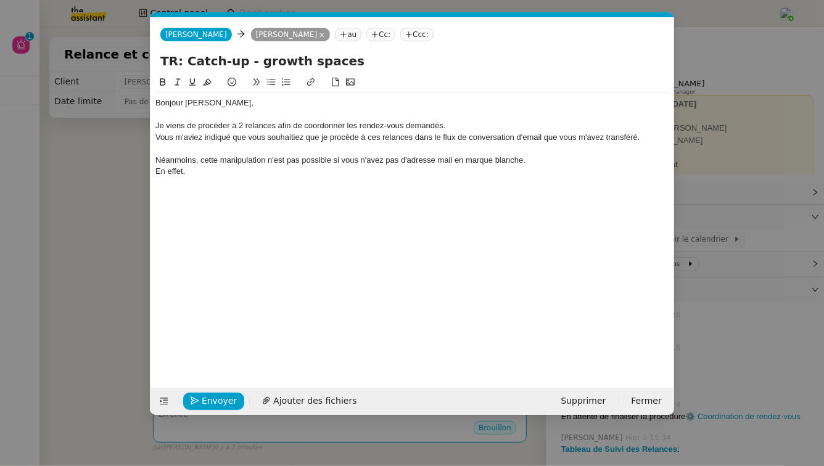
click at [197, 169] on div "En effet," at bounding box center [412, 171] width 514 height 11
click at [197, 170] on div "En effet," at bounding box center [412, 171] width 514 height 11
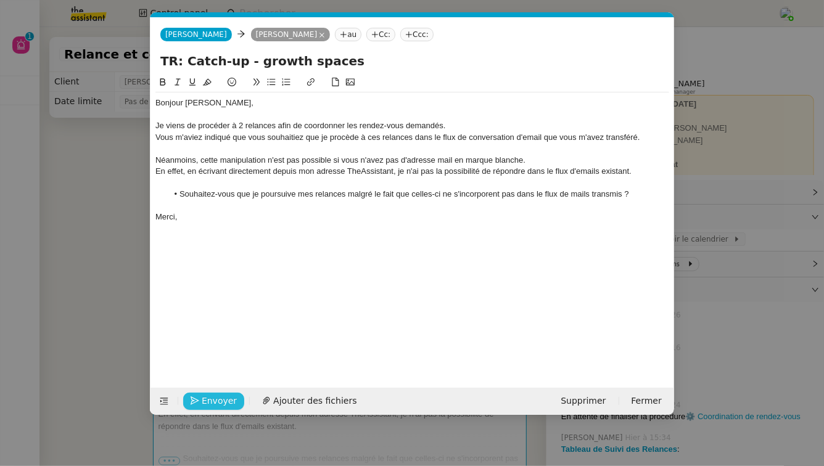
click at [194, 397] on icon "button" at bounding box center [194, 400] width 9 height 9
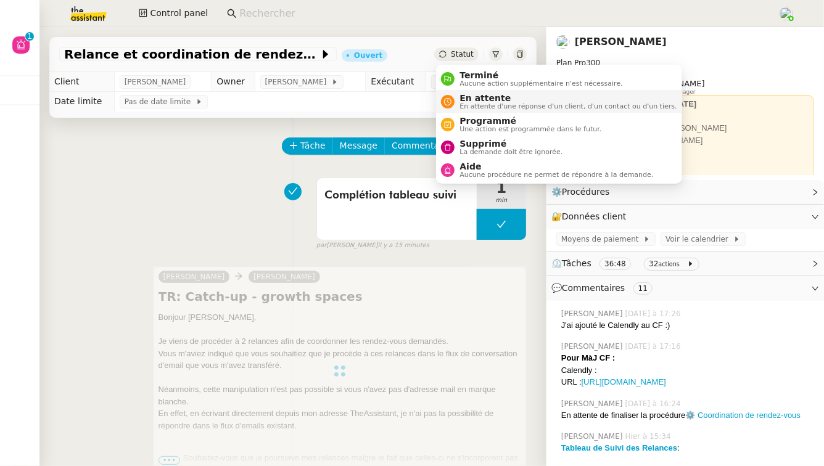
click at [478, 101] on span "En attente" at bounding box center [567, 98] width 217 height 10
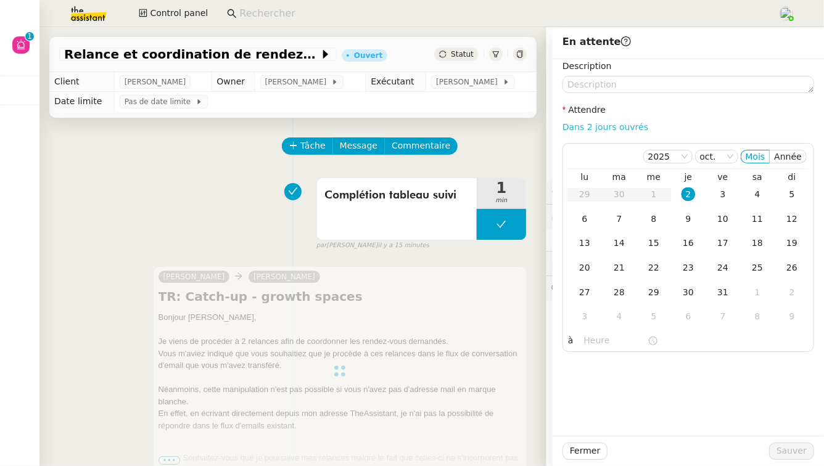
click at [628, 126] on link "Dans 2 jours ouvrés" at bounding box center [605, 127] width 86 height 10
type input "07:00"
click at [808, 446] on button "Sauver" at bounding box center [791, 451] width 45 height 17
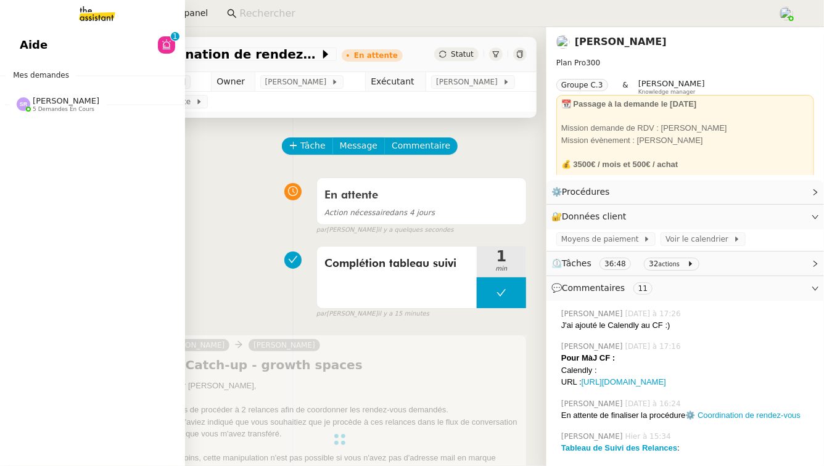
click at [59, 112] on span "5 demandes en cours" at bounding box center [64, 109] width 62 height 7
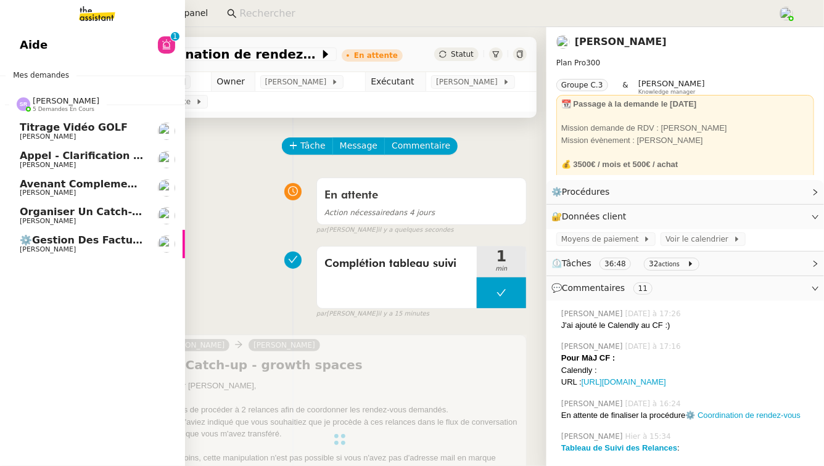
click at [149, 133] on link "Titrage vidéo GOLF [PERSON_NAME]" at bounding box center [92, 131] width 185 height 28
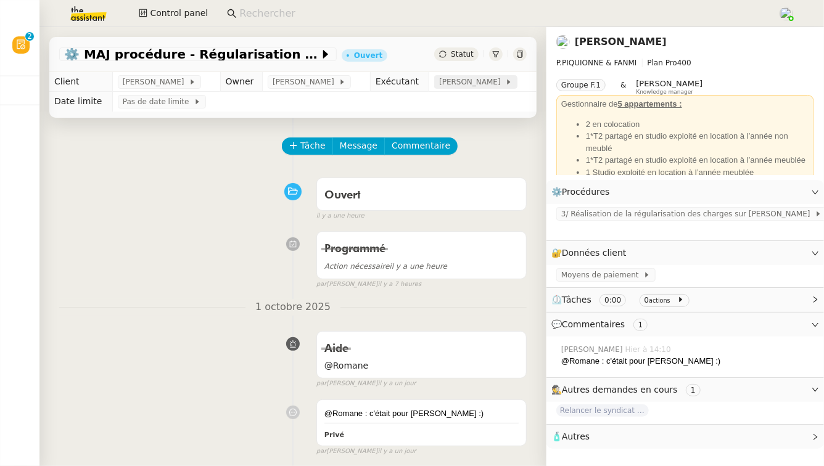
click at [477, 86] on span "[PERSON_NAME]" at bounding box center [472, 82] width 66 height 12
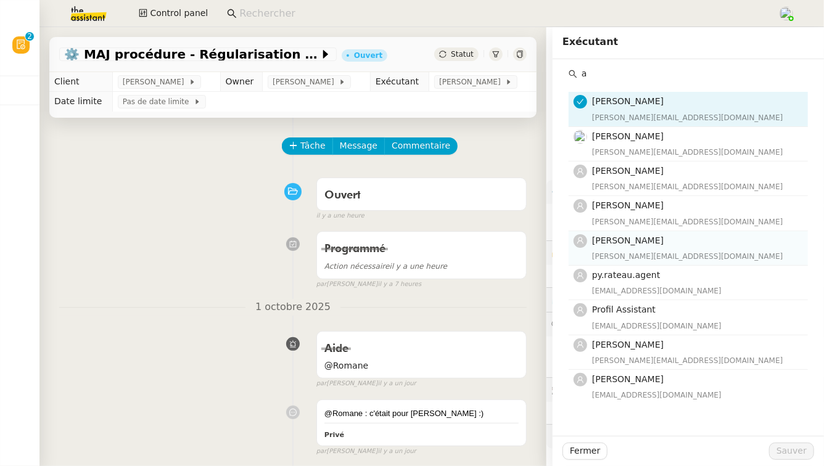
type input "a"
click at [673, 252] on div "[PERSON_NAME][EMAIL_ADDRESS][DOMAIN_NAME]" at bounding box center [696, 256] width 208 height 12
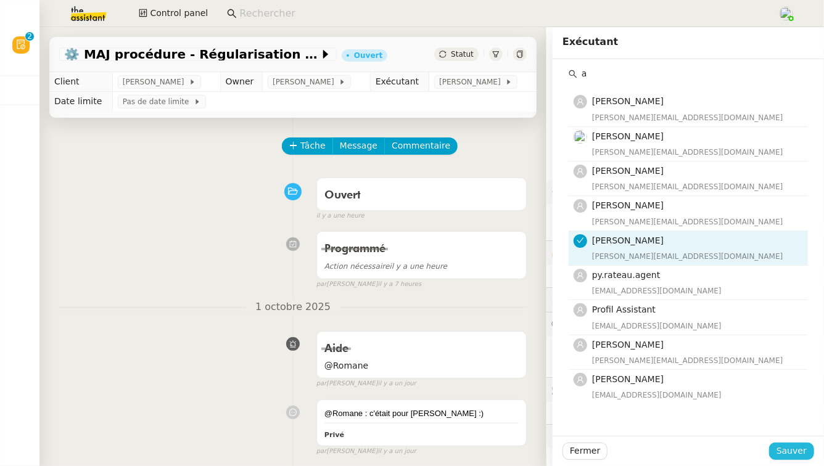
click at [796, 456] on span "Sauver" at bounding box center [791, 451] width 30 height 14
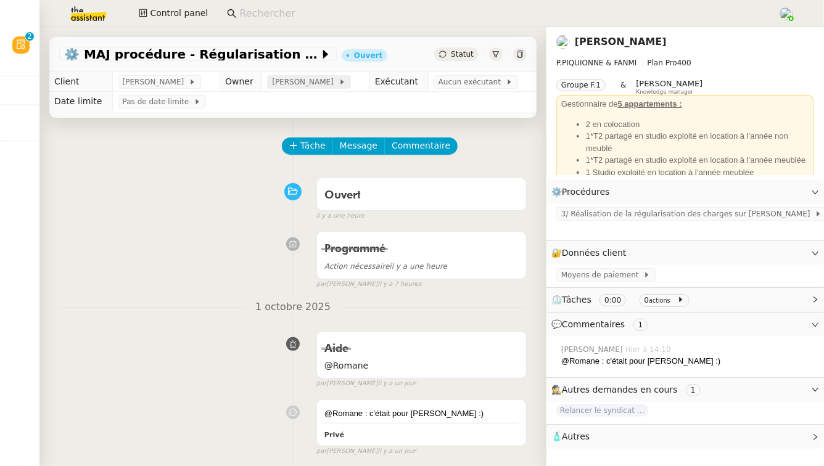
click at [287, 84] on span "[PERSON_NAME]" at bounding box center [305, 82] width 66 height 12
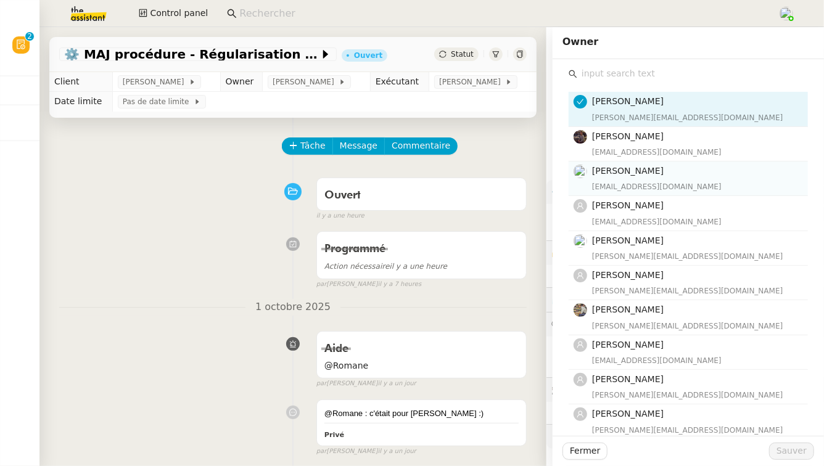
click at [633, 175] on span "[PERSON_NAME]" at bounding box center [628, 171] width 72 height 10
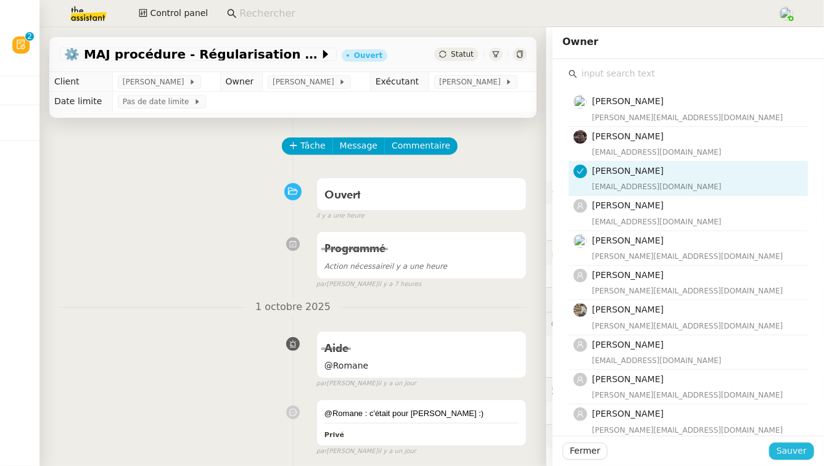
click at [795, 451] on span "Sauver" at bounding box center [791, 451] width 30 height 14
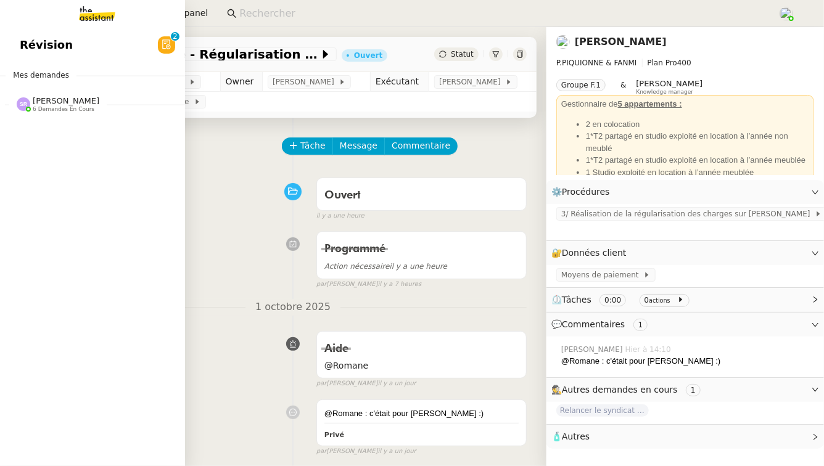
click at [55, 108] on span "6 demandes en cours" at bounding box center [64, 109] width 62 height 7
click at [22, 51] on span "Révision" at bounding box center [46, 45] width 53 height 18
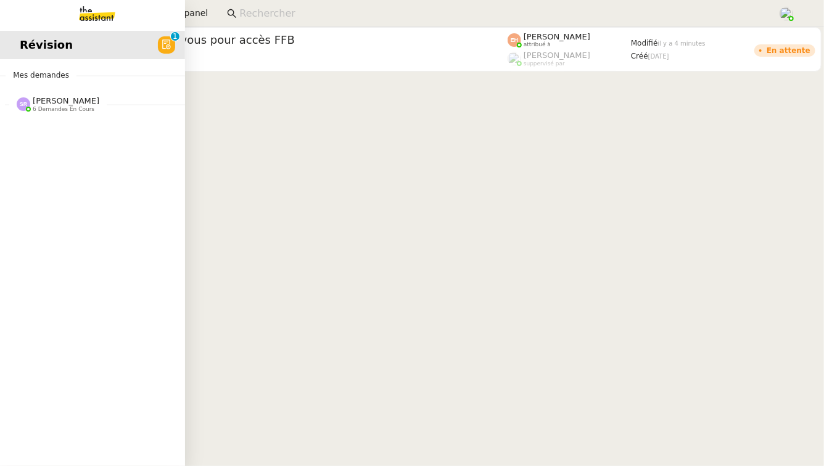
click at [60, 98] on span "[PERSON_NAME]" at bounding box center [66, 100] width 67 height 9
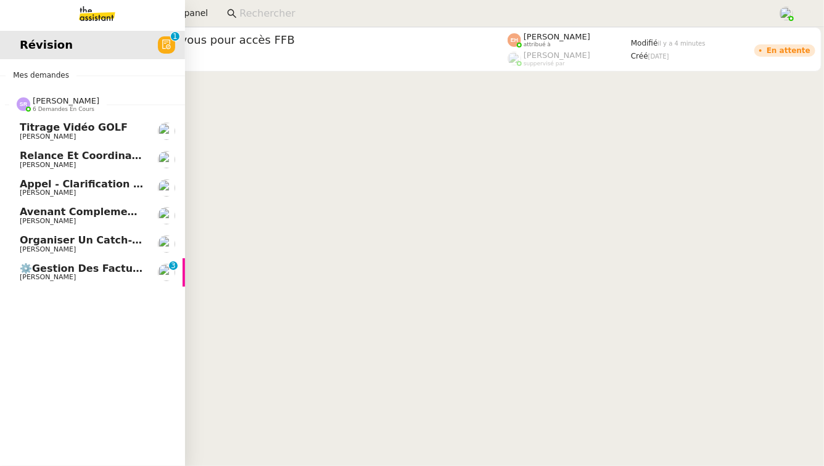
click at [126, 277] on span "[PERSON_NAME]" at bounding box center [82, 277] width 125 height 7
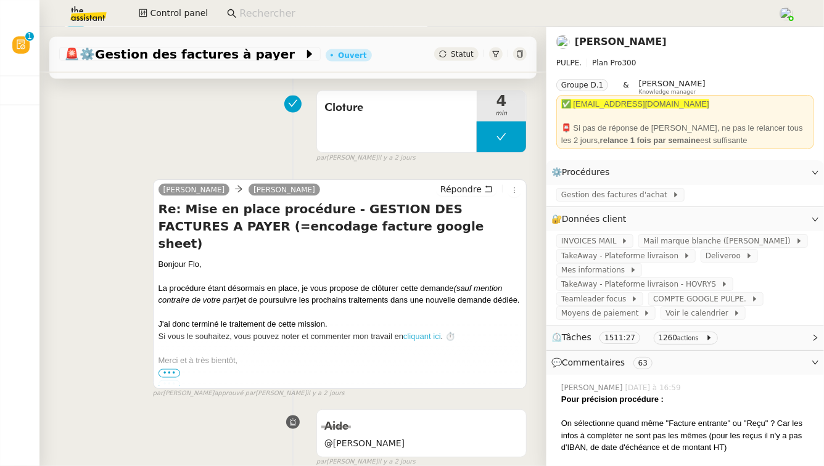
scroll to position [994, 0]
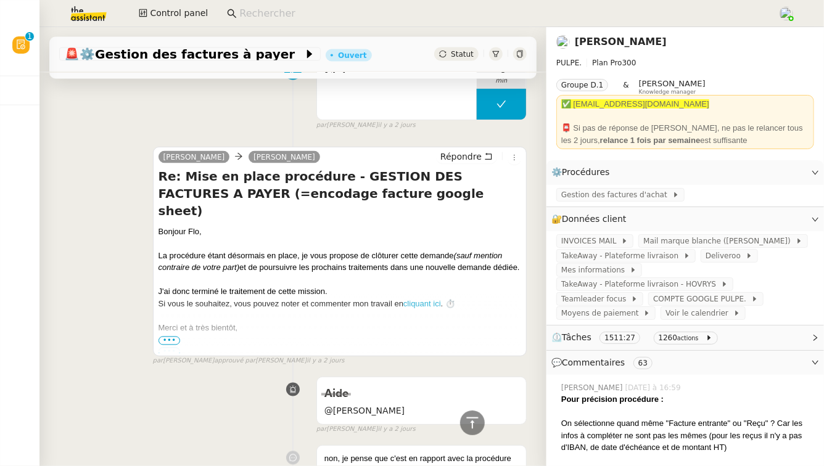
click at [761, 340] on span "⏲️ Tâches 1511:27 1260 actions" at bounding box center [675, 337] width 248 height 14
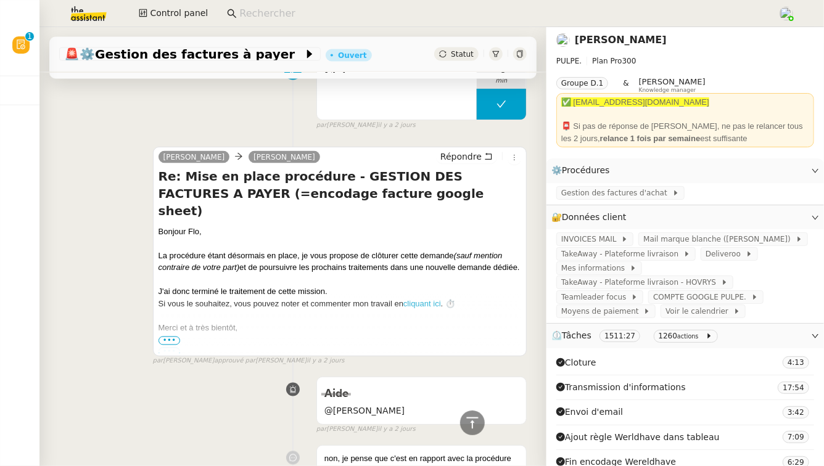
scroll to position [3, 0]
click at [358, 104] on div "Cloture" at bounding box center [397, 89] width 160 height 62
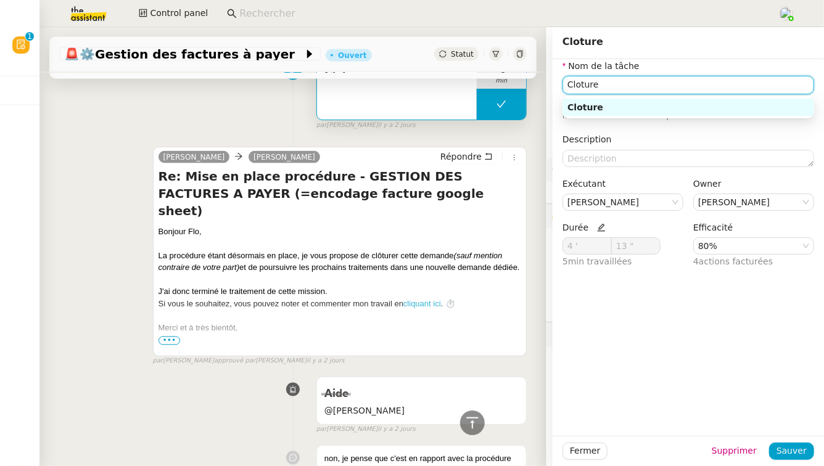
click at [623, 83] on input "Cloture" at bounding box center [688, 85] width 252 height 18
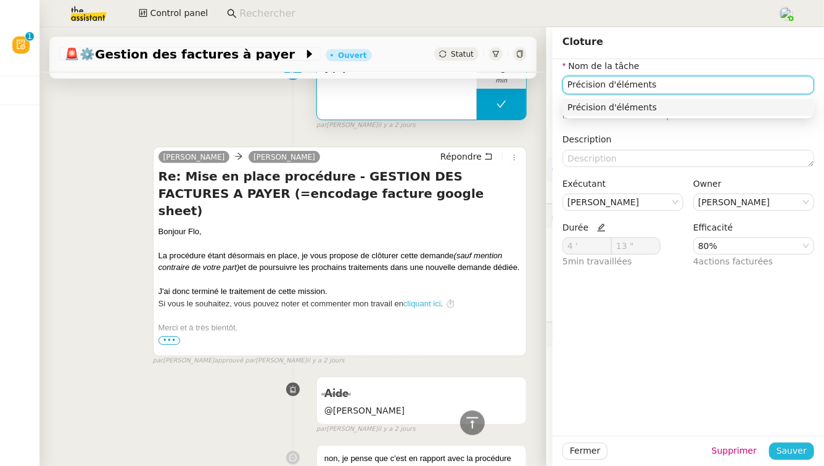
type input "Précision d'éléments"
click at [787, 459] on button "Sauver" at bounding box center [791, 451] width 45 height 17
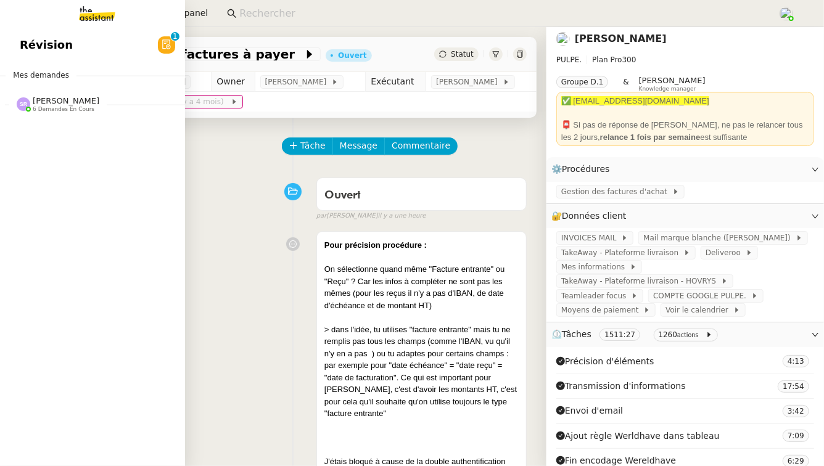
click at [53, 45] on span "Révision" at bounding box center [46, 45] width 53 height 18
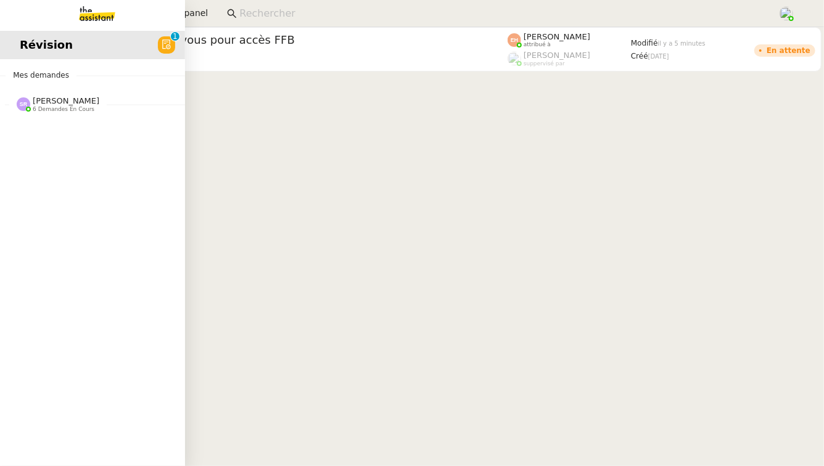
click at [81, 106] on span "6 demandes en cours" at bounding box center [64, 109] width 62 height 7
click at [133, 243] on div "Révision 0 1 2 3 4 5 6 7 8 9 Mes demandes Stéphanie Rakotosalama 6 demandes en …" at bounding box center [92, 246] width 185 height 439
click at [98, 108] on div "Stéphanie Rakotosalama 6 demandes en cours" at bounding box center [66, 104] width 67 height 16
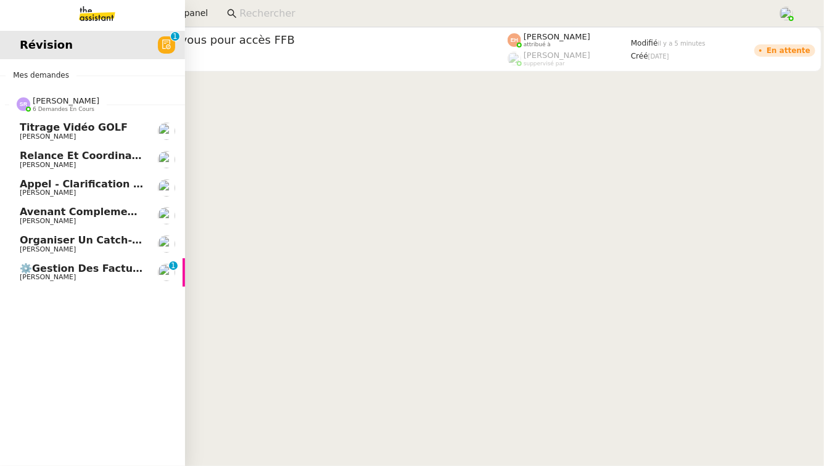
click at [94, 271] on span "⚙️Gestion des factures à payer" at bounding box center [108, 269] width 176 height 12
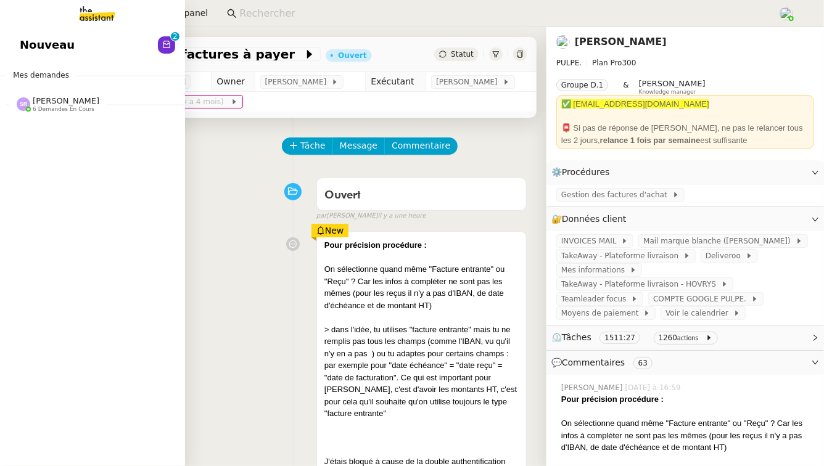
click at [36, 34] on link "Nouveau 0 1 2 3 4 5 6 7 8 9" at bounding box center [92, 45] width 185 height 28
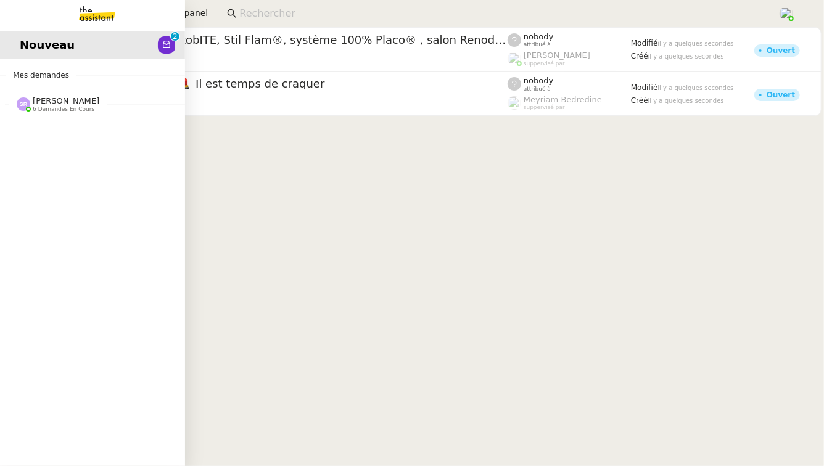
click at [65, 92] on span "Stéphanie Rakotosalama 6 demandes en cours" at bounding box center [97, 99] width 185 height 26
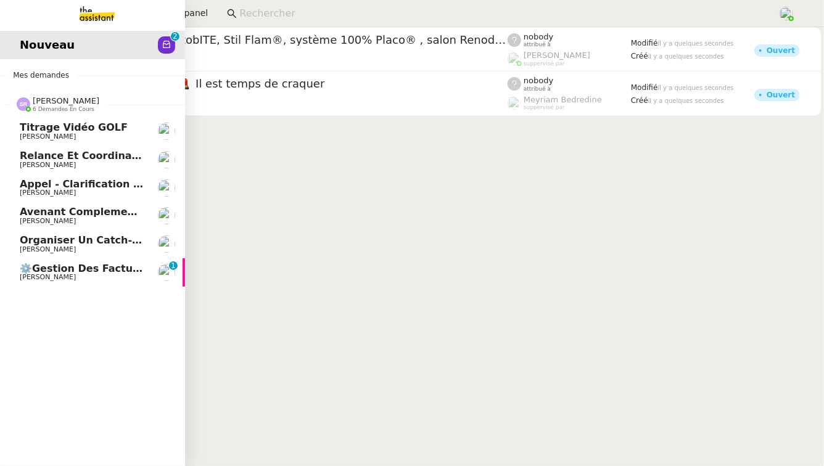
click at [140, 272] on span "⚙️Gestion des factures à payer" at bounding box center [108, 269] width 176 height 12
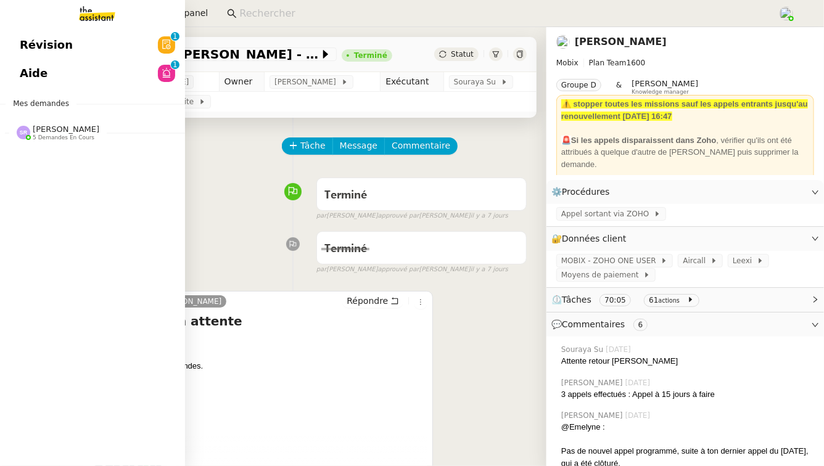
click at [38, 77] on span "Aide" at bounding box center [34, 73] width 28 height 18
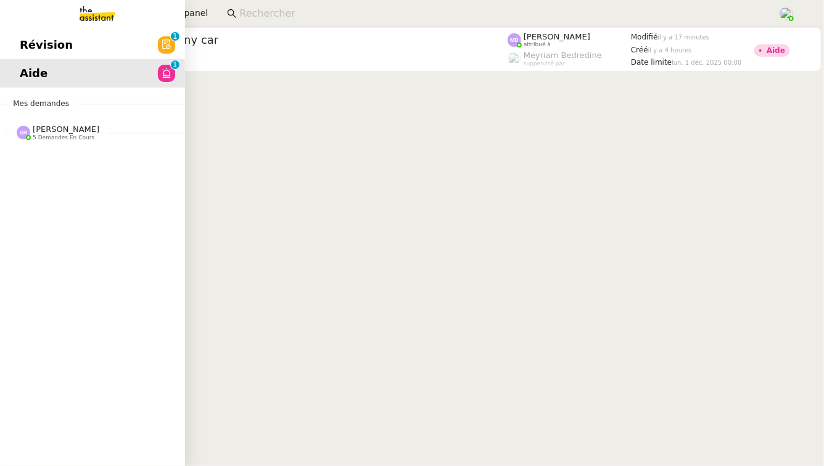
click at [99, 131] on span "[PERSON_NAME]" at bounding box center [66, 129] width 67 height 9
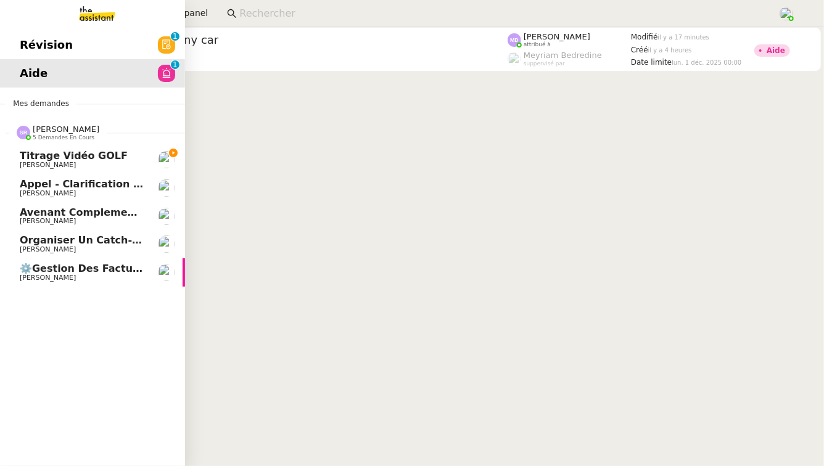
click at [154, 157] on link "Titrage vidéo GOLF [PERSON_NAME]" at bounding box center [92, 159] width 185 height 28
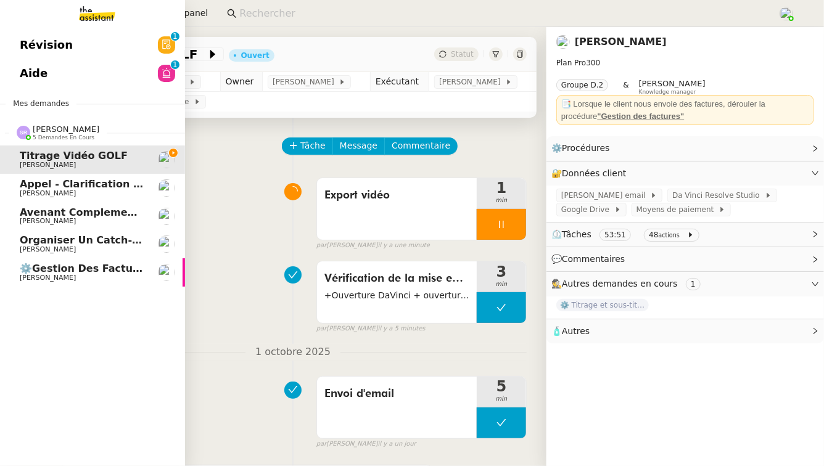
click at [70, 218] on span "[PERSON_NAME]" at bounding box center [48, 221] width 56 height 8
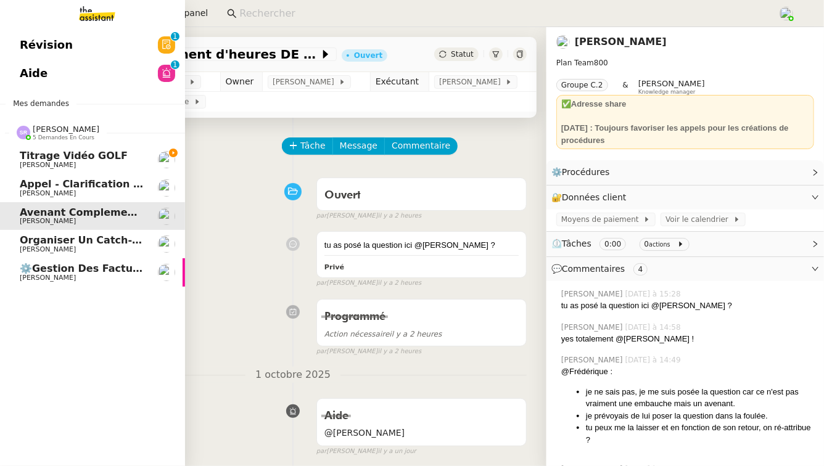
click at [52, 252] on span "[PERSON_NAME]" at bounding box center [48, 249] width 56 height 8
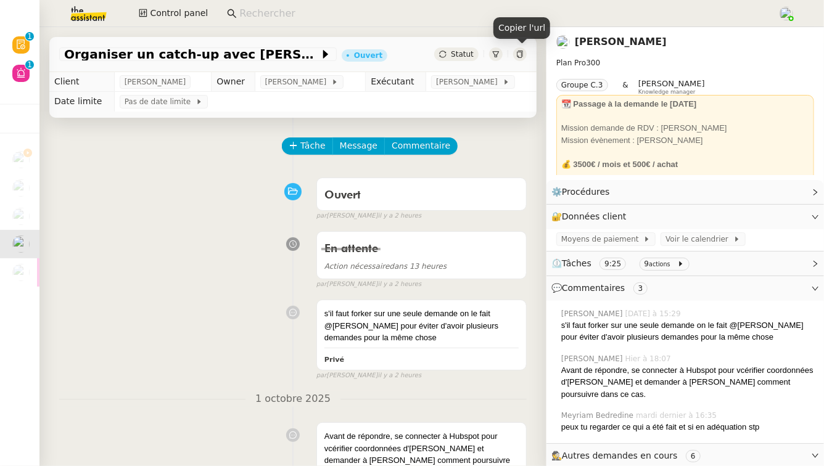
click at [520, 52] on icon at bounding box center [519, 54] width 7 height 7
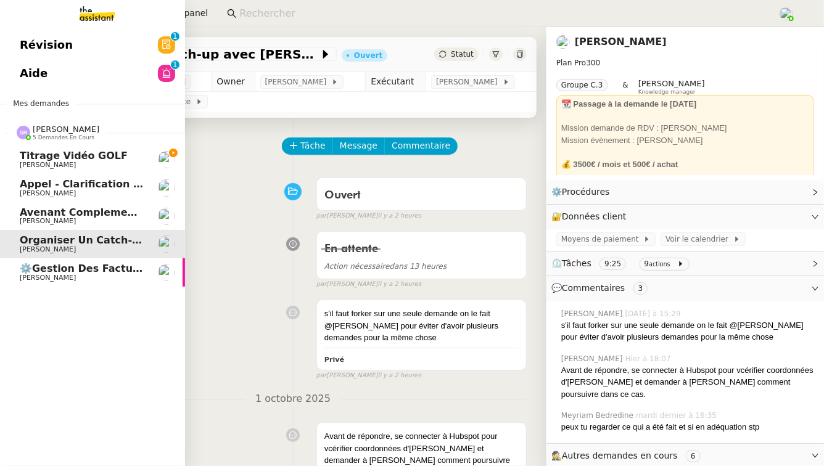
click at [78, 274] on span "[PERSON_NAME]" at bounding box center [82, 277] width 125 height 7
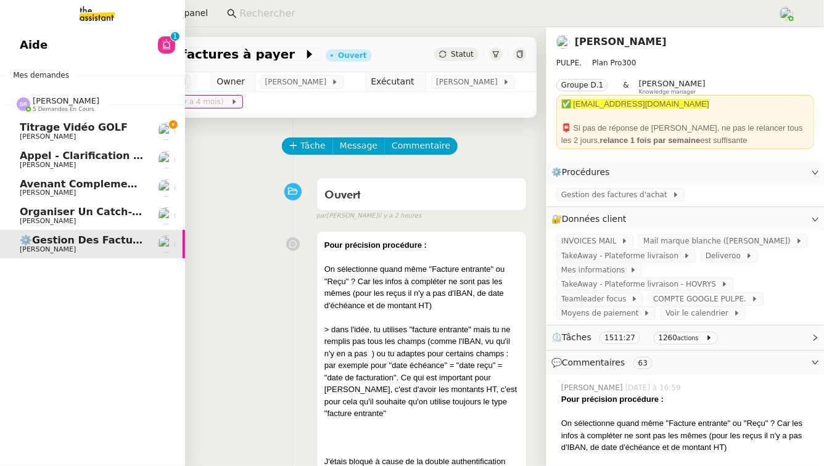
click at [76, 131] on span "Titrage vidéo GOLF" at bounding box center [74, 127] width 108 height 12
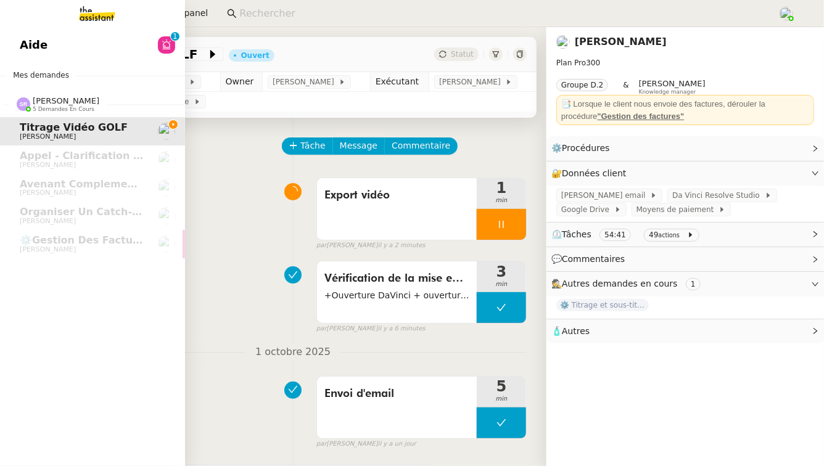
click at [142, 37] on link "Aide 0 1 2 3 4 5 6 7 8 9" at bounding box center [92, 45] width 185 height 28
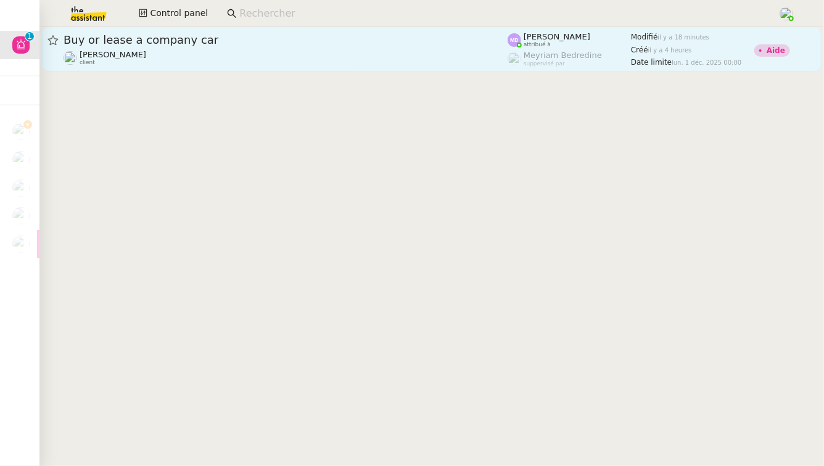
click at [334, 31] on link "Buy or lease a company car [PERSON_NAME] client [PERSON_NAME] attribué à [PERSO…" at bounding box center [431, 49] width 779 height 44
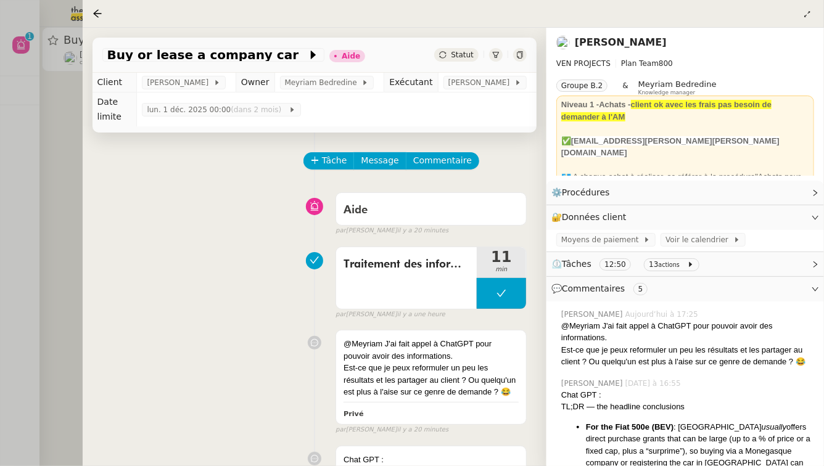
click at [24, 170] on div at bounding box center [412, 233] width 824 height 466
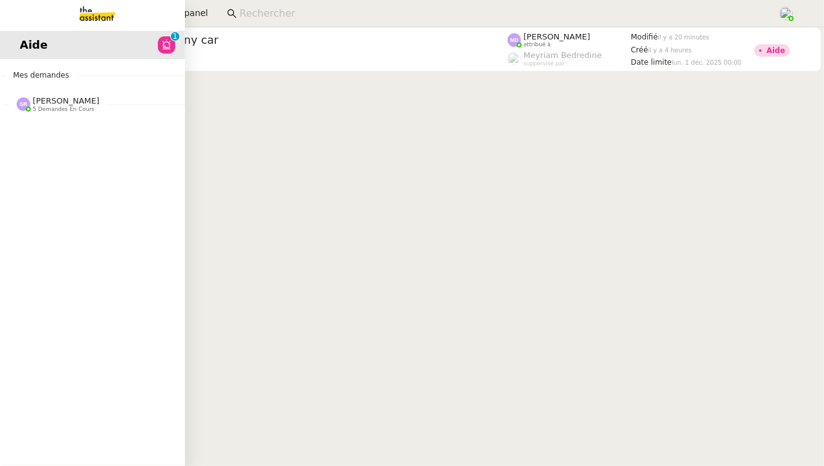
click at [51, 113] on div "[PERSON_NAME] 5 demandes en cours" at bounding box center [92, 99] width 185 height 36
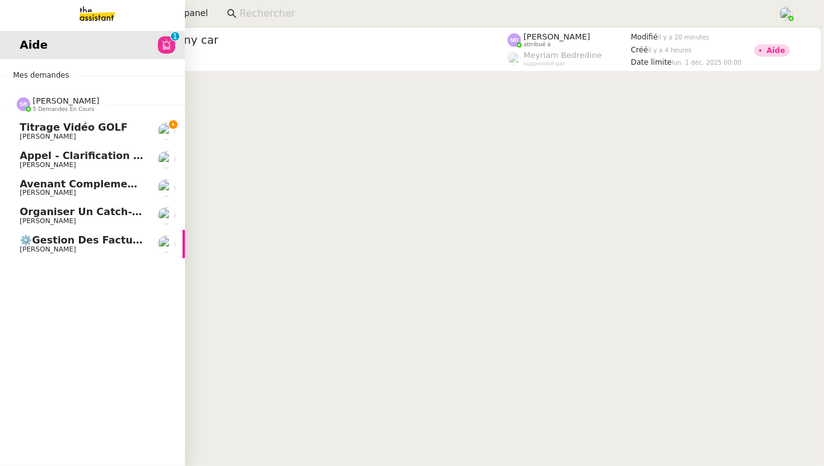
click at [68, 144] on link "Titrage vidéo GOLF [PERSON_NAME]" at bounding box center [92, 131] width 185 height 28
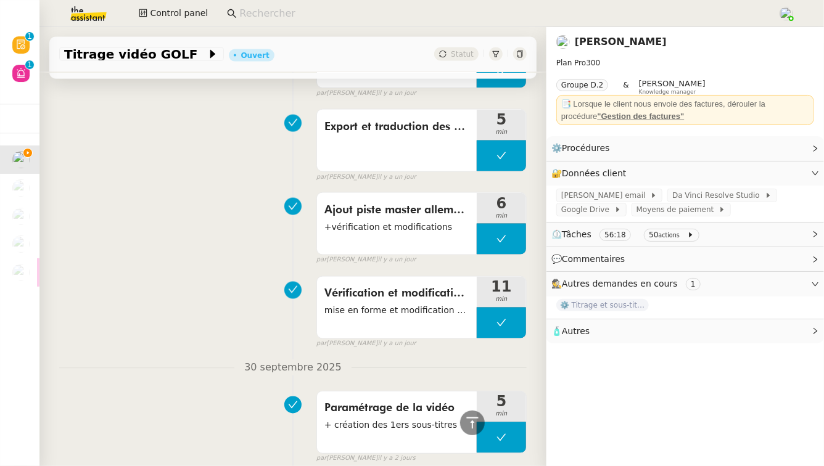
scroll to position [912, 0]
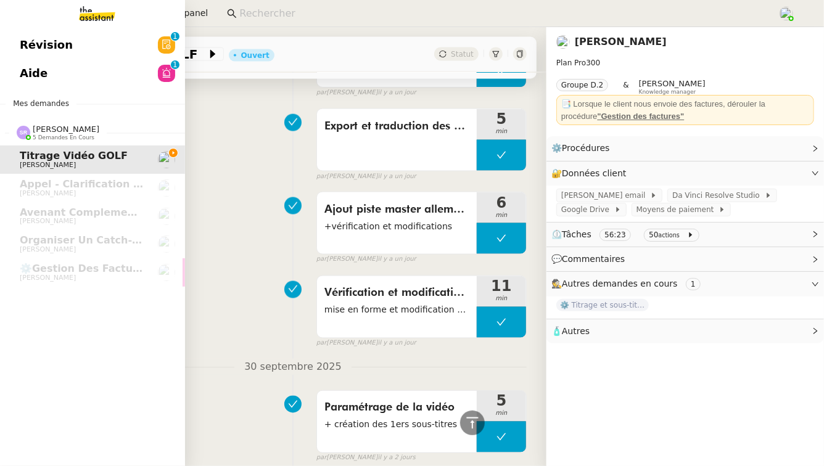
click at [87, 65] on link "Aide 0 1 2 3 4 5 6 7 8 9" at bounding box center [92, 73] width 185 height 28
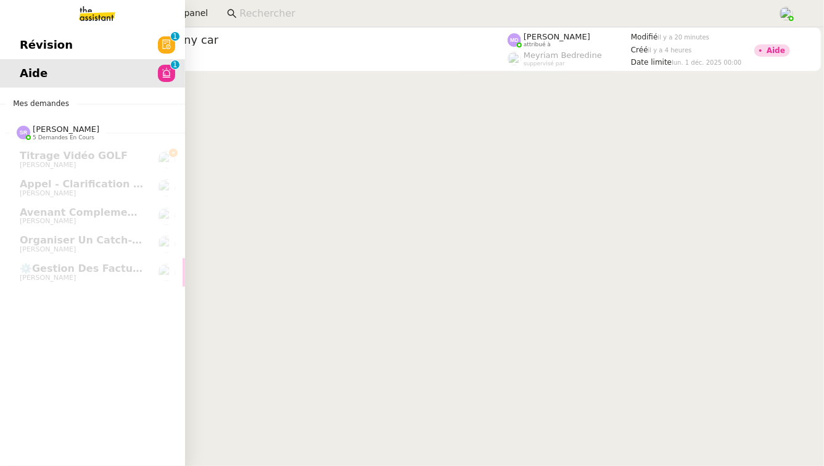
click at [2, 41] on link "Révision 0 1 2 3 4 5 6 7 8 9" at bounding box center [92, 45] width 185 height 28
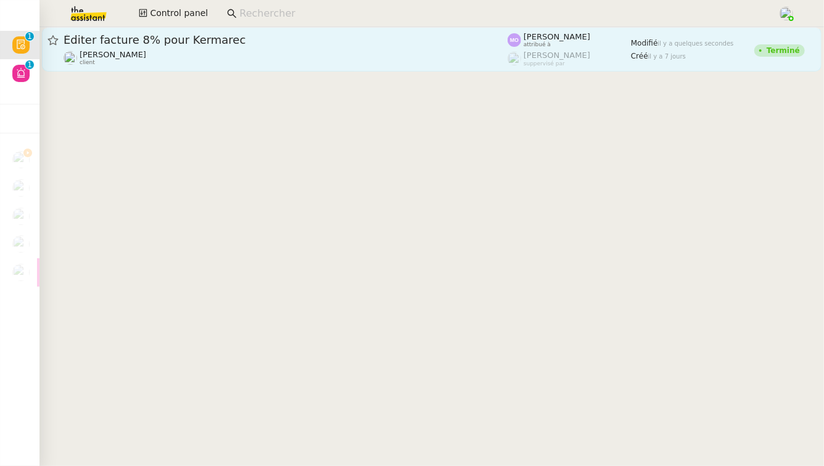
click at [274, 68] on link "Éditer facture 8% pour Kermarec [PERSON_NAME] client [PERSON_NAME] attribué à […" at bounding box center [431, 49] width 779 height 44
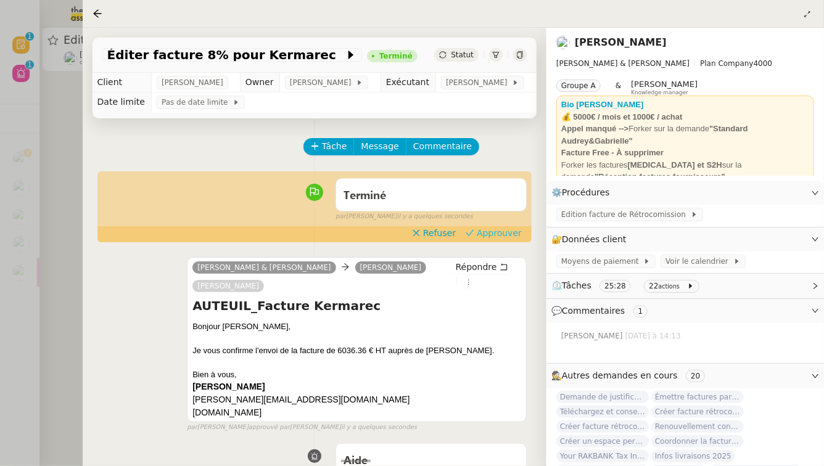
click at [509, 235] on span "Approuver" at bounding box center [499, 233] width 45 height 12
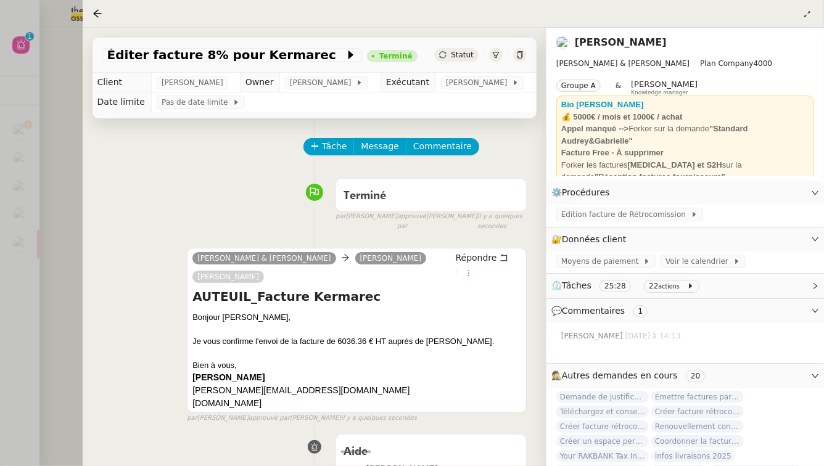
click at [31, 272] on div at bounding box center [412, 233] width 824 height 466
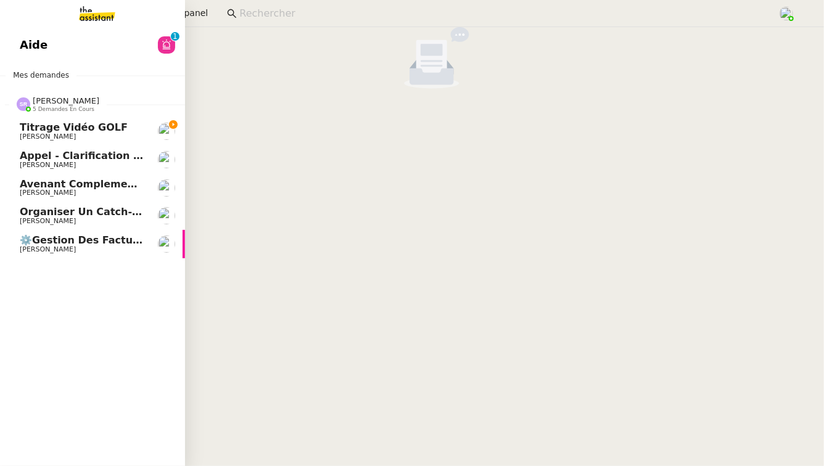
click at [60, 224] on span "[PERSON_NAME]" at bounding box center [48, 221] width 56 height 8
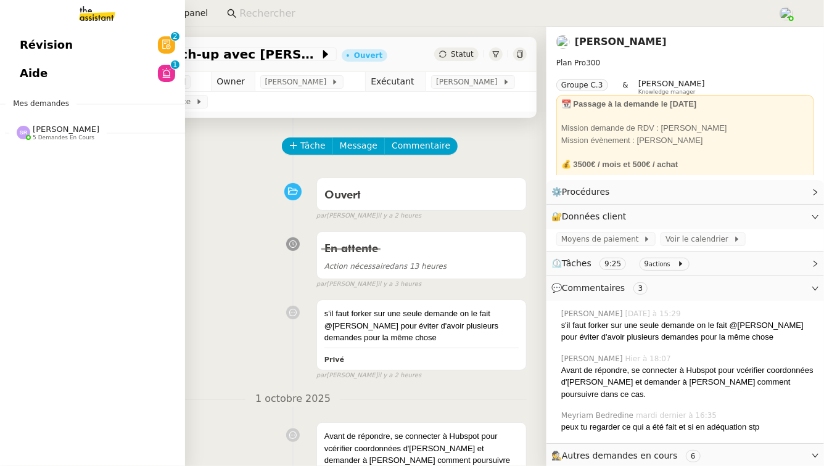
click at [33, 136] on span "5 demandes en cours" at bounding box center [64, 137] width 62 height 7
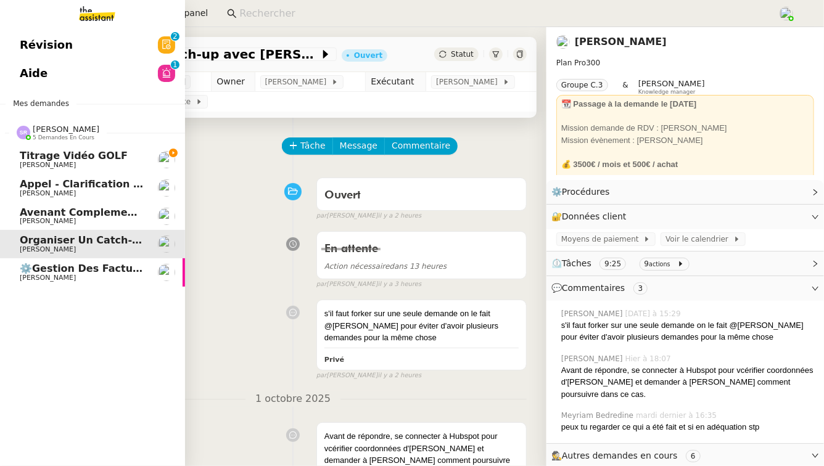
click at [115, 165] on span "[PERSON_NAME]" at bounding box center [82, 165] width 125 height 7
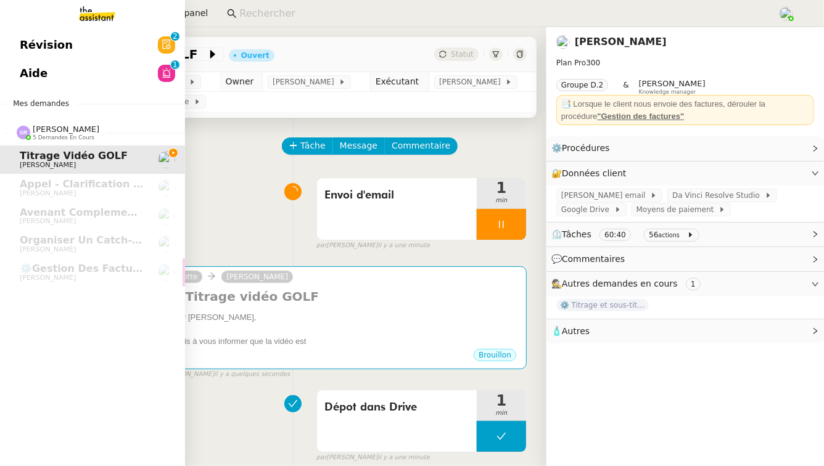
click at [73, 37] on link "Révision 0 1 2 3 4 5 6 7 8 9" at bounding box center [92, 45] width 185 height 28
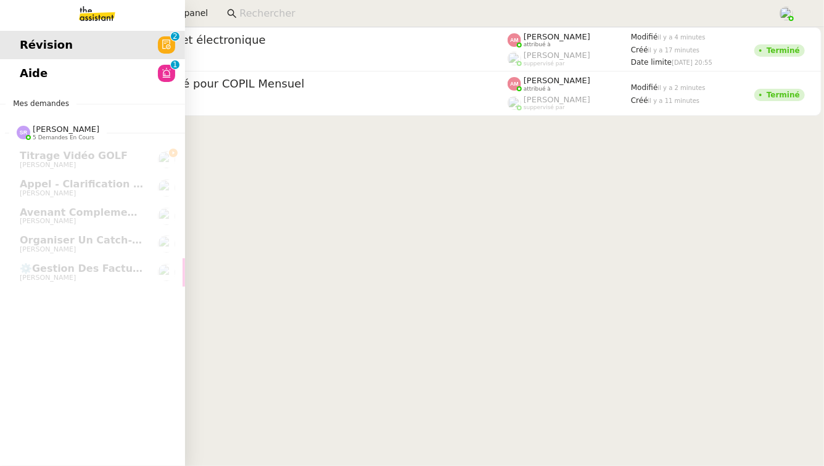
click at [41, 83] on link "Aide 0 1 2 3 4 5 6 7 8 9" at bounding box center [92, 73] width 185 height 28
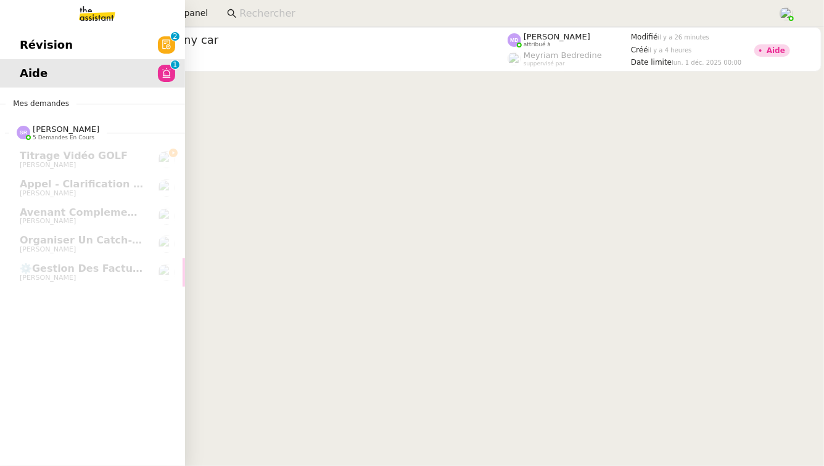
click at [41, 75] on span "Aide" at bounding box center [34, 73] width 28 height 18
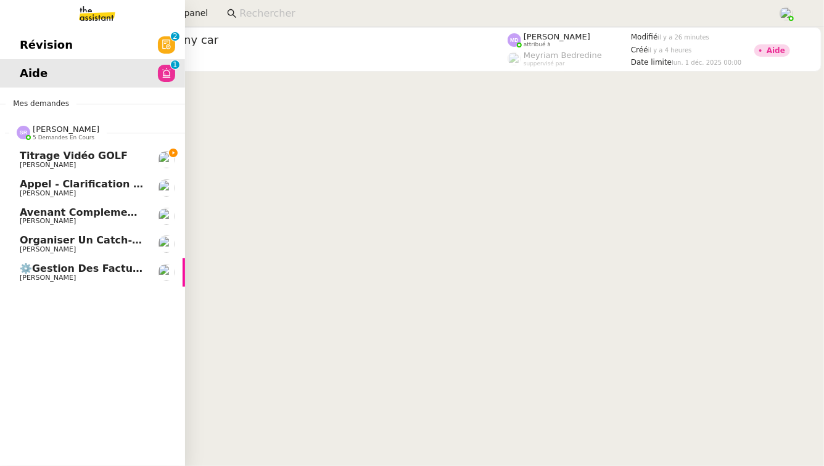
click at [39, 161] on span "Titrage vidéo GOLF" at bounding box center [74, 156] width 108 height 12
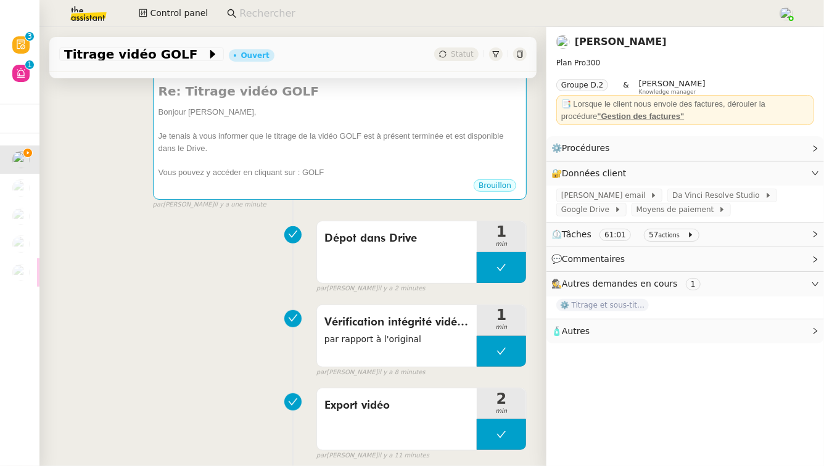
scroll to position [210, 0]
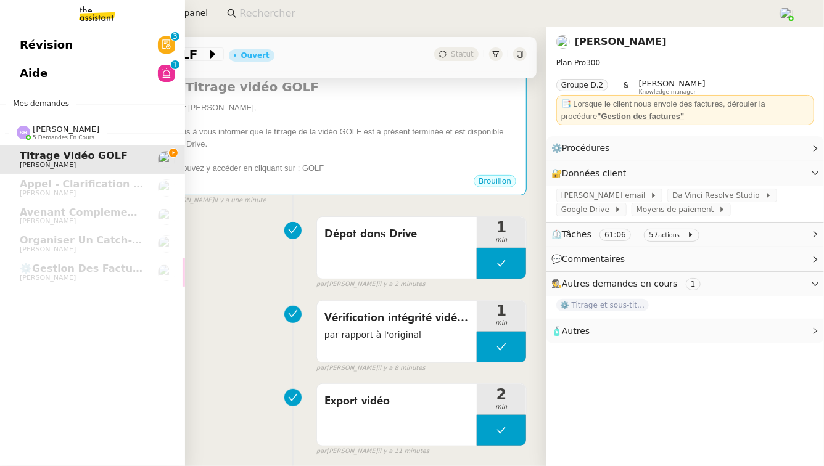
click at [120, 55] on link "Révision 0 1 2 3 4 5 6 7 8 9" at bounding box center [92, 45] width 185 height 28
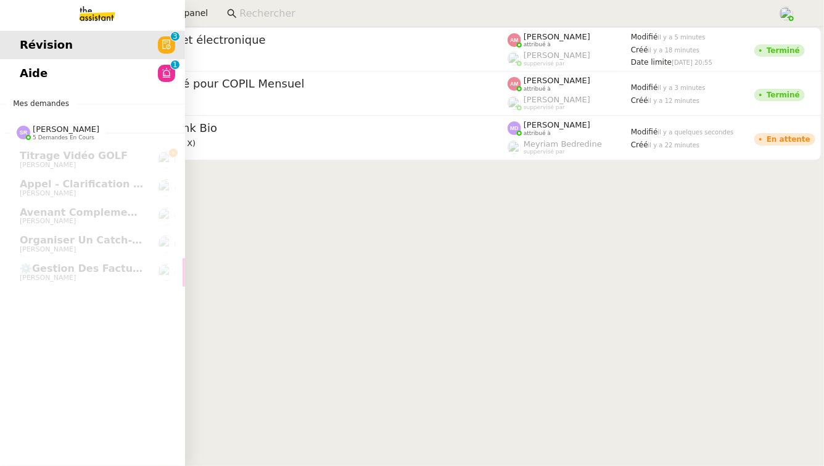
click at [28, 76] on span "Aide" at bounding box center [34, 73] width 28 height 18
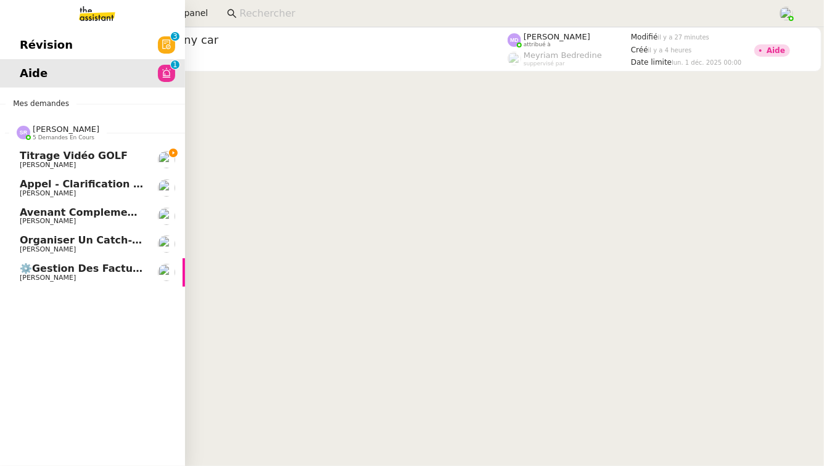
click at [35, 158] on span "Titrage vidéo GOLF" at bounding box center [74, 156] width 108 height 12
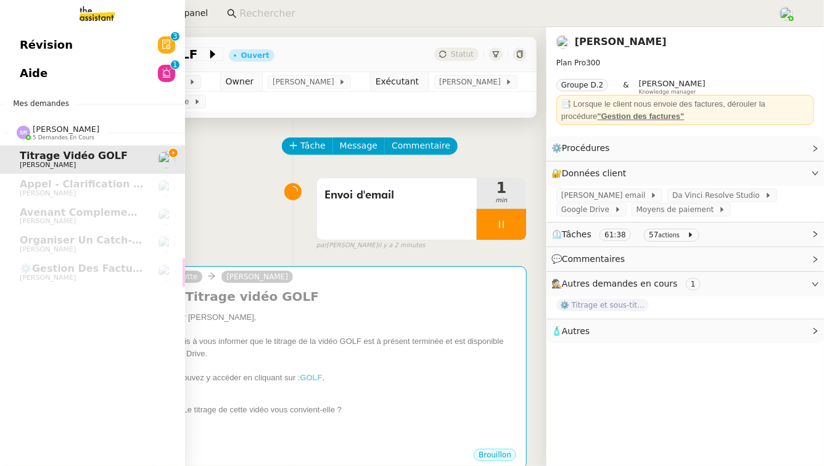
click at [14, 49] on link "Révision 0 1 2 3 4 5 6 7 8 9" at bounding box center [92, 45] width 185 height 28
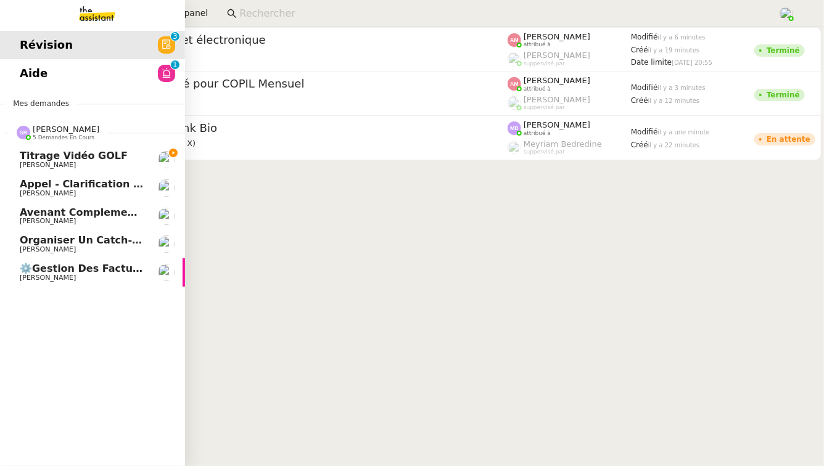
click at [31, 158] on span "Titrage vidéo GOLF" at bounding box center [74, 156] width 108 height 12
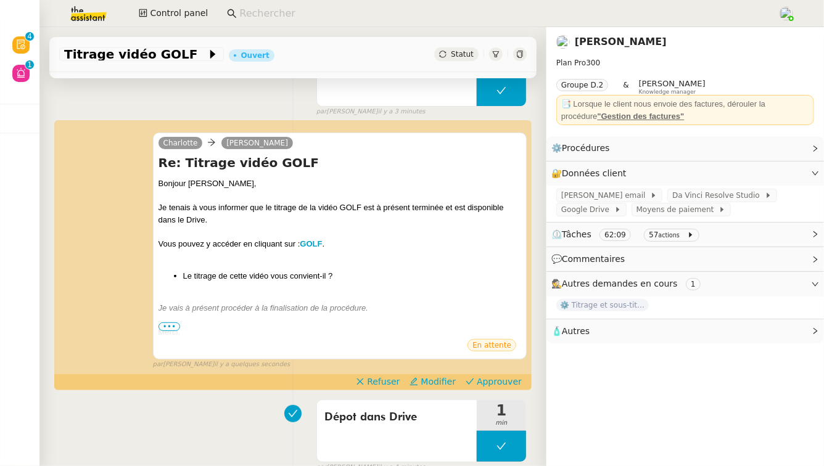
scroll to position [136, 0]
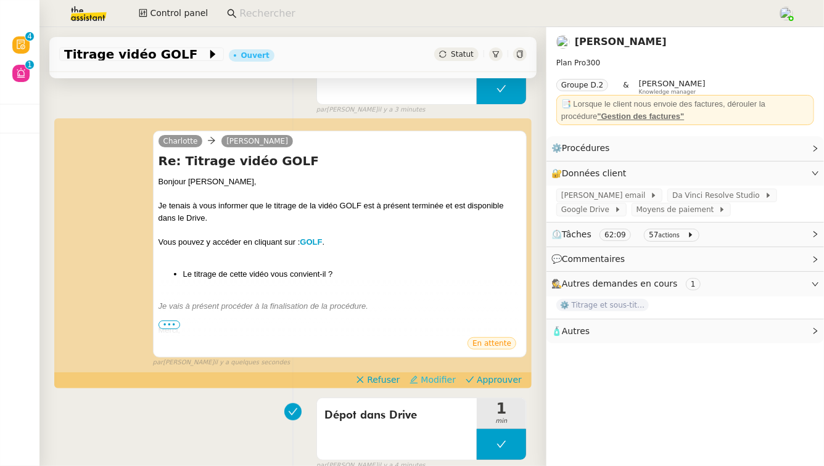
click at [436, 382] on span "Modifier" at bounding box center [437, 380] width 35 height 12
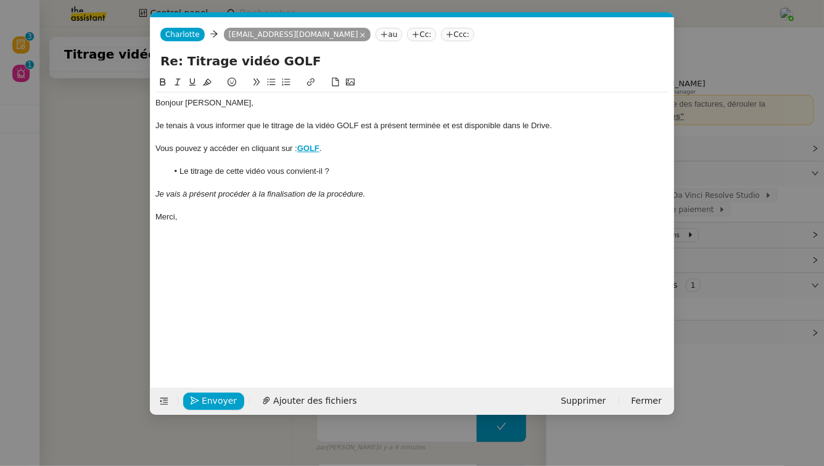
scroll to position [0, 26]
click at [414, 194] on div "Je vais à présent procéder à la finalisation de la procédure." at bounding box center [412, 194] width 514 height 11
click at [436, 126] on div "Je tenais à vous informer que le titrage de la vidéo GOLF est à présent terminé…" at bounding box center [412, 125] width 514 height 11
click at [446, 128] on div "Je tenais à vous informer que le titrage de la vidéo GOLF est à présent terminé…" at bounding box center [412, 125] width 514 height 11
click at [212, 396] on span "Envoyer" at bounding box center [219, 401] width 35 height 14
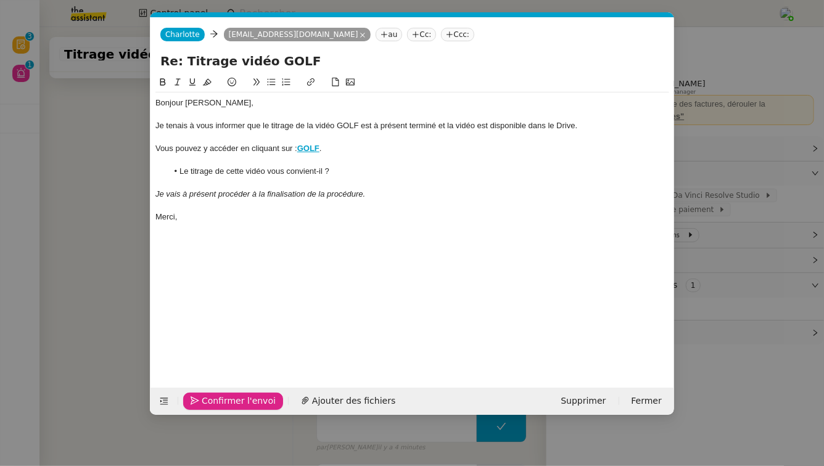
click at [212, 396] on span "Confirmer l'envoi" at bounding box center [239, 401] width 74 height 14
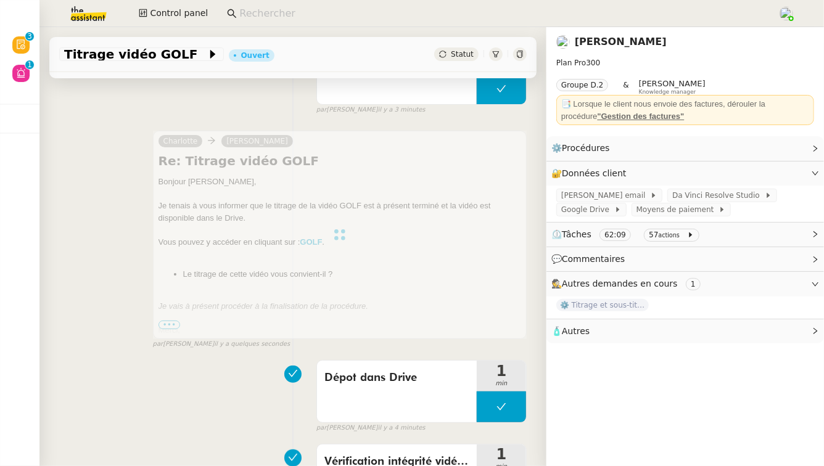
scroll to position [0, 0]
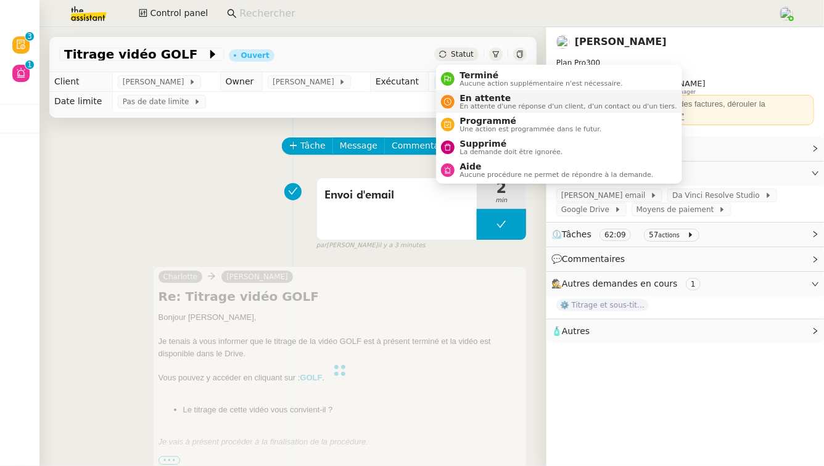
click at [467, 103] on span "En attente d'une réponse d'un client, d'un contact ou d'un tiers." at bounding box center [567, 106] width 217 height 7
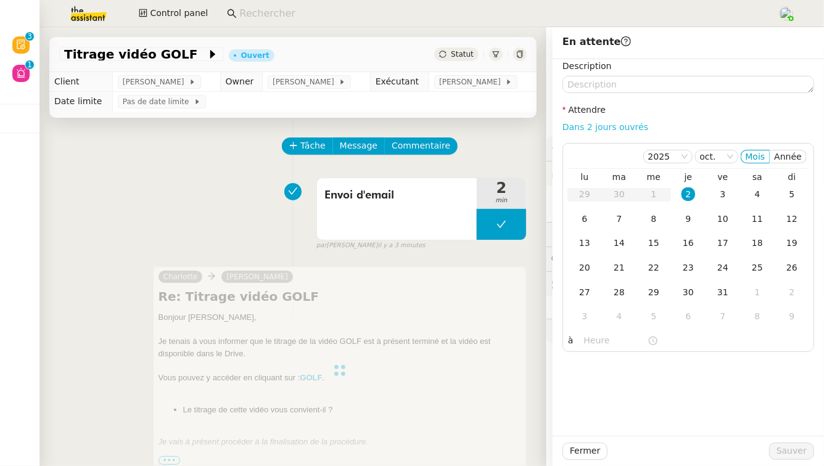
click at [607, 125] on link "Dans 2 jours ouvrés" at bounding box center [605, 127] width 86 height 10
type input "07:00"
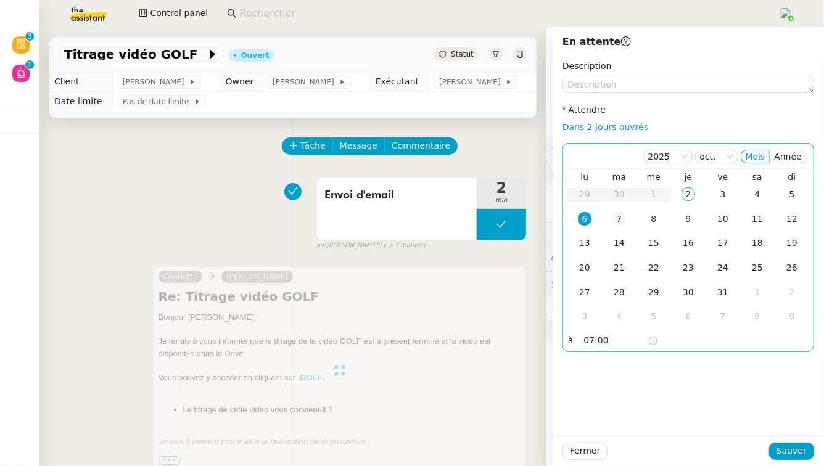
click at [616, 221] on div "7" at bounding box center [619, 219] width 14 height 14
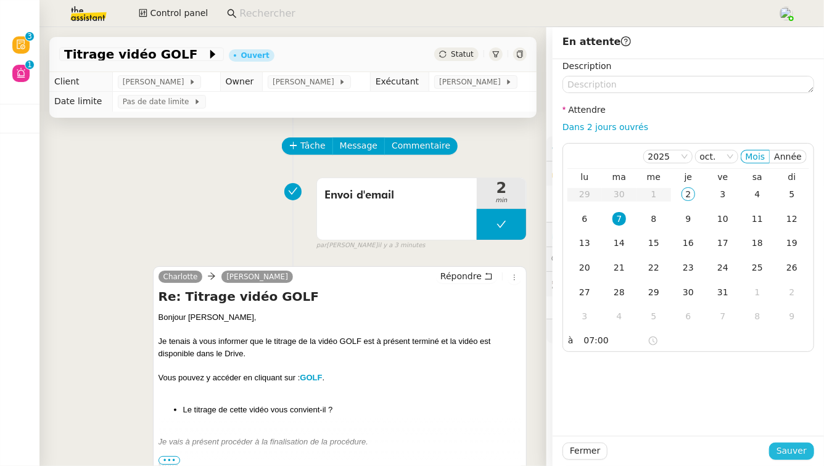
click at [790, 448] on span "Sauver" at bounding box center [791, 451] width 30 height 14
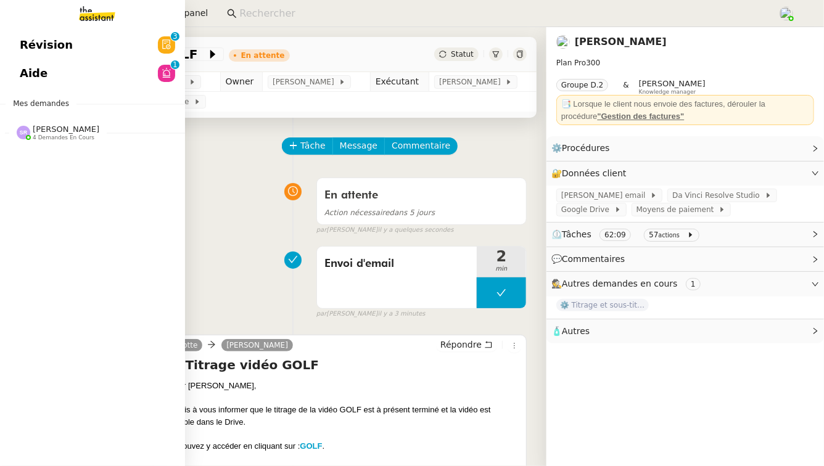
click at [61, 123] on span "[PERSON_NAME] 4 demandes en cours" at bounding box center [97, 128] width 185 height 26
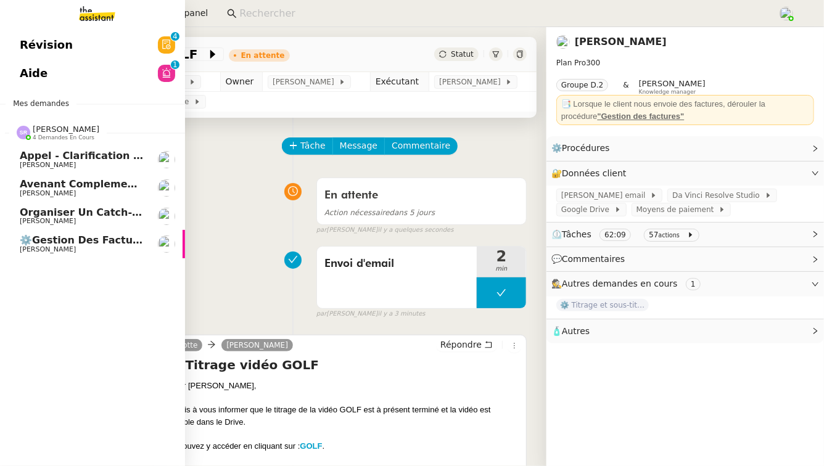
click at [123, 209] on span "Organiser un catch-up avec [PERSON_NAME]" at bounding box center [146, 213] width 252 height 12
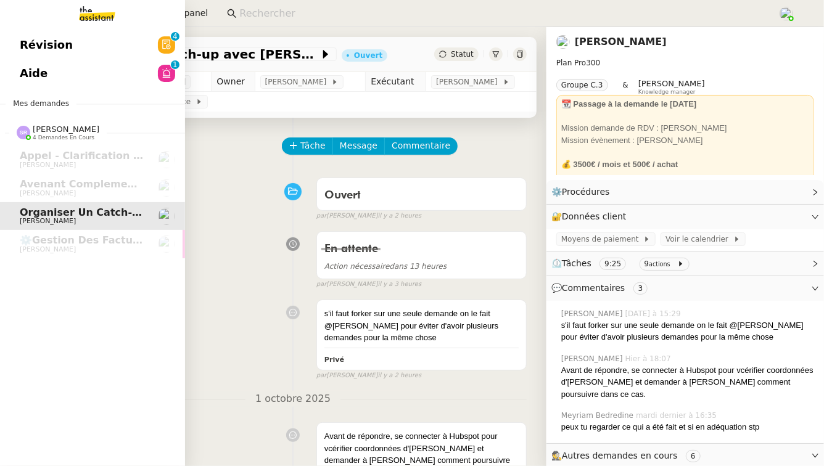
click at [84, 47] on link "Révision 0 1 2 3 4 5 6 7 8 9" at bounding box center [92, 45] width 185 height 28
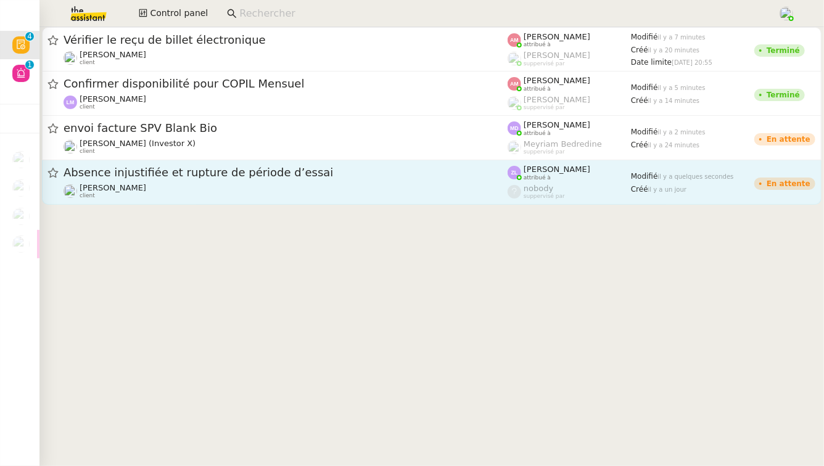
click at [354, 181] on div "Absence injustifiée et rupture de période d’essai [PERSON_NAME] client" at bounding box center [285, 182] width 444 height 34
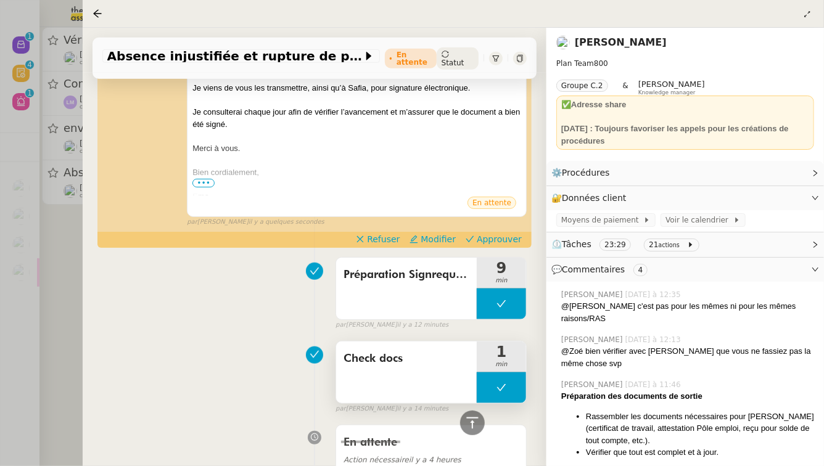
scroll to position [404, 0]
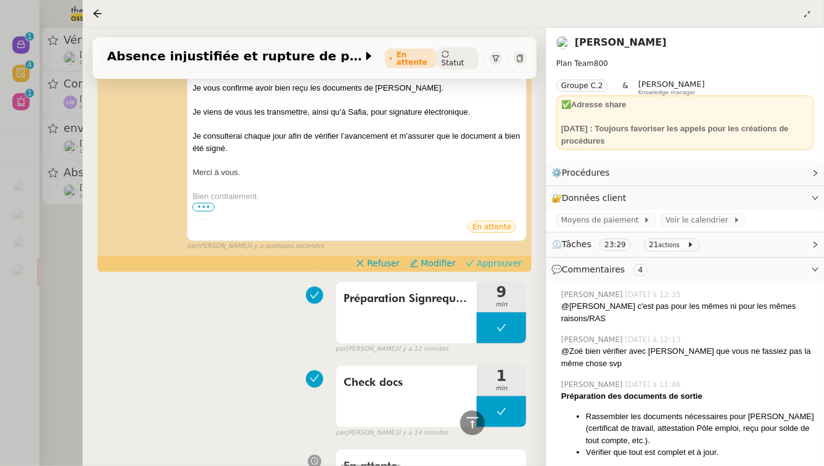
click at [499, 257] on span "Approuver" at bounding box center [499, 263] width 45 height 12
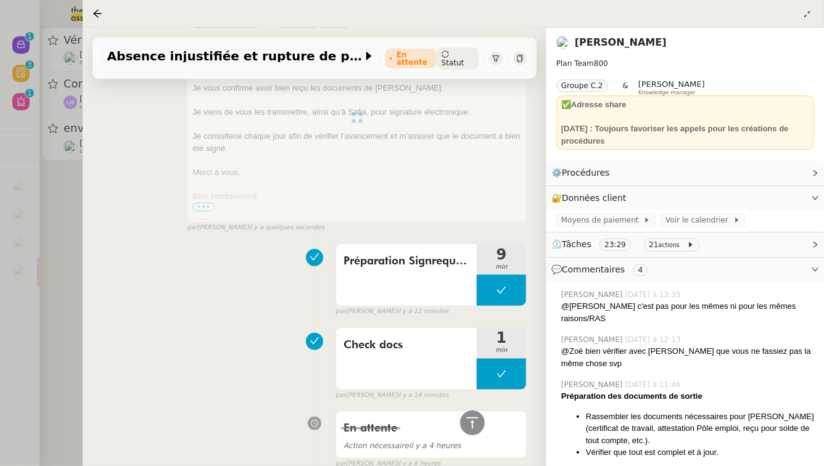
click at [706, 249] on span "⏲️ Tâches 23:29 21 actions" at bounding box center [675, 244] width 248 height 14
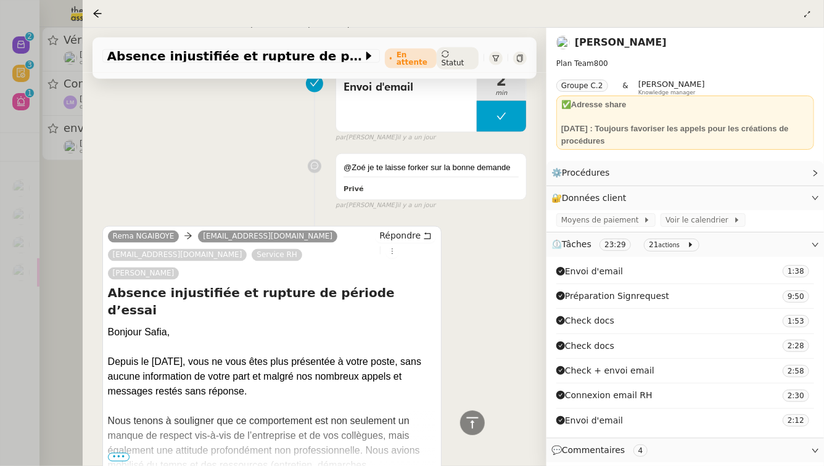
scroll to position [3196, 0]
click at [59, 272] on div at bounding box center [412, 233] width 824 height 466
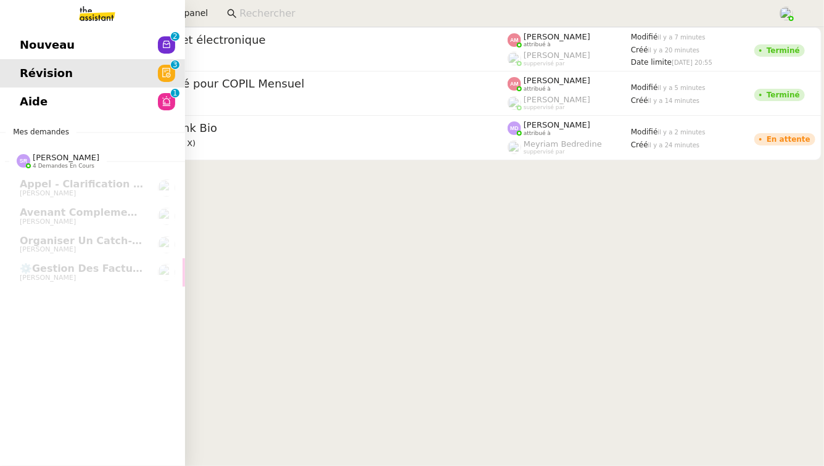
click at [94, 36] on link "Nouveau 0 1 2 3 4 5 6 7 8 9" at bounding box center [92, 45] width 185 height 28
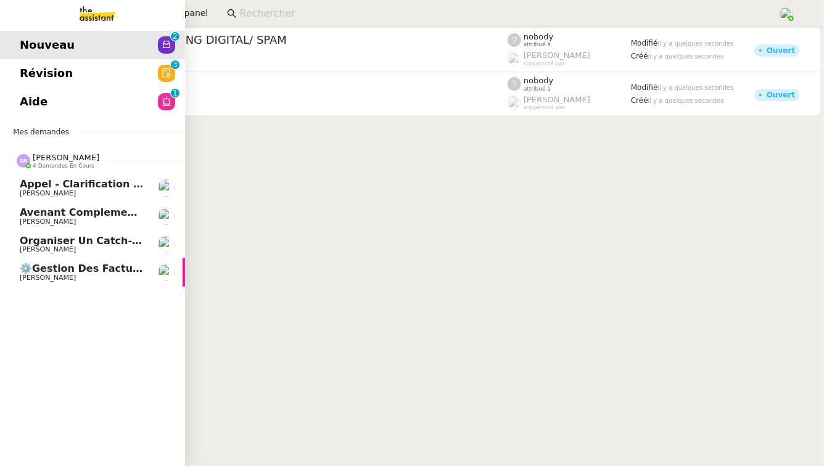
click at [67, 200] on link "Appel - Clarification procédures [PERSON_NAME]" at bounding box center [92, 188] width 185 height 28
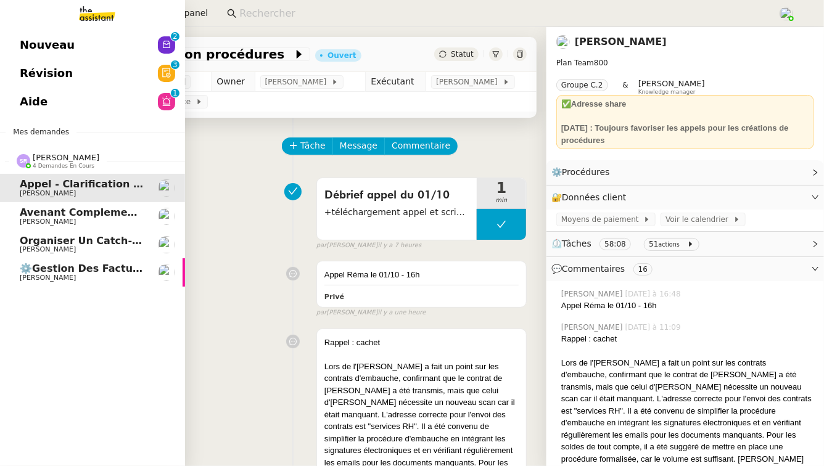
click at [70, 208] on span "Avenant complement d'heures DE LEEUW" at bounding box center [136, 213] width 232 height 12
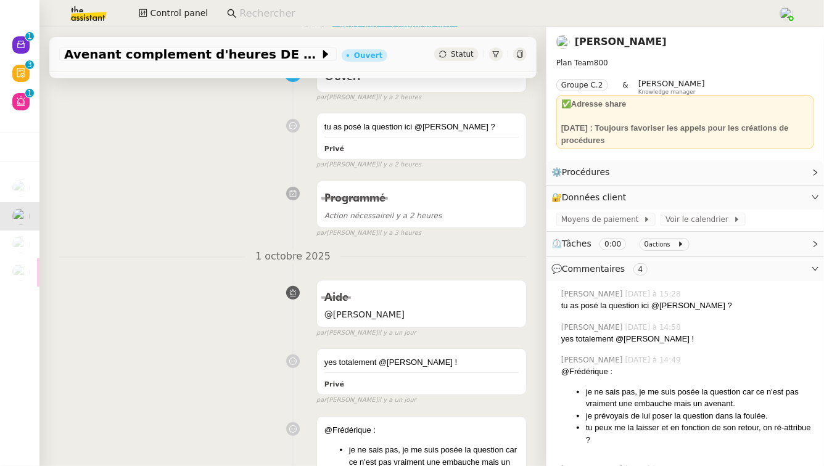
scroll to position [112, 0]
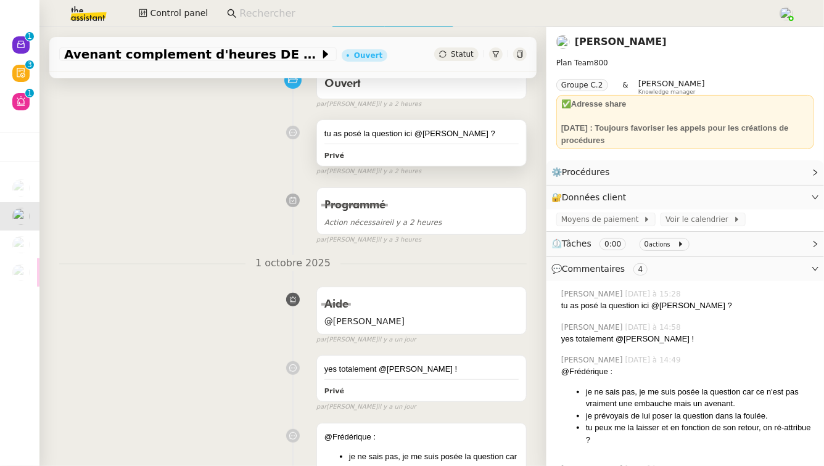
click at [411, 159] on div "Privé" at bounding box center [421, 155] width 194 height 14
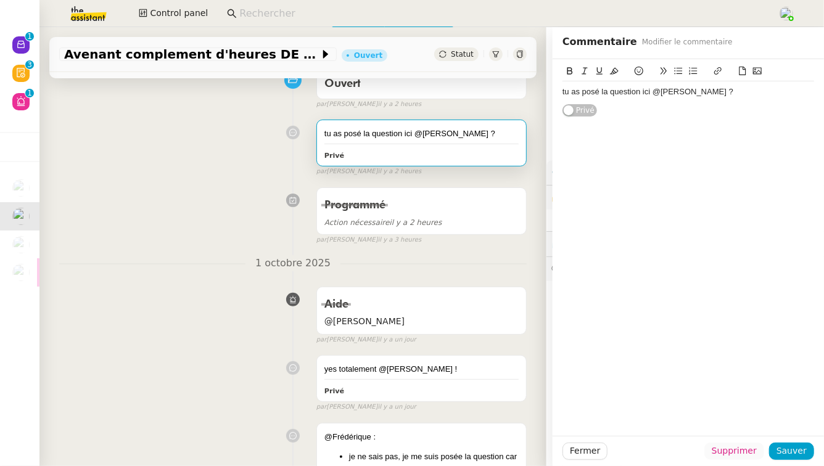
click at [732, 454] on span "Supprimer" at bounding box center [733, 451] width 45 height 14
click at [764, 416] on span "Ok" at bounding box center [768, 418] width 12 height 12
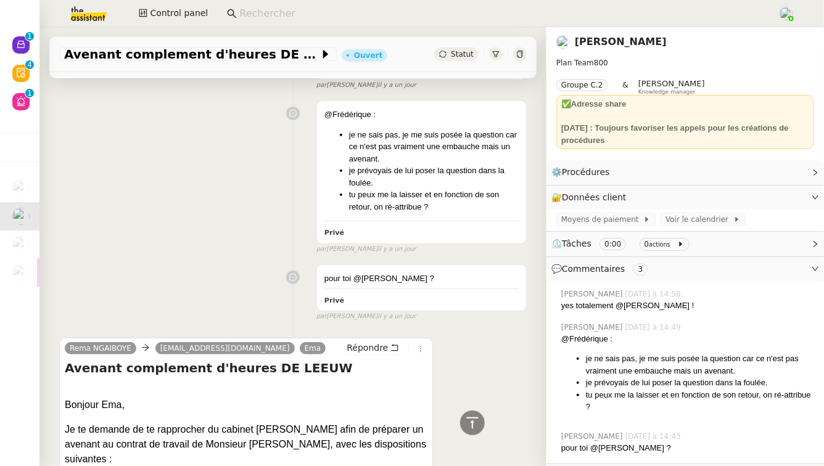
scroll to position [364, 0]
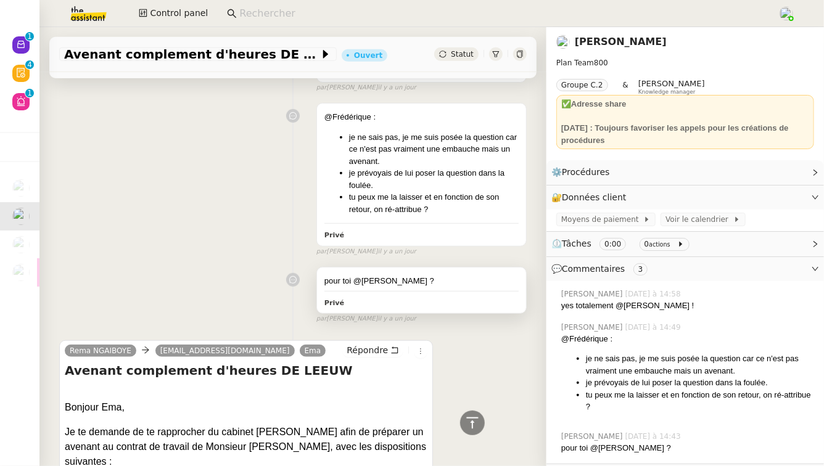
click at [406, 311] on div "pour toi @[PERSON_NAME] ? Privé" at bounding box center [421, 291] width 209 height 46
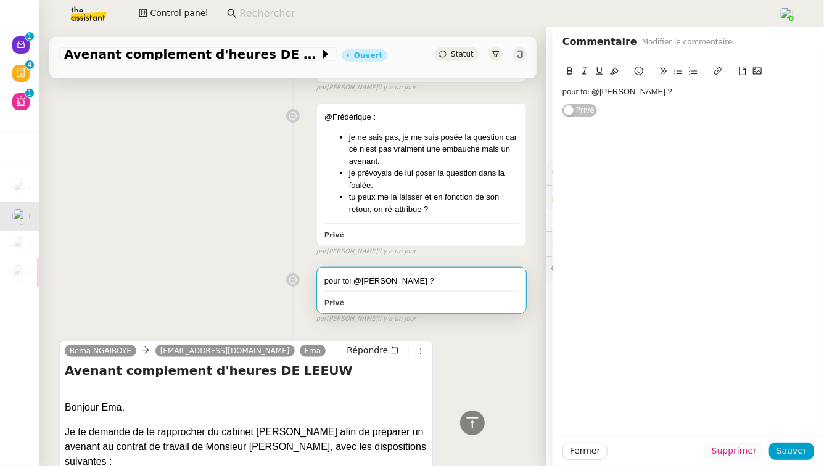
click at [743, 453] on span "Supprimer" at bounding box center [733, 451] width 45 height 14
click at [764, 423] on span "Ok" at bounding box center [768, 418] width 12 height 12
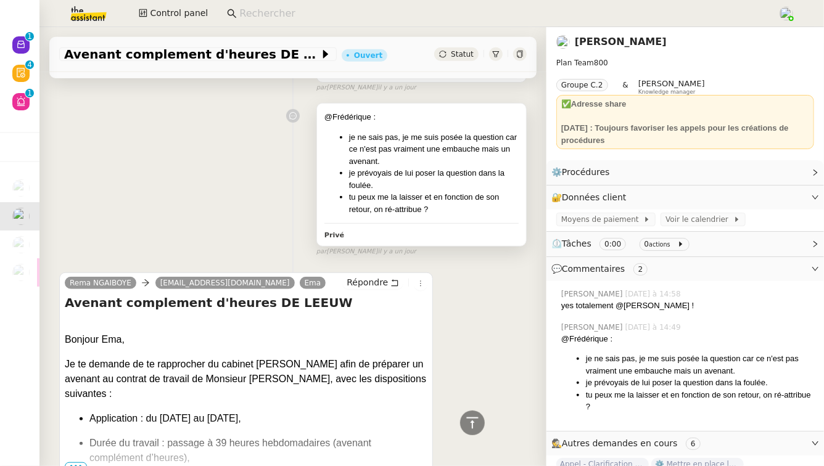
click at [504, 234] on div "Privé" at bounding box center [421, 234] width 194 height 14
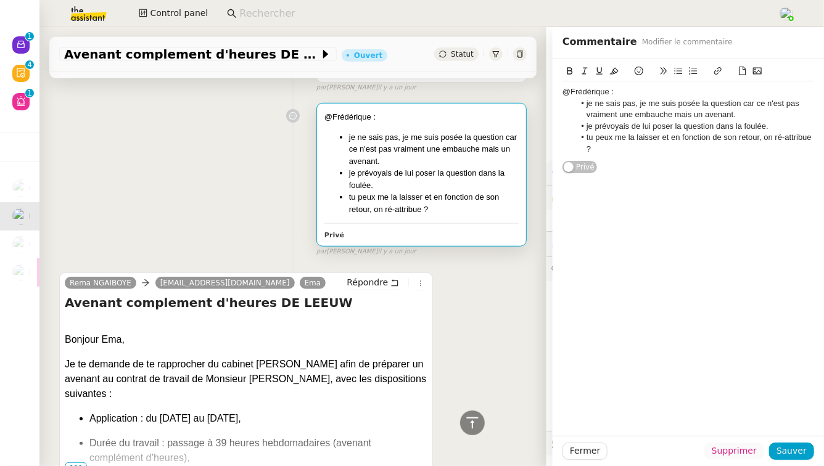
click at [746, 447] on span "Supprimer" at bounding box center [733, 451] width 45 height 14
click at [769, 419] on span "Ok" at bounding box center [768, 418] width 12 height 12
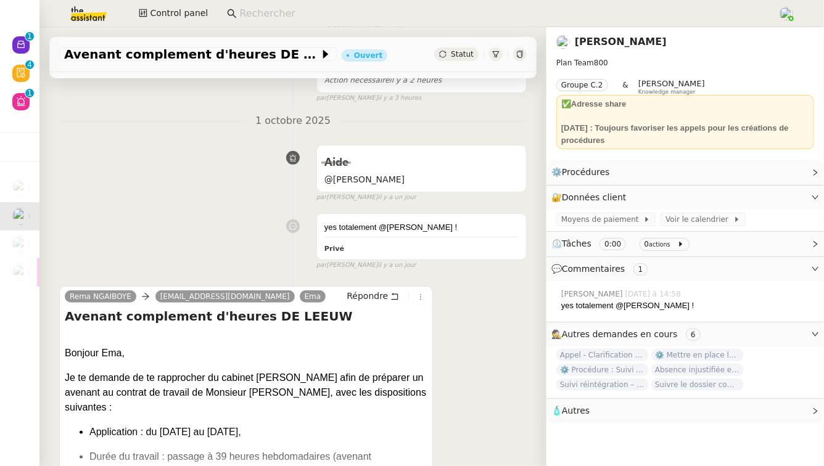
scroll to position [184, 0]
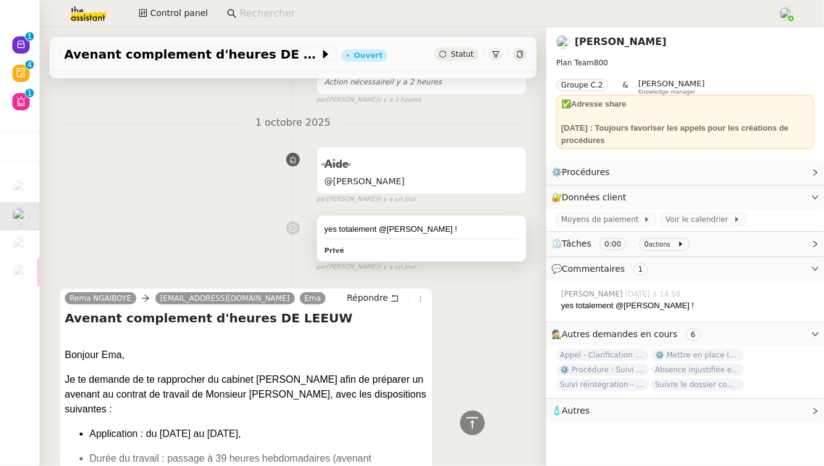
click at [448, 248] on div "Privé" at bounding box center [421, 250] width 194 height 14
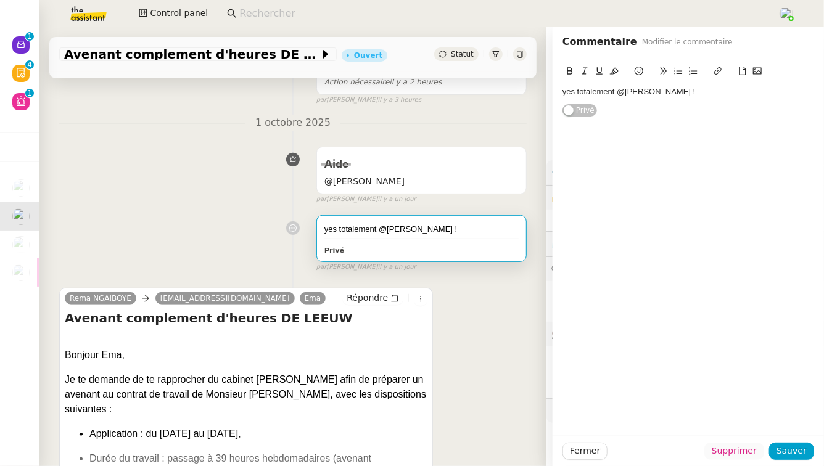
click at [753, 451] on span "Supprimer" at bounding box center [733, 451] width 45 height 14
click at [768, 415] on span "Ok" at bounding box center [768, 418] width 12 height 12
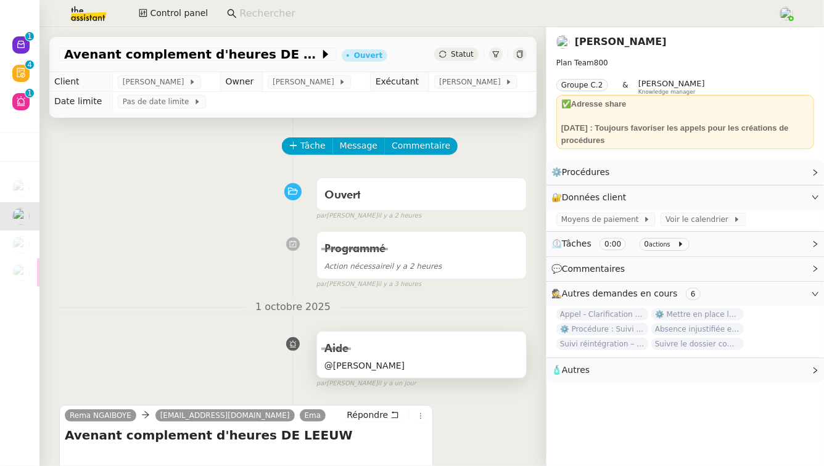
click at [487, 352] on div "Aide" at bounding box center [421, 349] width 194 height 20
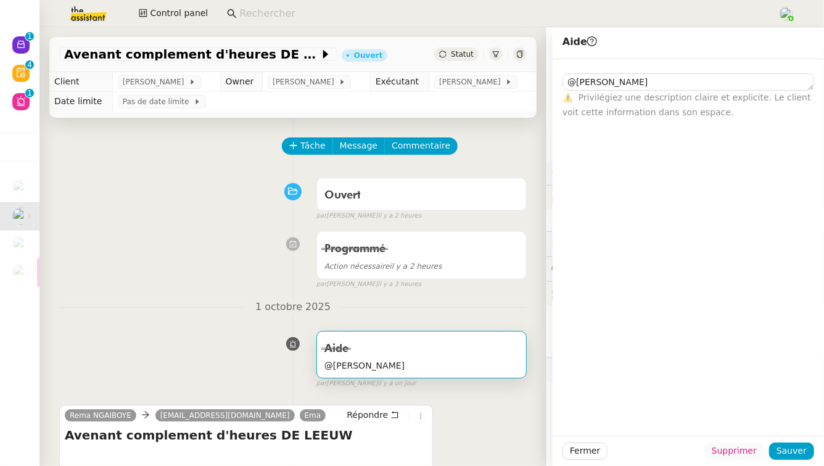
click at [750, 448] on span "Supprimer" at bounding box center [733, 451] width 45 height 14
click at [768, 419] on span "Ok" at bounding box center [768, 418] width 12 height 12
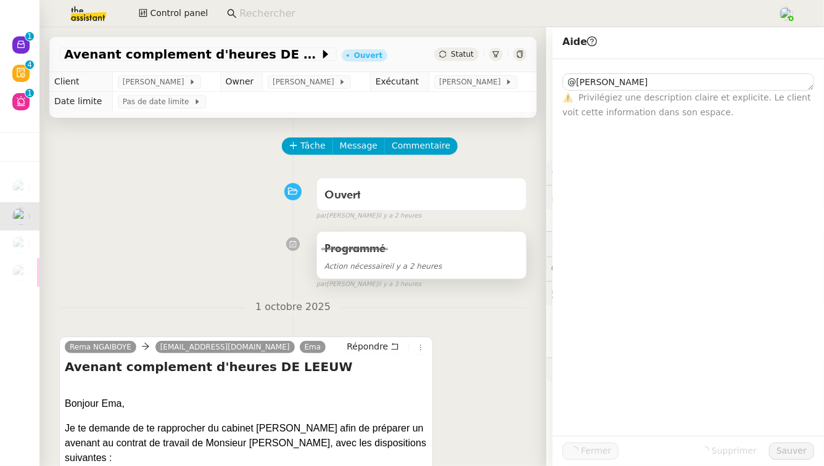
click at [454, 255] on div "Programmé" at bounding box center [421, 249] width 194 height 20
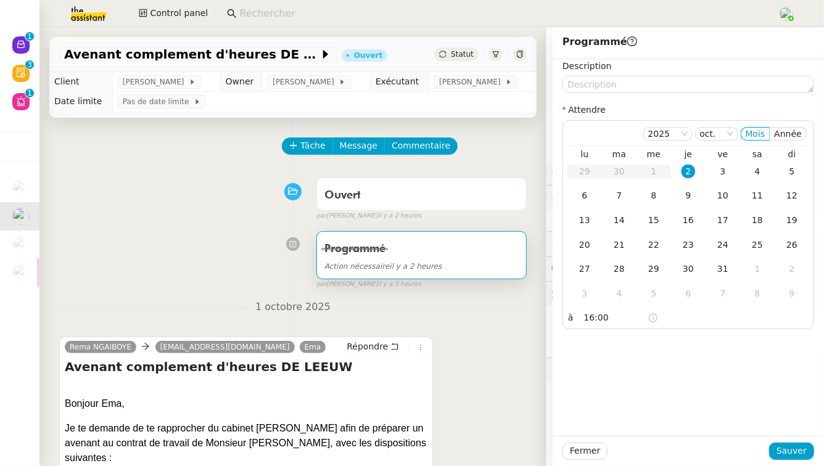
click at [372, 321] on div "[DATE] Rema NGAIBOYE [EMAIL_ADDRESS][DOMAIN_NAME] Ema Répondre Avenant compleme…" at bounding box center [292, 453] width 467 height 308
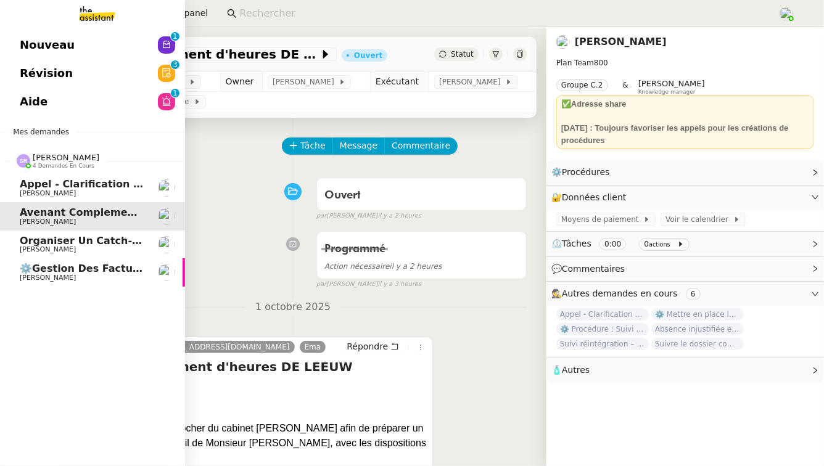
click at [74, 187] on span "Appel - Clarification procédures" at bounding box center [108, 184] width 176 height 12
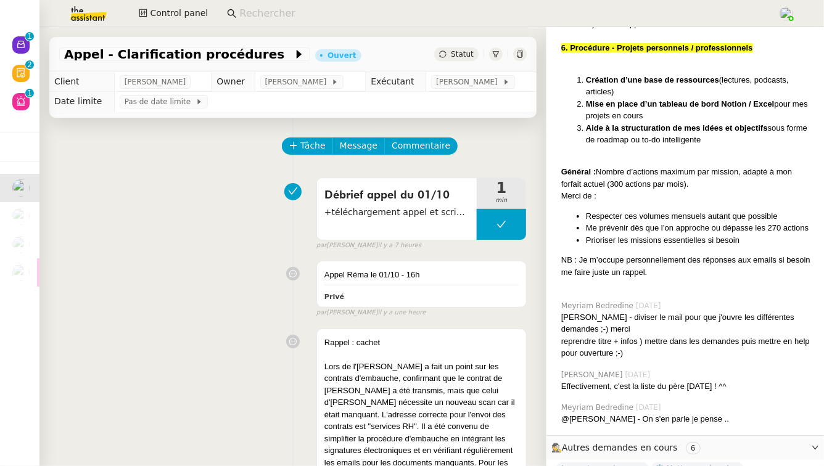
scroll to position [2694, 0]
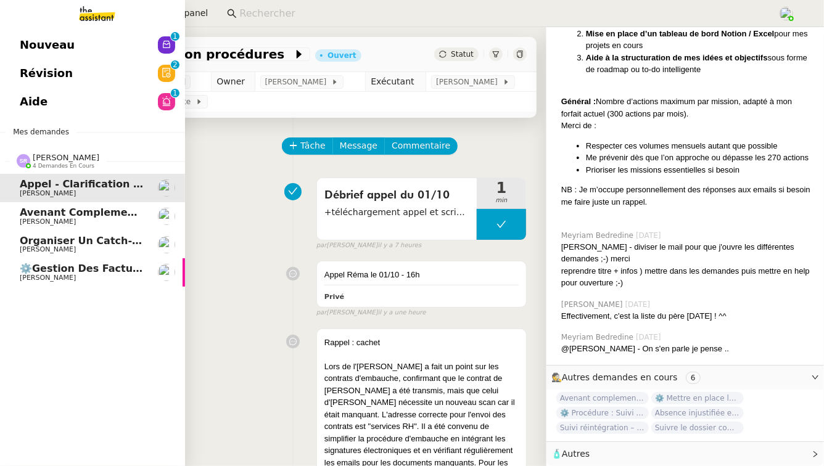
click at [43, 213] on span "Avenant complement d'heures DE LEEUW" at bounding box center [136, 213] width 232 height 12
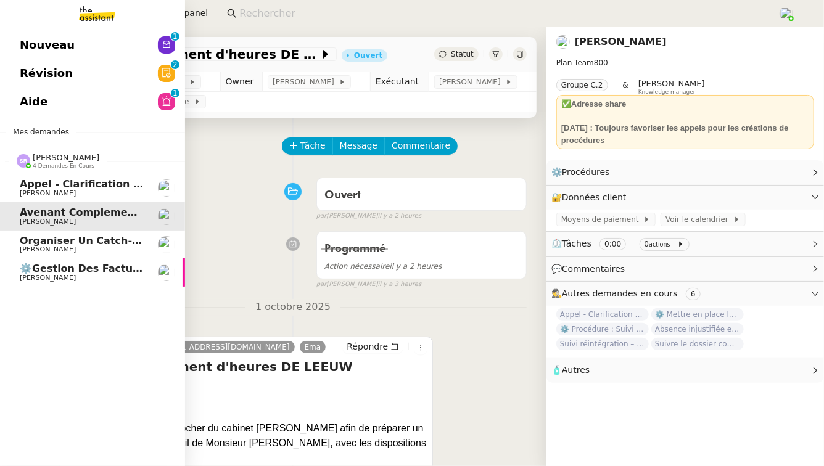
click at [50, 232] on link "Organiser un catch-up avec [PERSON_NAME]" at bounding box center [92, 245] width 185 height 28
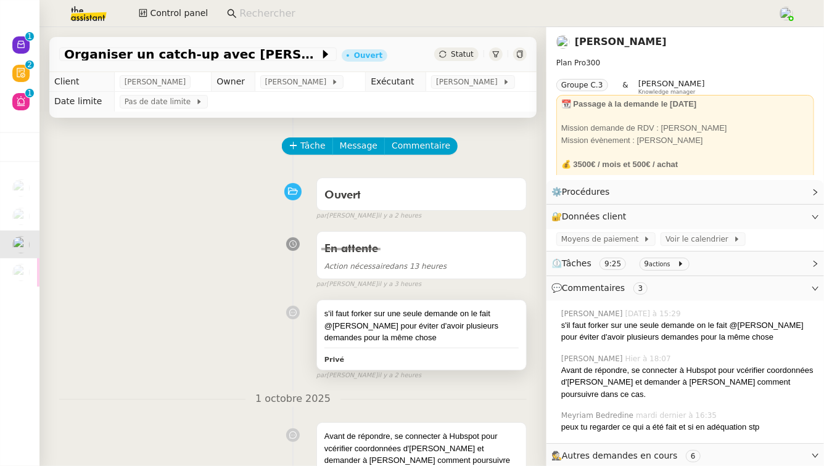
click at [450, 322] on div "s'il faut forker sur une seule demande on le fait @[PERSON_NAME] pour éviter d'…" at bounding box center [421, 326] width 194 height 36
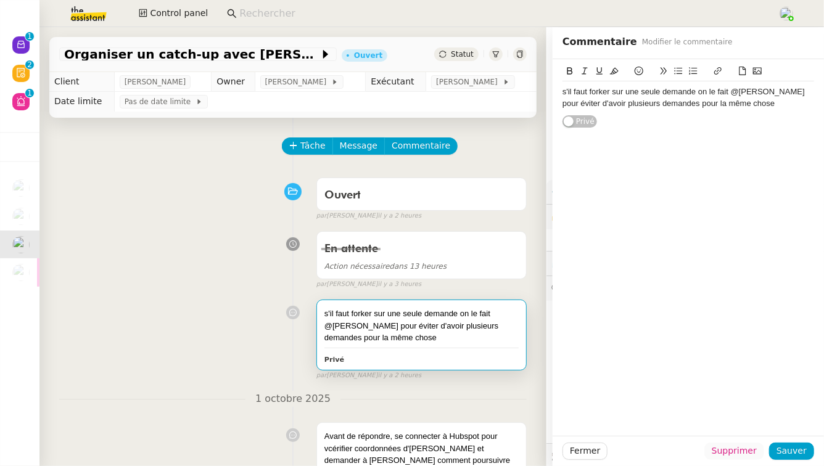
click at [737, 447] on span "Supprimer" at bounding box center [733, 451] width 45 height 14
click at [762, 417] on span "Ok" at bounding box center [768, 418] width 12 height 12
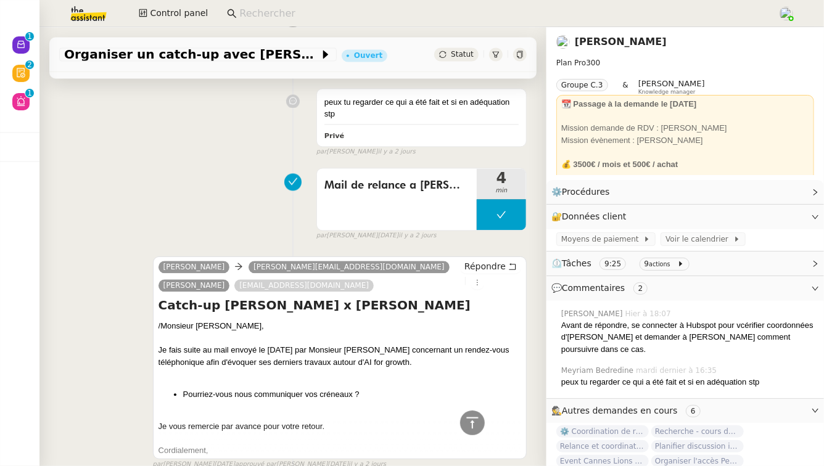
scroll to position [1084, 0]
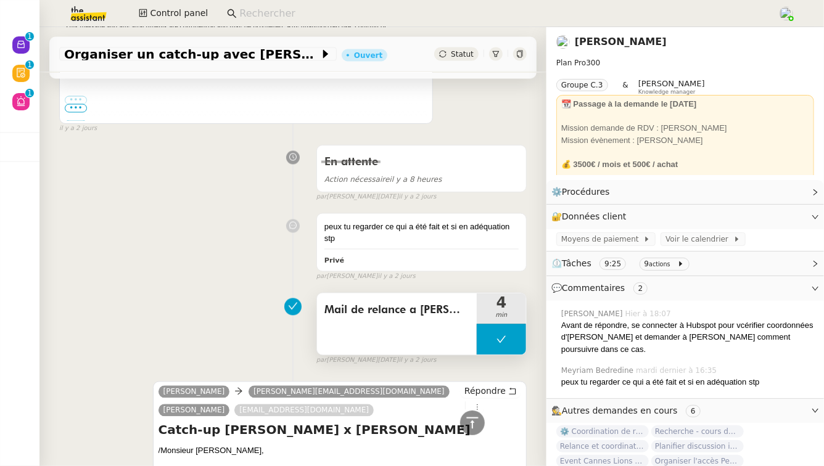
click at [408, 295] on div "Mail de relance a [PERSON_NAME]" at bounding box center [397, 324] width 160 height 62
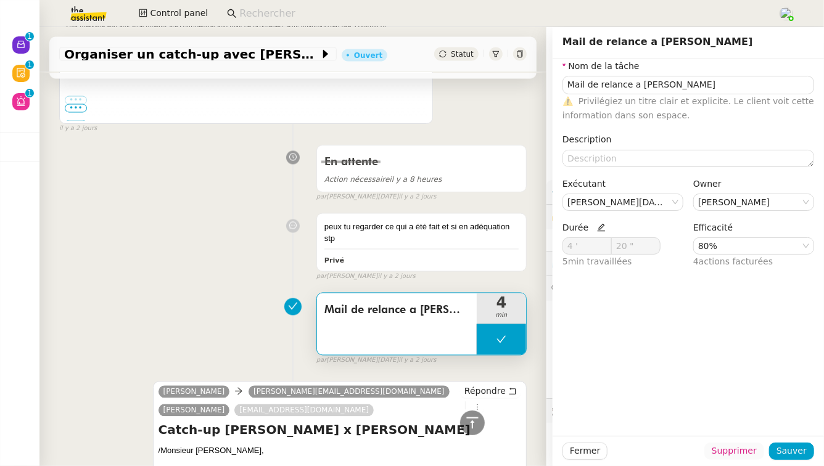
click at [740, 454] on span "Supprimer" at bounding box center [733, 451] width 45 height 14
click at [768, 419] on span "Ok" at bounding box center [768, 418] width 12 height 12
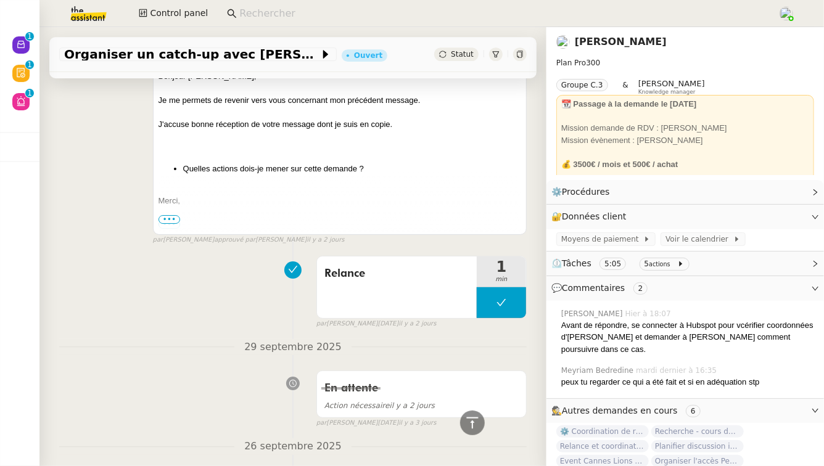
scroll to position [1996, 0]
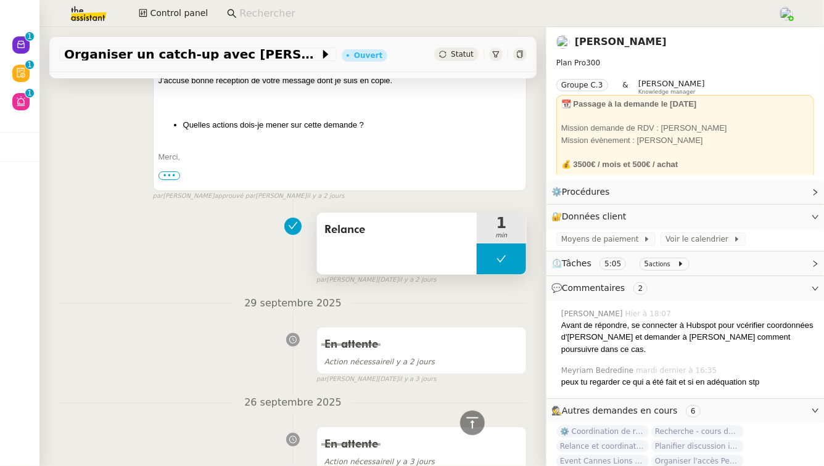
click at [414, 217] on div "Relance" at bounding box center [397, 244] width 160 height 62
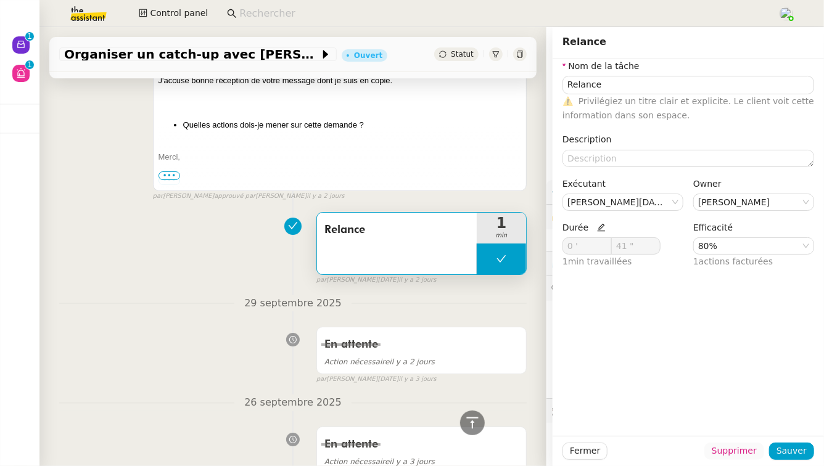
click at [729, 451] on span "Supprimer" at bounding box center [733, 451] width 45 height 14
click at [762, 416] on span "Ok" at bounding box center [768, 418] width 12 height 12
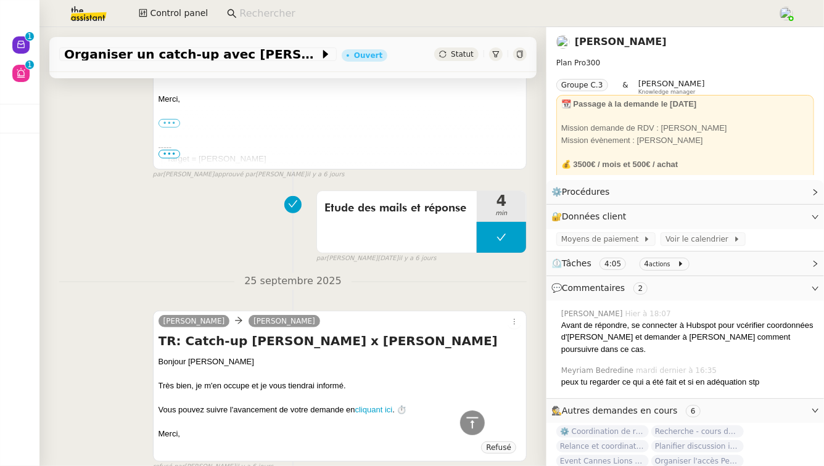
scroll to position [2455, 0]
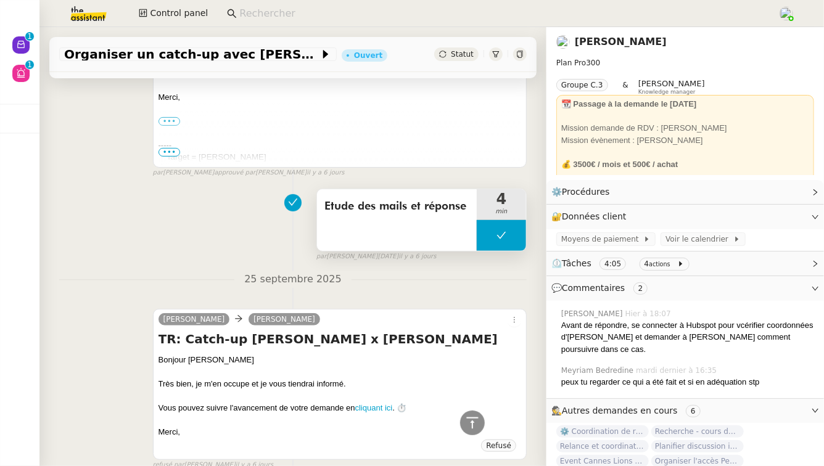
click at [432, 210] on div "Etude des mails et réponse" at bounding box center [397, 220] width 160 height 62
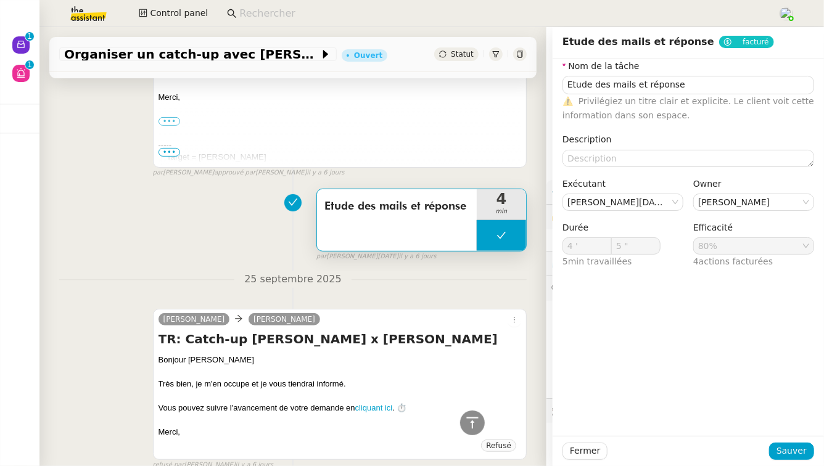
click at [212, 186] on div "Etude des mails et réponse 4 min false par [PERSON_NAME][DATE] [DATE]" at bounding box center [292, 222] width 467 height 79
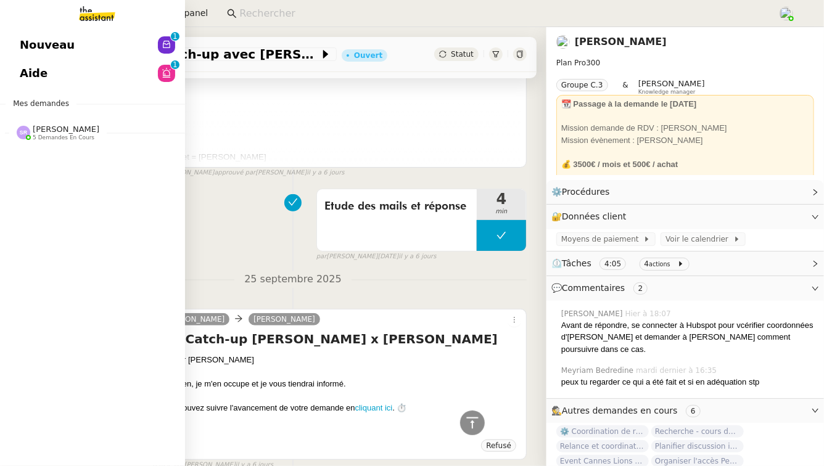
click at [33, 133] on span "[PERSON_NAME]" at bounding box center [66, 129] width 67 height 9
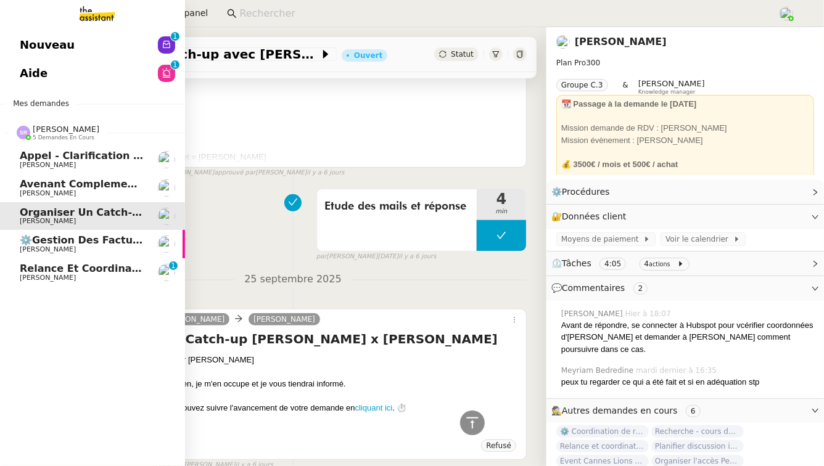
click at [134, 275] on span "[PERSON_NAME]" at bounding box center [82, 277] width 125 height 7
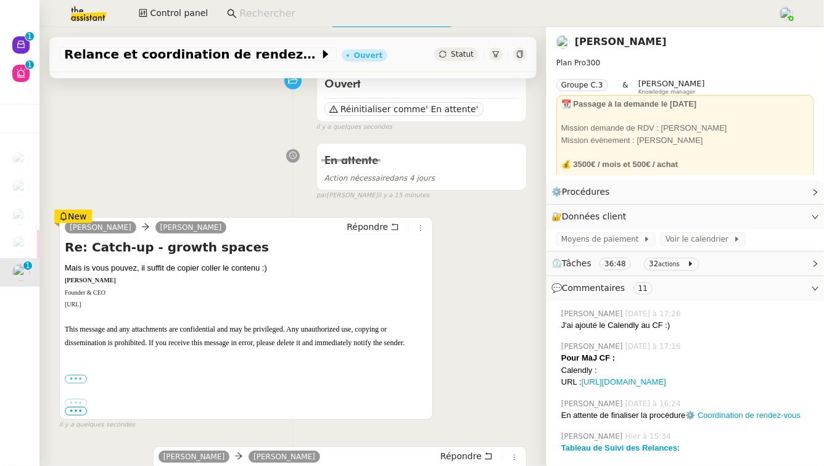
scroll to position [113, 0]
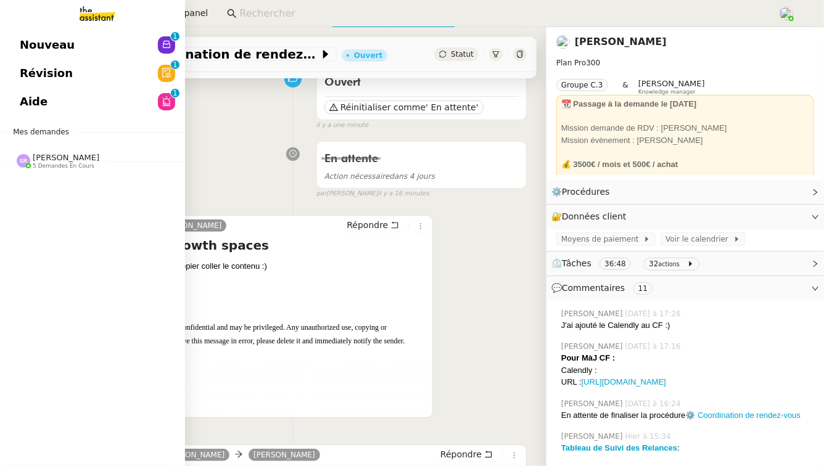
click at [57, 176] on div "Nouveau 0 1 2 3 4 5 6 7 8 9 Révision 0 1 2 3 4 5 6 7 8 9 Aide 0 1 2 3 4 5 6 7 8…" at bounding box center [92, 246] width 185 height 439
click at [57, 161] on span "[PERSON_NAME]" at bounding box center [66, 157] width 67 height 9
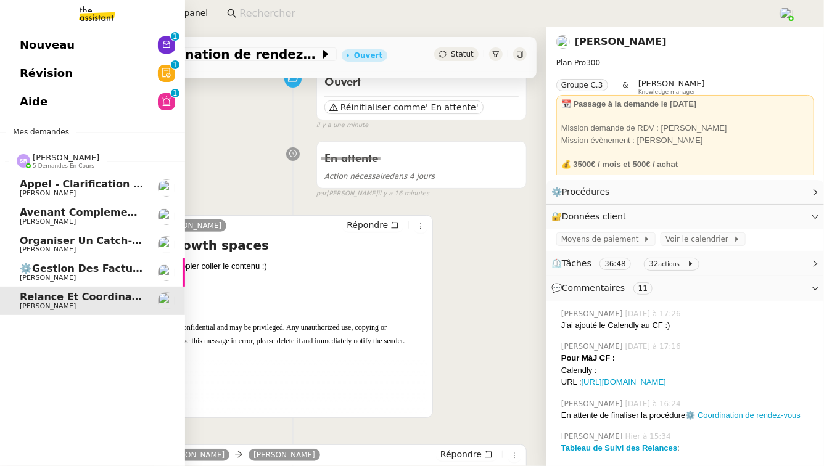
click at [58, 274] on span "[PERSON_NAME]" at bounding box center [82, 277] width 125 height 7
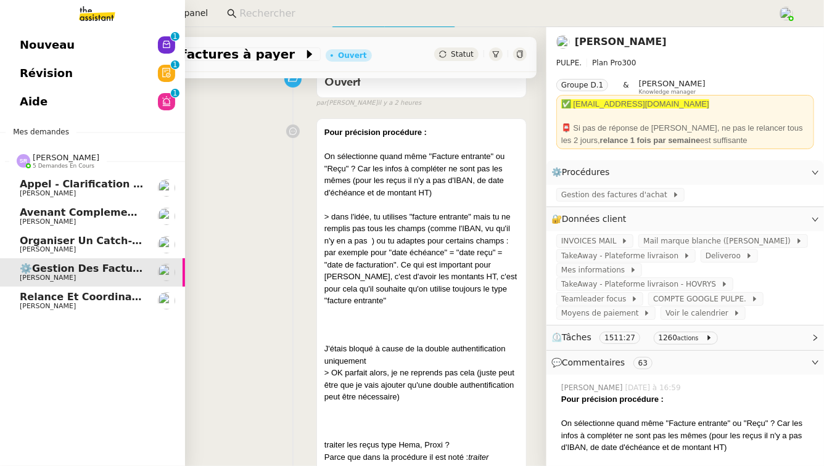
click at [100, 298] on span "Relance et coordination de rendez-vous" at bounding box center [133, 297] width 227 height 12
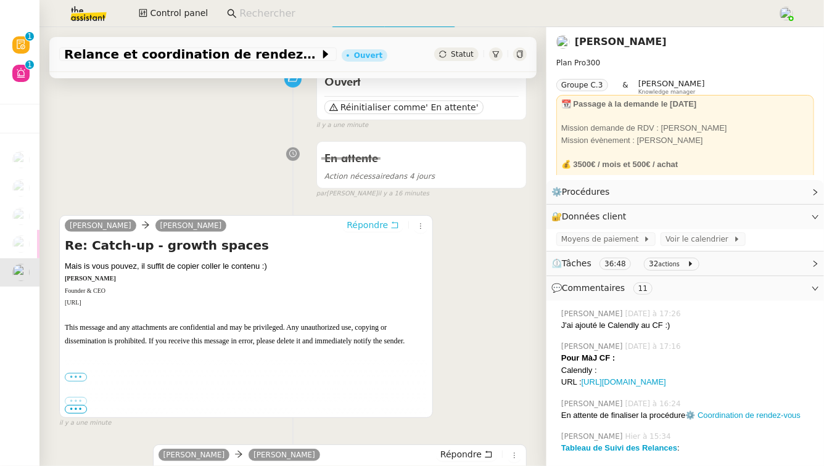
click at [391, 223] on icon at bounding box center [394, 225] width 9 height 9
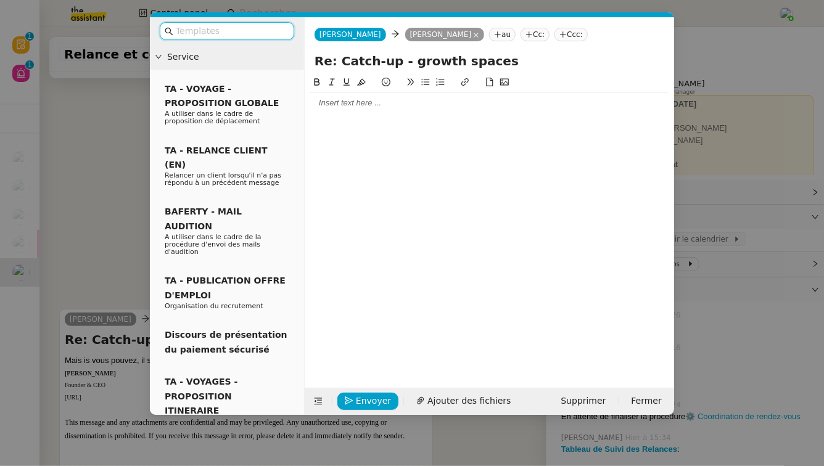
click at [395, 100] on div at bounding box center [488, 102] width 359 height 11
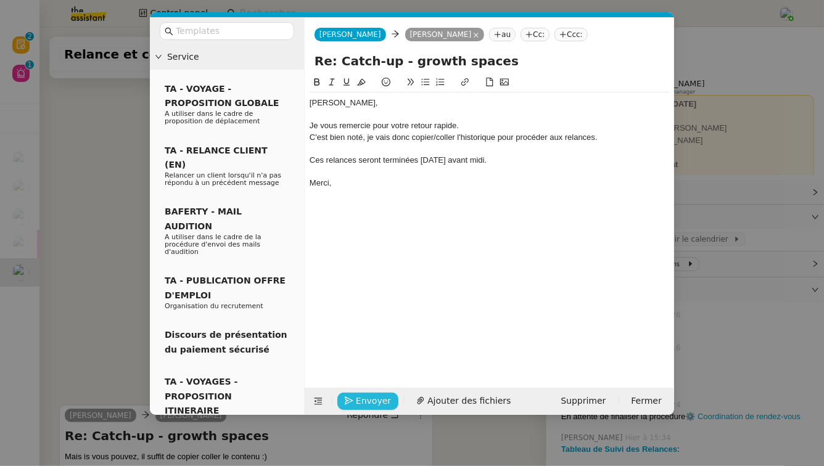
click at [370, 401] on span "Envoyer" at bounding box center [373, 401] width 35 height 14
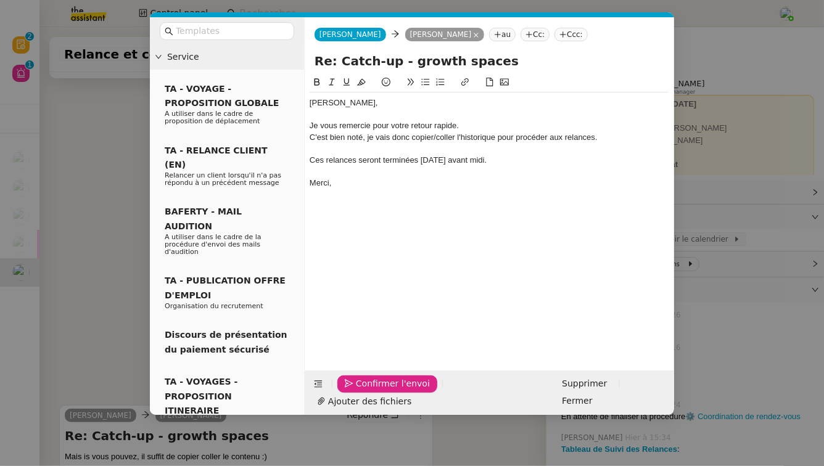
click at [370, 391] on span "Confirmer l'envoi" at bounding box center [393, 384] width 74 height 14
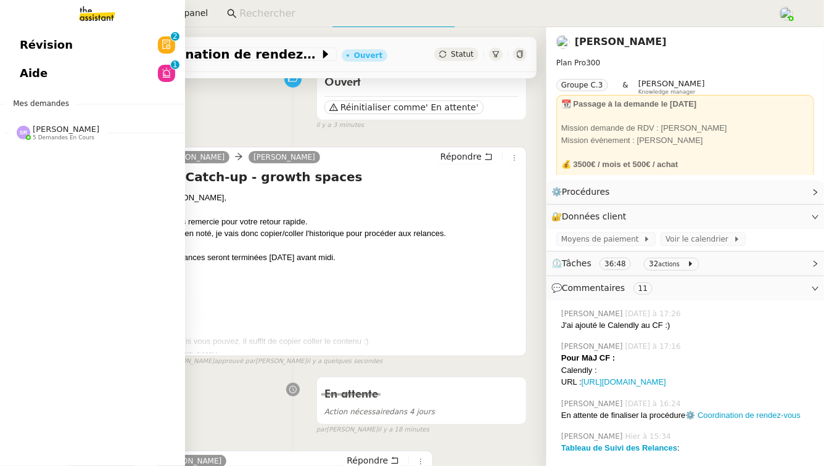
click at [84, 47] on link "Révision 0 1 2 3 4 5 6 7 8 9" at bounding box center [92, 45] width 185 height 28
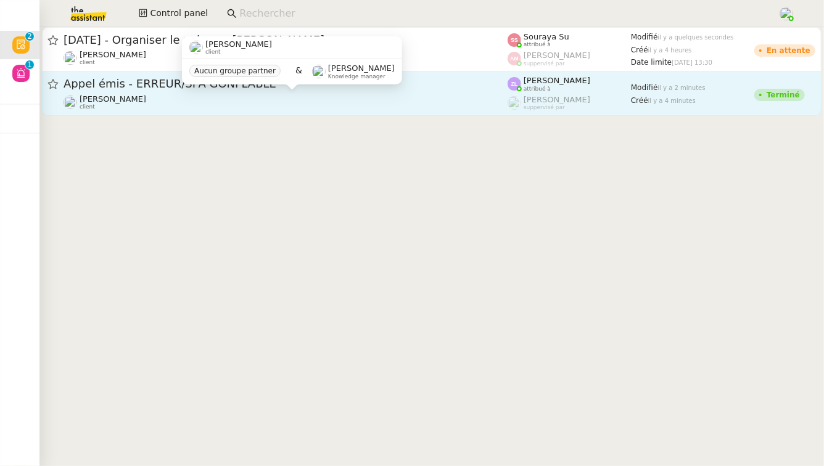
click at [337, 97] on div "[PERSON_NAME] client" at bounding box center [285, 102] width 444 height 16
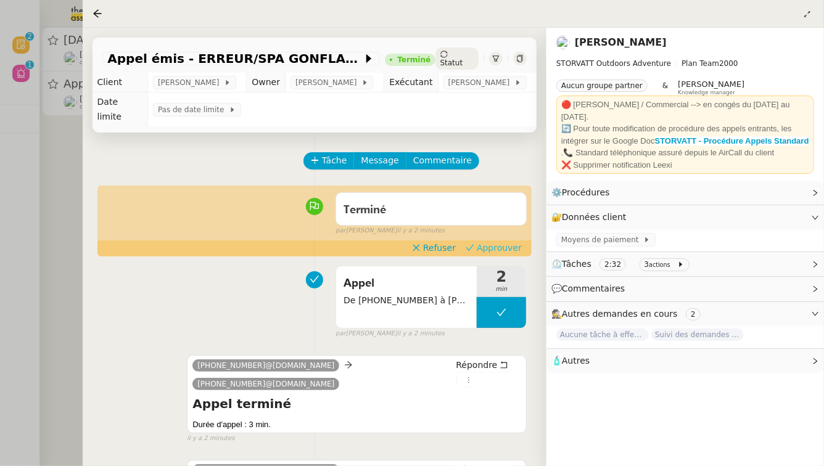
click at [495, 250] on span "Approuver" at bounding box center [499, 248] width 45 height 12
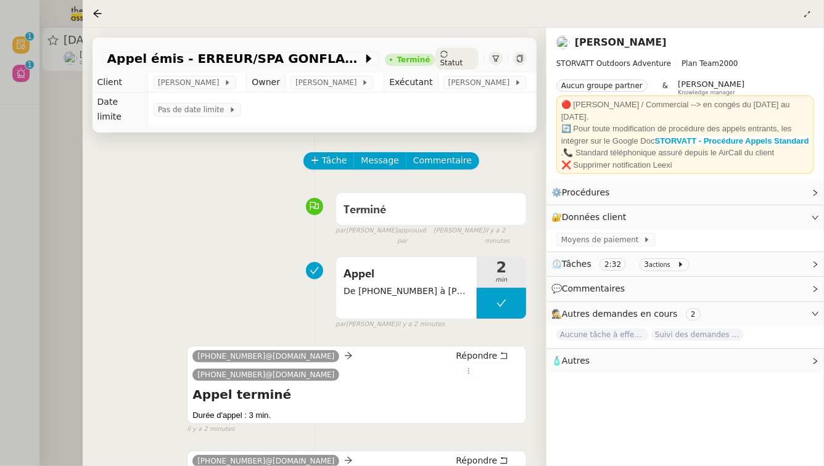
click at [70, 264] on div at bounding box center [412, 233] width 824 height 466
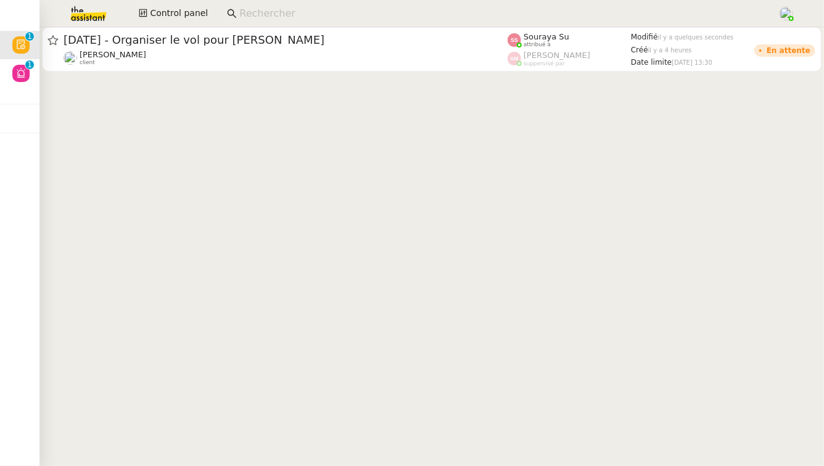
click at [465, 10] on input at bounding box center [502, 14] width 526 height 17
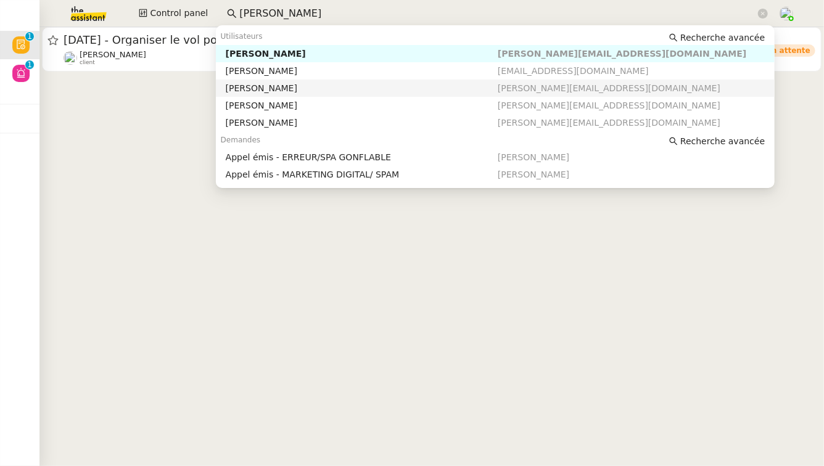
click at [452, 90] on div "[PERSON_NAME]" at bounding box center [362, 88] width 272 height 11
type input "[PERSON_NAME]"
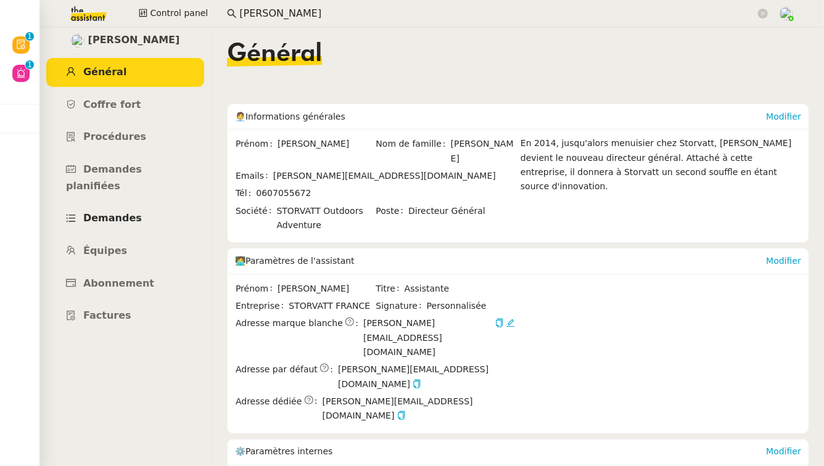
click at [129, 212] on span "Demandes" at bounding box center [112, 218] width 59 height 12
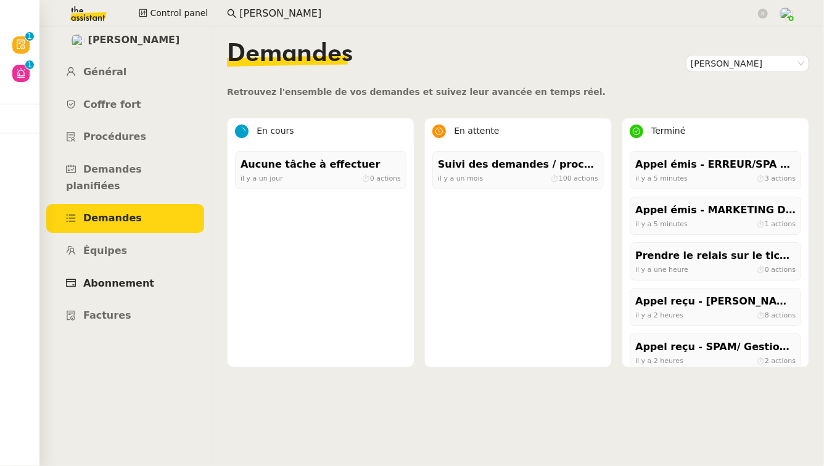
click at [146, 269] on link "Abonnement" at bounding box center [125, 283] width 158 height 29
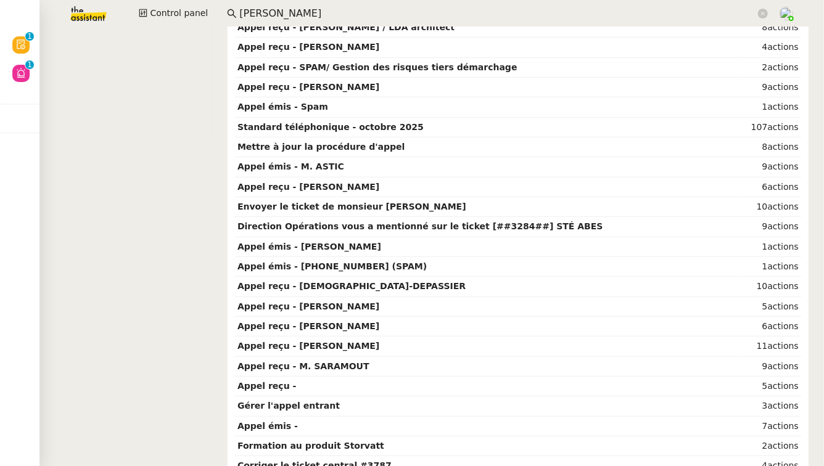
scroll to position [366, 0]
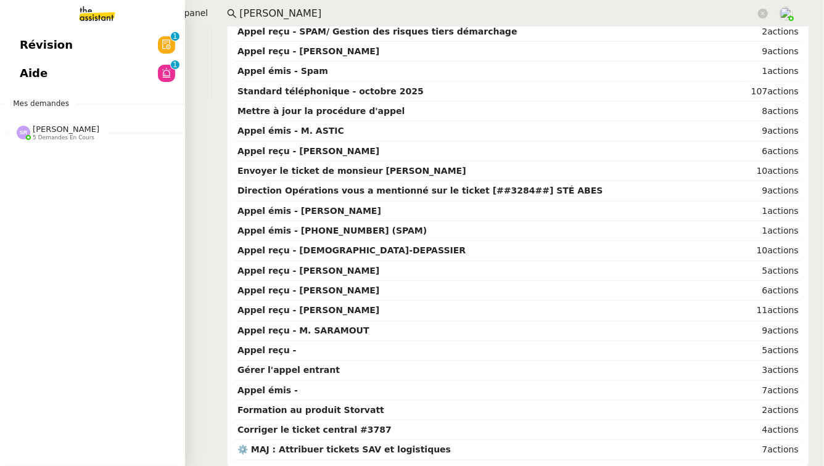
click at [20, 131] on img at bounding box center [24, 133] width 14 height 14
